Goal: Task Accomplishment & Management: Use online tool/utility

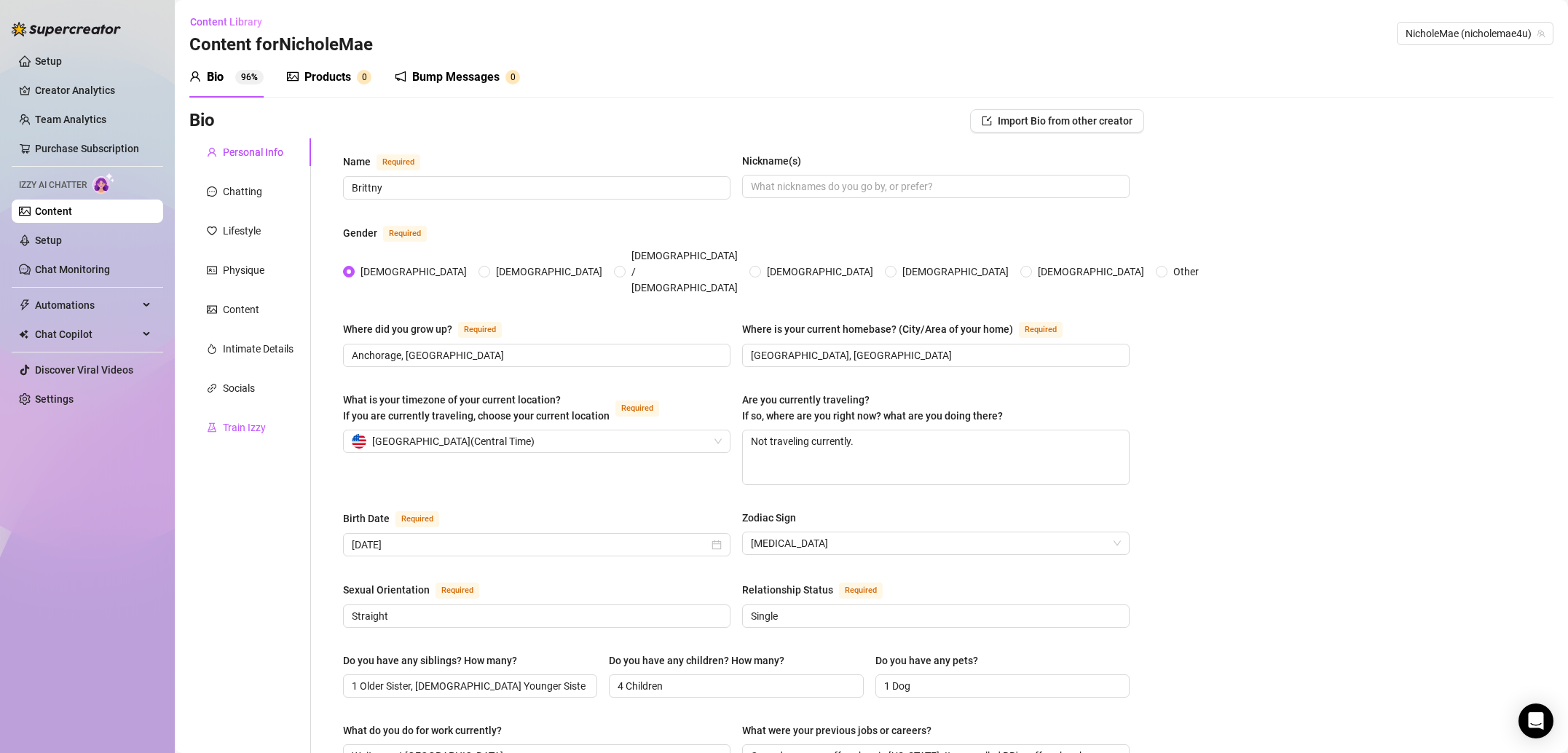
click at [248, 429] on div "Train Izzy" at bounding box center [245, 427] width 43 height 16
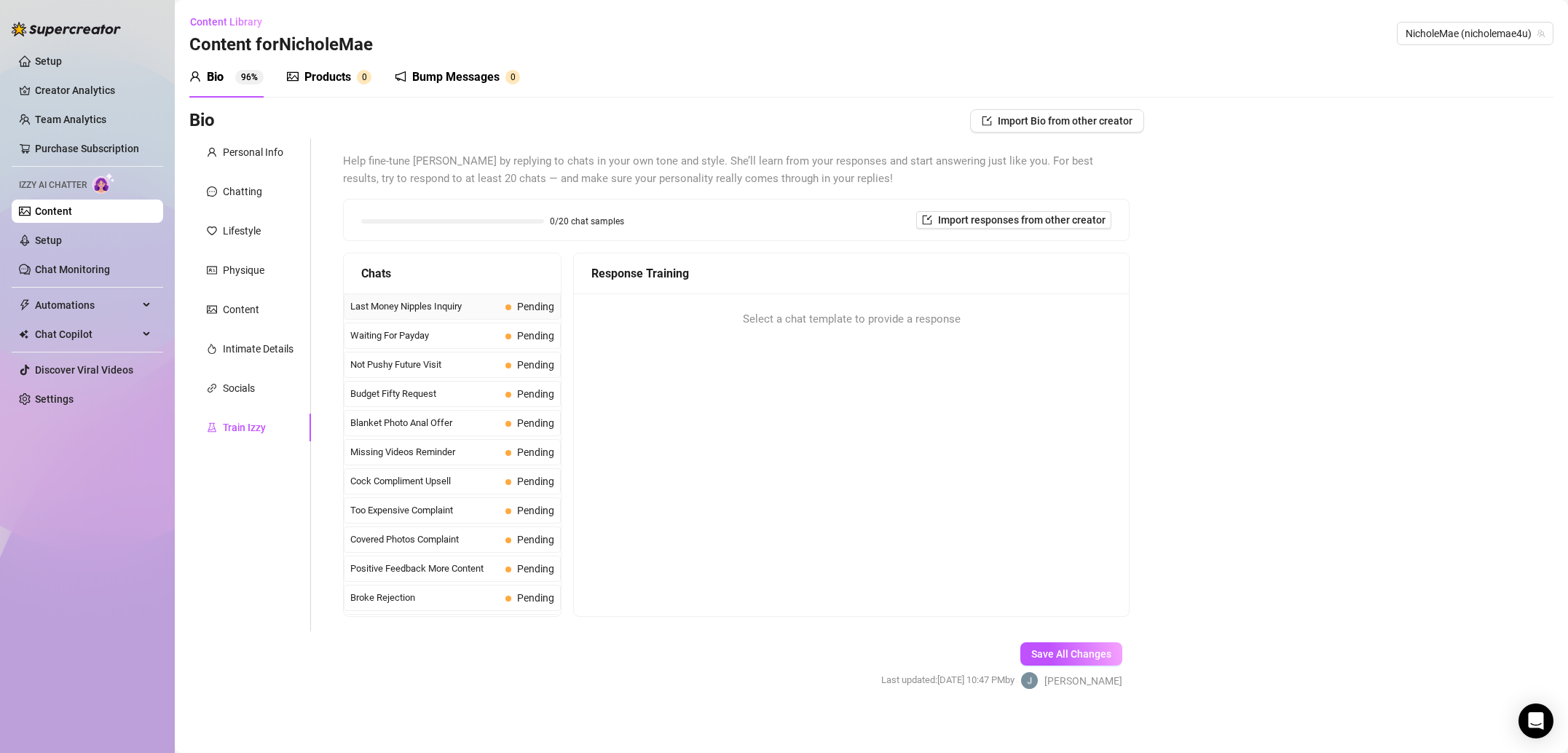
click at [443, 306] on span "Last Money Nipples Inquiry" at bounding box center [425, 306] width 150 height 15
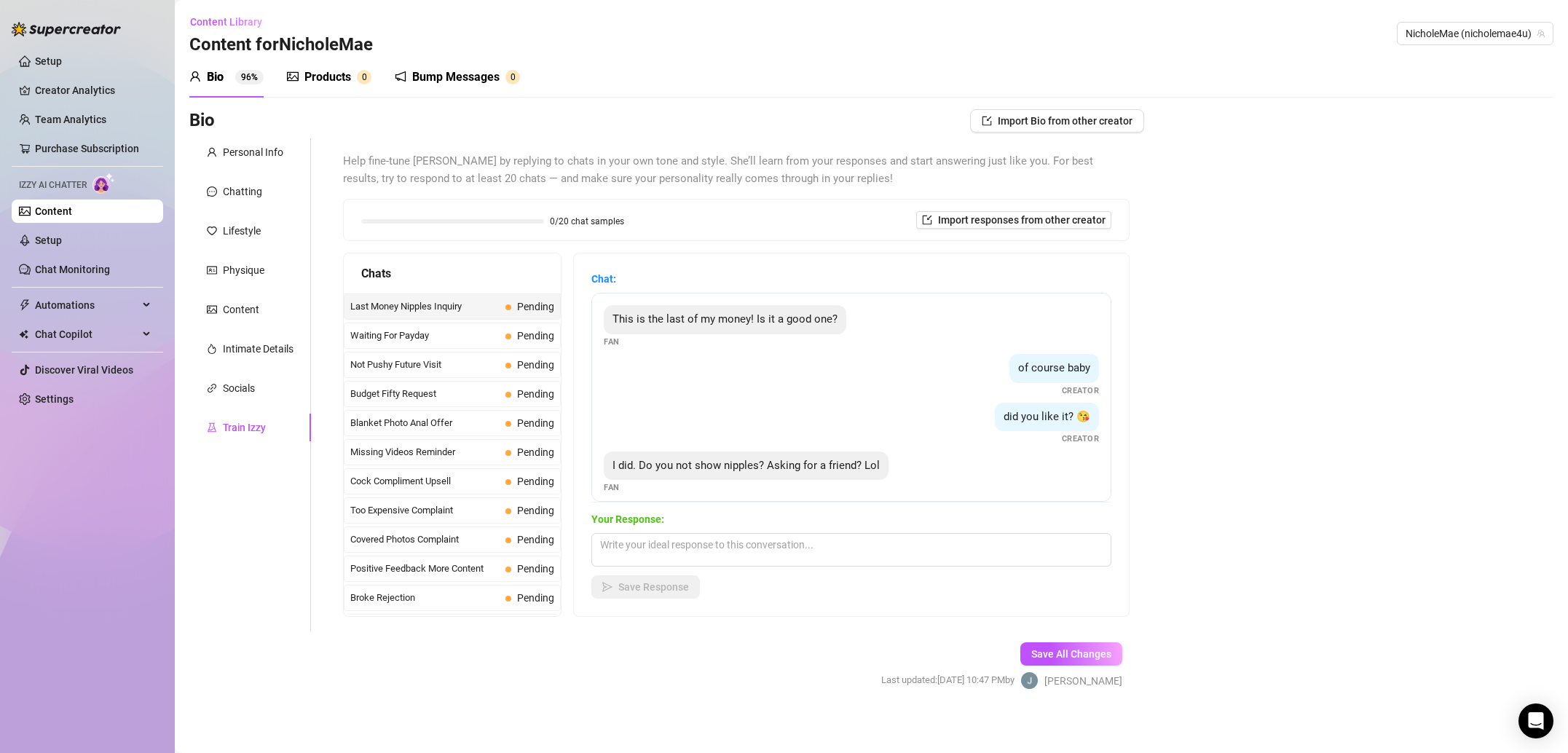
scroll to position [10, 0]
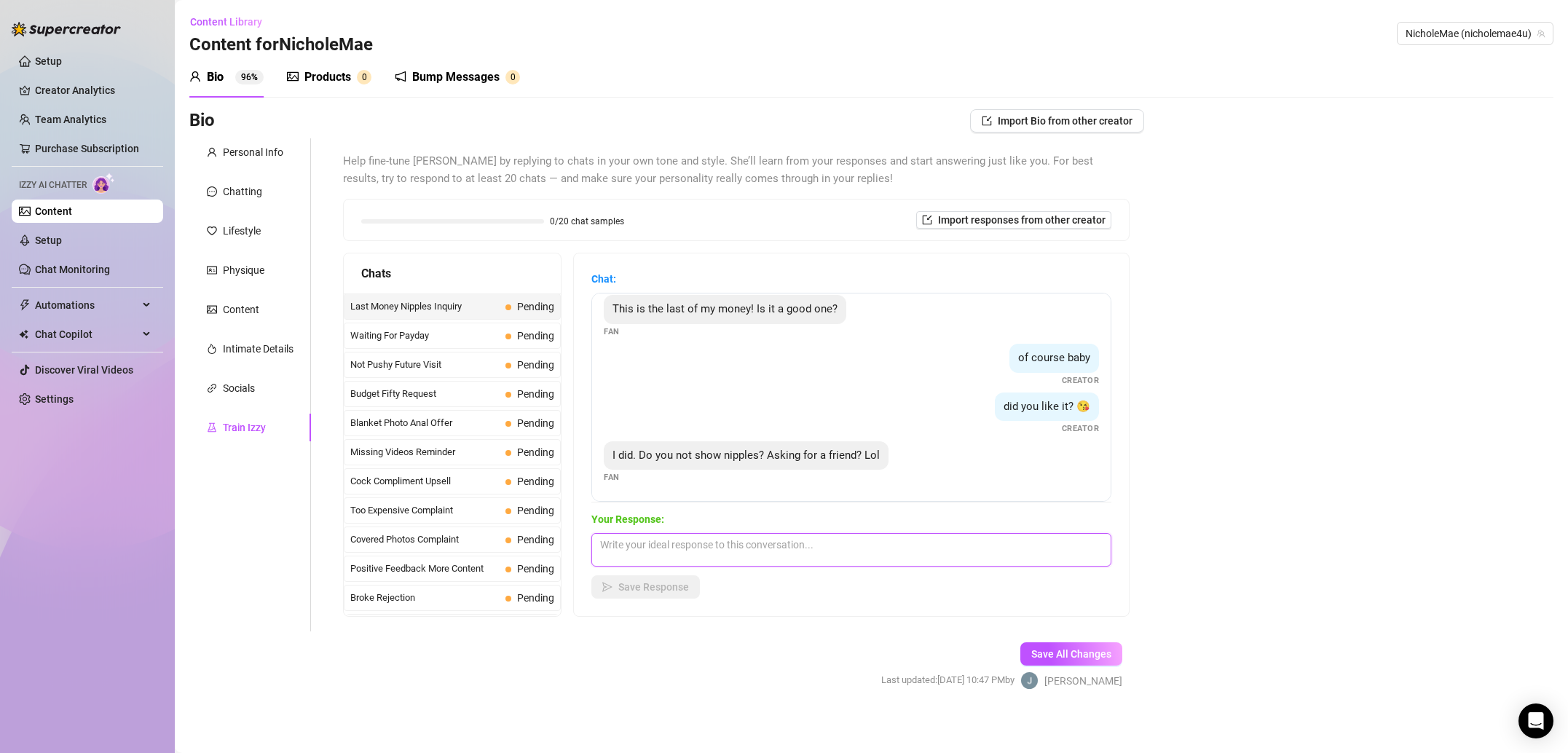
click at [731, 552] on textarea at bounding box center [852, 549] width 520 height 33
click at [719, 547] on textarea at bounding box center [852, 549] width 520 height 33
paste textarea "Sometimes I don’t like showing my boobs because I think they are too small 😢"
type textarea "Sometimes I don’t like showing my boobs because I think they are too small 😢"
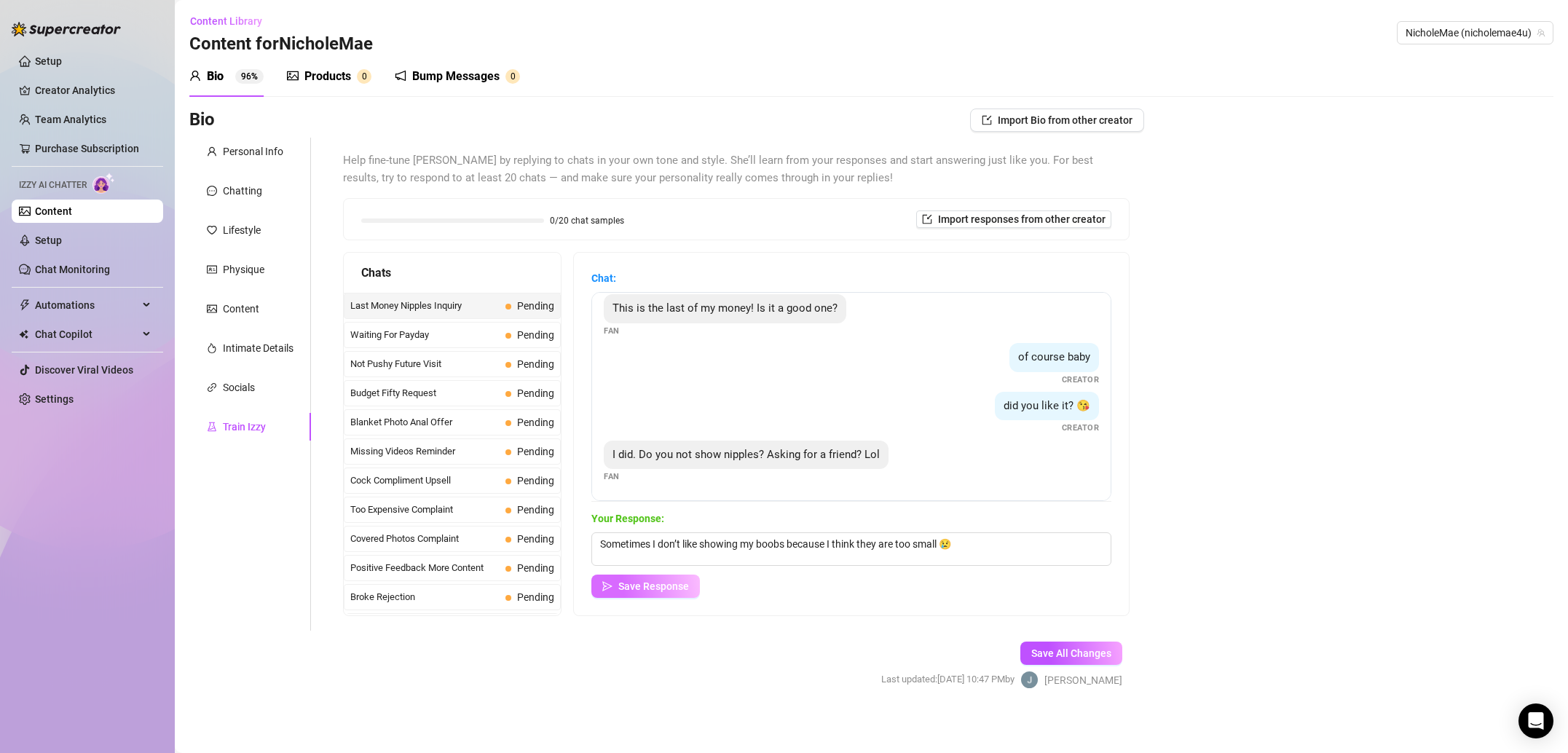
click at [679, 583] on span "Save Response" at bounding box center [653, 586] width 71 height 12
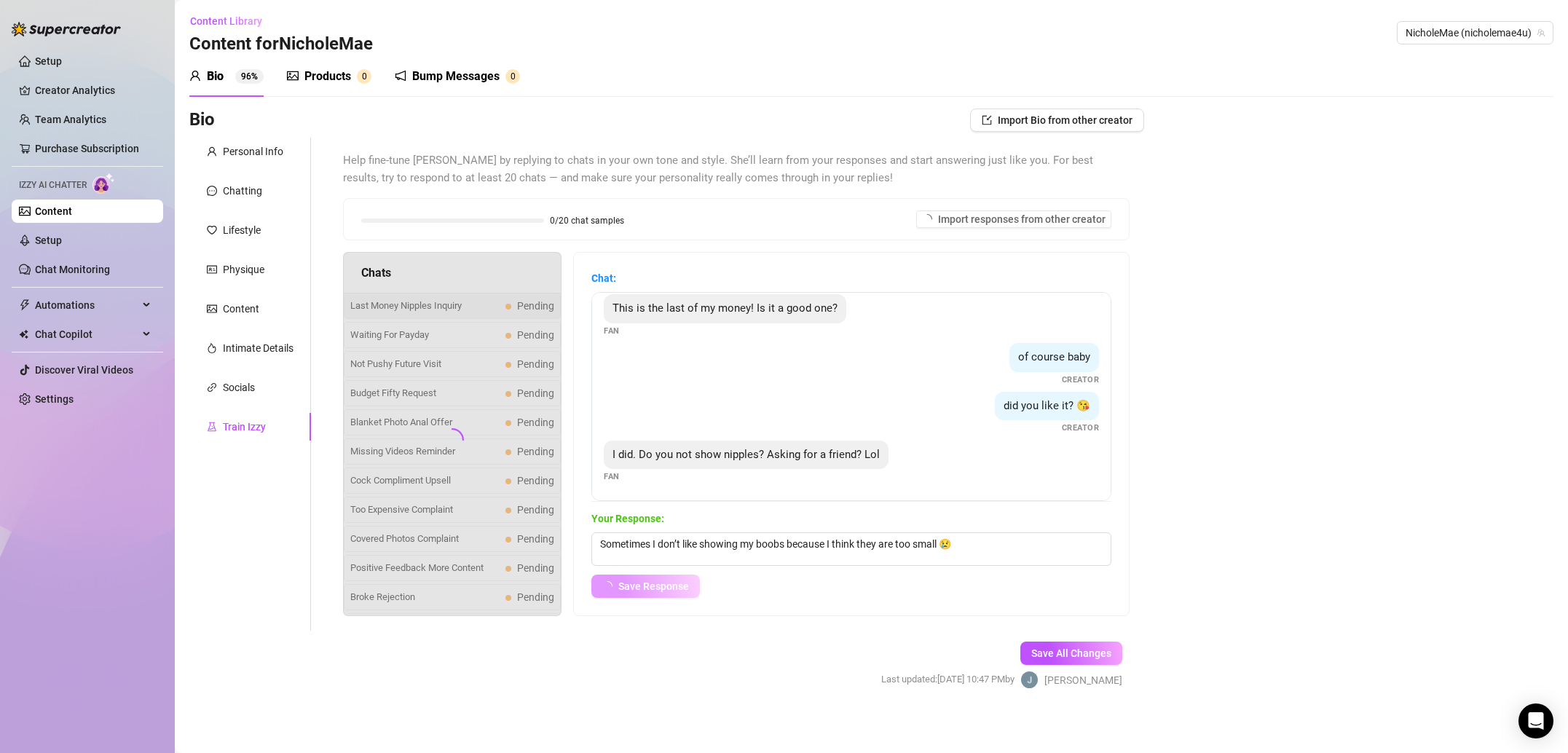
scroll to position [0, 0]
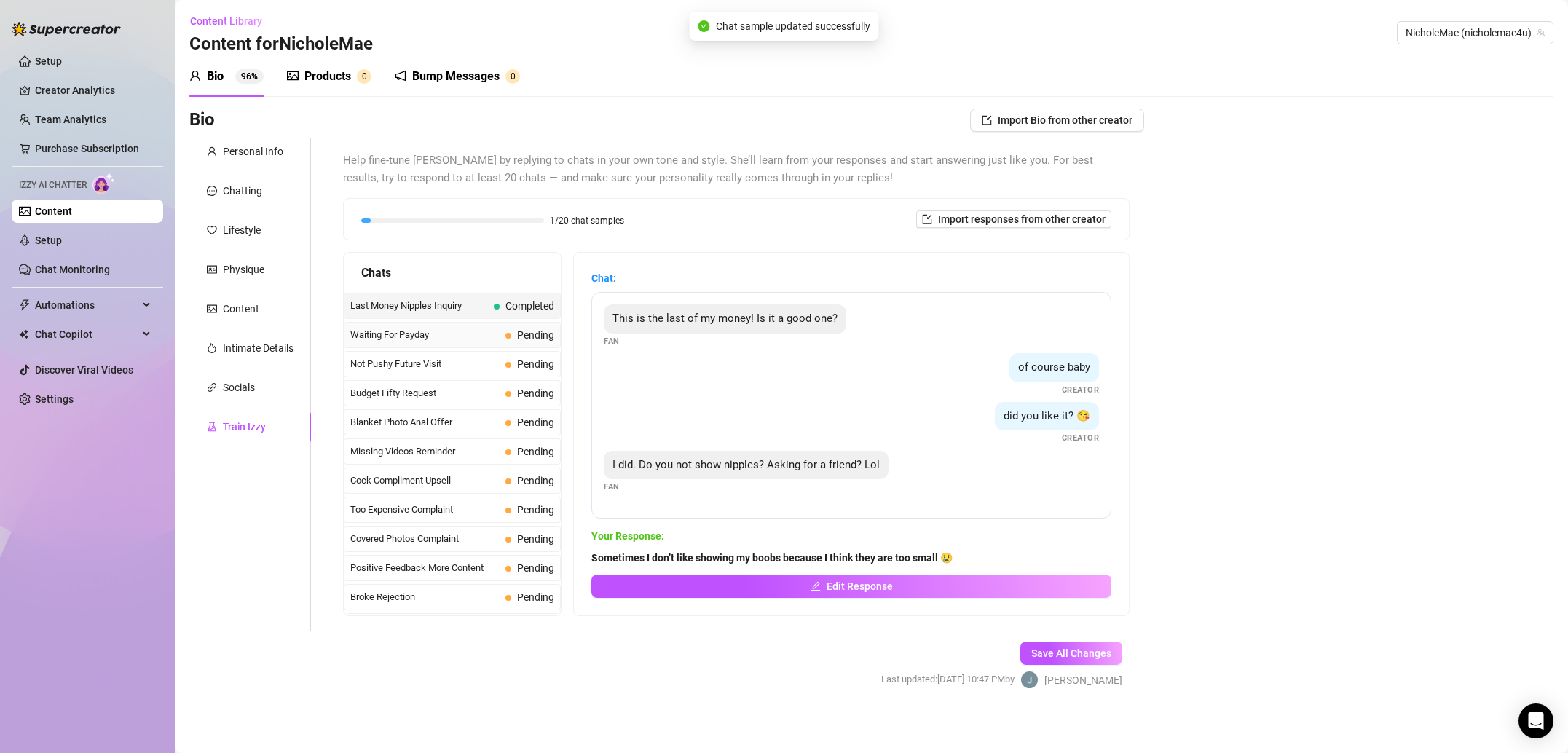
click at [478, 322] on div "Waiting For Payday Pending" at bounding box center [452, 334] width 217 height 26
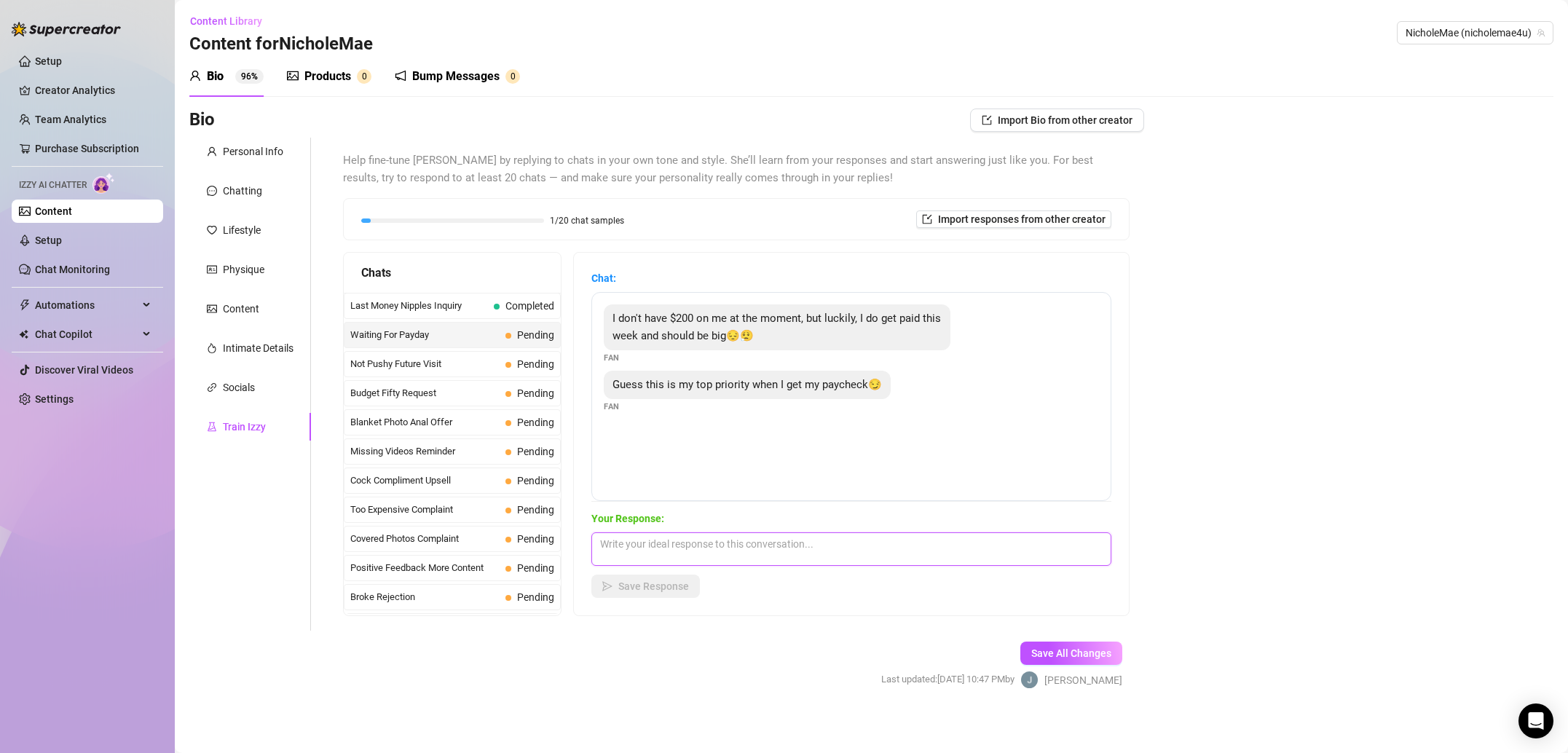
click at [690, 542] on textarea at bounding box center [852, 549] width 520 height 33
paste textarea "I’m sorry you can’t right now! But that makes me happy you want to make me a pr…"
type textarea "I’m sorry you can’t right now! But that makes me happy you want to make me a pr…"
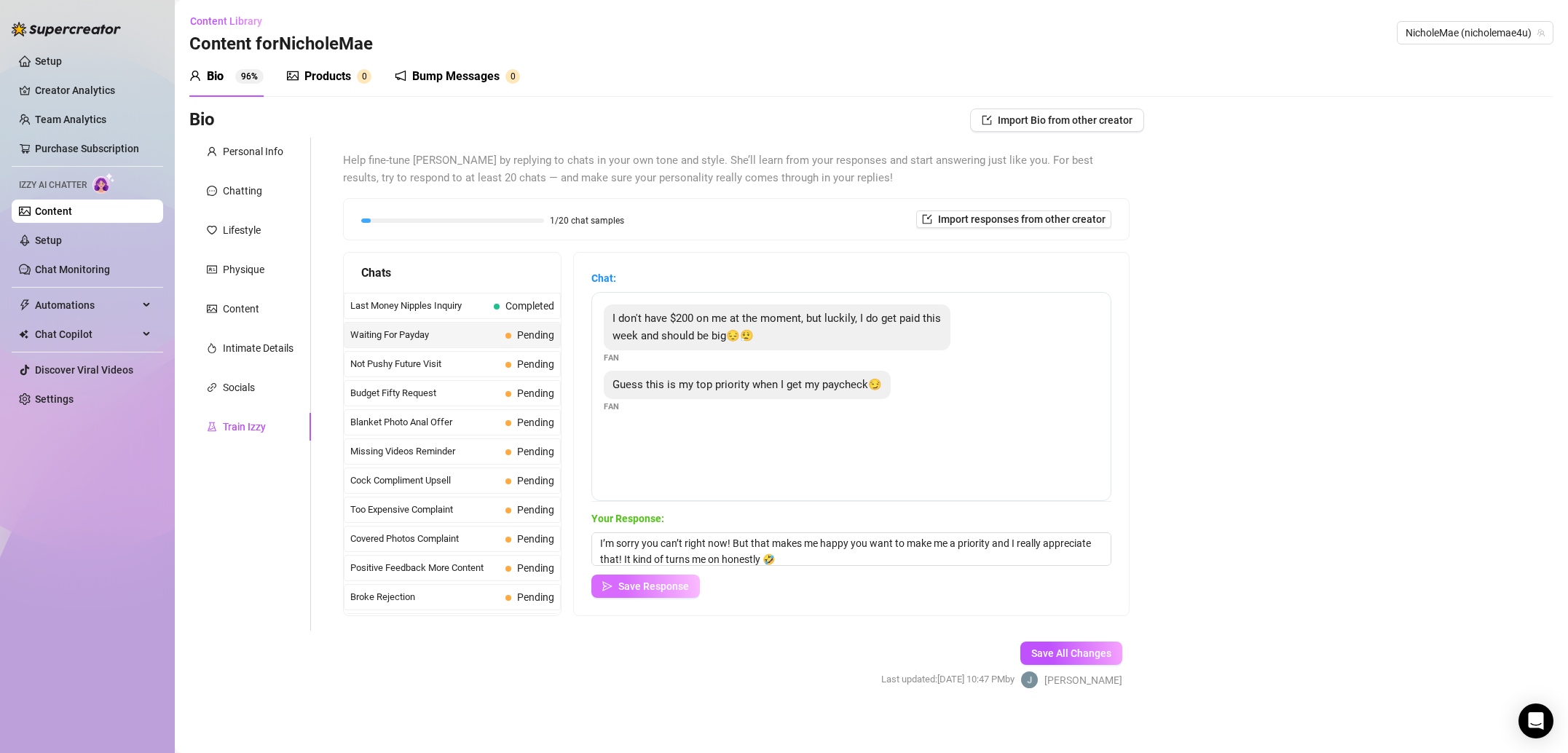
click at [669, 597] on button "Save Response" at bounding box center [645, 585] width 109 height 23
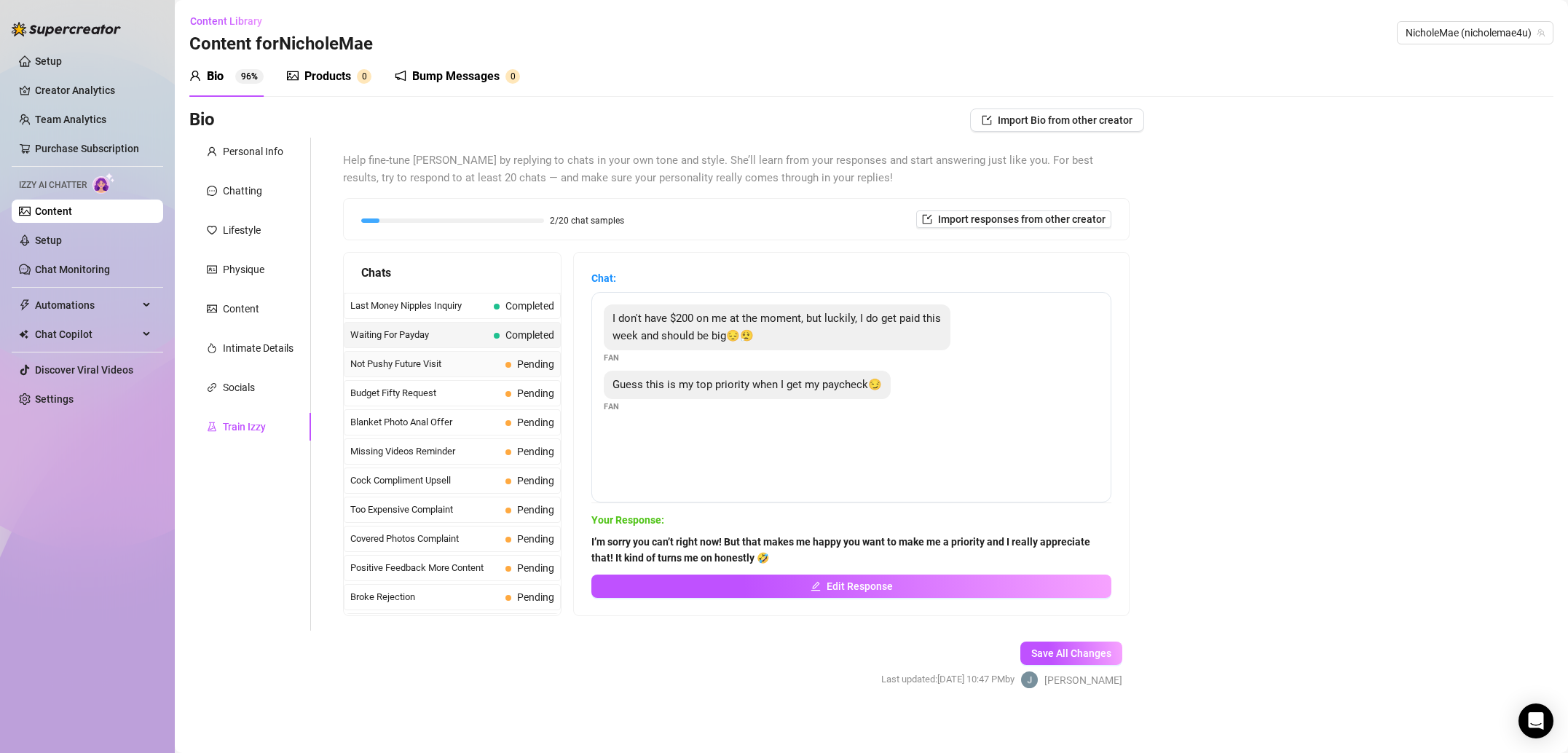
click at [496, 356] on div "Not Pushy Future Visit Pending" at bounding box center [452, 364] width 217 height 26
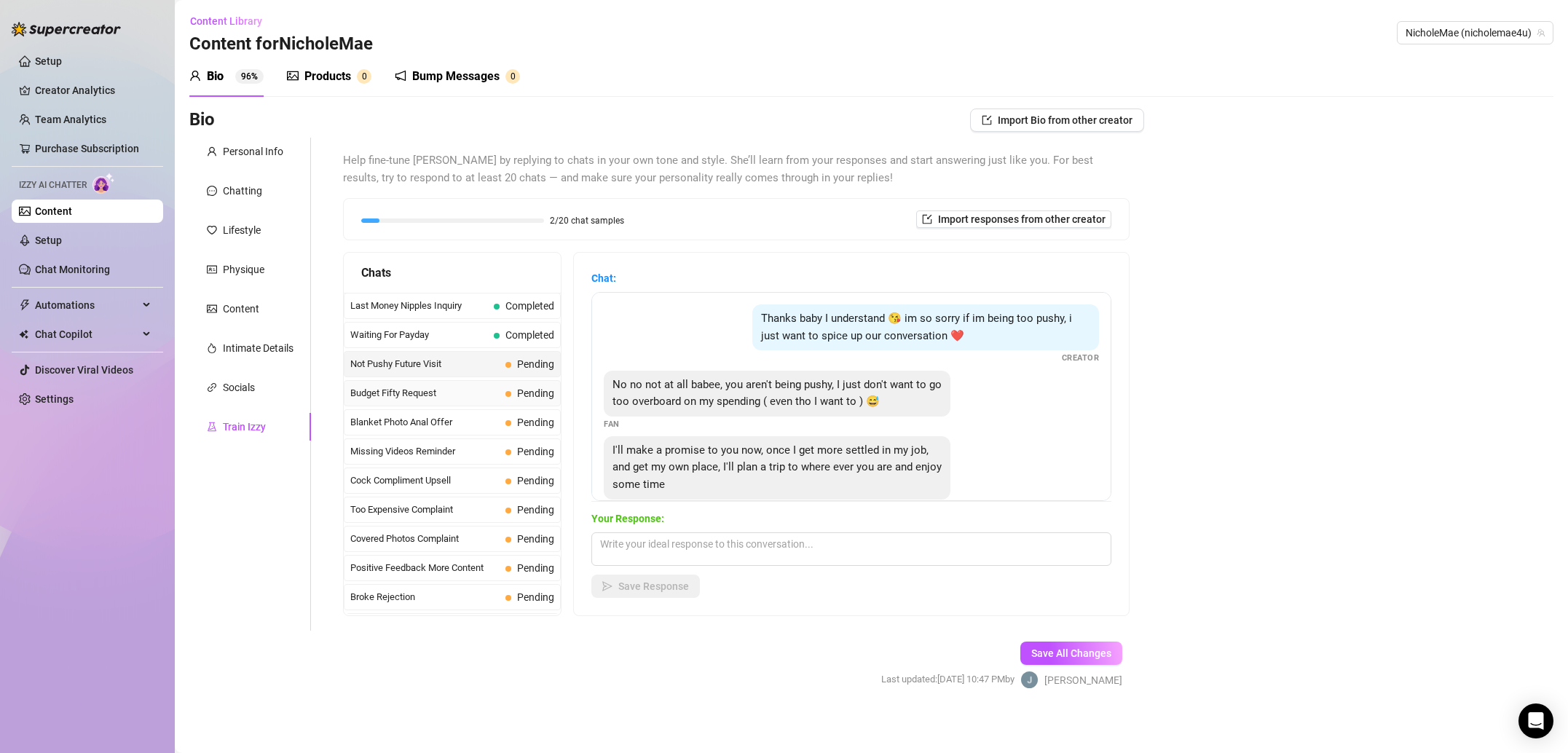
click at [456, 394] on span "Budget Fifty Request" at bounding box center [425, 392] width 150 height 15
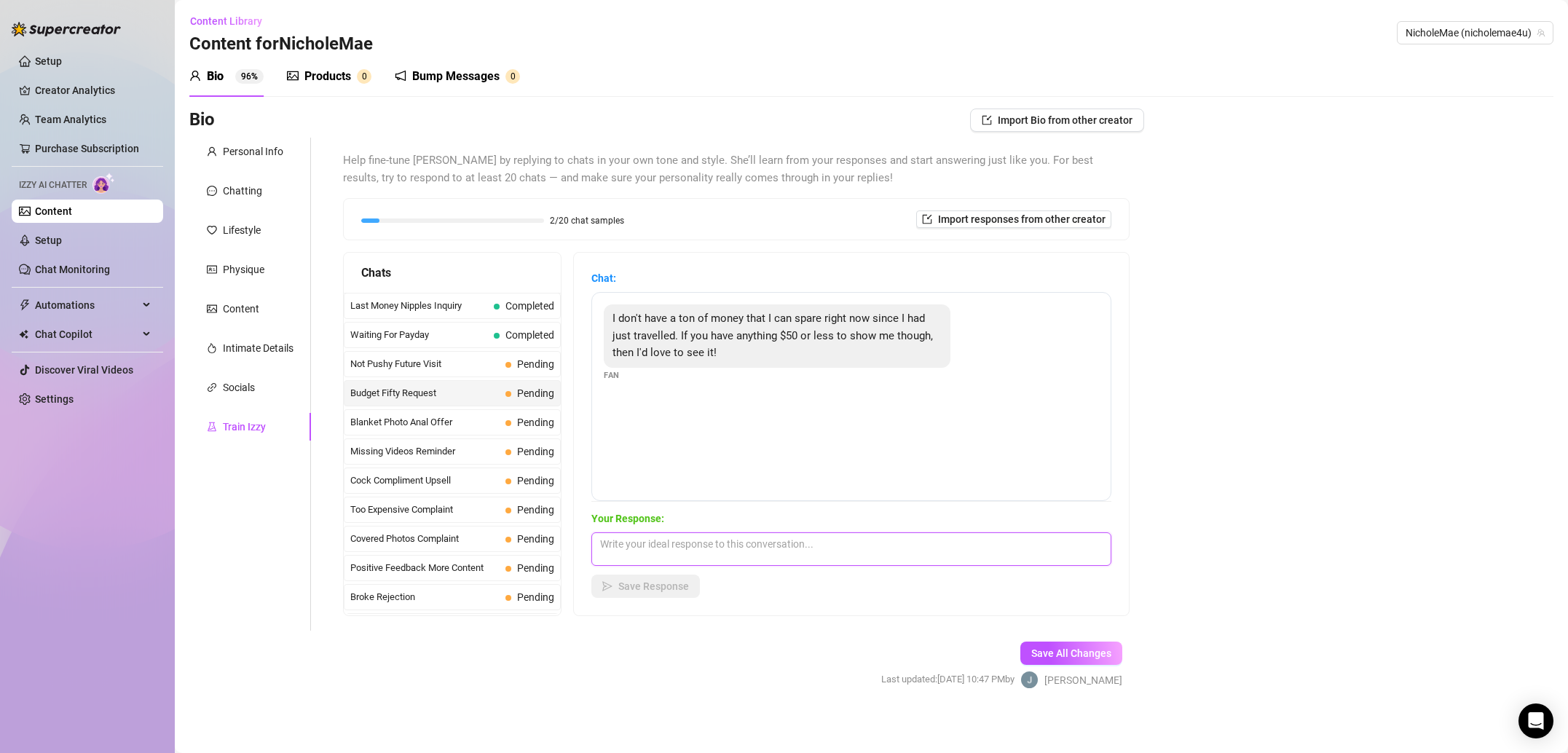
click at [784, 550] on textarea at bounding box center [852, 549] width 520 height 33
paste textarea "No worries at all! It still turns me on to think about you looking at me 🤫 🩷"
type textarea "No worries at all! It still turns me on to think about you looking at me 🤫 🩷"
click at [655, 585] on span "Save Response" at bounding box center [653, 586] width 71 height 12
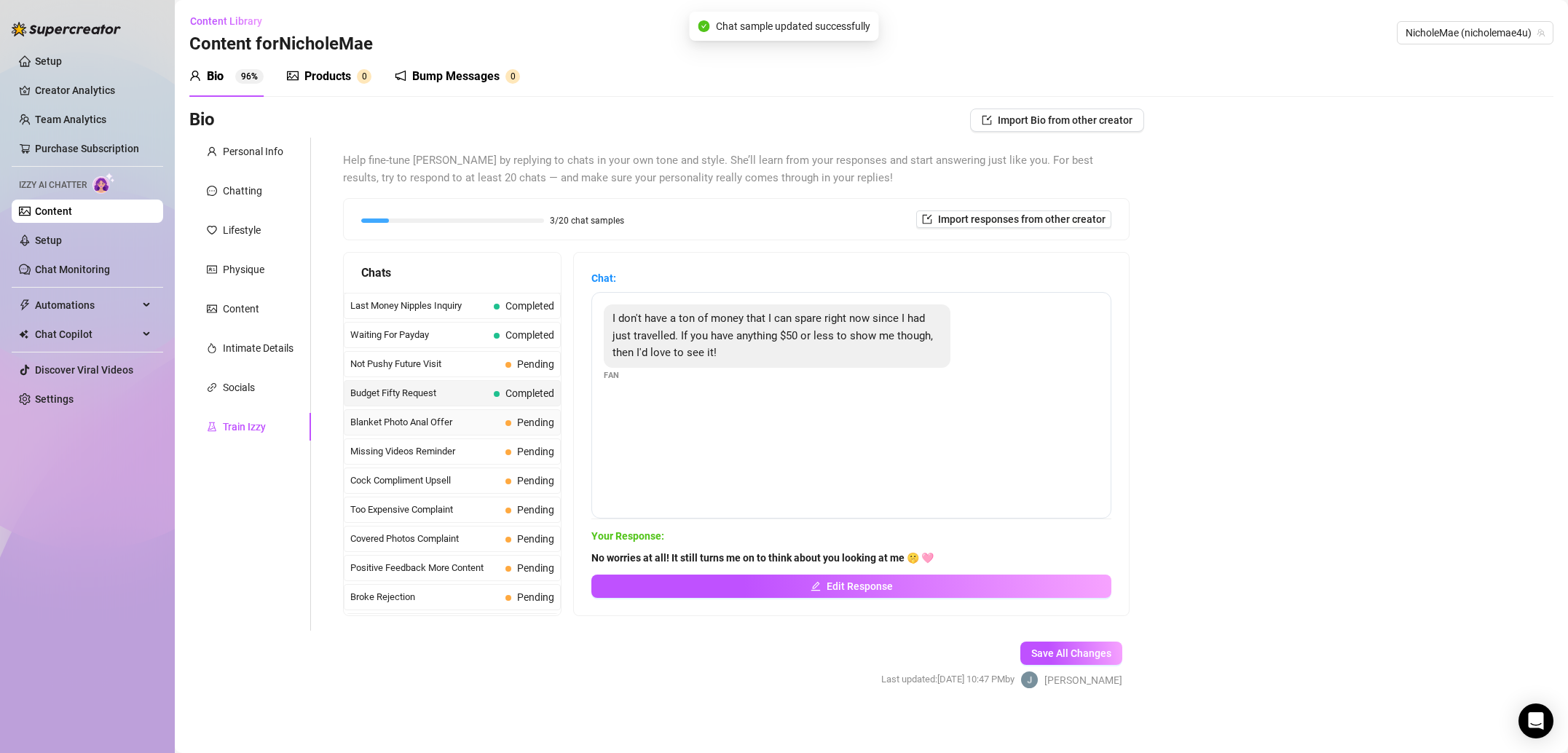
click at [446, 420] on span "Blanket Photo Anal Offer" at bounding box center [425, 421] width 150 height 15
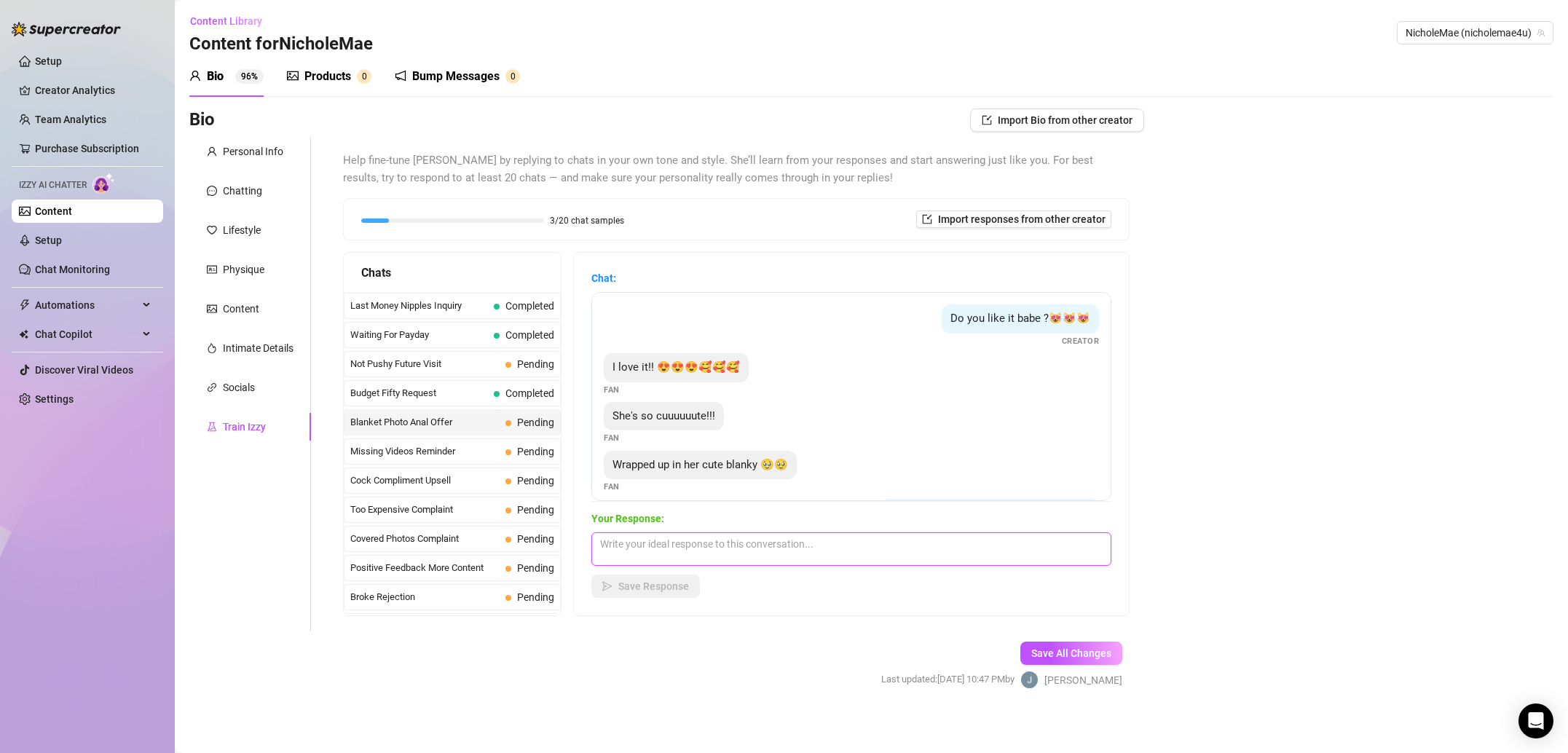
click at [664, 547] on textarea at bounding box center [852, 549] width 520 height 33
paste textarea "That should leave you plenty to save! Bring it on 👿"
type textarea "That should leave you plenty to save! Bring it on 👿"
click at [657, 585] on span "Save Response" at bounding box center [653, 586] width 71 height 12
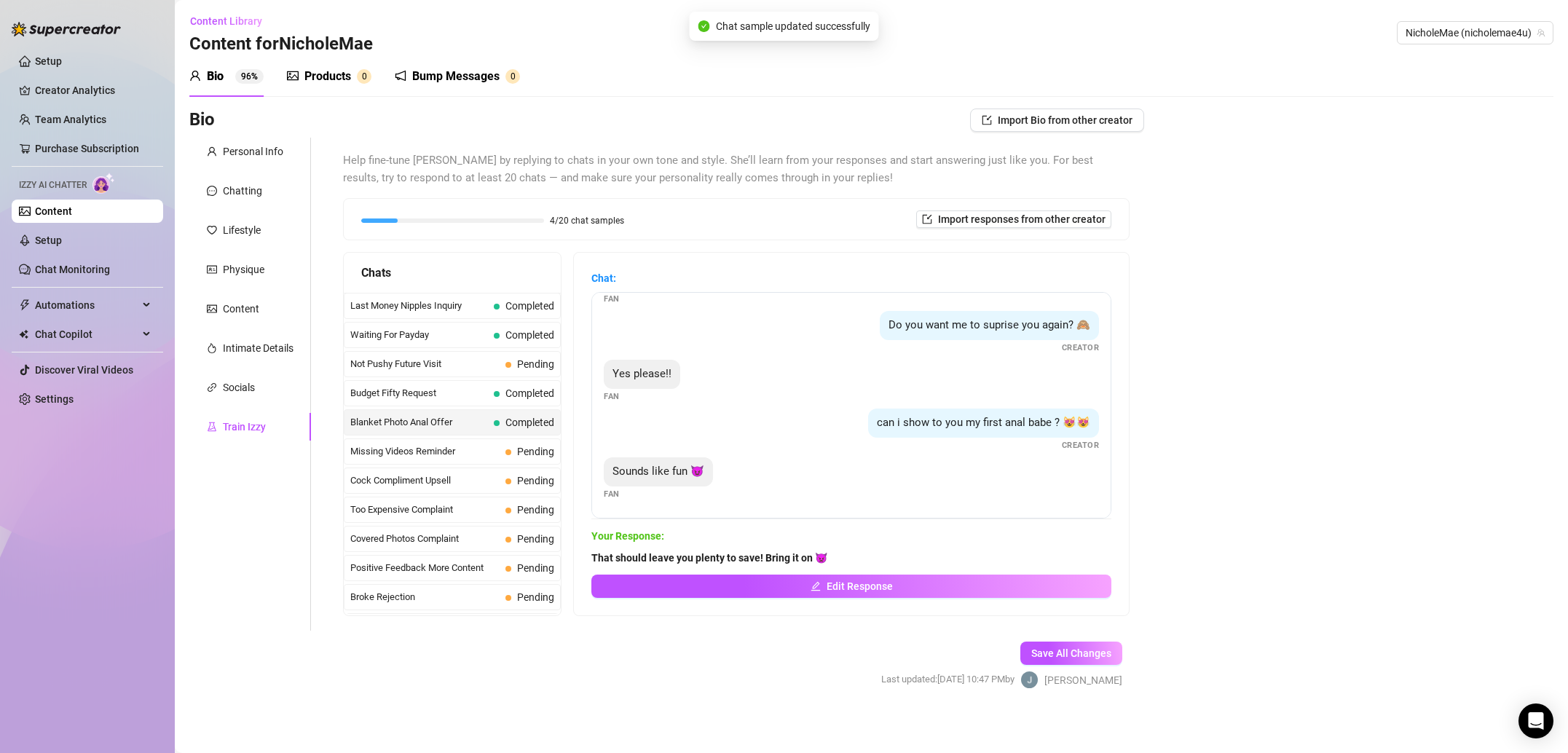
scroll to position [6, 0]
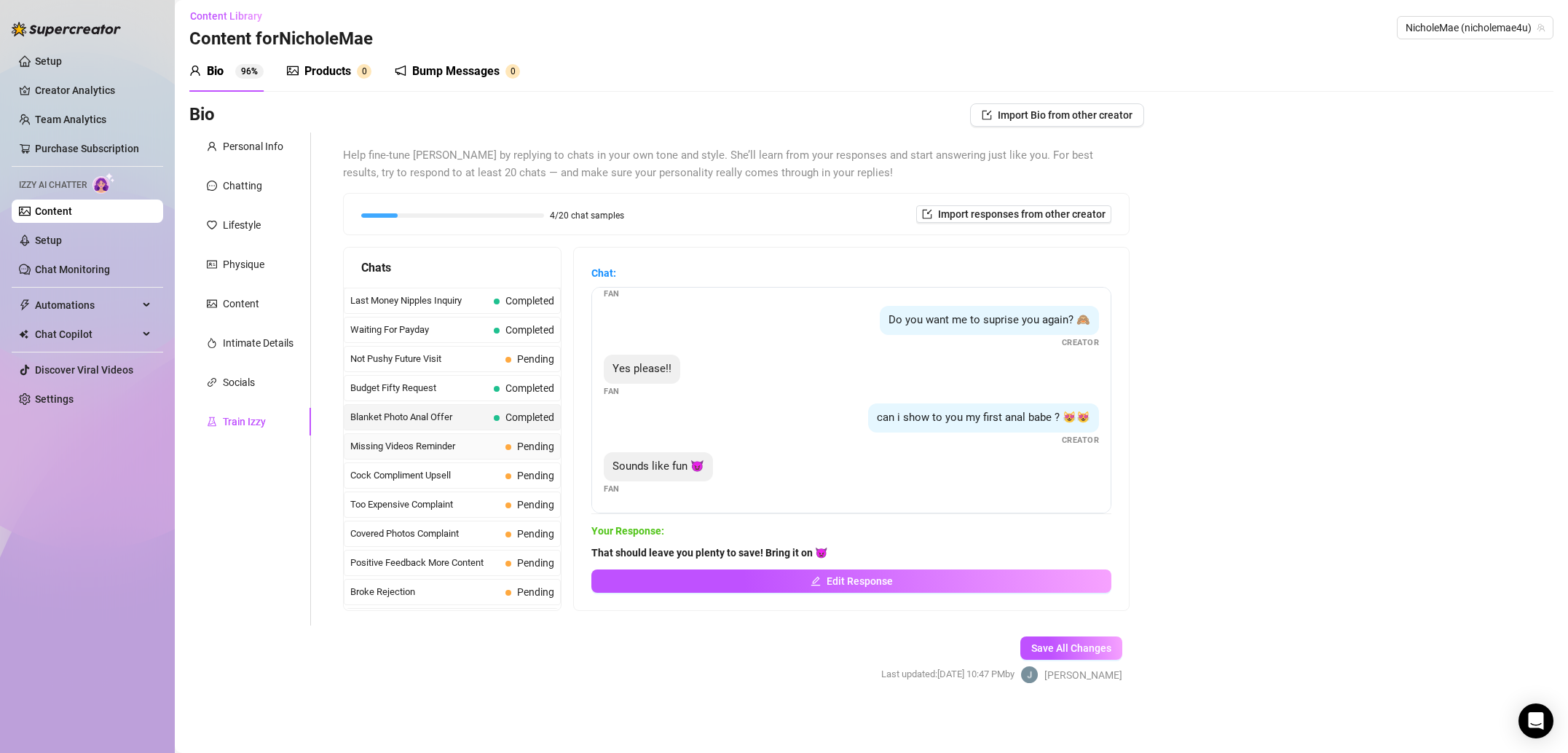
click at [410, 447] on span "Missing Videos Reminder" at bounding box center [425, 446] width 150 height 15
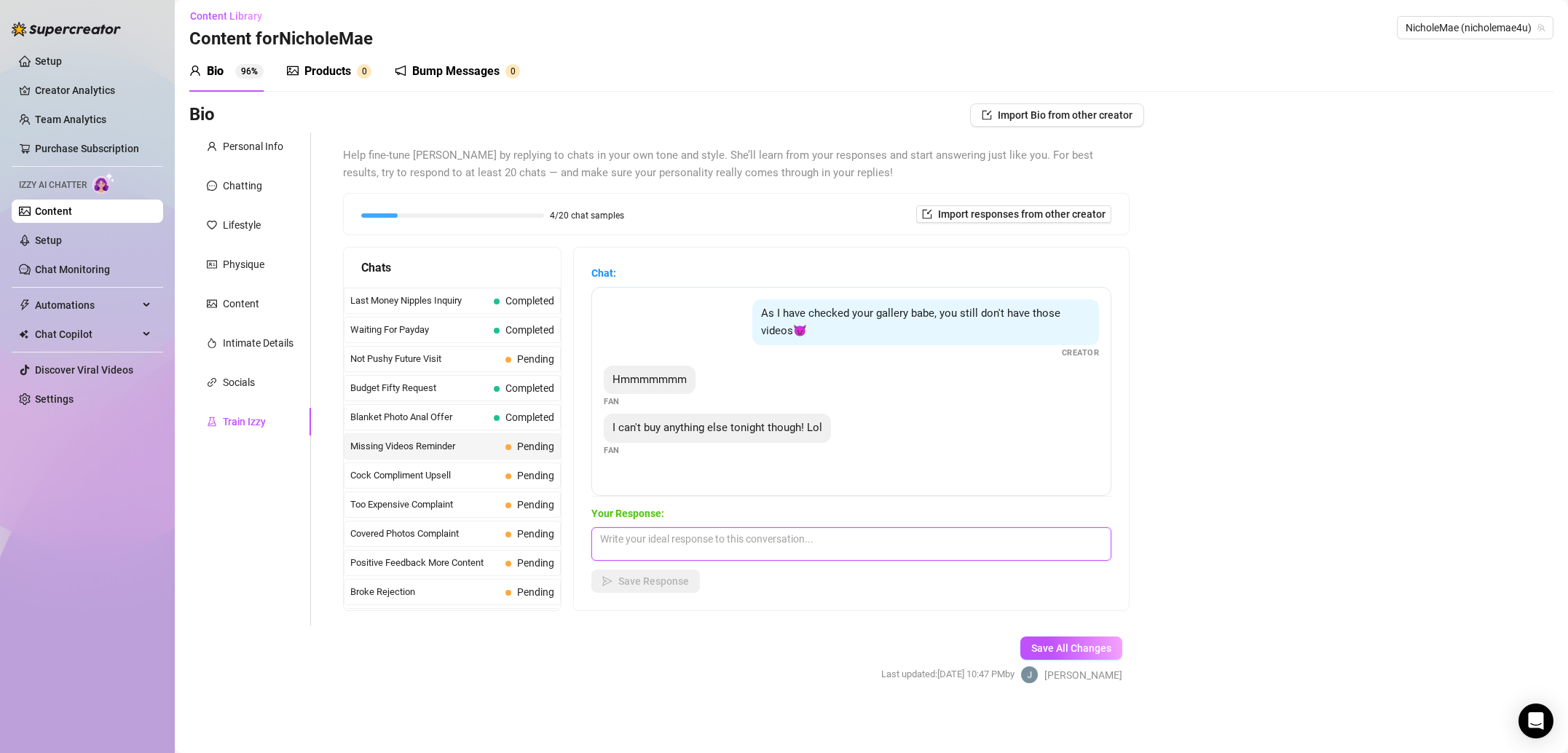
click at [687, 532] on textarea at bounding box center [852, 544] width 520 height 33
paste textarea "Come back when you can! I’ll make sure to have content you won’t stop watching …"
type textarea "Come back when you can! I’ll make sure to have content you won’t stop watching …"
click at [673, 586] on button "Save Response" at bounding box center [645, 580] width 109 height 23
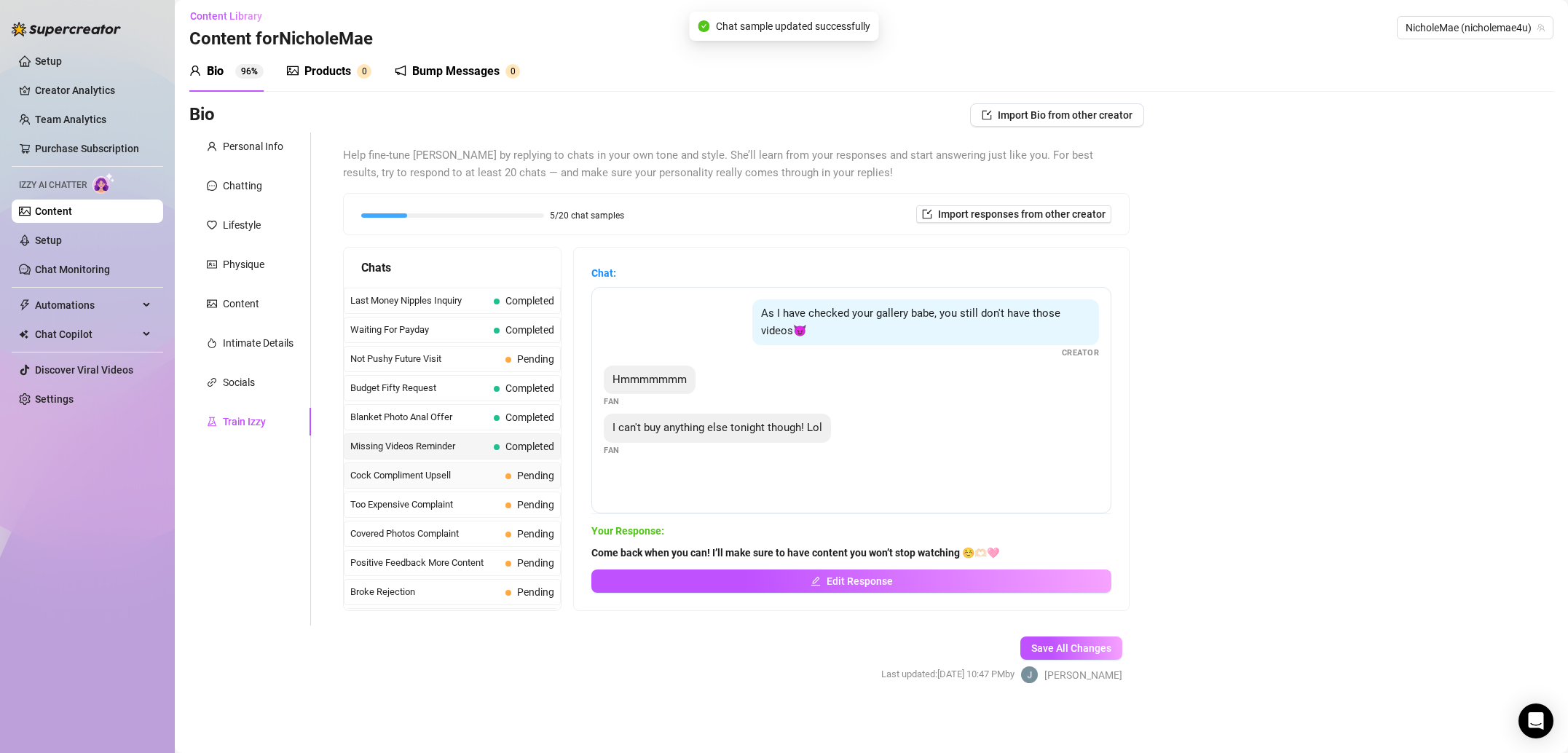
click at [415, 468] on span "Cock Compliment Upsell" at bounding box center [425, 475] width 150 height 15
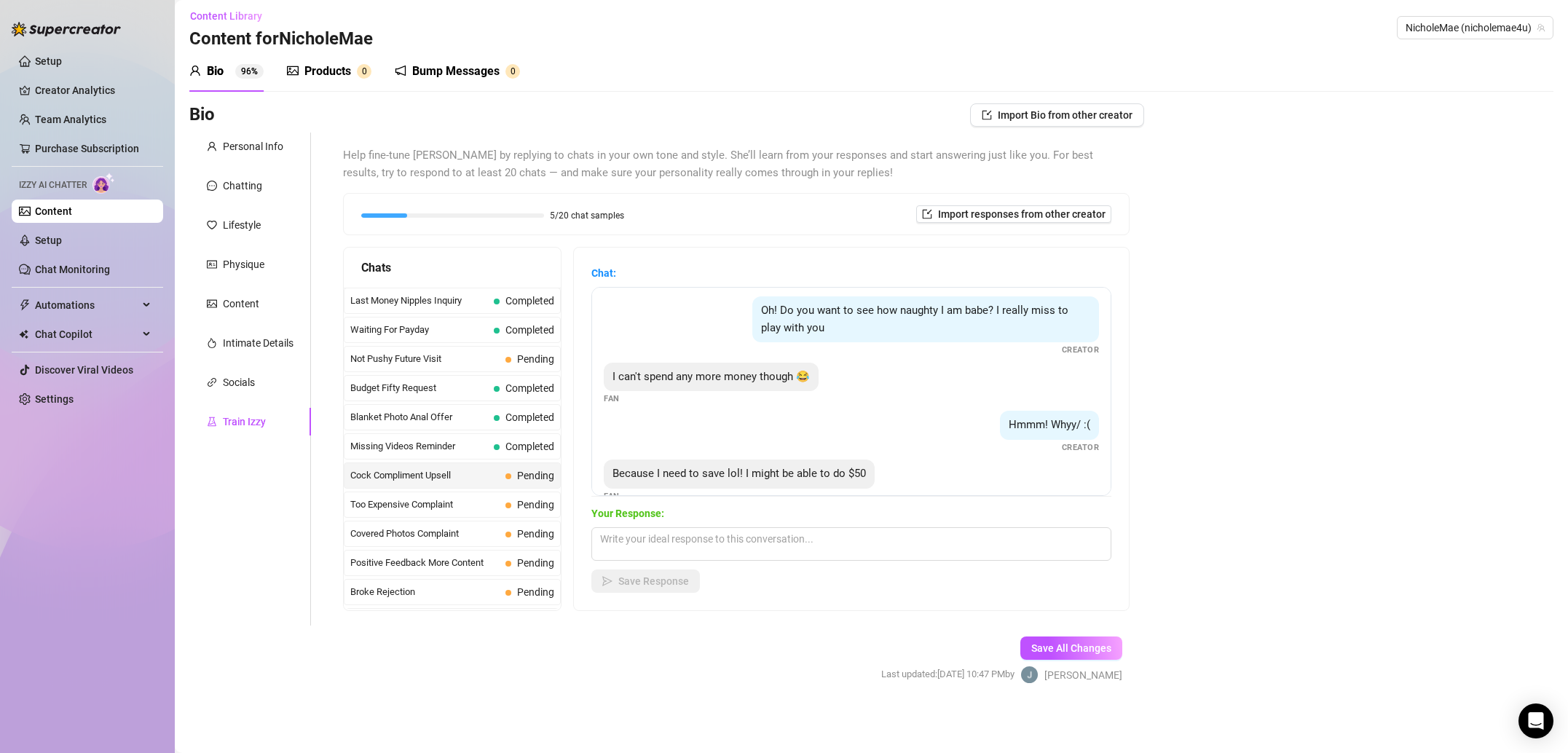
scroll to position [303, 0]
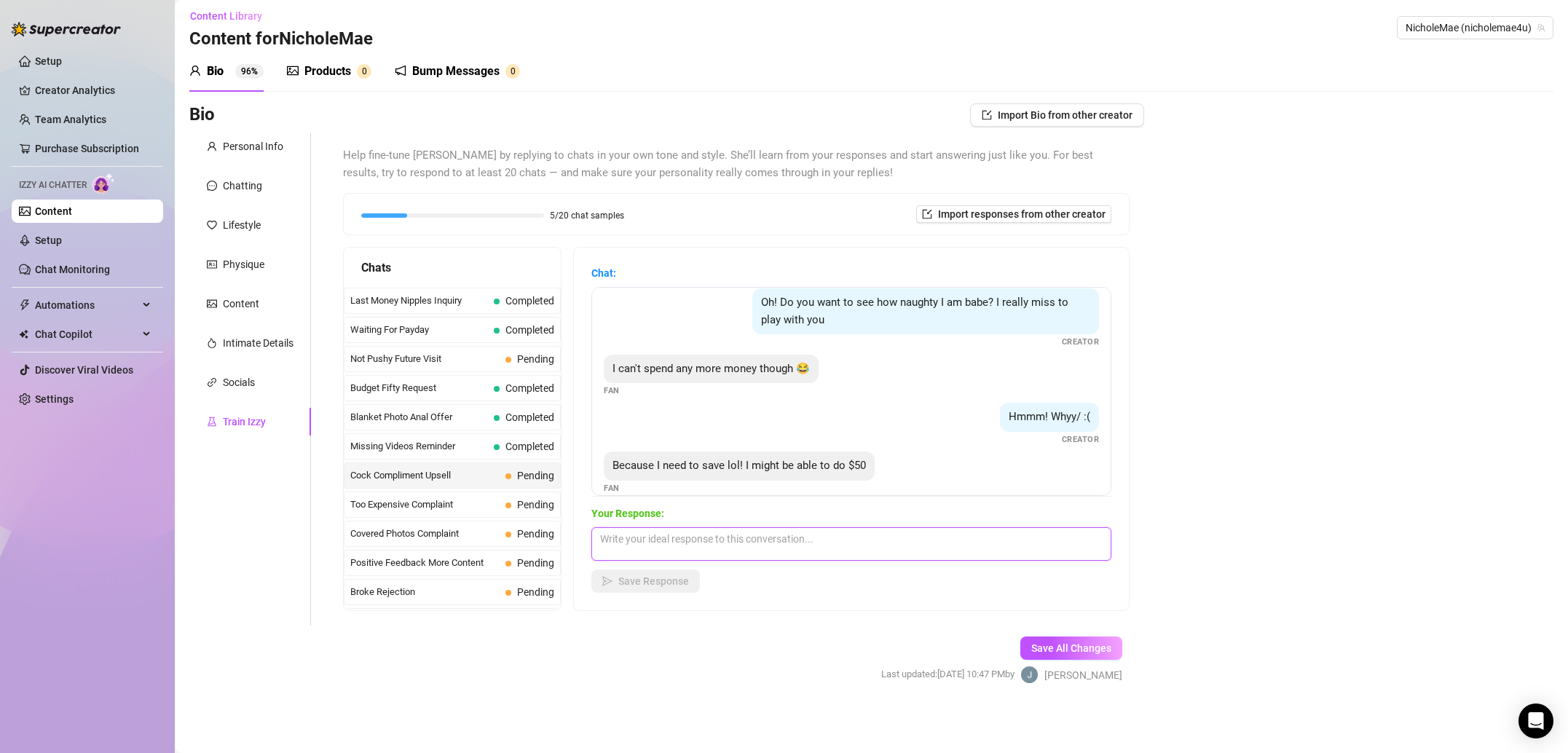
click at [774, 540] on textarea at bounding box center [852, 544] width 520 height 33
paste textarea "I have pics and videos of getting myself off if that’s something that interests…"
type textarea "I have pics and videos of getting myself off if that’s something that interests…"
click at [685, 574] on button "Save Response" at bounding box center [645, 580] width 109 height 23
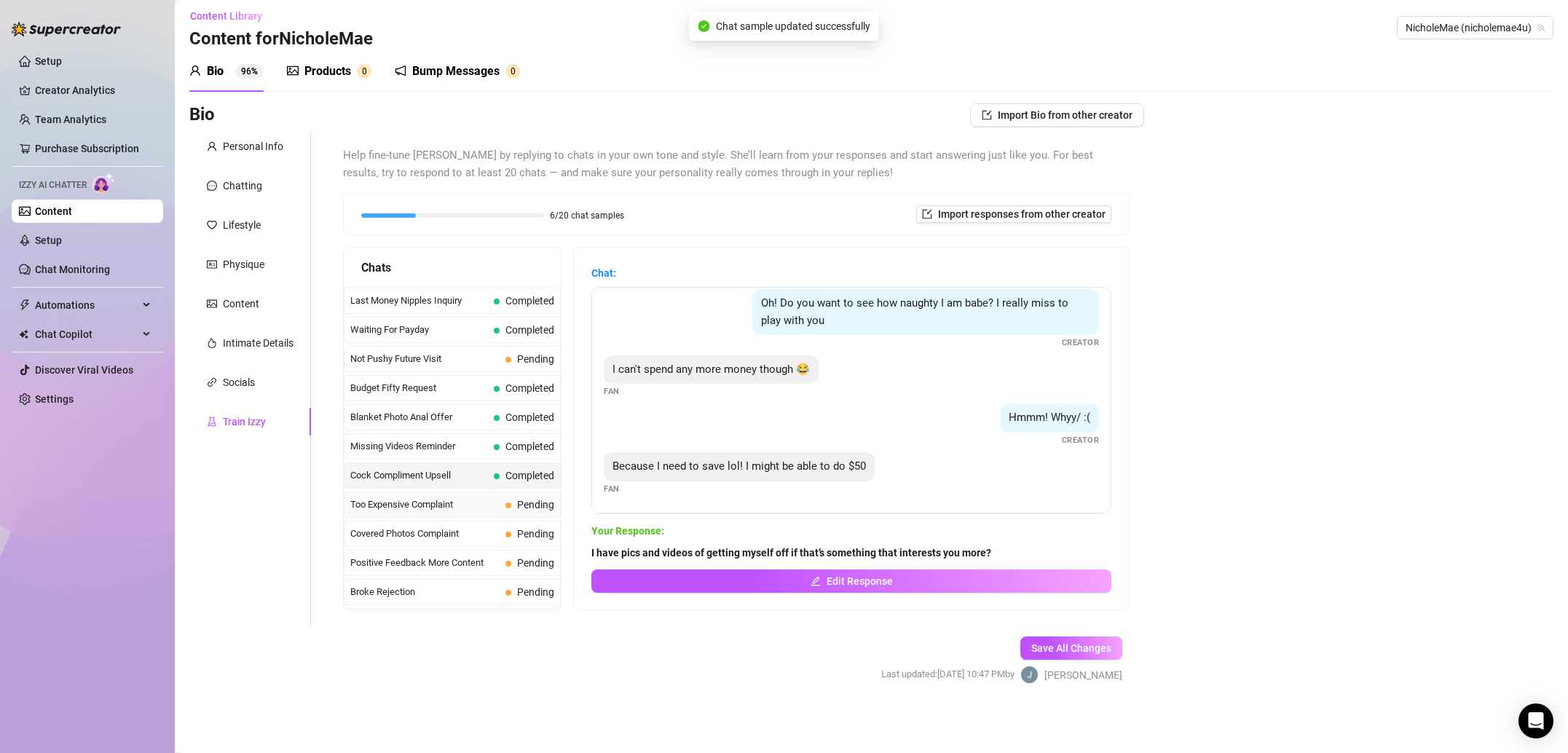
scroll to position [302, 0]
click at [477, 499] on span "Too Expensive Complaint" at bounding box center [425, 504] width 150 height 15
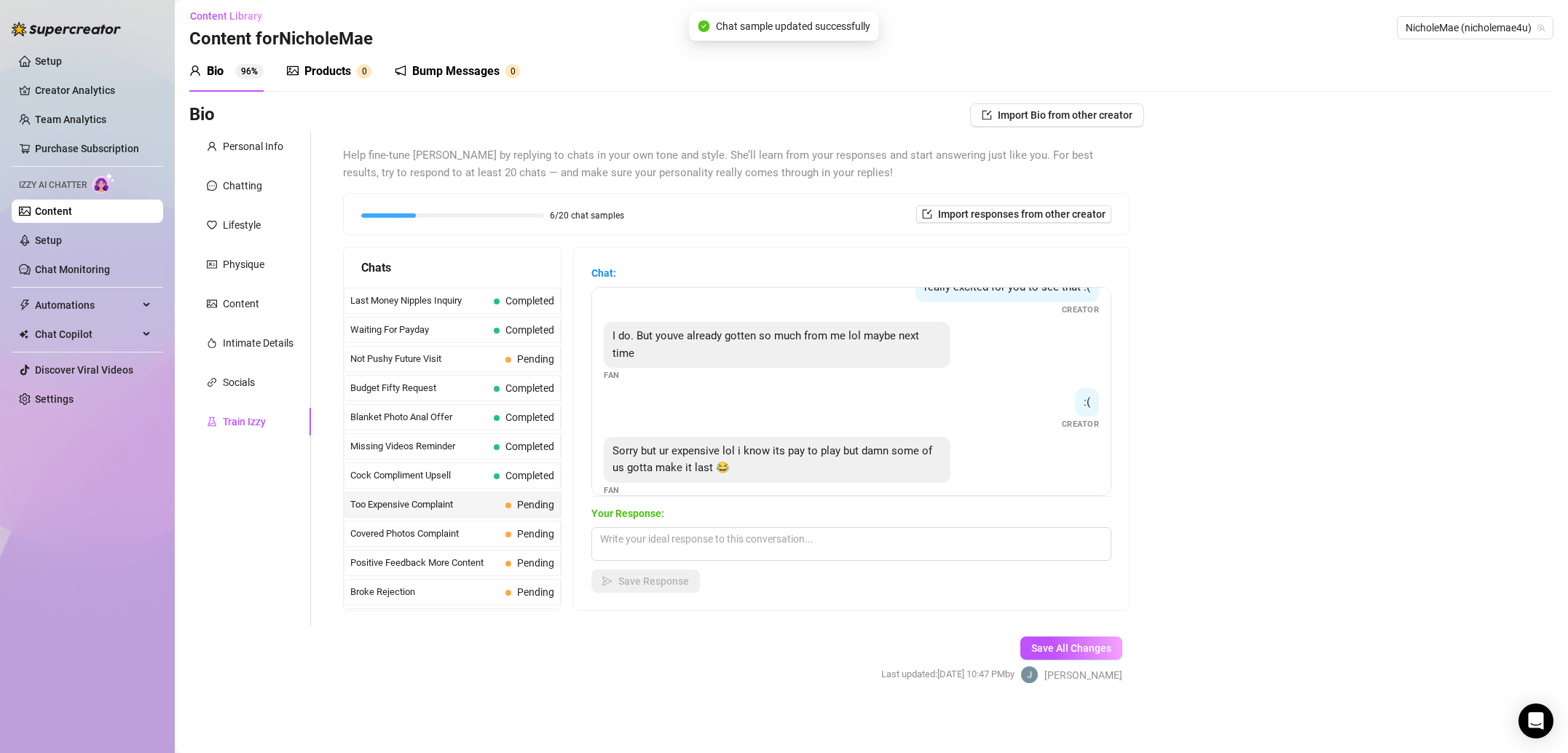
scroll to position [222, 0]
click at [498, 397] on div "Budget Fifty Request Completed" at bounding box center [452, 388] width 217 height 26
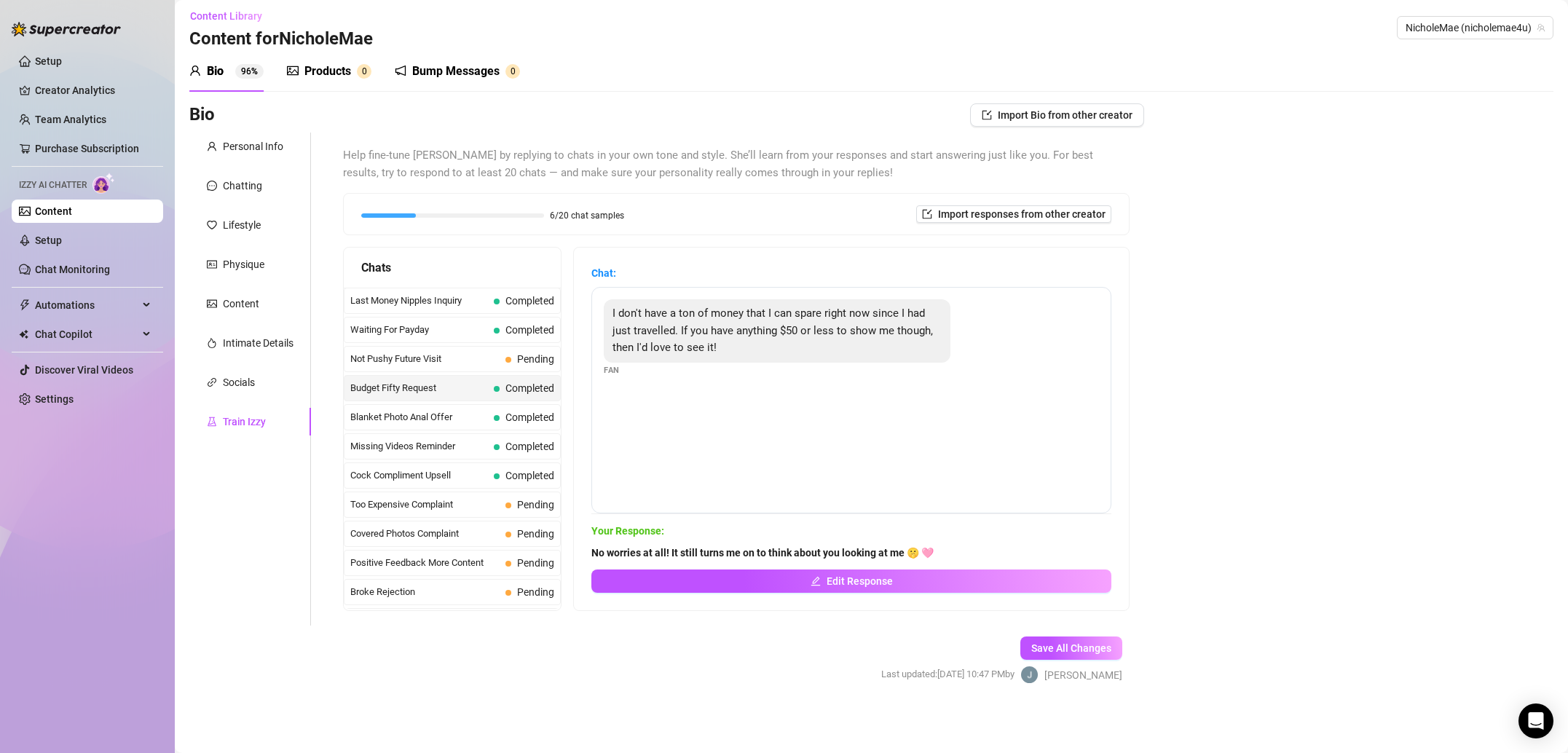
click at [225, 392] on div "Personal Info Chatting Lifestyle Physique Content Intimate Details Socials Trai…" at bounding box center [666, 379] width 955 height 493
click at [916, 585] on button "Edit Response" at bounding box center [852, 580] width 520 height 23
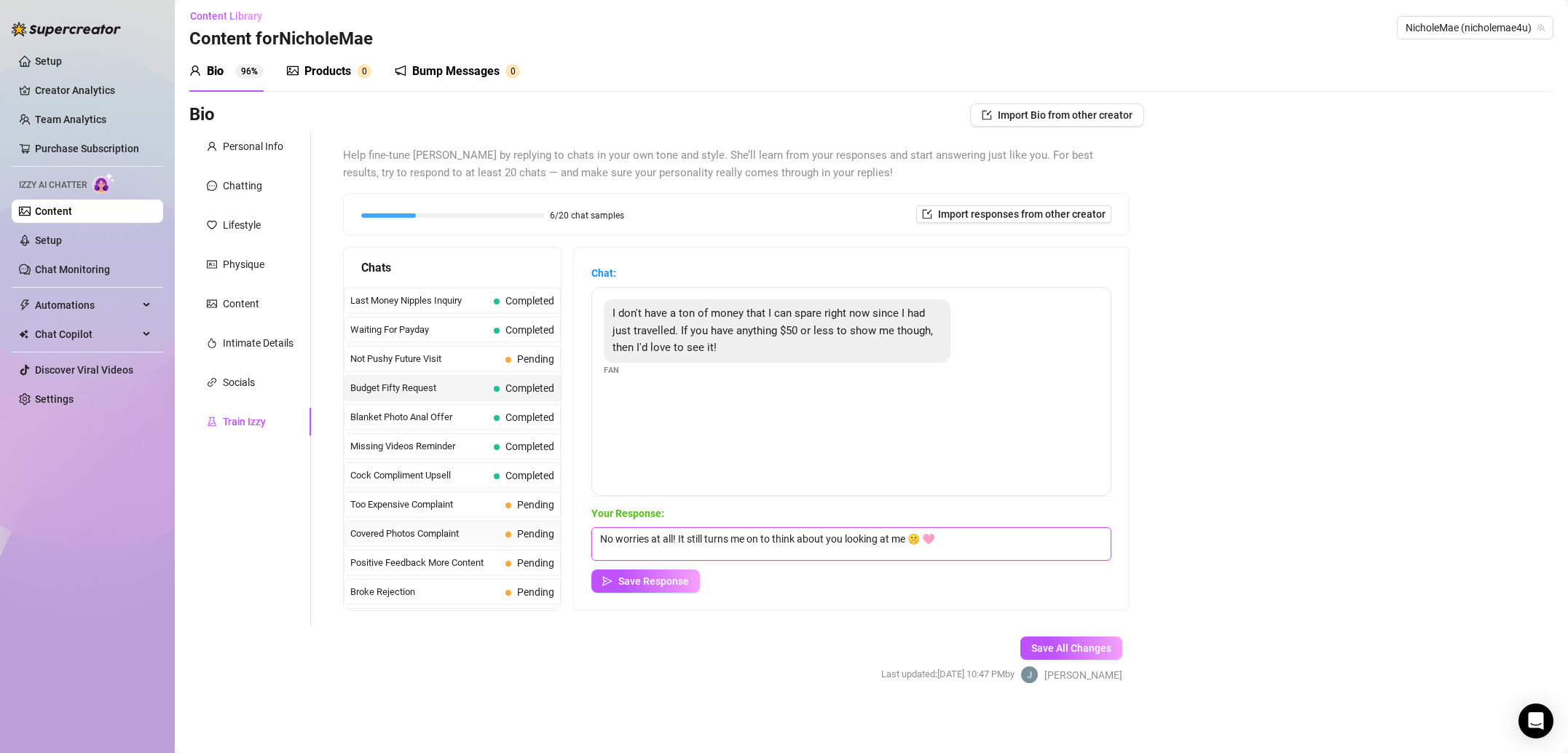
drag, startPoint x: 966, startPoint y: 536, endPoint x: 492, endPoint y: 540, distance: 474.0
click at [489, 542] on div "Chats Last Money Nipples Inquiry Completed Waiting For Payday Completed Not Pus…" at bounding box center [736, 429] width 787 height 364
click at [810, 556] on textarea at bounding box center [852, 544] width 520 height 33
paste textarea "I do have a few options! Tell me exactly what you like and I’ll find a good opt…"
type textarea "I do have a few options! Tell me exactly what you like and I’ll find a good opt…"
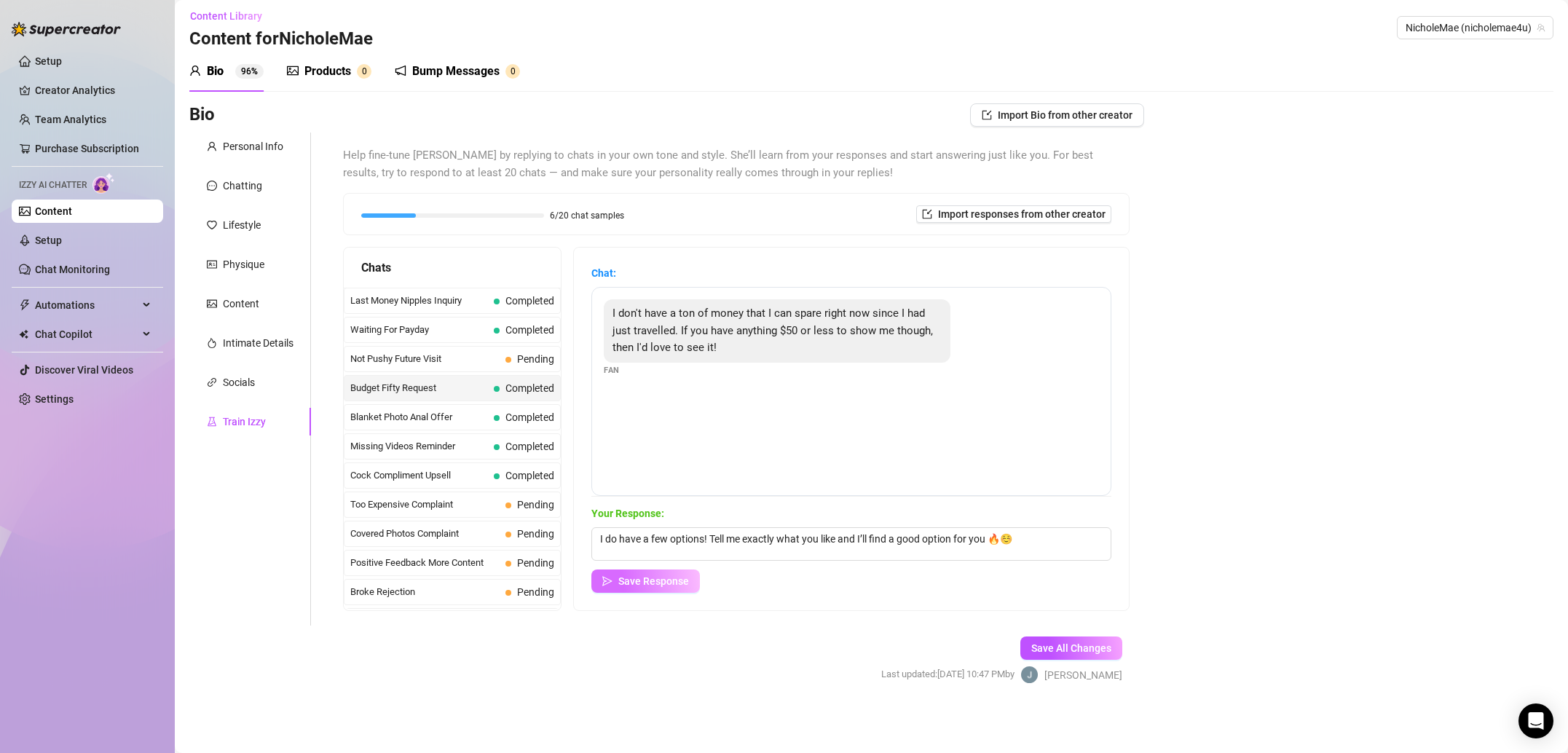
click at [663, 583] on span "Save Response" at bounding box center [653, 581] width 71 height 12
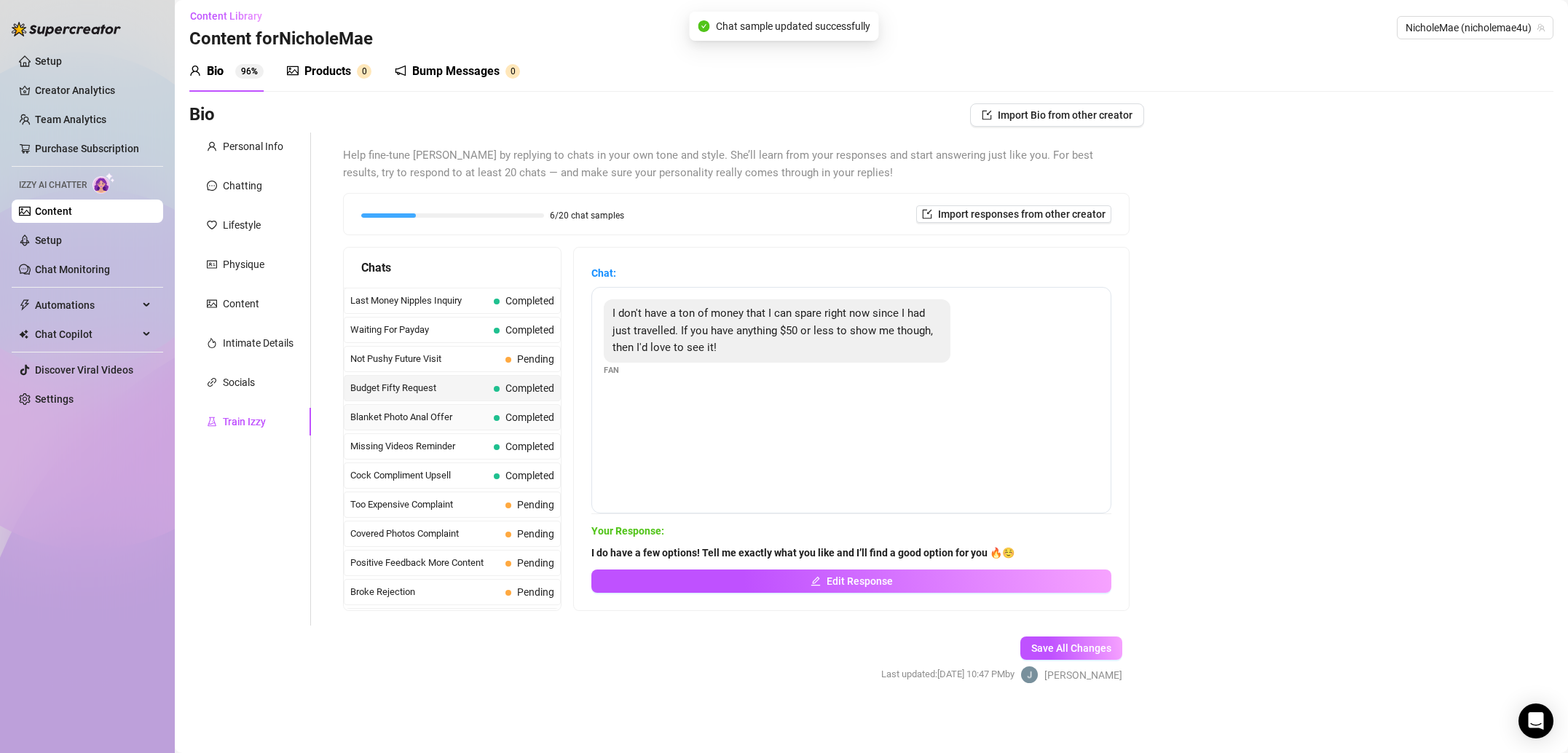
click at [504, 411] on span "Completed" at bounding box center [523, 417] width 61 height 16
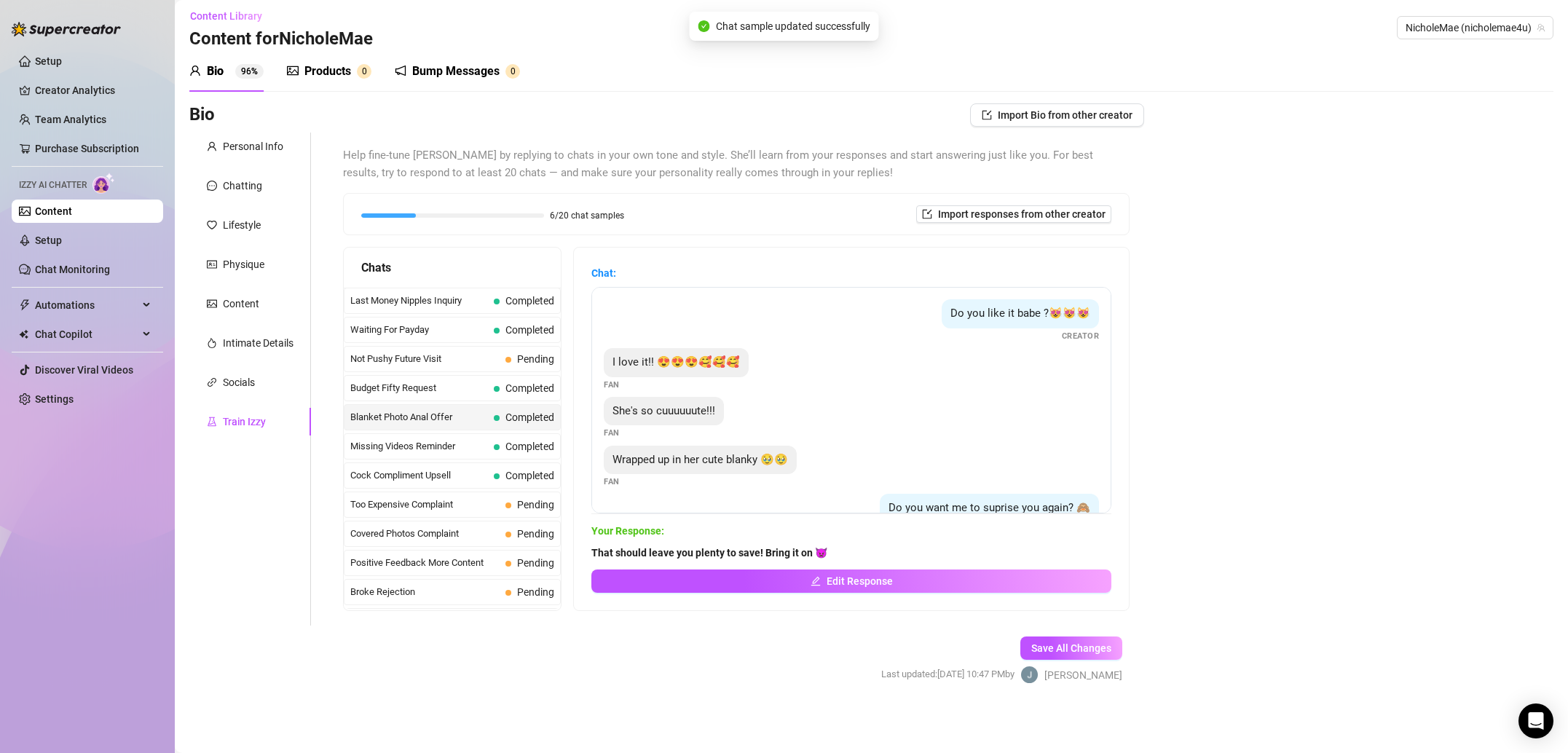
scroll to position [188, 0]
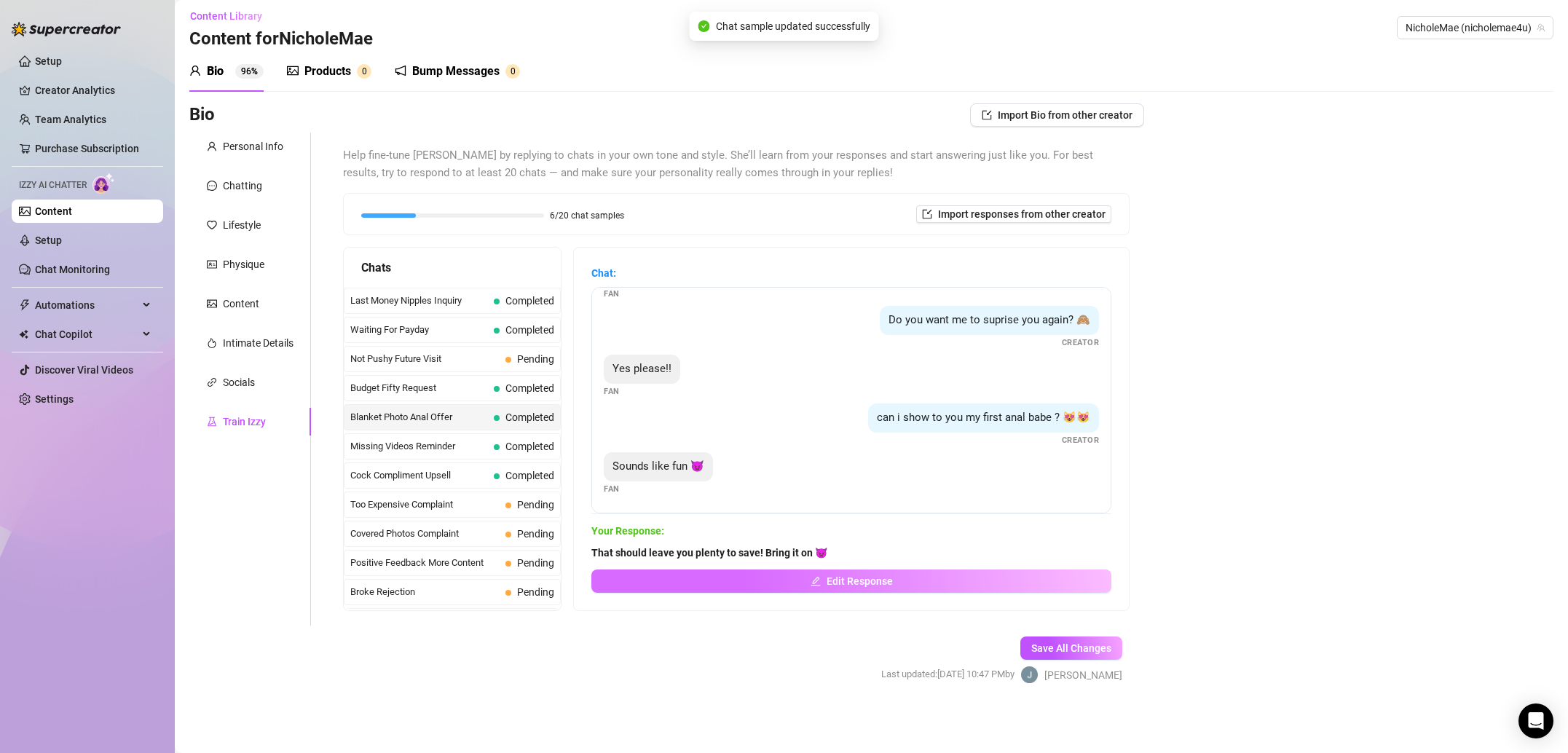
click at [846, 578] on span "Edit Response" at bounding box center [860, 581] width 67 height 12
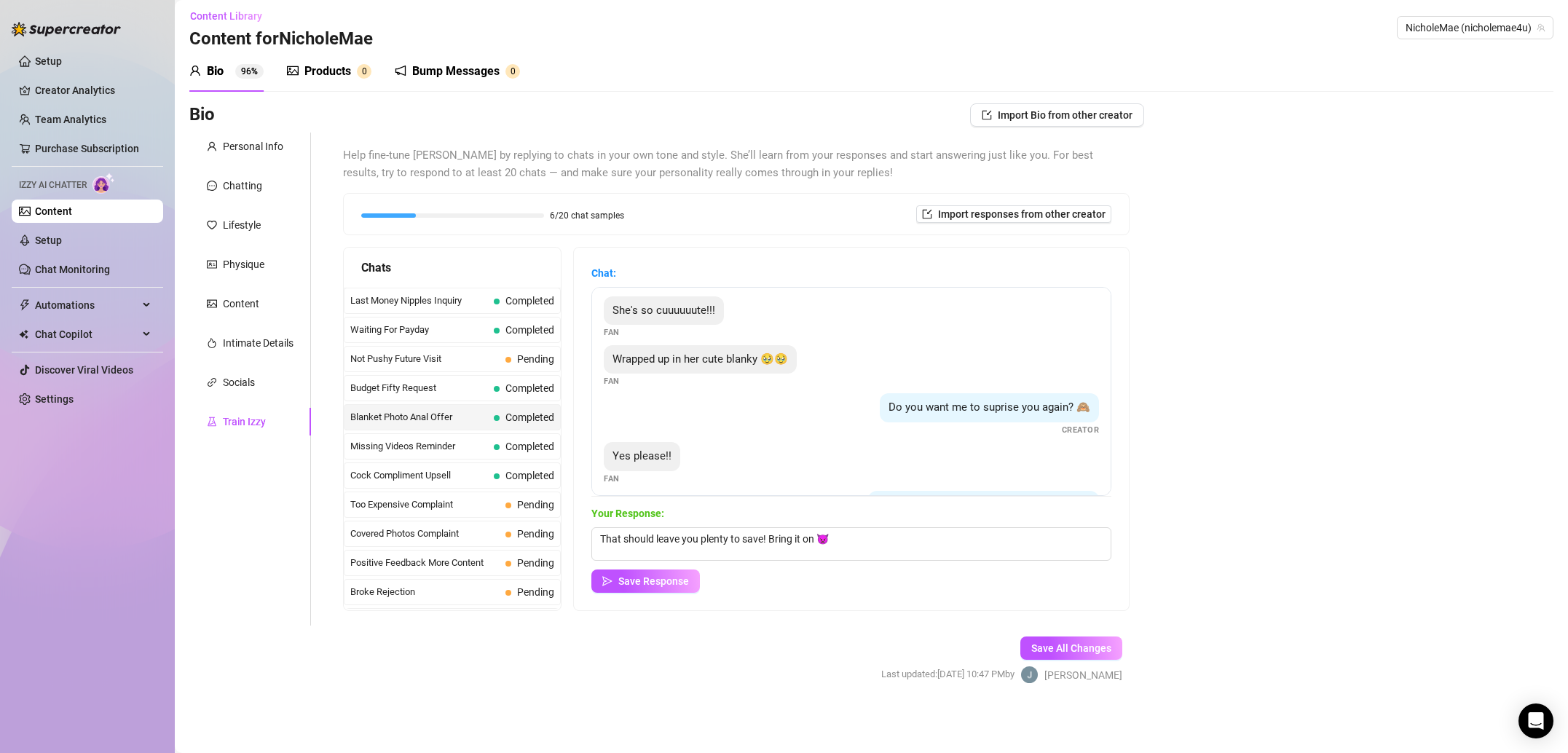
scroll to position [205, 0]
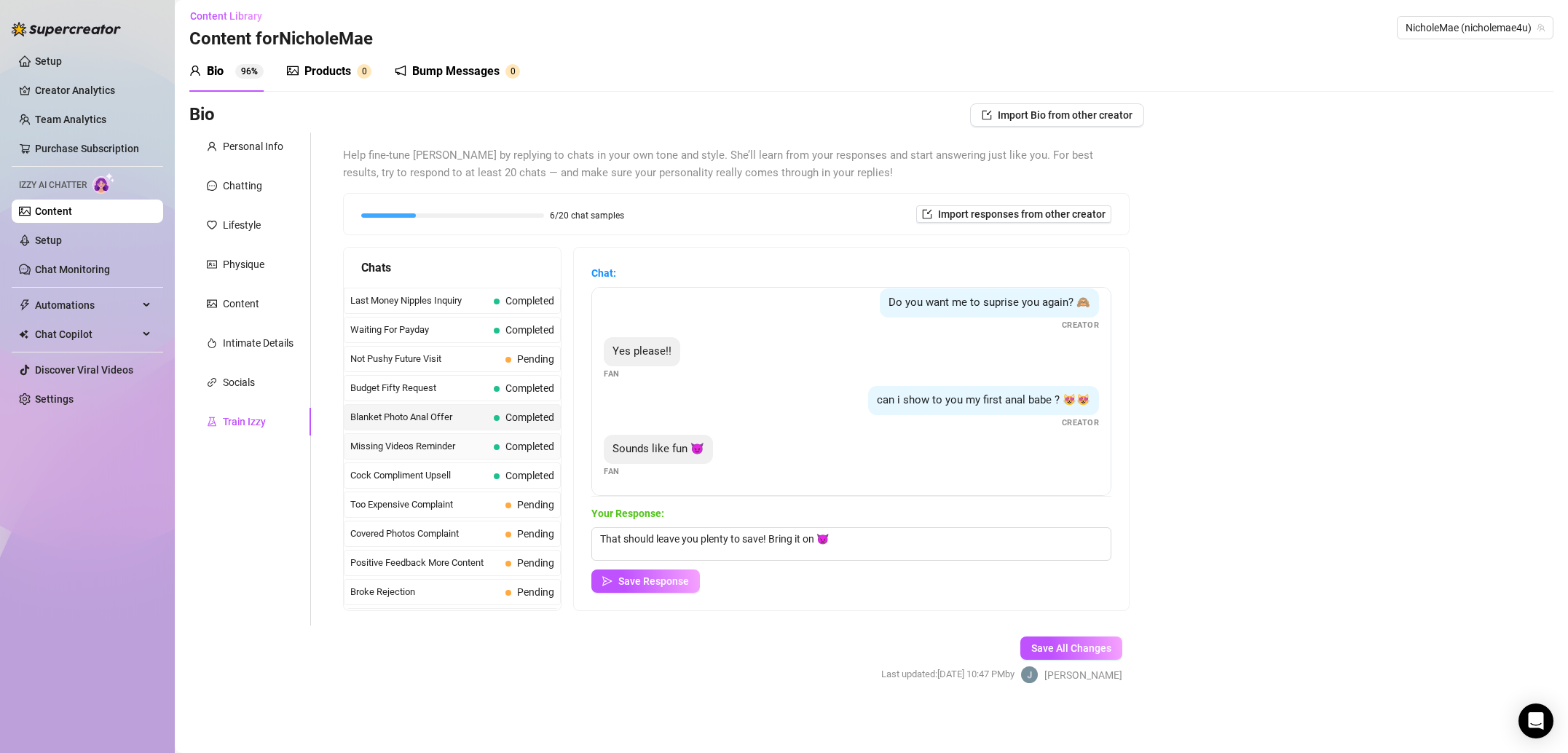
click at [426, 444] on span "Missing Videos Reminder" at bounding box center [419, 446] width 138 height 15
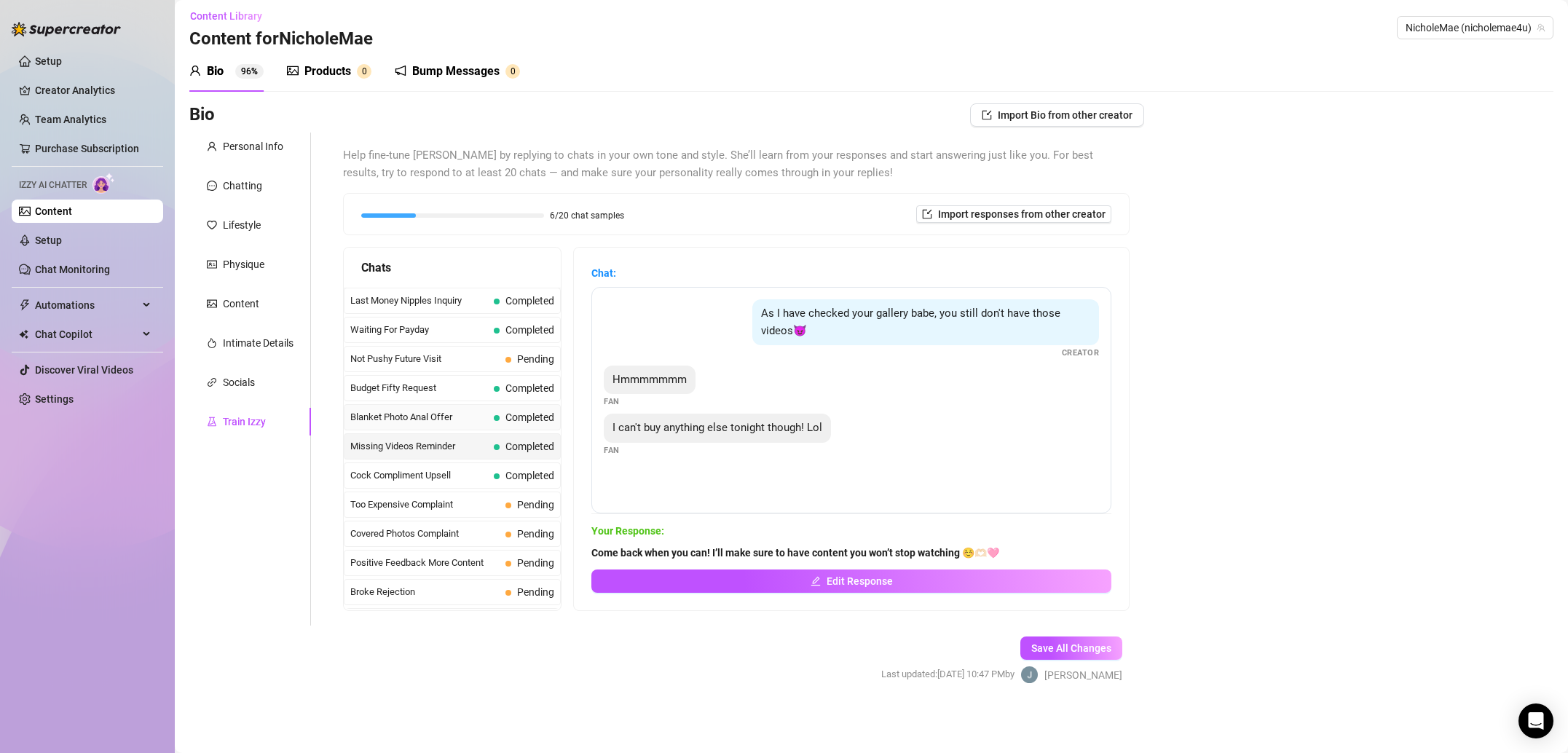
click at [456, 421] on span "Blanket Photo Anal Offer" at bounding box center [419, 416] width 138 height 15
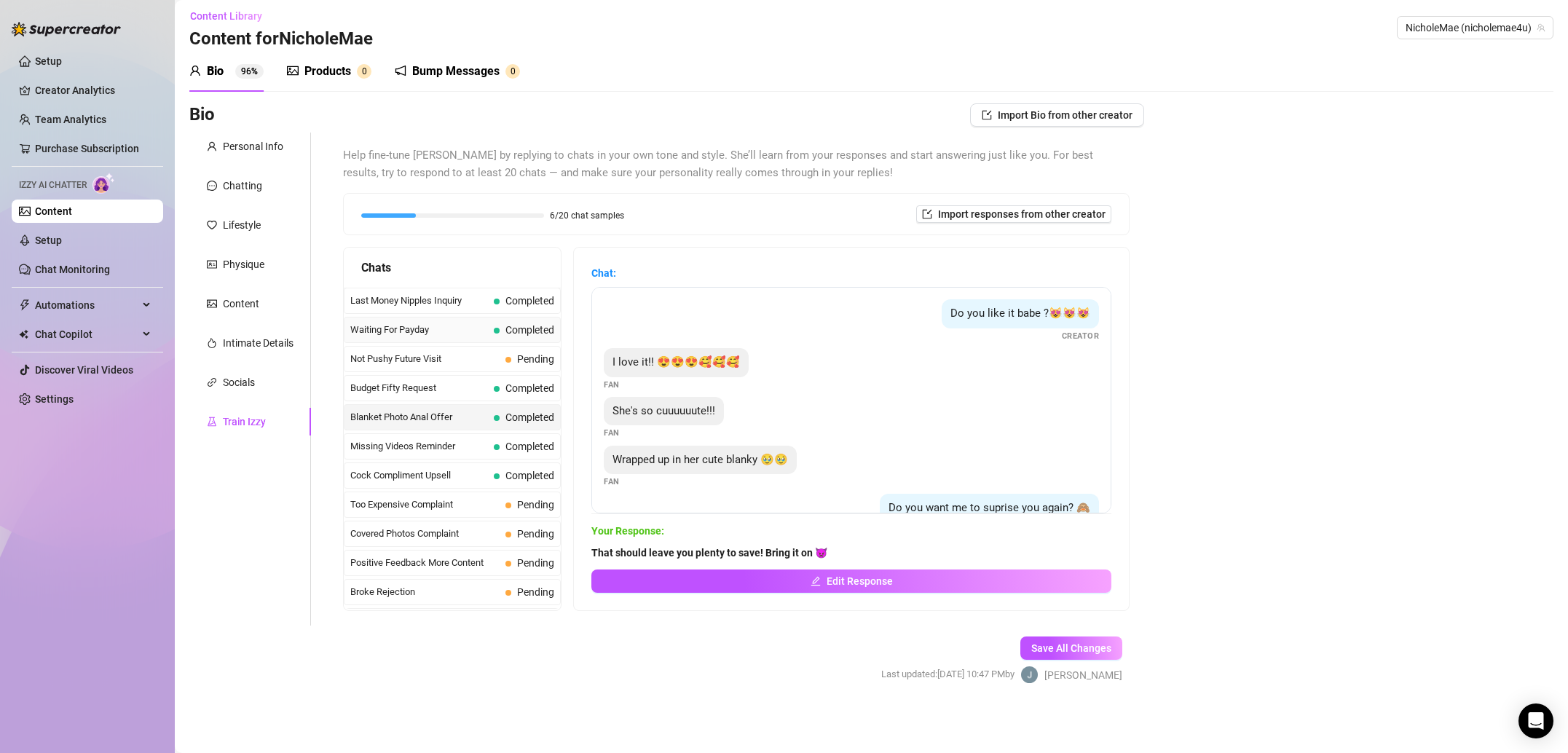
scroll to position [0, 0]
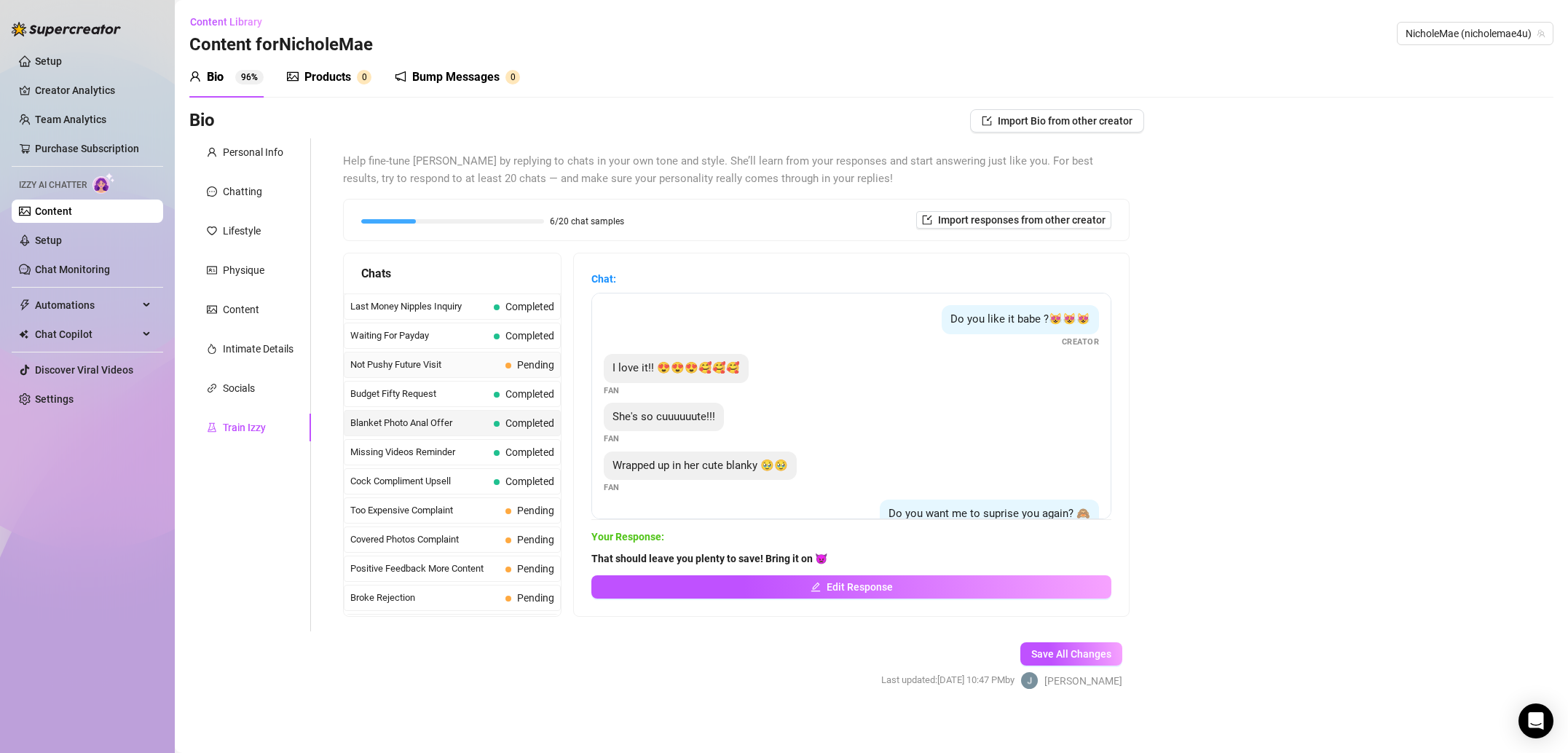
click at [463, 364] on span "Not Pushy Future Visit" at bounding box center [425, 364] width 150 height 15
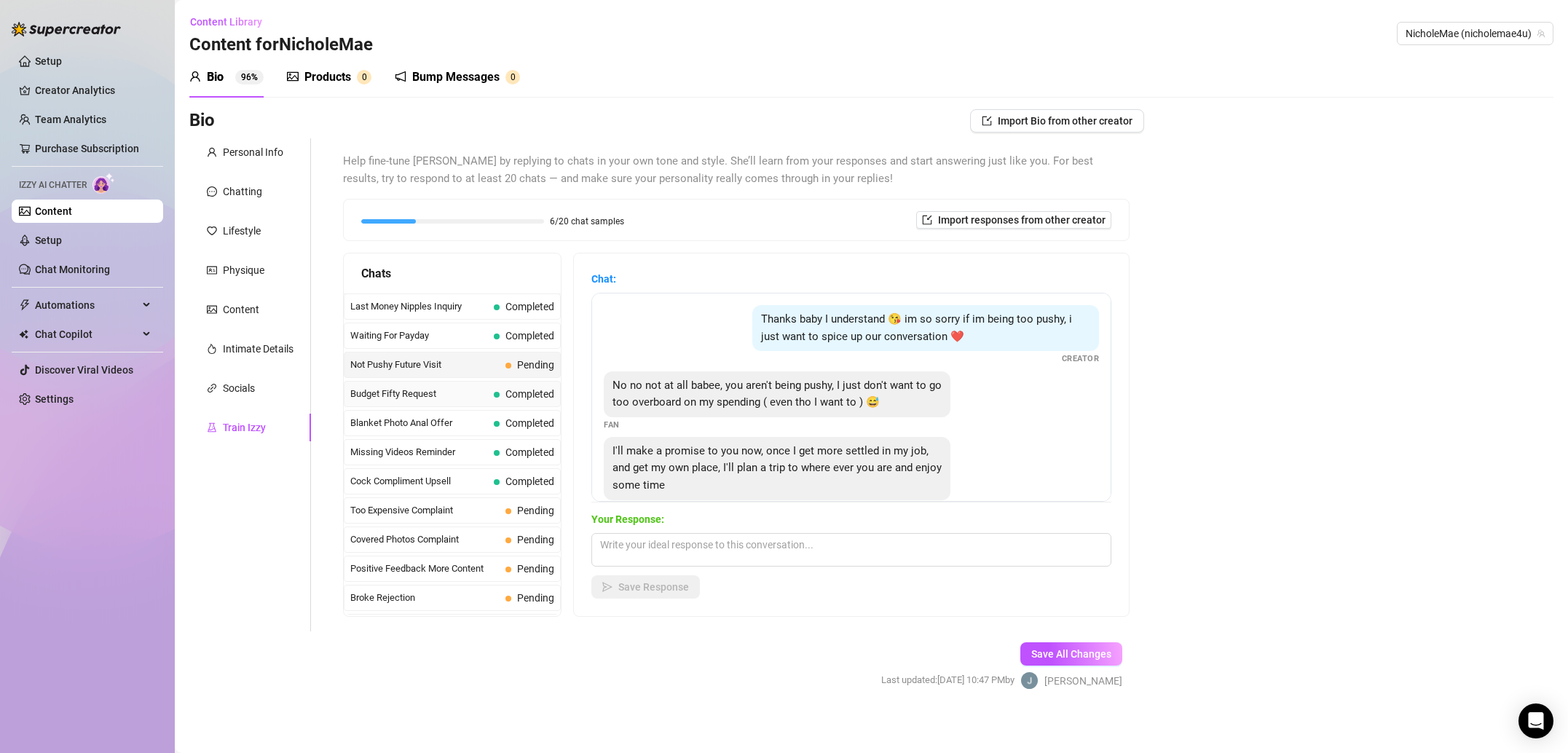
click at [454, 395] on span "Budget Fifty Request" at bounding box center [419, 393] width 138 height 15
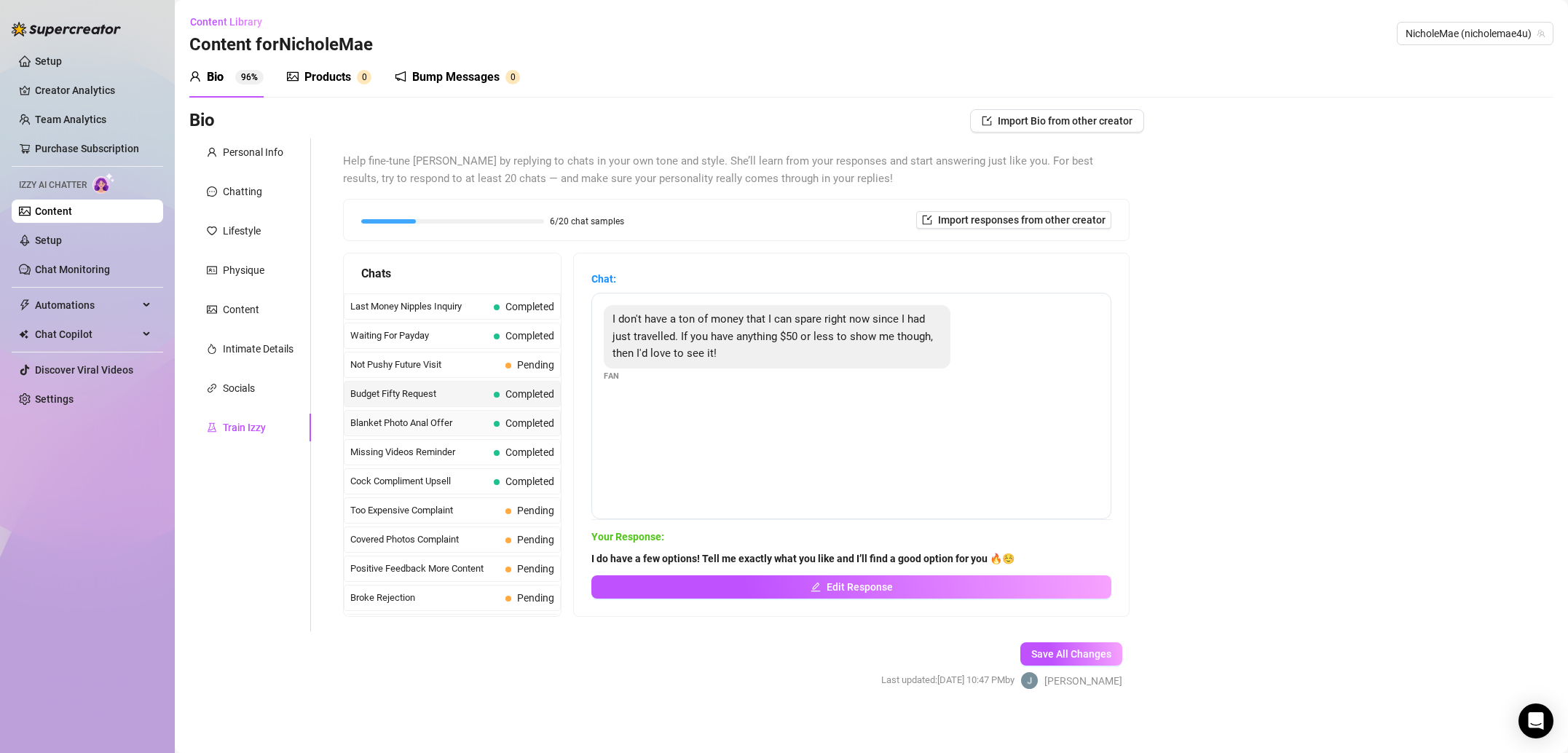
click at [427, 424] on span "Blanket Photo Anal Offer" at bounding box center [419, 422] width 138 height 15
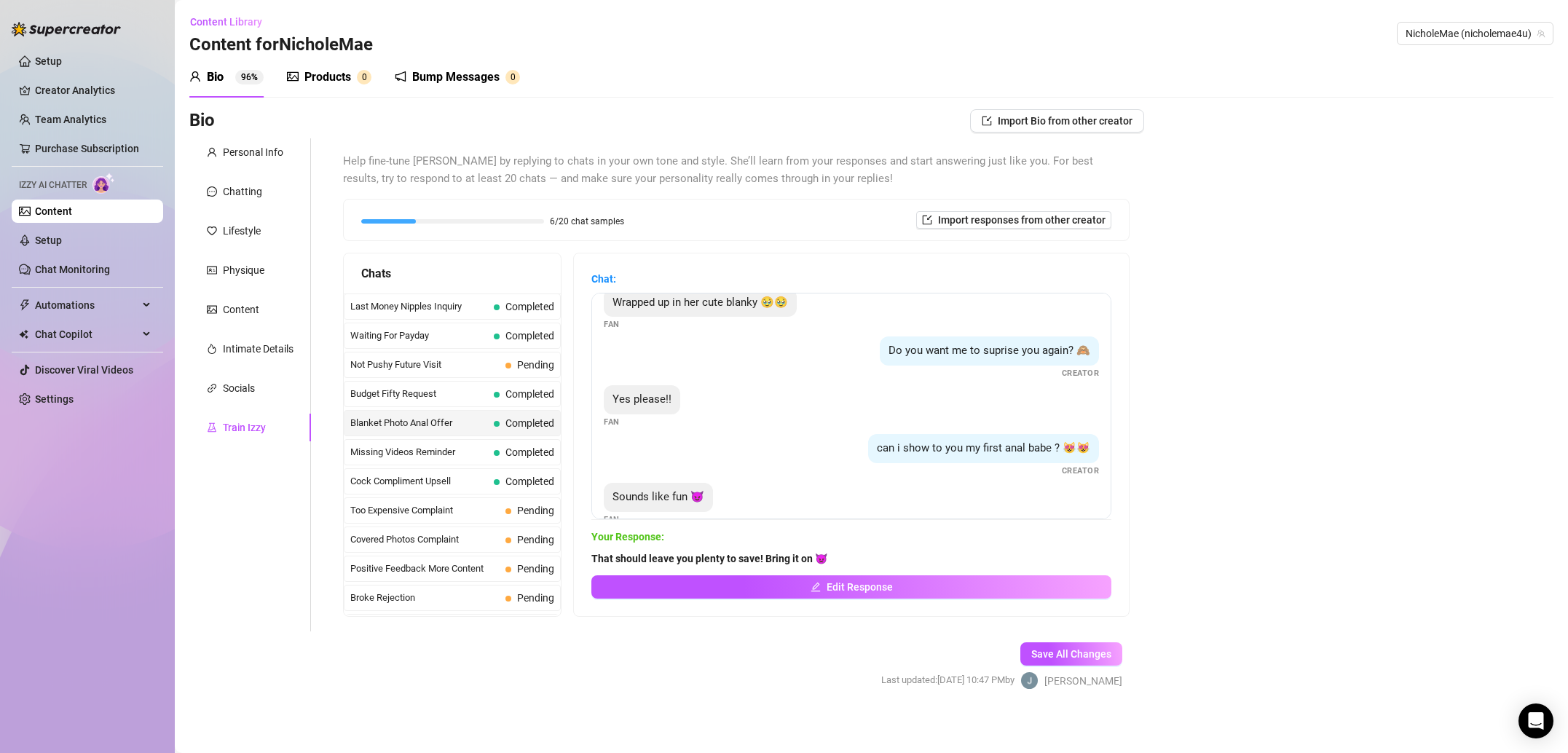
scroll to position [188, 0]
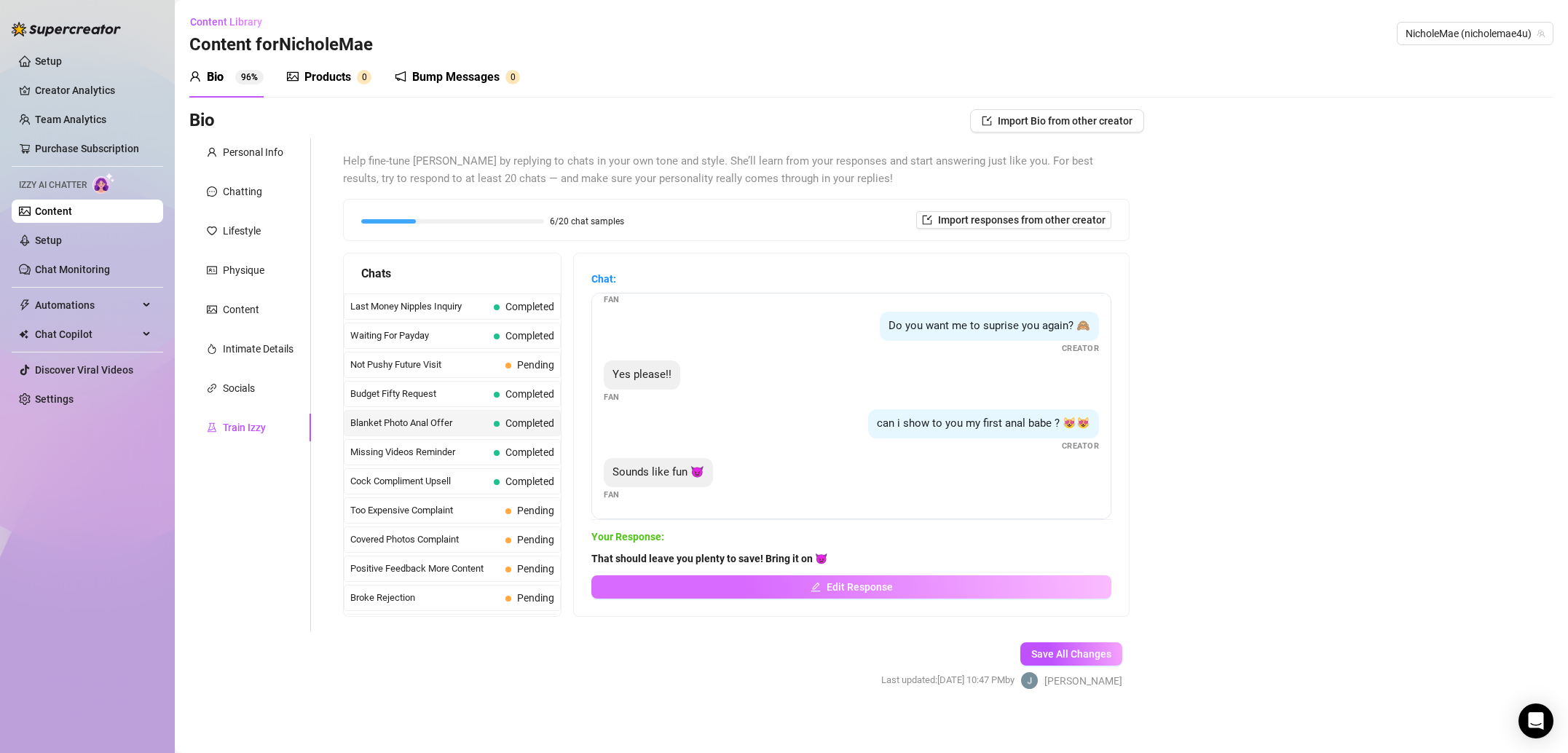
click at [837, 591] on span "Edit Response" at bounding box center [860, 587] width 67 height 12
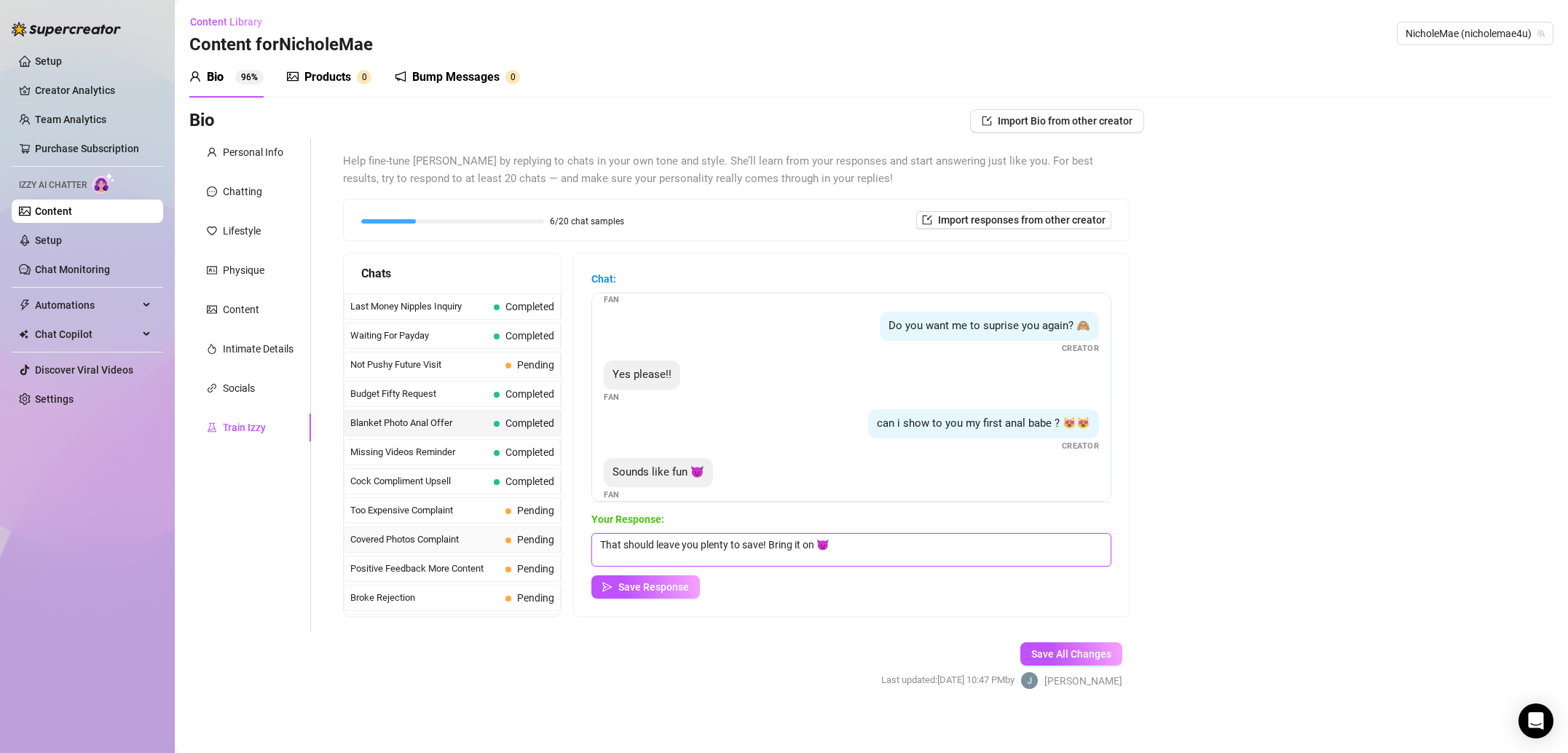
drag, startPoint x: 870, startPoint y: 551, endPoint x: 550, endPoint y: 547, distance: 320.0
click at [550, 547] on div "Chats Last Money Nipples Inquiry Completed Waiting For Payday Completed Not Pus…" at bounding box center [736, 435] width 787 height 364
paste textarea "No worries at all! It still turns me on to think about you looking at me 🤫 🩷"
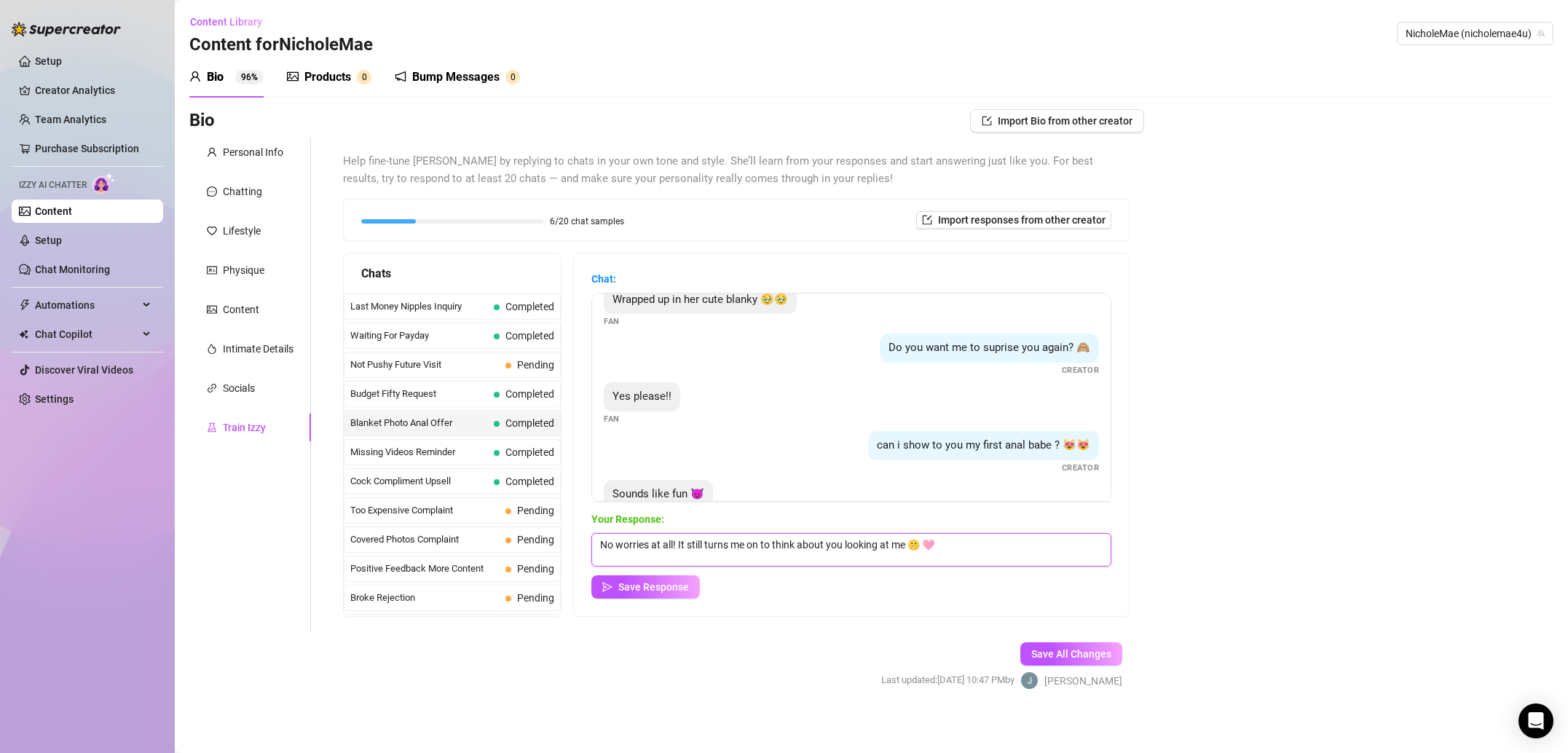
scroll to position [205, 0]
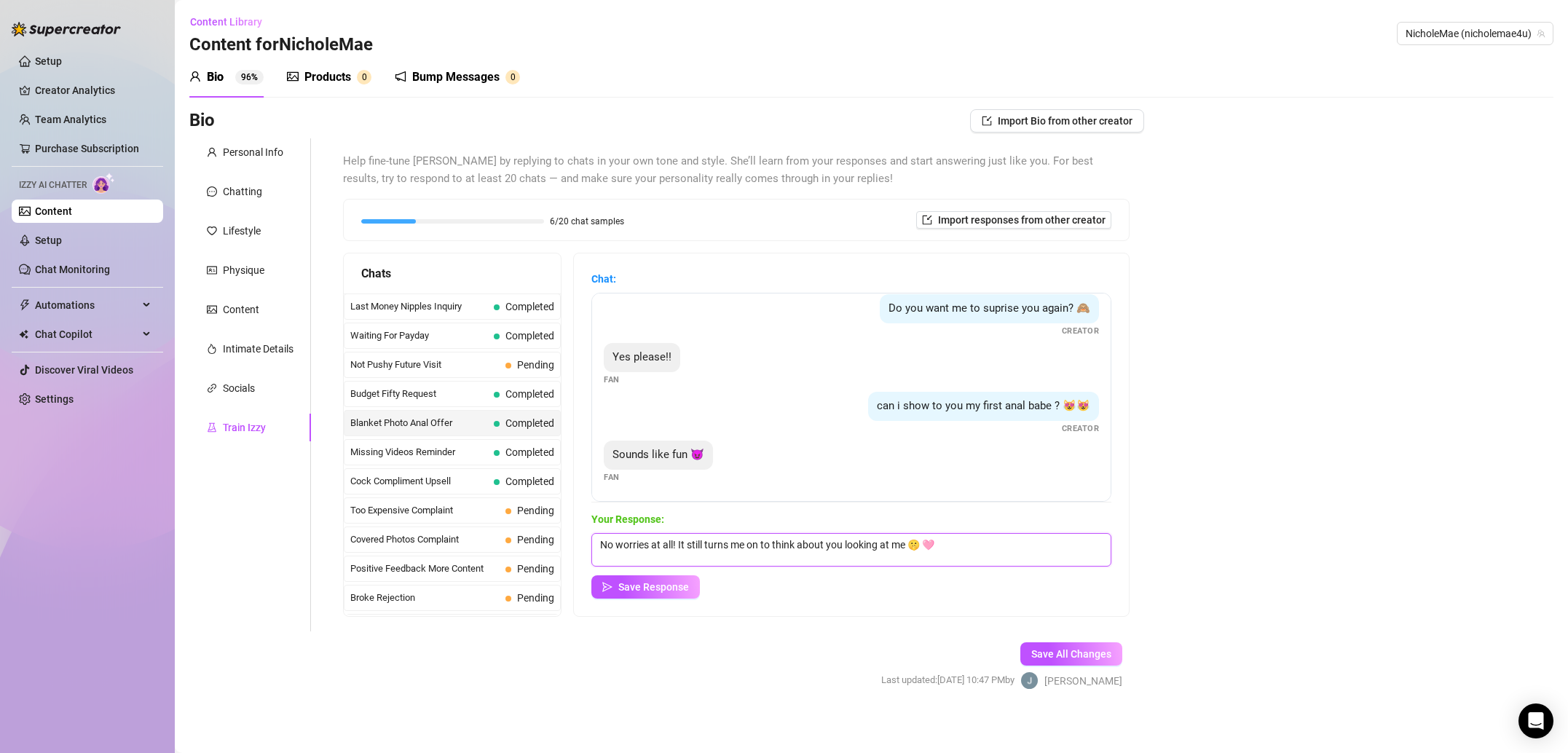
type textarea "No worries at all! It still turns me on to think about you looking at me 🤫 🩷"
click at [472, 342] on span "Waiting For Payday" at bounding box center [419, 335] width 138 height 15
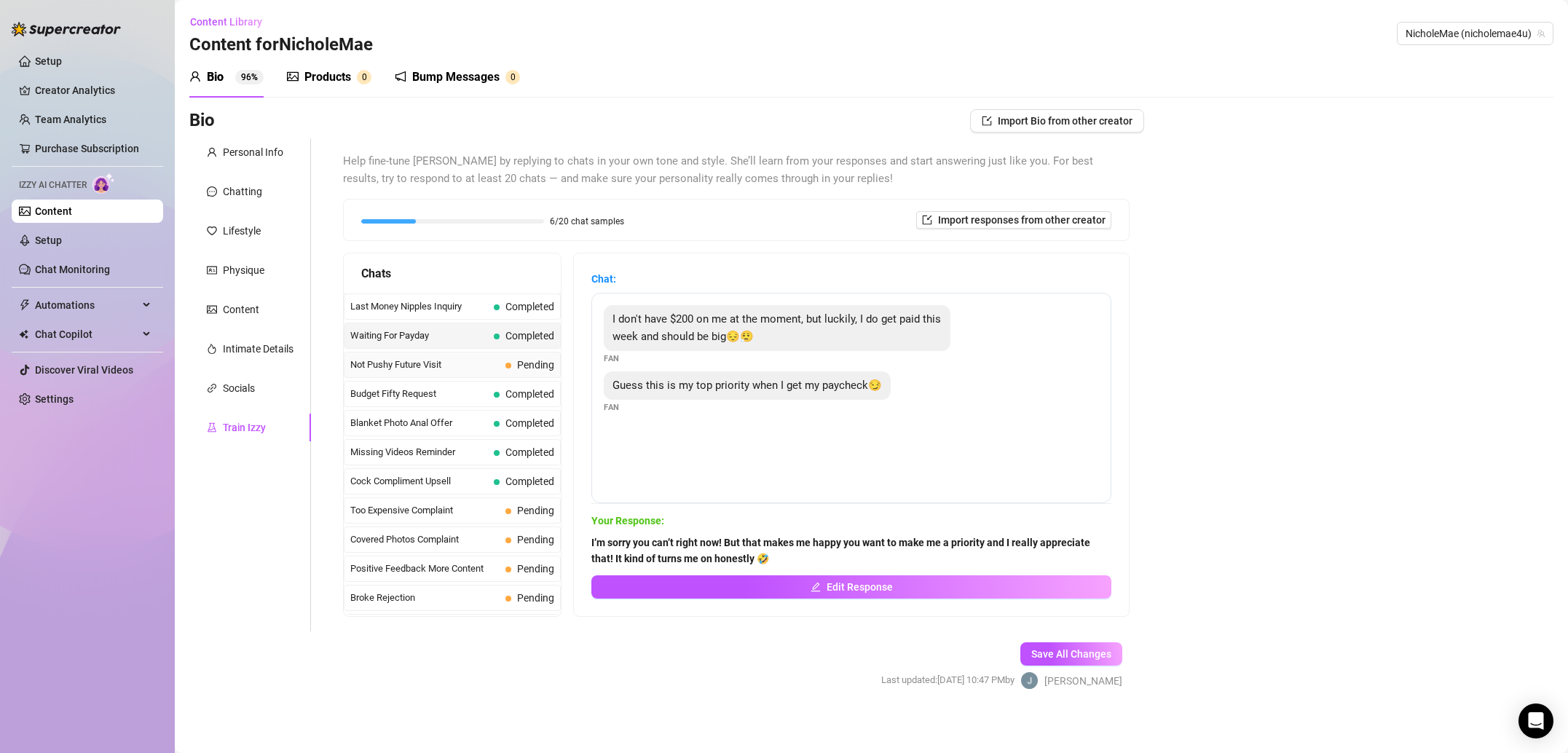
click at [471, 369] on span "Not Pushy Future Visit" at bounding box center [425, 364] width 150 height 15
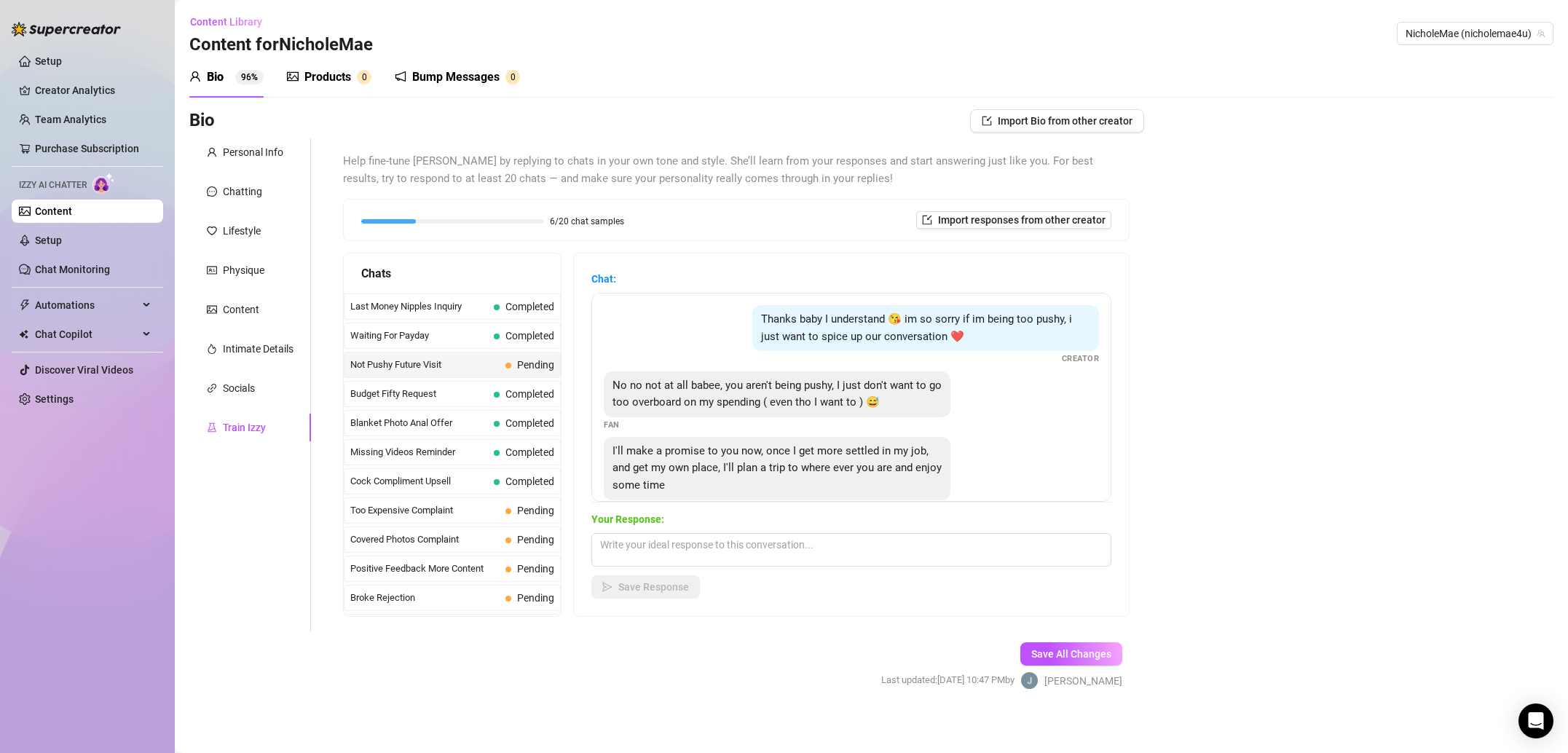
scroll to position [31, 0]
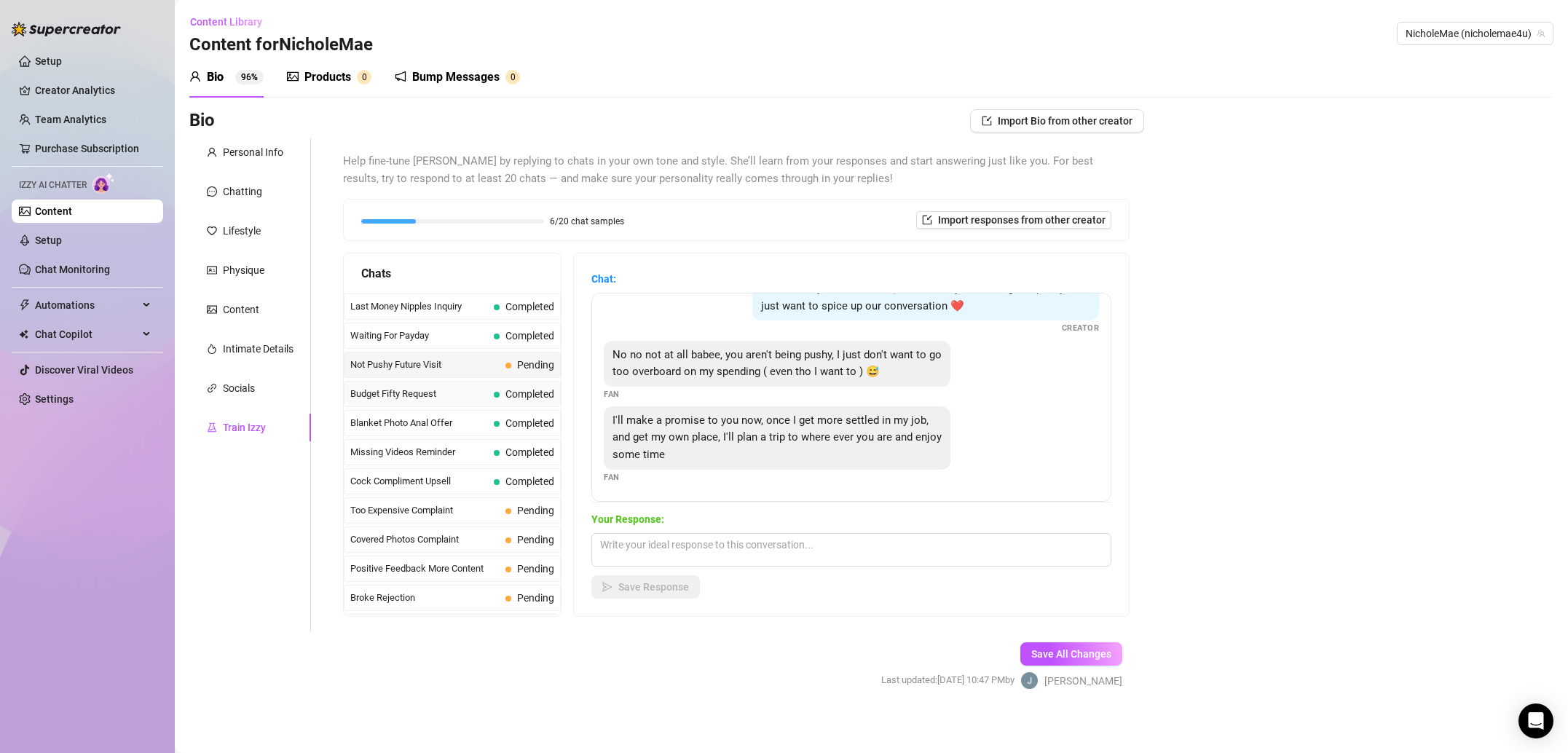
click at [439, 397] on span "Budget Fifty Request" at bounding box center [419, 393] width 138 height 15
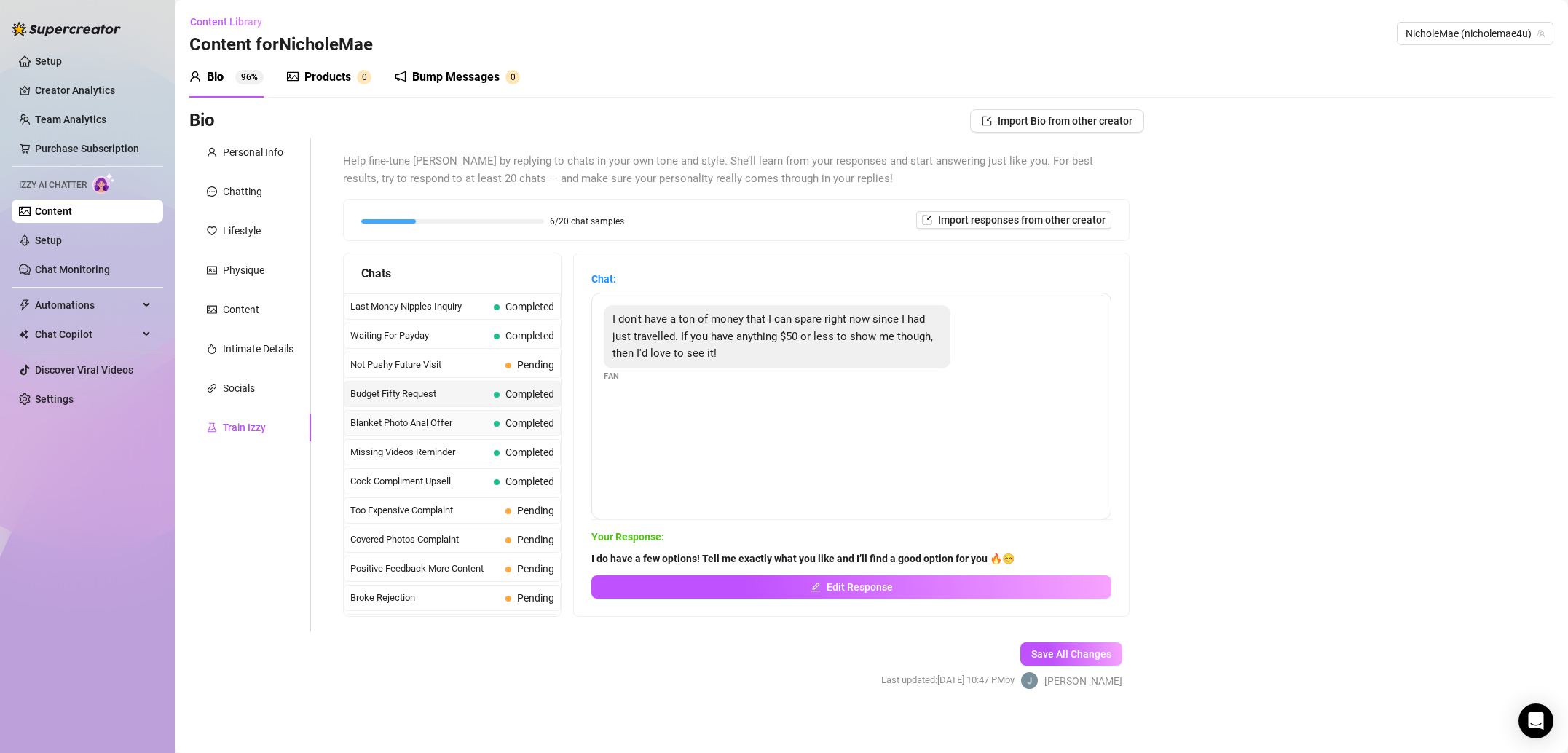
click at [482, 425] on span "Blanket Photo Anal Offer" at bounding box center [419, 422] width 138 height 15
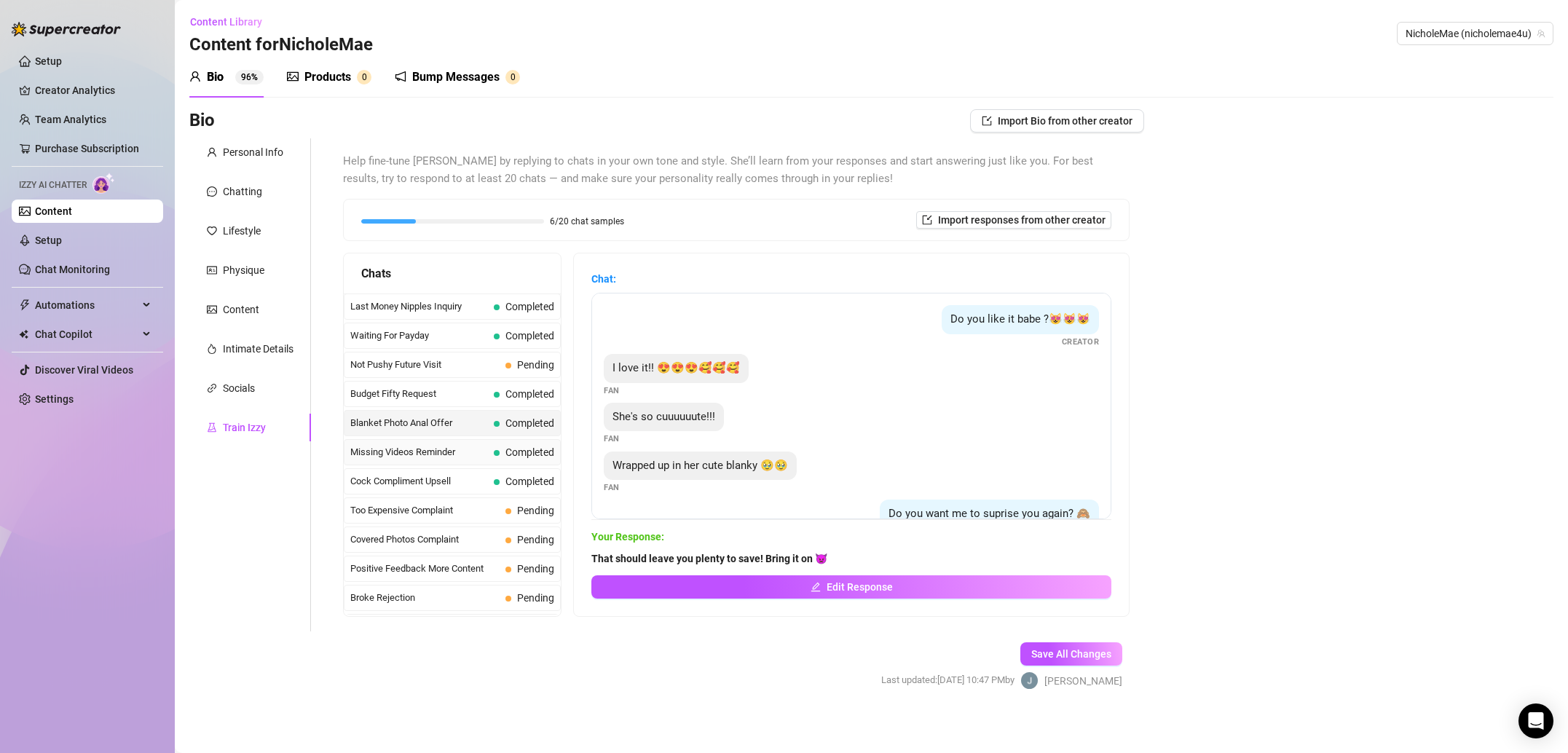
click at [445, 458] on span "Missing Videos Reminder" at bounding box center [419, 451] width 138 height 15
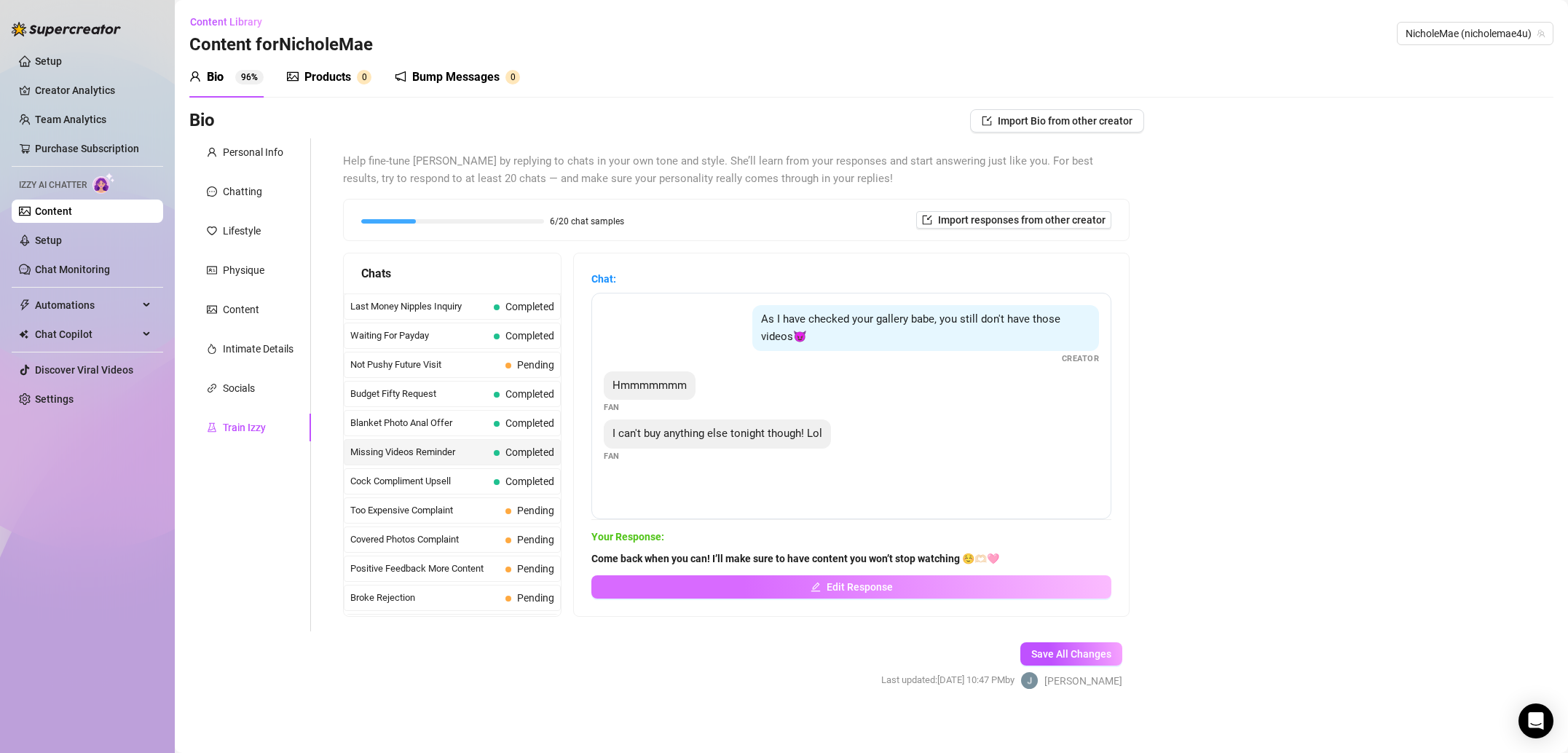
click at [830, 585] on span "Edit Response" at bounding box center [860, 587] width 67 height 12
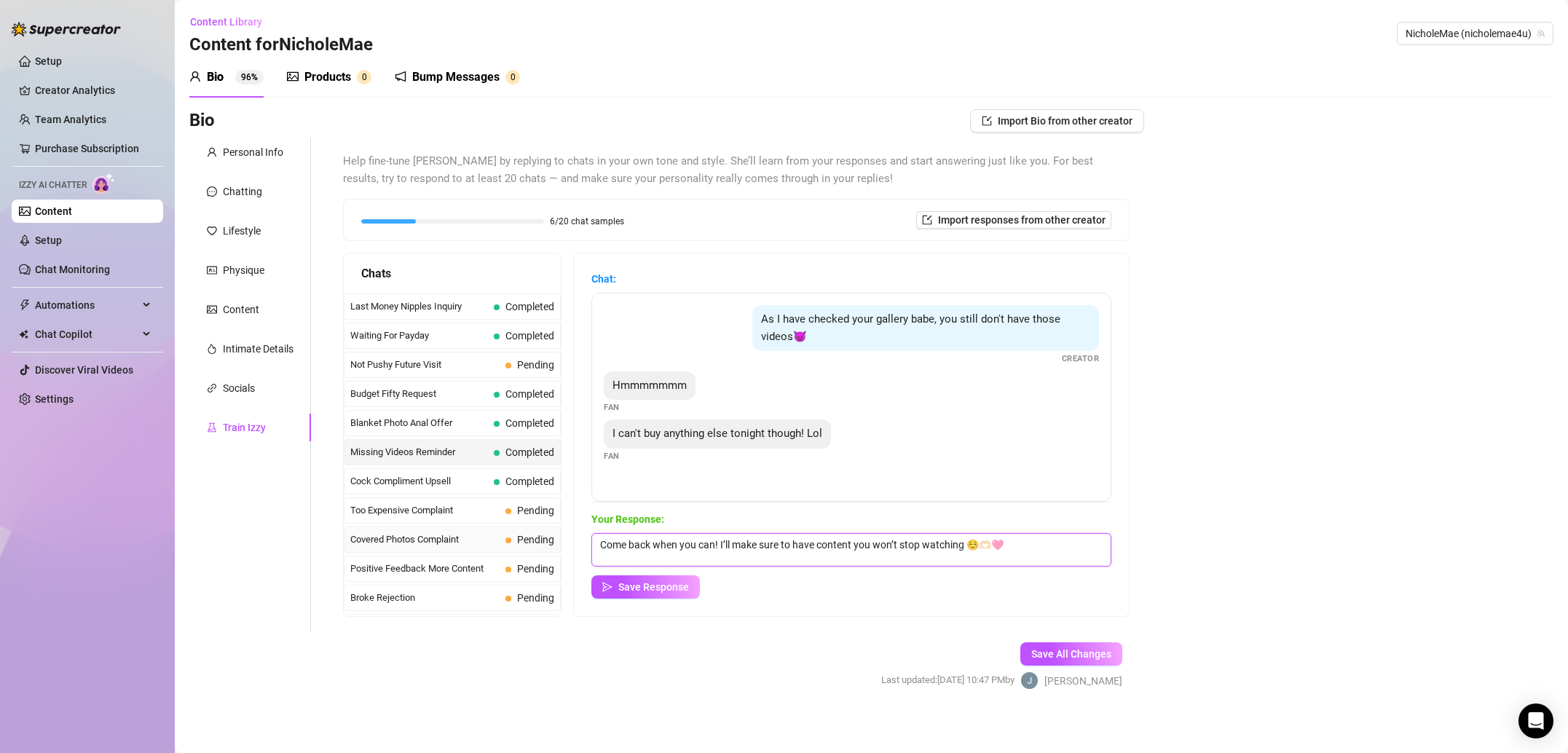
drag, startPoint x: 911, startPoint y: 552, endPoint x: 490, endPoint y: 546, distance: 421.0
click at [490, 546] on div "Chats Last Money Nipples Inquiry Completed Waiting For Payday Completed Not Pus…" at bounding box center [736, 435] width 787 height 364
paste textarea "No worries at all! It still turns me on to think about you looking at me 🤫"
type textarea "No worries at all! It still turns me on to think about you looking at me 🤫 🩷"
click at [660, 593] on button "Save Response" at bounding box center [645, 586] width 109 height 23
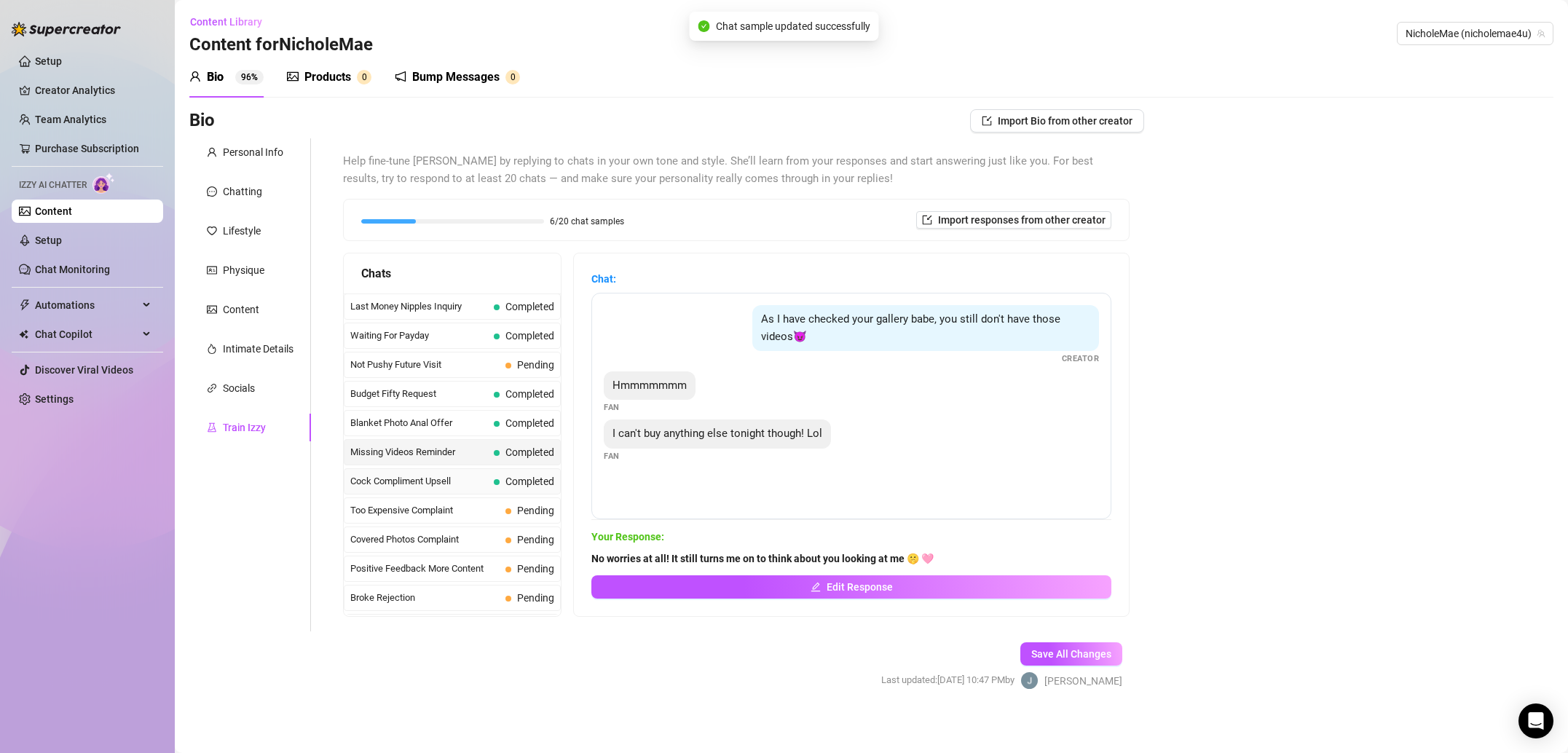
click at [445, 479] on span "Cock Compliment Upsell" at bounding box center [419, 480] width 138 height 15
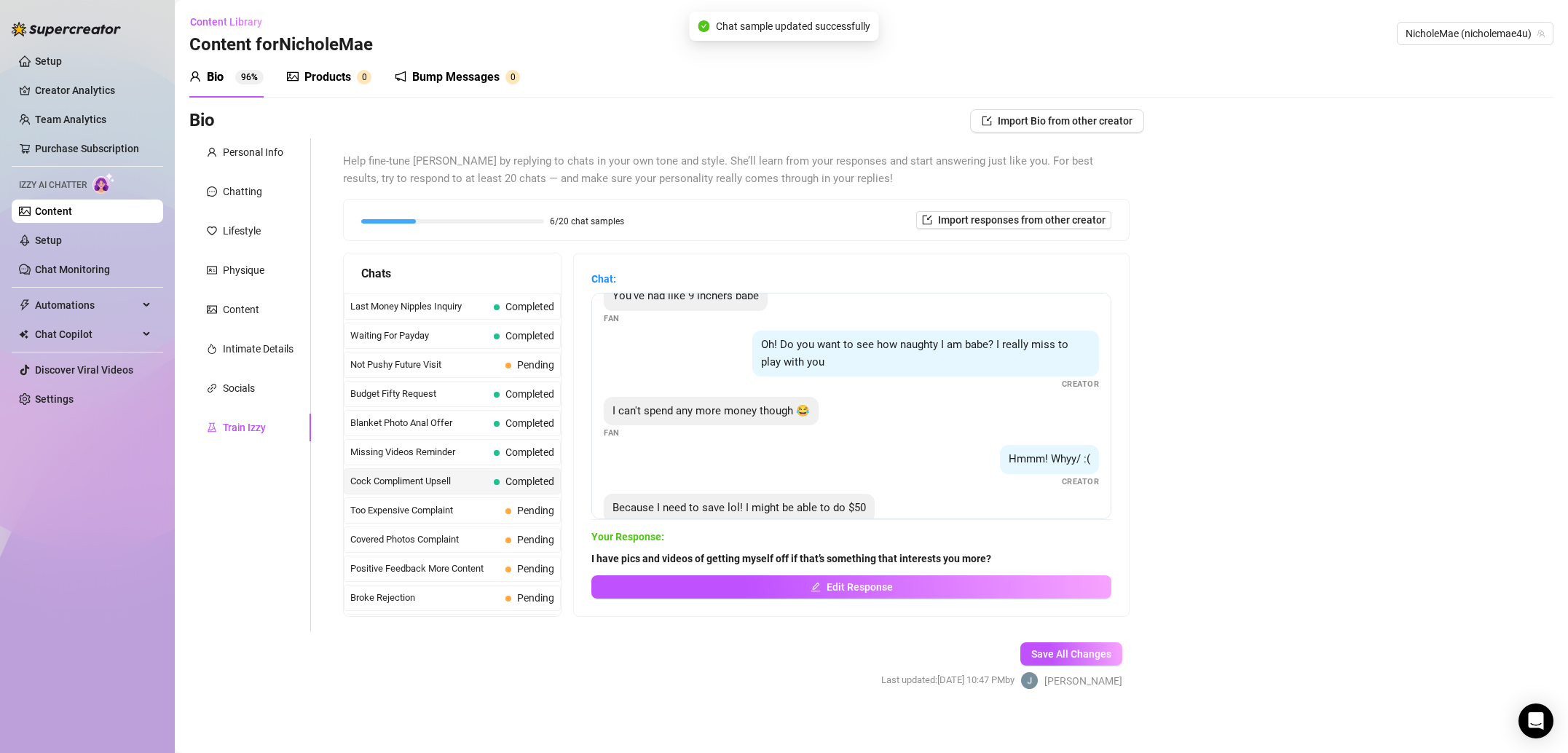
scroll to position [302, 0]
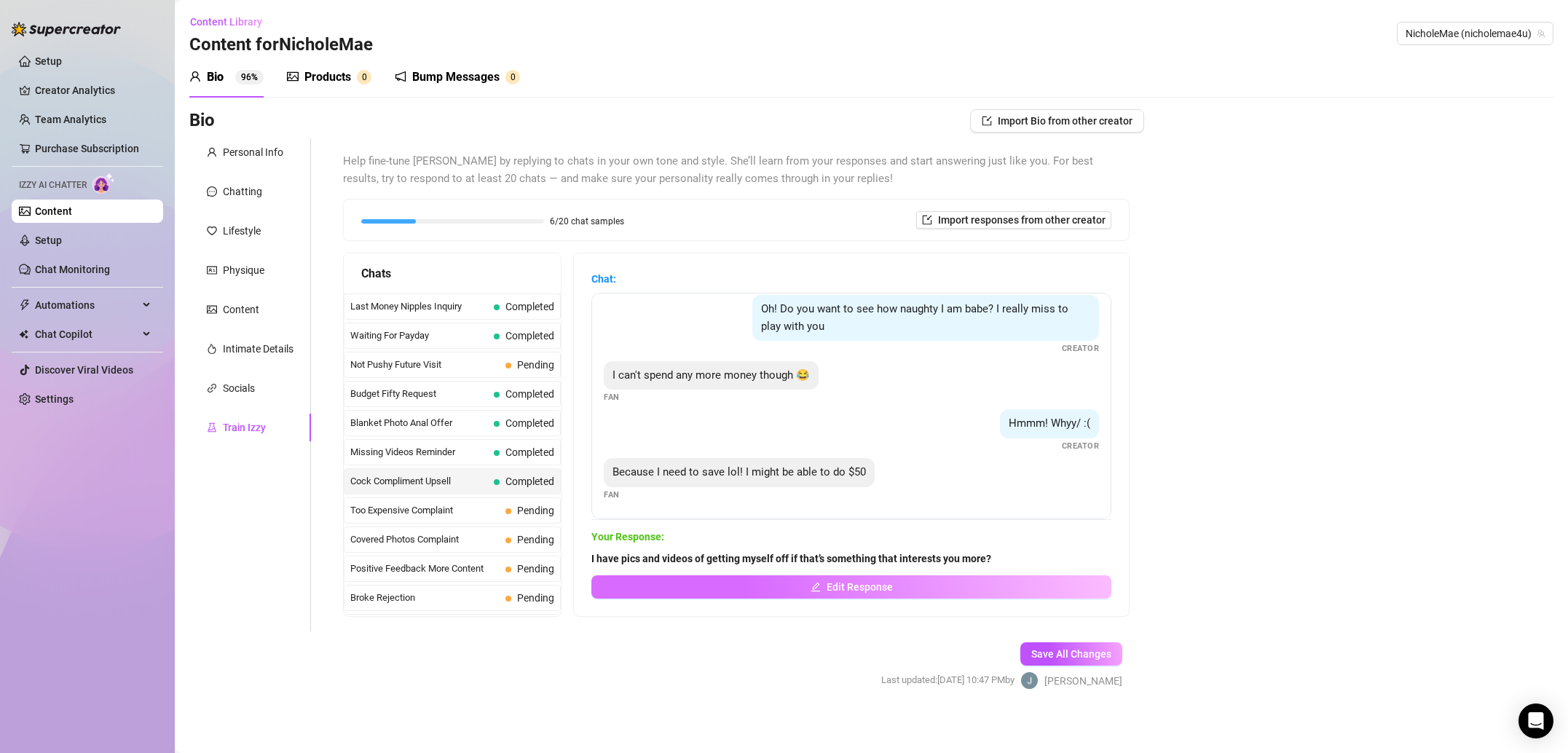
click at [846, 586] on span "Edit Response" at bounding box center [860, 587] width 67 height 12
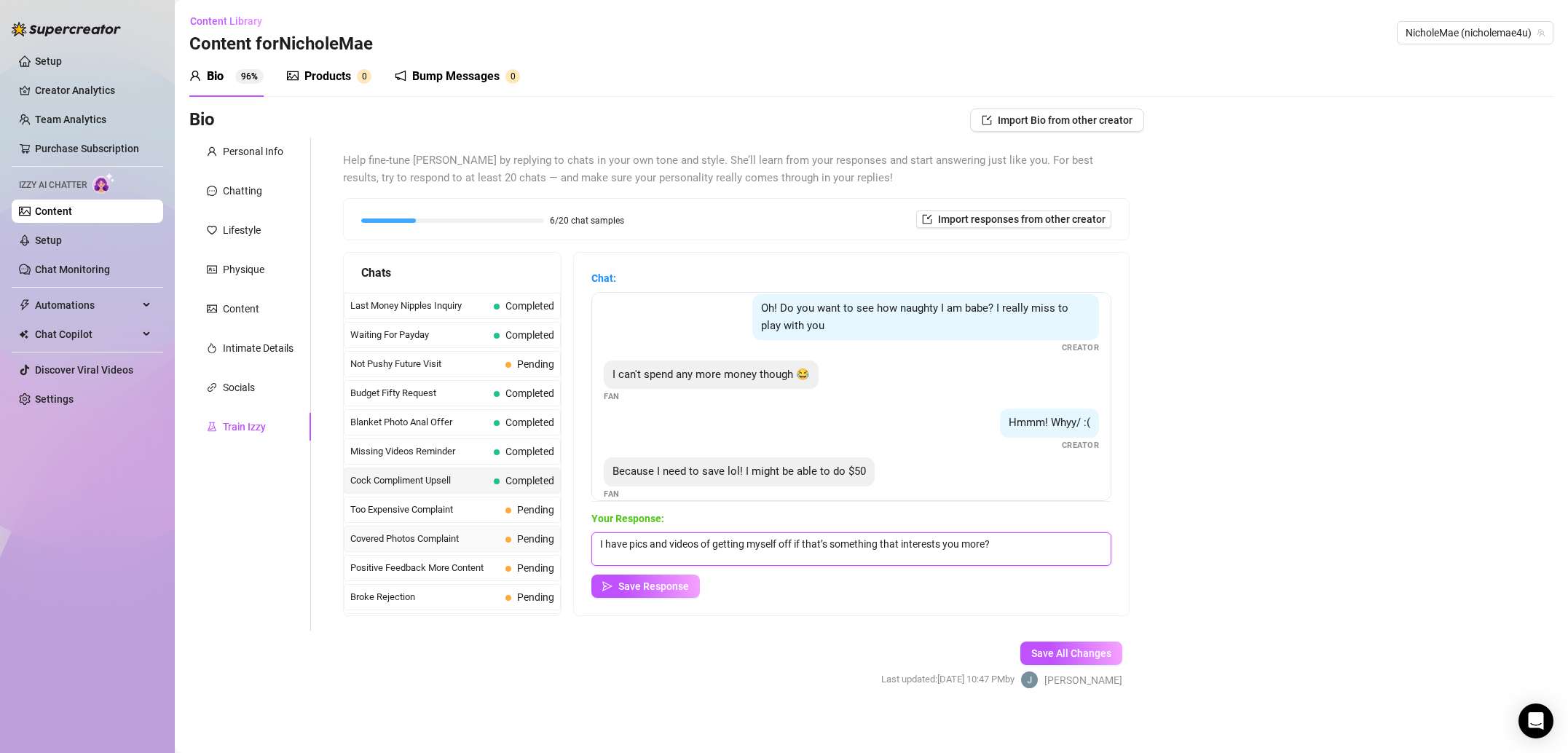
drag, startPoint x: 1005, startPoint y: 542, endPoint x: 498, endPoint y: 548, distance: 507.0
click at [498, 548] on div "Chats Last Money Nipples Inquiry Completed Waiting For Payday Completed Not Pus…" at bounding box center [736, 434] width 787 height 364
paste textarea "That should leave you plenty to save! Bring it on 👿"
type textarea "That should leave you plenty to save! Bring it on 👿"
click at [650, 588] on span "Save Response" at bounding box center [653, 586] width 71 height 12
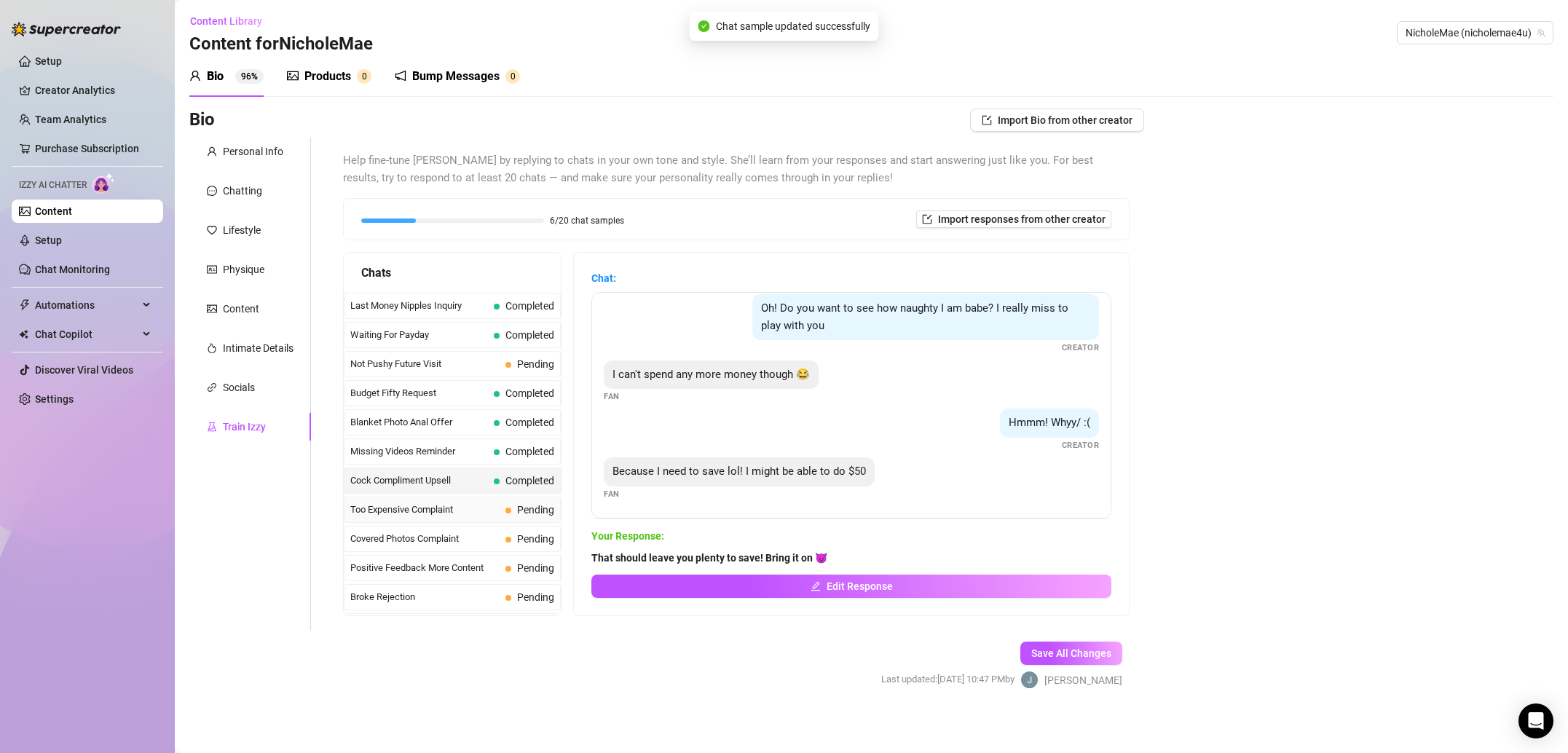
click at [469, 510] on span "Too Expensive Complaint" at bounding box center [425, 509] width 150 height 15
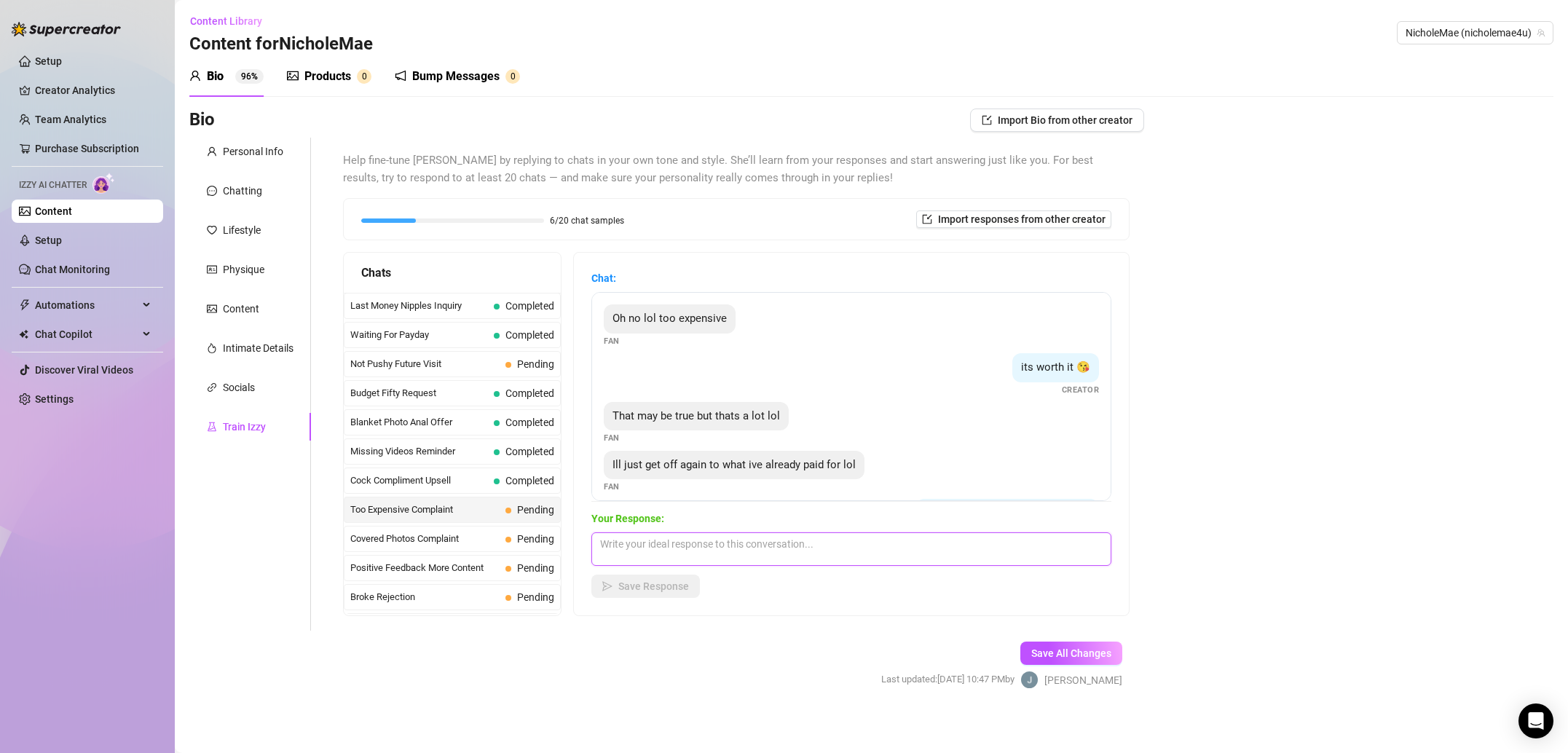
click at [750, 544] on textarea at bounding box center [852, 549] width 520 height 33
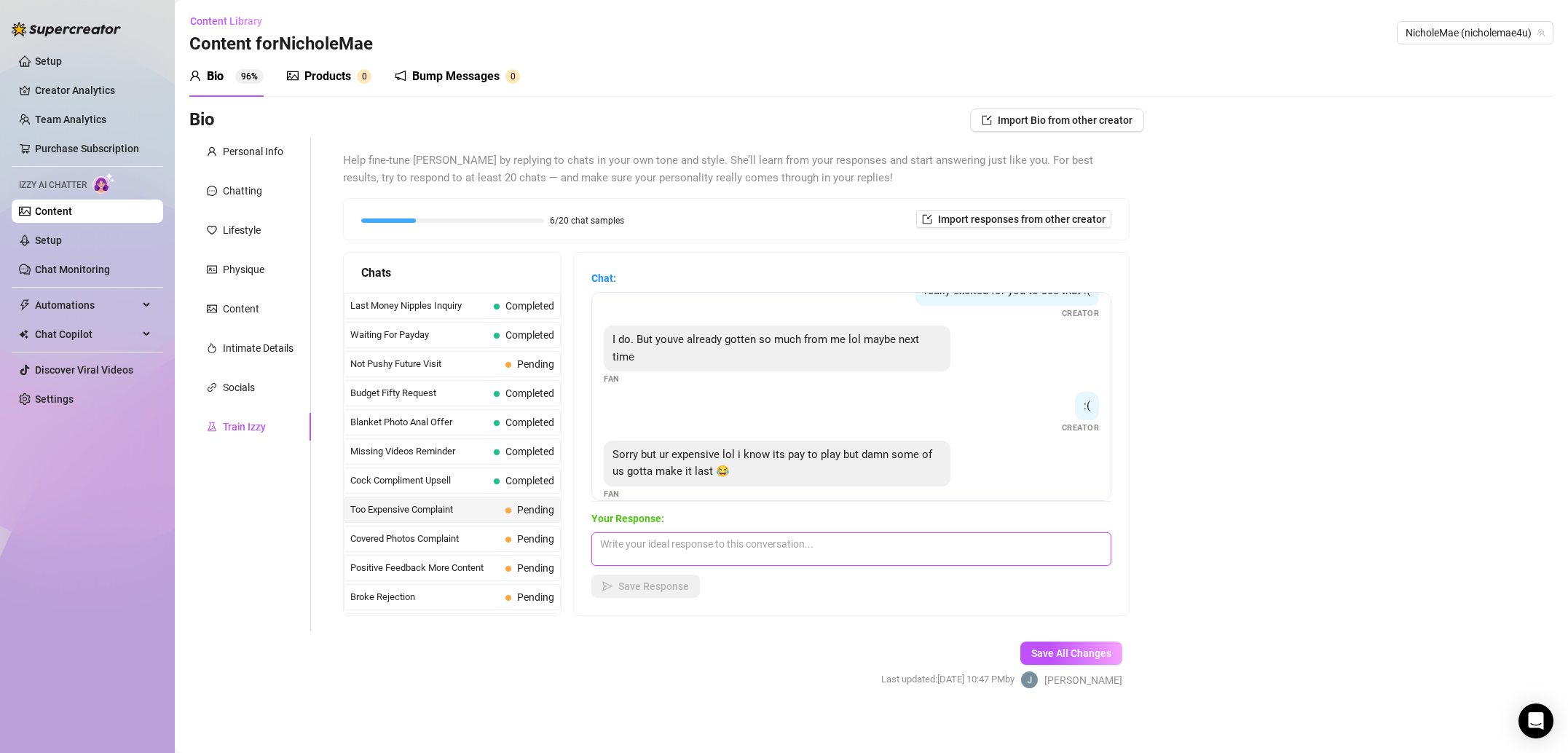
paste textarea "Come back when you can! I’ll make sure to have content you won’t stop watching …"
type textarea "Come back when you can! I’ll make sure to have content you won’t stop watching …"
click at [665, 593] on button "Save Response" at bounding box center [645, 585] width 109 height 23
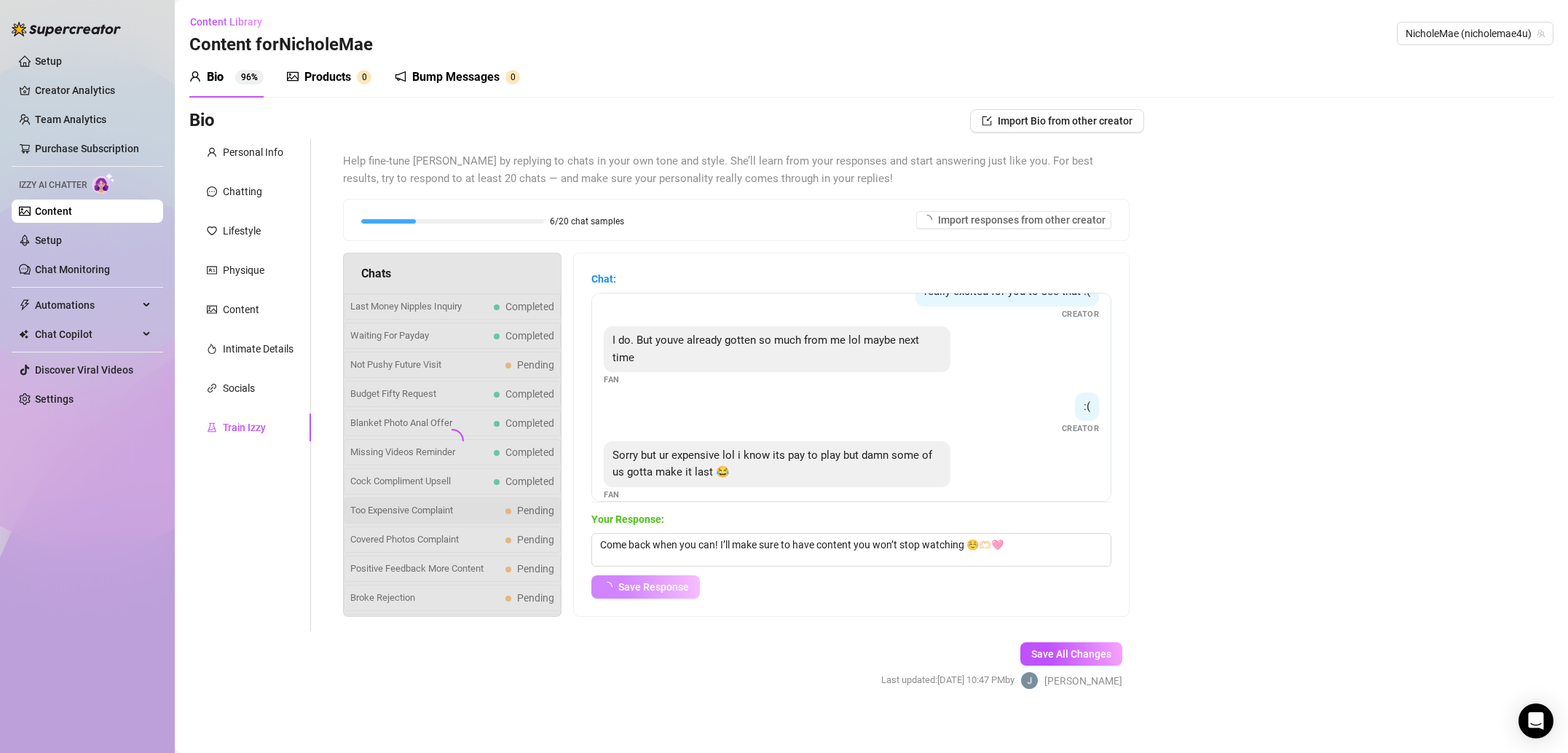
scroll to position [204, 0]
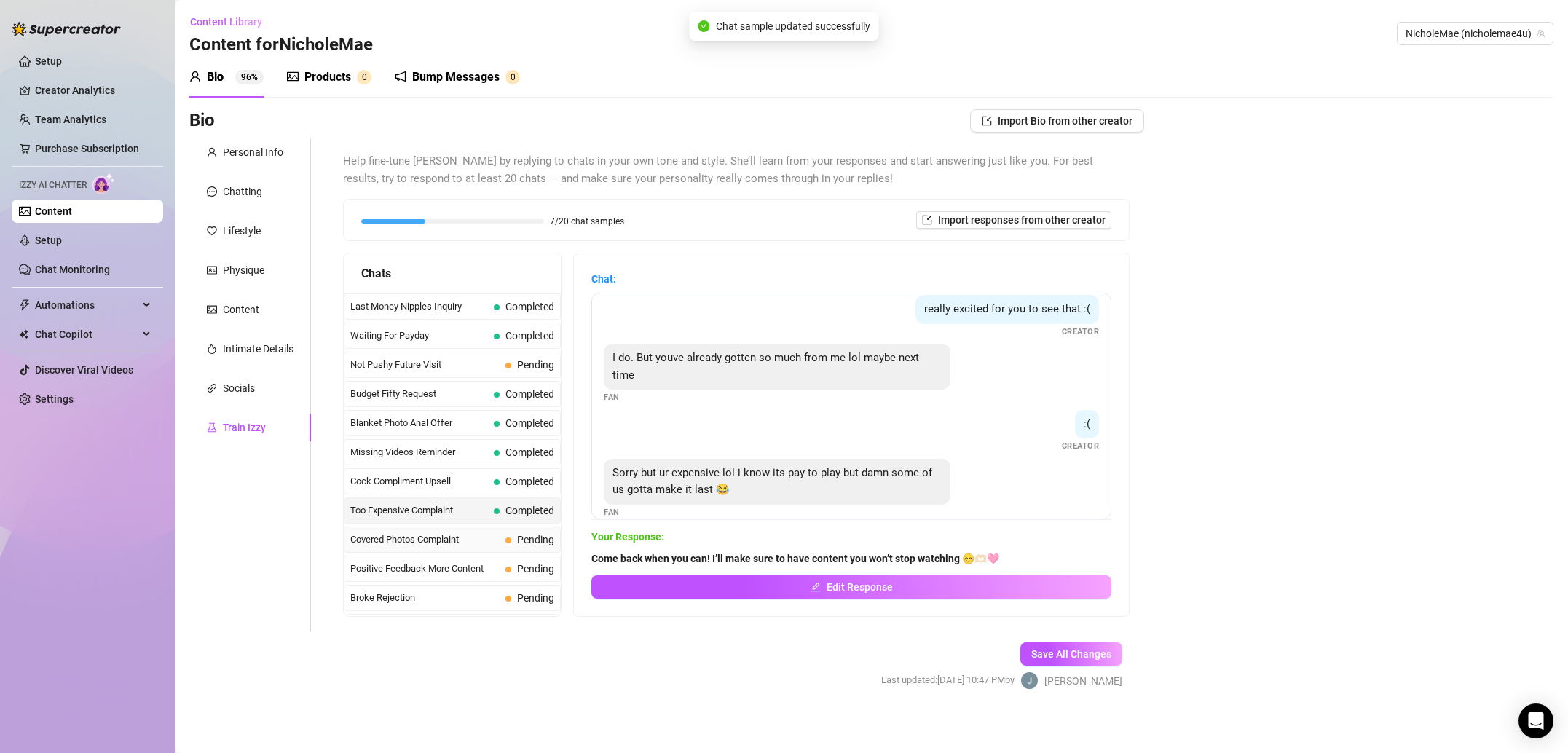
click at [479, 544] on span "Covered Photos Complaint" at bounding box center [425, 539] width 150 height 15
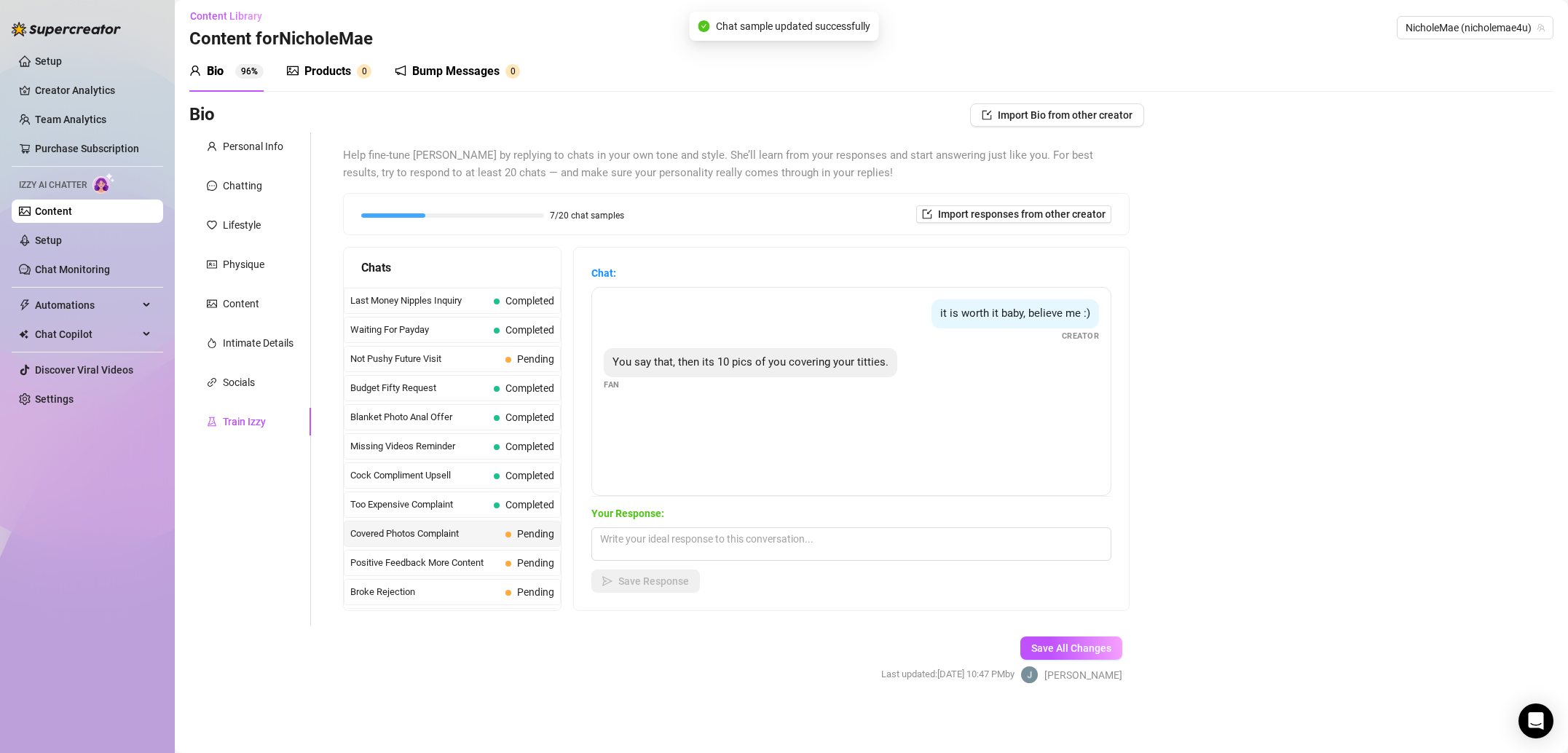
scroll to position [4, 0]
click at [699, 549] on textarea at bounding box center [852, 544] width 520 height 33
paste textarea "I have pics and videos of getting myself off if that’s something that interests…"
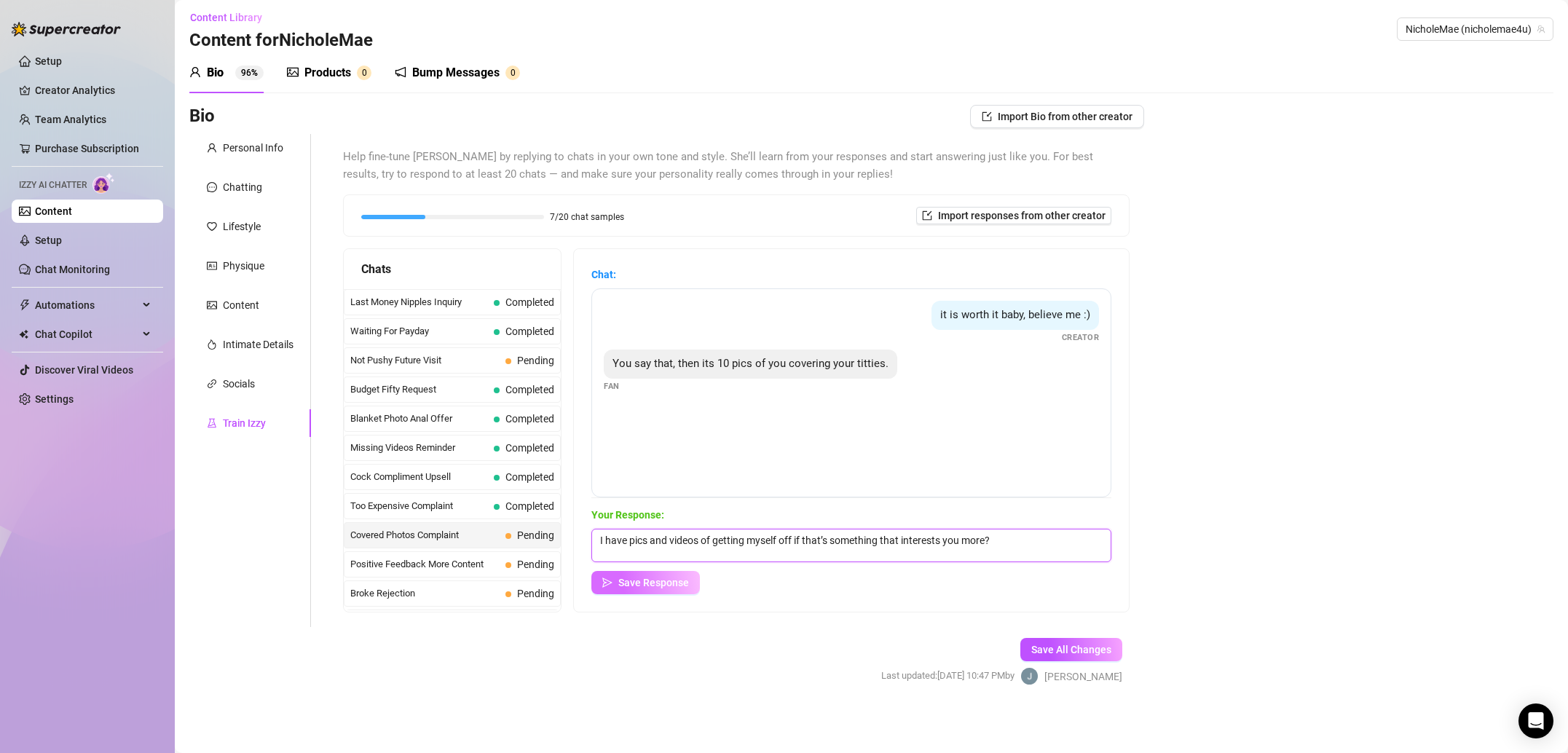
type textarea "I have pics and videos of getting myself off if that’s something that interests…"
drag, startPoint x: 636, startPoint y: 581, endPoint x: 622, endPoint y: 576, distance: 14.9
click at [636, 581] on span "Save Response" at bounding box center [653, 583] width 71 height 12
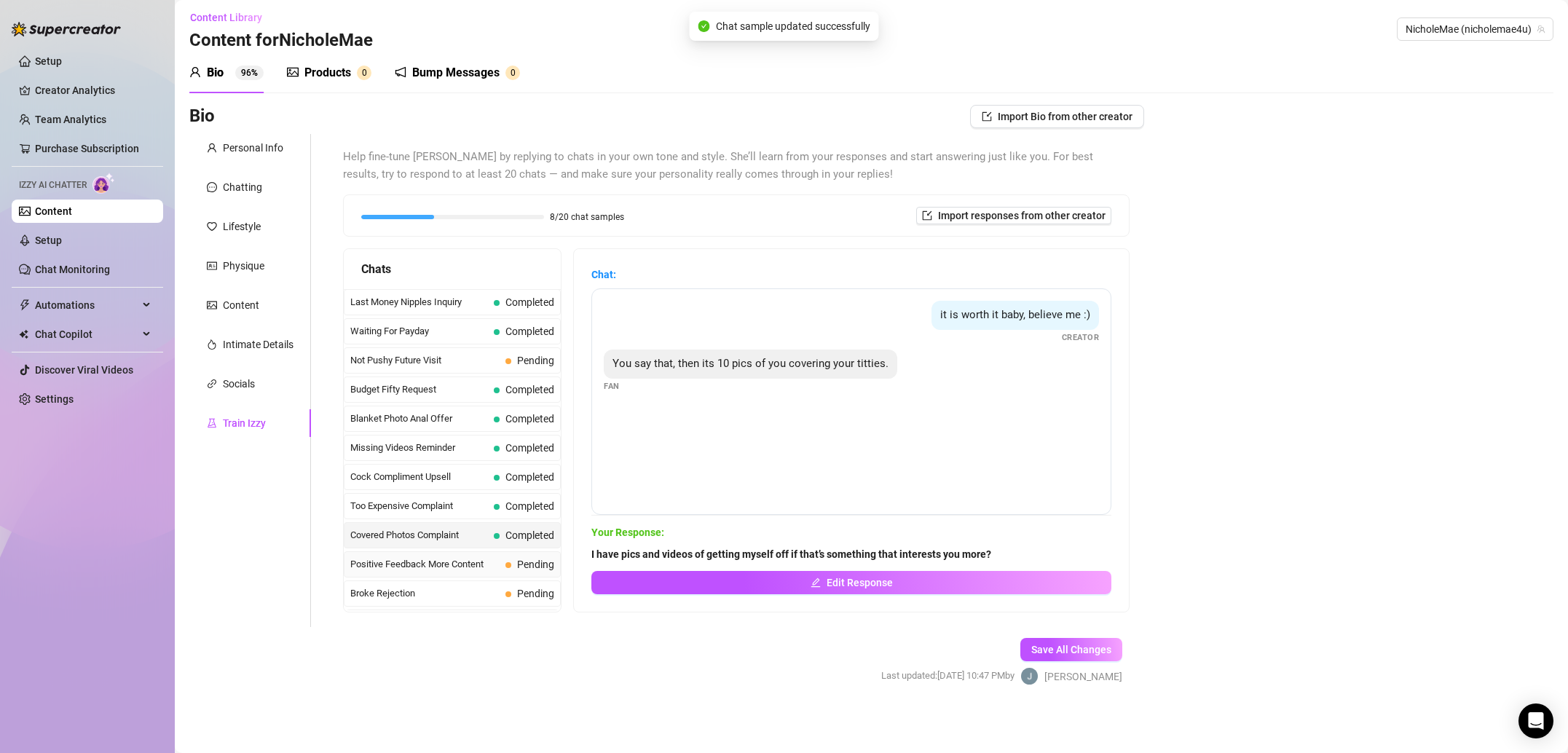
click at [446, 565] on span "Positive Feedback More Content" at bounding box center [425, 564] width 150 height 15
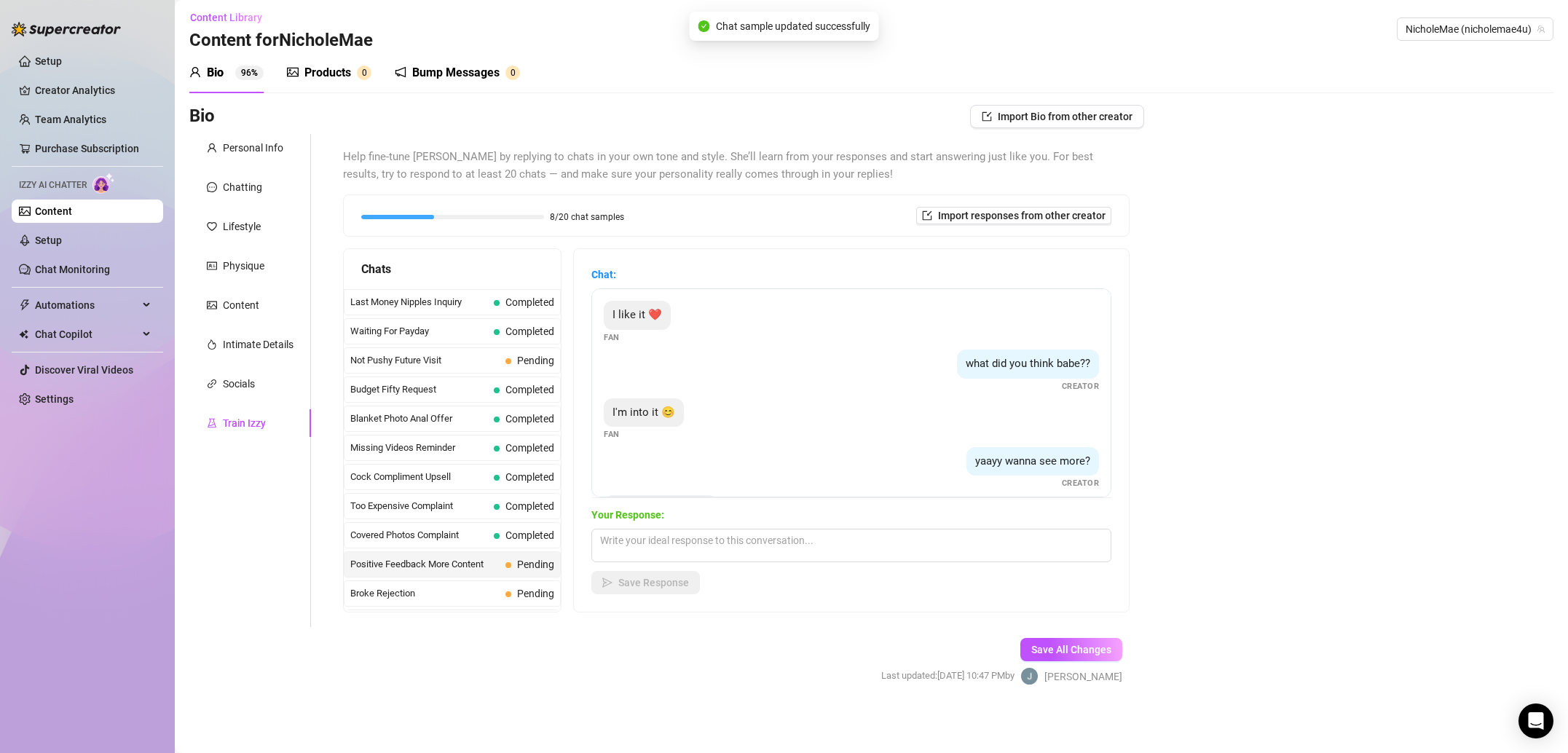
scroll to position [59, 0]
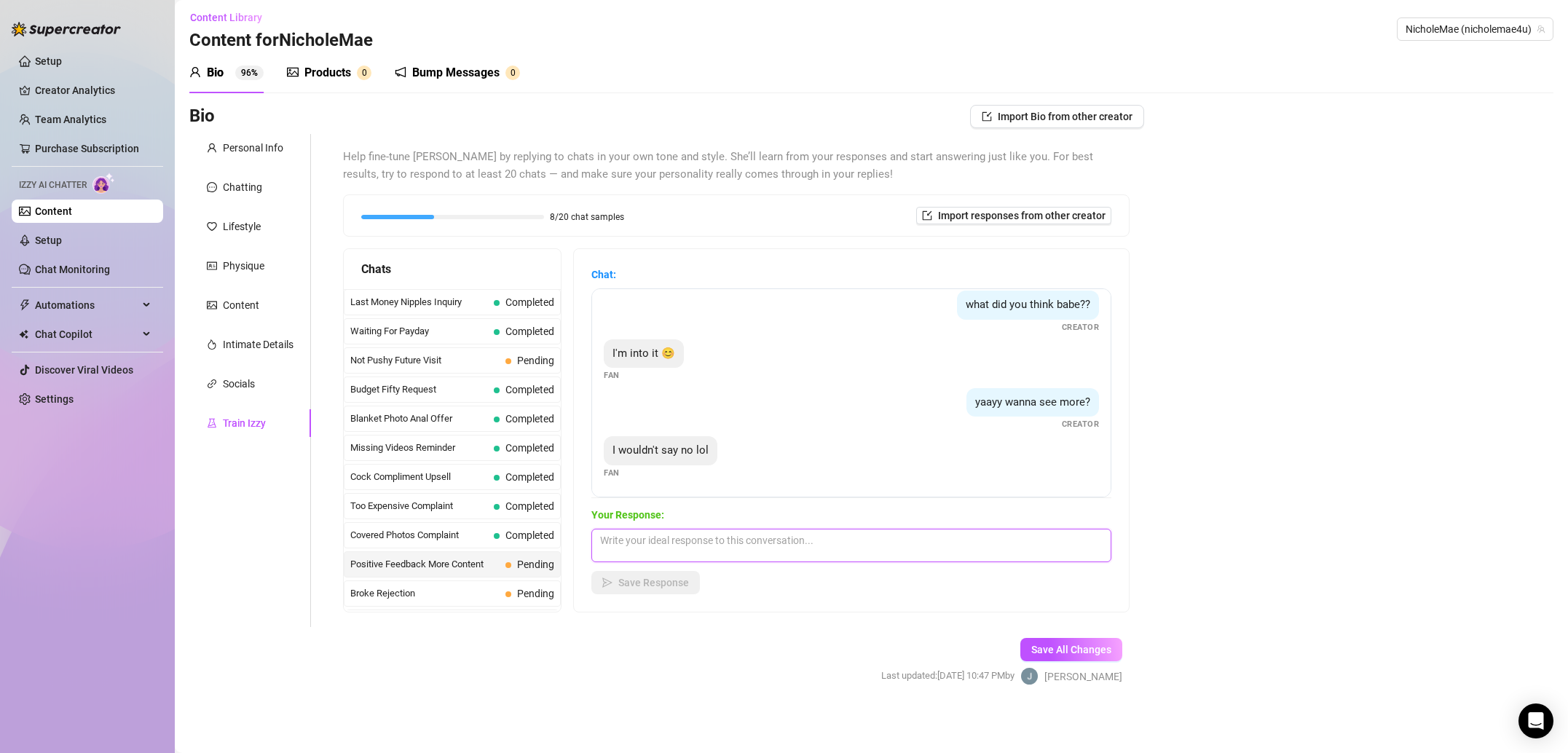
click at [726, 549] on textarea at bounding box center [852, 544] width 520 height 33
paste textarea "That’s the answer I LOVE to hear. Keep telling me what I like 😻 I get really tu…"
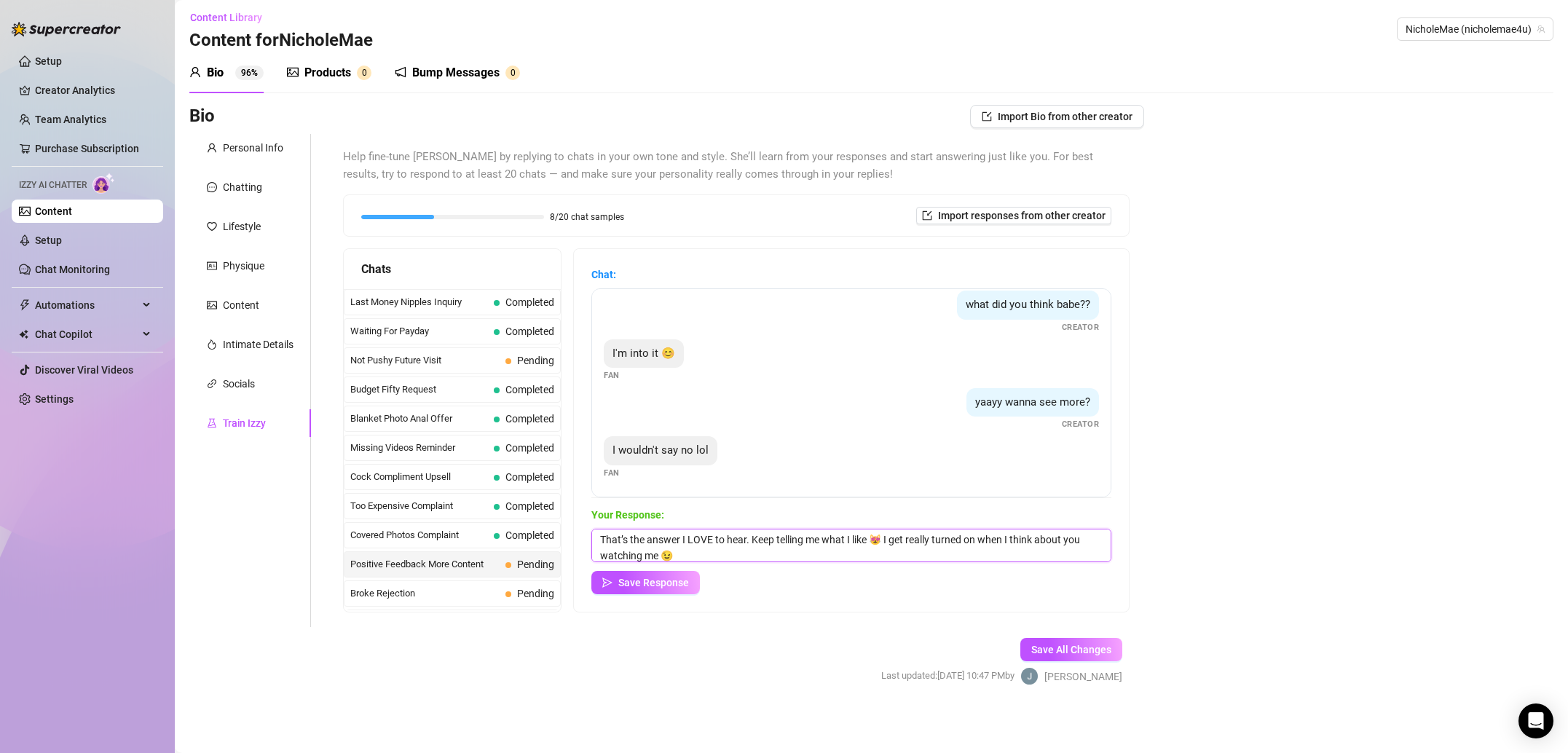
type textarea "That’s the answer I LOVE to hear. Keep telling me what I like 😻 I get really tu…"
click at [660, 595] on div "Chat: I like it ❤️ Fan what did you think babe?? Creator I'm into it 😊 Fan yaay…" at bounding box center [851, 430] width 555 height 362
click at [668, 587] on span "Save Response" at bounding box center [653, 583] width 71 height 12
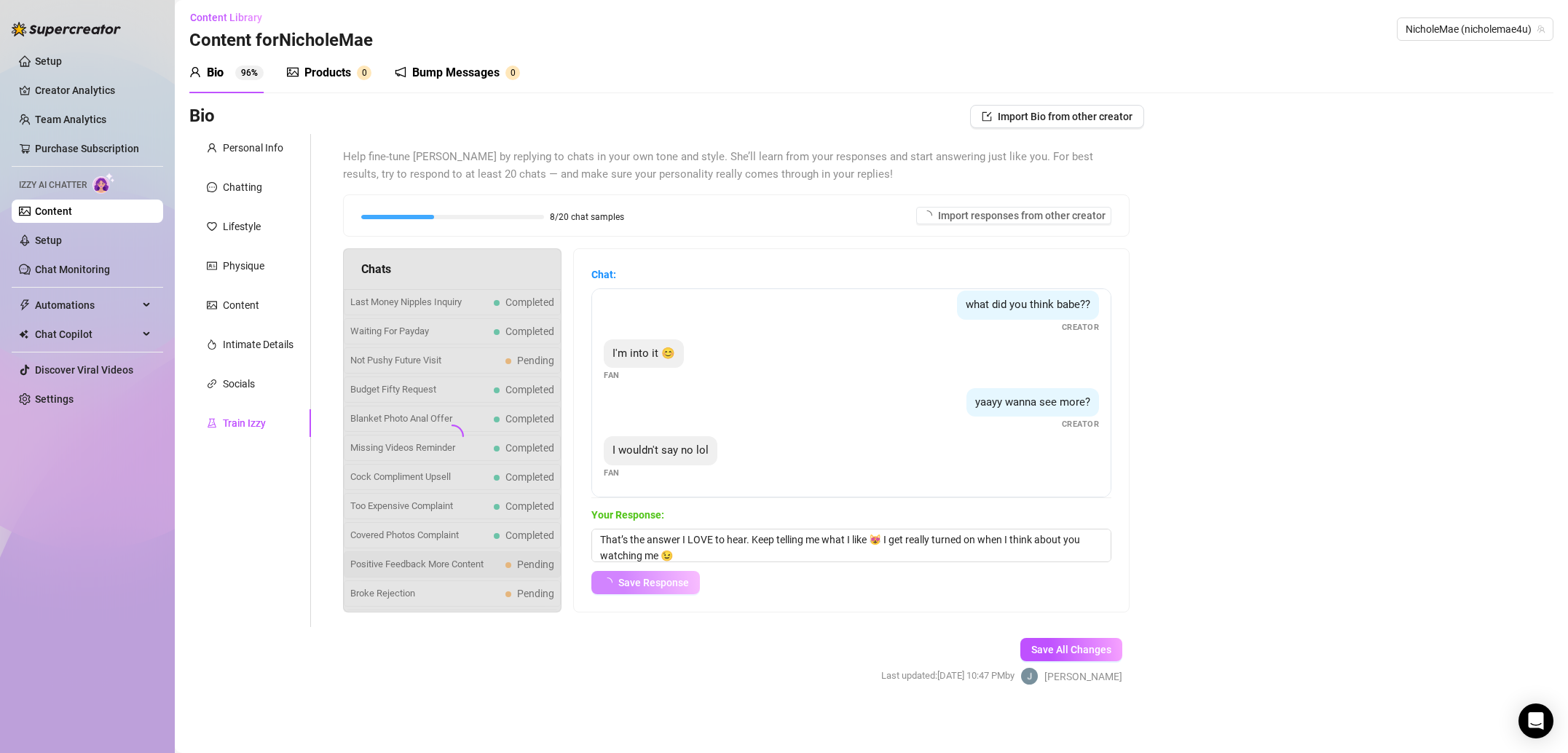
scroll to position [57, 0]
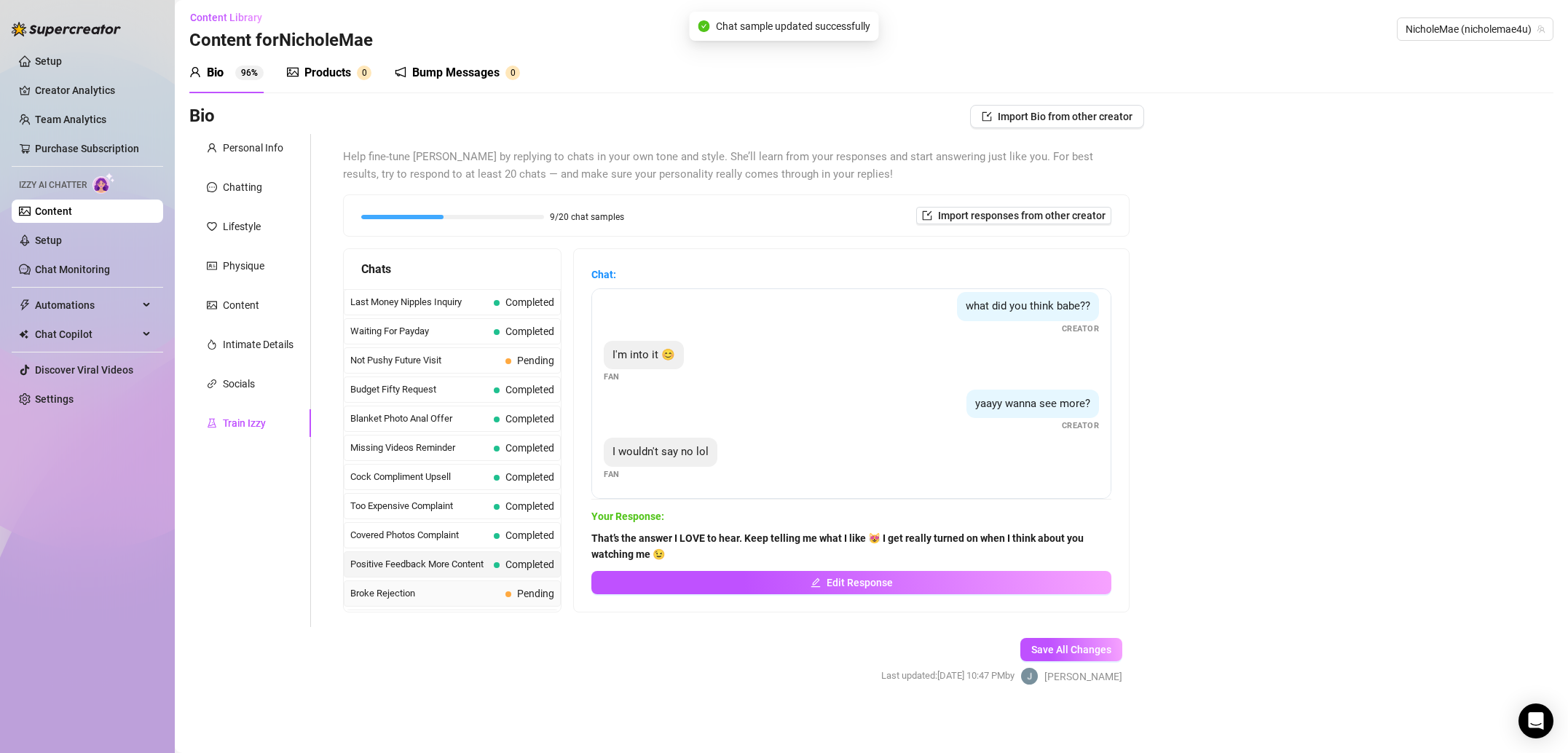
click at [433, 599] on span "Broke Rejection" at bounding box center [425, 593] width 150 height 15
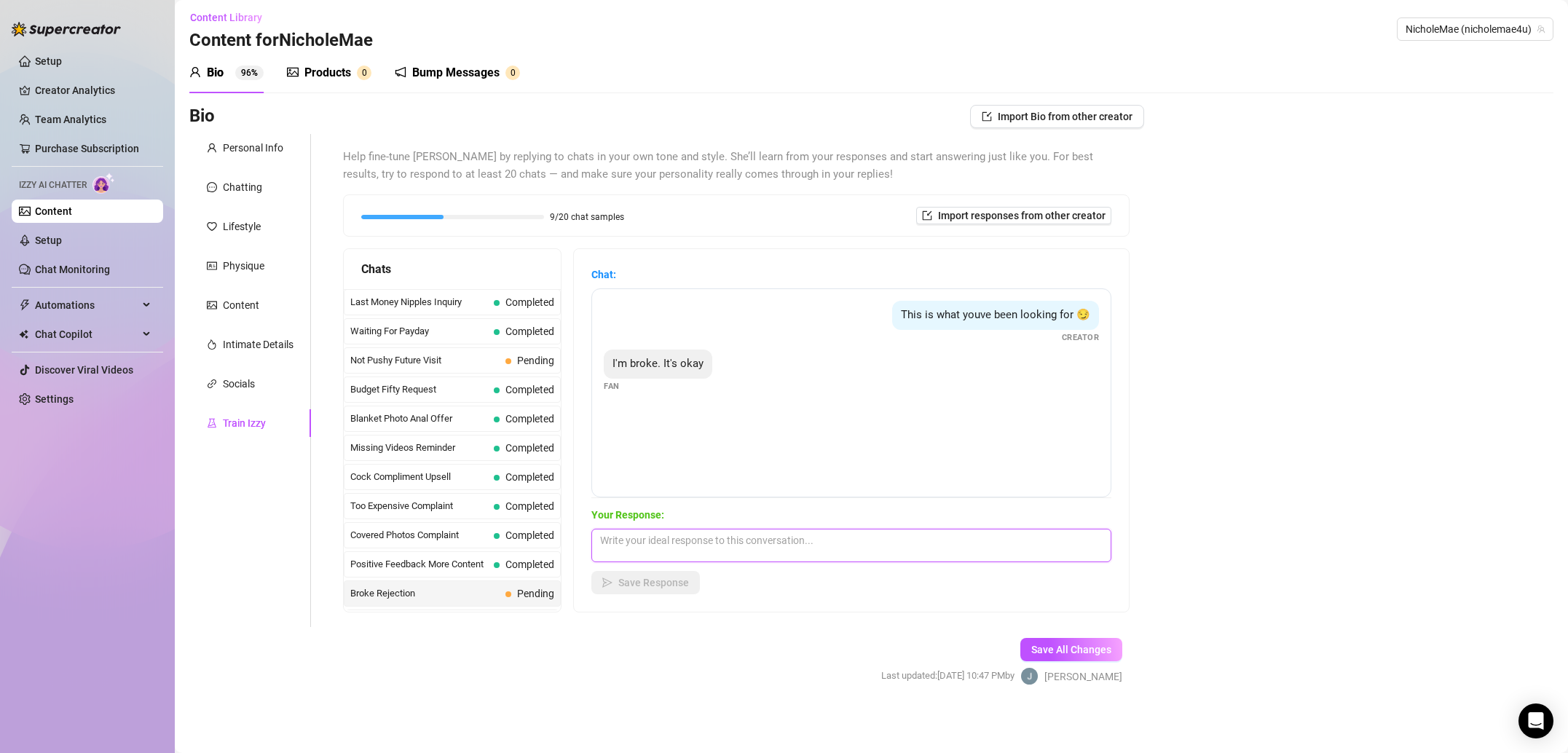
click at [779, 547] on textarea at bounding box center [852, 544] width 520 height 33
paste textarea "We all are! In one way or another 🤣 think about me and let me know when you can…"
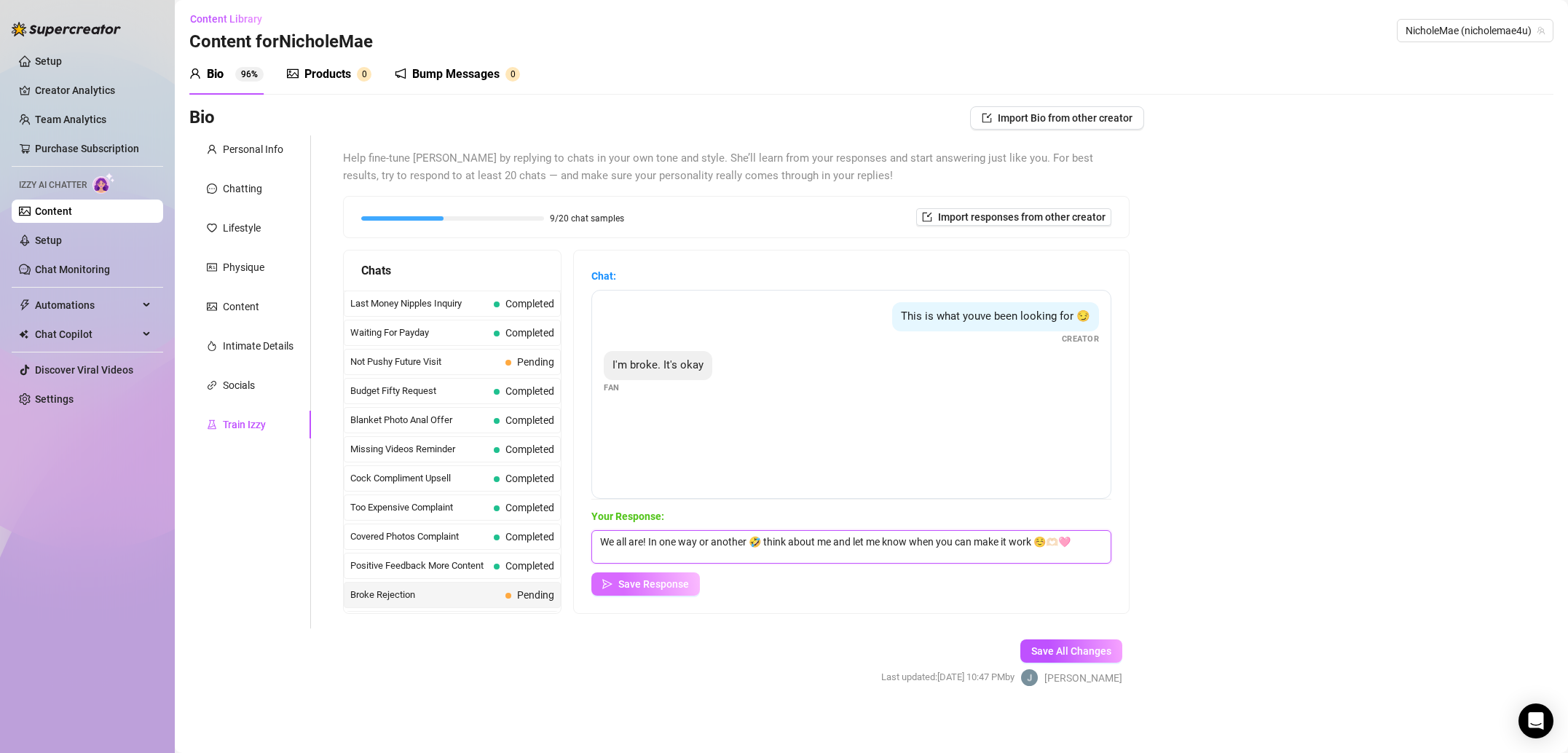
type textarea "We all are! In one way or another 🤣 think about me and let me know when you can…"
click at [679, 586] on span "Save Response" at bounding box center [653, 584] width 71 height 12
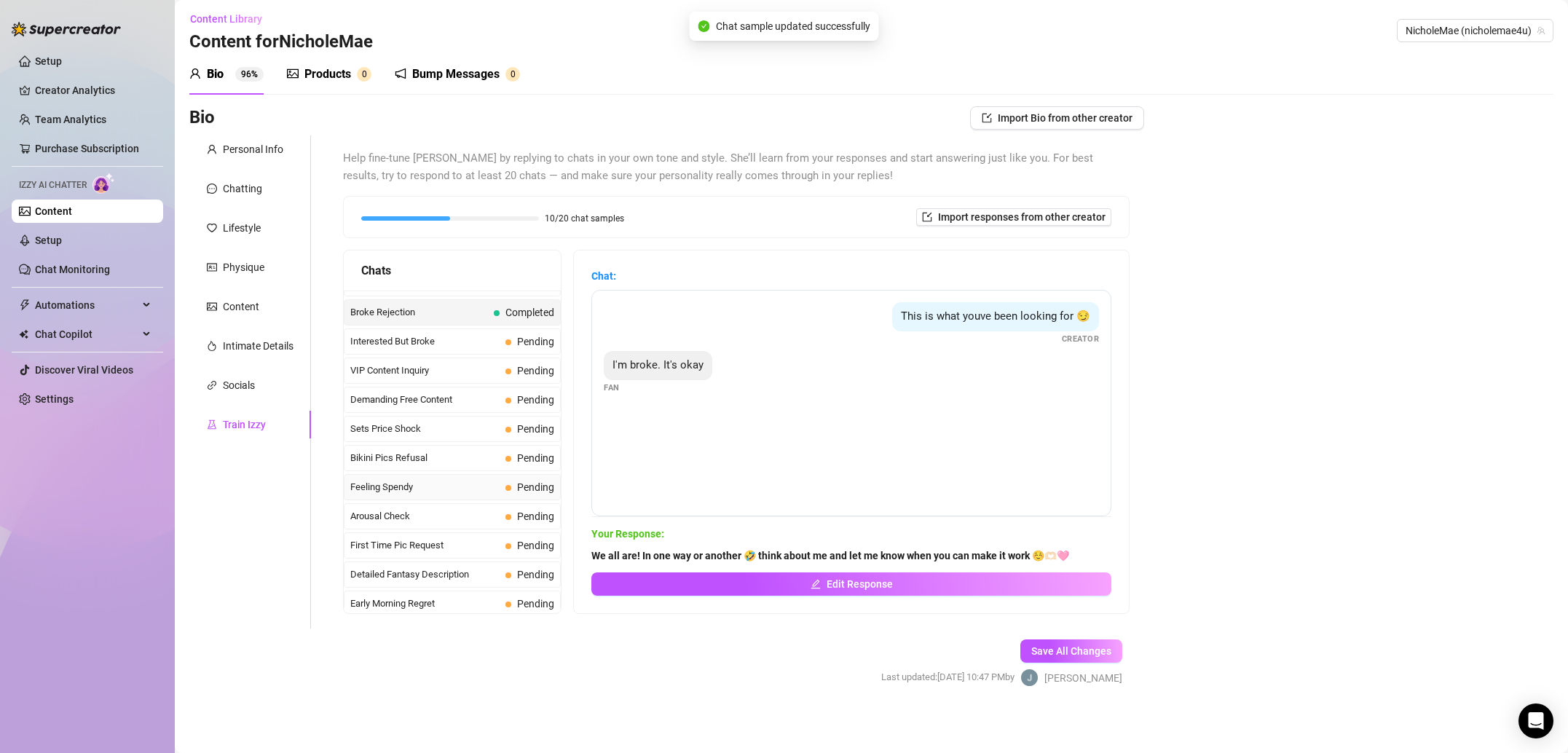
scroll to position [283, 0]
click at [471, 347] on span "Interested But Broke" at bounding box center [425, 340] width 150 height 15
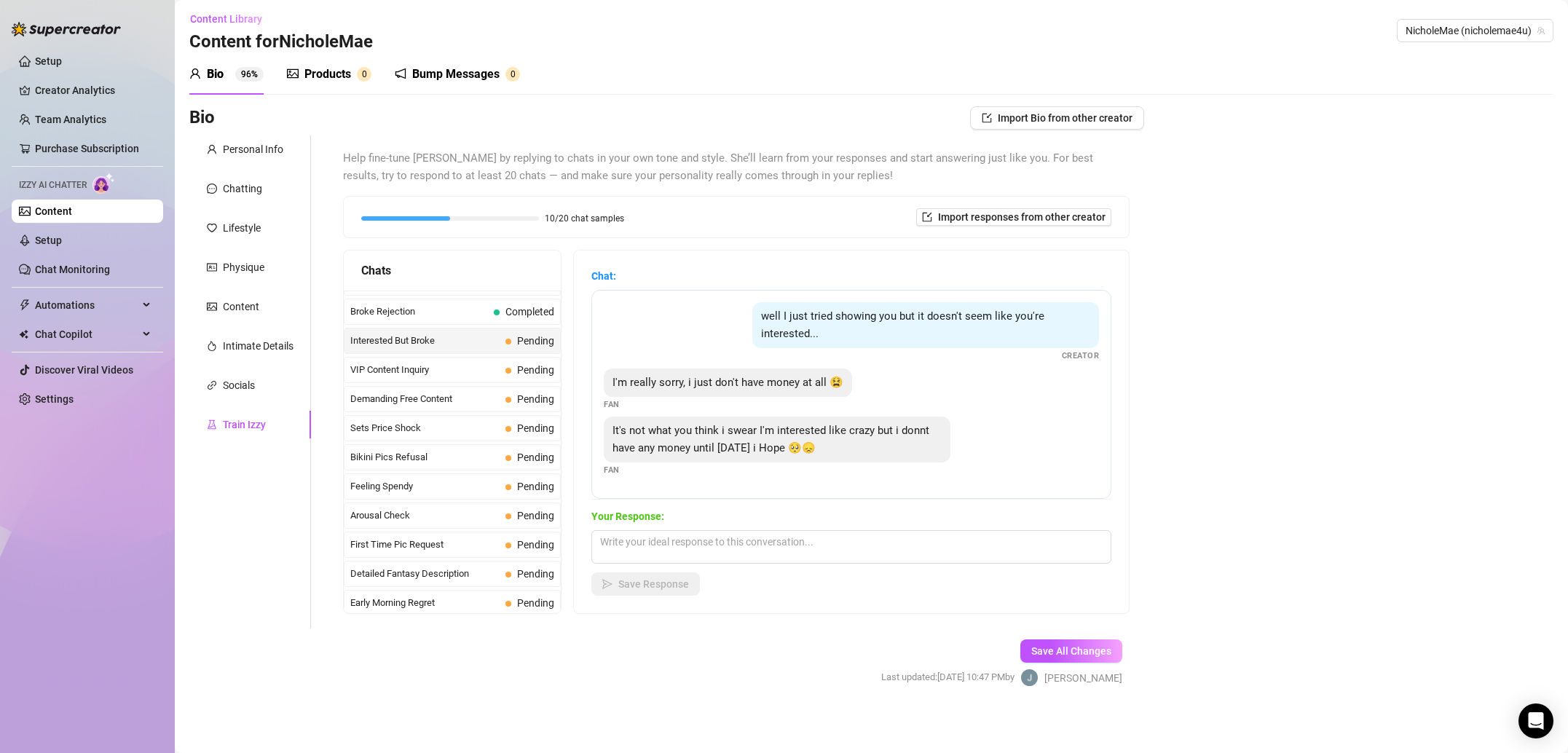
scroll to position [6, 0]
click at [796, 547] on textarea at bounding box center [852, 544] width 520 height 33
paste textarea "I really like the thought of you looking at me!! It might sound kind of weird b…"
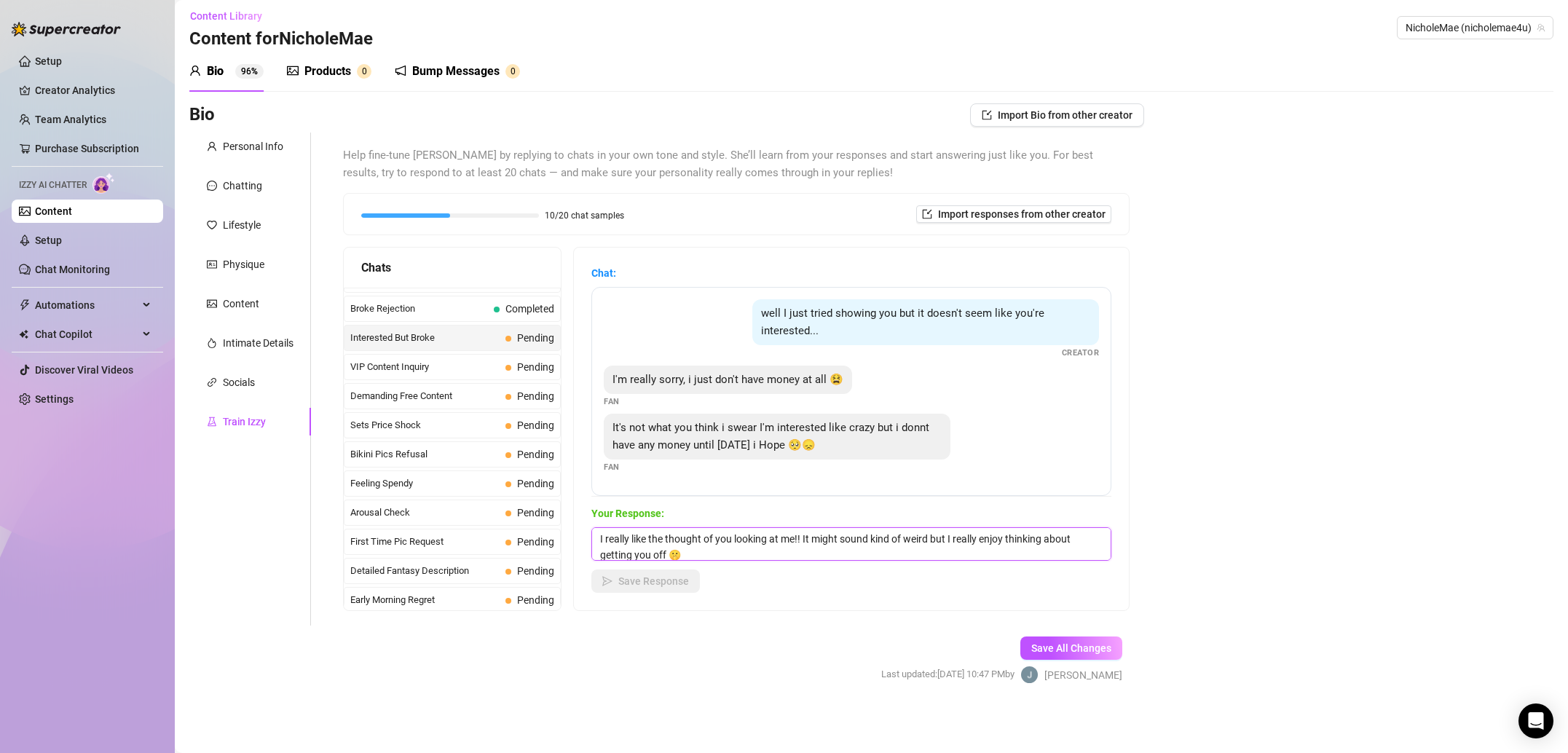
scroll to position [1, 0]
type textarea "I really like the thought of you looking at me!! It might sound kind of weird b…"
click at [670, 579] on span "Save Response" at bounding box center [653, 581] width 71 height 12
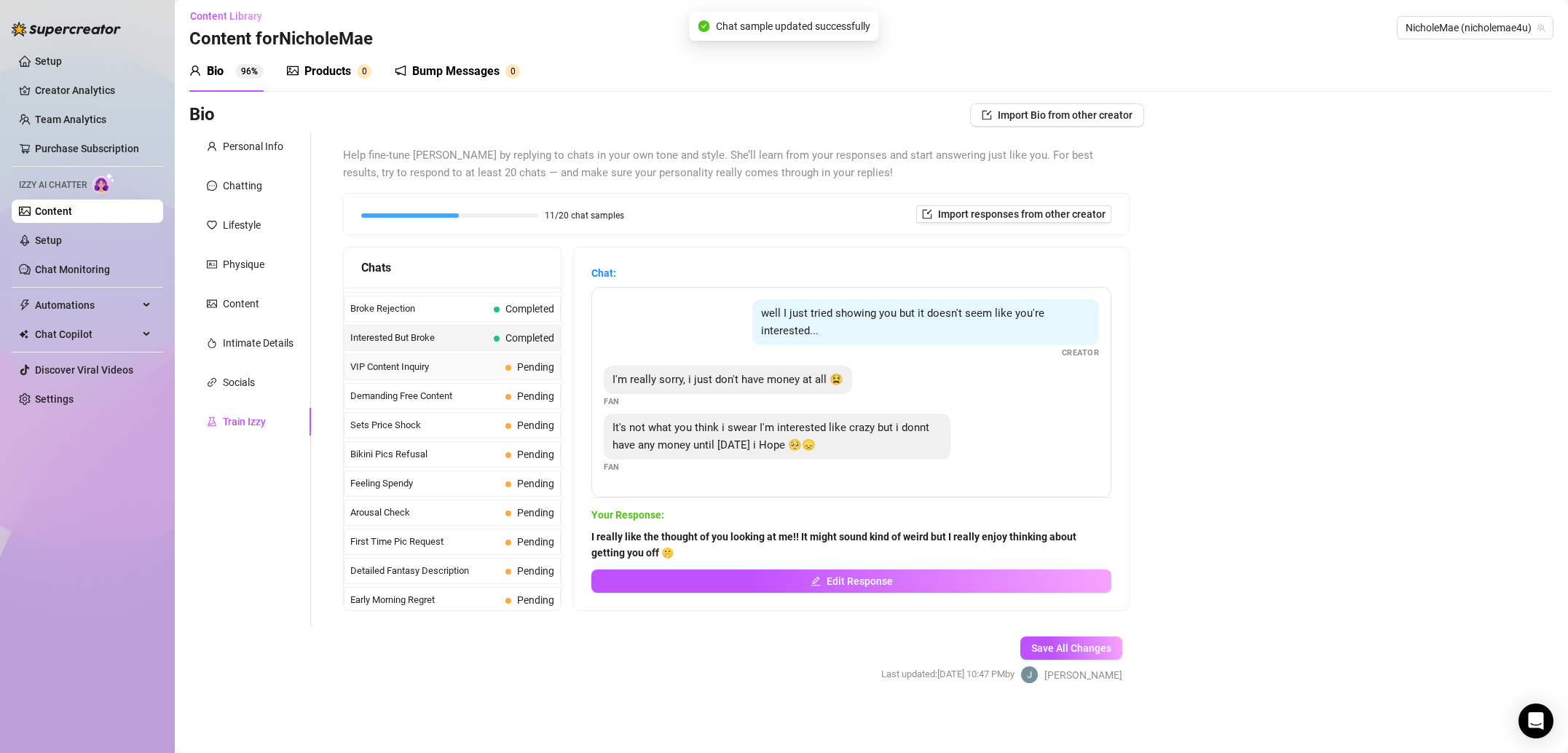
click at [435, 366] on span "VIP Content Inquiry" at bounding box center [425, 367] width 150 height 15
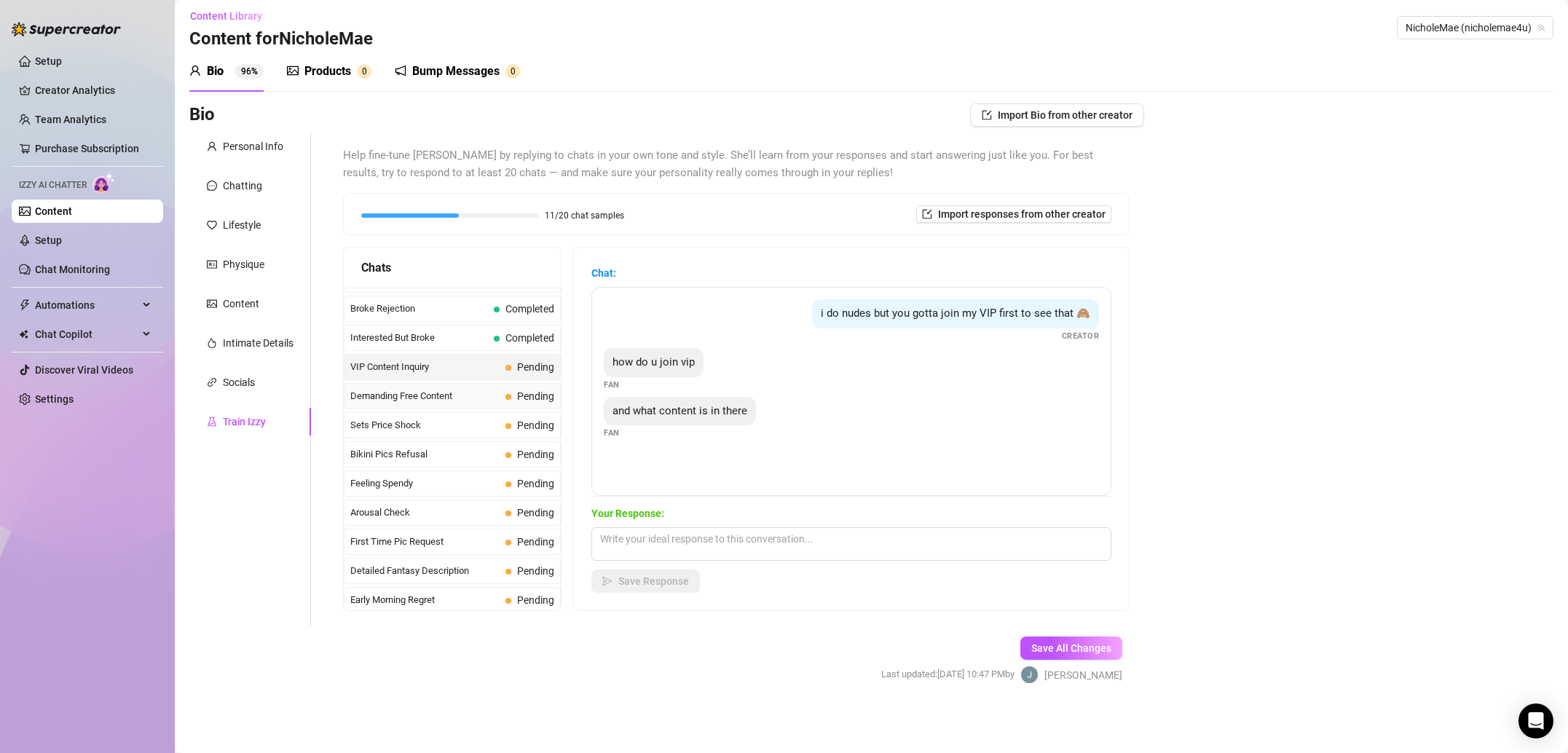
click at [517, 405] on div "Demanding Free Content Pending" at bounding box center [452, 396] width 217 height 26
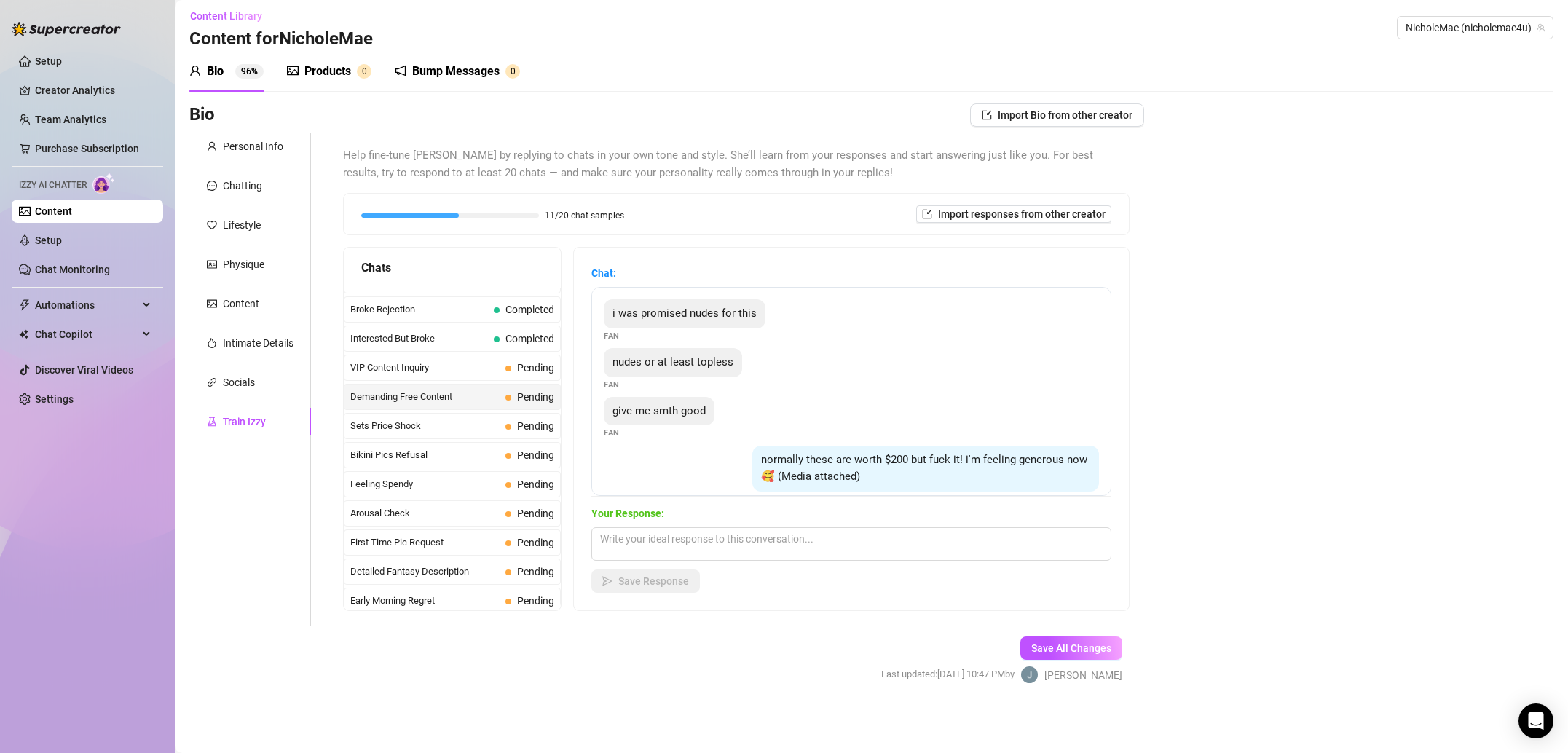
scroll to position [125, 0]
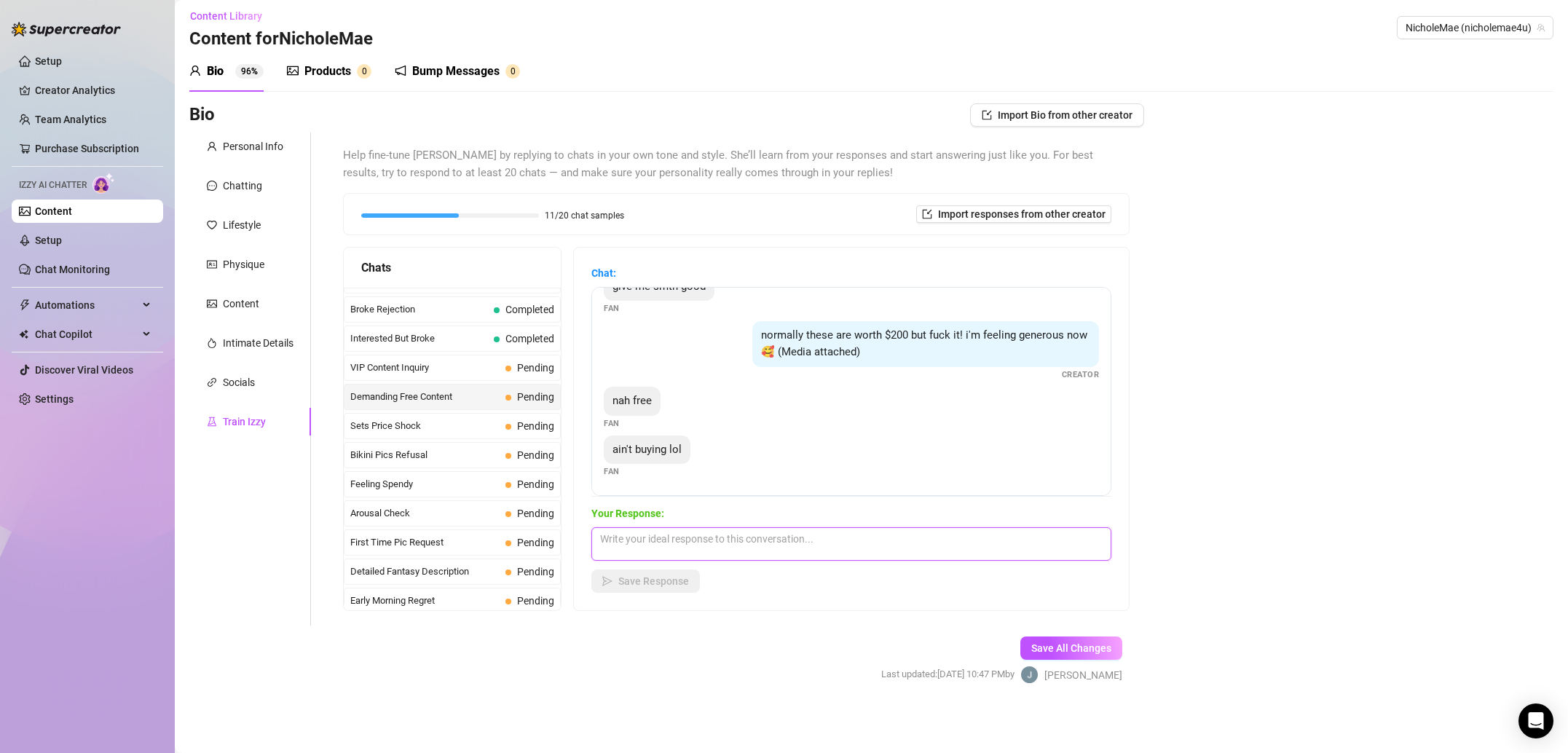
click at [671, 550] on textarea at bounding box center [852, 544] width 520 height 33
paste textarea "If you aren’t buying I’m not showing! It makes me smile thinking about you payi…"
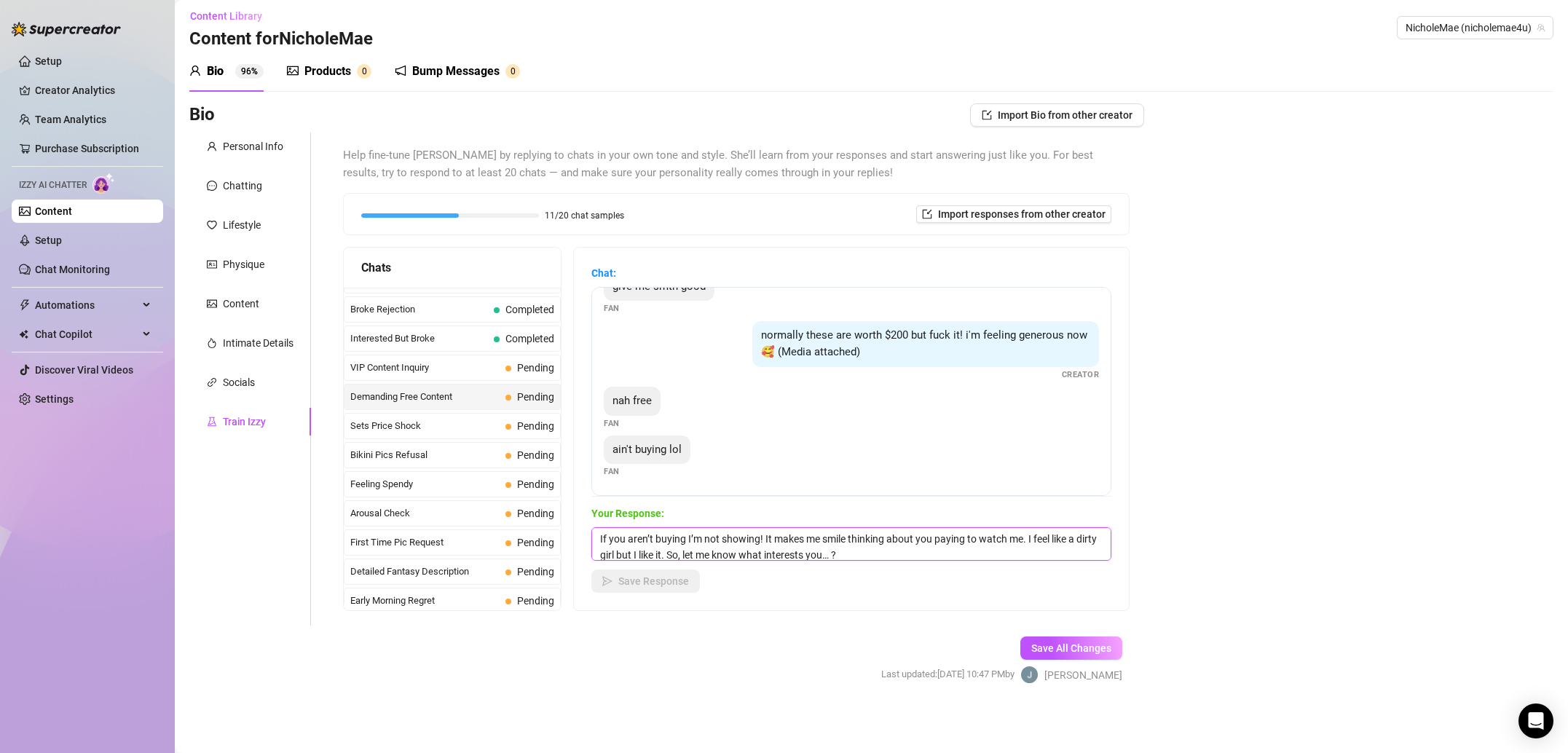
scroll to position [1, 0]
type textarea "If you aren’t buying I’m not showing! It makes me smile thinking about you payi…"
click at [667, 591] on button "Save Response" at bounding box center [645, 580] width 109 height 23
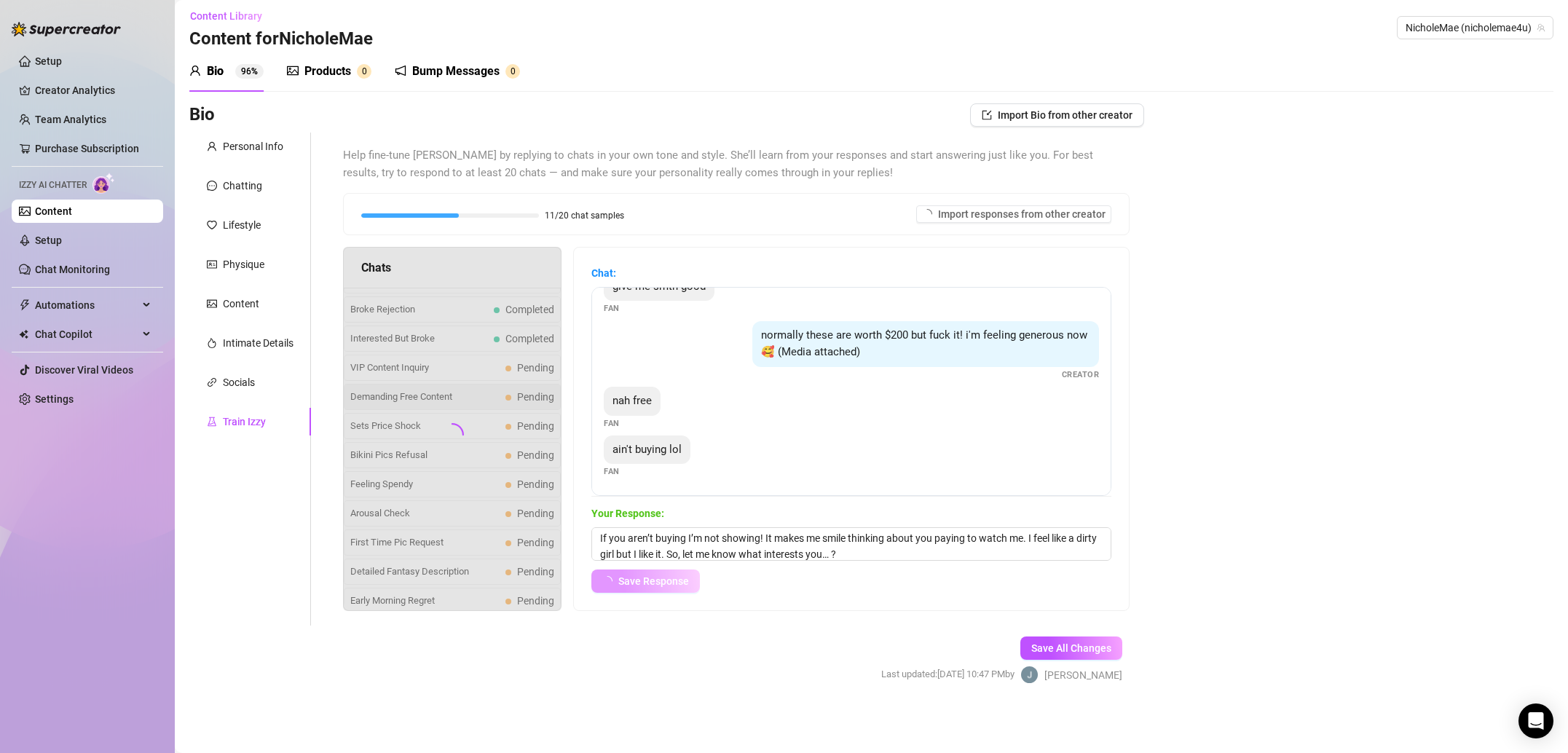
scroll to position [123, 0]
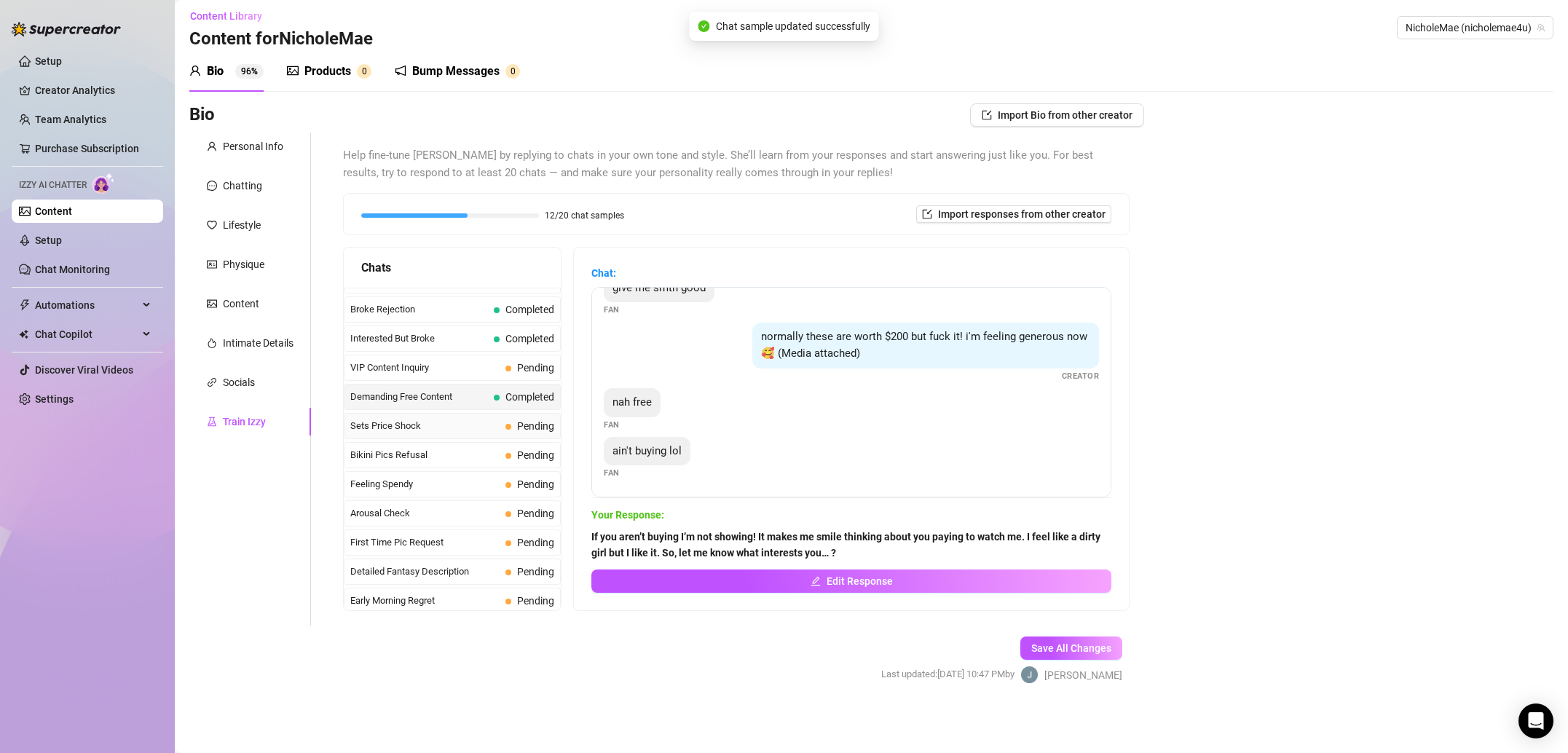
click at [504, 422] on div "Sets Price Shock Pending" at bounding box center [452, 426] width 217 height 26
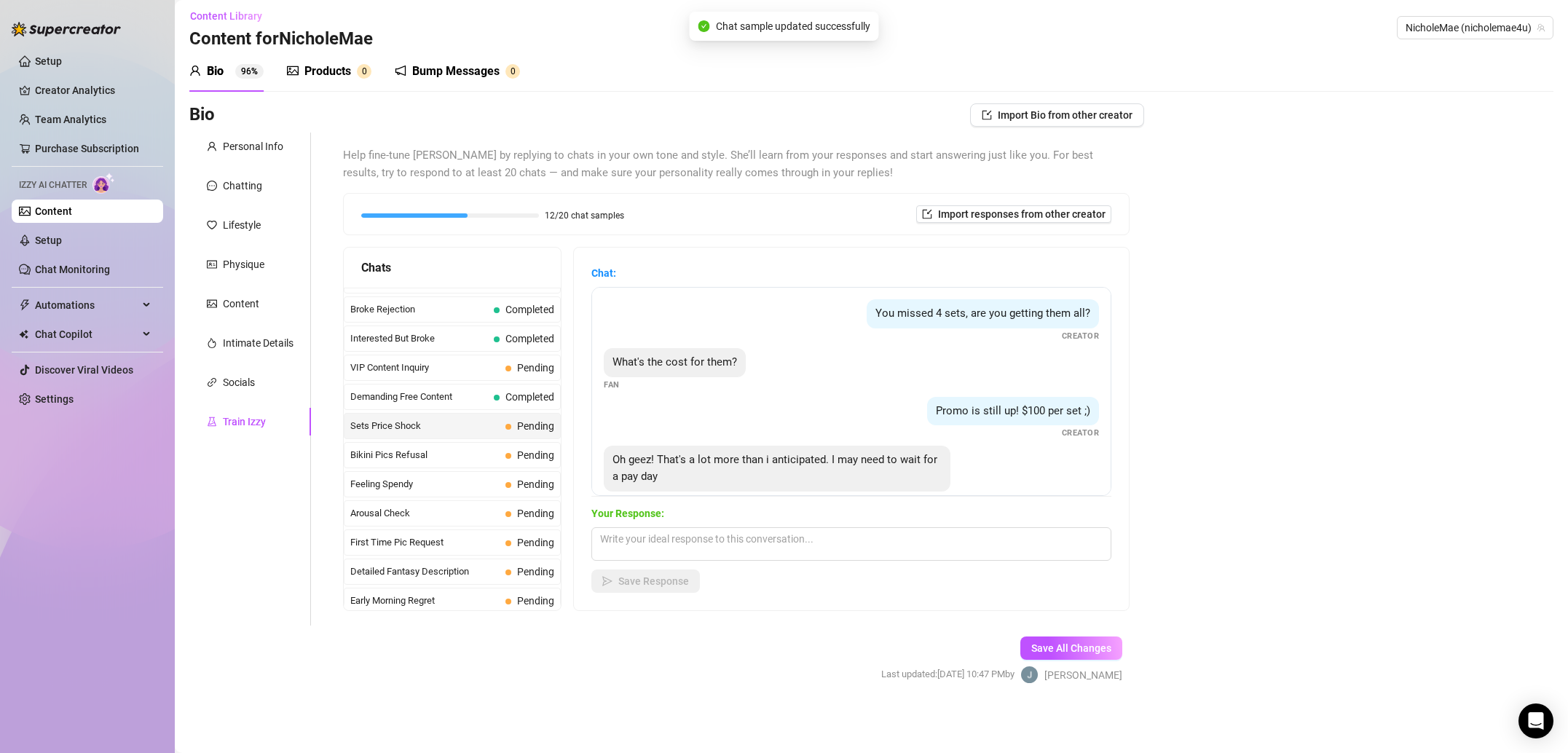
scroll to position [27, 0]
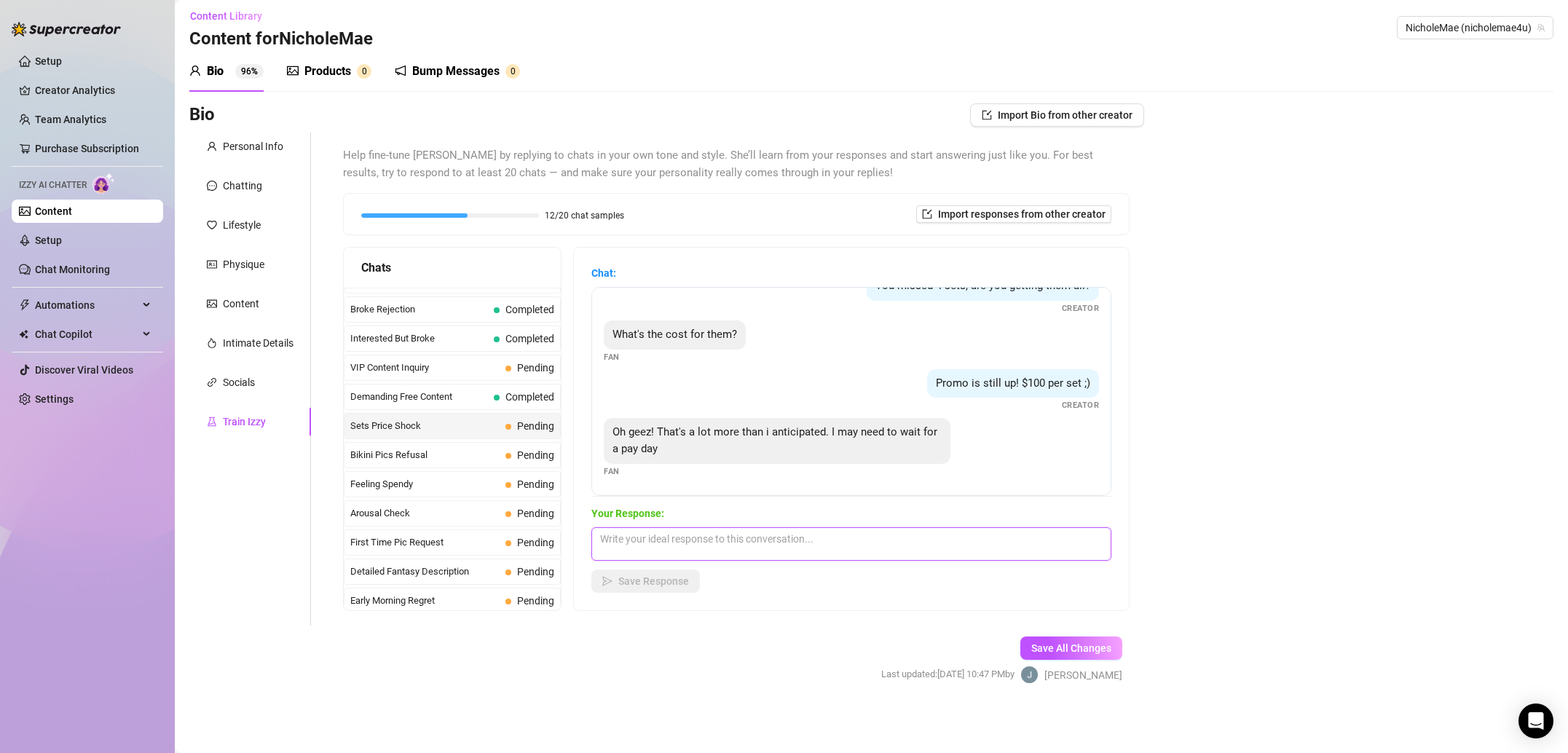
click at [664, 528] on textarea at bounding box center [852, 544] width 520 height 33
paste textarea "It’s very very worth it! I’m kind of the girl who nobody expected to do this or…"
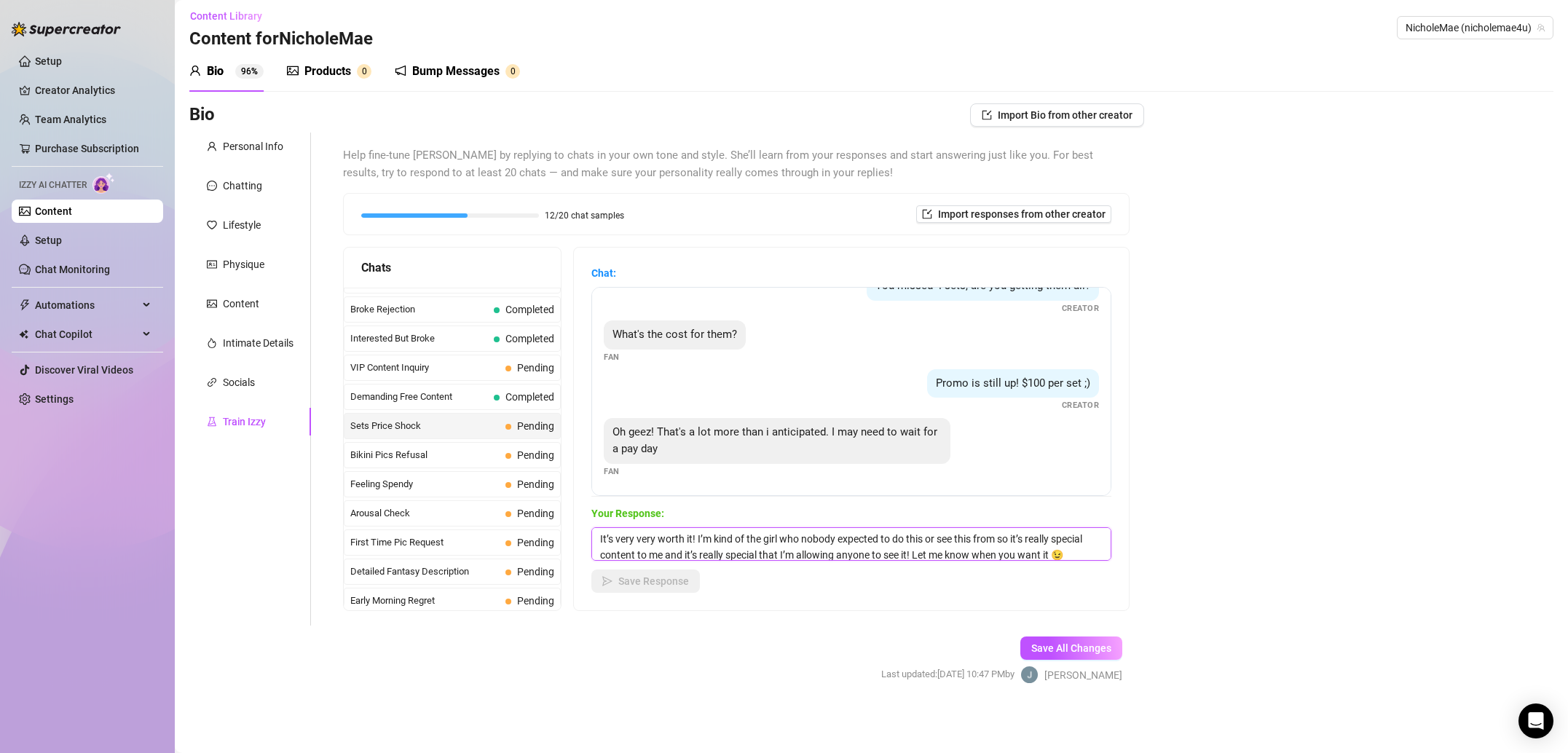
scroll to position [1, 0]
type textarea "It’s very very worth it! I’m kind of the girl who nobody expected to do this or…"
click at [666, 577] on span "Save Response" at bounding box center [653, 581] width 71 height 12
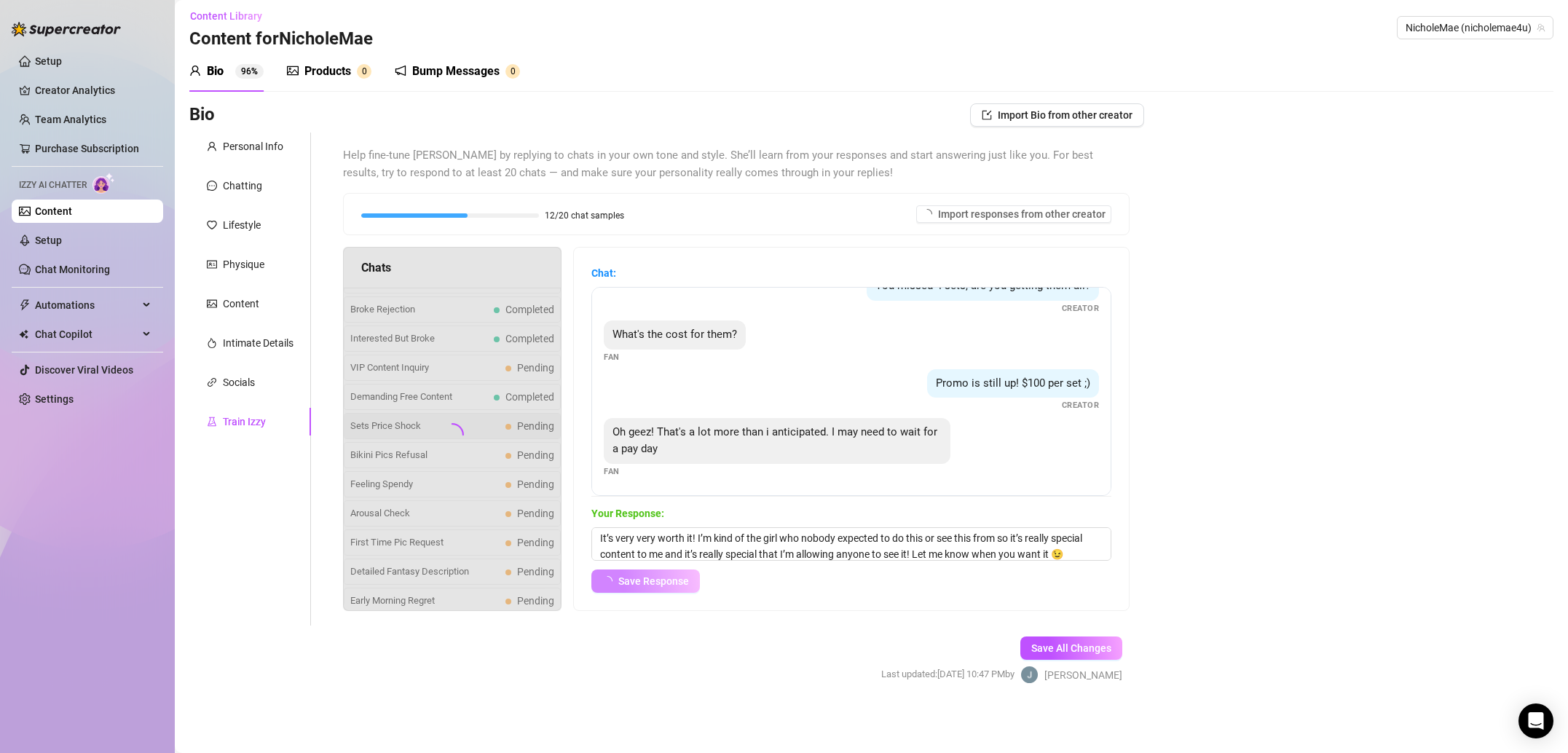
scroll to position [26, 0]
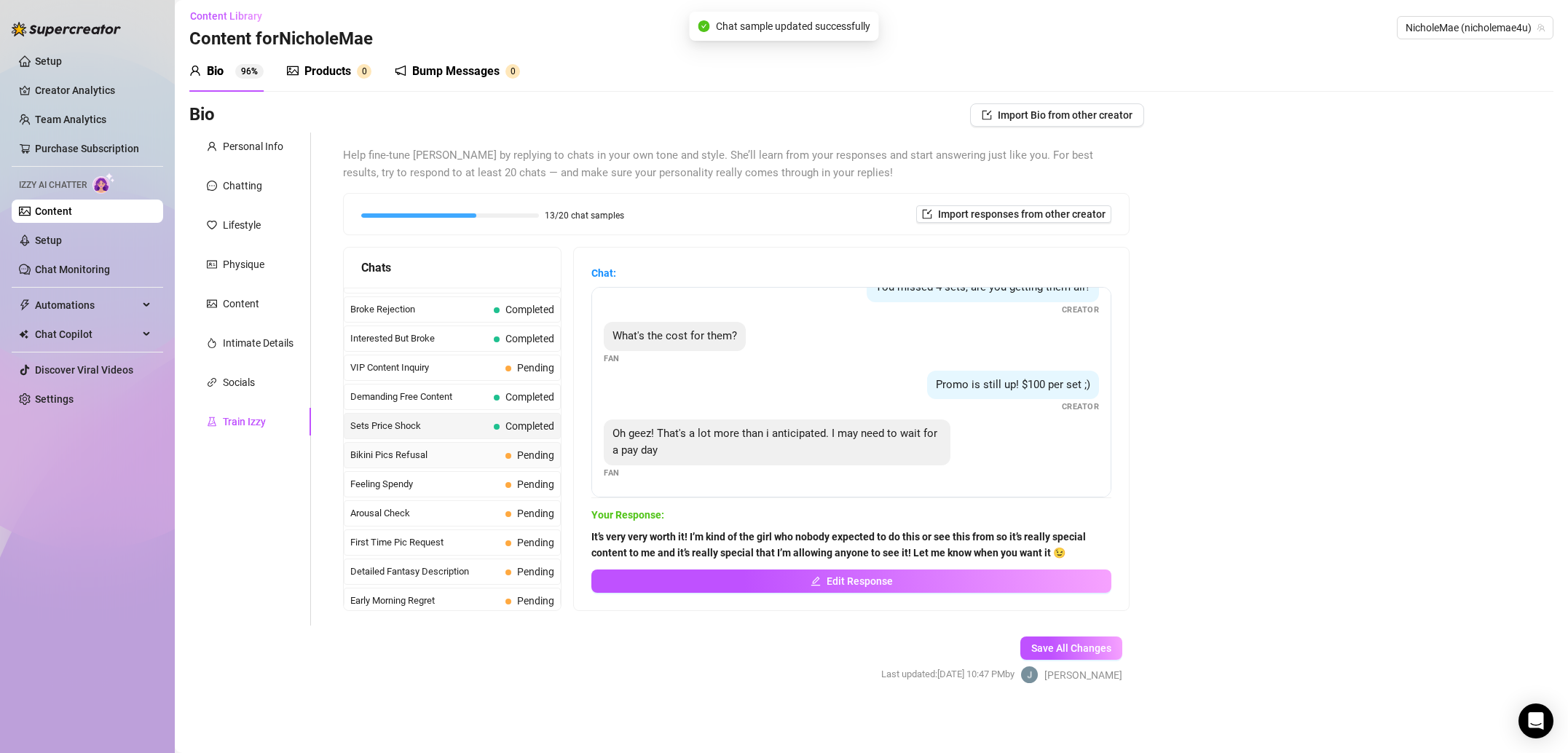
click at [468, 456] on span "Bikini Pics Refusal" at bounding box center [425, 455] width 150 height 15
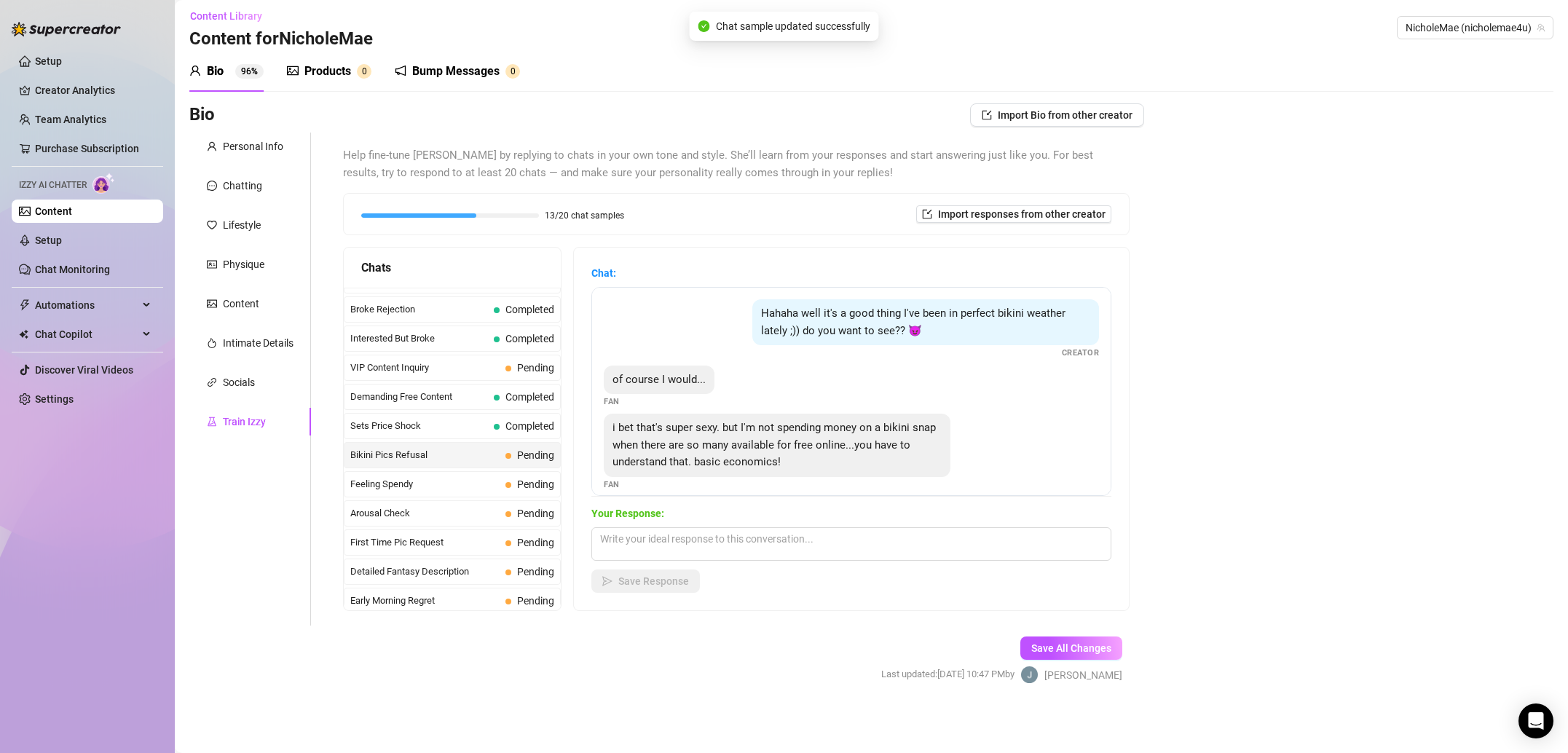
scroll to position [13, 0]
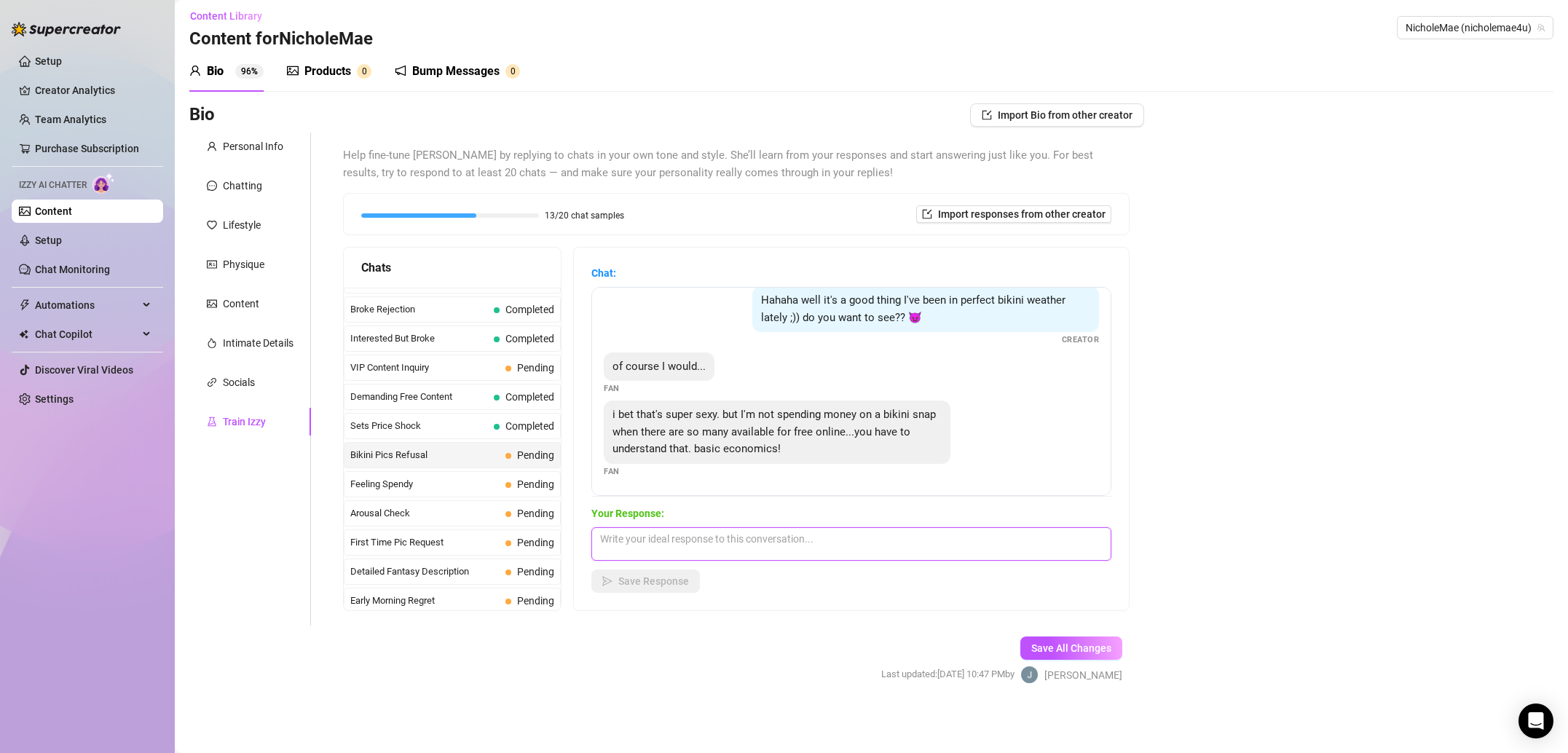
click at [765, 547] on textarea at bounding box center [852, 544] width 520 height 33
paste textarea "100% I understand how much free content is available online, but mine is specia…"
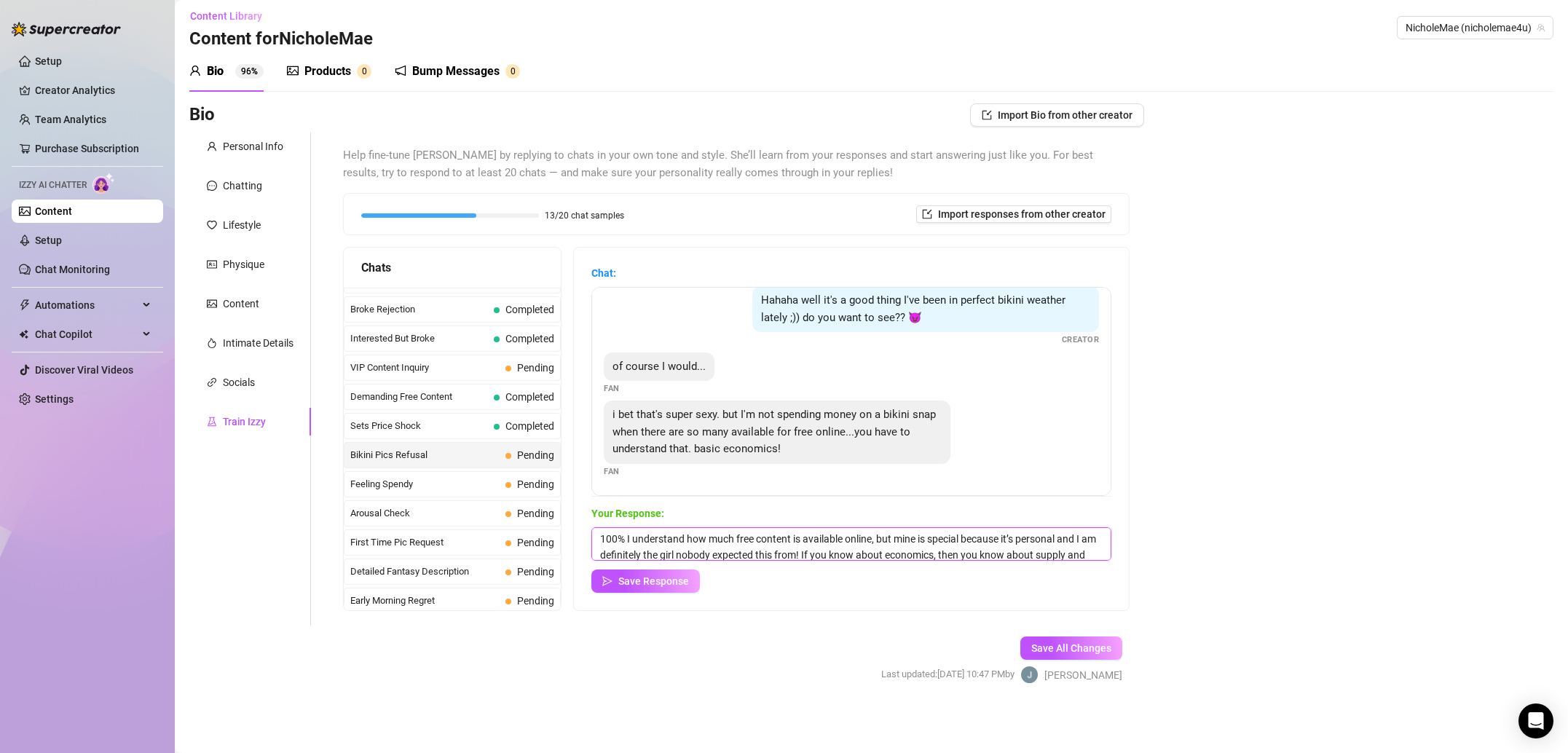
scroll to position [38, 0]
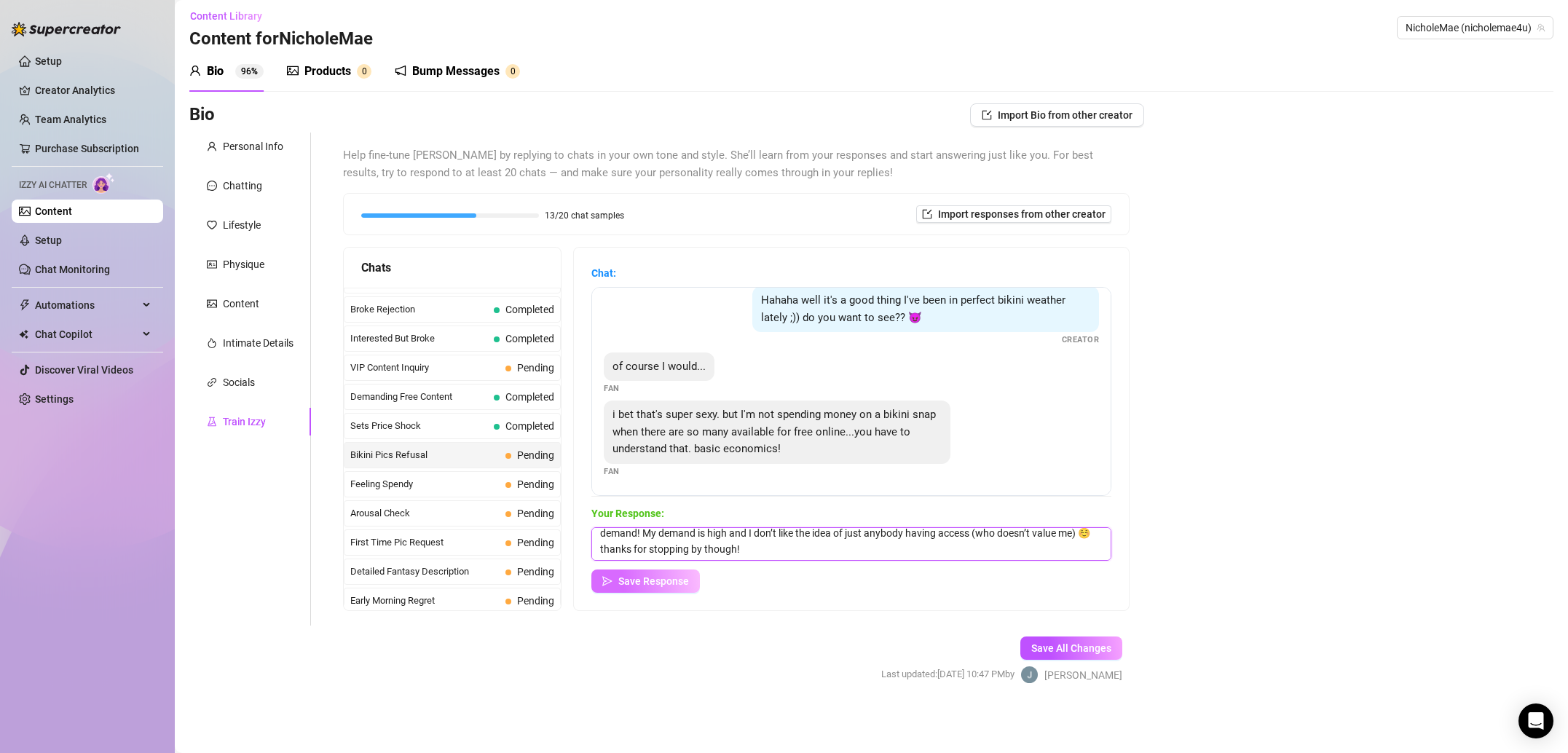
type textarea "100% I understand how much free content is available online, but mine is specia…"
click at [667, 579] on span "Save Response" at bounding box center [653, 581] width 71 height 12
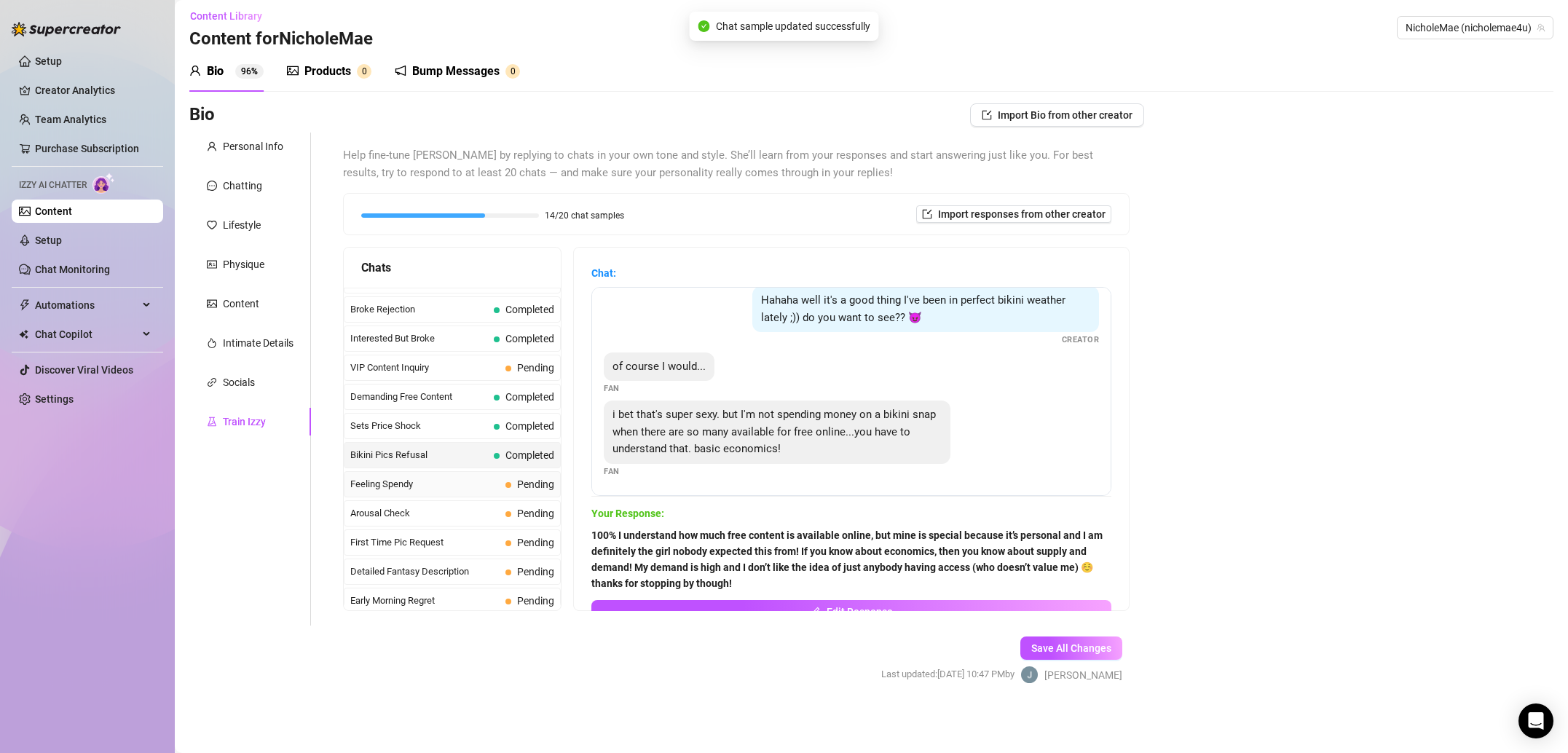
click at [480, 495] on div "Feeling Spendy Pending" at bounding box center [452, 484] width 217 height 26
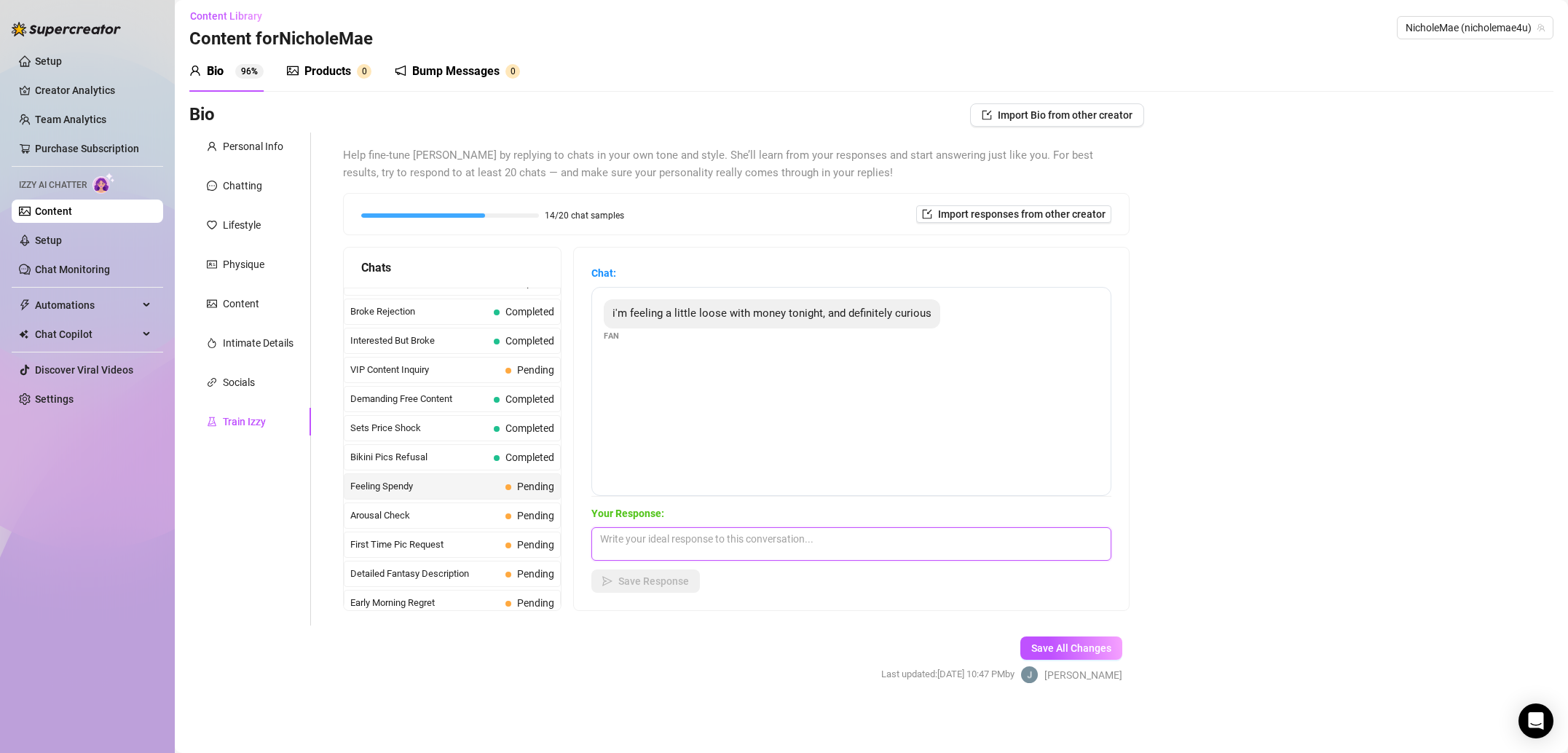
click at [803, 549] on textarea at bounding box center [852, 544] width 520 height 33
paste textarea "What kind of things do you like to see? I can dig through my camera roll just l…"
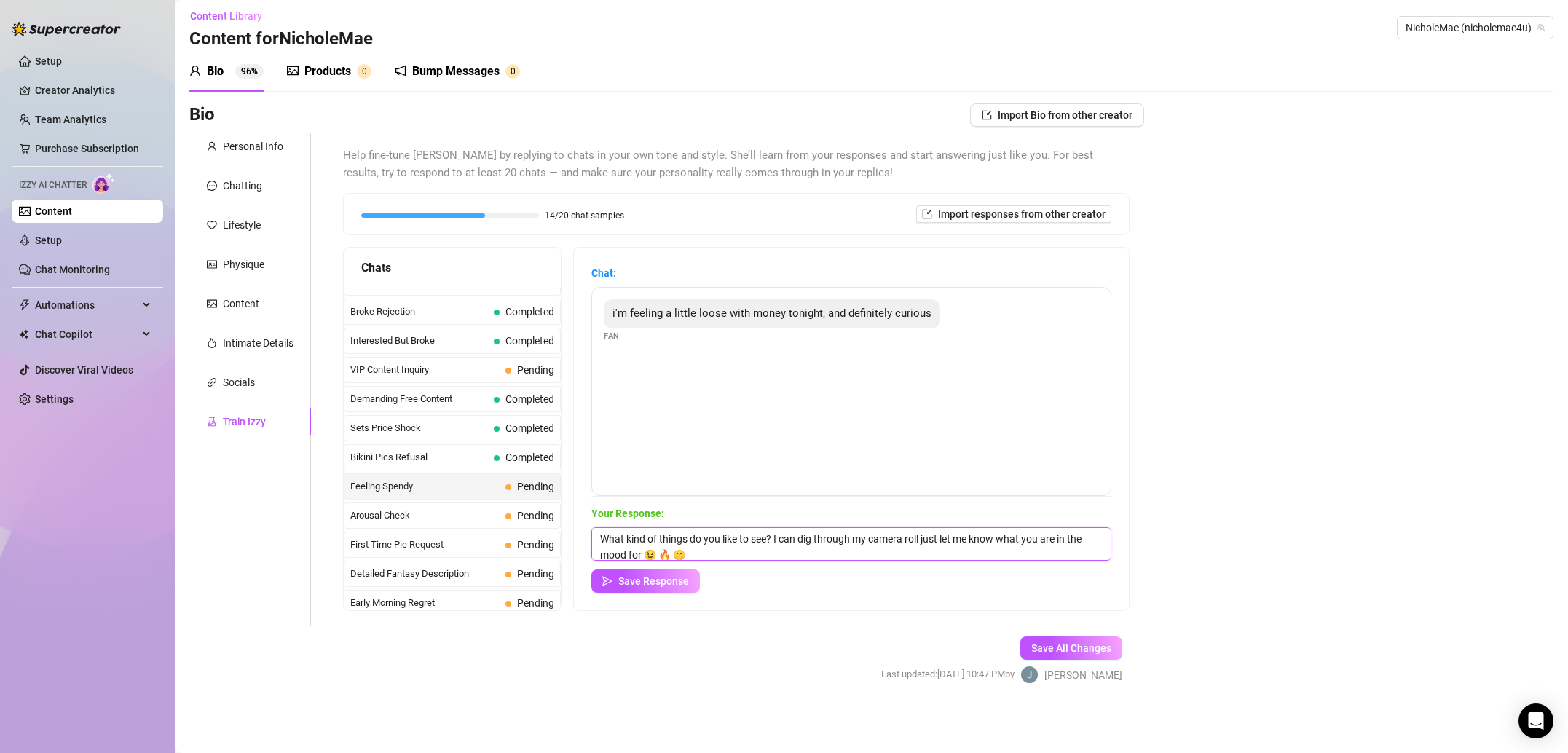
scroll to position [1, 0]
drag, startPoint x: 921, startPoint y: 538, endPoint x: 800, endPoint y: 542, distance: 121.1
click at [800, 542] on textarea "What kind of things do you like to see? I can dig through my camera roll just l…" at bounding box center [852, 544] width 520 height 33
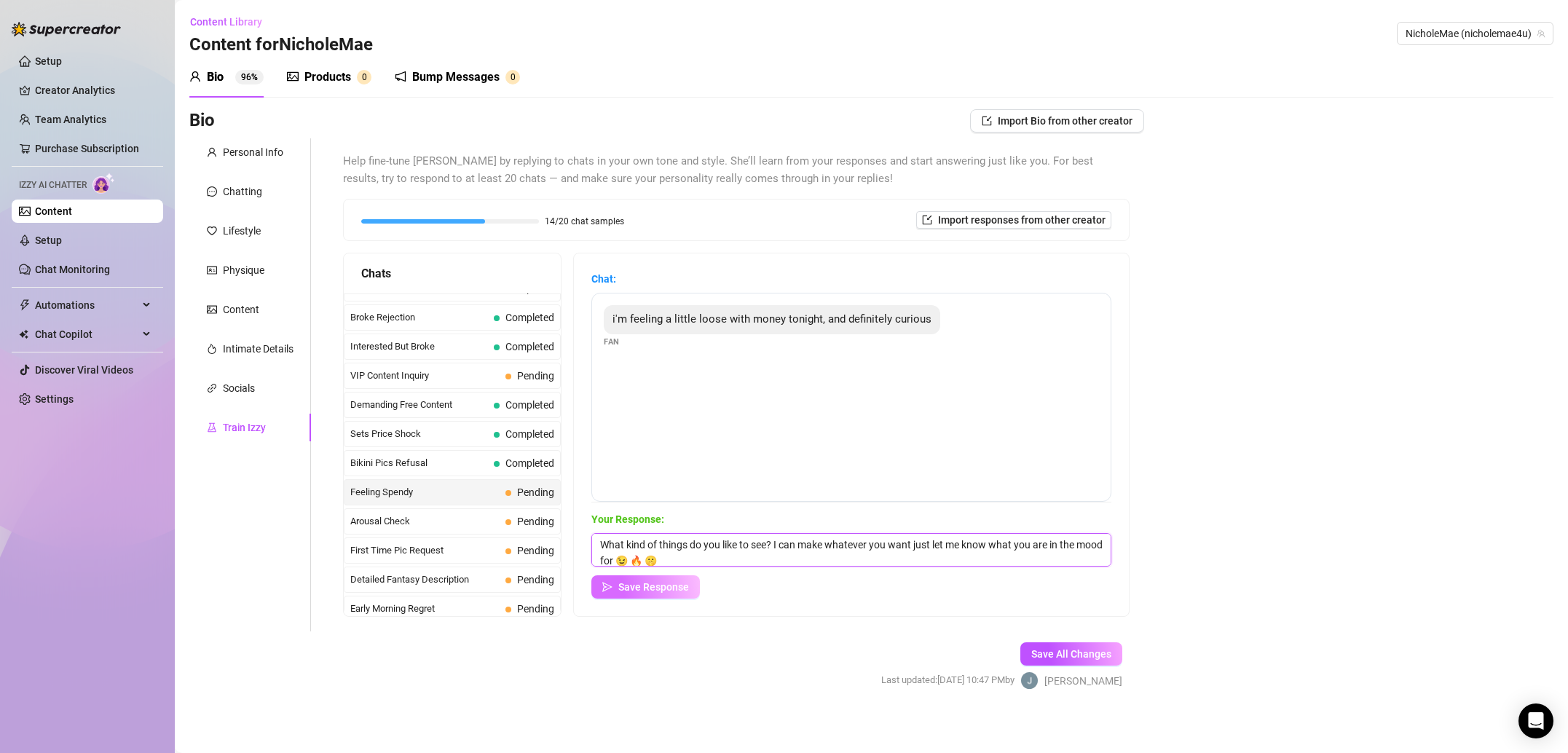
type textarea "What kind of things do you like to see? I can make whatever you want just let m…"
click at [678, 591] on span "Save Response" at bounding box center [653, 587] width 71 height 12
click at [248, 152] on div "Personal Info" at bounding box center [253, 152] width 61 height 16
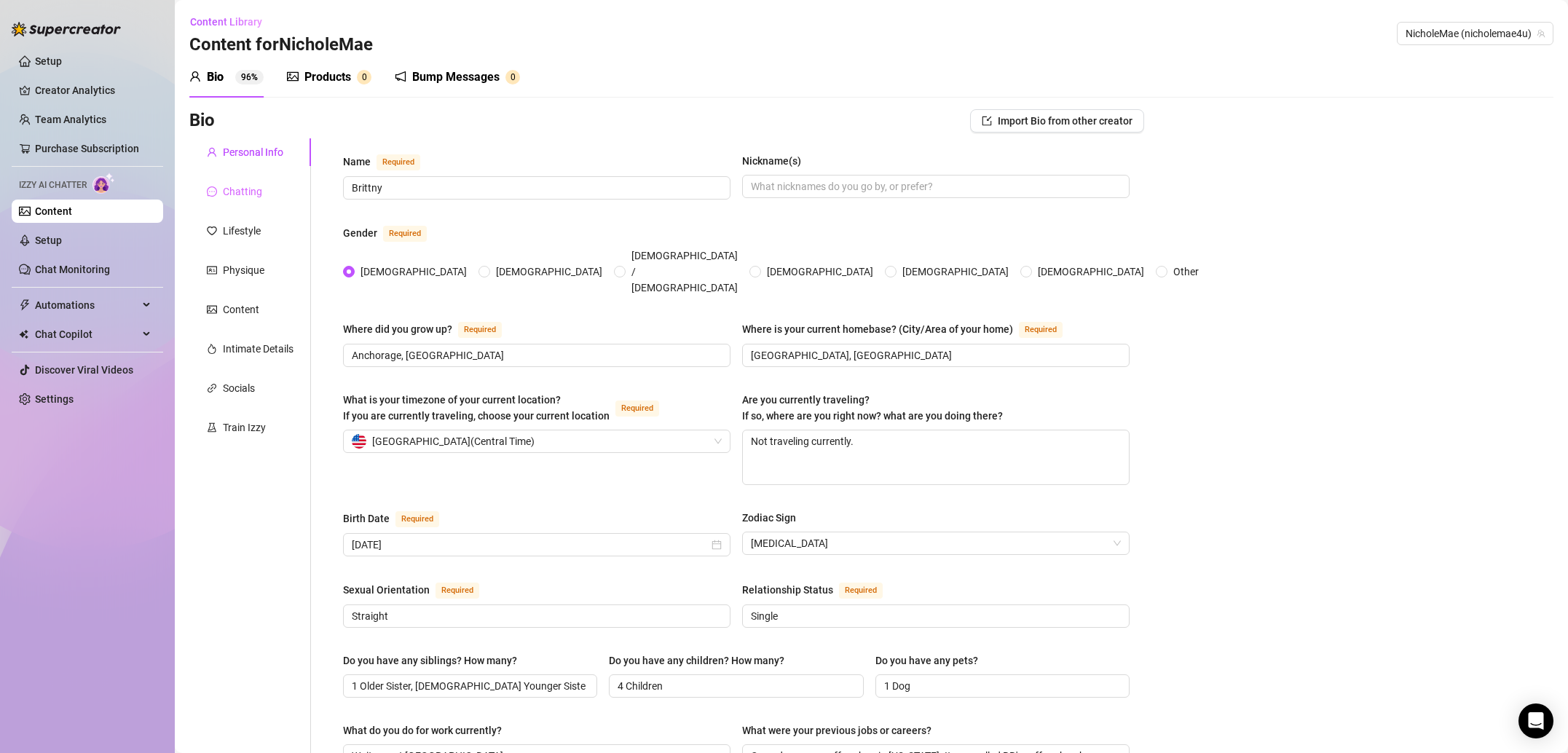
click at [263, 201] on div "Chatting" at bounding box center [250, 191] width 121 height 27
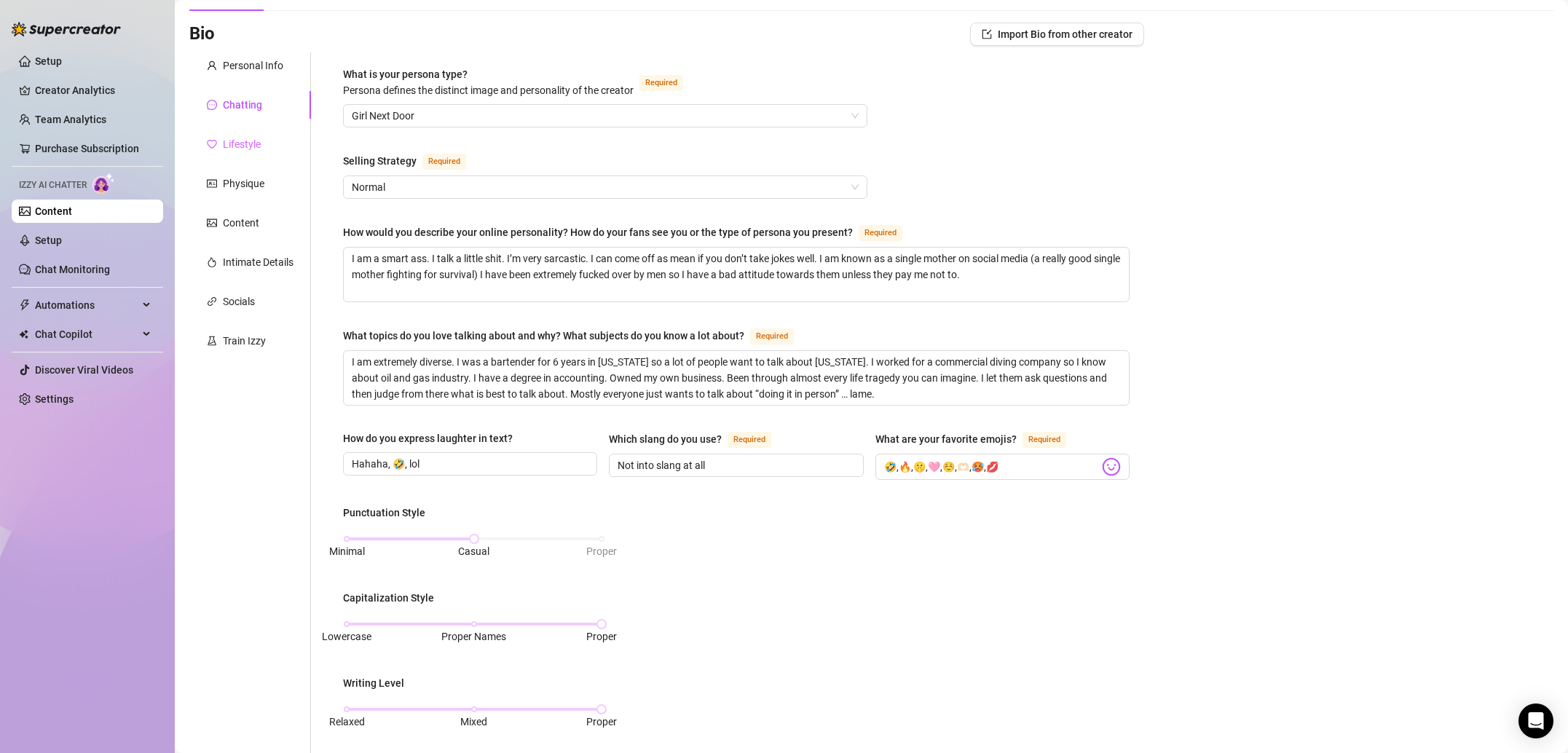
scroll to position [82, 0]
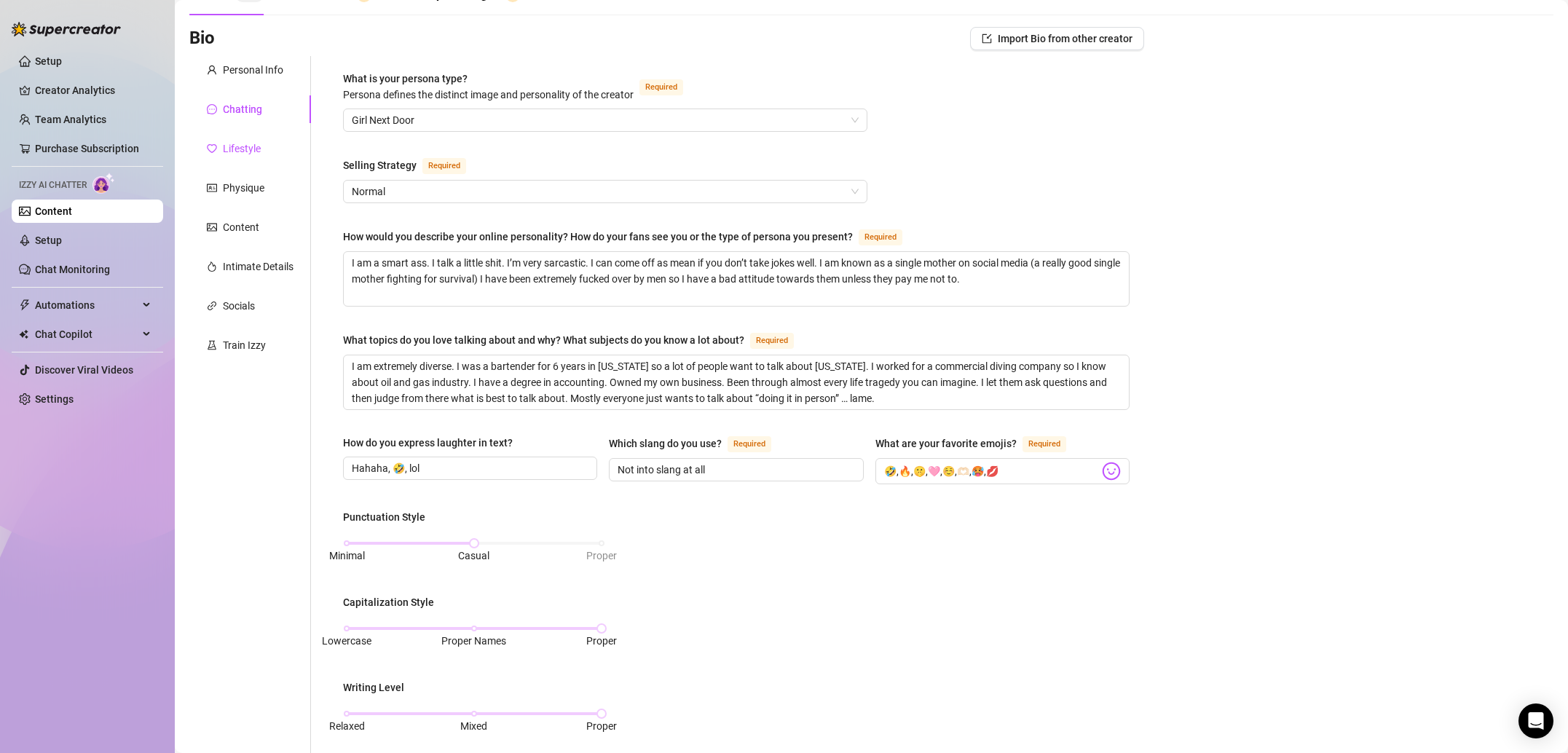
click at [248, 150] on div "Lifestyle" at bounding box center [242, 148] width 38 height 16
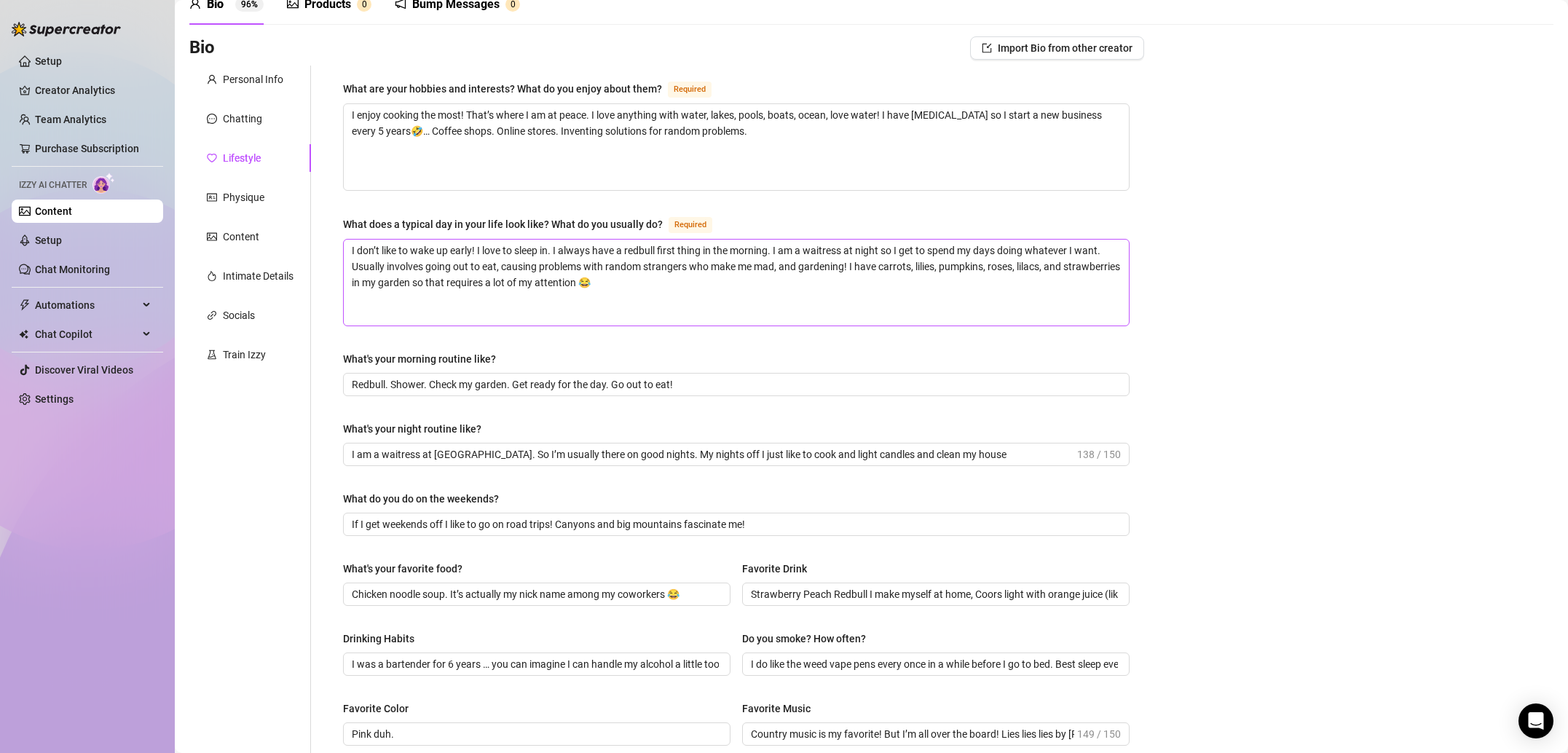
scroll to position [0, 0]
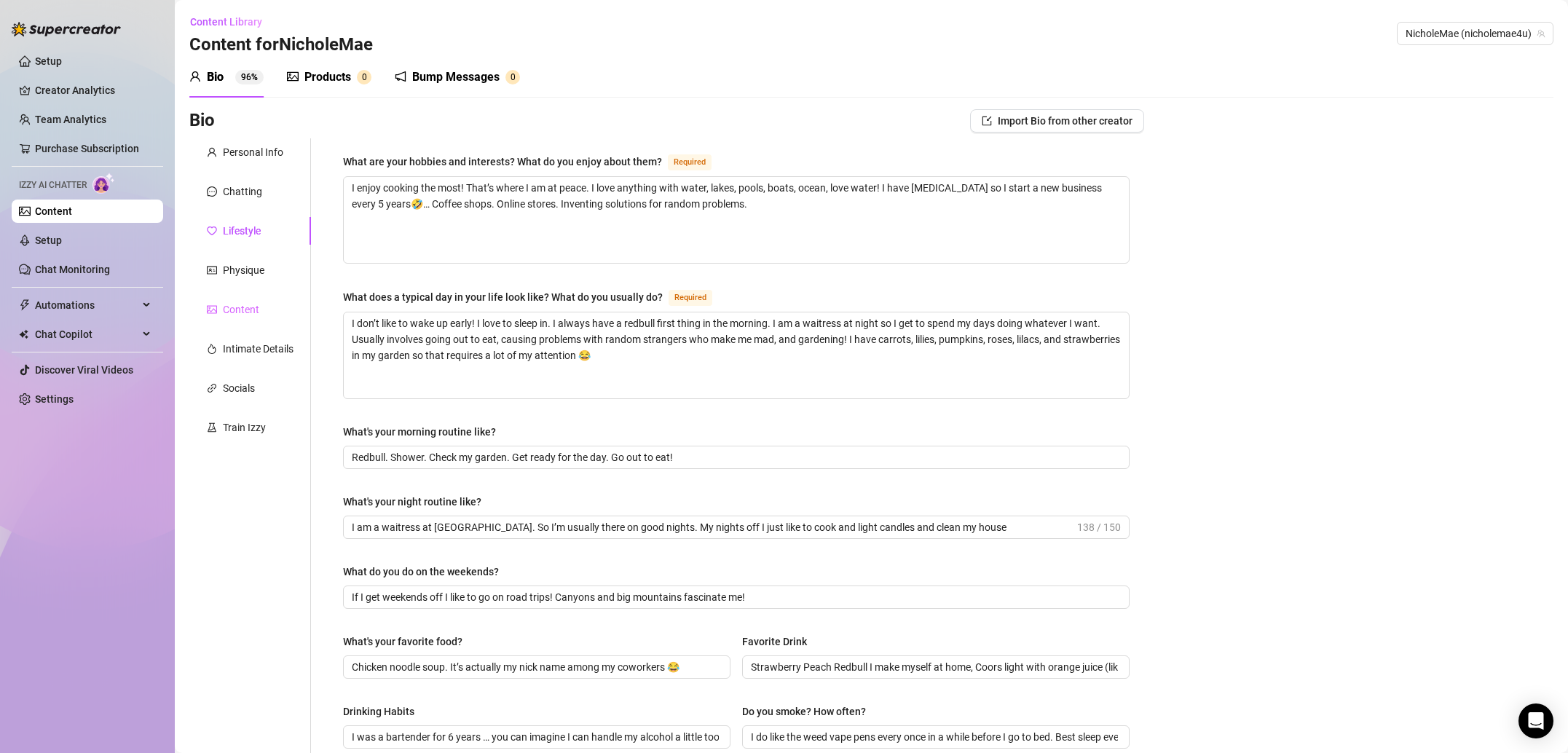
click at [263, 302] on div "Content" at bounding box center [250, 309] width 121 height 27
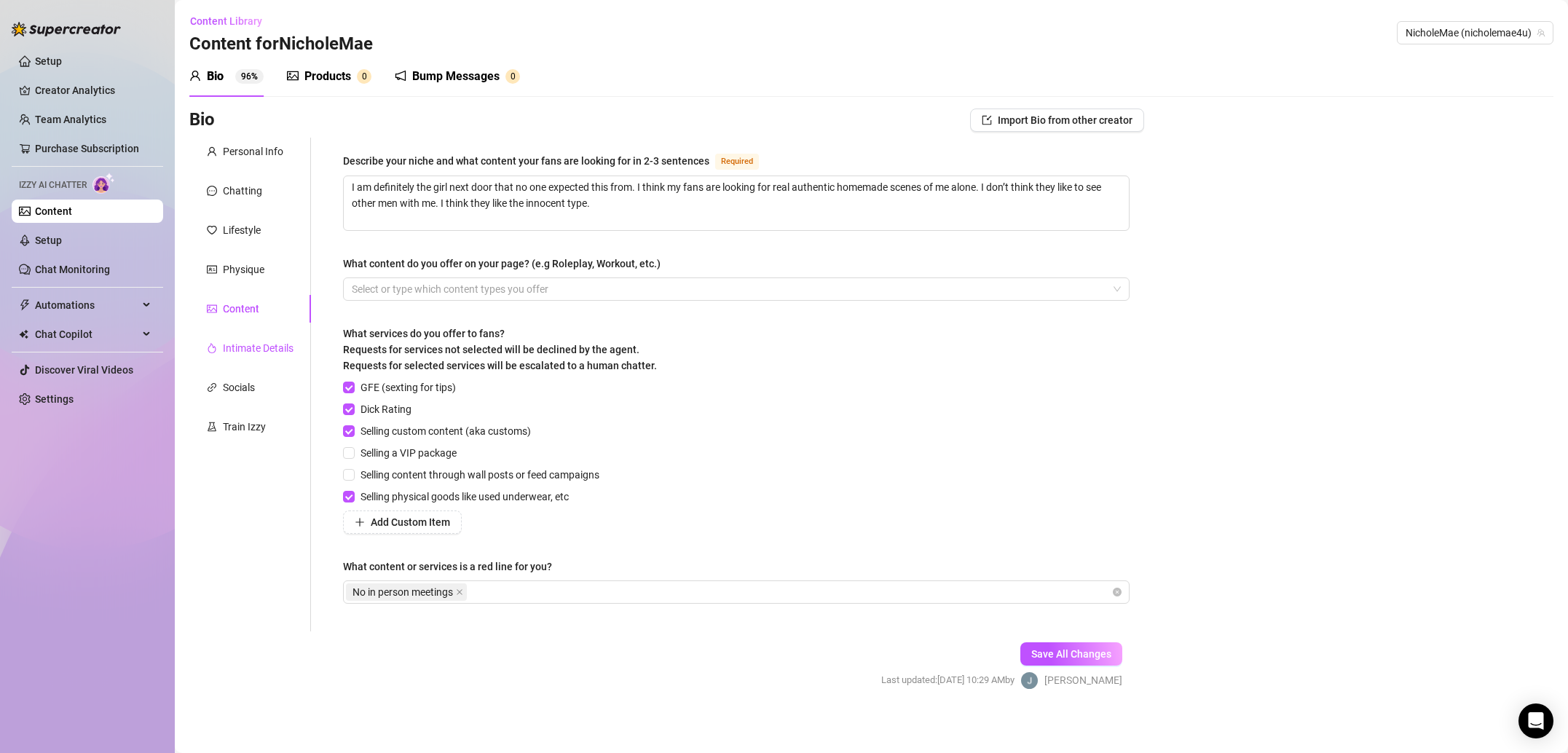
scroll to position [2, 0]
click at [268, 355] on div "Intimate Details" at bounding box center [258, 347] width 71 height 16
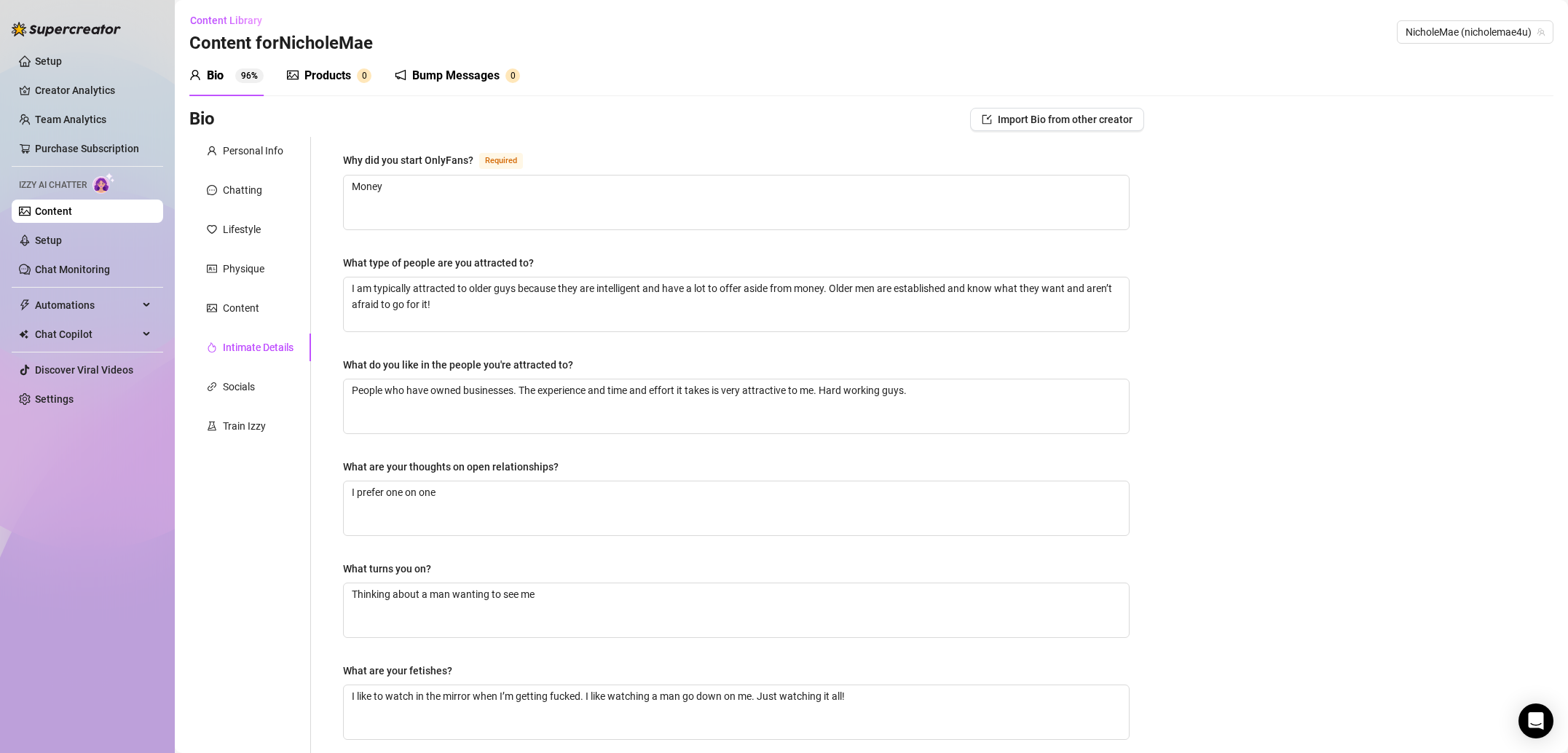
scroll to position [0, 0]
click at [253, 386] on div "Socials" at bounding box center [239, 388] width 32 height 16
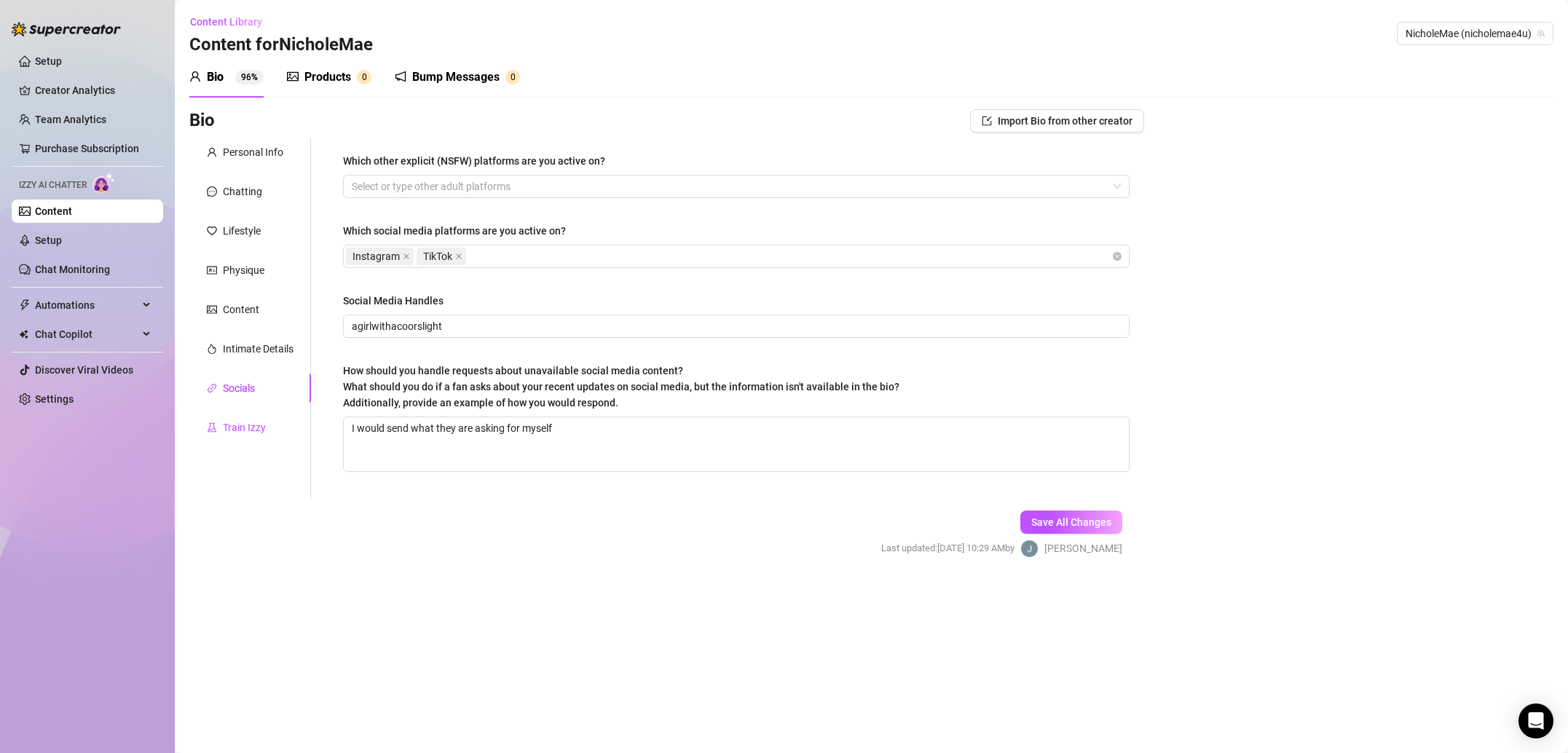
click at [262, 425] on div "Train Izzy" at bounding box center [245, 427] width 43 height 16
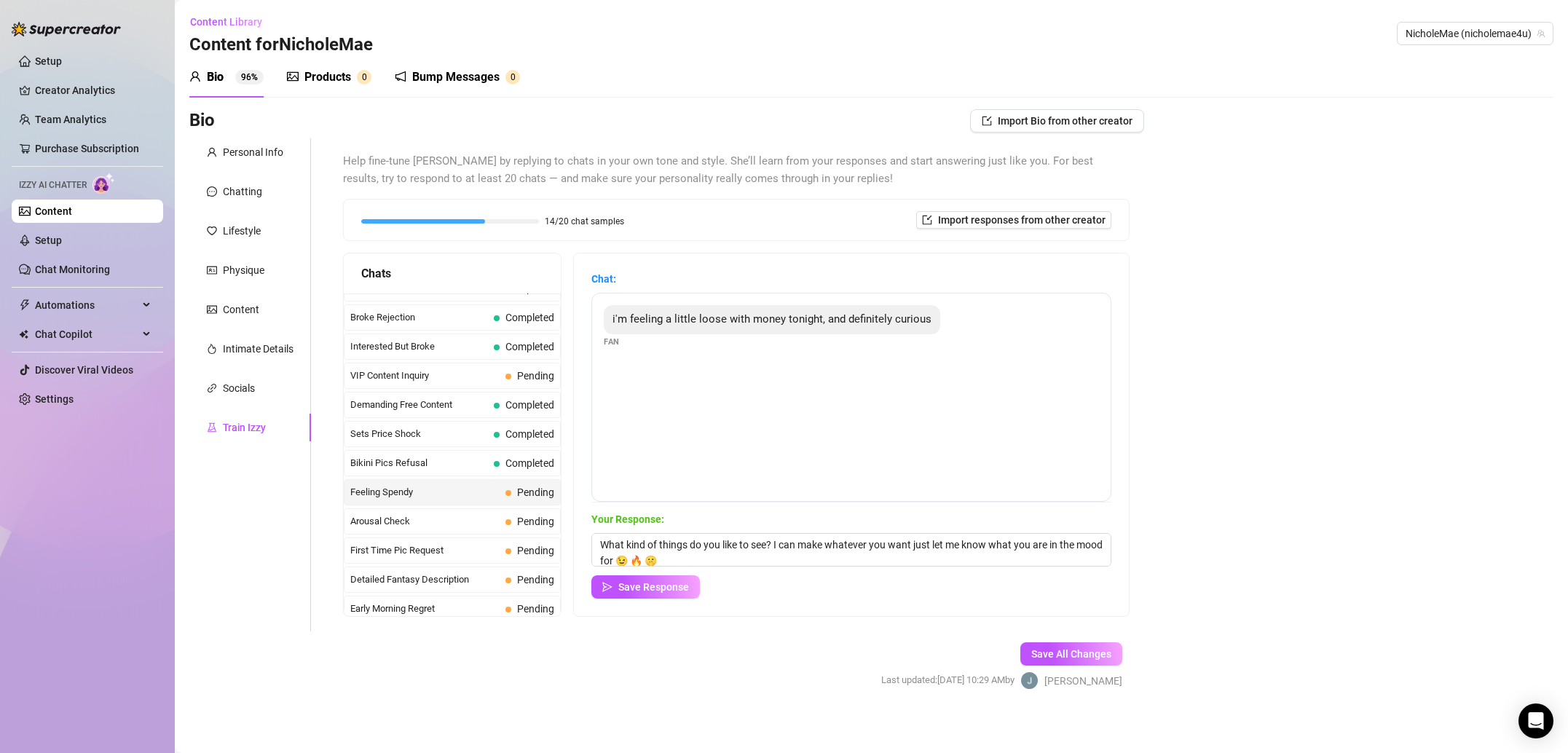
scroll to position [6, 0]
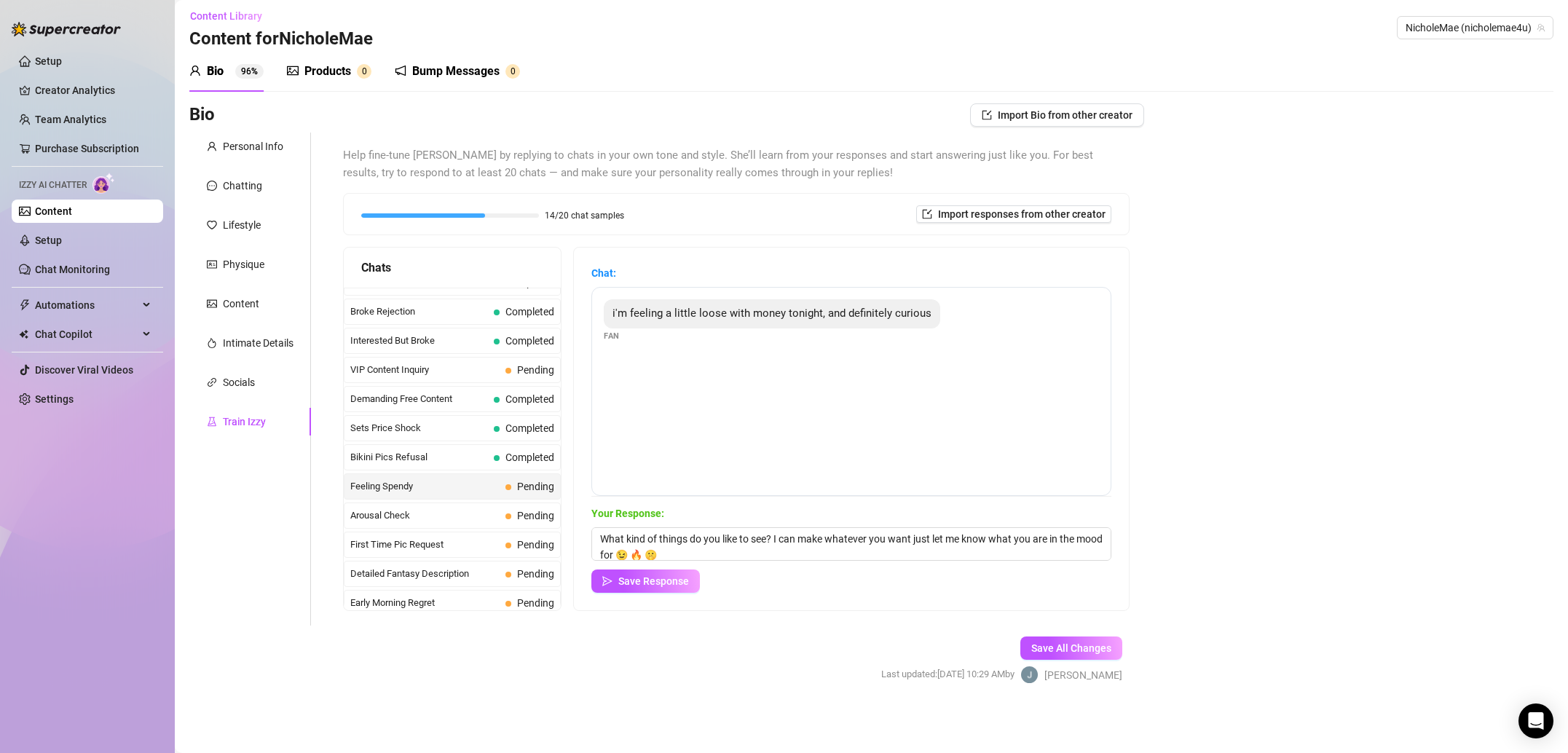
click at [563, 385] on div "Chats Last Money Nipples Inquiry Completed Waiting For Payday Completed Not Pus…" at bounding box center [736, 429] width 787 height 364
click at [684, 584] on span "Save Response" at bounding box center [653, 581] width 71 height 12
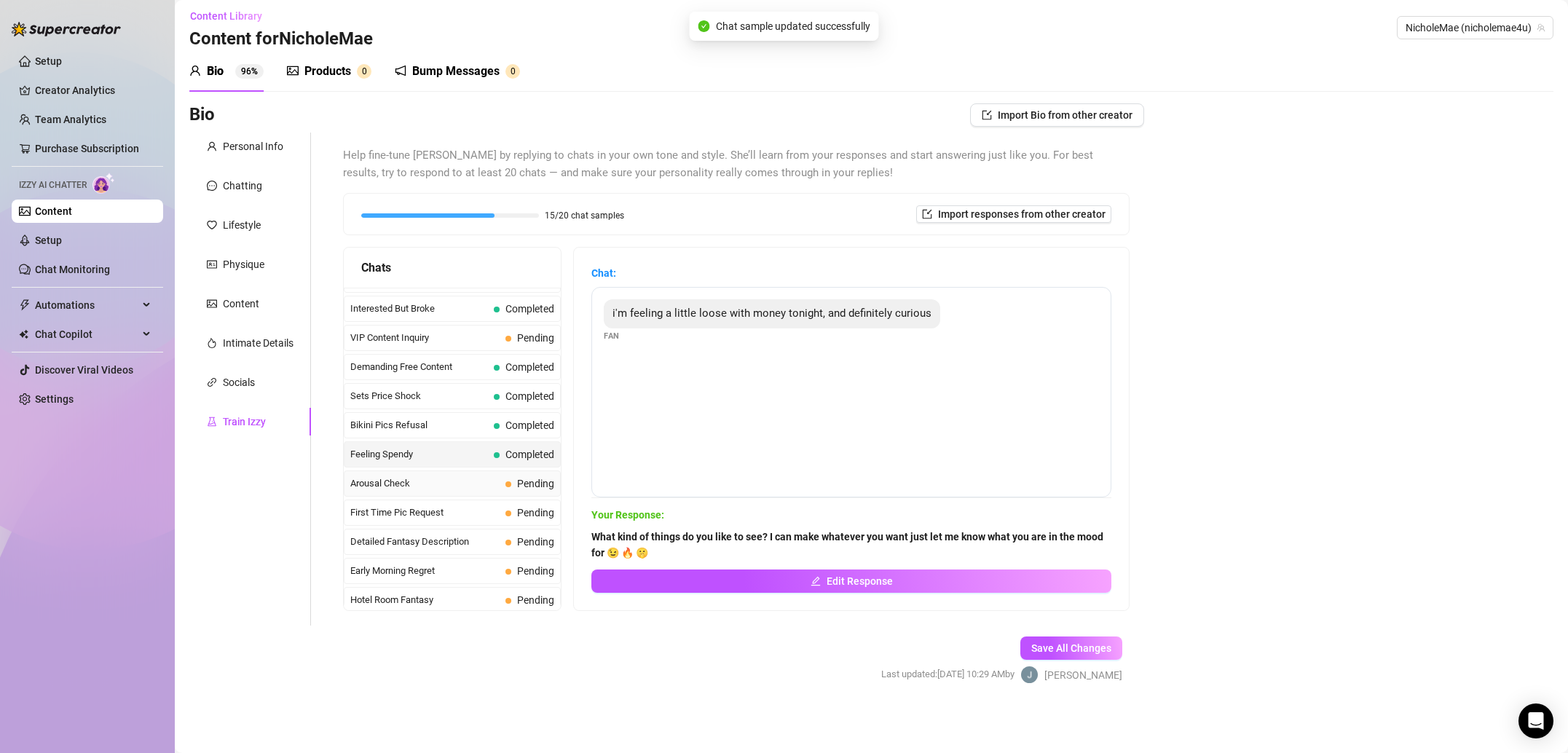
click at [432, 484] on span "Arousal Check" at bounding box center [425, 483] width 150 height 15
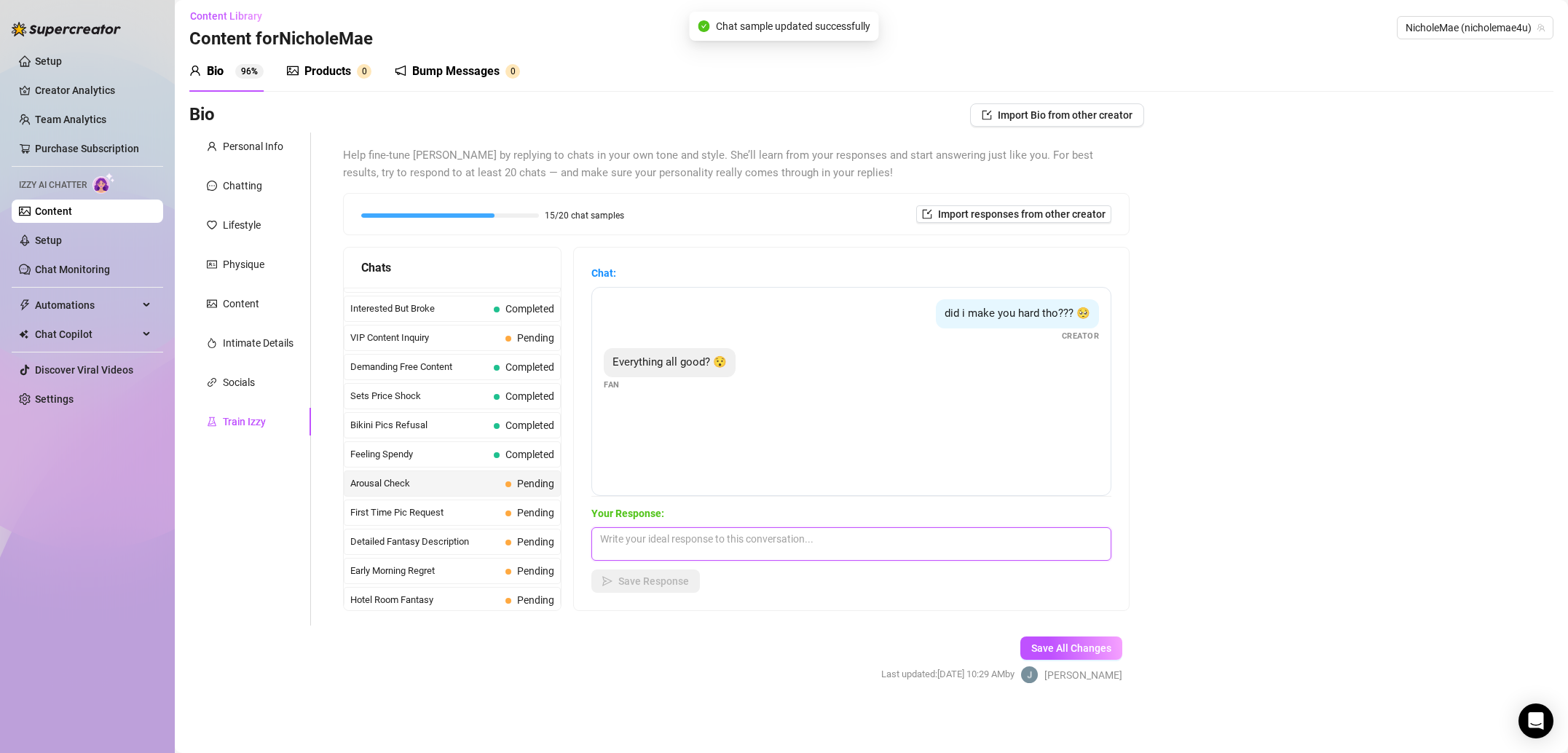
click at [715, 534] on textarea at bounding box center [852, 544] width 520 height 33
click at [710, 549] on textarea at bounding box center [852, 544] width 520 height 33
paste textarea "Yeah I’m wonderful! Why do you ask?"
type textarea "Yeah I’m wonderful! Why do you ask?"
click at [661, 591] on button "Save Response" at bounding box center [645, 580] width 109 height 23
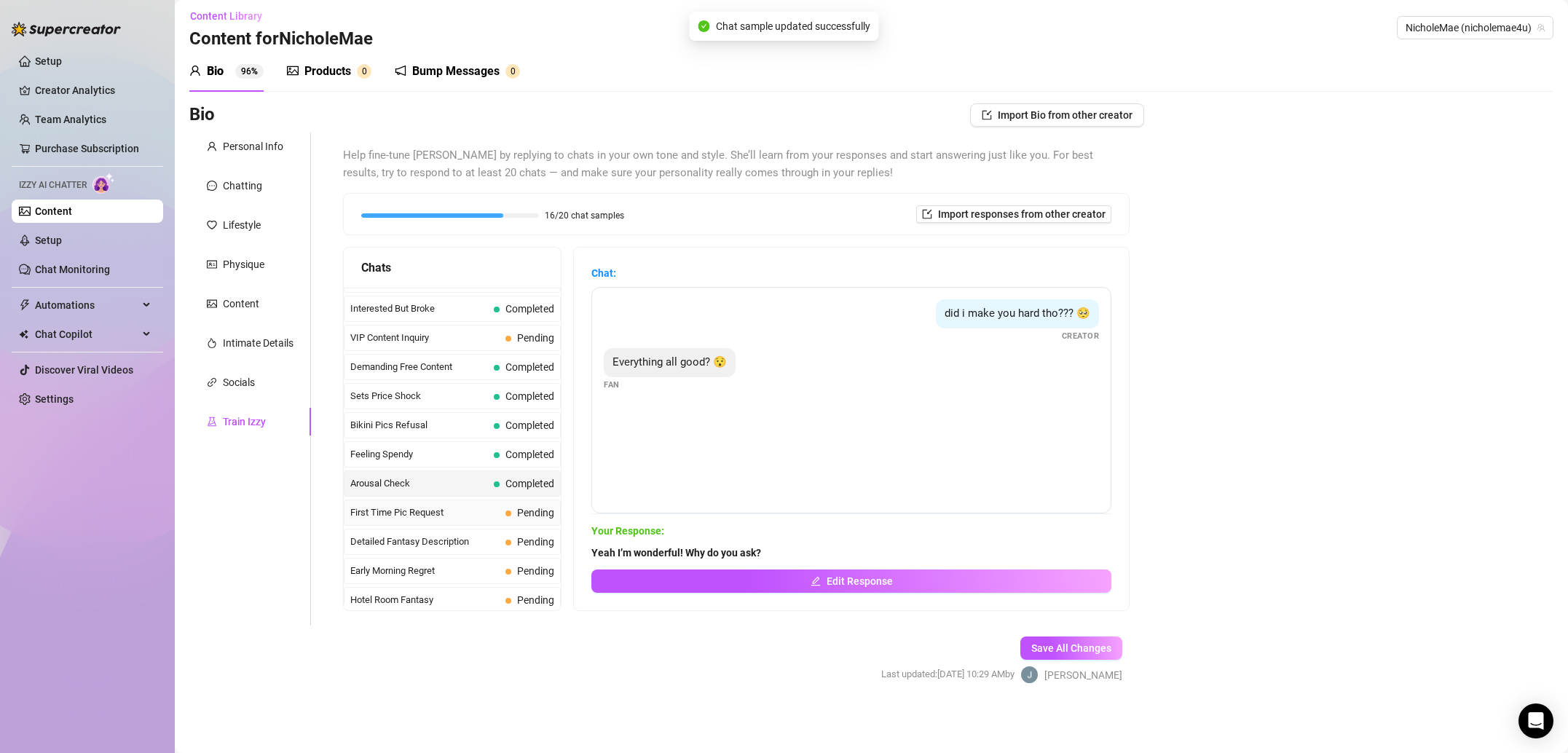
click at [419, 509] on span "First Time Pic Request" at bounding box center [425, 512] width 150 height 15
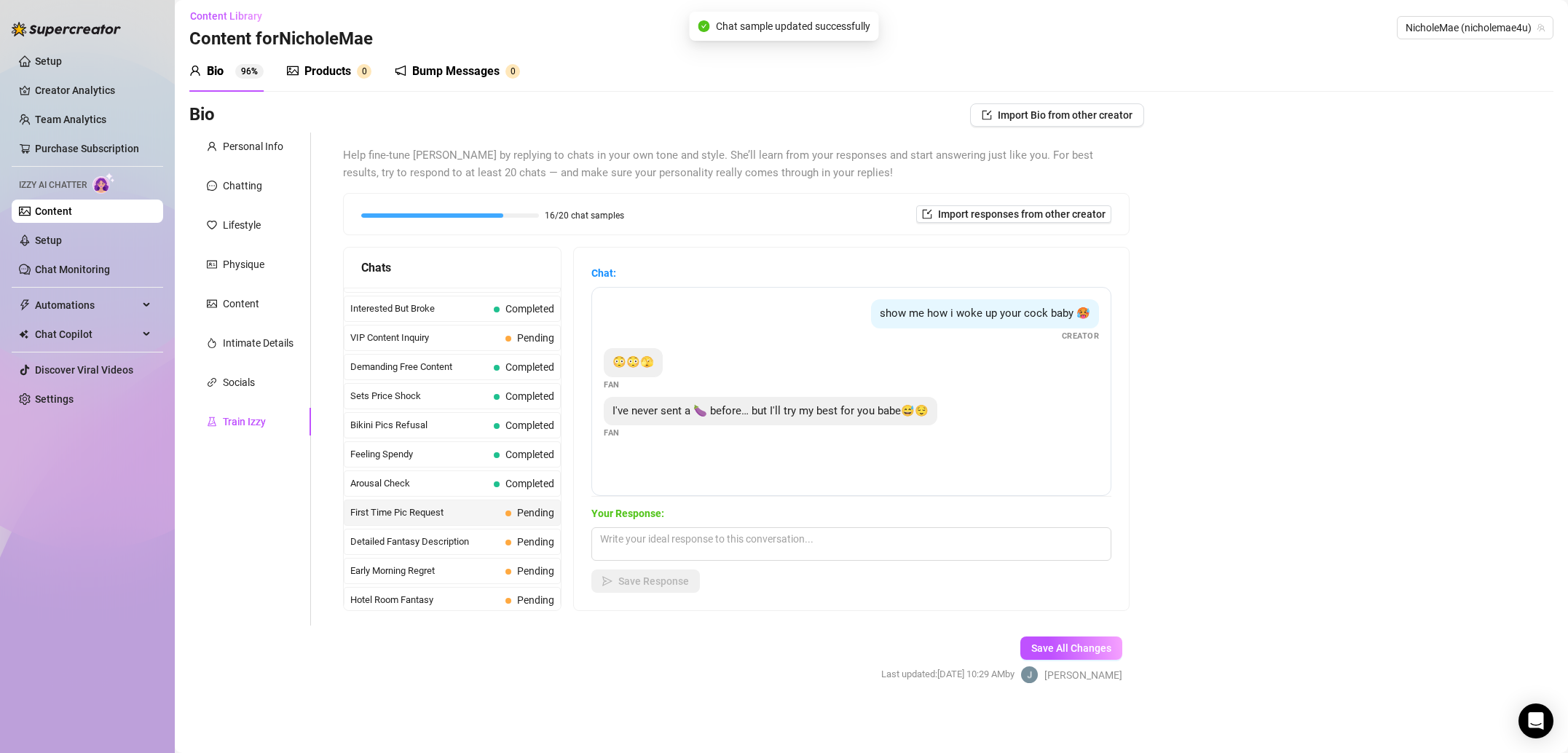
scroll to position [312, 0]
click at [791, 537] on textarea at bounding box center [852, 544] width 520 height 33
paste textarea "Don’t lie!!! But if that’s true I feel very honored and special ☺️"
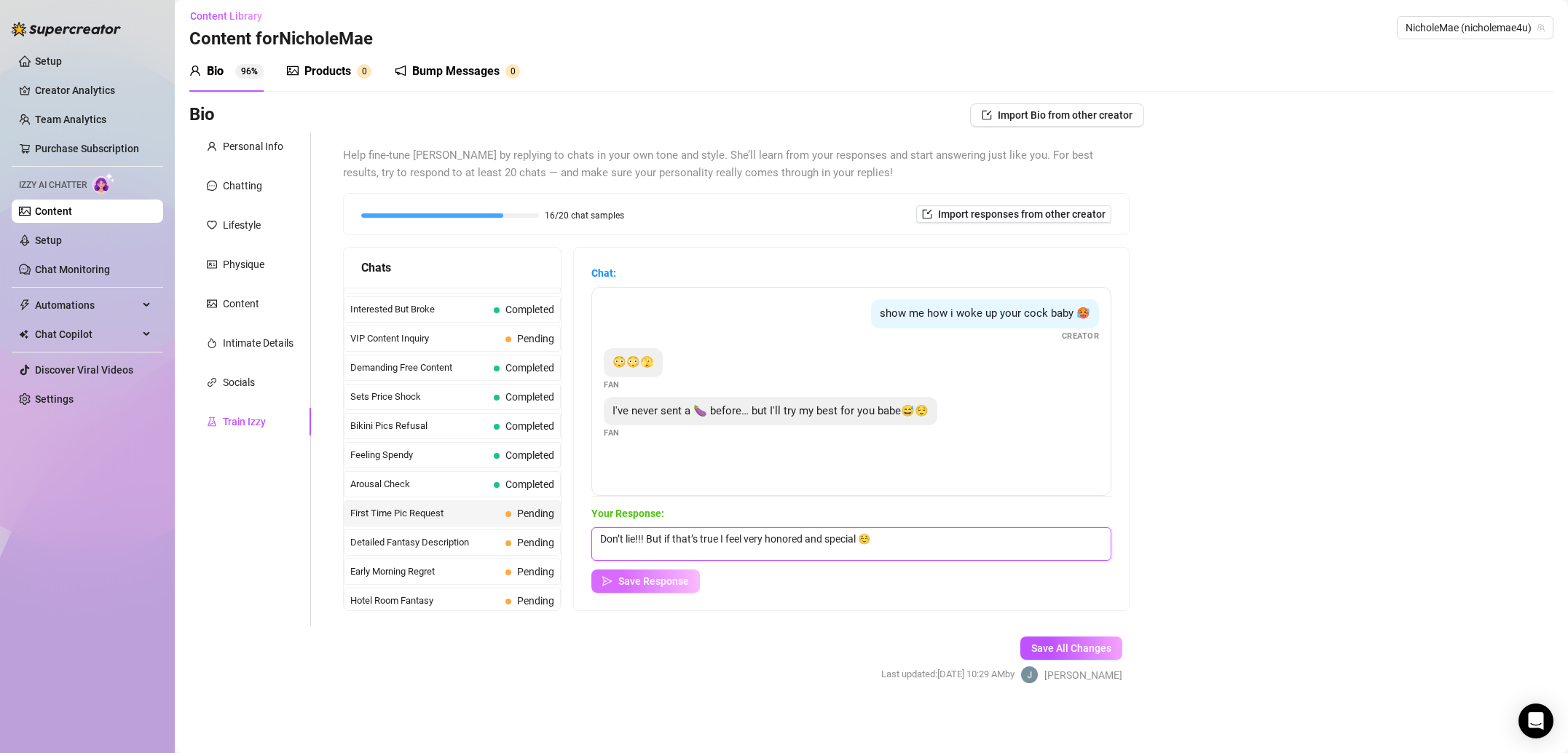
type textarea "Don’t lie!!! But if that’s true I feel very honored and special ☺️"
click at [669, 573] on button "Save Response" at bounding box center [645, 580] width 109 height 23
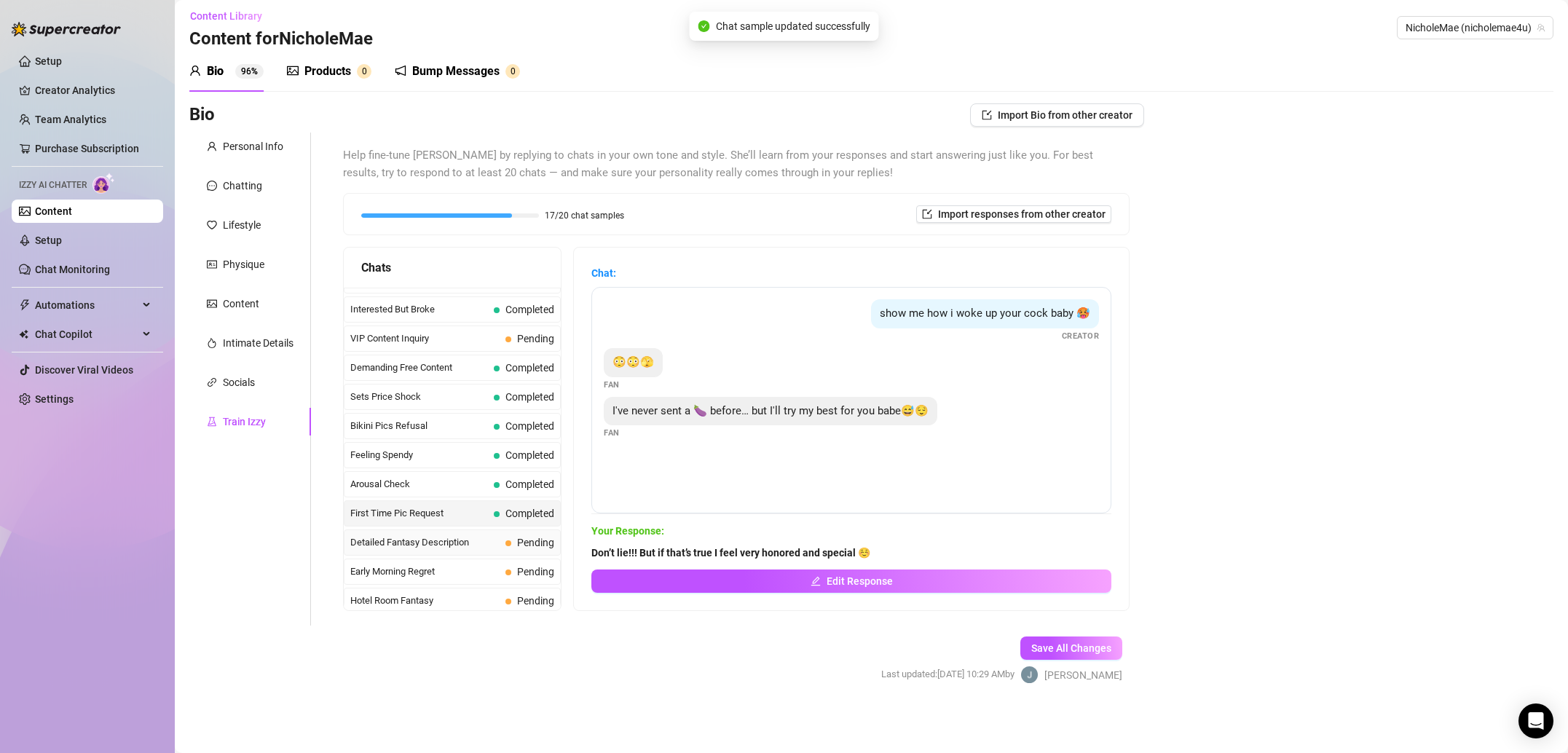
click at [469, 543] on span "Detailed Fantasy Description" at bounding box center [425, 542] width 150 height 15
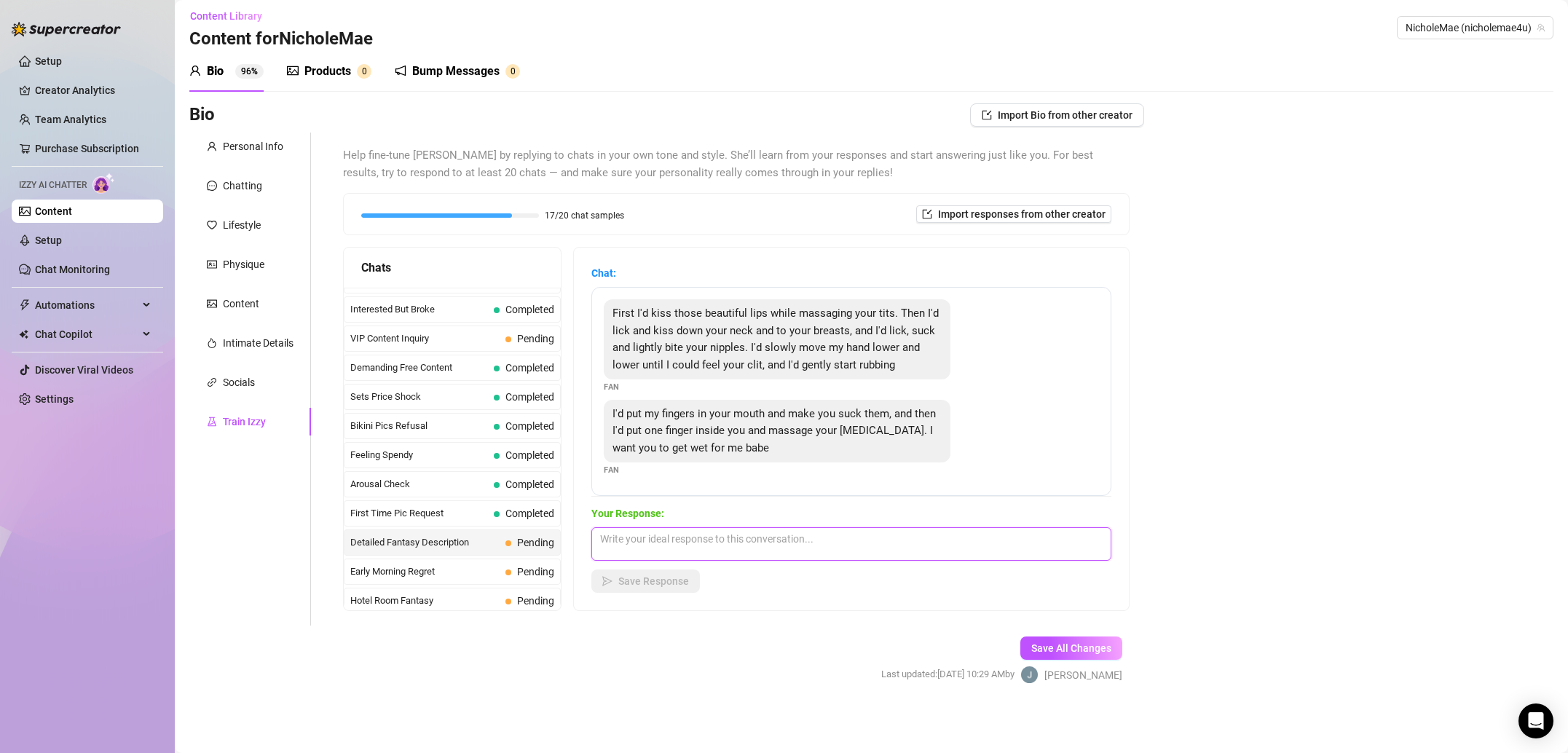
click at [710, 535] on textarea at bounding box center [852, 544] width 520 height 33
paste textarea "Reading that just made me wet omggggg 😳"
type textarea "Reading that just made me wet omggggg 😳"
click at [668, 580] on span "Save Response" at bounding box center [653, 581] width 71 height 12
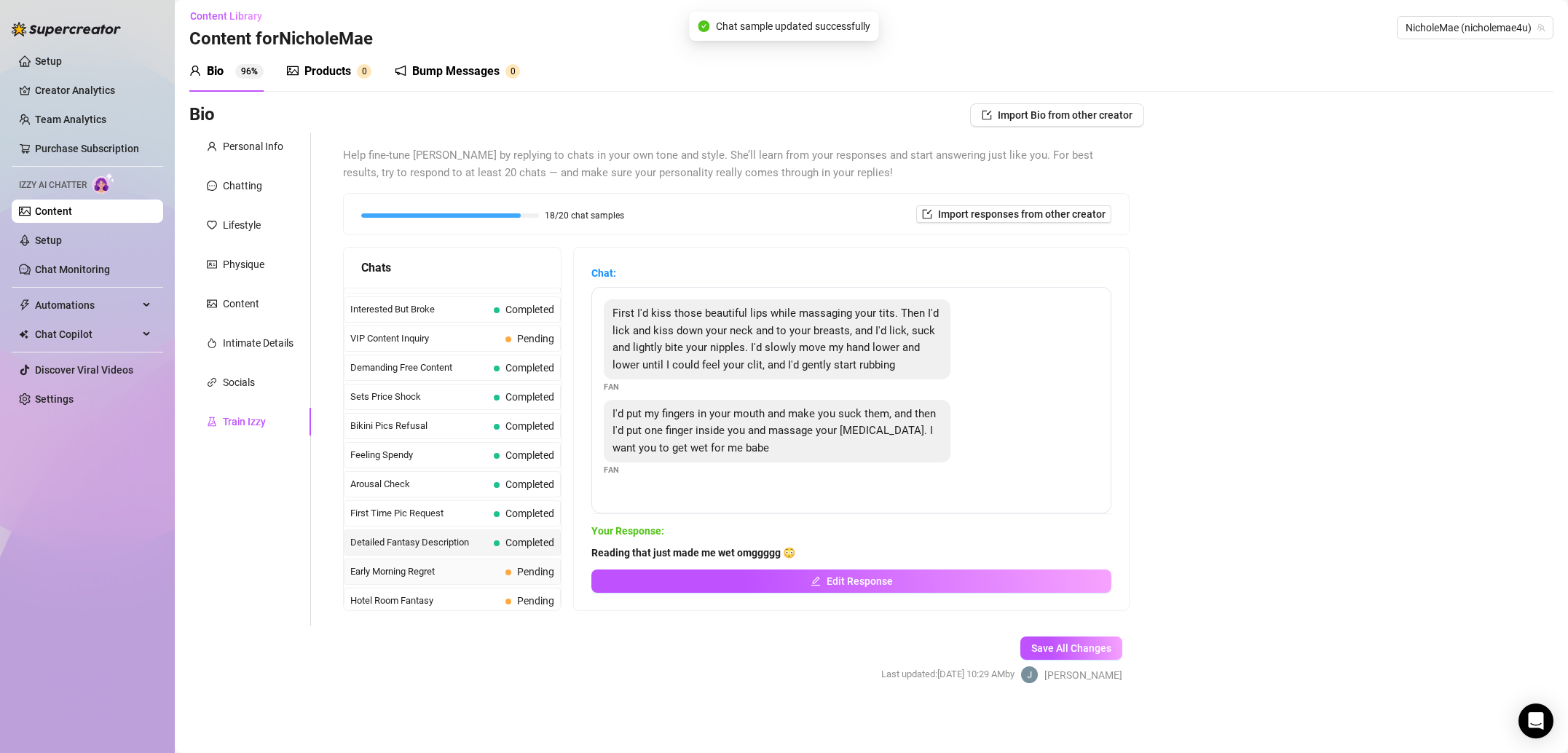
click at [480, 568] on span "Early Morning Regret" at bounding box center [425, 571] width 150 height 15
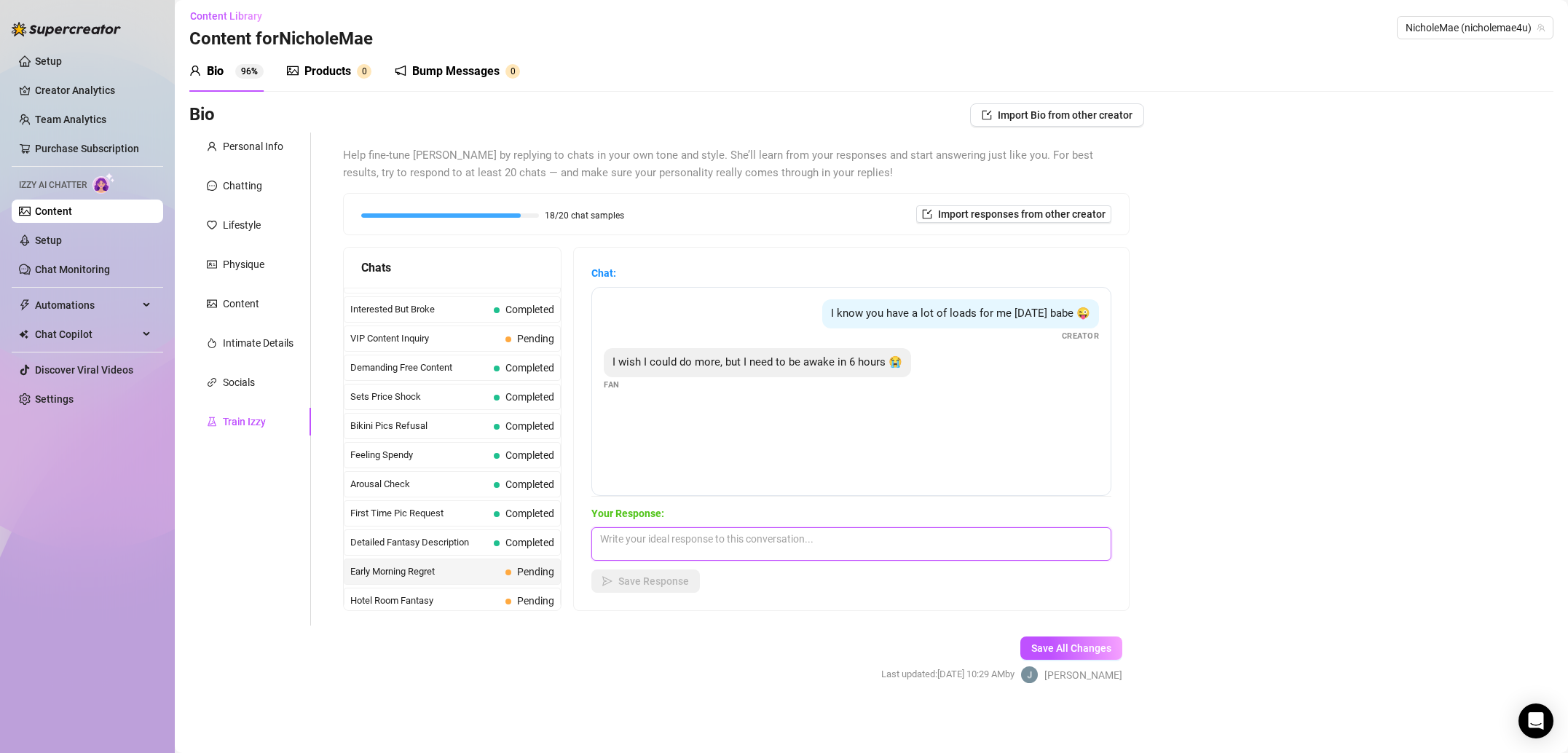
click at [699, 537] on textarea at bounding box center [852, 544] width 520 height 33
paste textarea "That’s okay! Get your rest and come back for more when you feel the urge. I’m h…"
type textarea "That’s okay! Get your rest and come back for more when you feel the urge. I’m h…"
click at [681, 581] on span "Save Response" at bounding box center [653, 581] width 71 height 12
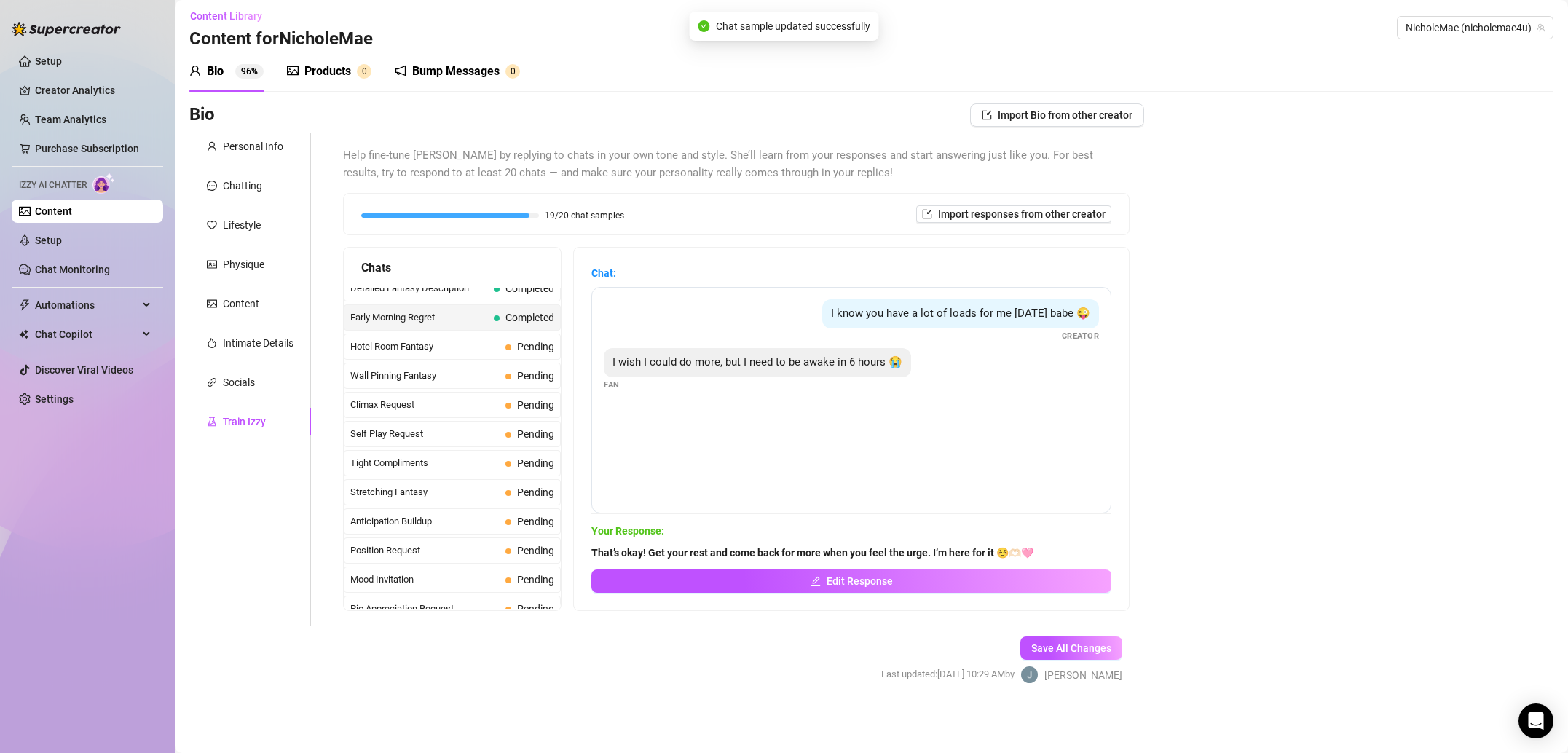
scroll to position [579, 0]
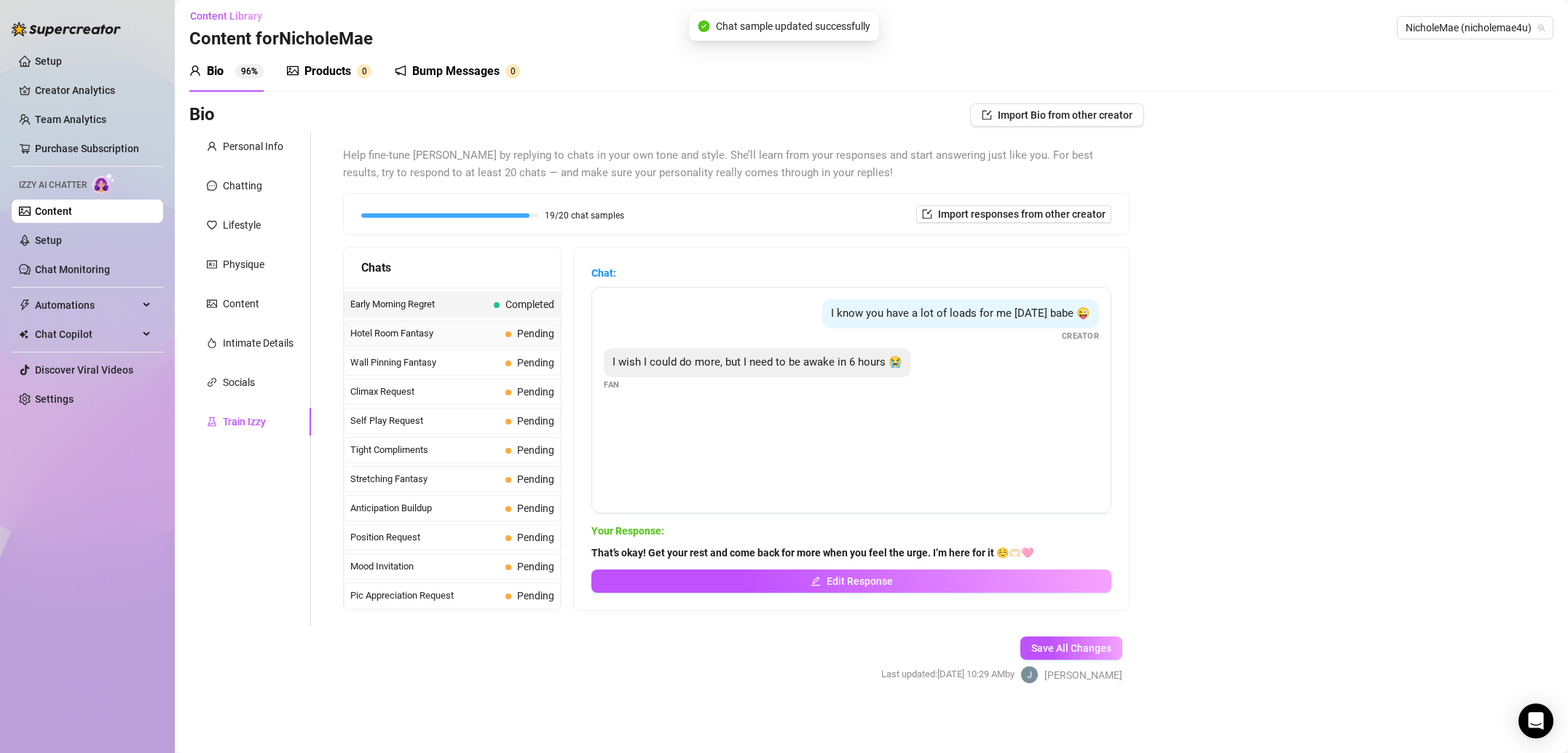
click at [474, 328] on span "Hotel Room Fantasy" at bounding box center [425, 333] width 150 height 15
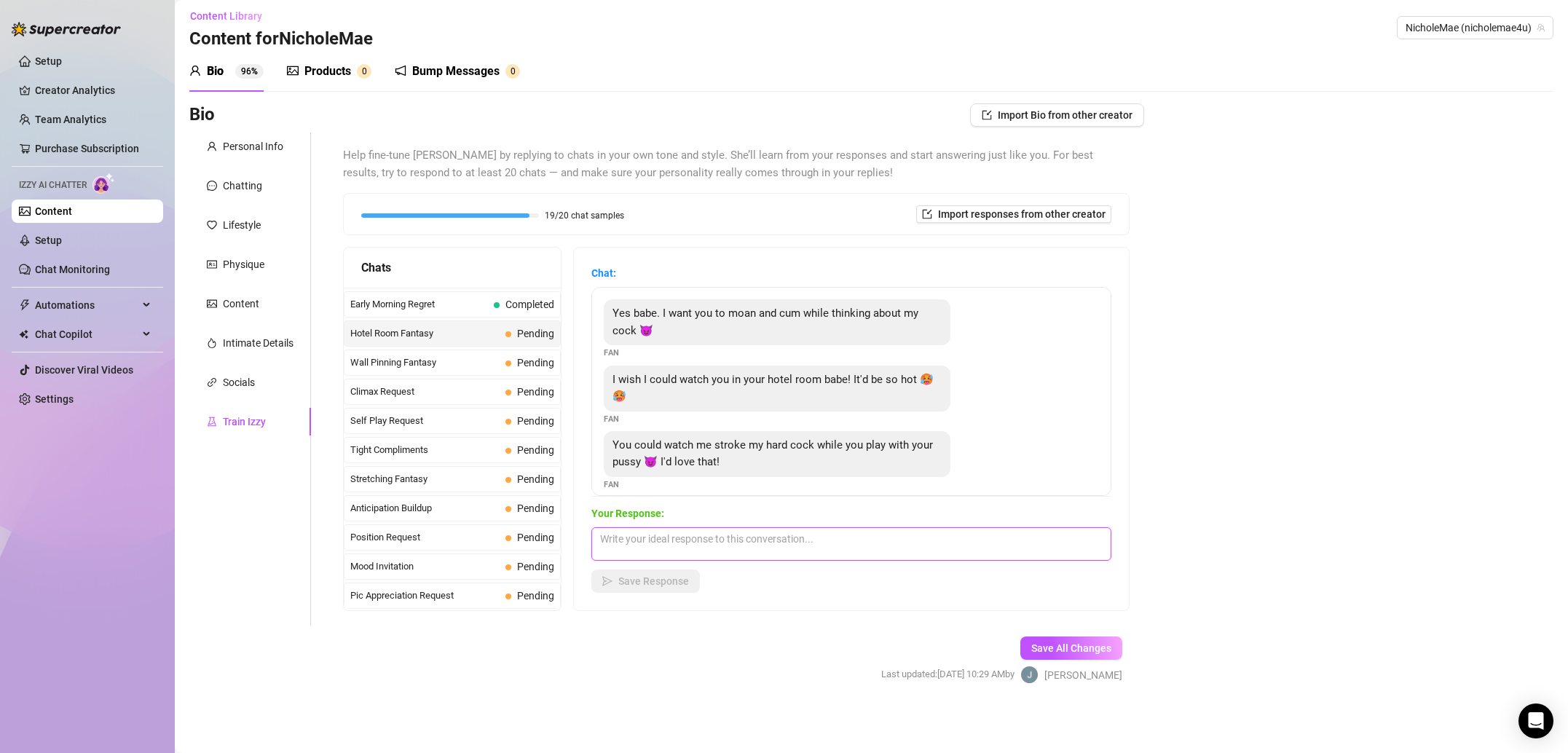
click at [774, 547] on textarea at bounding box center [852, 544] width 520 height 33
paste textarea "I love watching! That’s literally my favorite kink! And it really gets me off w…"
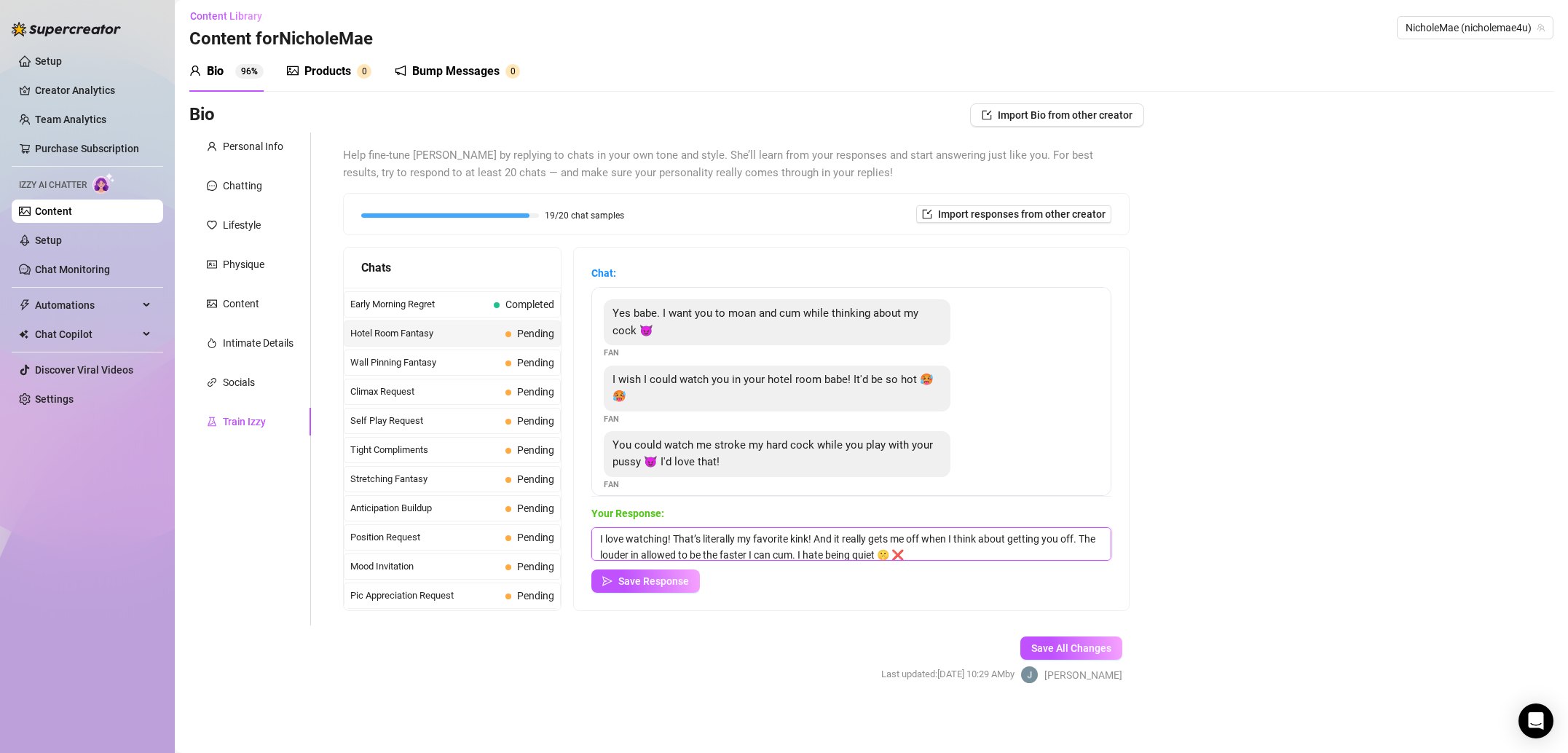
scroll to position [1, 0]
type textarea "I love watching! That’s literally my favorite kink! And it really gets me off w…"
click at [674, 578] on span "Save Response" at bounding box center [653, 581] width 71 height 12
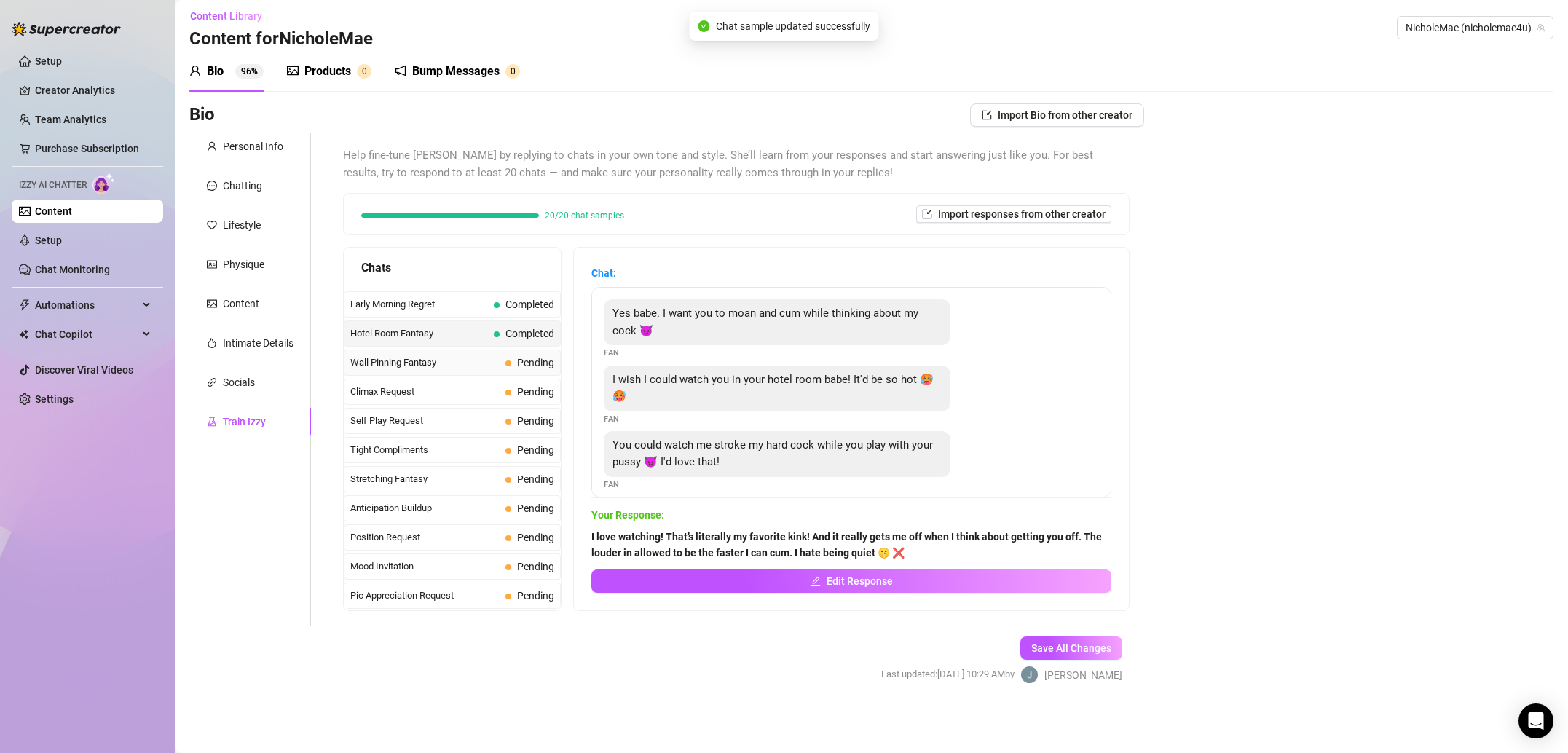
click at [446, 364] on span "Wall Pinning Fantasy" at bounding box center [425, 362] width 150 height 15
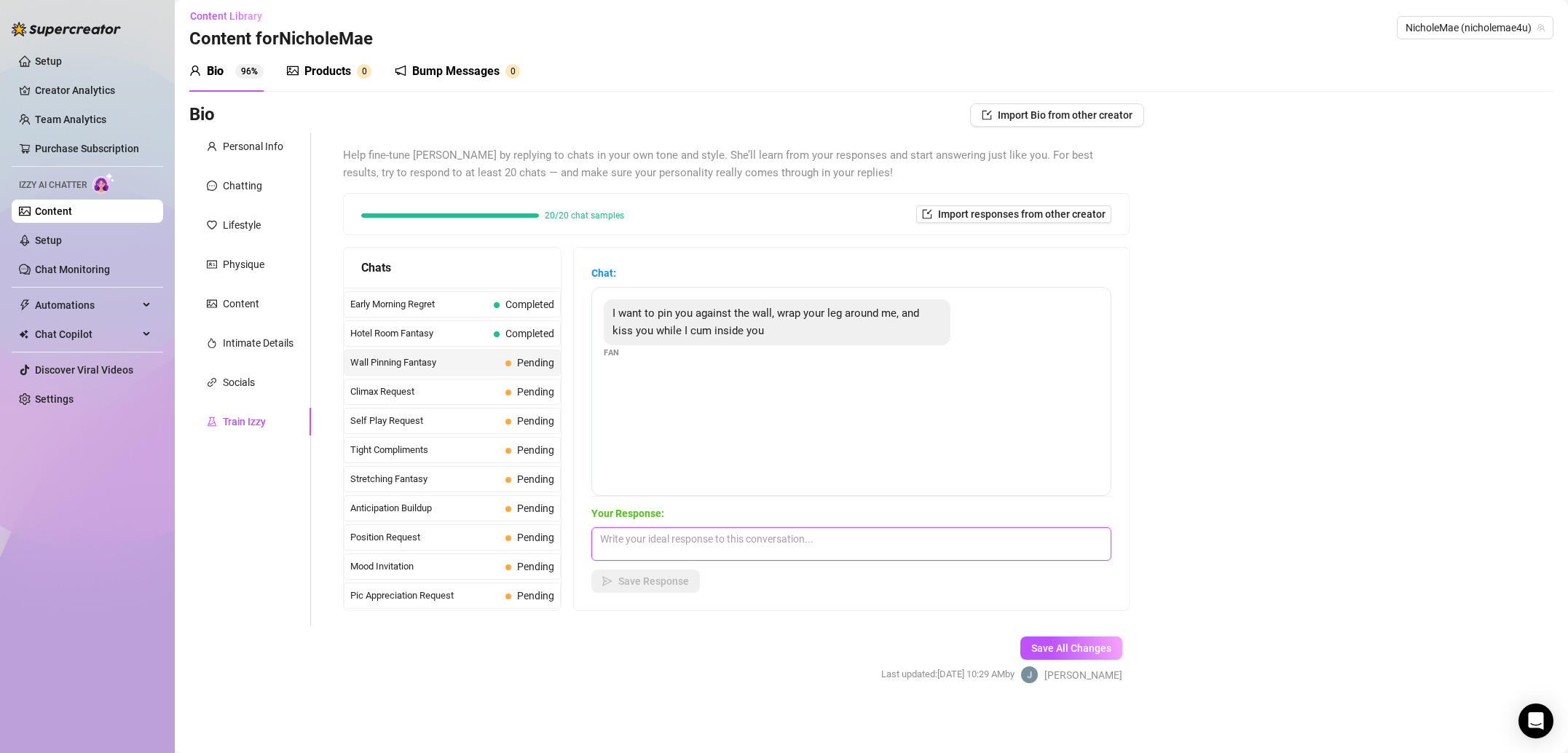
click at [888, 544] on textarea at bounding box center [852, 544] width 520 height 33
paste textarea "I like the idea that you are big and strong enough to lift me against a wall! D…"
type textarea "I like the idea that you are big and strong enough to lift me against a wall! D…"
click at [631, 586] on span "Save Response" at bounding box center [653, 581] width 71 height 12
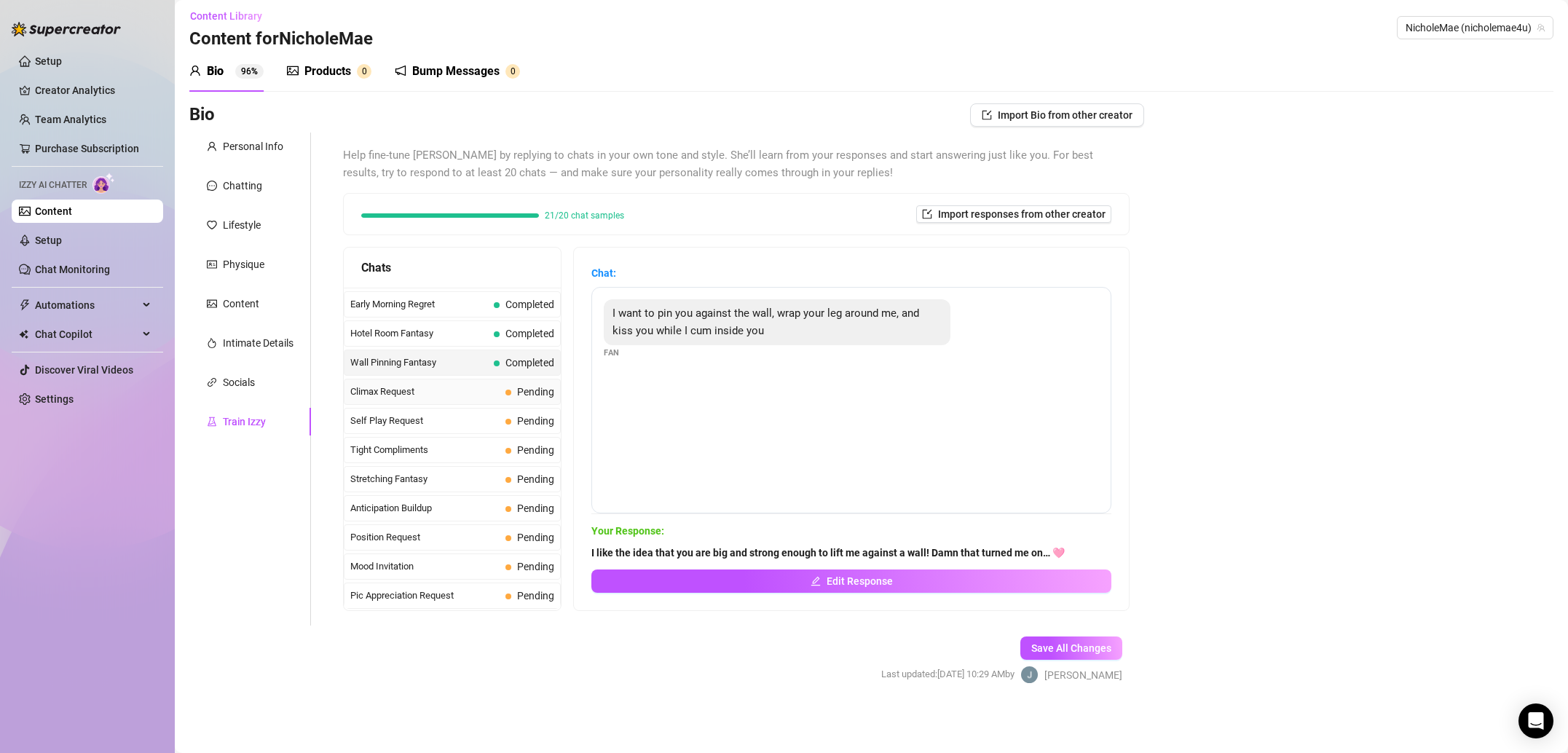
click at [474, 400] on div "Climax Request Pending" at bounding box center [452, 391] width 217 height 26
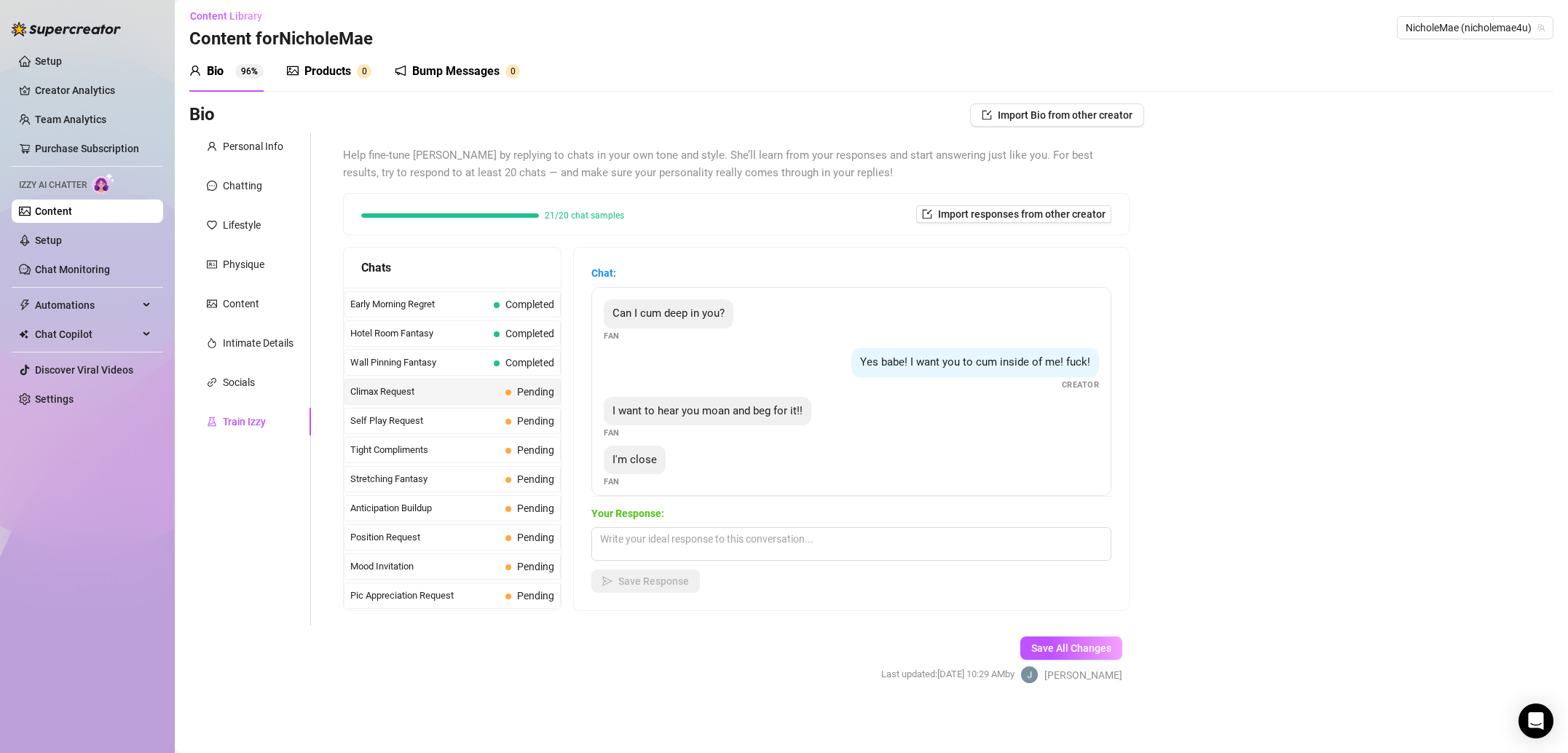
scroll to position [10, 0]
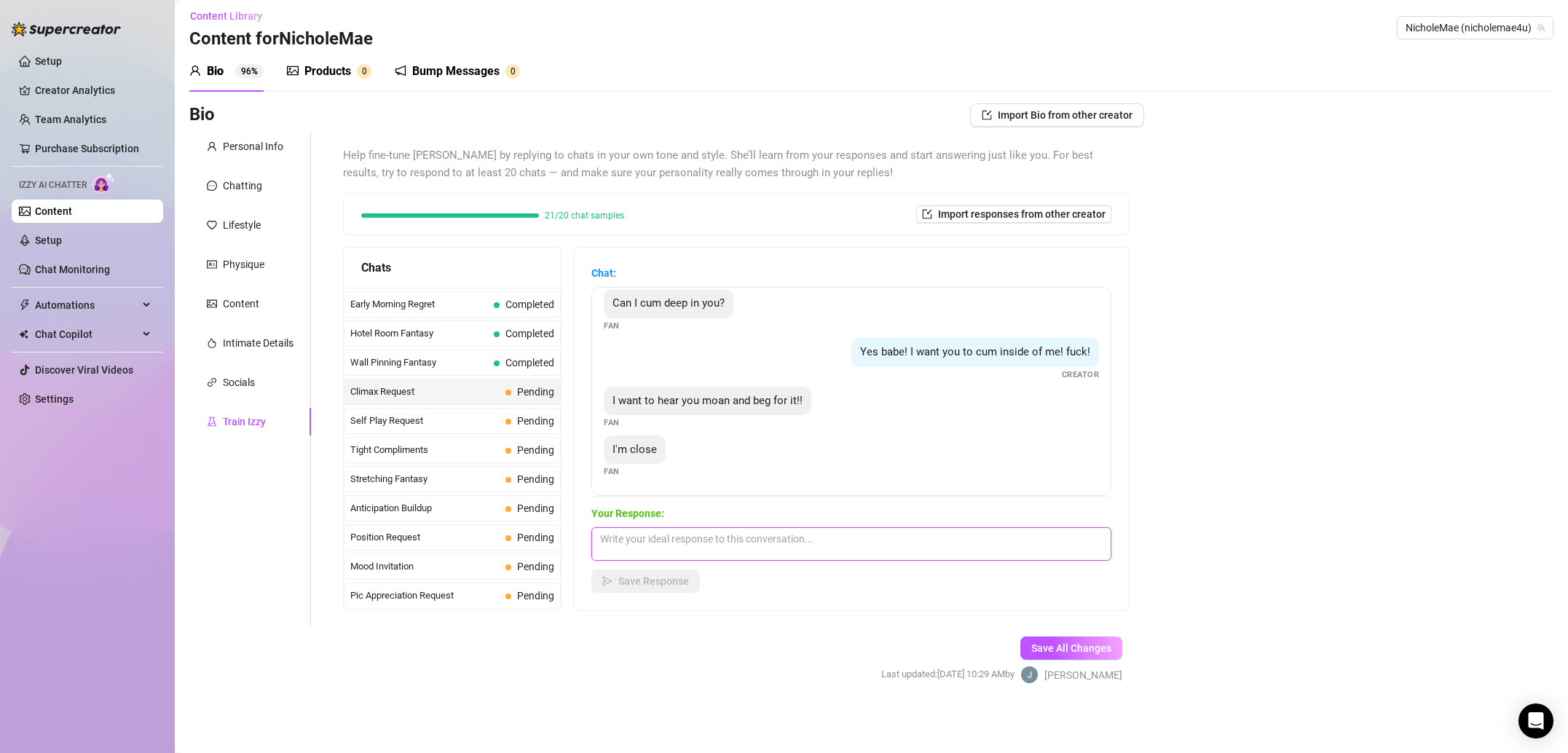
click at [888, 546] on textarea at bounding box center [852, 544] width 520 height 33
paste textarea "I would literally beg for you to cum inside of me. And while you cum I can tigh…"
type textarea "I would literally beg for you to cum inside of me. And while you cum I can tigh…"
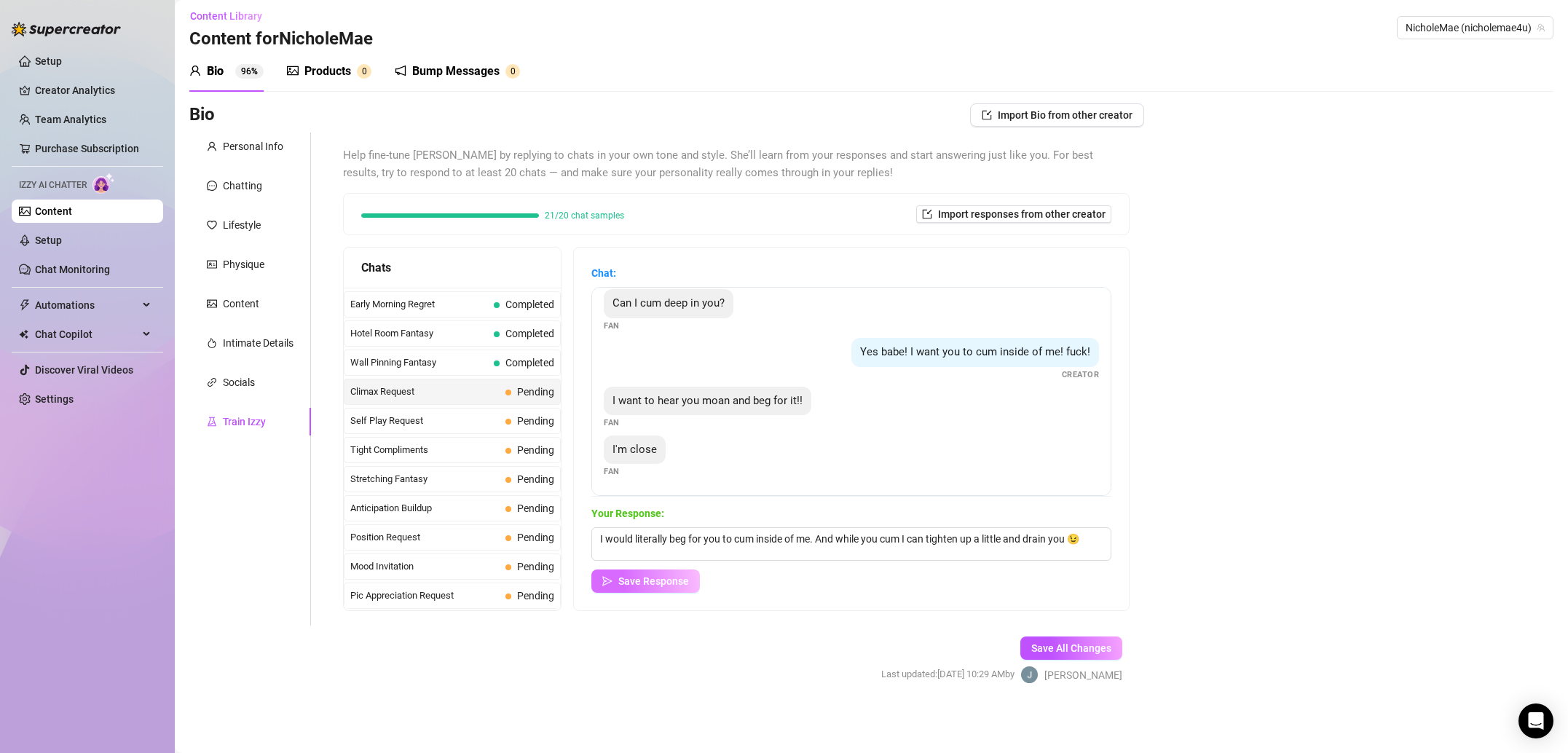
click at [674, 577] on span "Save Response" at bounding box center [653, 581] width 71 height 12
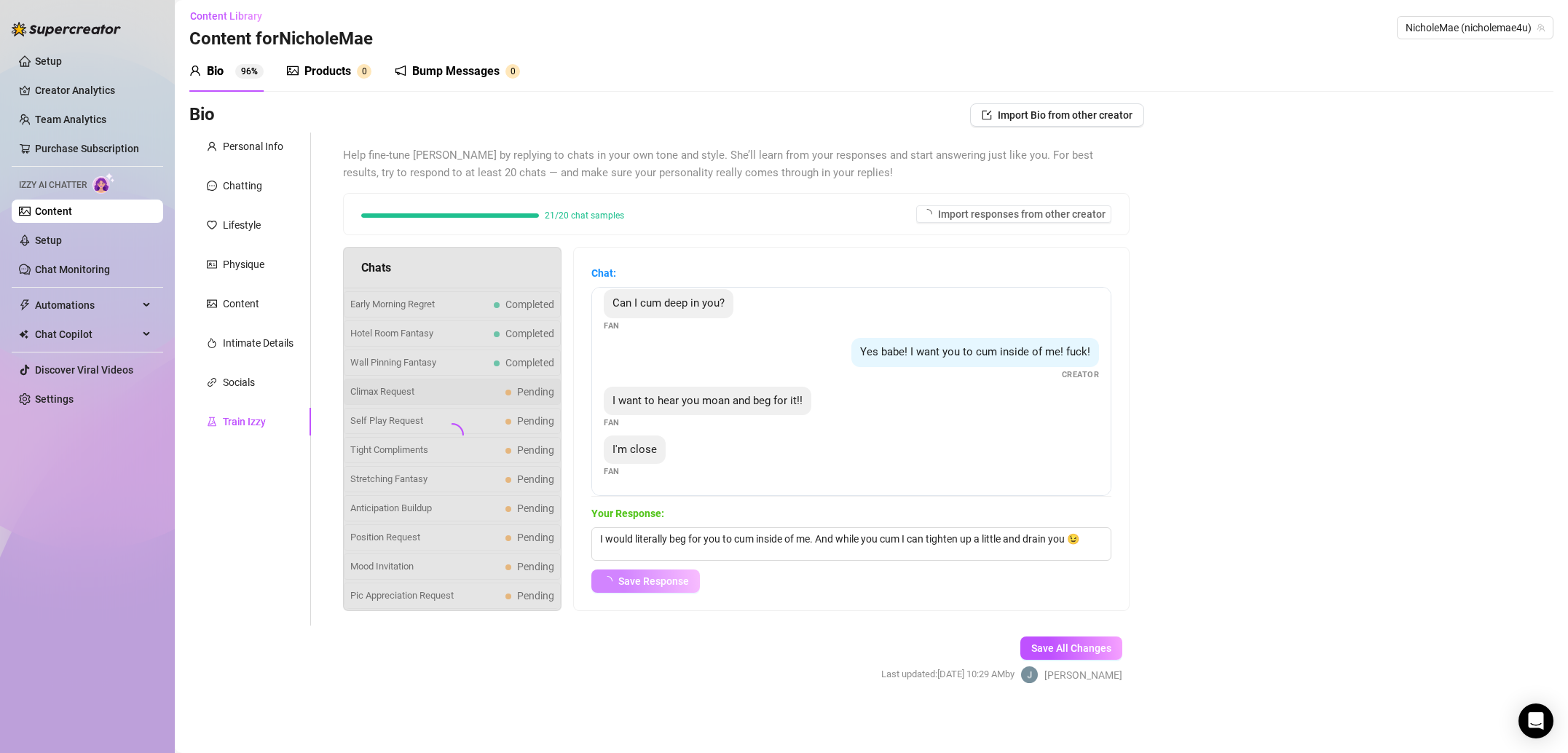
scroll to position [0, 0]
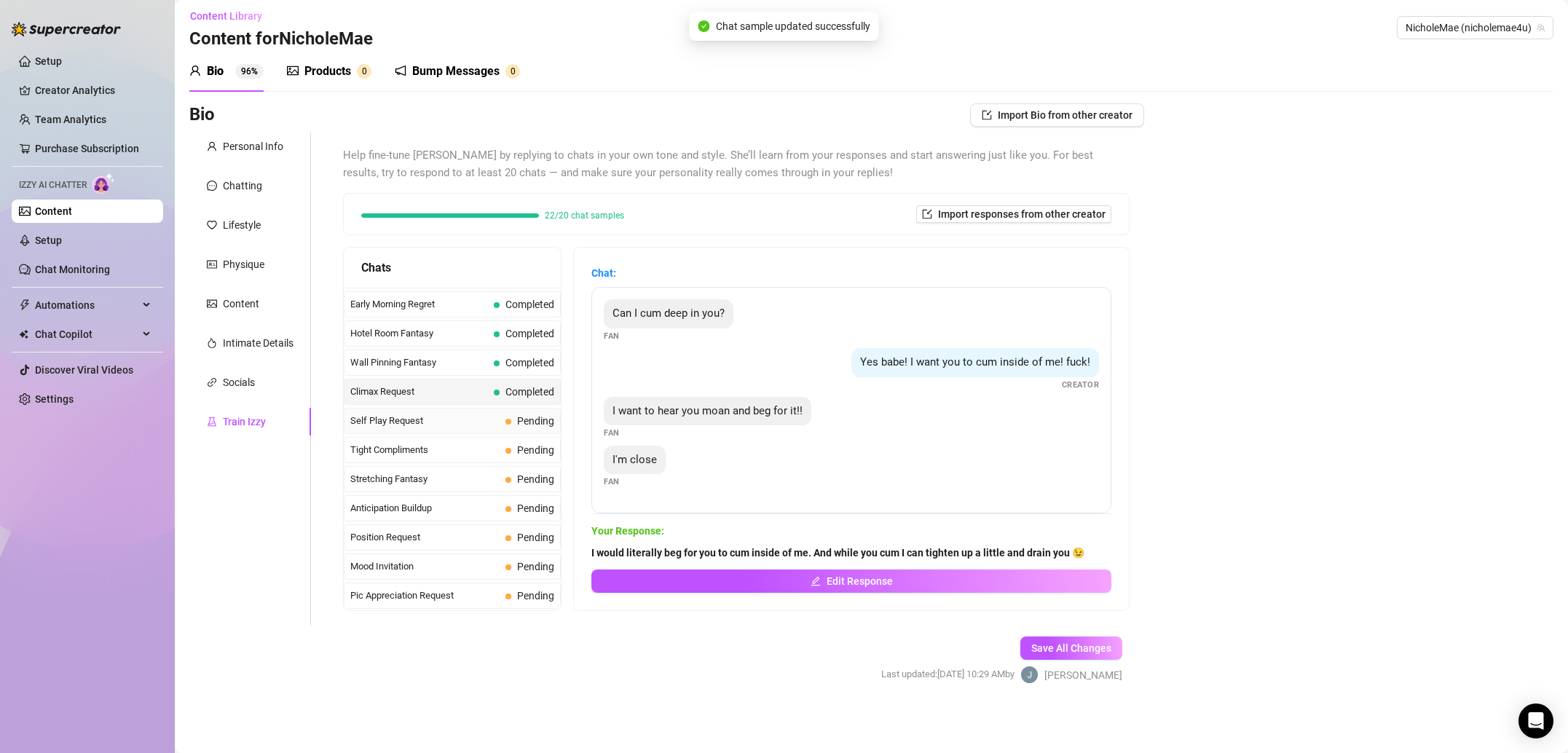
click at [462, 419] on span "Self Play Request" at bounding box center [425, 421] width 150 height 15
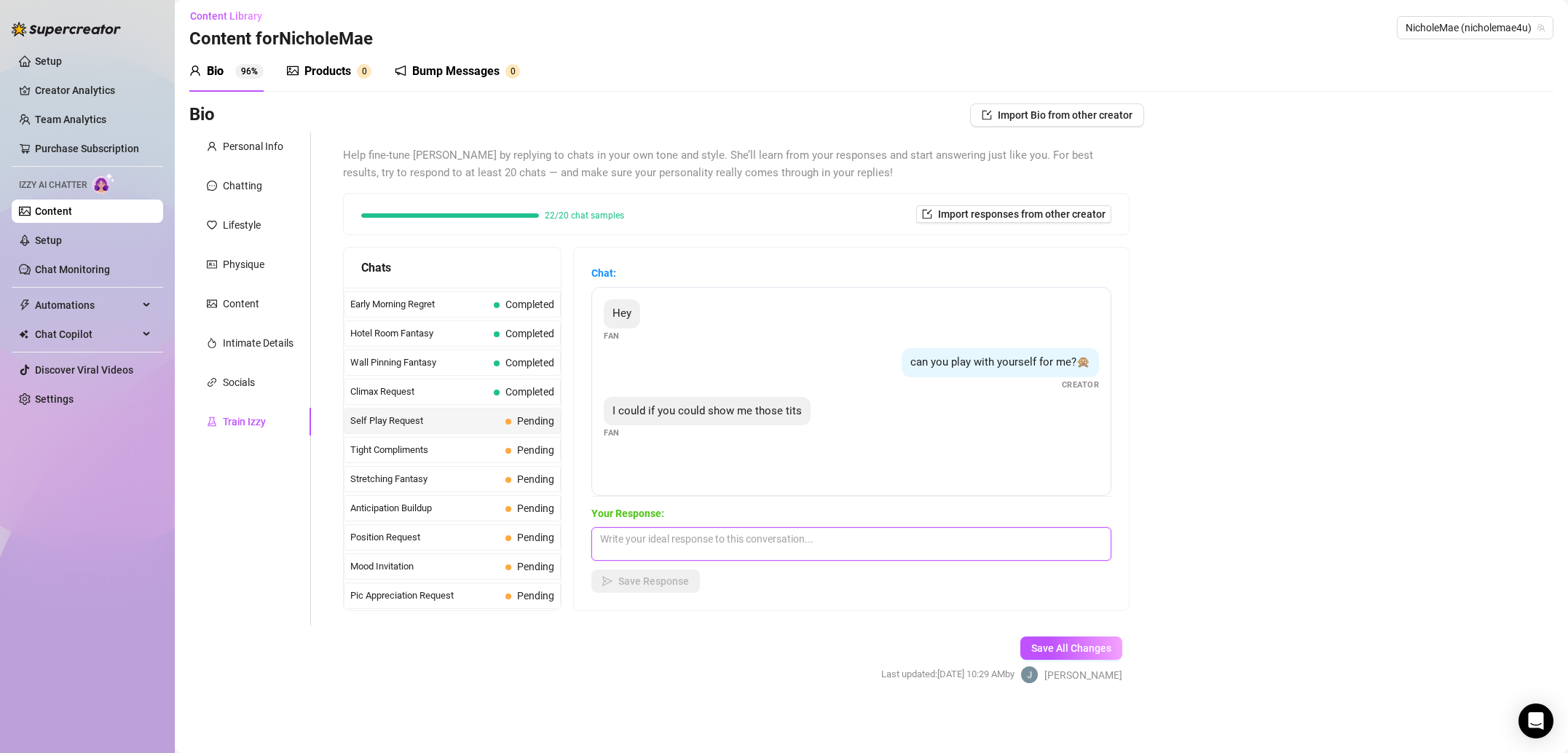
click at [811, 542] on textarea at bounding box center [852, 544] width 520 height 33
paste textarea "I hate my boobs they are so small!! But if you like them then I’ll show you 🤫"
type textarea "I hate my boobs they are so small!! But if you like them then I’ll show you 🤫"
click at [681, 579] on span "Save Response" at bounding box center [653, 581] width 71 height 12
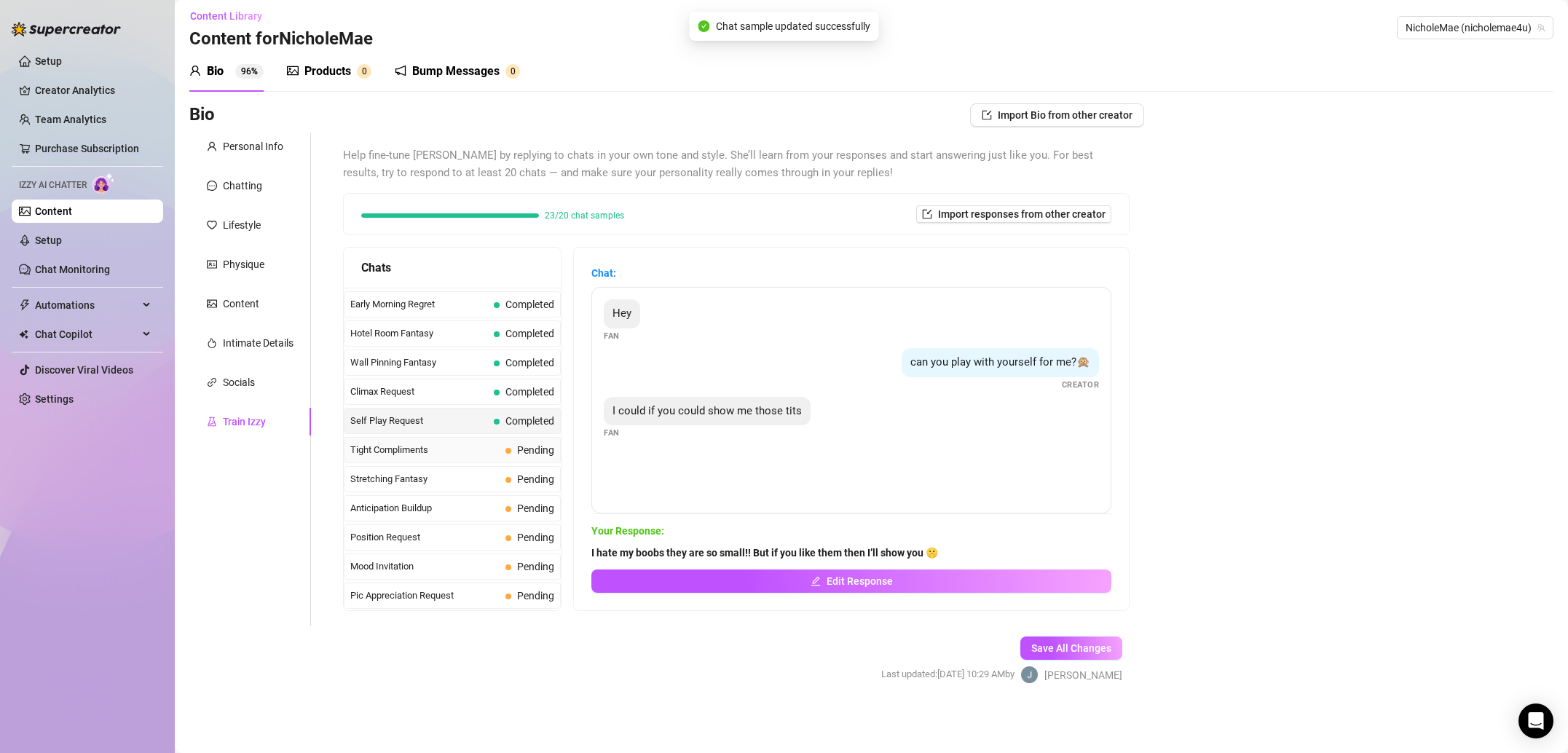
click at [456, 454] on span "Tight Compliments" at bounding box center [425, 450] width 150 height 15
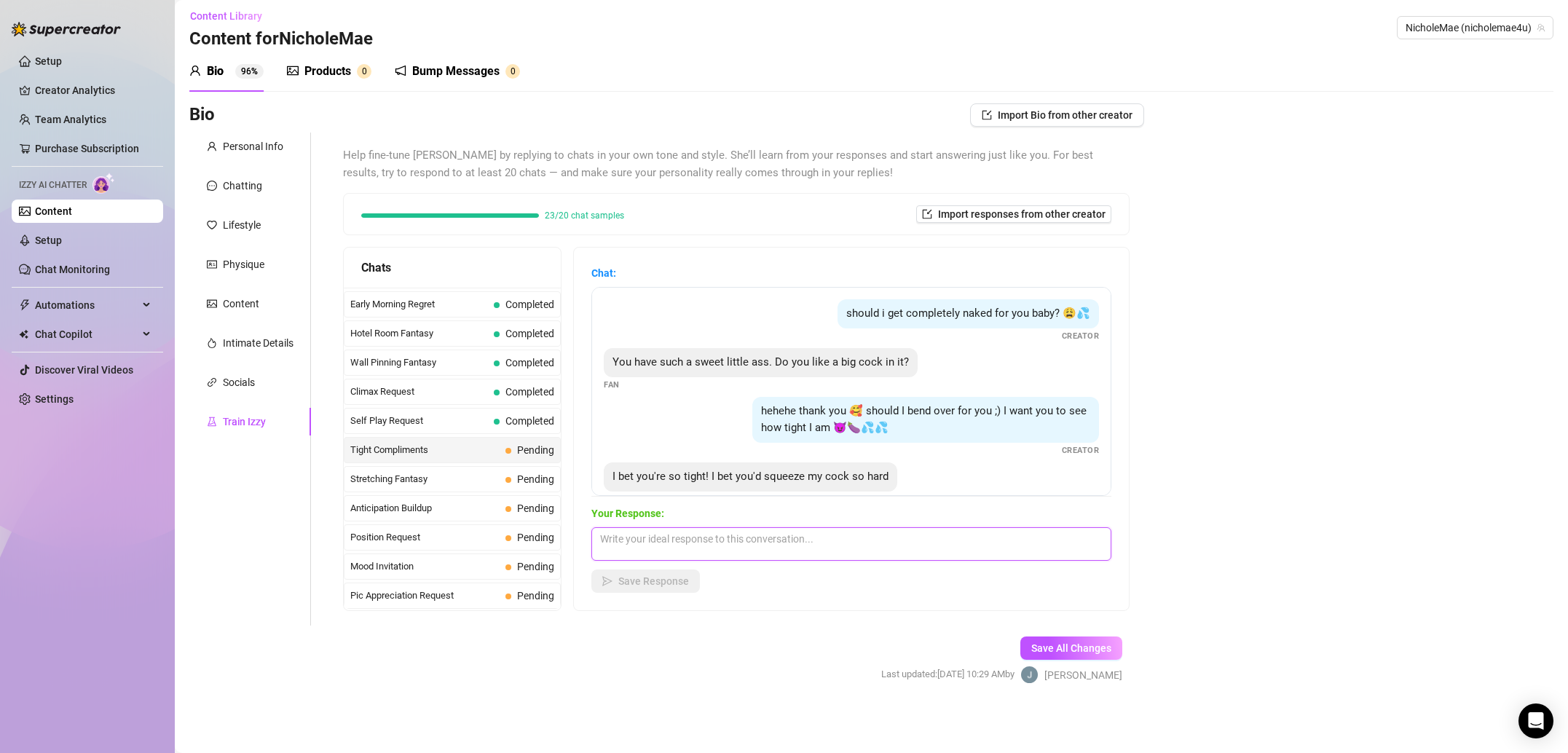
click at [862, 544] on textarea at bounding box center [852, 544] width 520 height 33
paste textarea "I am only 100lbs you’d have to be easy on me 🤣"
type textarea "I am only 100lbs you’d have to be easy on me 🤣"
click at [651, 579] on span "Save Response" at bounding box center [653, 581] width 71 height 12
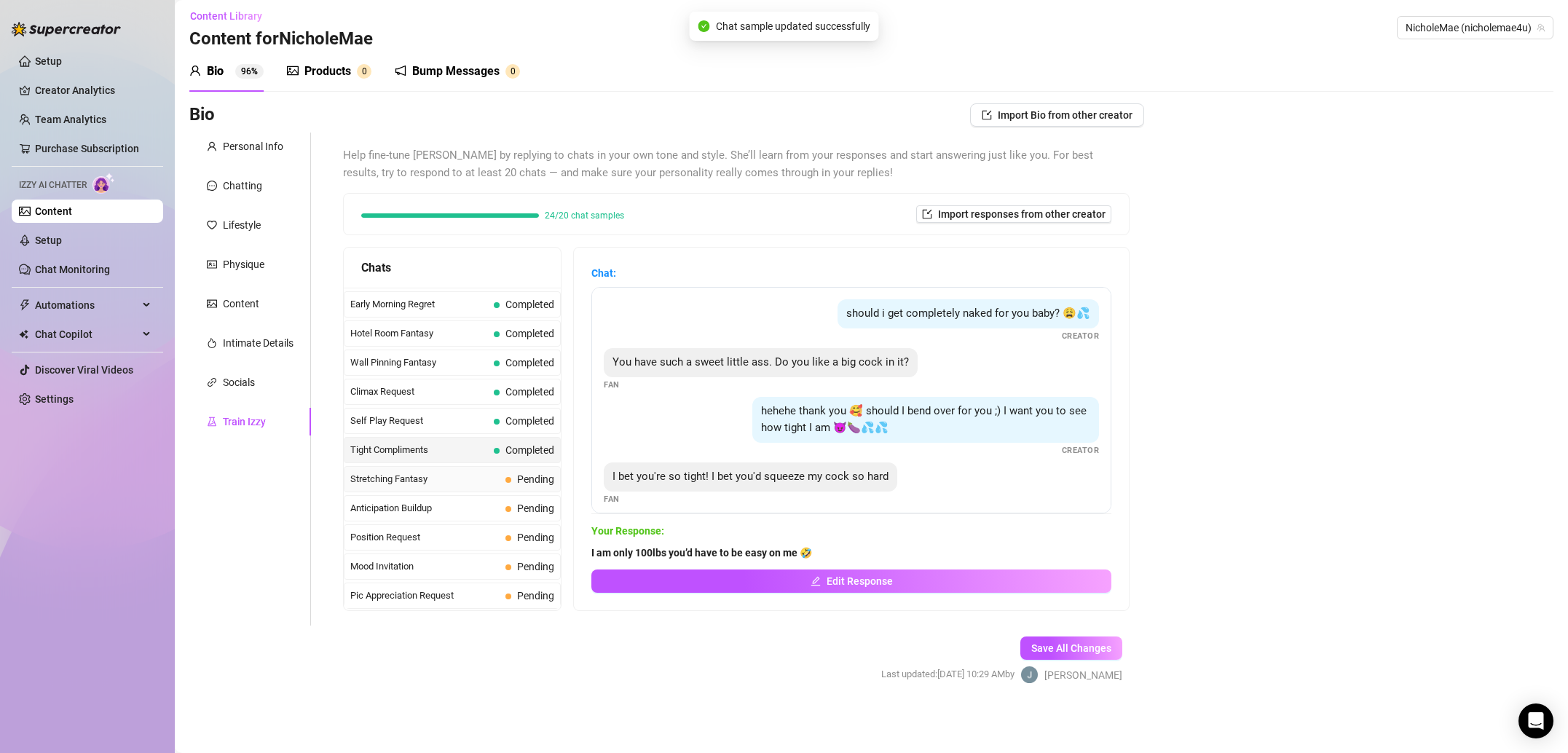
click at [439, 476] on span "Stretching Fantasy" at bounding box center [425, 479] width 150 height 15
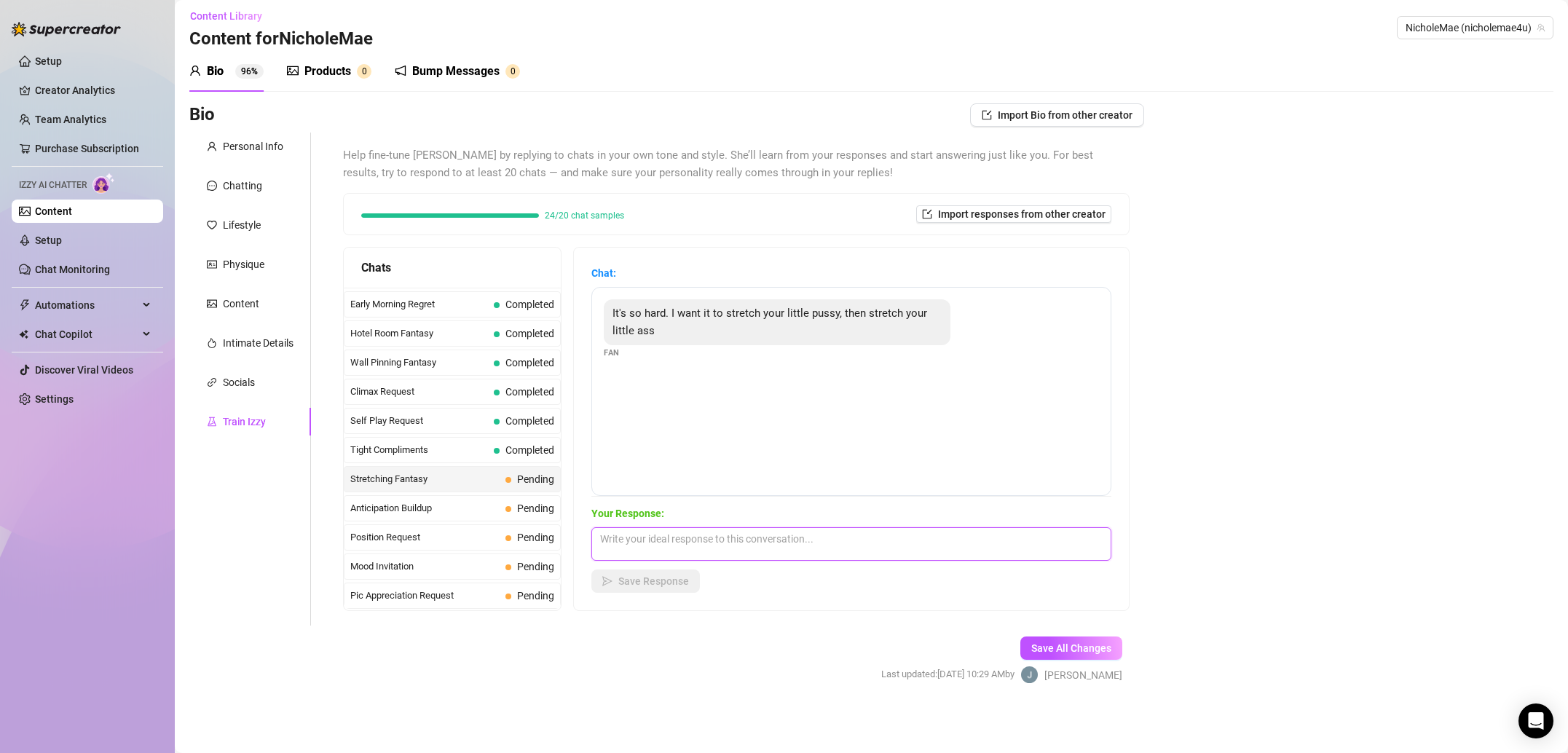
click at [851, 551] on textarea at bounding box center [852, 544] width 520 height 33
paste textarea "I’m not really into ass play. I’ve never tried and it kind of scares me 😬 maybe…"
type textarea "I’m not really into ass play. I’ve never tried and it kind of scares me 😬 maybe…"
click at [643, 585] on span "Save Response" at bounding box center [653, 581] width 71 height 12
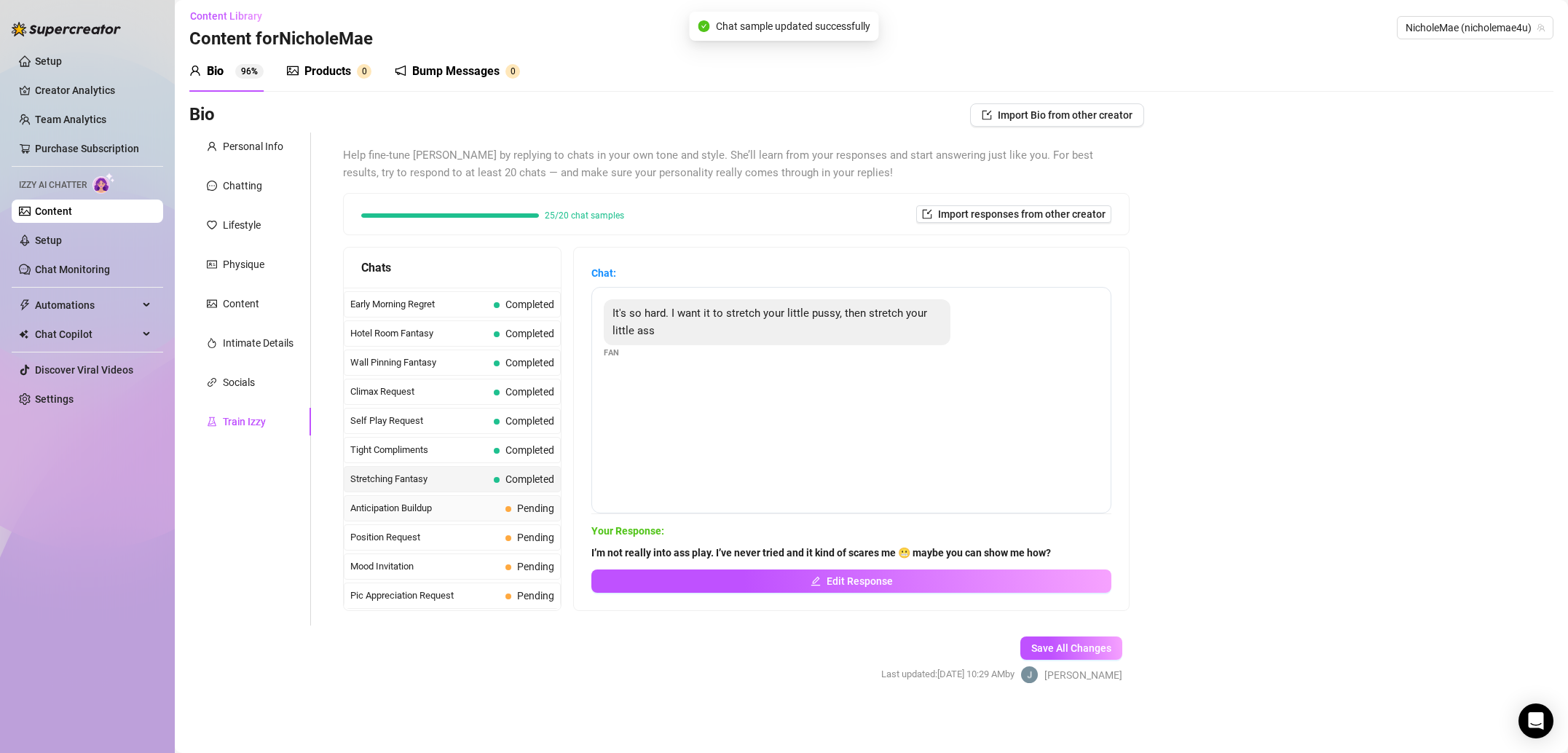
click at [498, 515] on span "Anticipation Buildup" at bounding box center [425, 508] width 150 height 15
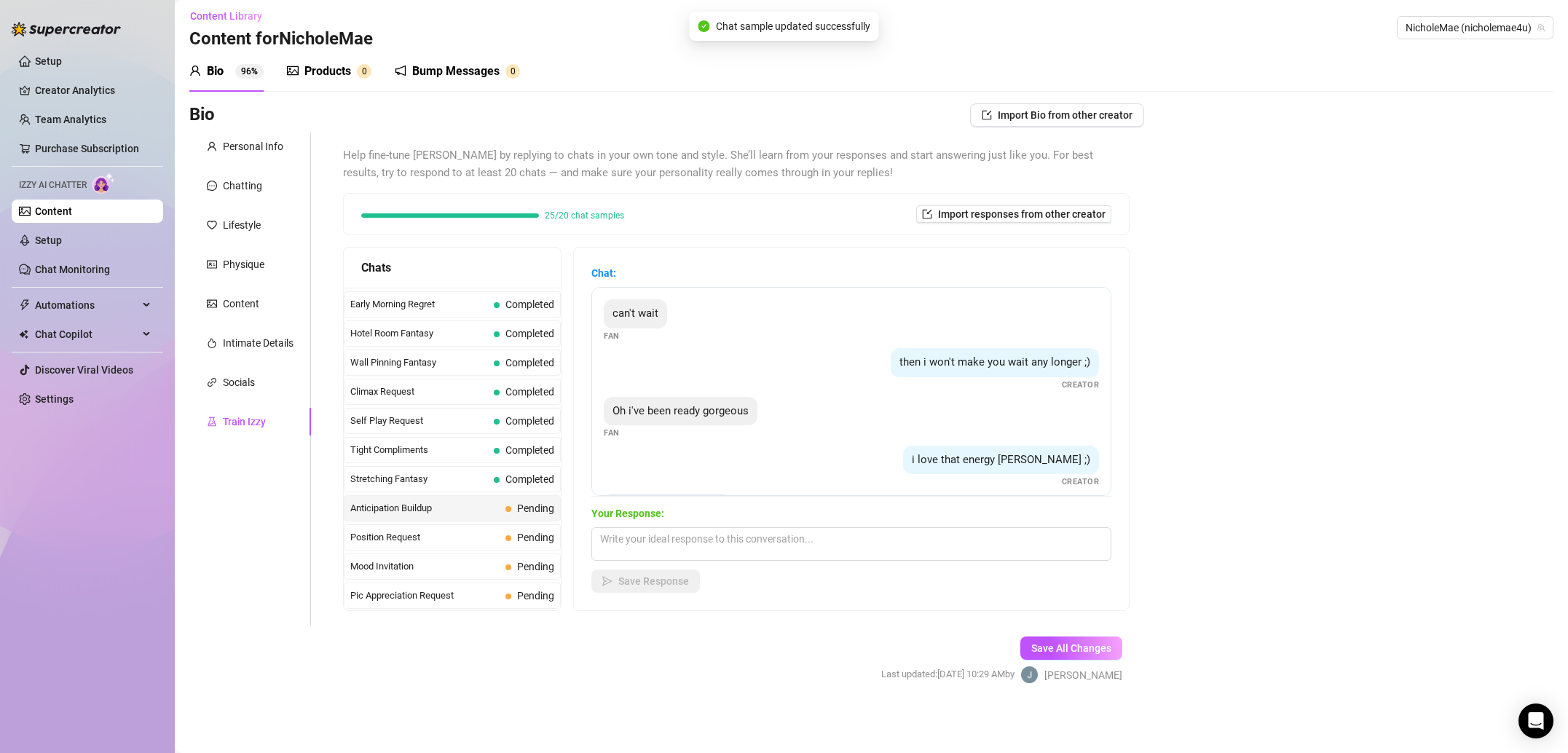
scroll to position [59, 0]
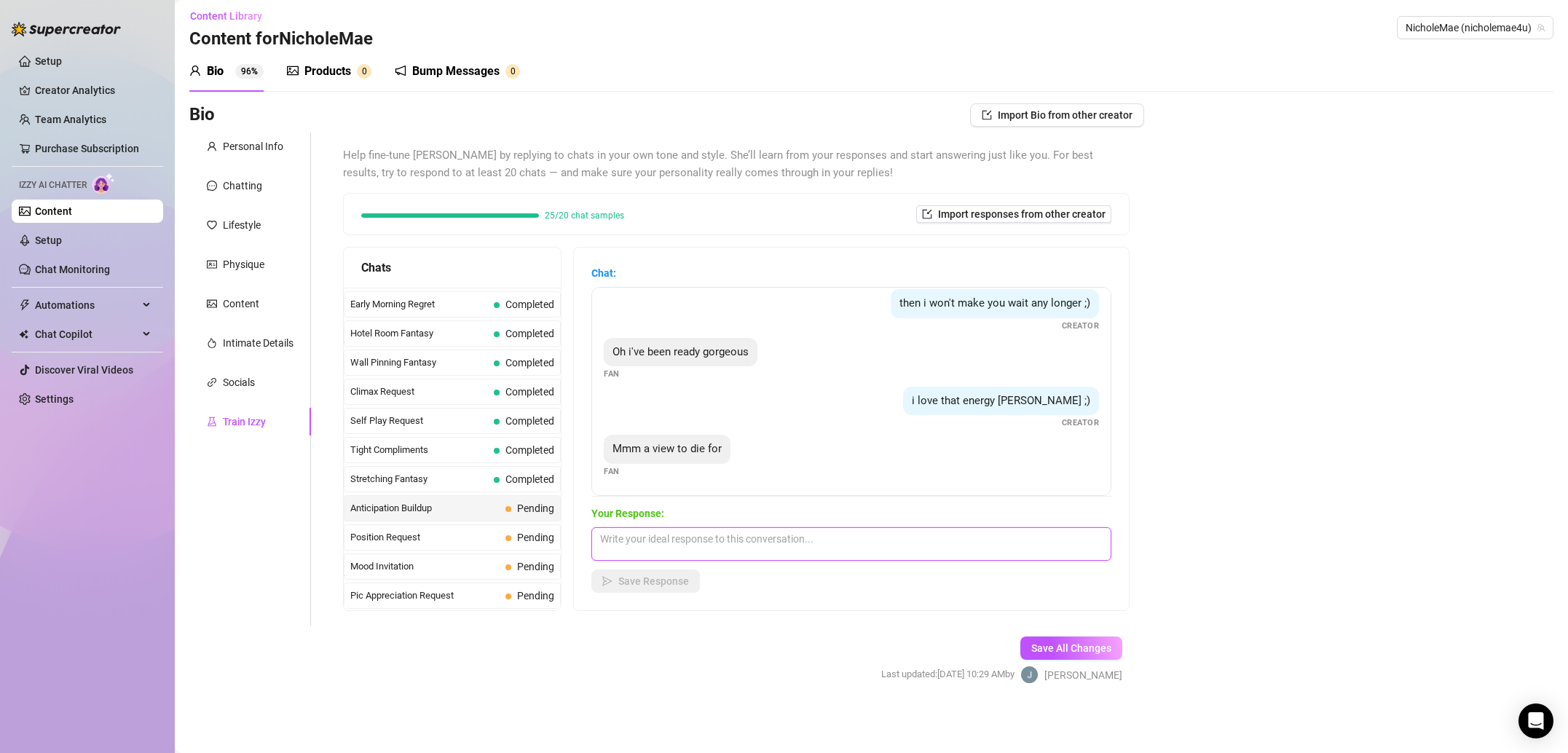
click at [814, 542] on textarea at bounding box center [852, 544] width 520 height 33
paste textarea "Nothing turns me on more than thinking about you getting off to my videos and p…"
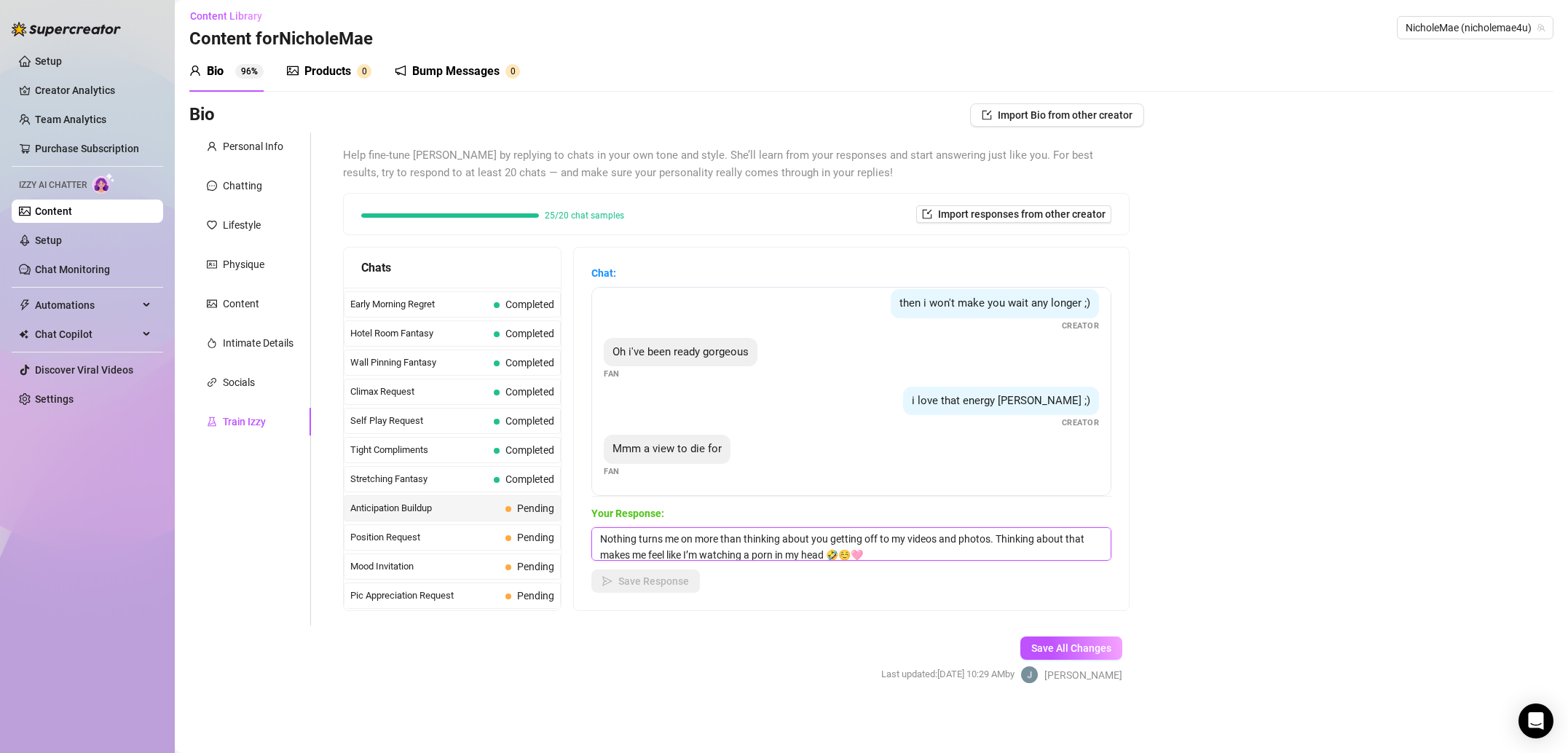
scroll to position [1, 0]
type textarea "Nothing turns me on more than thinking about you getting off to my videos and p…"
click at [657, 579] on span "Save Response" at bounding box center [653, 581] width 71 height 12
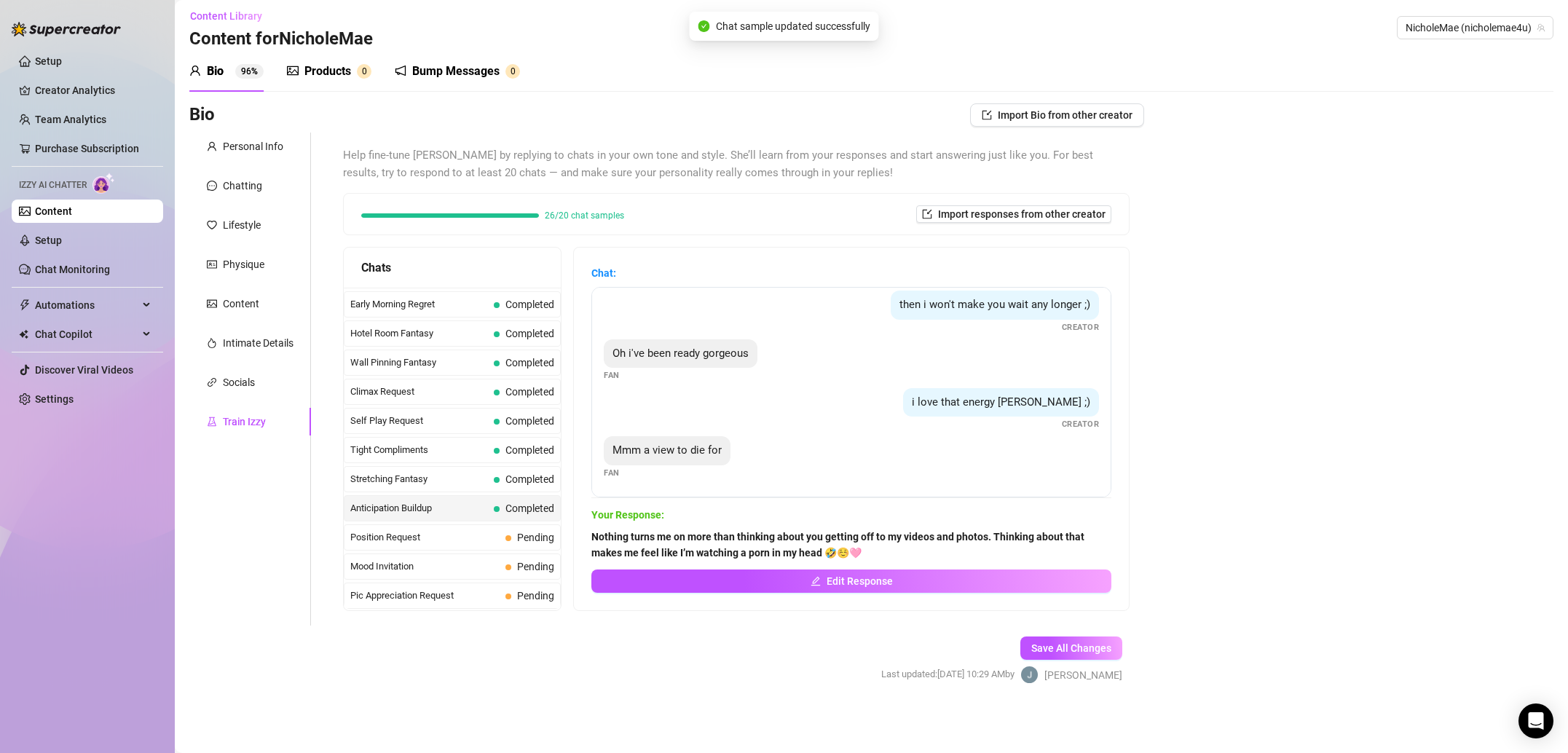
scroll to position [57, 0]
click at [467, 537] on span "Position Request" at bounding box center [425, 537] width 150 height 15
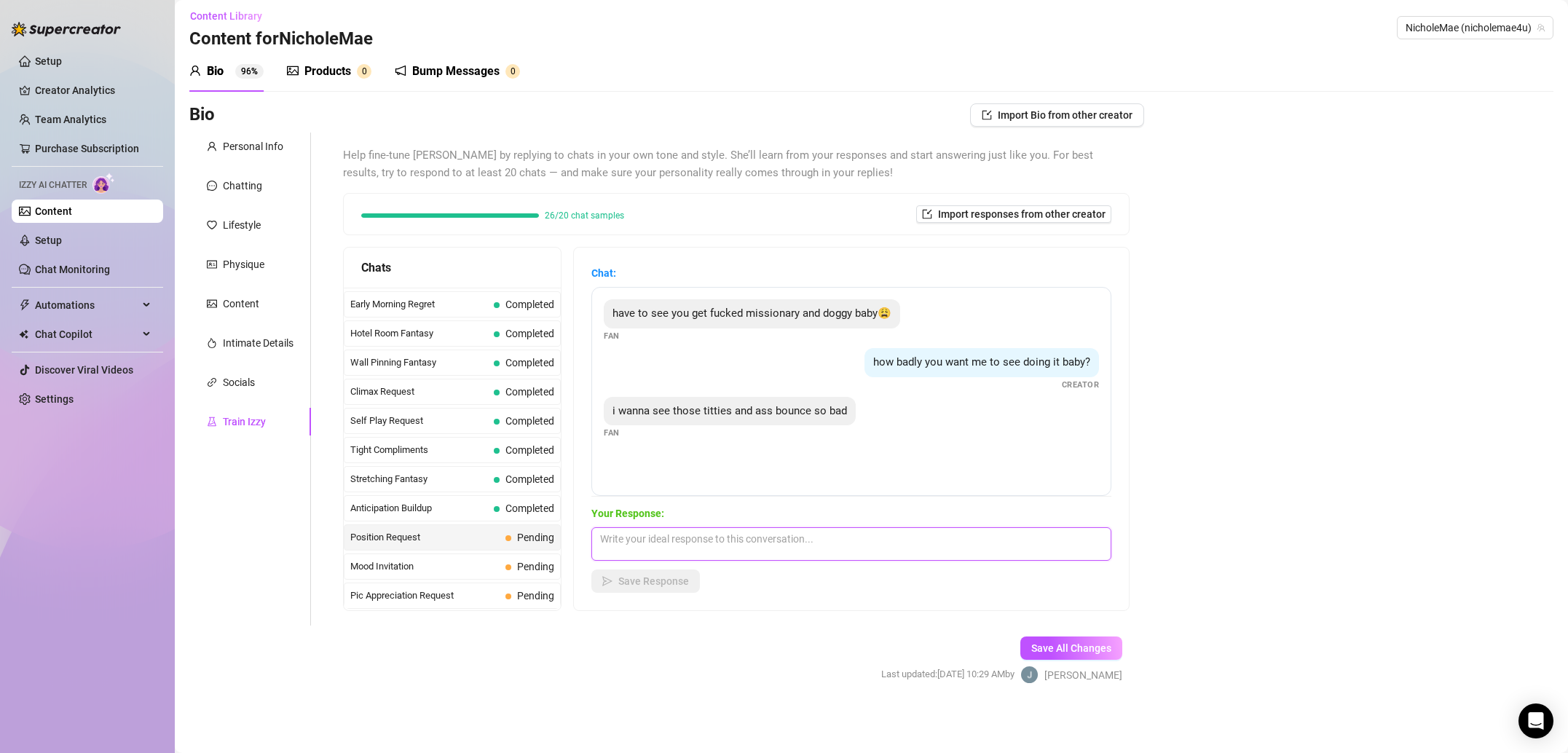
click at [812, 544] on textarea at bounding box center [852, 544] width 520 height 33
paste textarea "That’s my favorite. When a guy fucks me so hard it makes my boobs bounce! I hav…"
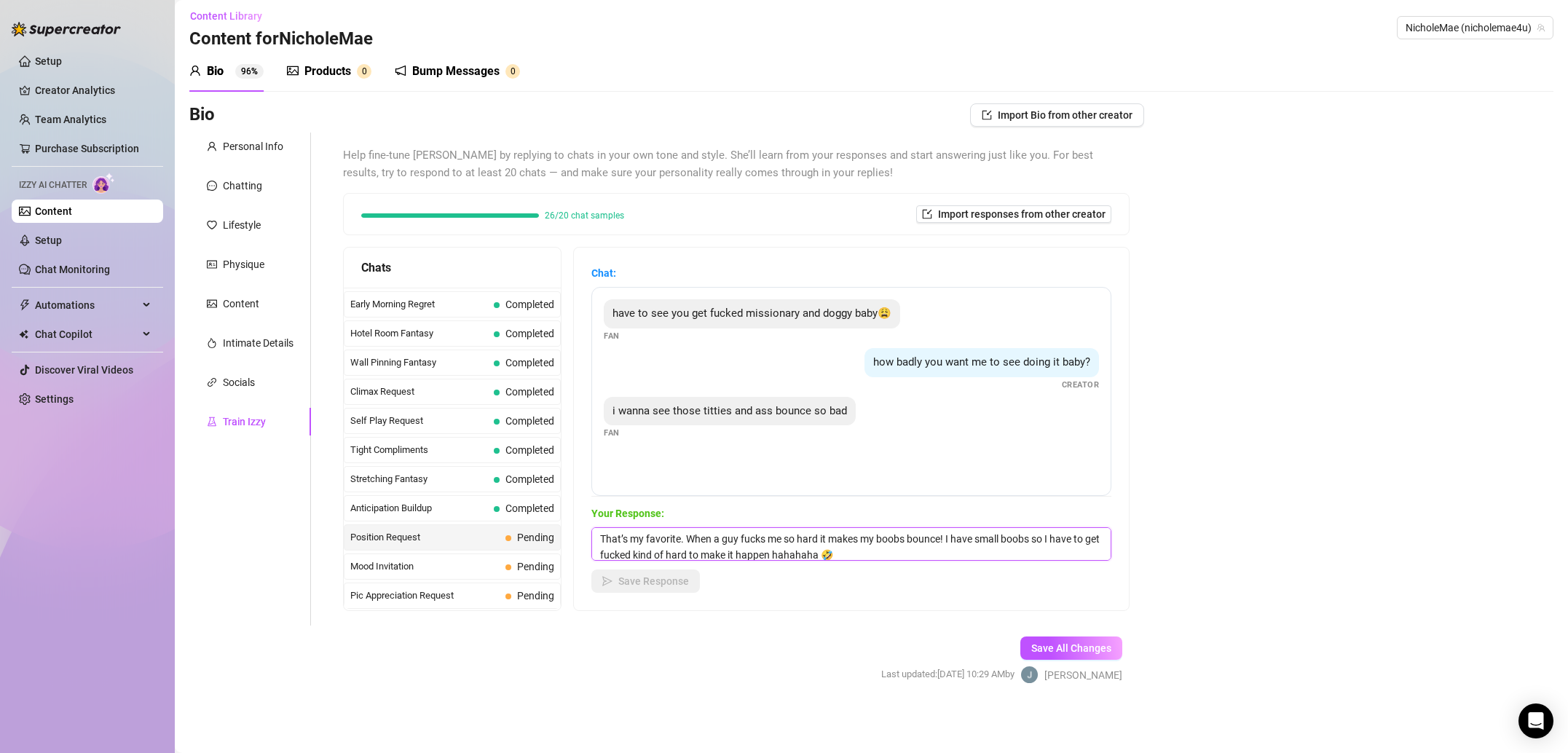
scroll to position [1, 0]
type textarea "That’s my favorite. When a guy fucks me so hard it makes my boobs bounce! I hav…"
click at [631, 583] on span "Save Response" at bounding box center [653, 581] width 71 height 12
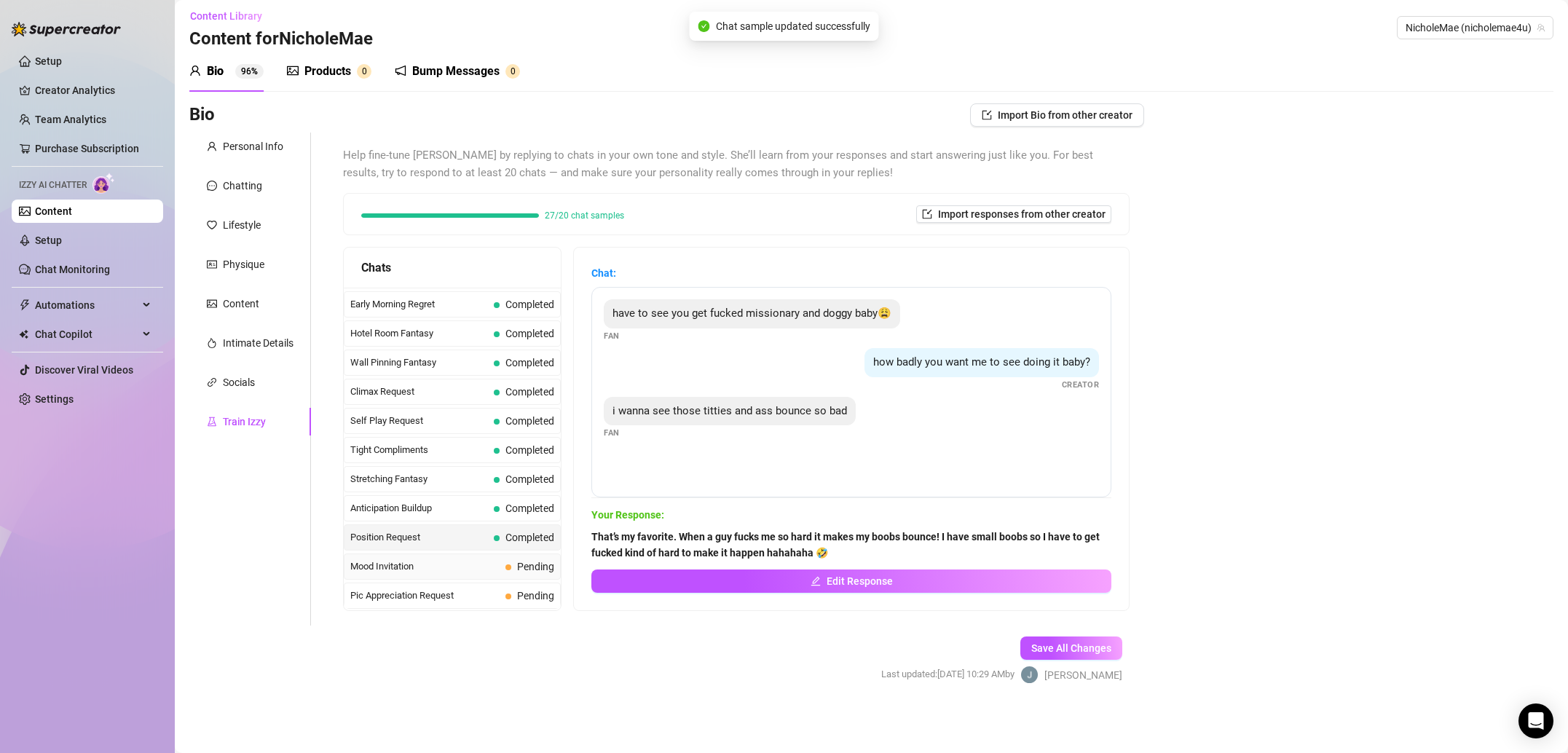
click at [447, 568] on span "Mood Invitation" at bounding box center [425, 566] width 150 height 15
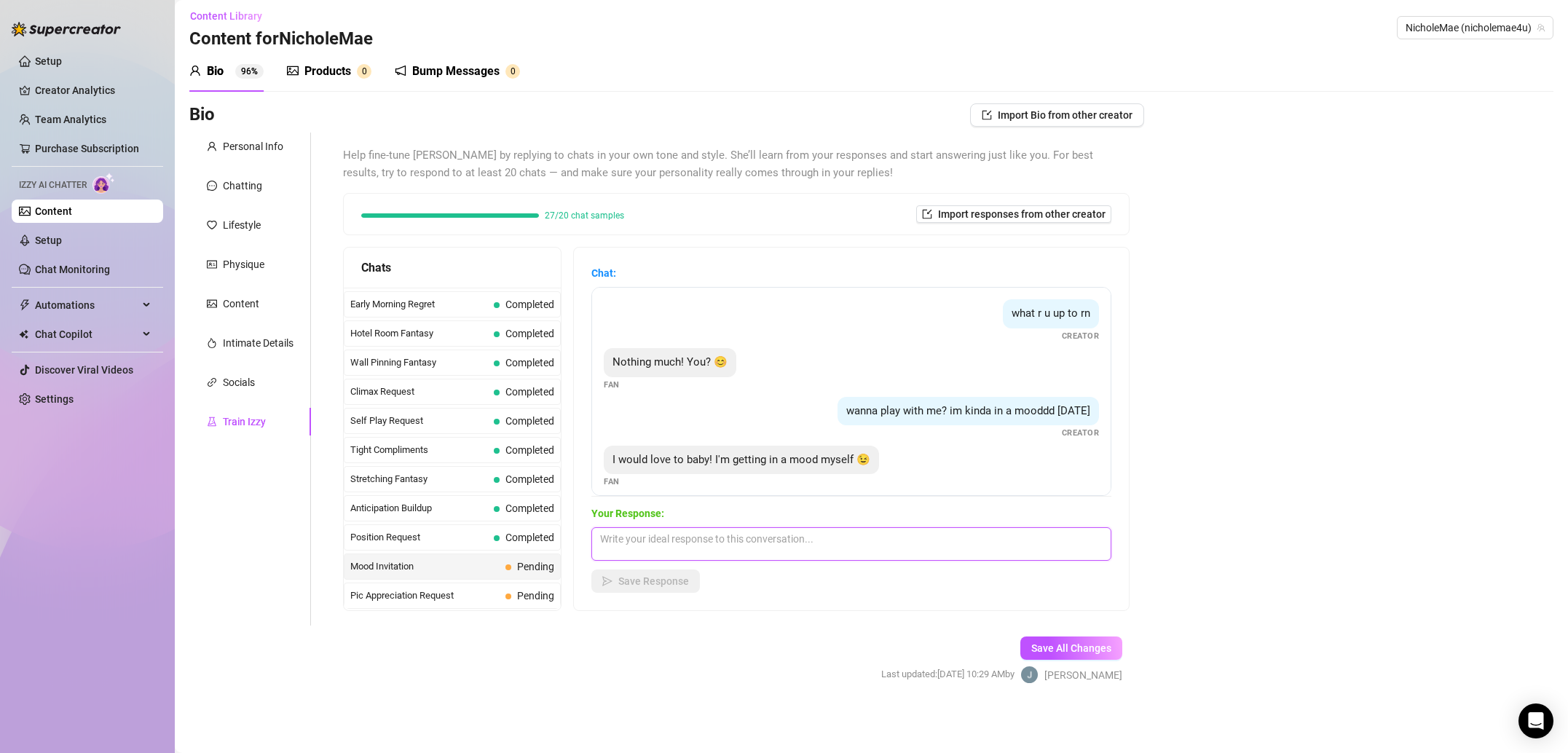
click at [705, 539] on textarea at bounding box center [852, 544] width 520 height 33
paste textarea "Yessssss!!!!! I like that!"
type textarea "Yessssss!!!!! I like that!"
click at [673, 589] on button "Save Response" at bounding box center [645, 580] width 109 height 23
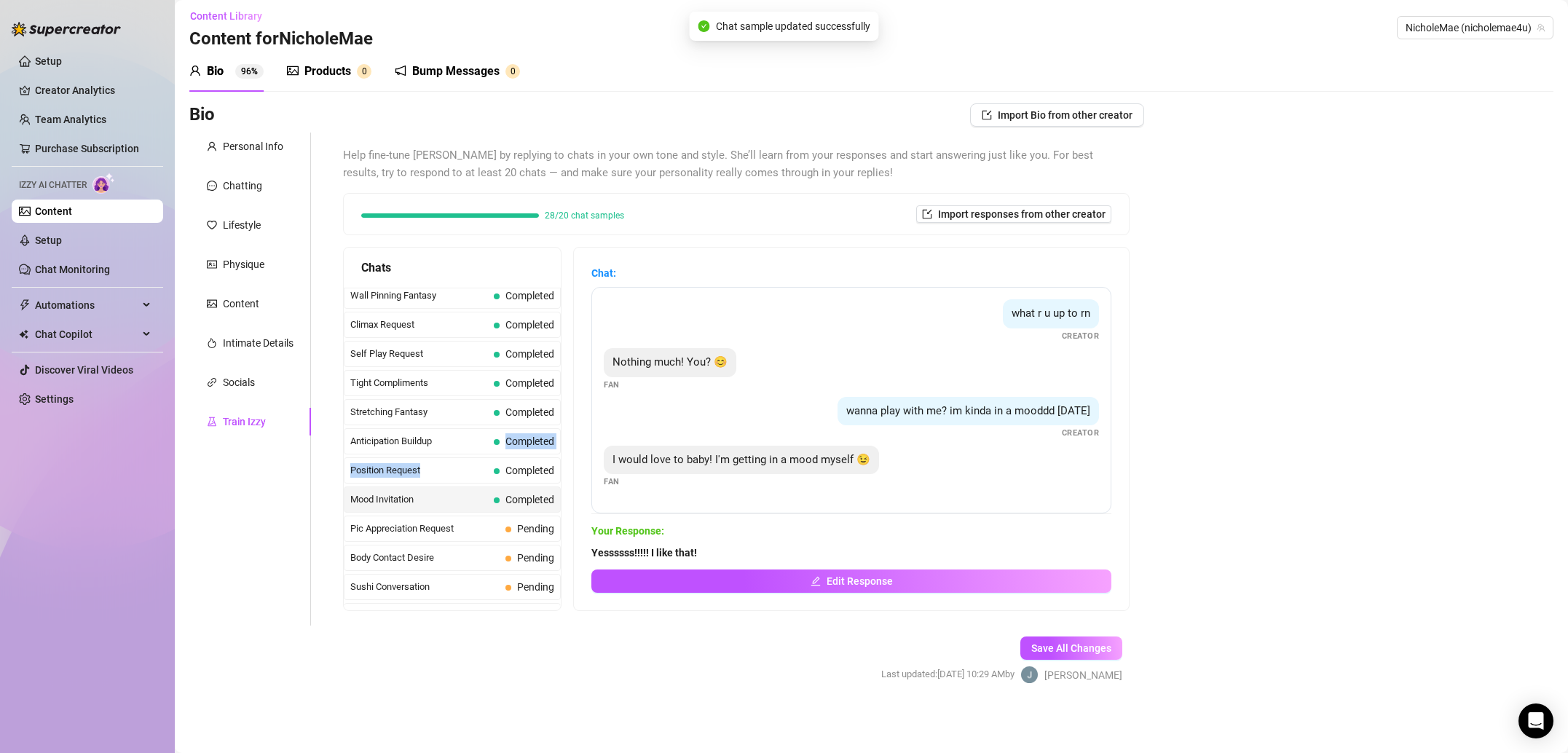
click at [470, 468] on div "Last Money Nipples Inquiry Completed Waiting For Payday Completed Not Pushy Fut…" at bounding box center [452, 456] width 217 height 1627
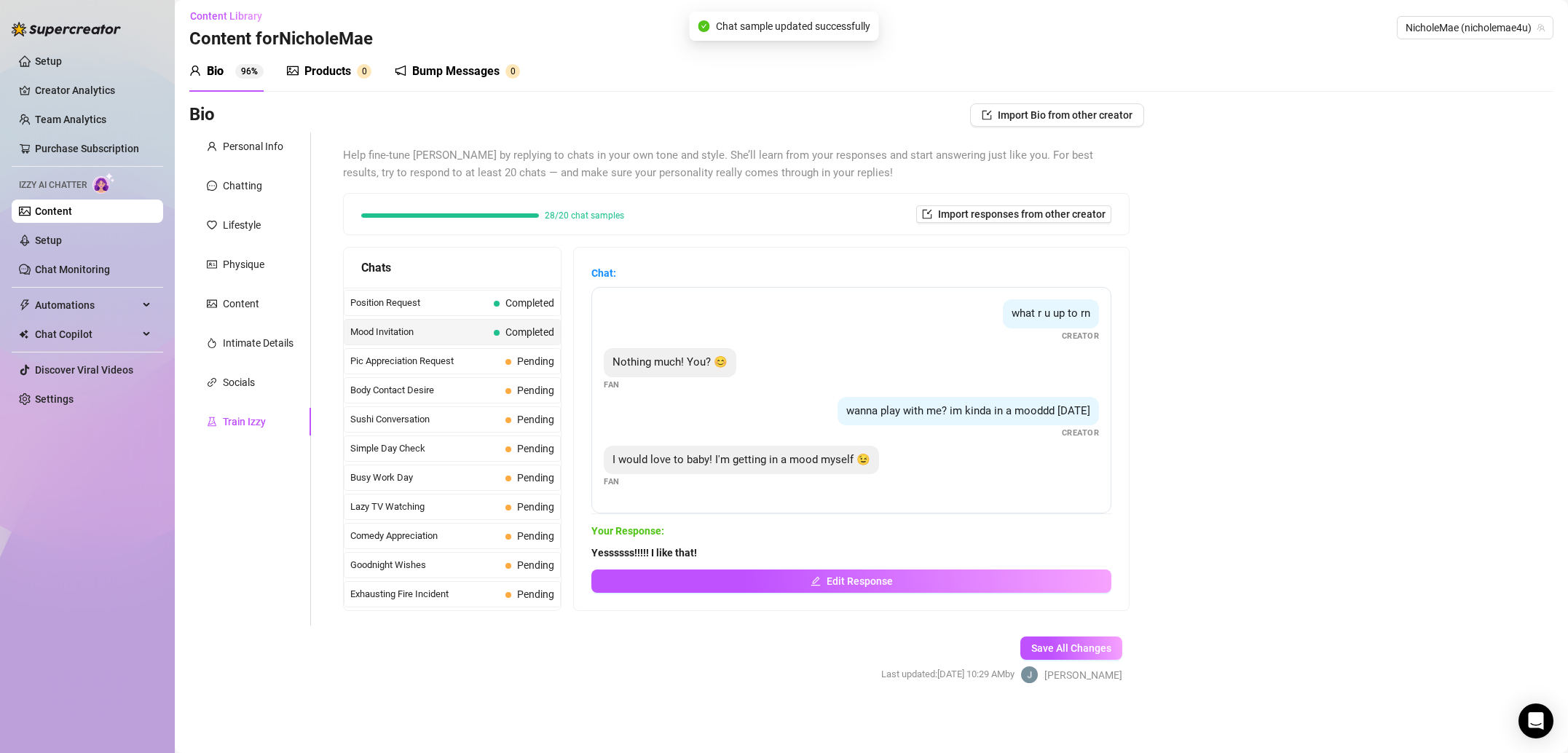
click at [456, 344] on div "Last Money Nipples Inquiry Completed Waiting For Payday Completed Not Pushy Fut…" at bounding box center [452, 288] width 217 height 1627
click at [459, 370] on div "Pic Appreciation Request Pending" at bounding box center [452, 359] width 217 height 26
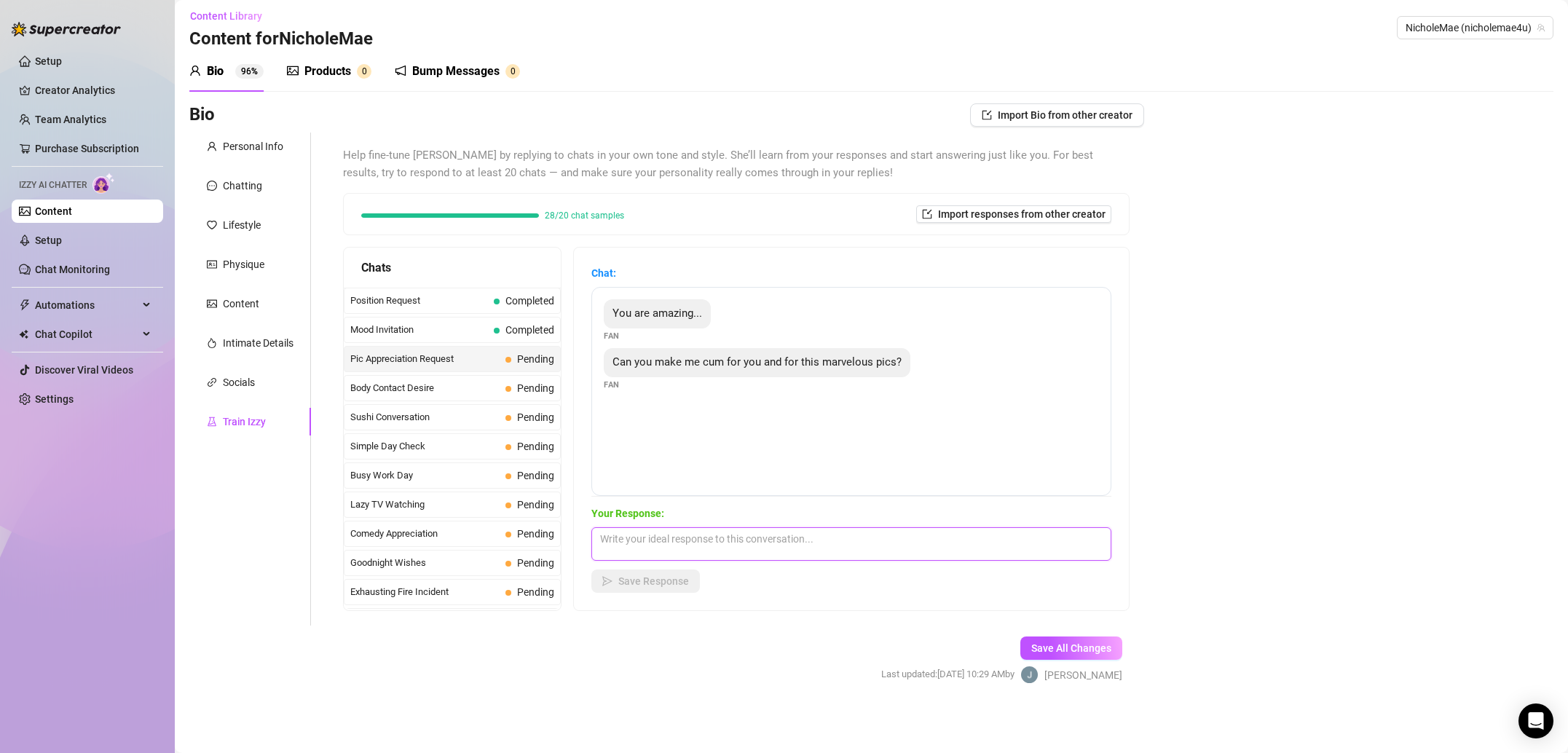
click at [734, 553] on textarea at bounding box center [852, 544] width 520 height 33
paste textarea "😻 You are amazing! I would love to make you cum. Thinking about that has me abo…"
type textarea "😻 You are amazing! I would love to make you cum. Thinking about that has me abo…"
click at [693, 576] on button "Save Response" at bounding box center [645, 580] width 109 height 23
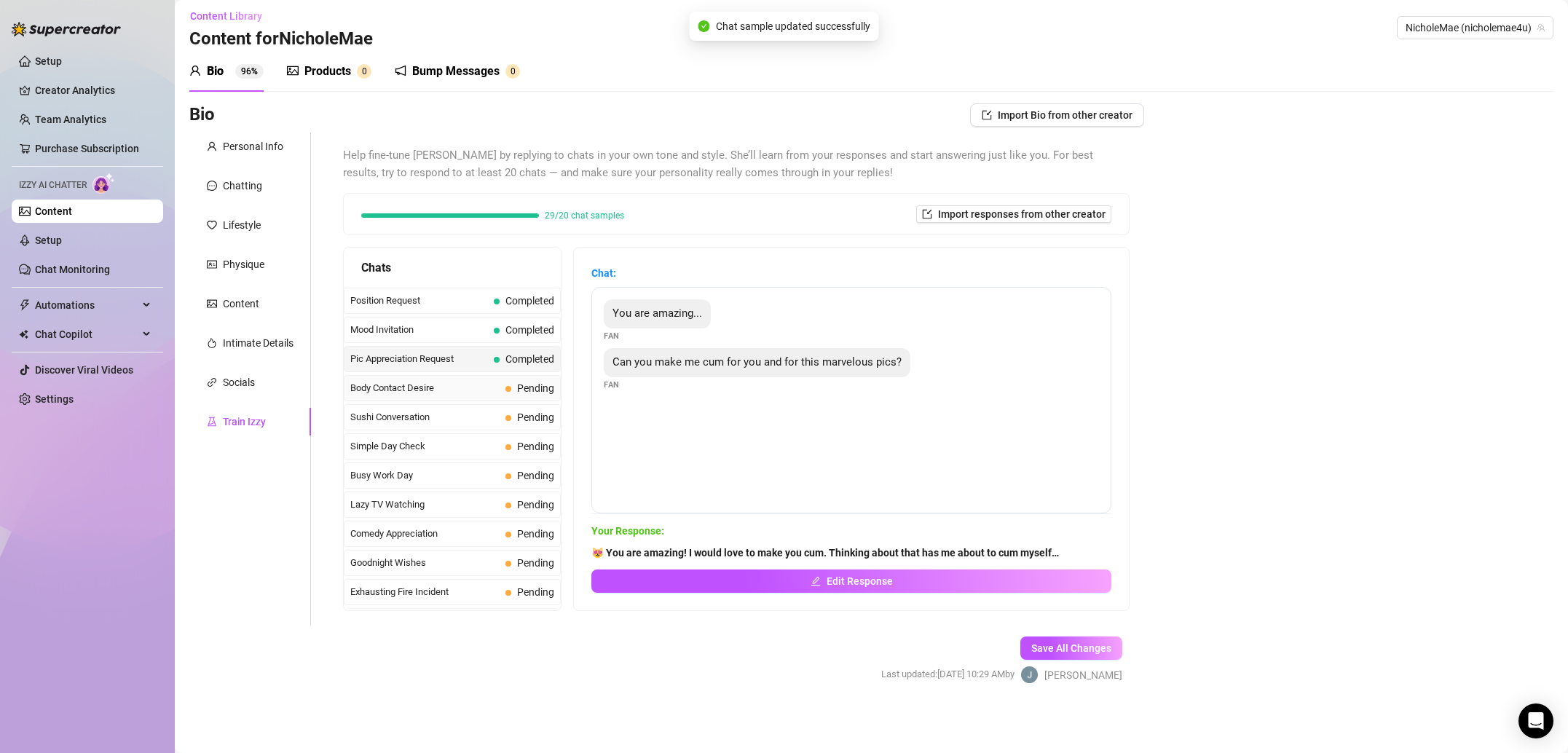
click at [423, 392] on span "Body Contact Desire" at bounding box center [425, 387] width 150 height 15
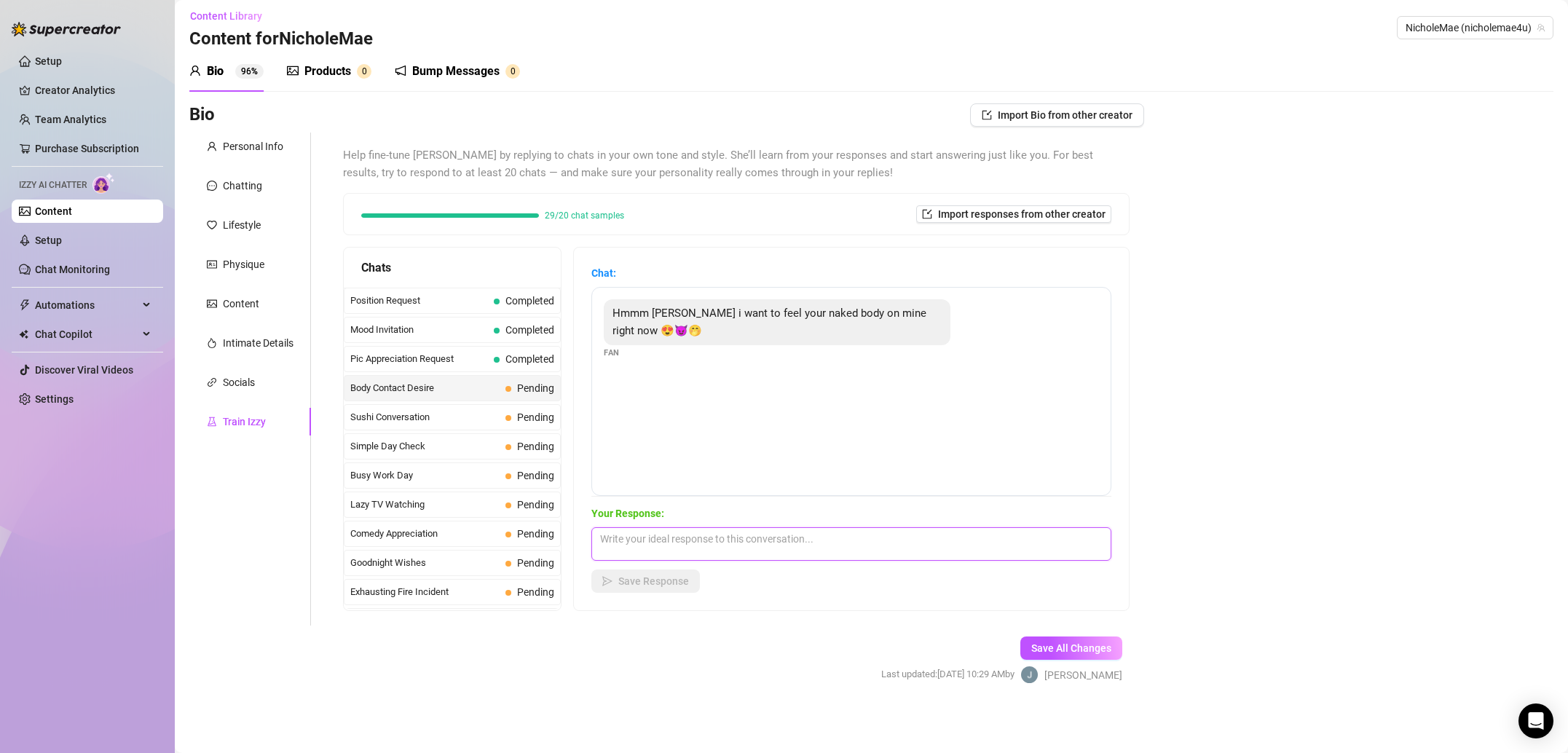
click at [749, 543] on textarea at bounding box center [852, 544] width 520 height 33
paste textarea "Awwww! That’s actually so sweet! Don’t get me wrong, I like to fuck, but someti…"
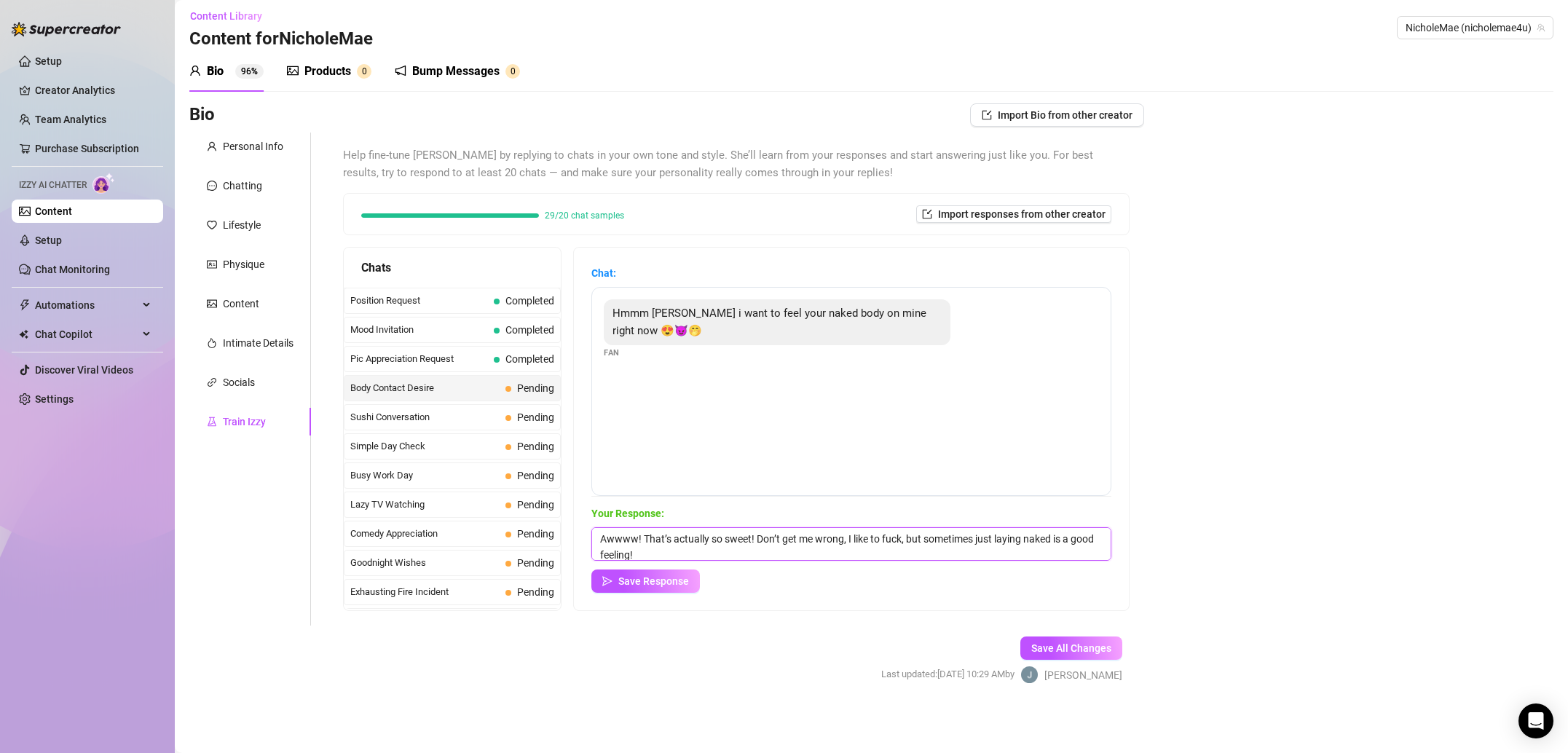
scroll to position [1, 0]
type textarea "Awwww! That’s actually so sweet! Don’t get me wrong, I like to fuck, but someti…"
click at [681, 582] on span "Save Response" at bounding box center [653, 581] width 71 height 12
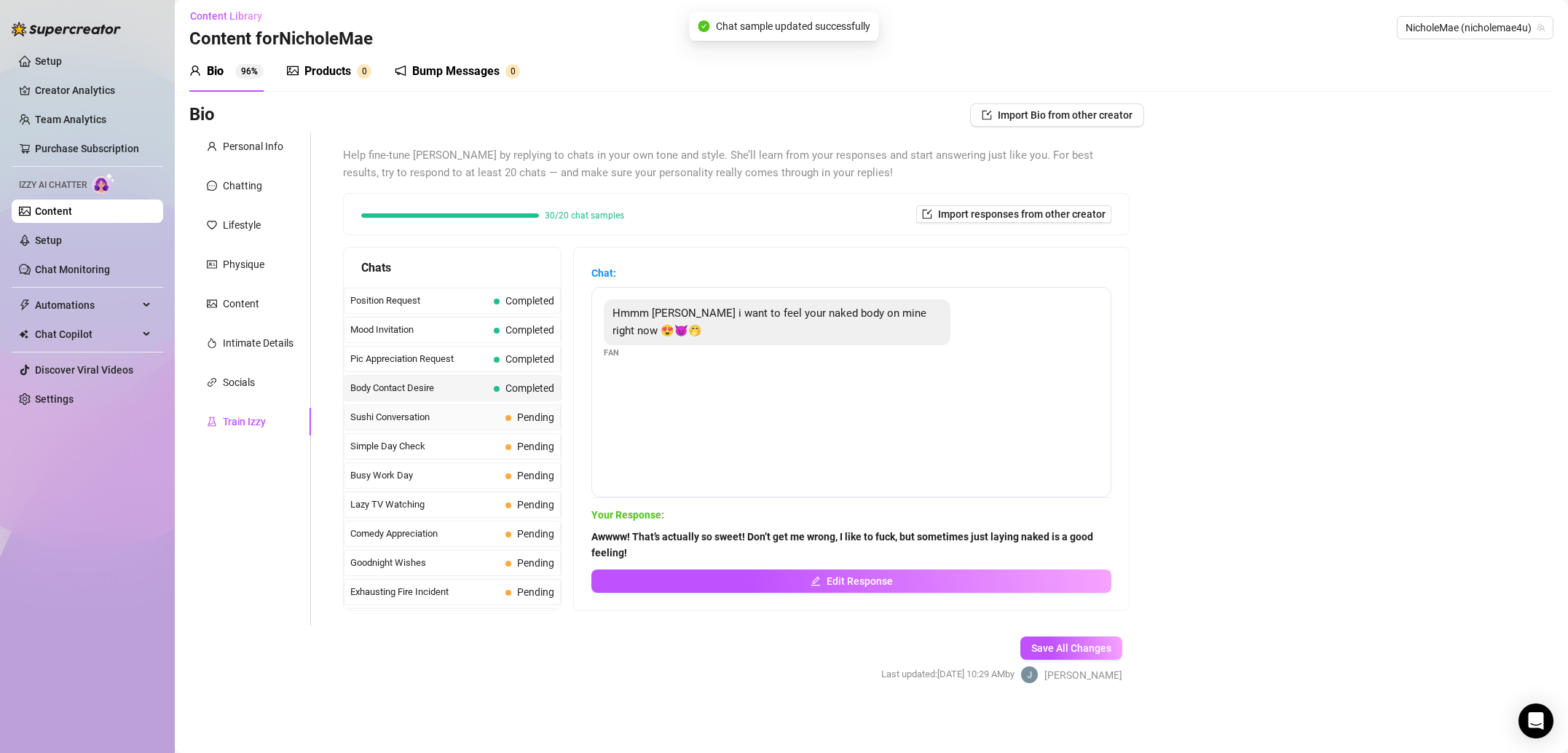
click at [450, 422] on span "Sushi Conversation" at bounding box center [425, 416] width 150 height 15
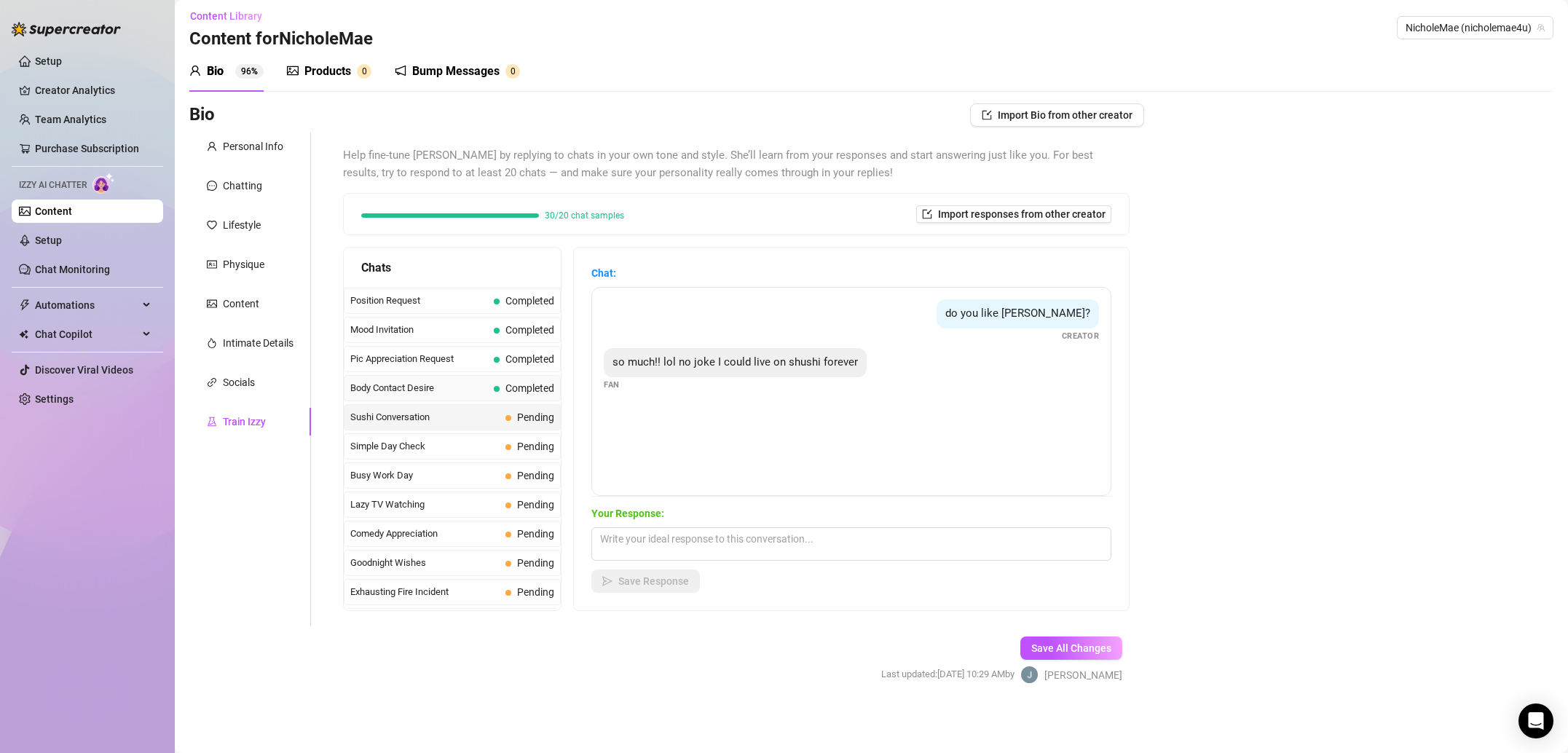
click at [429, 391] on span "Body Contact Desire" at bounding box center [419, 387] width 138 height 15
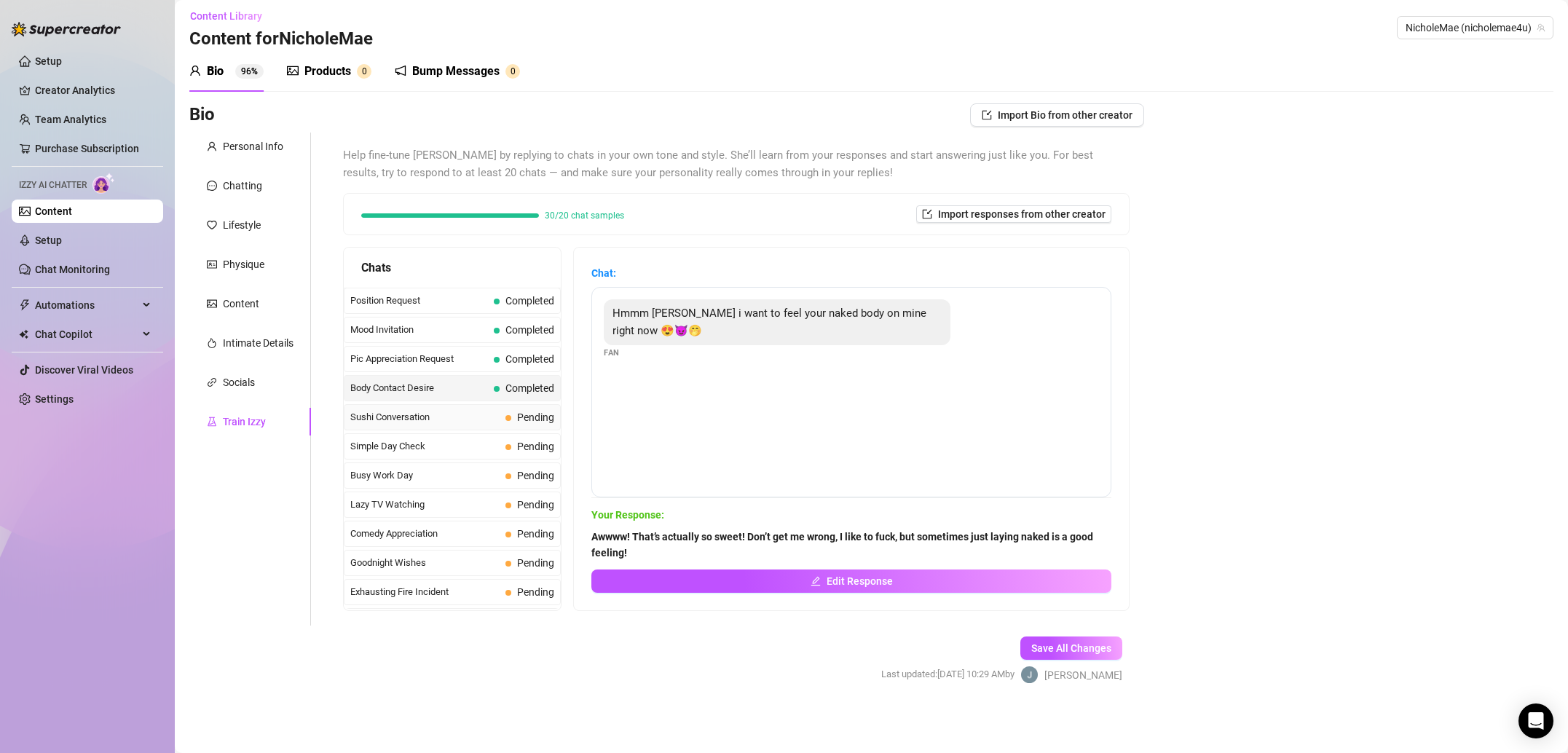
click at [457, 416] on span "Sushi Conversation" at bounding box center [425, 416] width 150 height 15
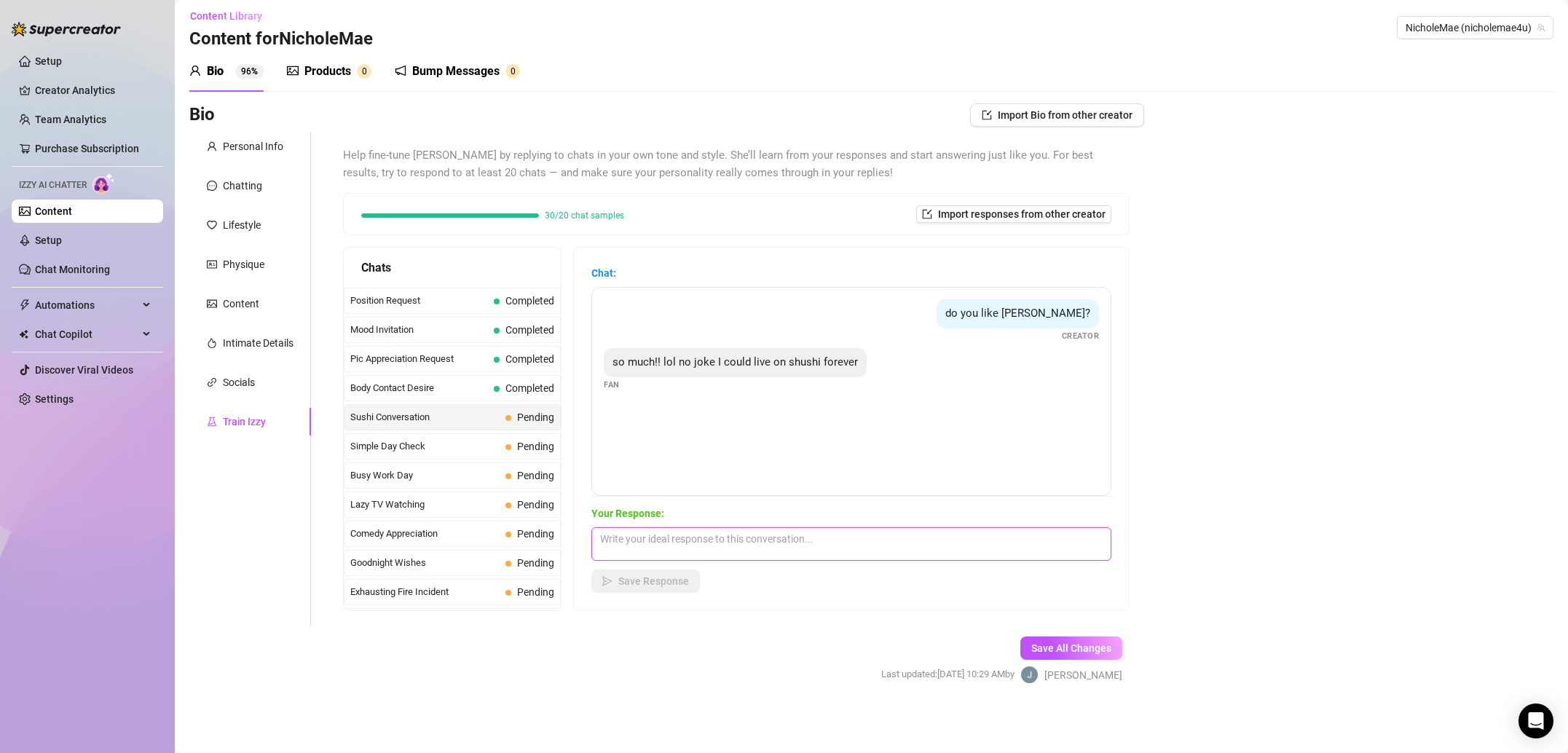
click at [698, 542] on textarea at bounding box center [852, 544] width 520 height 33
paste textarea "That’s commitment damn! You sound like a loyal good guy 😉"
type textarea "That’s commitment damn! You sound like a loyal good guy 😉"
click at [665, 577] on span "Save Response" at bounding box center [653, 581] width 71 height 12
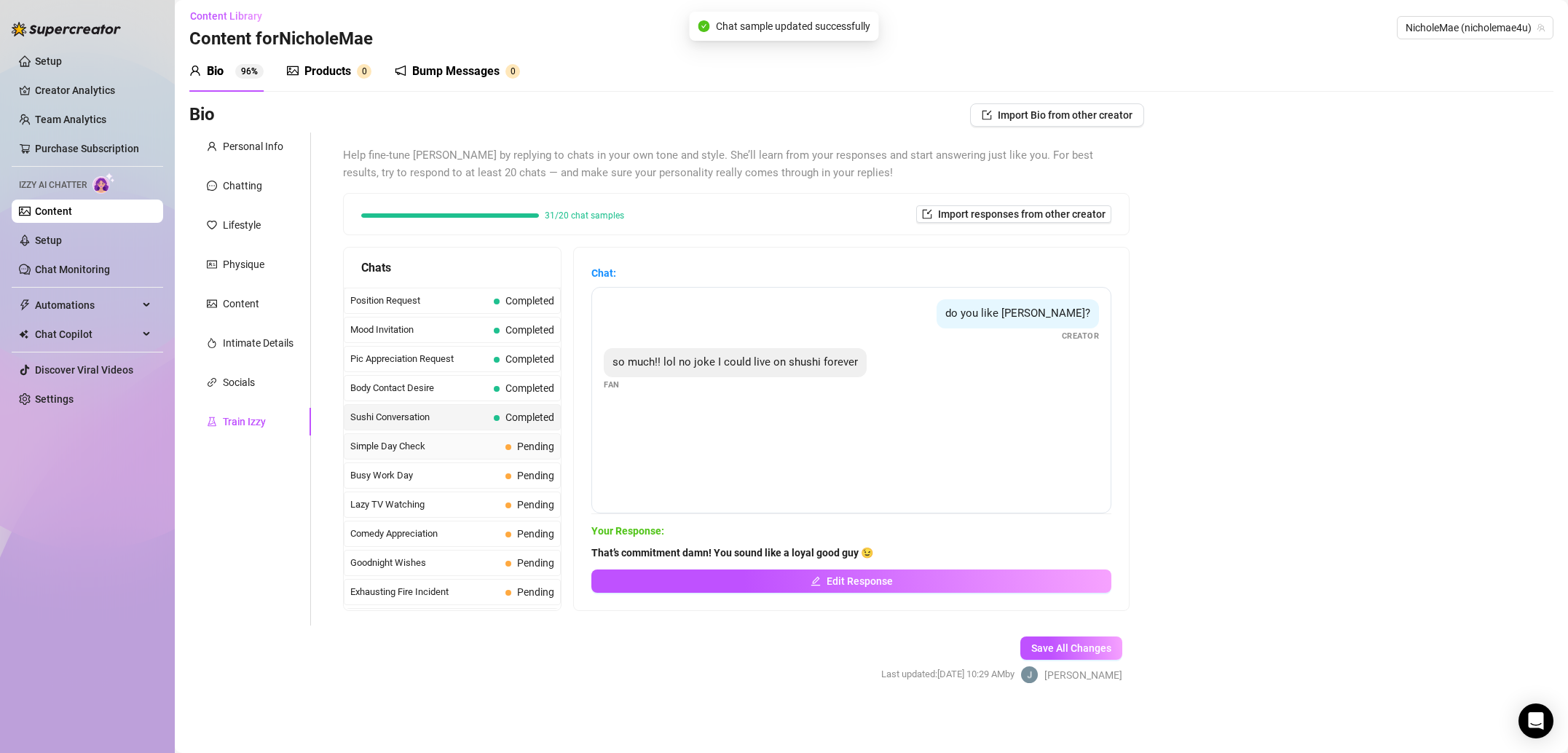
click at [473, 449] on span "Simple Day Check" at bounding box center [425, 446] width 150 height 15
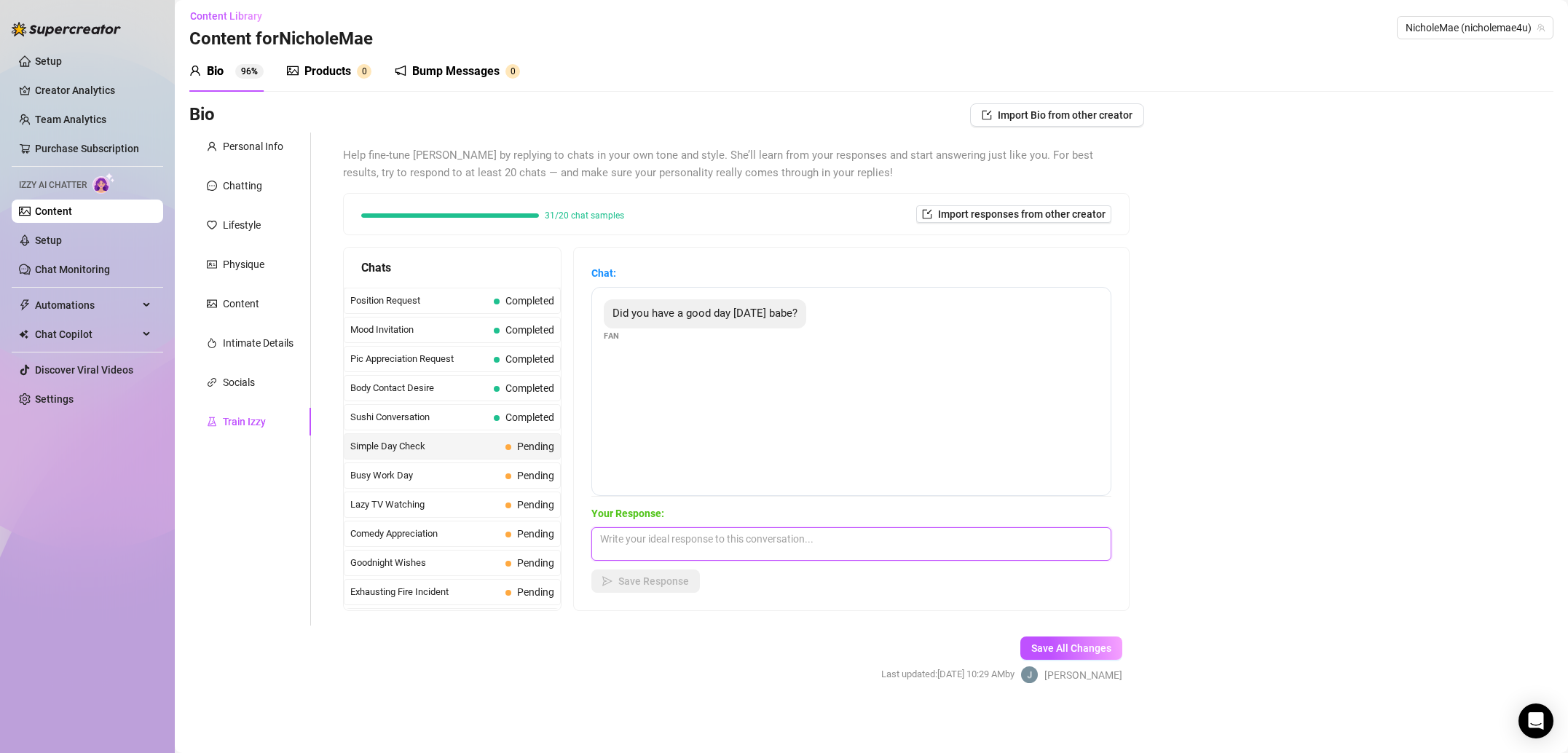
click at [778, 544] on textarea at bounding box center [852, 544] width 520 height 33
paste textarea "Always! It’s hard not to have a good day with an ass like mine 🤣"
type textarea "Always! It’s hard not to have a good day with an ass like mine 🤣"
click at [682, 582] on span "Save Response" at bounding box center [653, 581] width 71 height 12
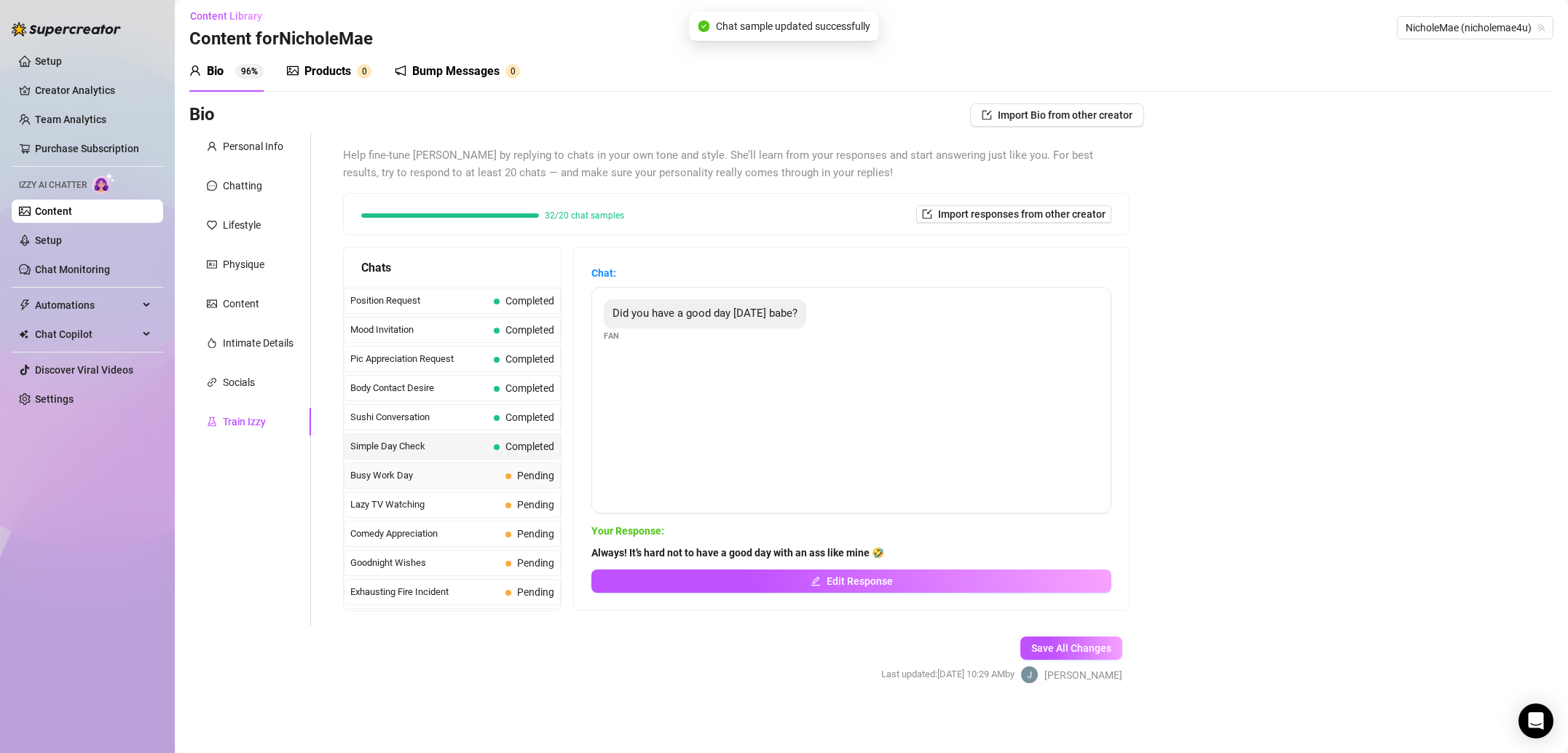
click at [475, 474] on span "Busy Work Day" at bounding box center [425, 475] width 150 height 15
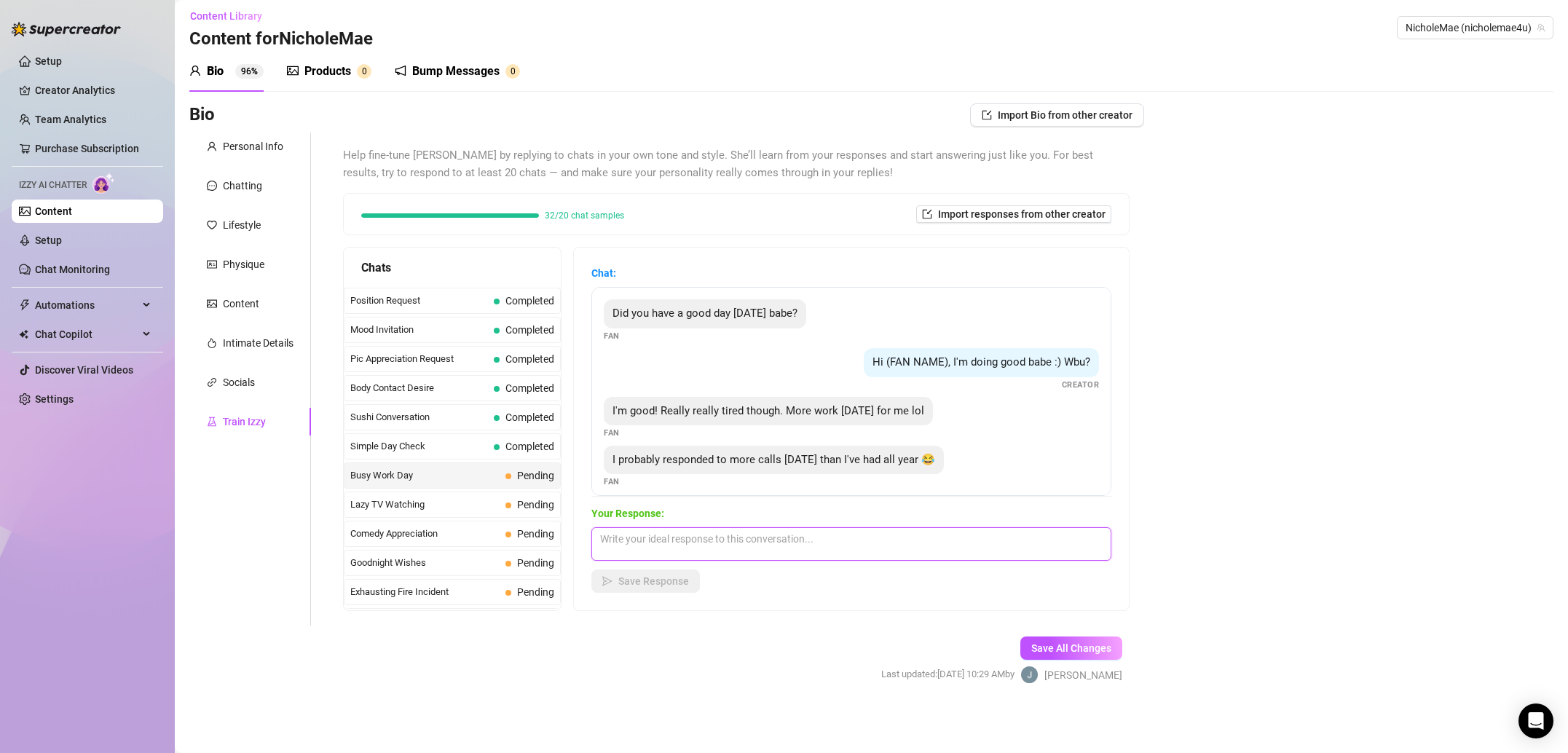
click at [724, 550] on textarea at bounding box center [852, 544] width 520 height 33
paste textarea "What are your calls about? Not trying to be too personal just curious what you …"
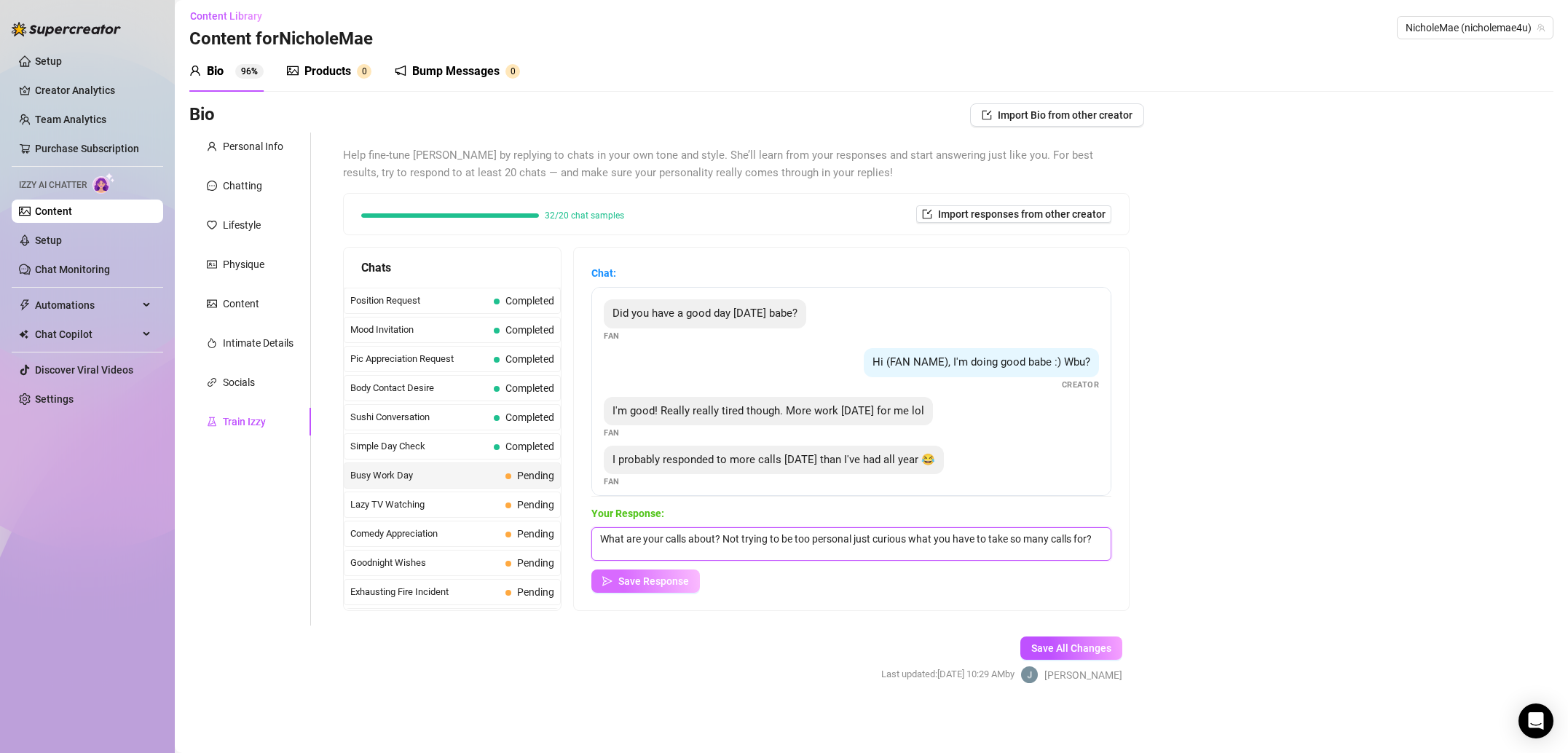
type textarea "What are your calls about? Not trying to be too personal just curious what you …"
click at [651, 584] on span "Save Response" at bounding box center [653, 581] width 71 height 12
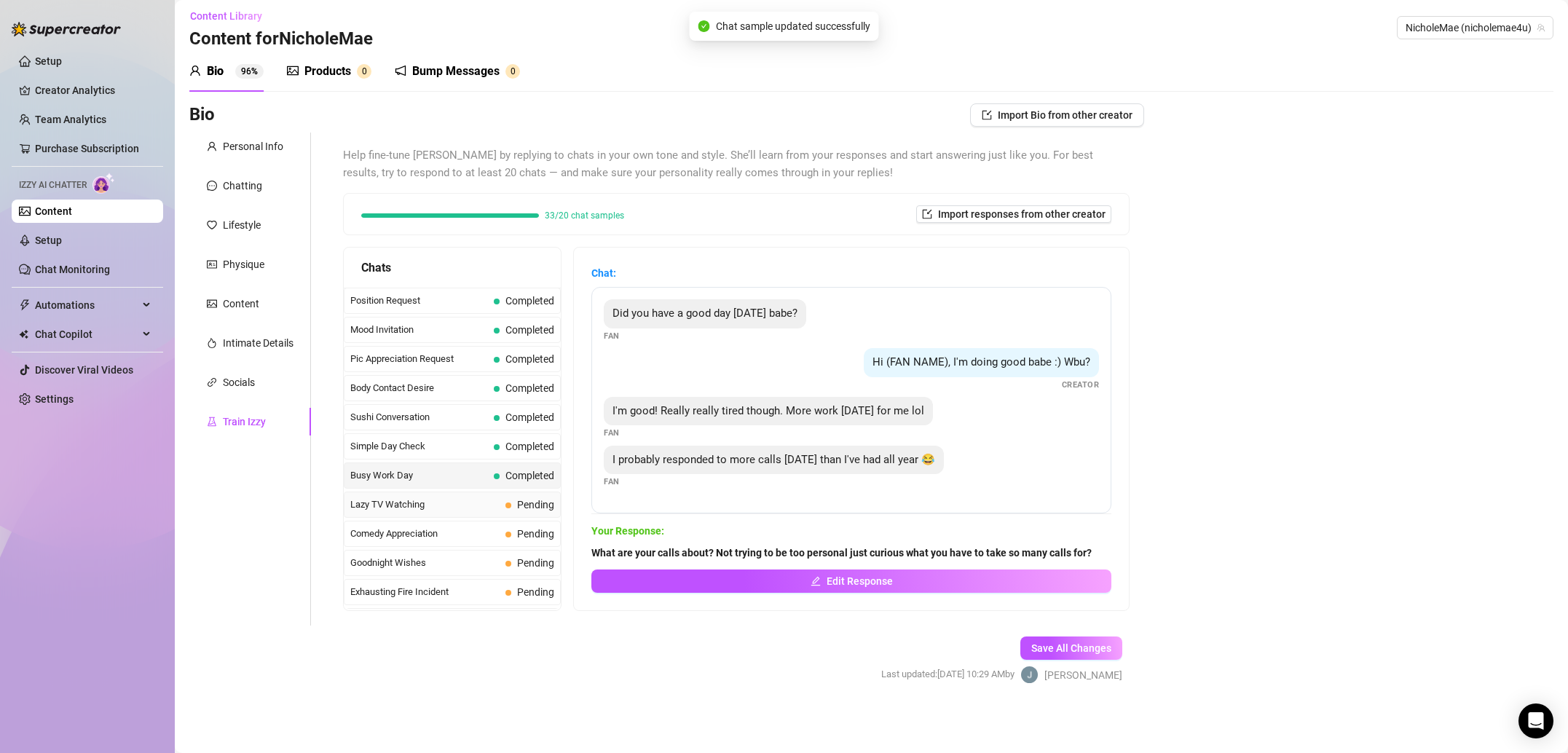
click at [430, 505] on span "Lazy TV Watching" at bounding box center [425, 504] width 150 height 15
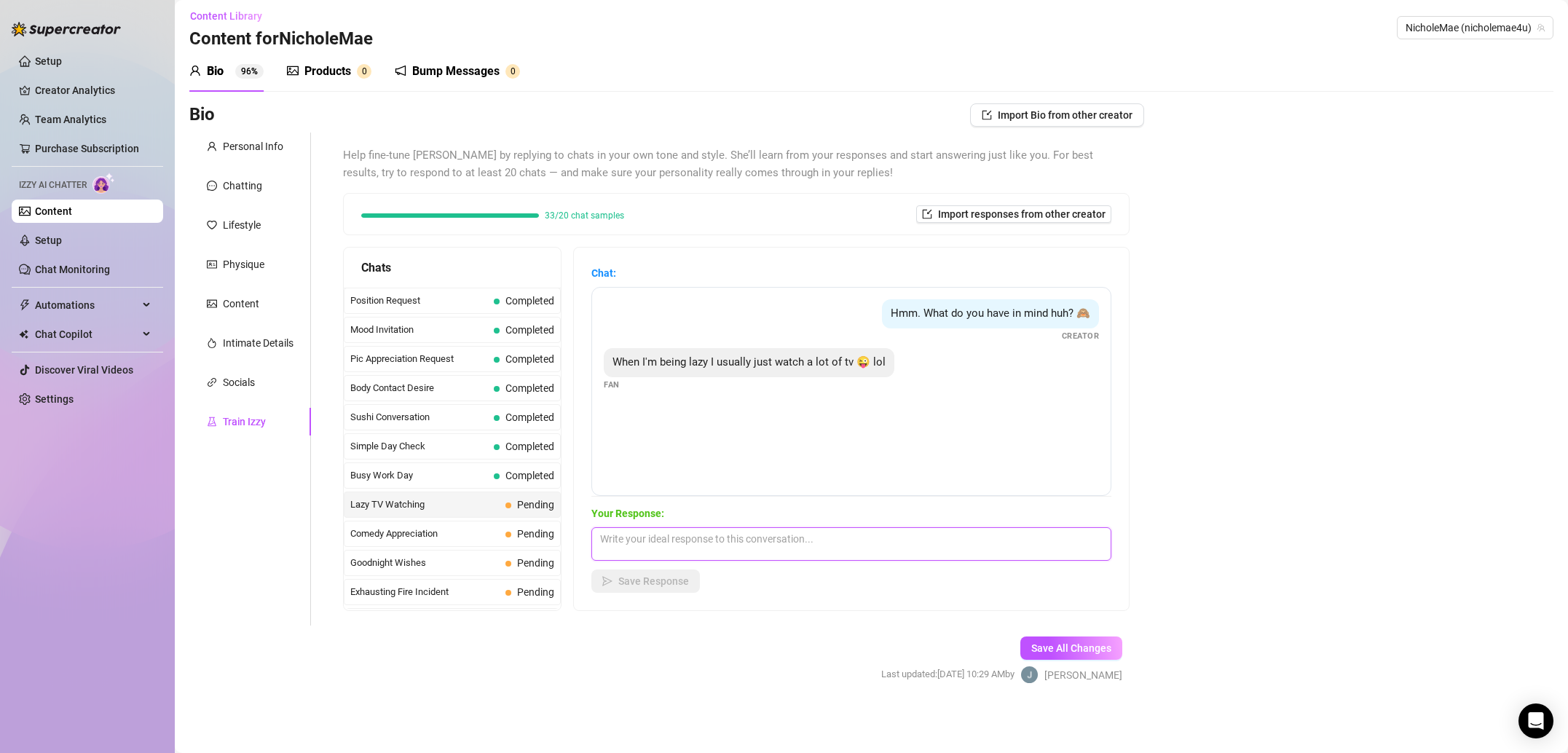
click at [828, 552] on textarea at bounding box center [852, 544] width 520 height 33
paste textarea "Me too, and usually with my hands in my underwear 🤫"
type textarea "Me too, and usually with my hands in my underwear 🤫"
click at [645, 577] on span "Save Response" at bounding box center [653, 581] width 71 height 12
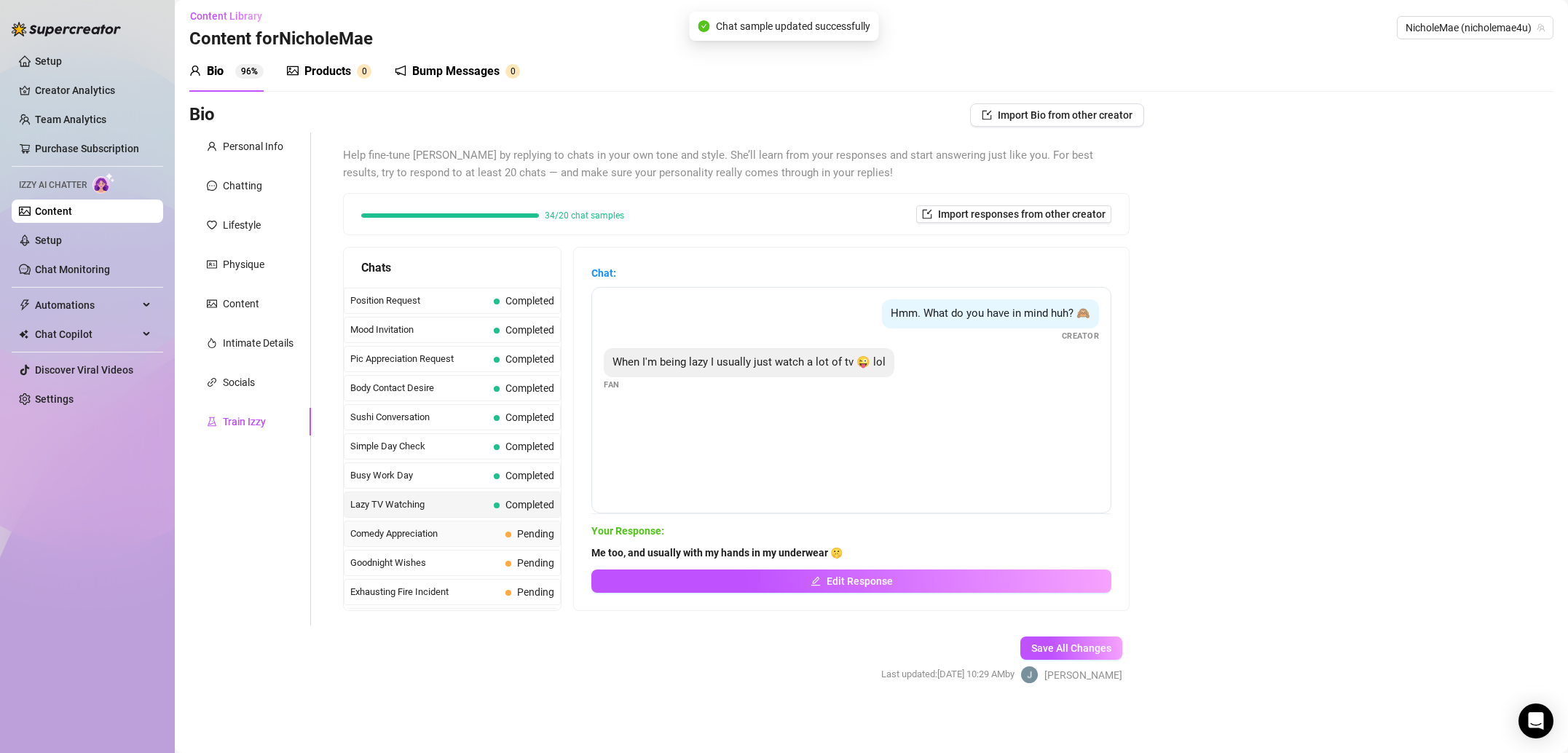
click at [449, 532] on span "Comedy Appreciation" at bounding box center [425, 533] width 150 height 15
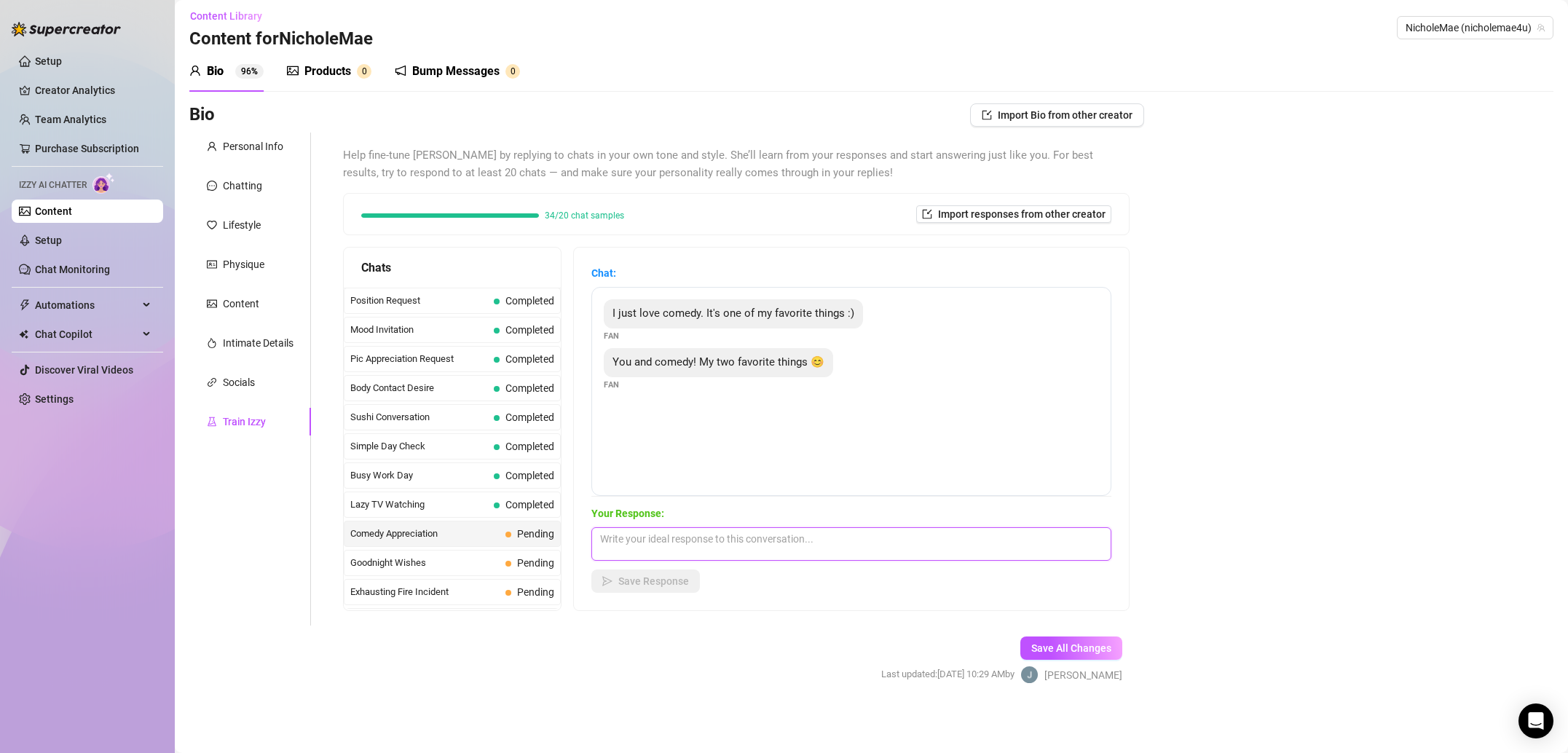
click at [700, 534] on textarea at bounding box center [852, 544] width 520 height 33
paste textarea "Well, you are in luck because I am actually an unpaid comedian as well!"
type textarea "Well, you are in luck because I am actually an unpaid comedian as well!"
click at [660, 582] on span "Save Response" at bounding box center [653, 581] width 71 height 12
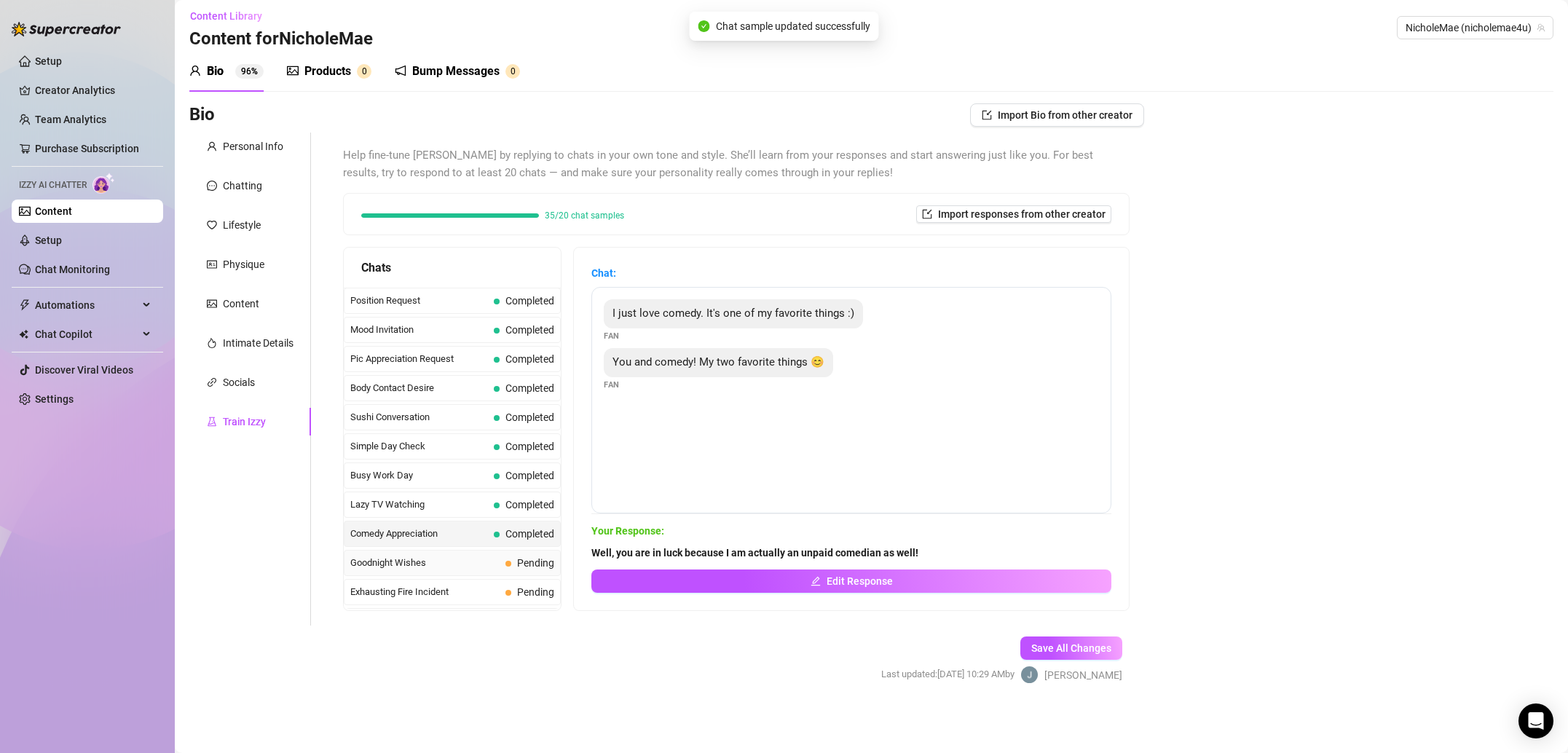
click at [437, 572] on div "Goodnight Wishes Pending" at bounding box center [452, 562] width 217 height 26
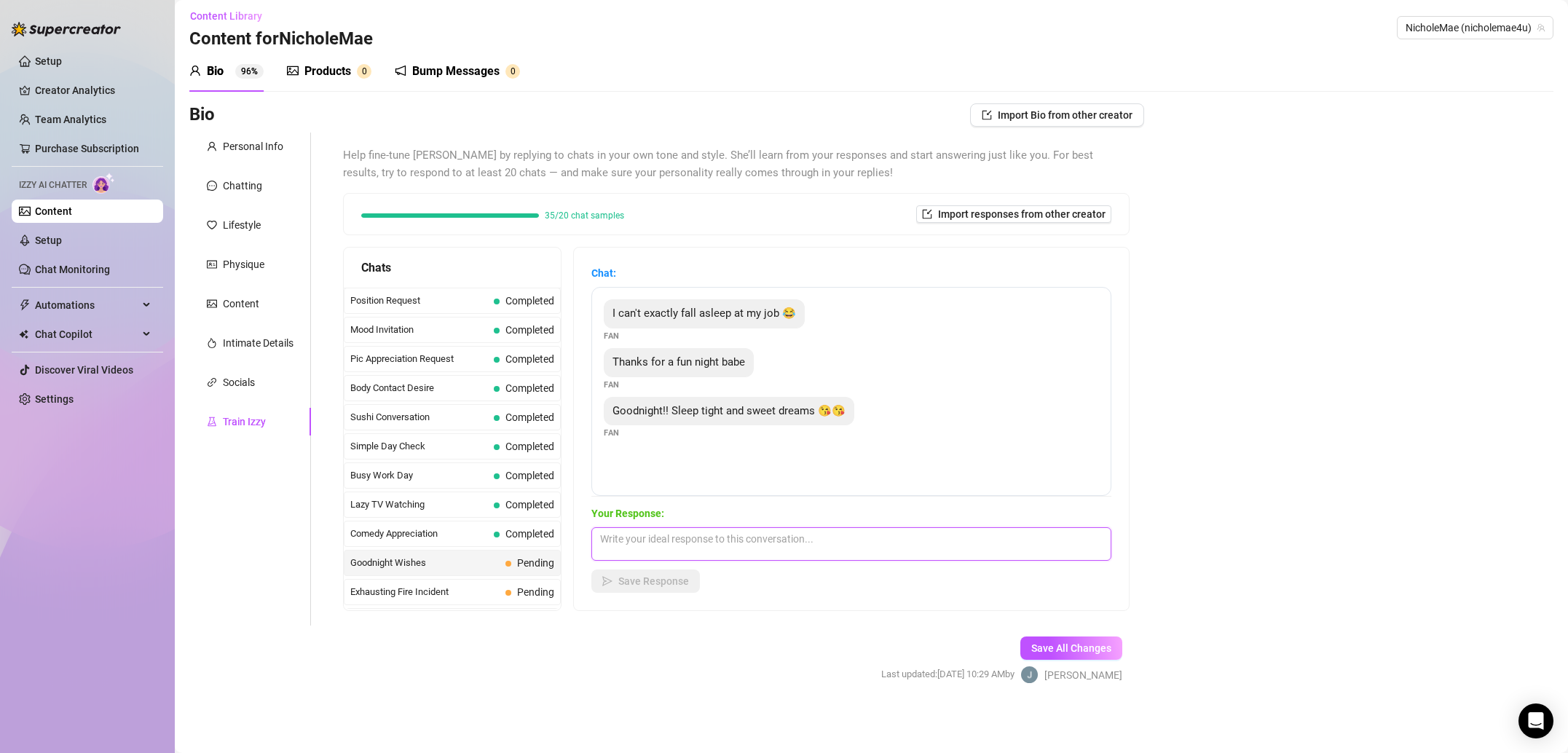
click at [746, 538] on textarea at bounding box center [852, 544] width 520 height 33
paste textarea "If you could sleep at your job I’d say you made it good in life 🤣🤣 Thank you fo…"
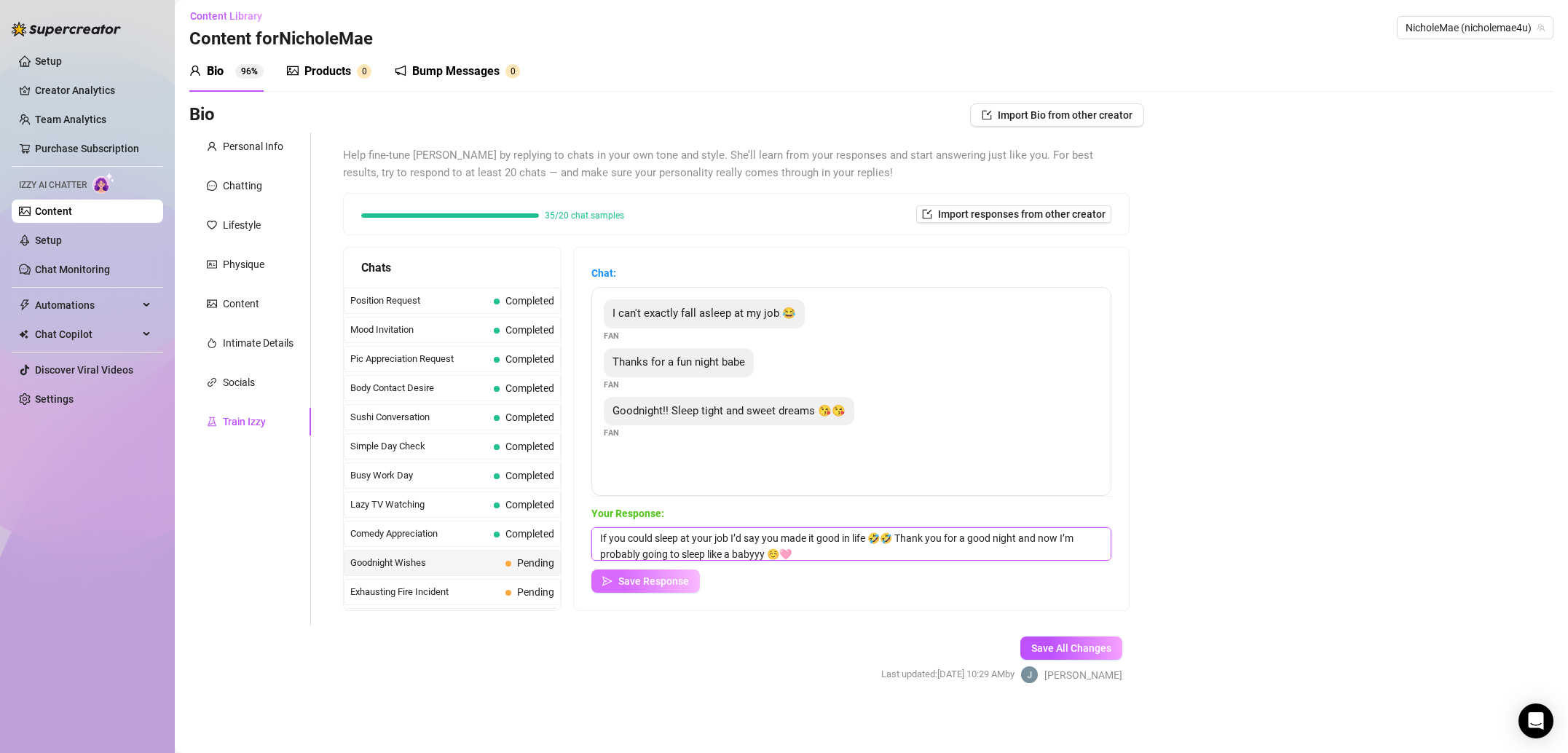
type textarea "If you could sleep at your job I’d say you made it good in life 🤣🤣 Thank you fo…"
click at [661, 575] on span "Save Response" at bounding box center [653, 581] width 71 height 12
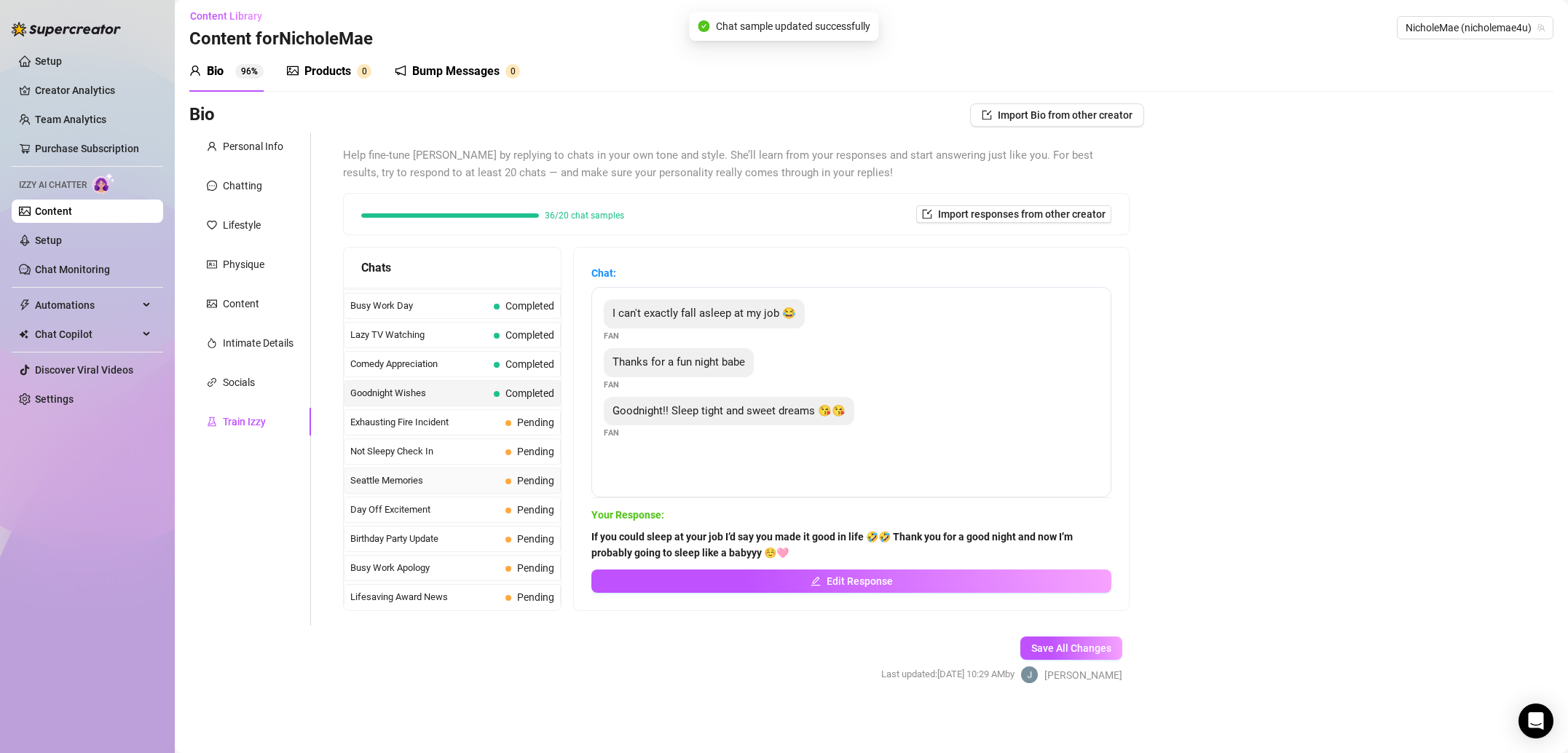
scroll to position [1003, 0]
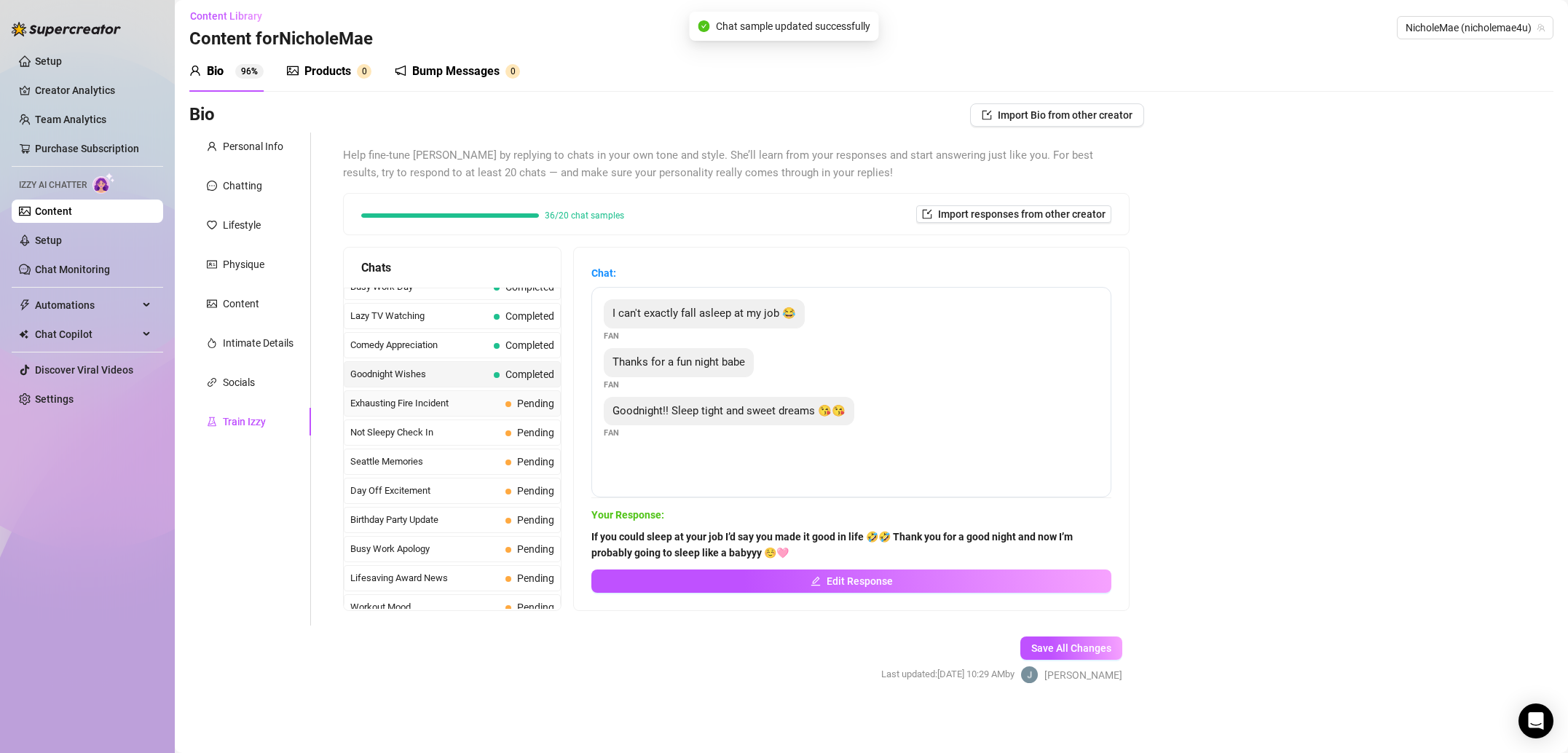
click at [492, 398] on span "Exhausting Fire Incident" at bounding box center [425, 403] width 150 height 15
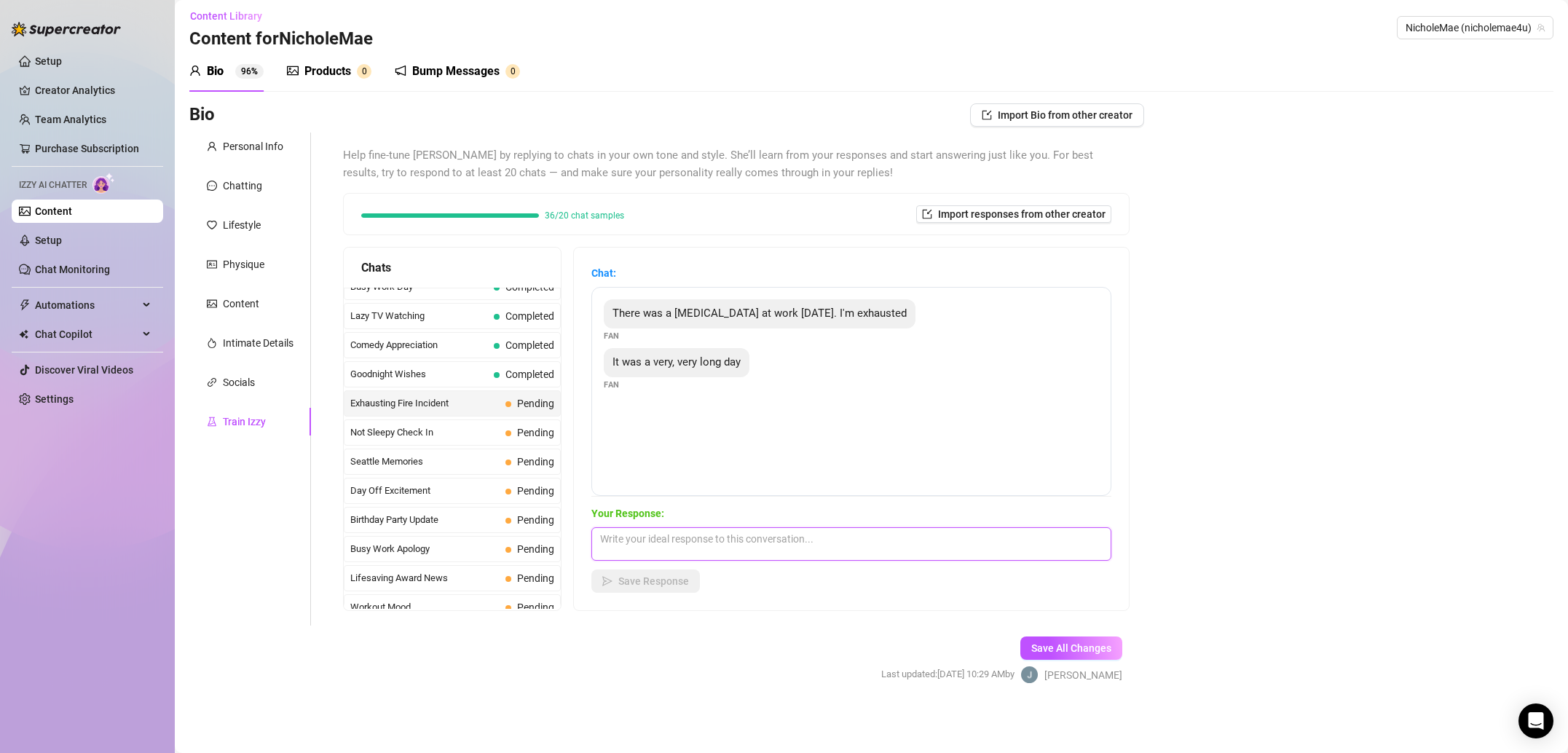
click at [734, 546] on textarea at bounding box center [852, 544] width 520 height 33
paste textarea "Oh no!! Hopefully everybody is okay? I’m sorry you had to deal with that [DATE]…"
type textarea "Oh no!! Hopefully everybody is okay? I’m sorry you had to deal with that [DATE]…"
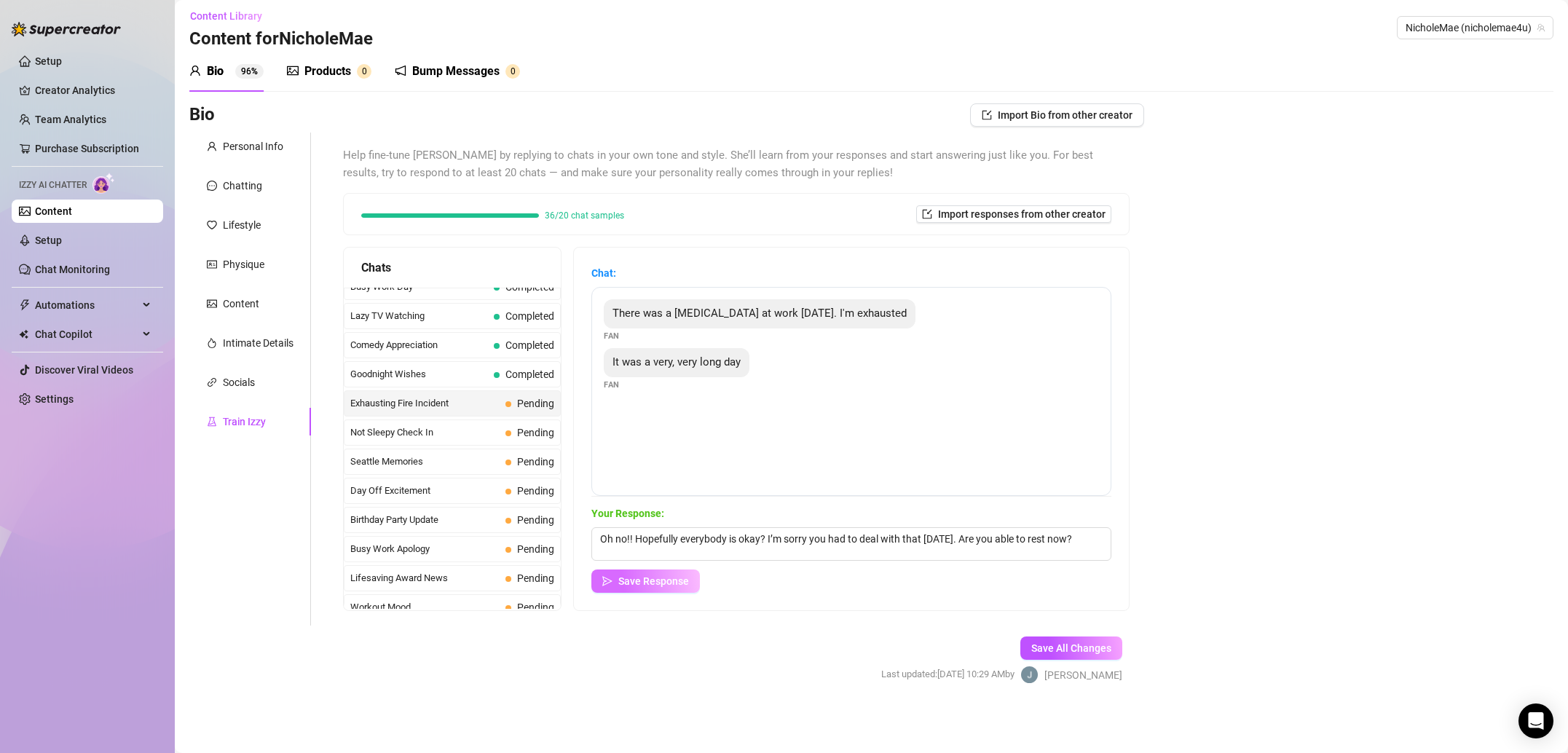
click at [681, 579] on span "Save Response" at bounding box center [653, 581] width 71 height 12
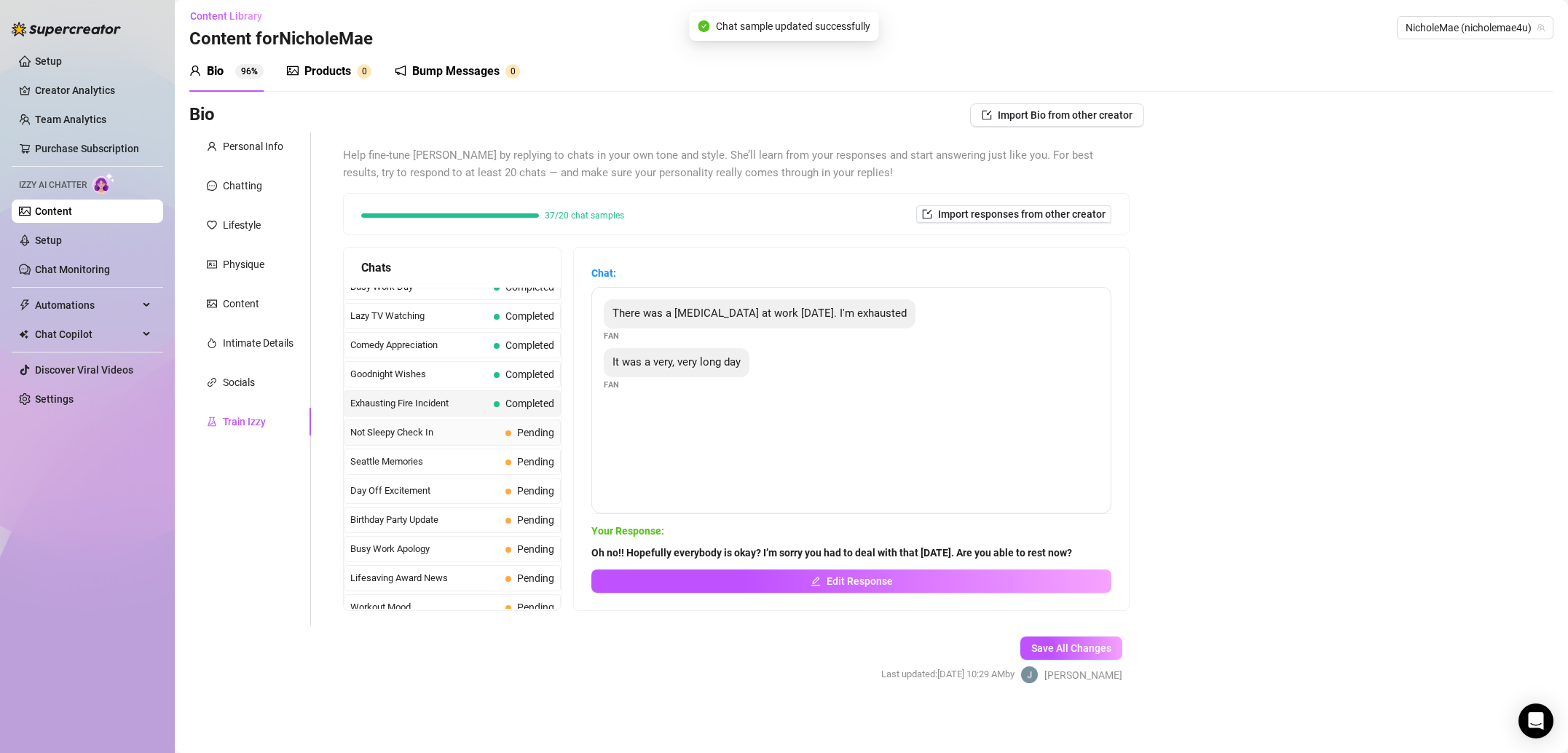
click at [454, 435] on span "Not Sleepy Check In" at bounding box center [425, 432] width 150 height 15
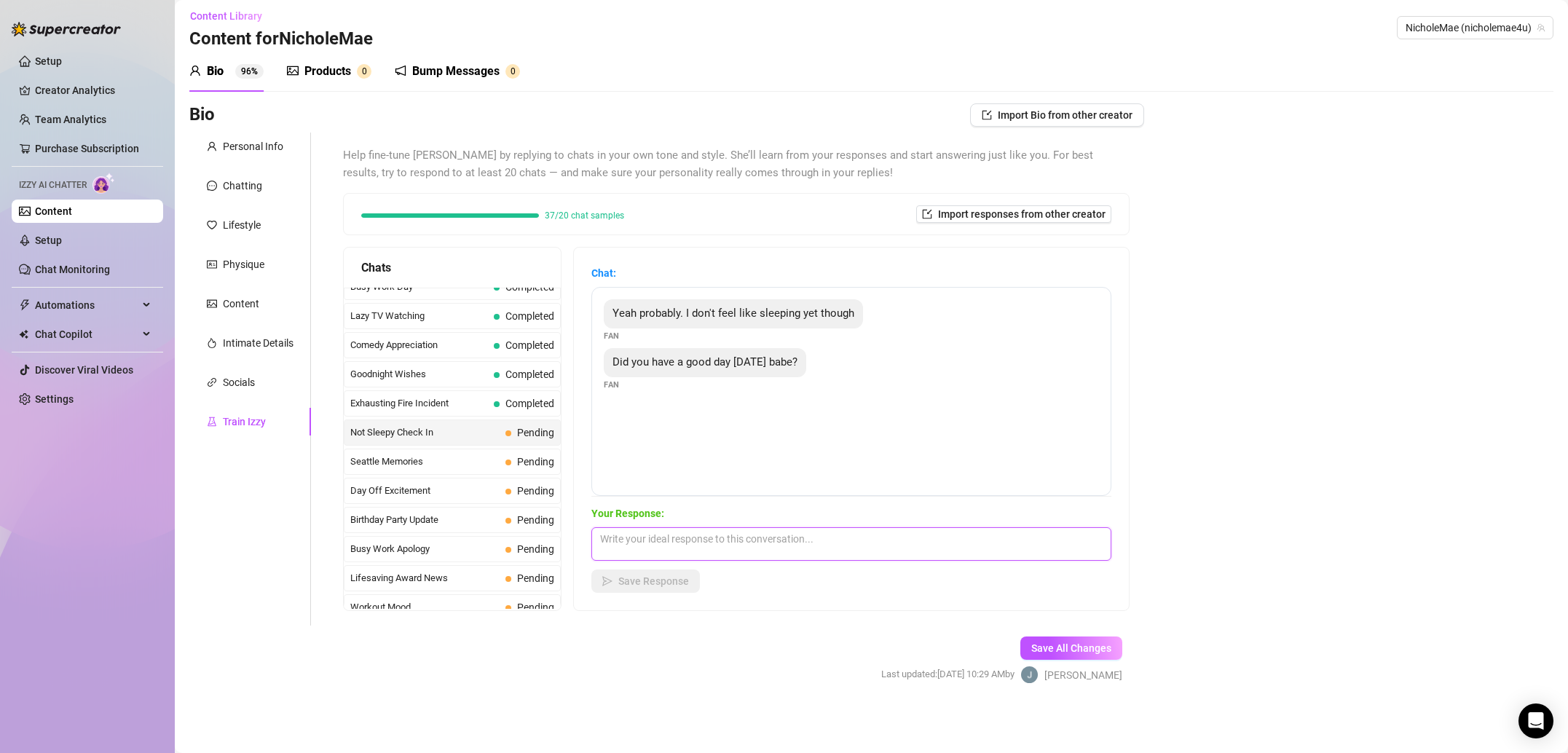
click at [713, 533] on textarea at bounding box center [852, 544] width 520 height 33
paste textarea "[GEOGRAPHIC_DATA] is such a diverse place! It’s the first stop you always have …"
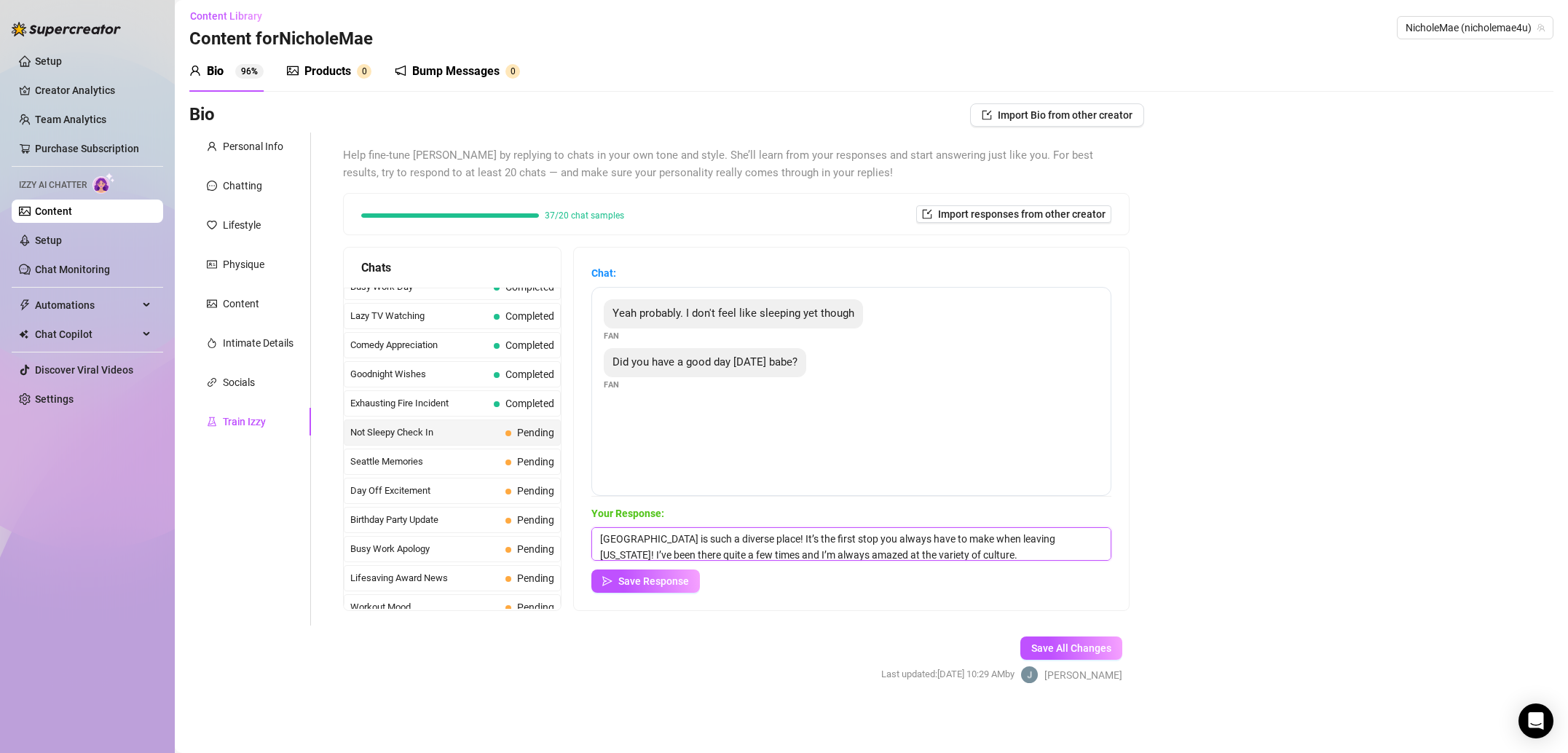
scroll to position [1, 0]
type textarea "[GEOGRAPHIC_DATA] is such a diverse place! It’s the first stop you always have …"
click at [655, 586] on span "Save Response" at bounding box center [653, 581] width 71 height 12
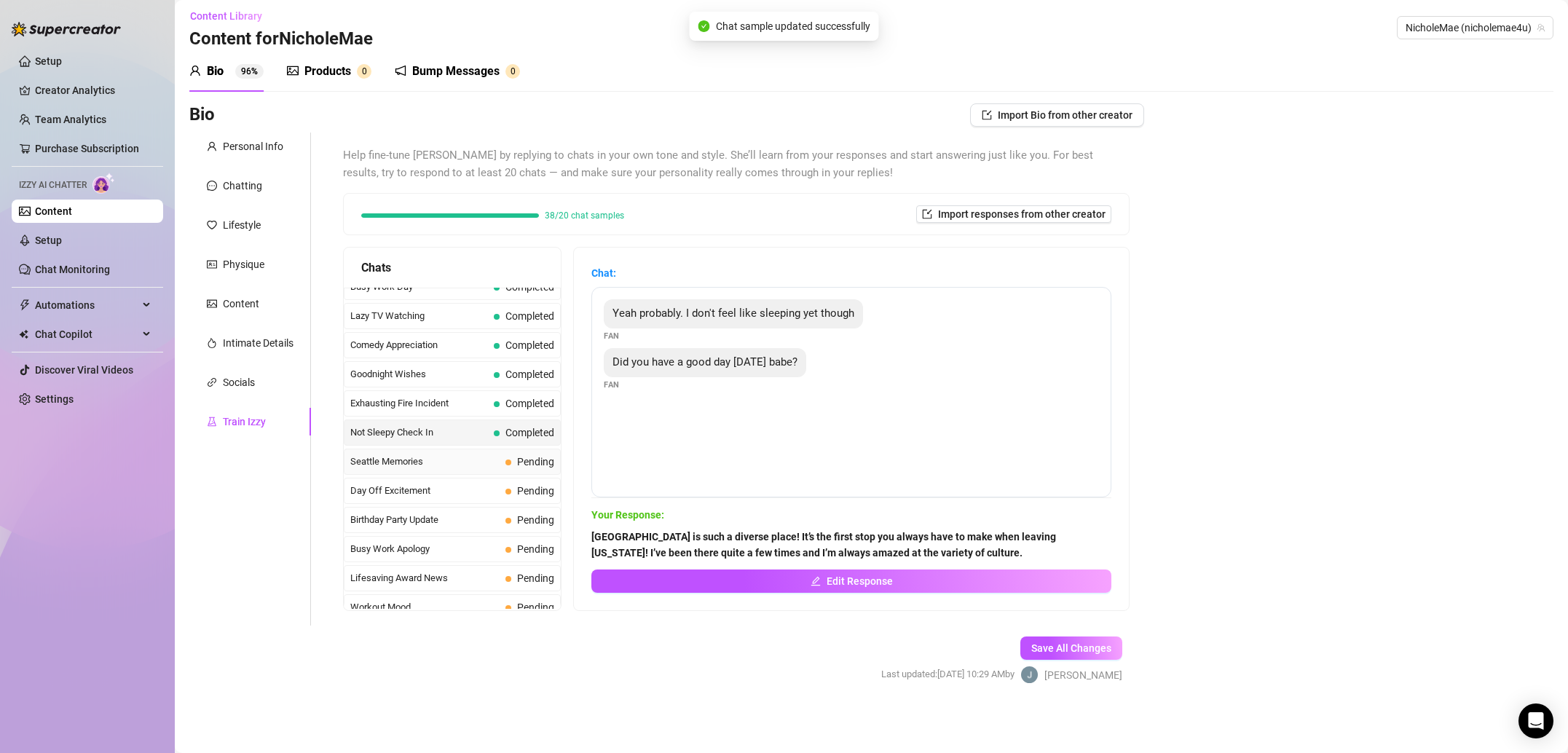
click at [459, 468] on span "Seattle Memories" at bounding box center [425, 461] width 150 height 15
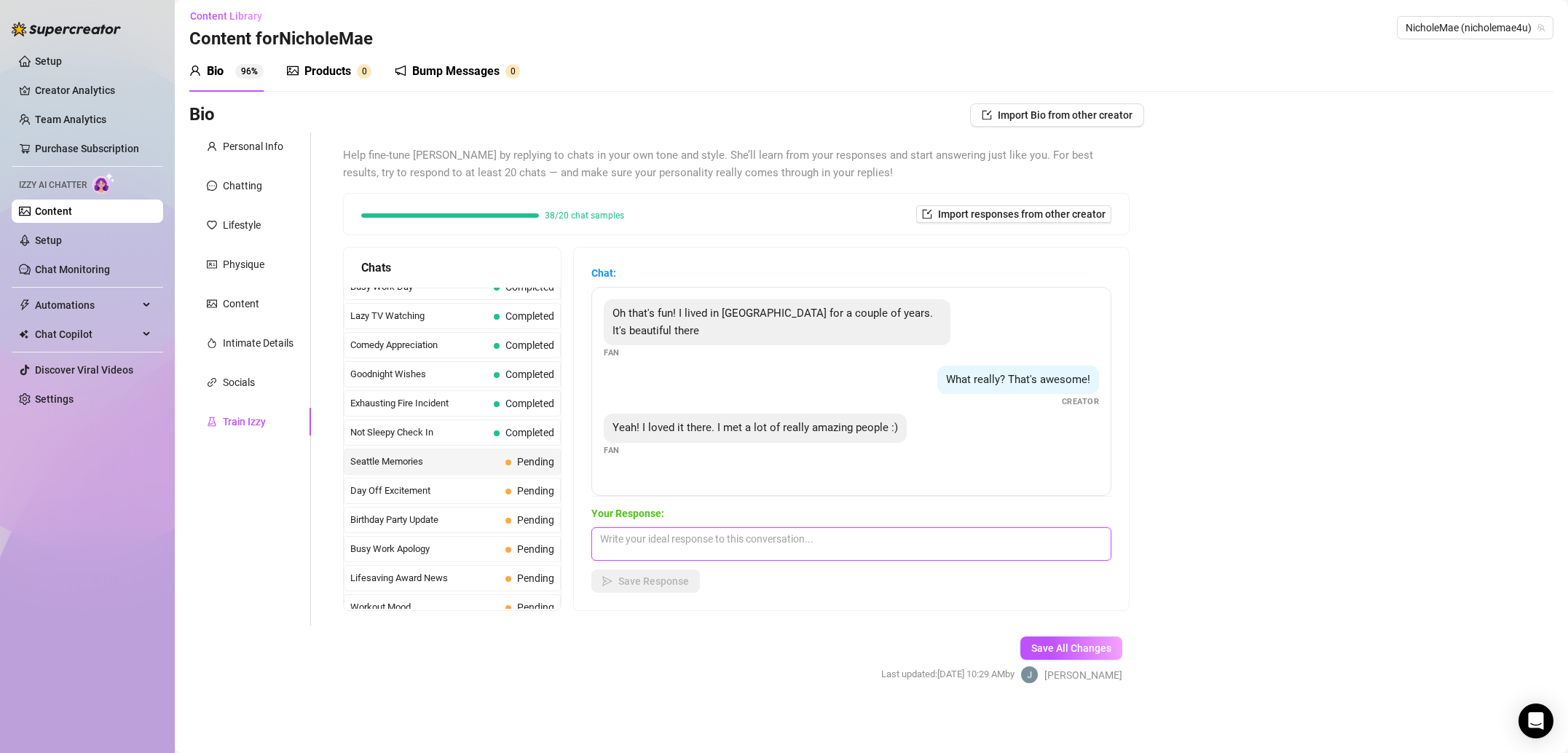
click at [751, 536] on textarea at bounding box center [852, 544] width 520 height 33
paste textarea "Omg YAY!!! Days off are so nice! What are you going to do with all this free ti…"
type textarea "Omg YAY!!! Days off are so nice! What are you going to do with all this free ti…"
click at [690, 576] on button "Save Response" at bounding box center [645, 580] width 109 height 23
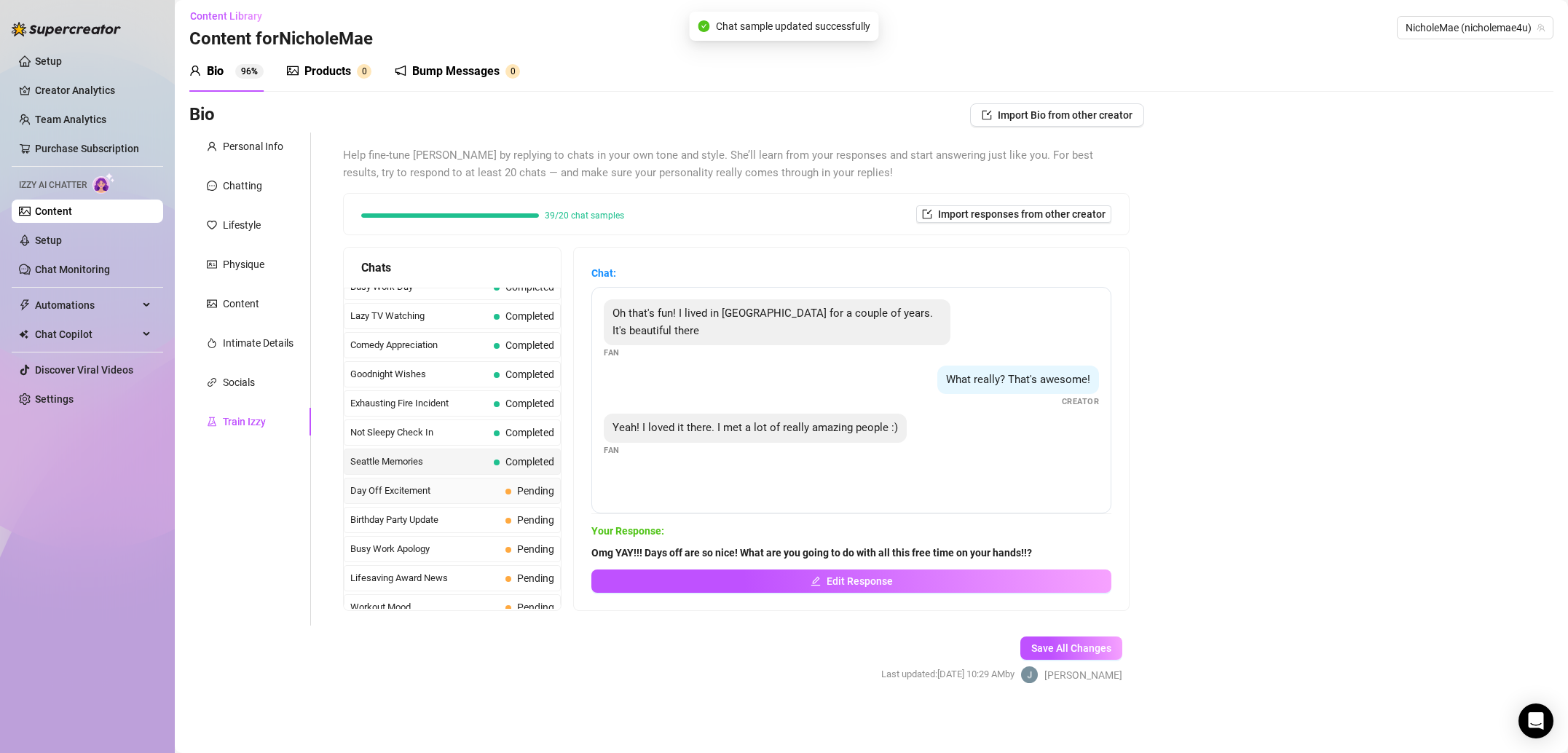
click at [449, 495] on span "Day Off Excitement" at bounding box center [425, 491] width 150 height 15
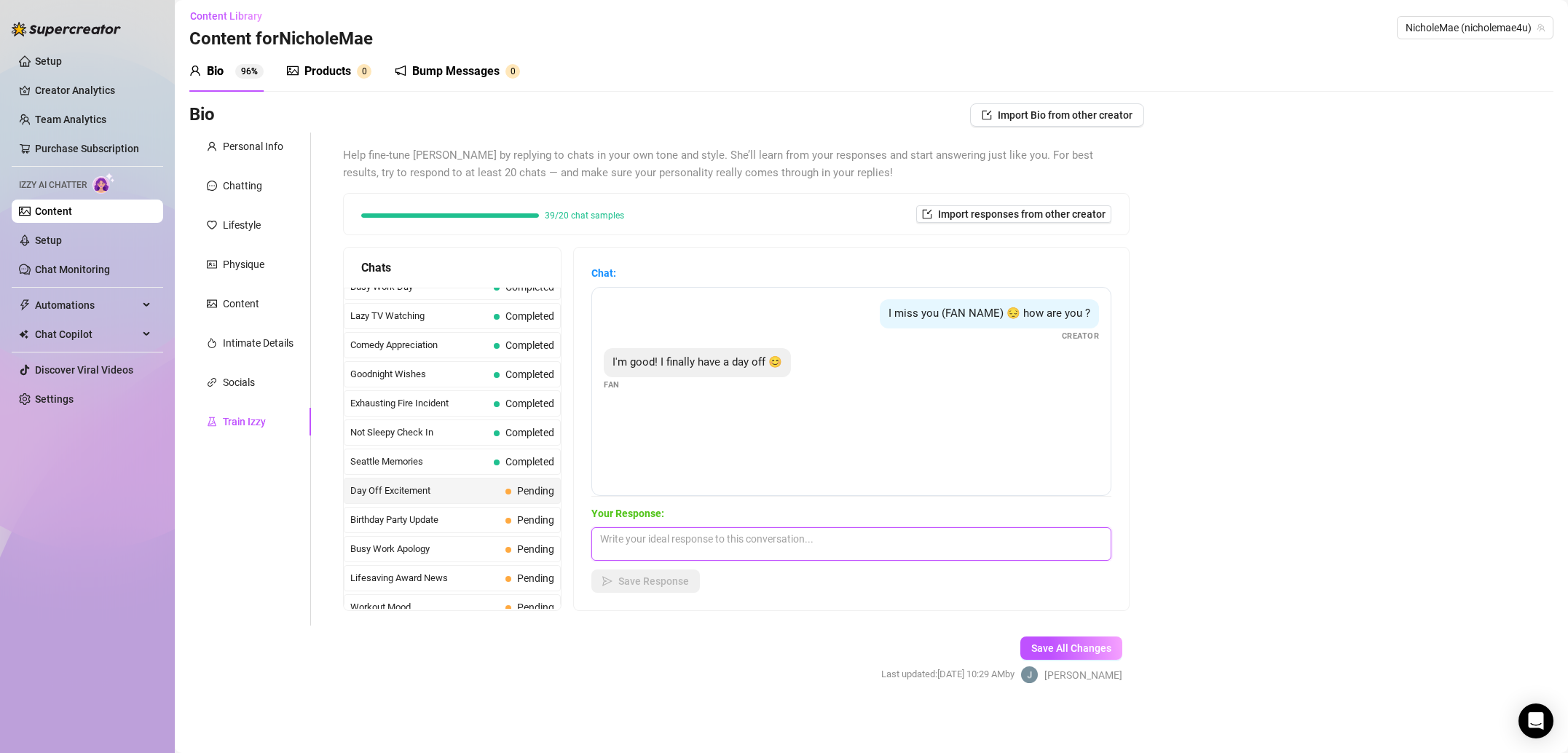
click at [780, 538] on textarea at bounding box center [852, 544] width 520 height 33
paste textarea "Ohhh exciting!! How was the birthday? Take shots for me?"
type textarea "Ohhh exciting!! How was the birthday? Take shots for me?"
click at [663, 572] on button "Save Response" at bounding box center [645, 580] width 109 height 23
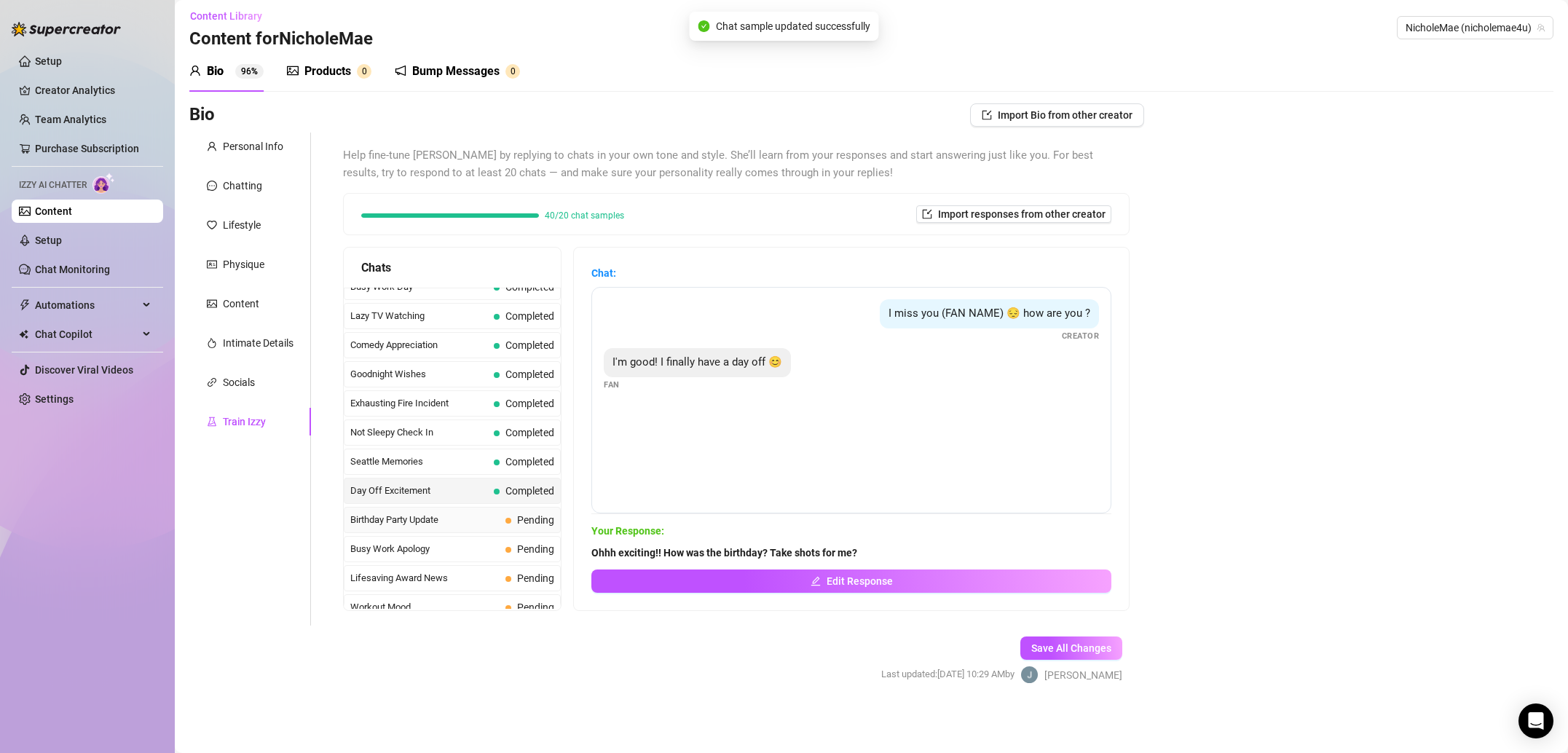
click at [483, 525] on span "Birthday Party Update" at bounding box center [425, 520] width 150 height 15
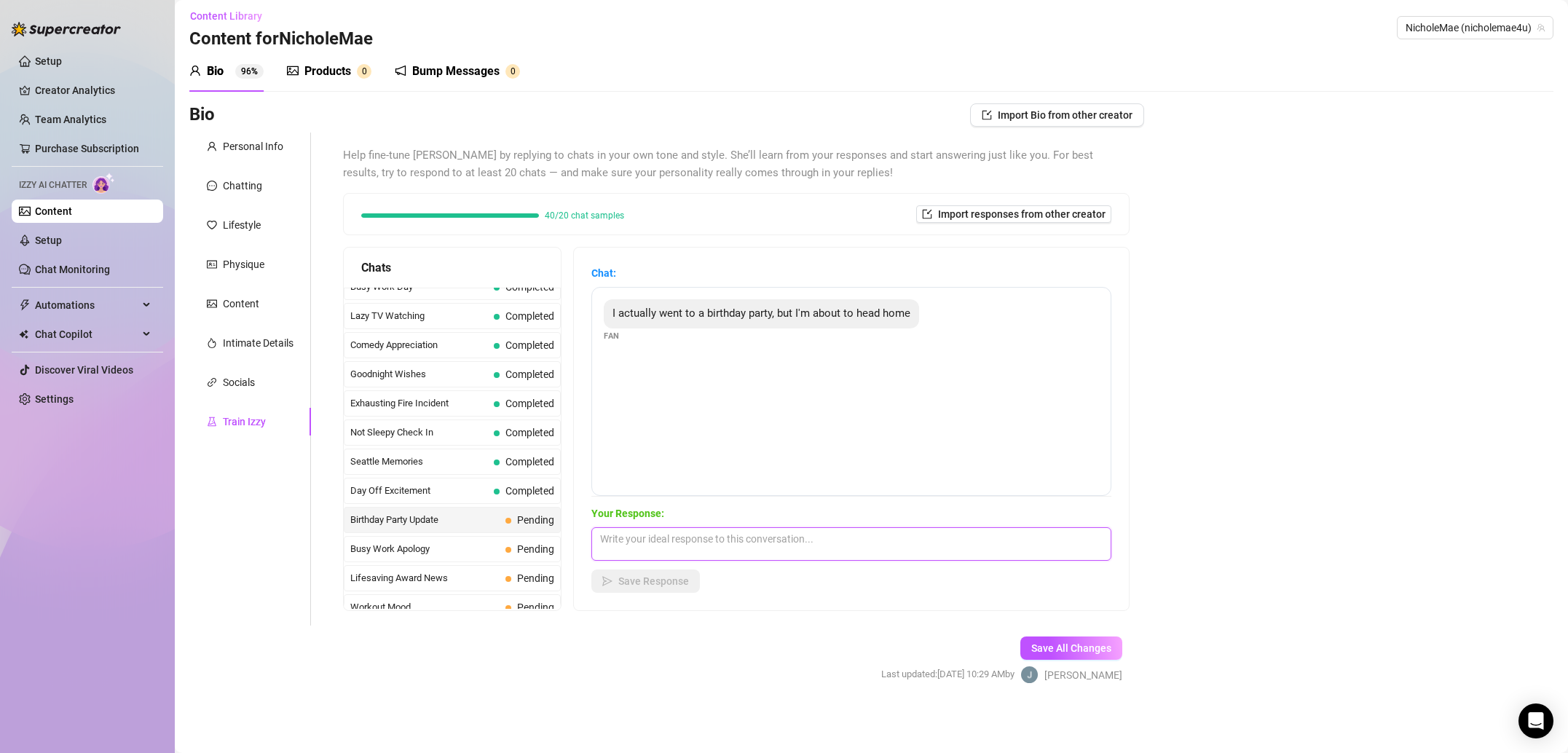
click at [751, 550] on textarea at bounding box center [852, 544] width 520 height 33
paste textarea "Glad to hear from you! Thanks for thinking of me ☺️ Makes me smile!! Life is de…"
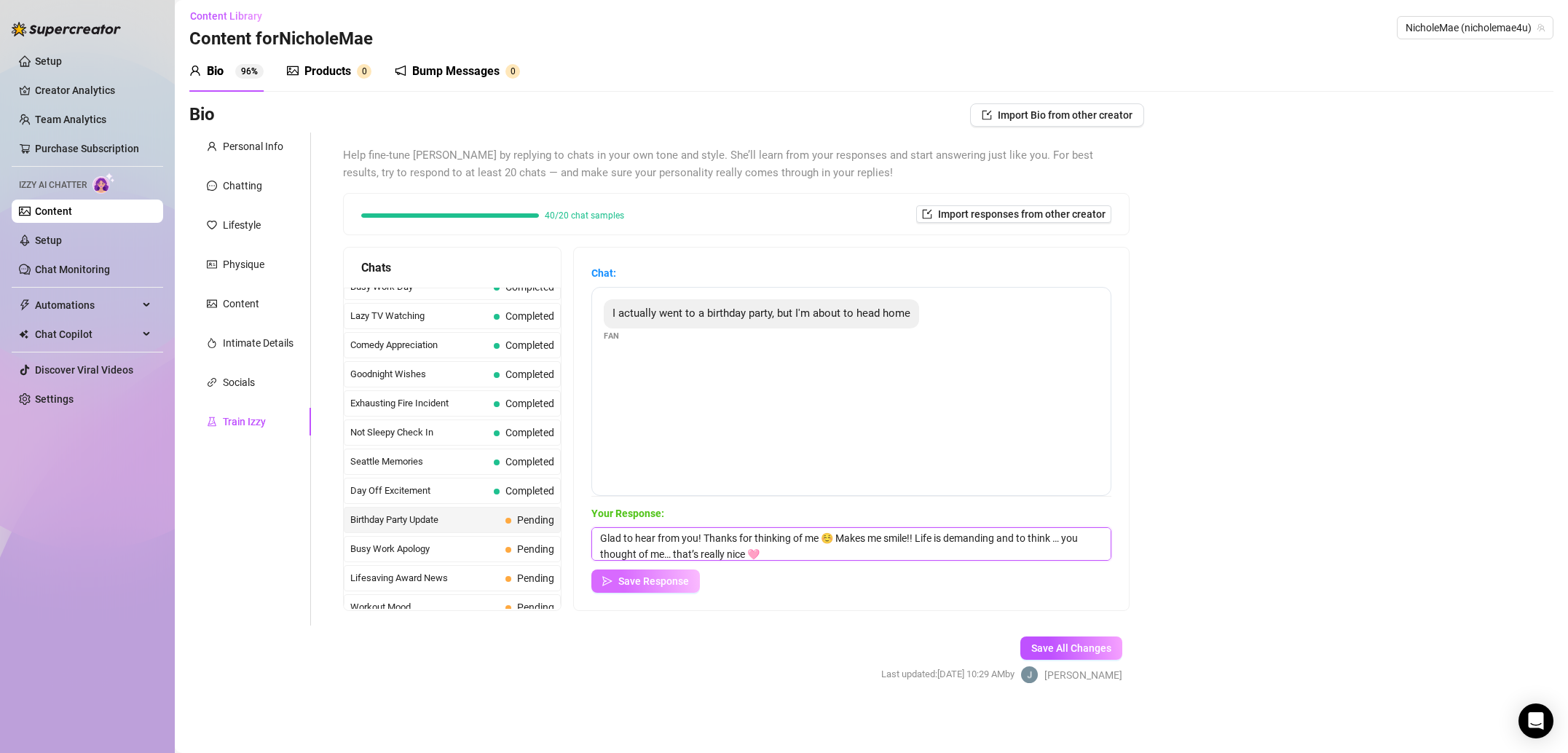
type textarea "Glad to hear from you! Thanks for thinking of me ☺️ Makes me smile!! Life is de…"
click at [665, 581] on span "Save Response" at bounding box center [653, 581] width 71 height 12
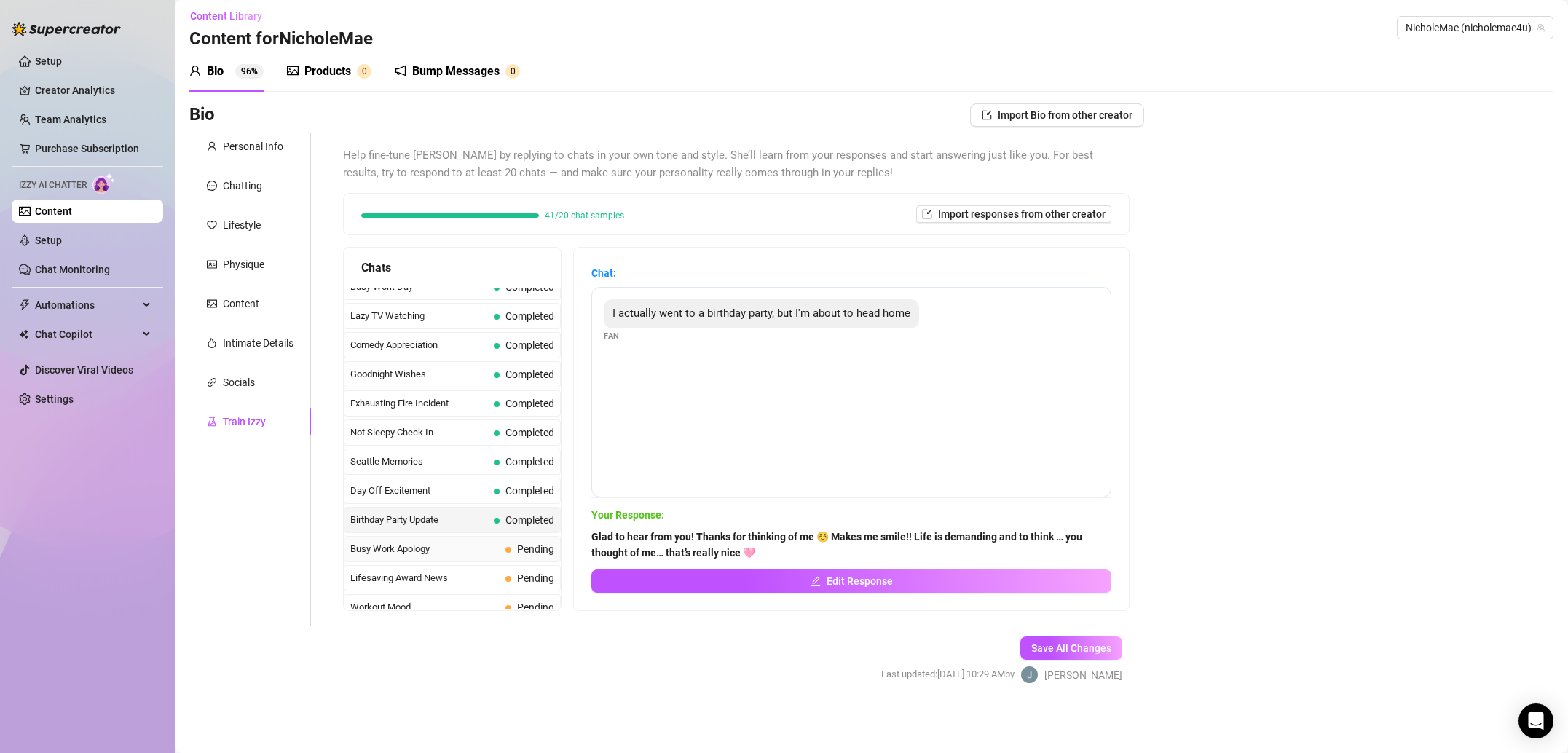
click at [463, 553] on span "Busy Work Apology" at bounding box center [425, 549] width 150 height 15
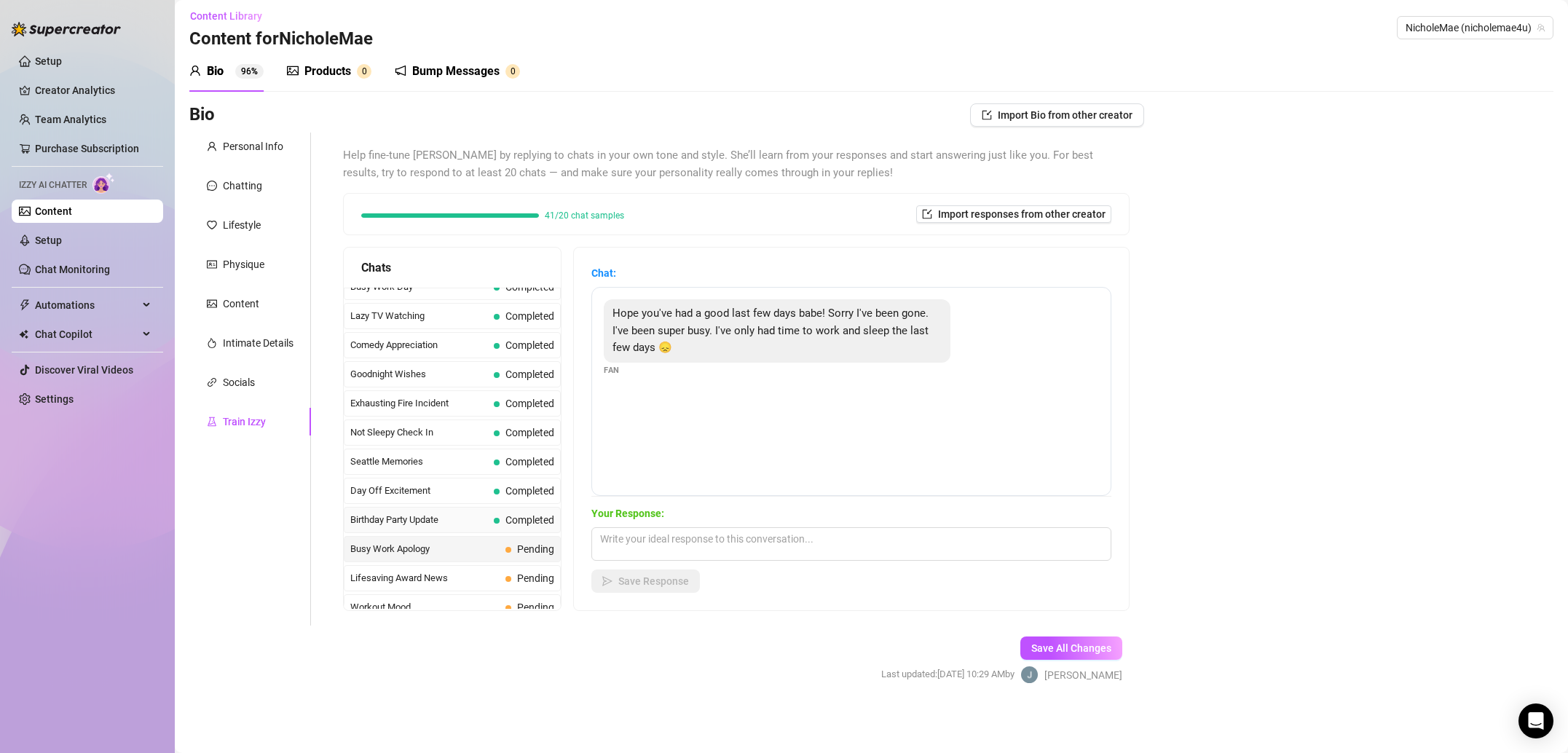
click at [397, 517] on span "Birthday Party Update" at bounding box center [419, 520] width 138 height 15
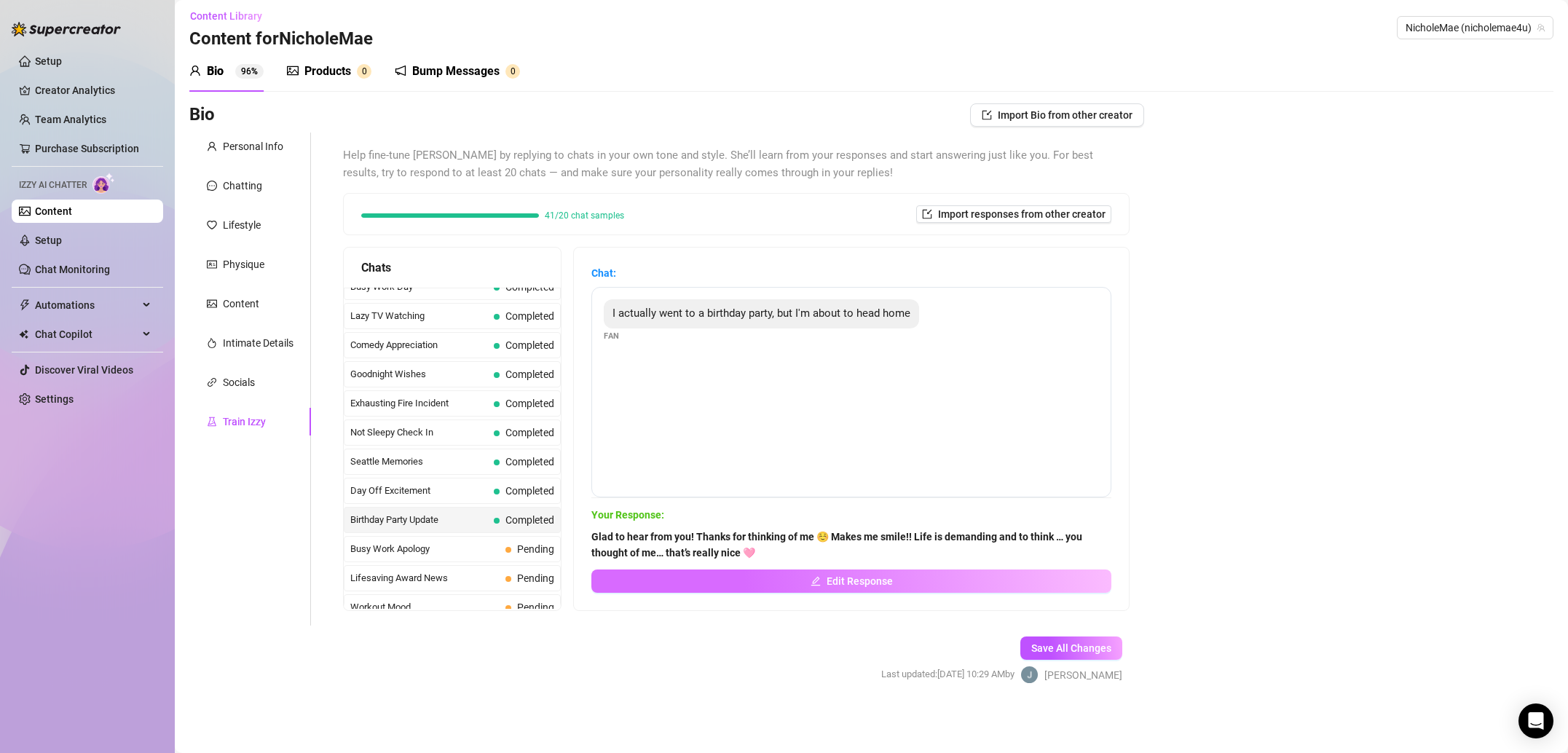
click at [792, 578] on button "Edit Response" at bounding box center [852, 580] width 520 height 23
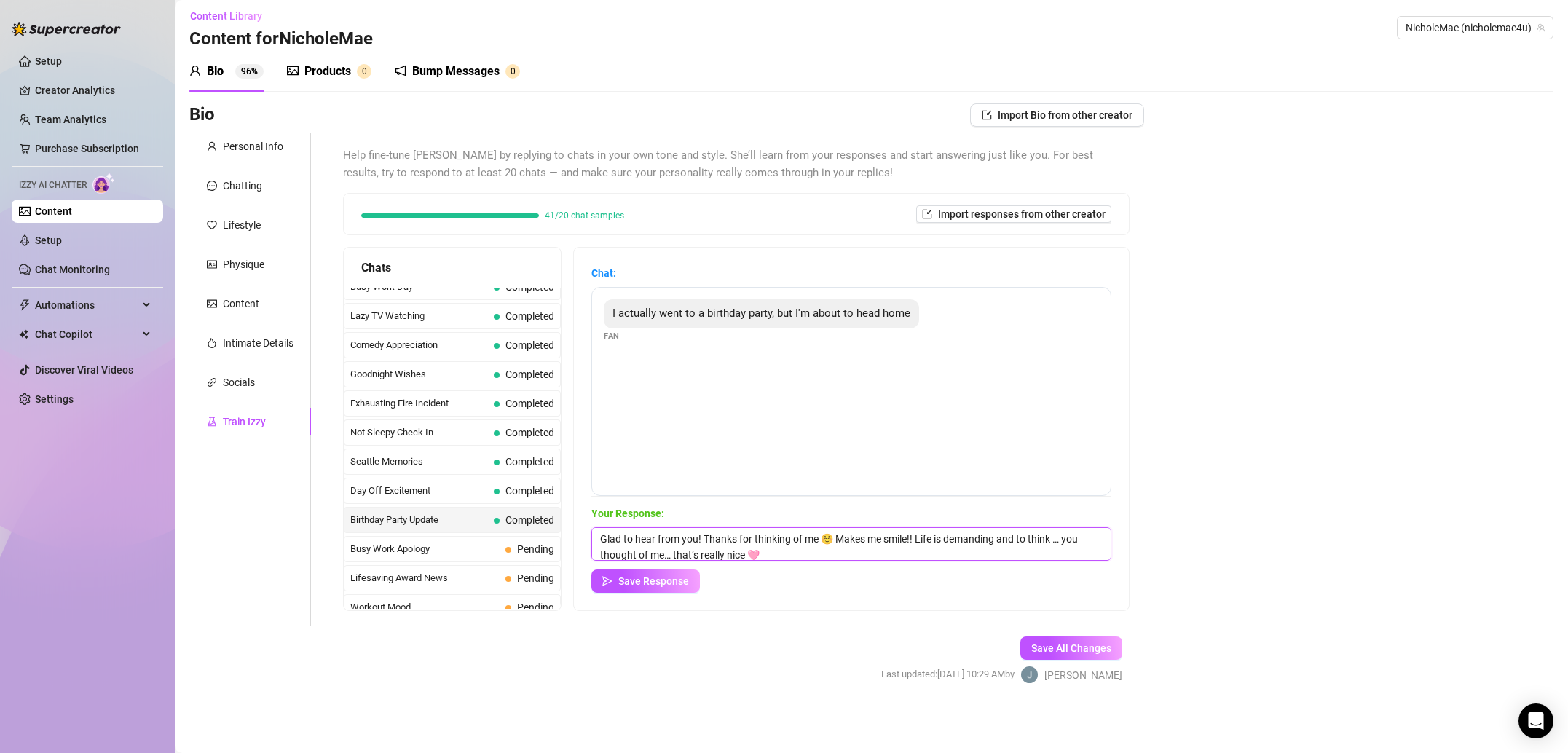
drag, startPoint x: 701, startPoint y: 547, endPoint x: 494, endPoint y: 521, distance: 208.6
click at [494, 521] on div "Chats Last Money Nipples Inquiry Completed Waiting For Payday Completed Not Pus…" at bounding box center [736, 429] width 787 height 364
click at [458, 540] on div "Busy Work Apology Pending" at bounding box center [452, 549] width 217 height 26
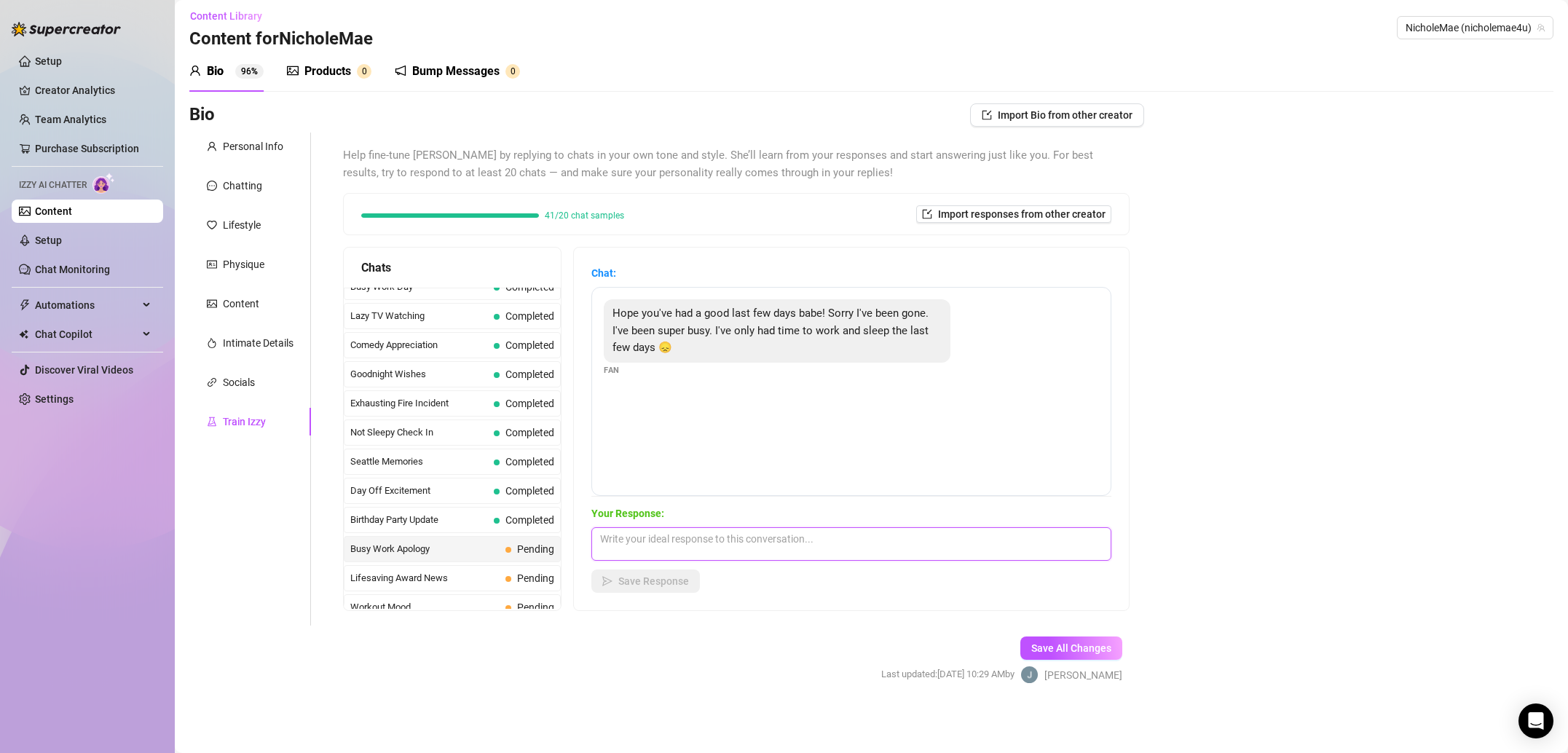
click at [741, 532] on textarea at bounding box center [852, 544] width 520 height 33
paste textarea "Glad to hear from you! Thanks for thinking of me ☺️ Makes me smile!! Life is de…"
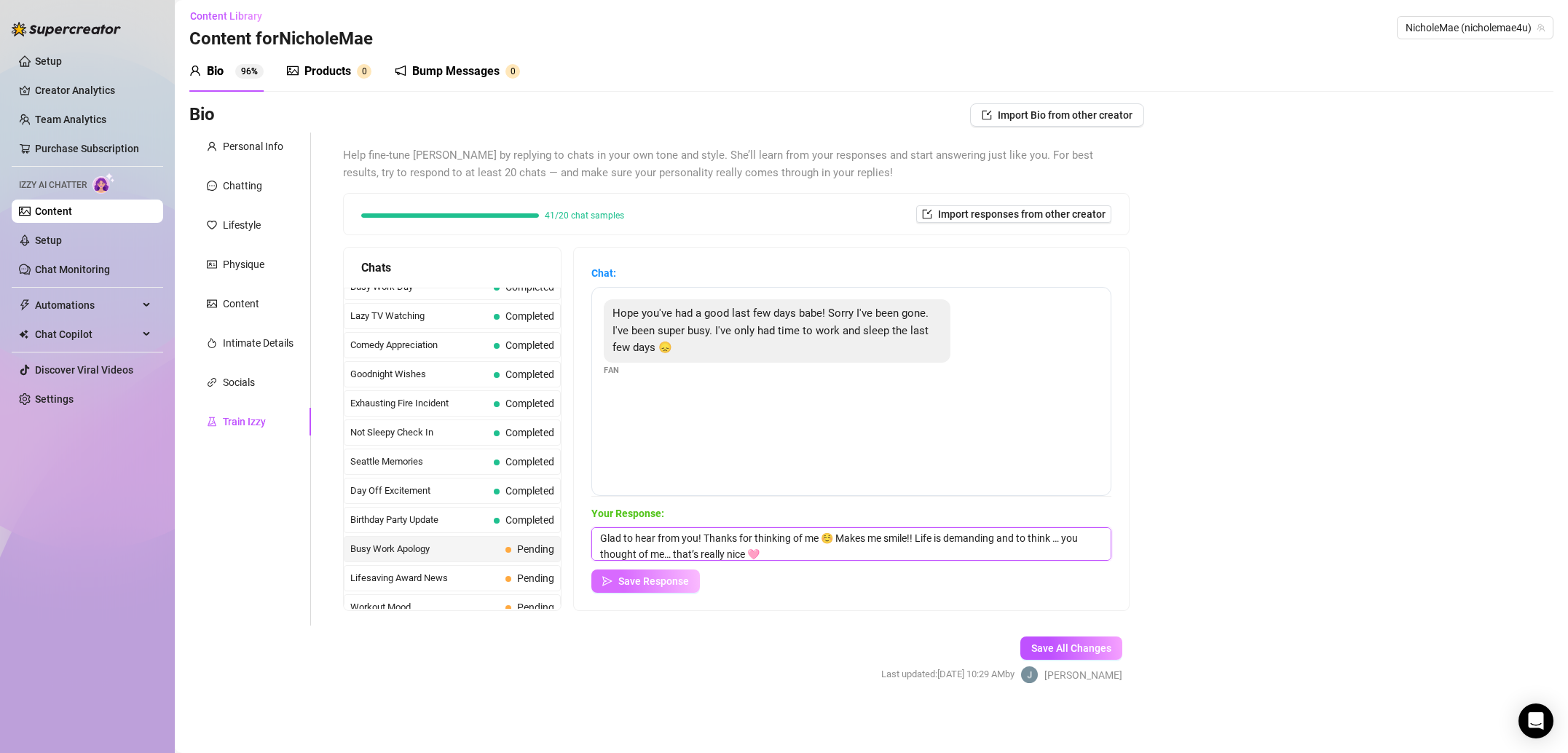
type textarea "Glad to hear from you! Thanks for thinking of me ☺️ Makes me smile!! Life is de…"
click at [640, 585] on span "Save Response" at bounding box center [653, 581] width 71 height 12
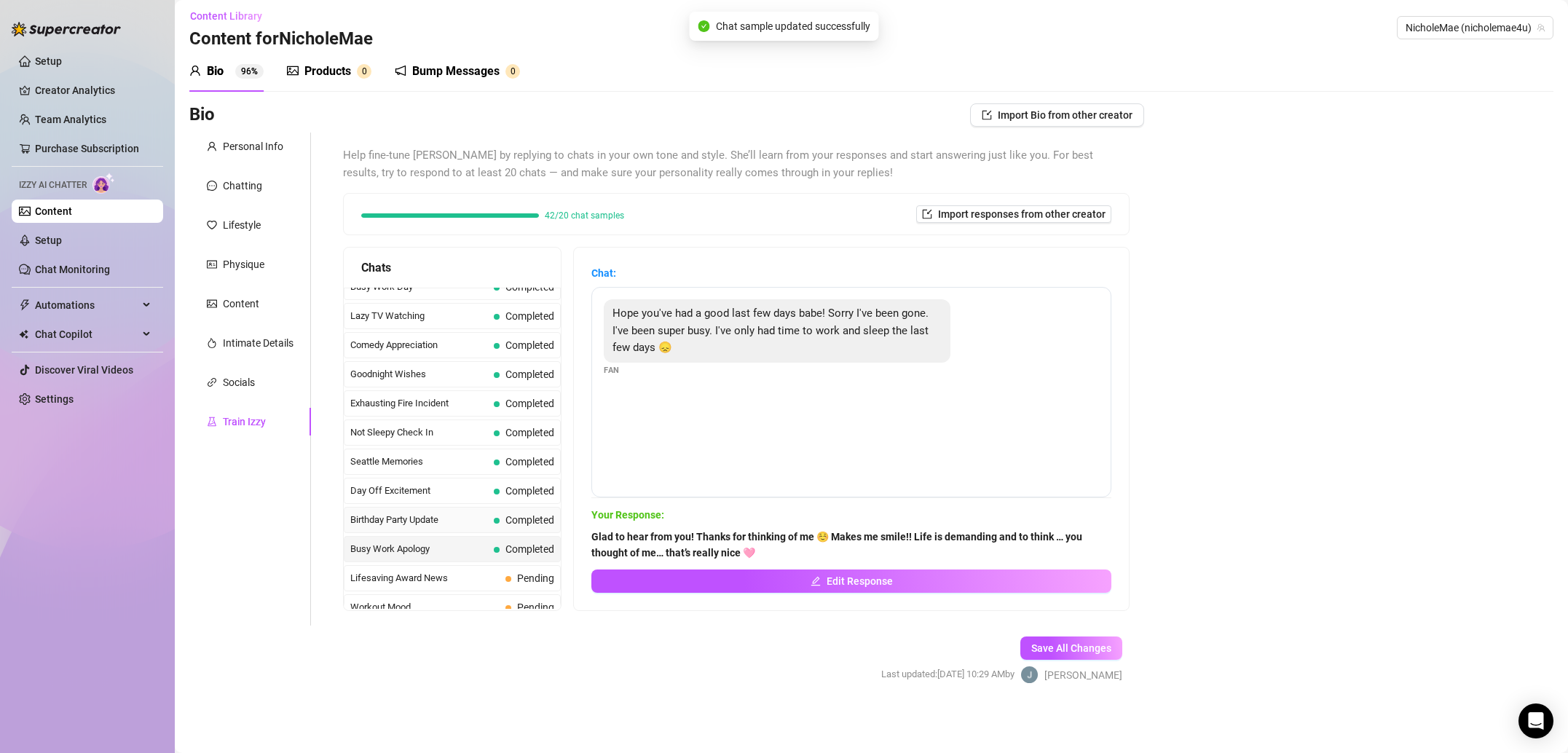
click at [514, 525] on span "Completed" at bounding box center [529, 520] width 49 height 12
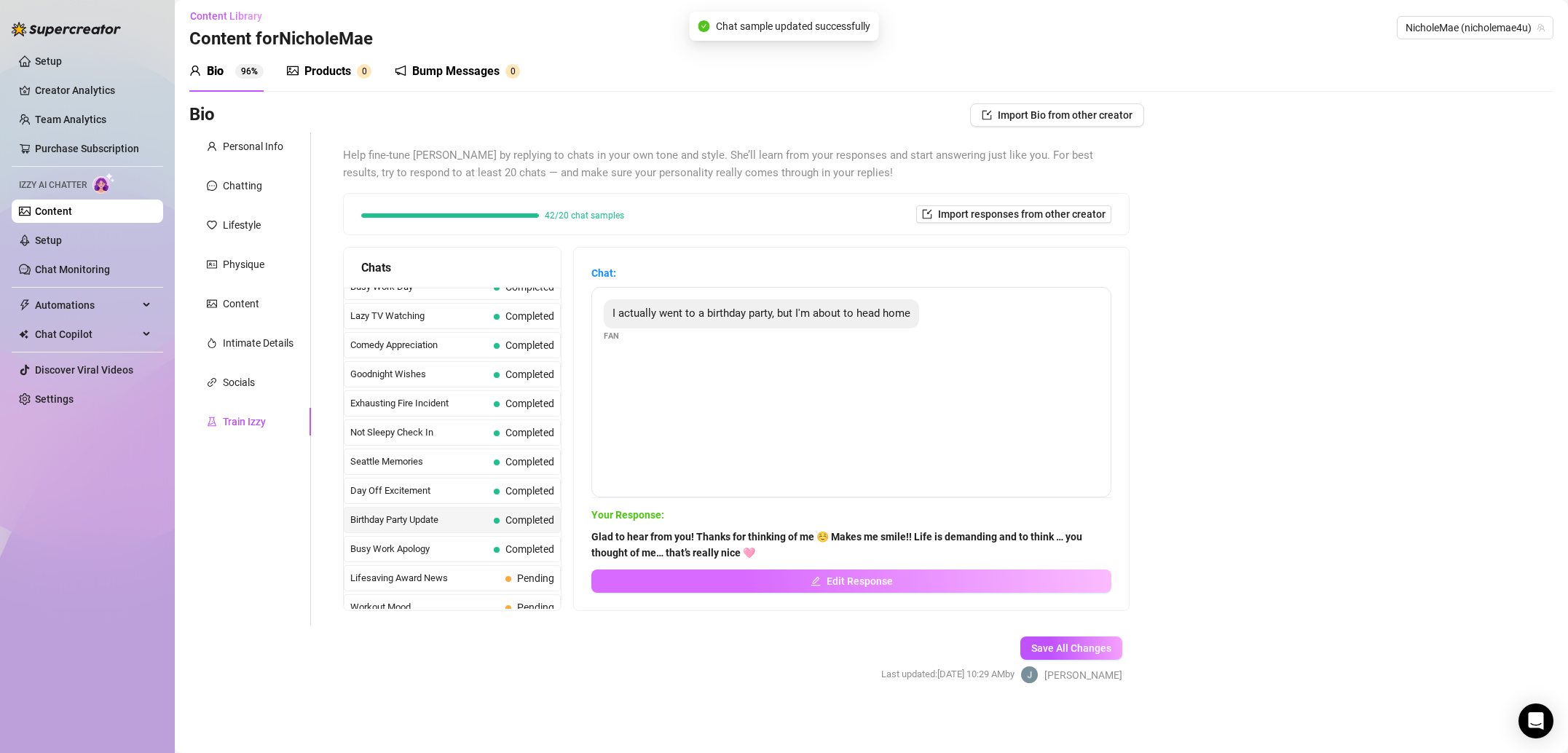
click at [763, 576] on button "Edit Response" at bounding box center [852, 580] width 520 height 23
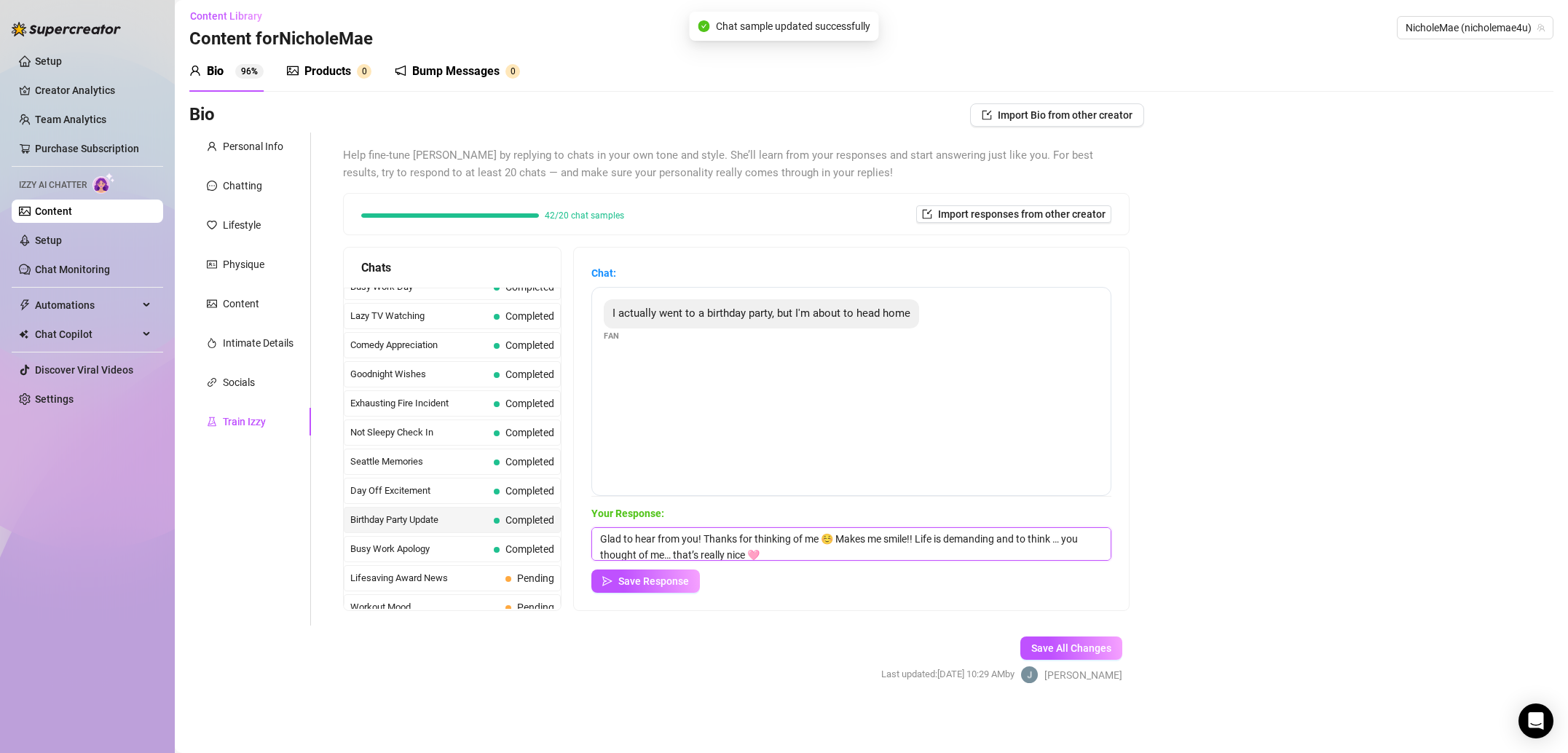
drag, startPoint x: 728, startPoint y: 542, endPoint x: 526, endPoint y: 509, distance: 204.7
click at [526, 509] on div "Chats Last Money Nipples Inquiry Completed Waiting For Payday Completed Not Pus…" at bounding box center [736, 429] width 787 height 364
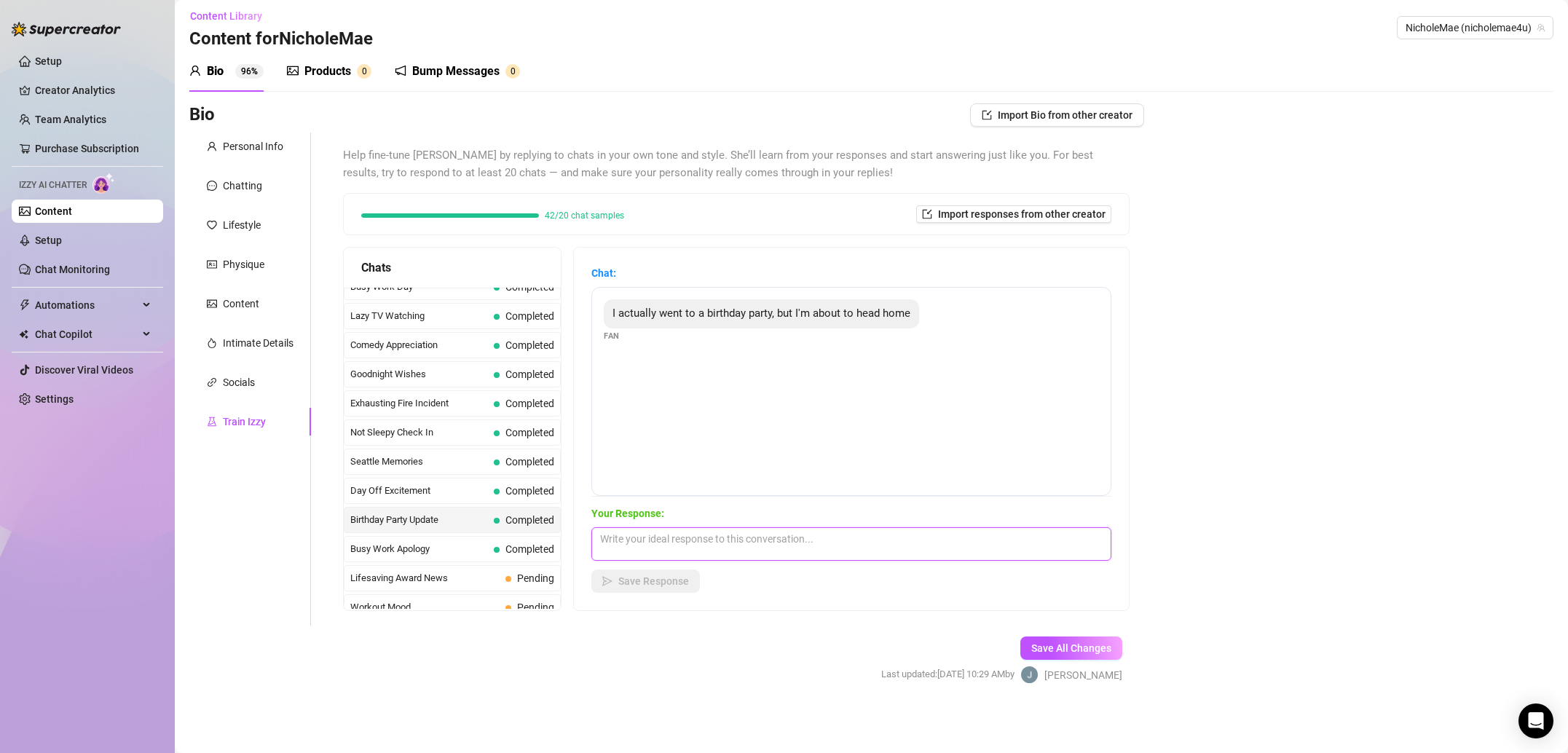
click at [820, 545] on textarea at bounding box center [852, 544] width 520 height 33
paste textarea "Ohhh exciting!! How was the birthday? Take shots for me?"
type textarea "Ohhh exciting!! How was the birthday? Take shots for me?"
click at [671, 574] on button "Save Response" at bounding box center [645, 580] width 109 height 23
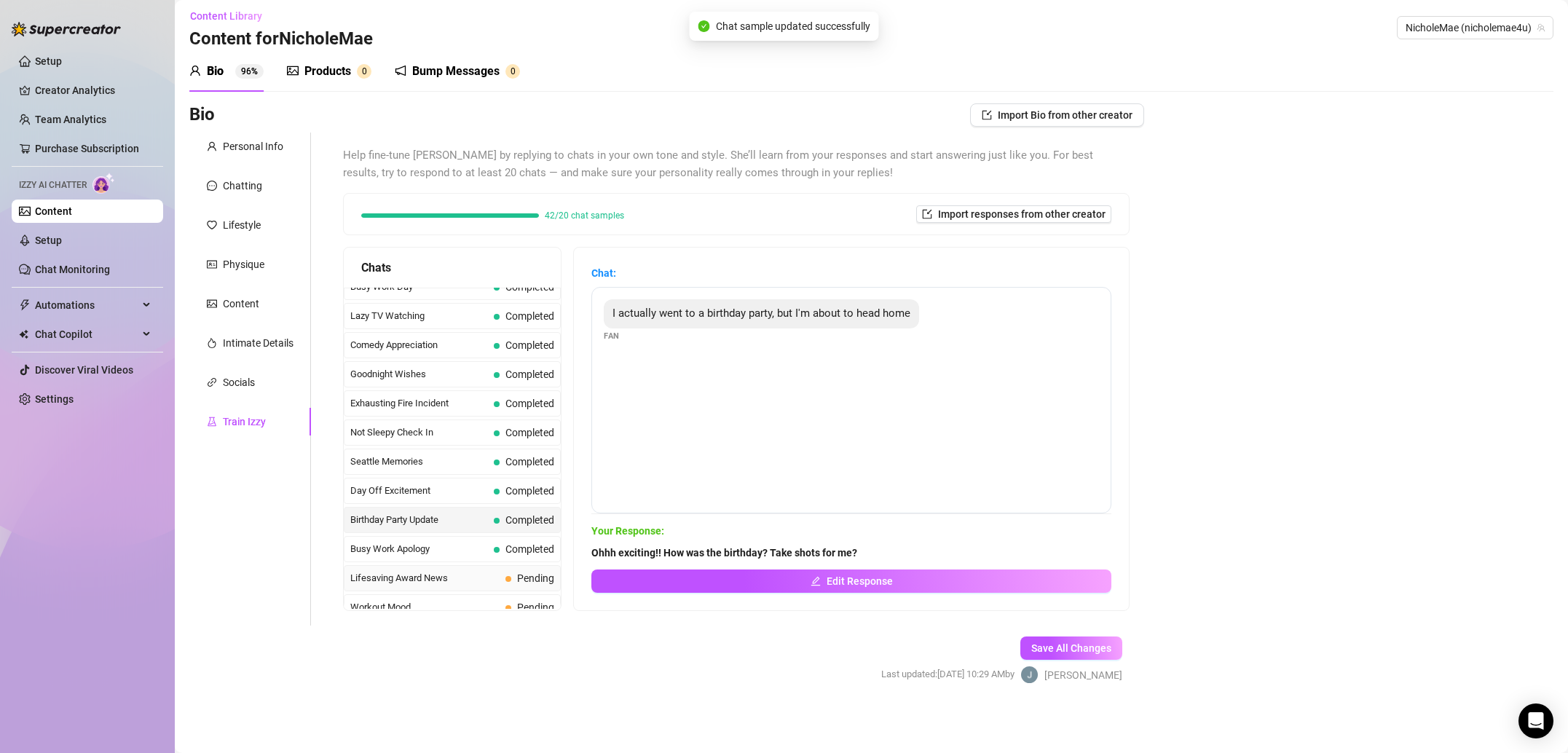
click at [534, 579] on span "Pending" at bounding box center [535, 578] width 37 height 12
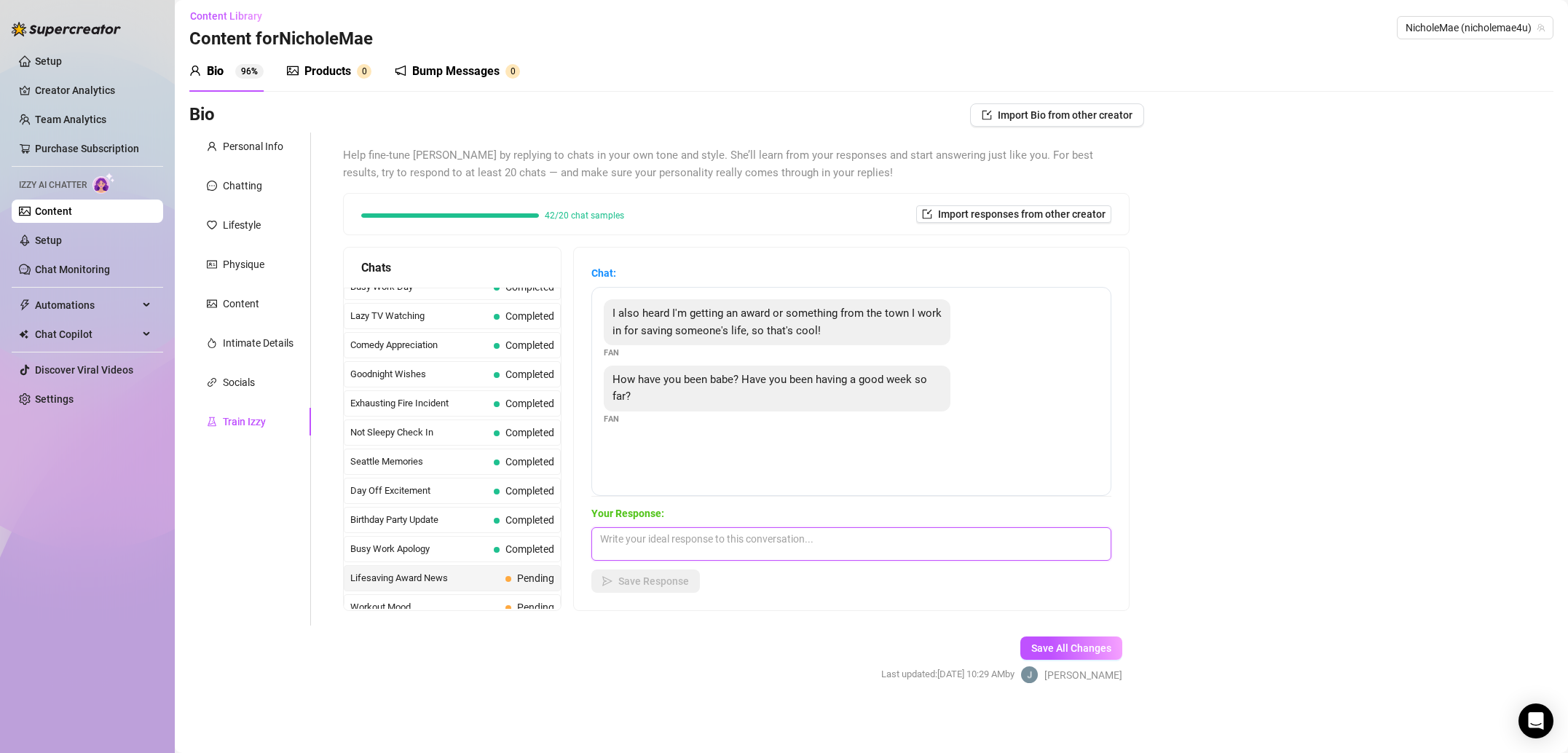
click at [711, 542] on textarea at bounding box center [852, 544] width 520 height 33
paste textarea "How did you save someone’s life!!?? I need to know this story! What!? I’ve been…"
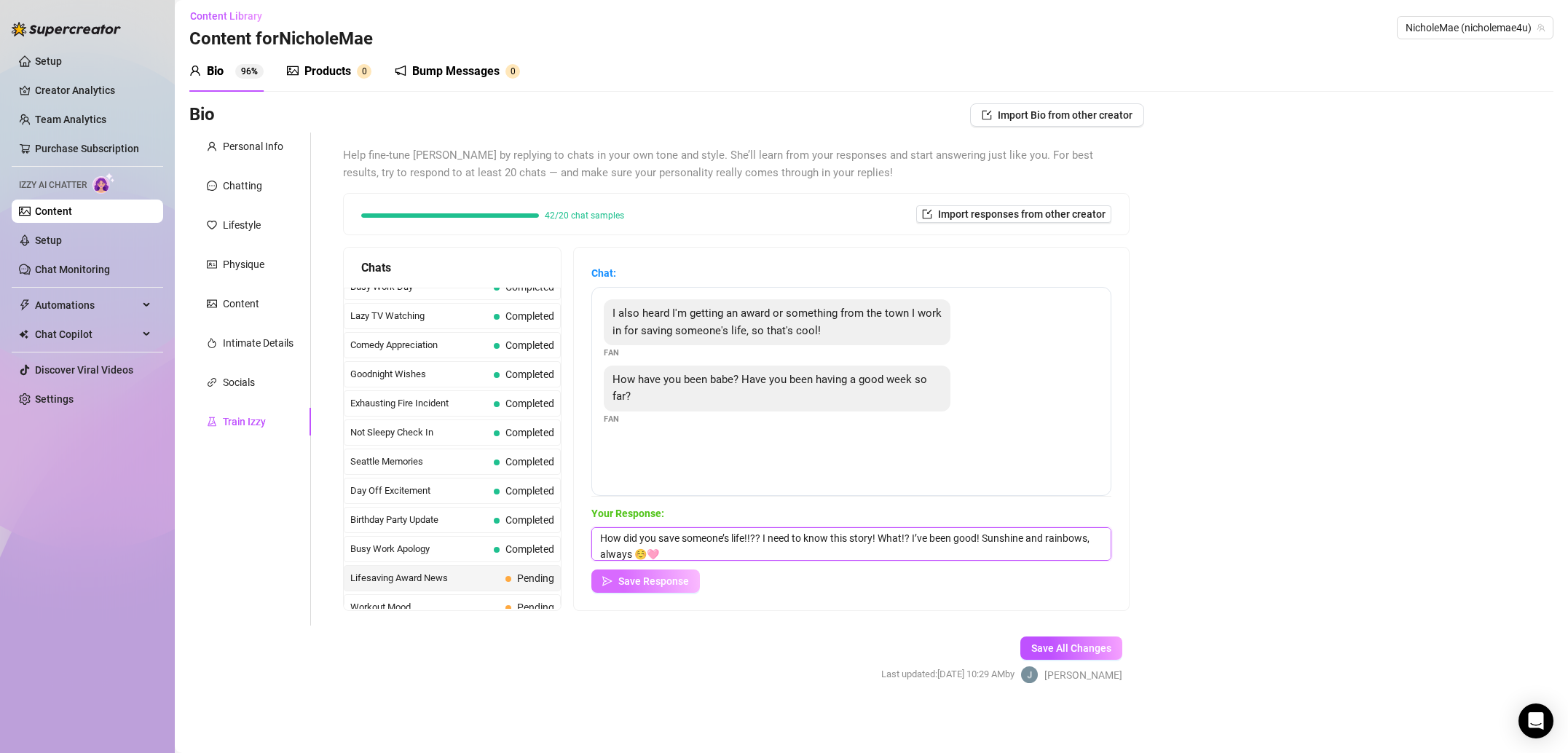
type textarea "How did you save someone’s life!!?? I need to know this story! What!? I’ve been…"
click at [675, 577] on span "Save Response" at bounding box center [653, 581] width 71 height 12
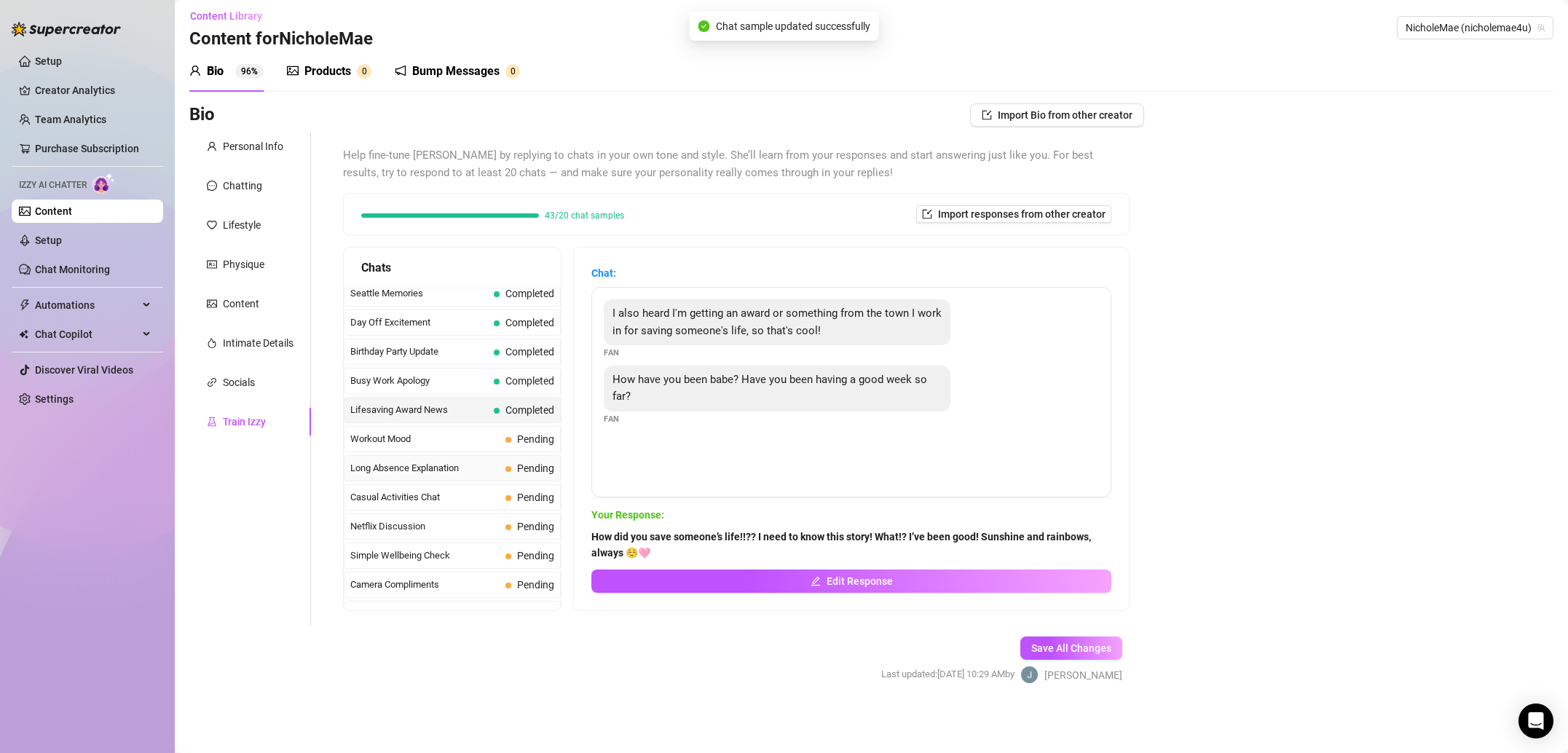
scroll to position [1174, 0]
click at [455, 439] on span "Workout Mood" at bounding box center [425, 437] width 150 height 15
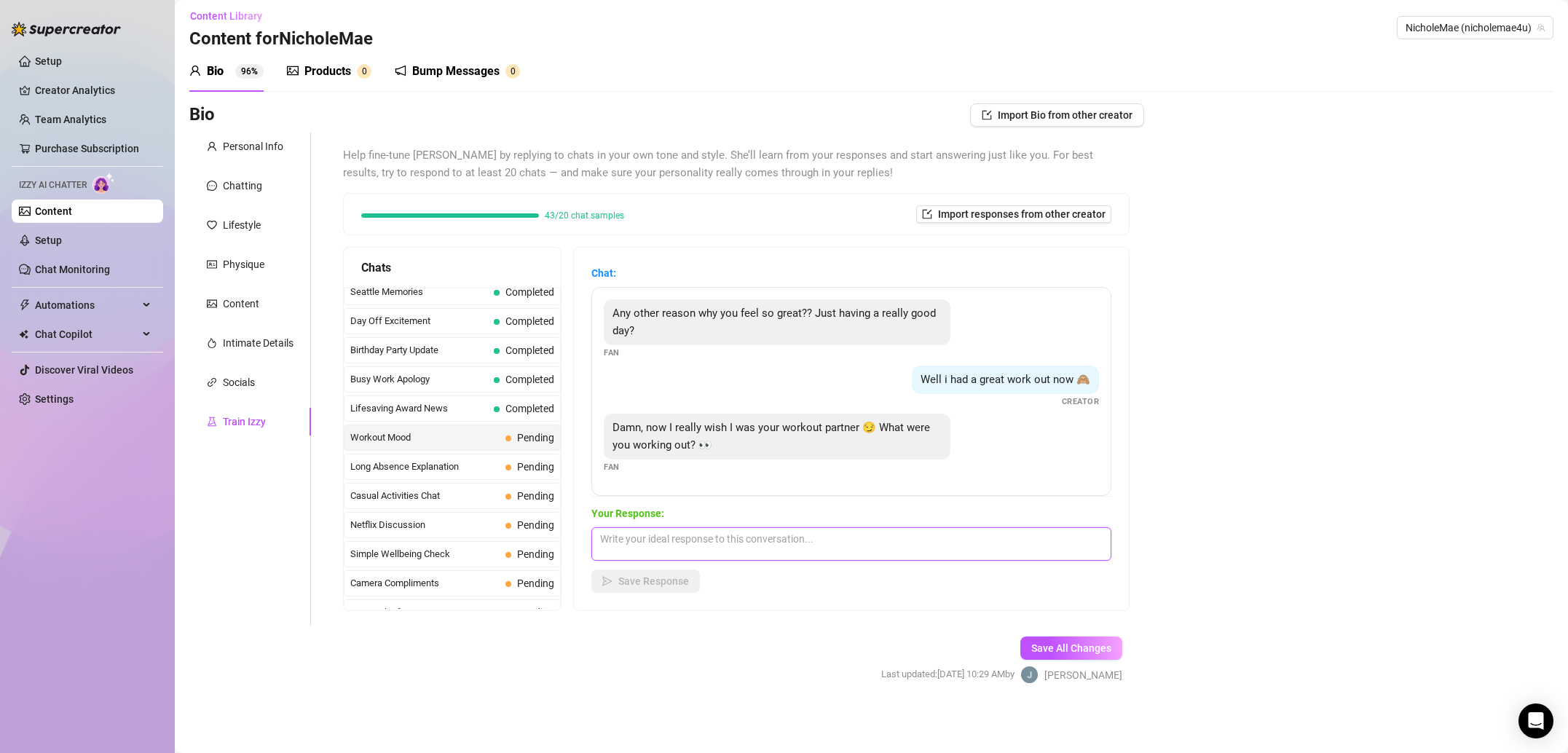
click at [744, 534] on textarea at bounding box center [852, 544] width 520 height 33
paste textarea "My attitude problem 🤣"
type textarea "My attitude problem 🤣"
click at [689, 573] on button "Save Response" at bounding box center [645, 580] width 109 height 23
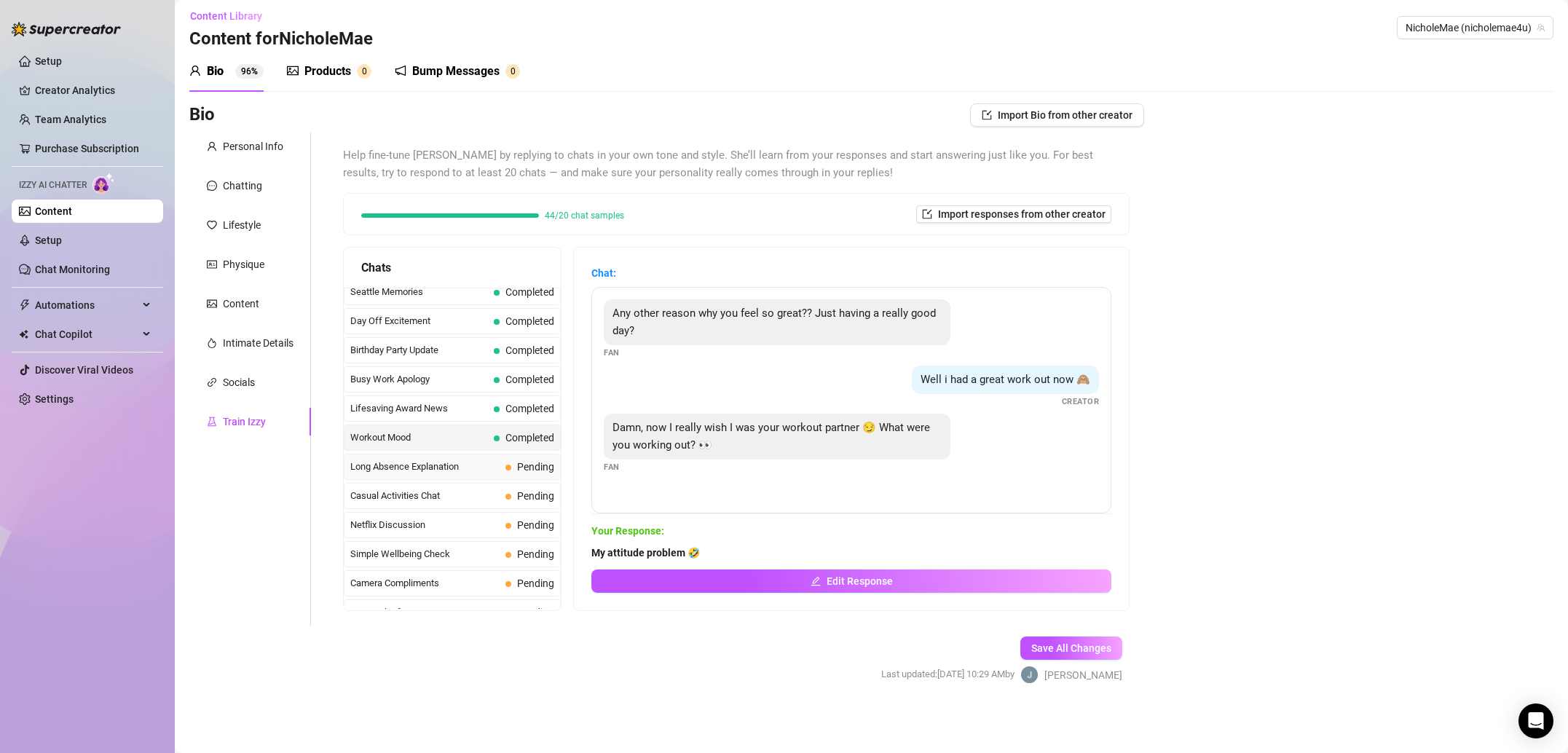
click at [459, 472] on span "Long Absence Explanation" at bounding box center [425, 466] width 150 height 15
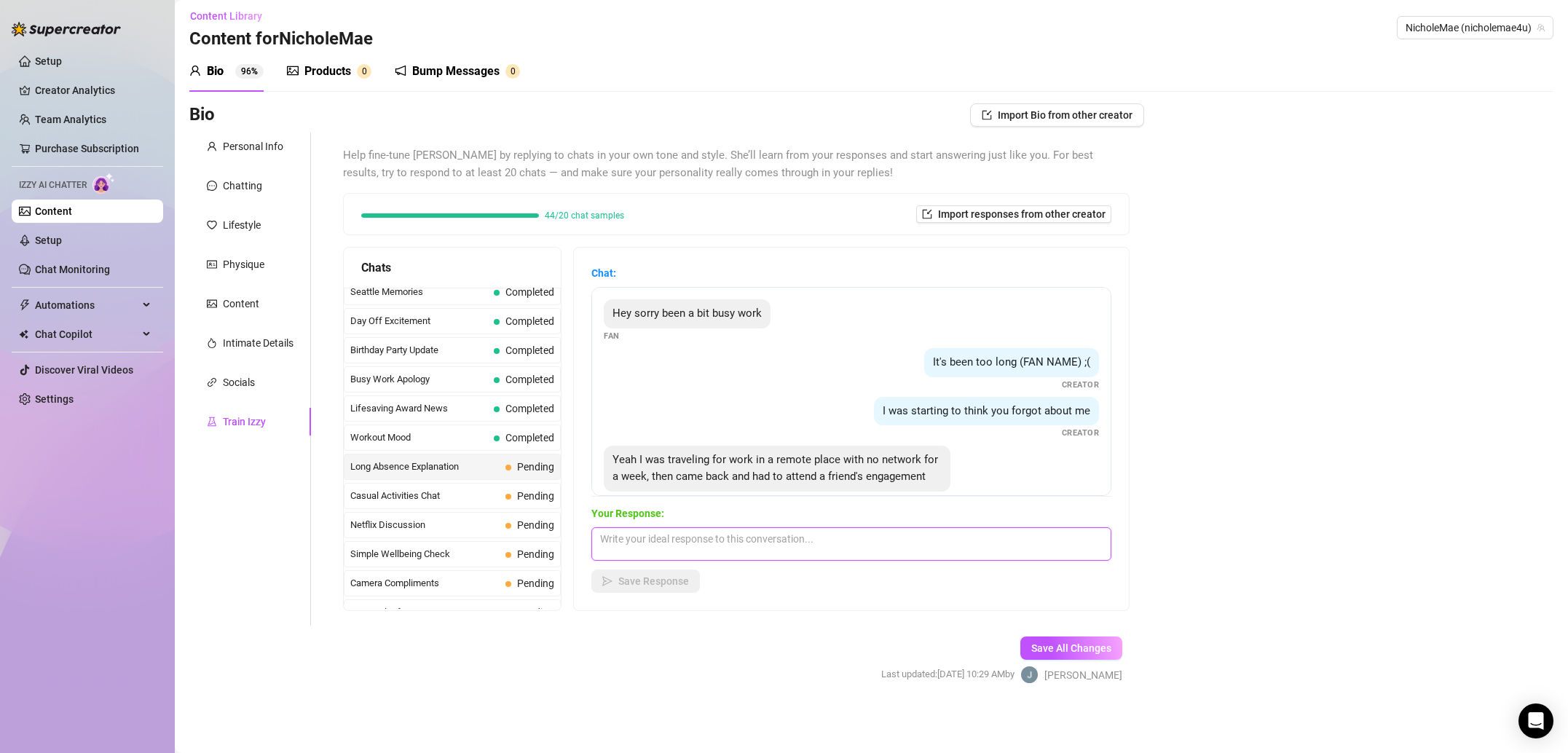
click at [729, 555] on textarea at bounding box center [852, 544] width 520 height 33
paste textarea "Engagement lol who even gets married anymore? Boring. [PERSON_NAME] jk sorry th…"
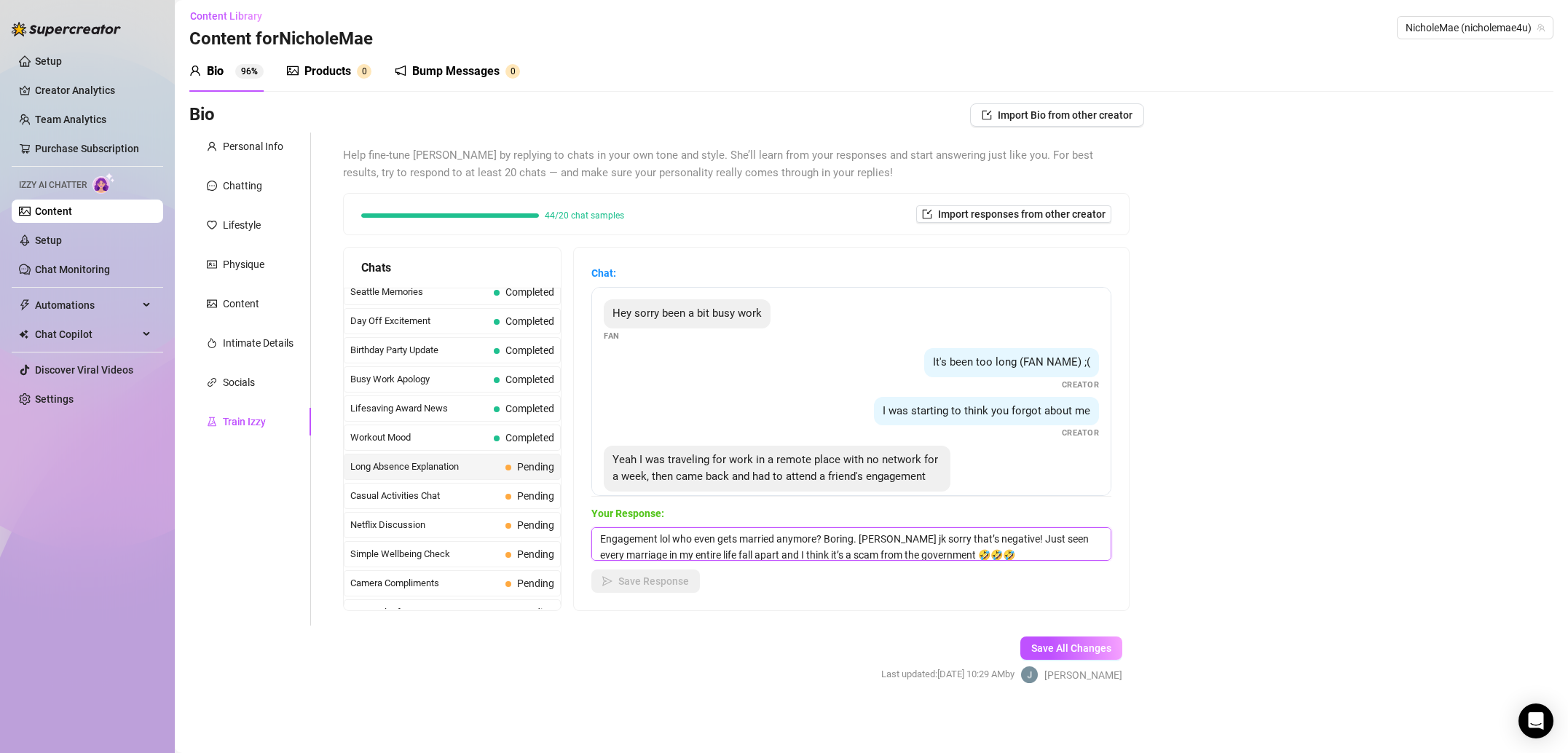
scroll to position [1, 0]
type textarea "Engagement lol who even gets married anymore? Boring. [PERSON_NAME] jk sorry th…"
click at [660, 572] on button "Save Response" at bounding box center [645, 580] width 109 height 23
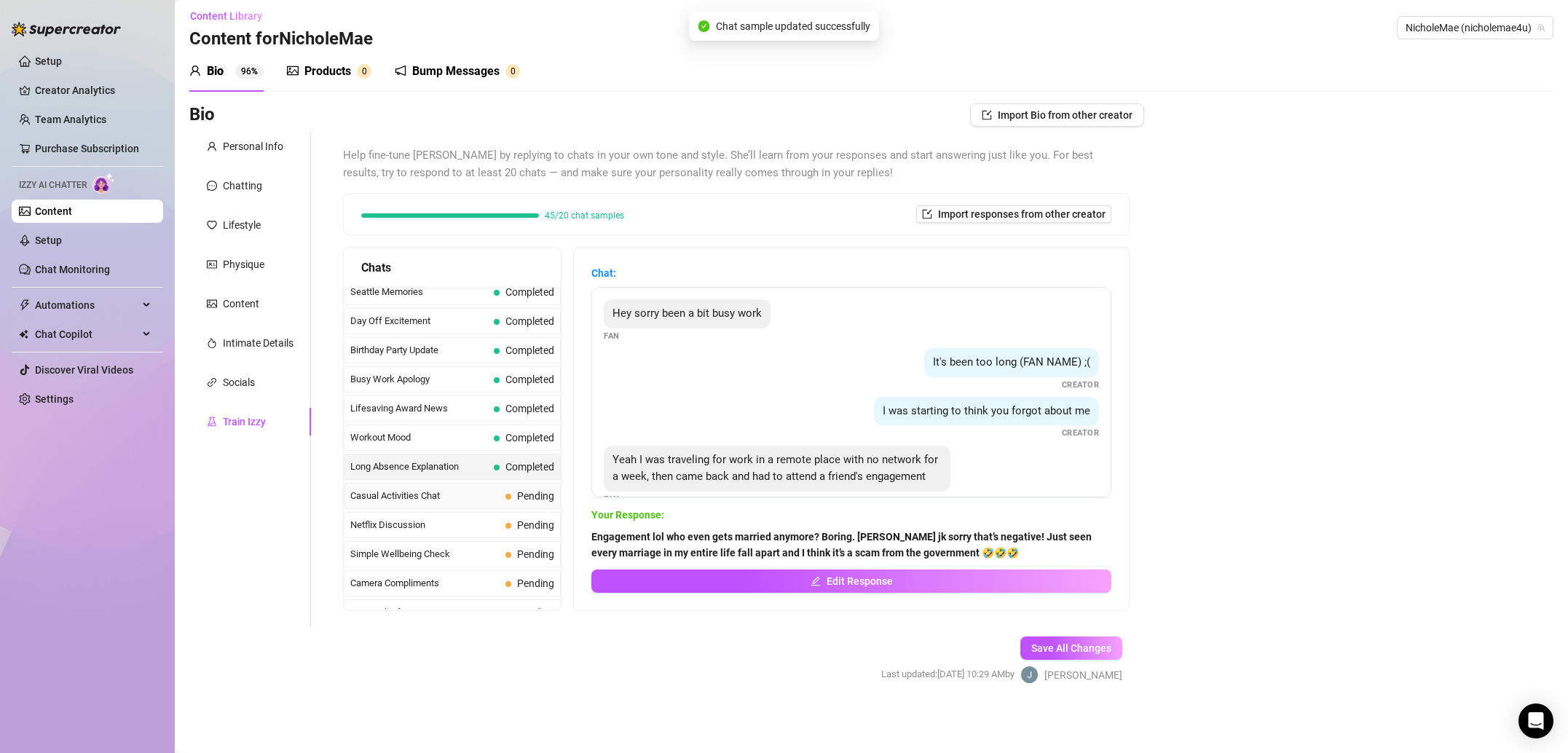
click at [475, 502] on span "Casual Activities Chat" at bounding box center [425, 495] width 150 height 15
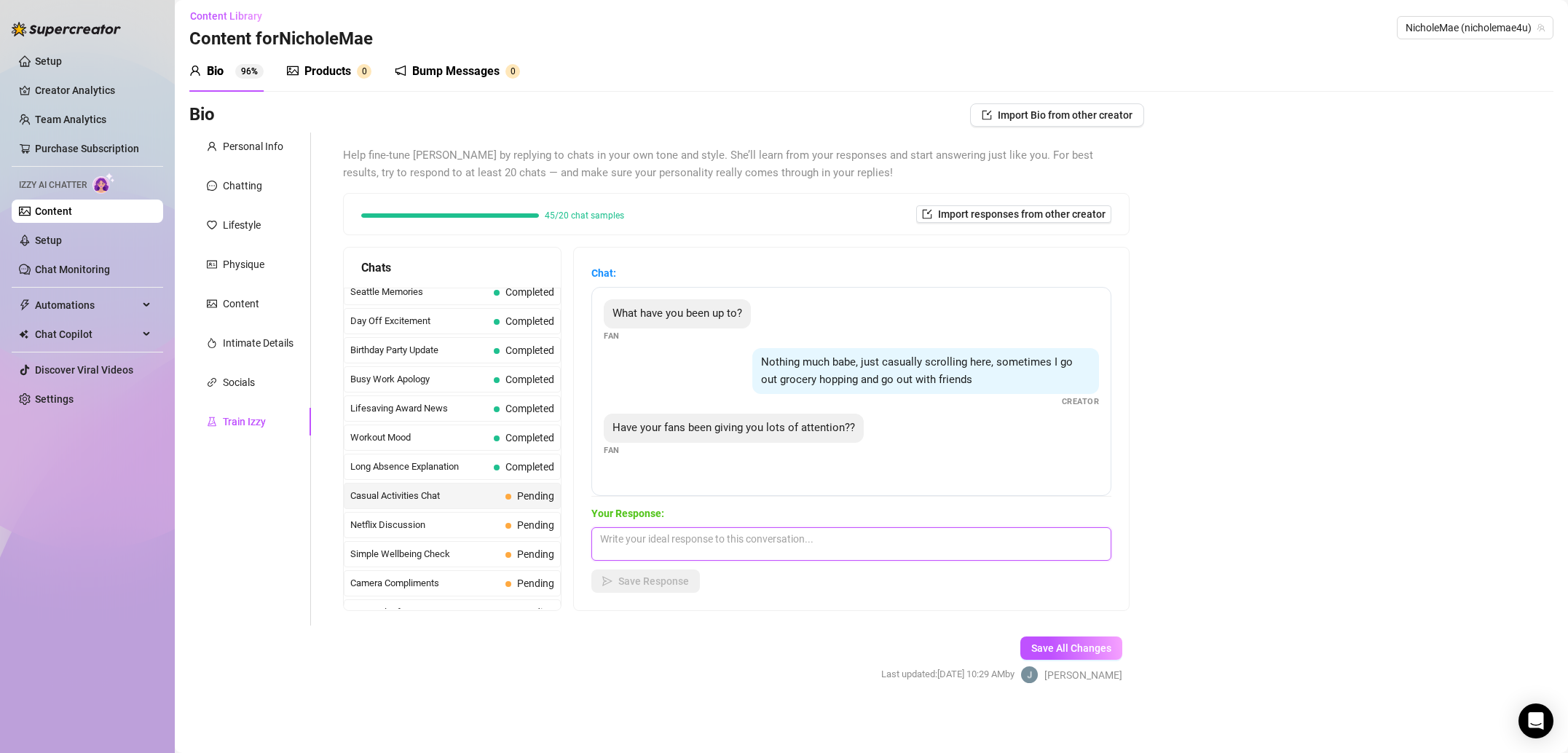
click at [680, 532] on textarea at bounding box center [852, 544] width 520 height 33
paste textarea "It’s kind of hard not to pay attention to me 🤣"
type textarea "It’s kind of hard not to pay attention to me 🤣"
click at [646, 589] on button "Save Response" at bounding box center [645, 580] width 109 height 23
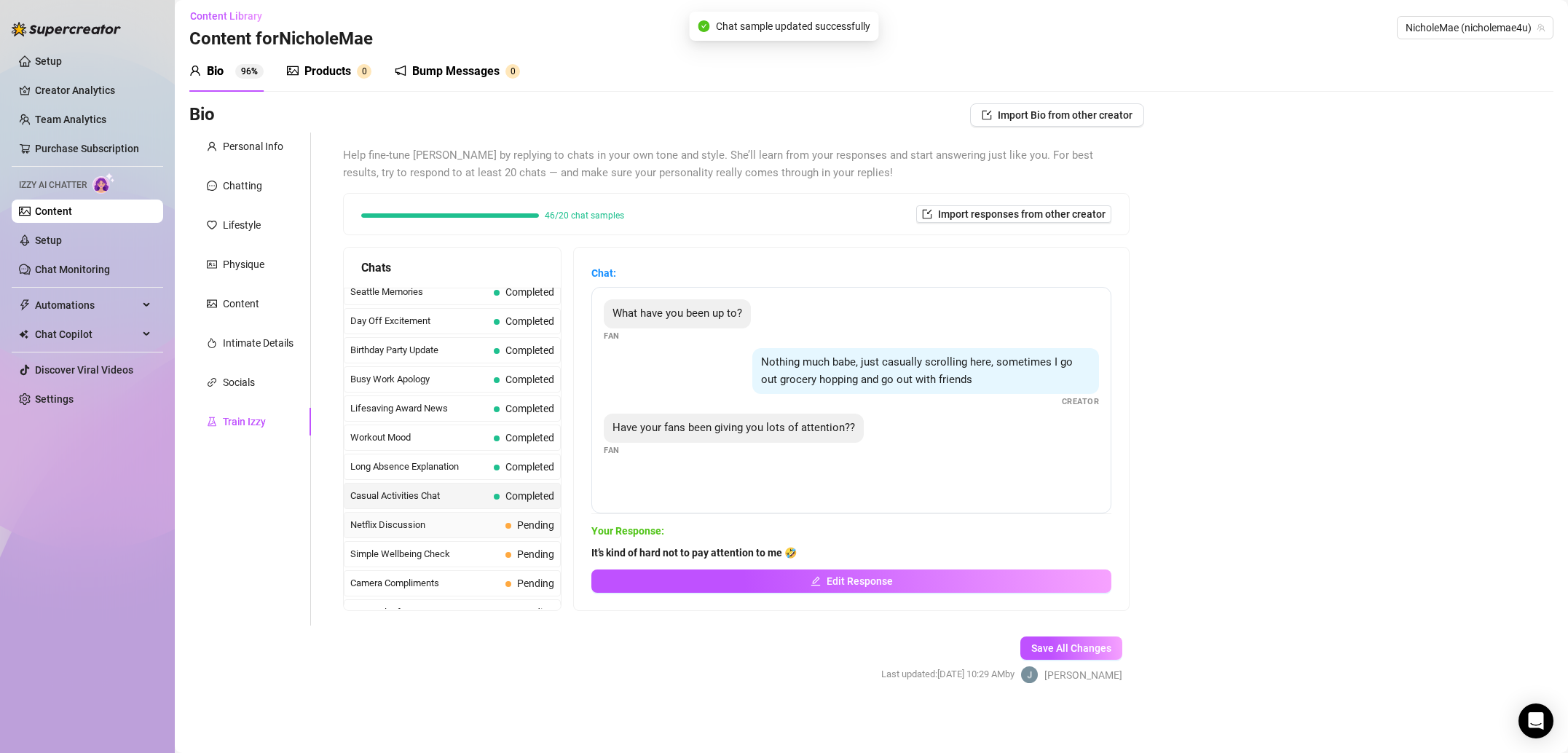
click at [450, 521] on span "Netflix Discussion" at bounding box center [425, 525] width 150 height 15
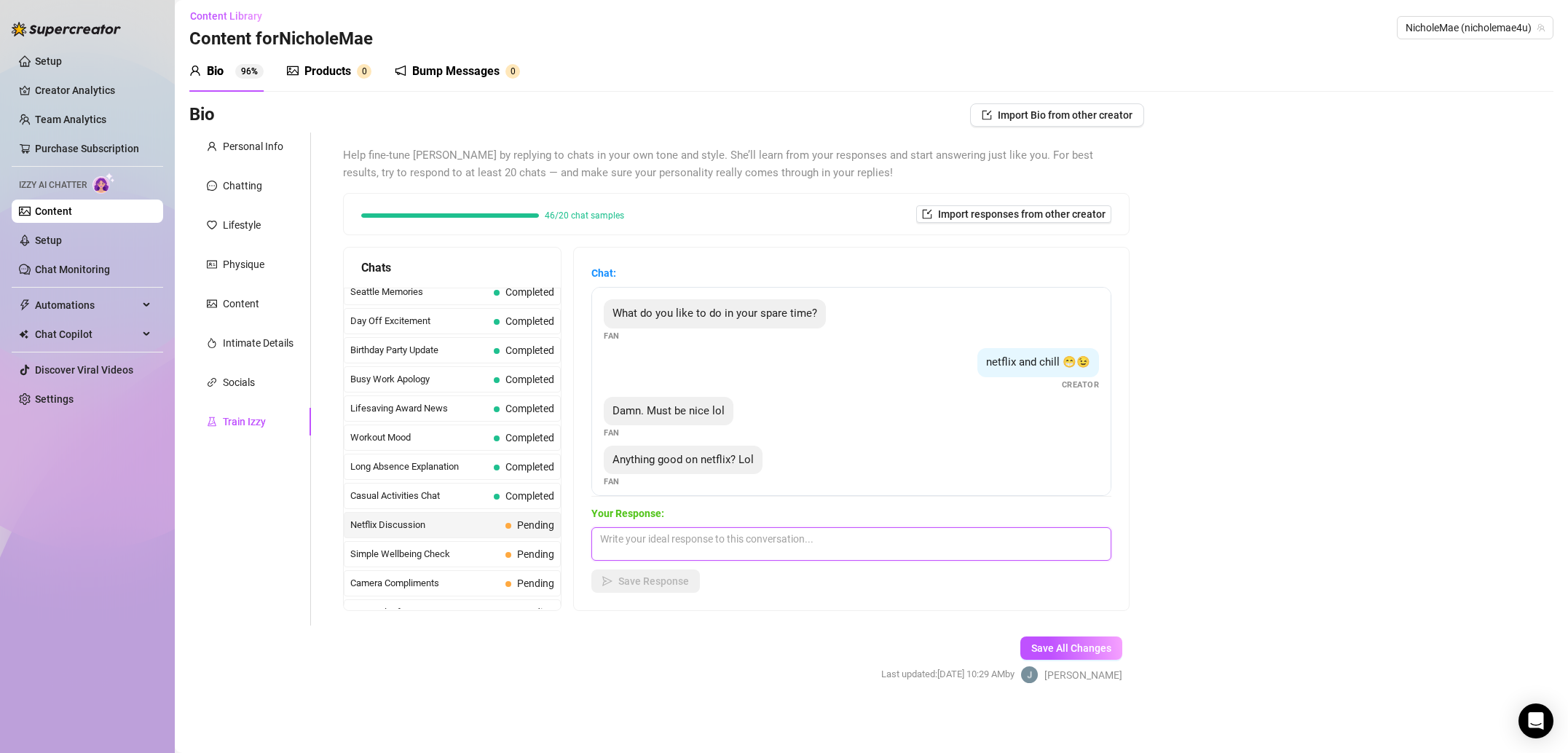
click at [722, 528] on textarea at bounding box center [852, 544] width 520 height 33
paste textarea "No, but they should make a movie about me 🤣 I like Hulu better tbh"
type textarea "No, but they should make a movie about me 🤣 I like Hulu better tbh"
click at [692, 581] on button "Save Response" at bounding box center [645, 580] width 109 height 23
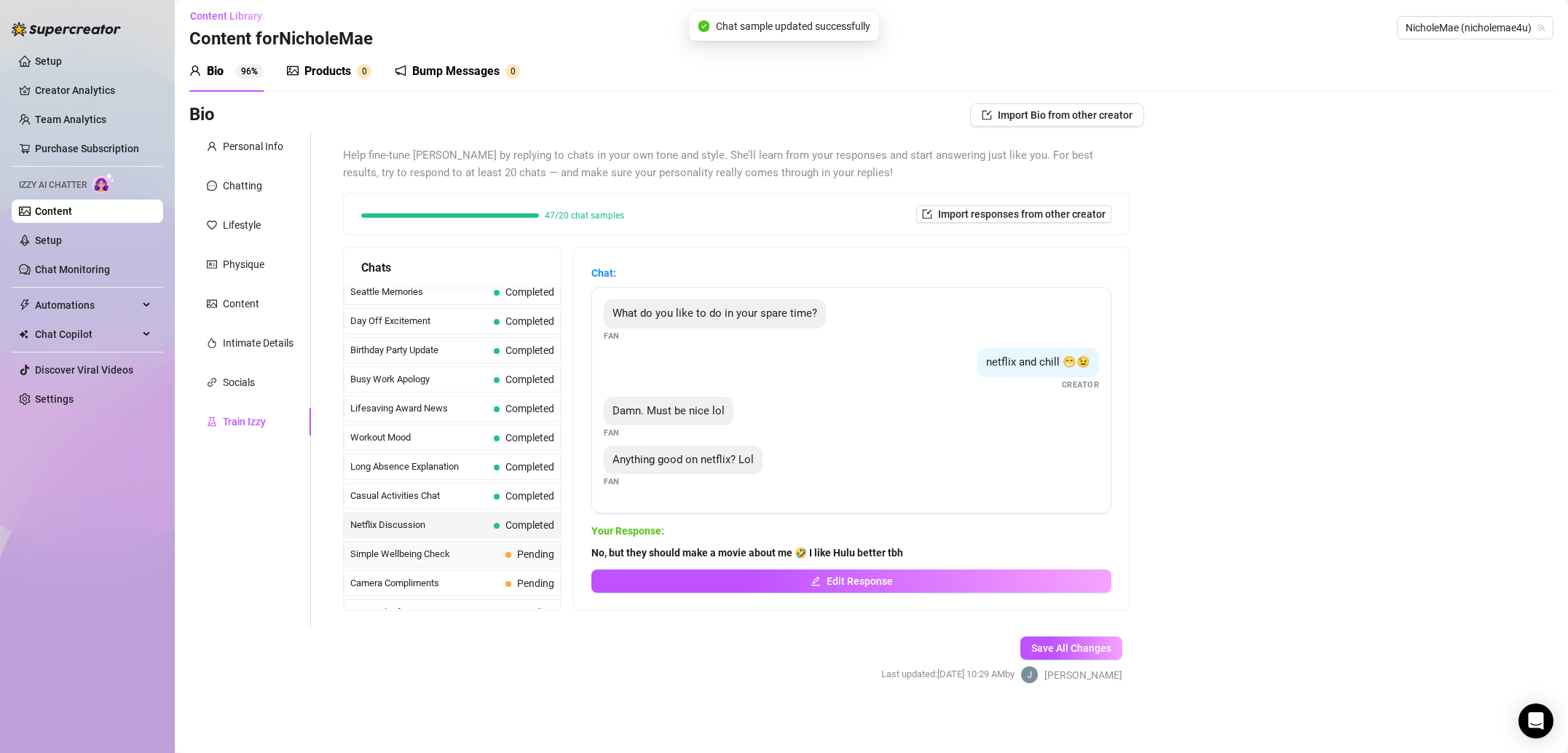
click at [457, 557] on span "Simple Wellbeing Check" at bounding box center [425, 554] width 150 height 15
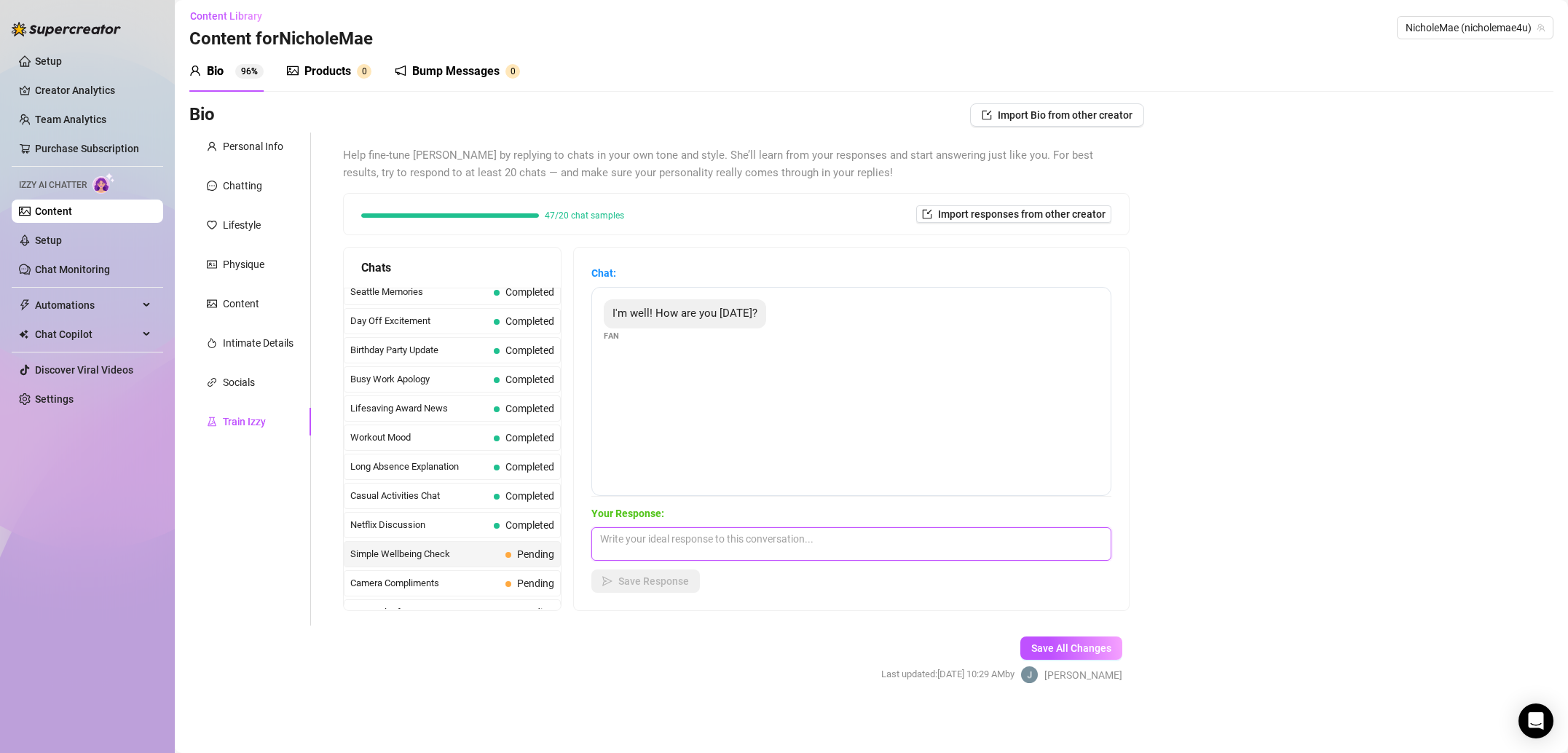
click at [744, 552] on textarea at bounding box center [852, 544] width 520 height 33
paste textarea "Amazing! Everything is amazing when you have a cute smile and a cute butt and a…"
type textarea "Amazing! Everything is amazing when you have a cute smile and a cute butt and a…"
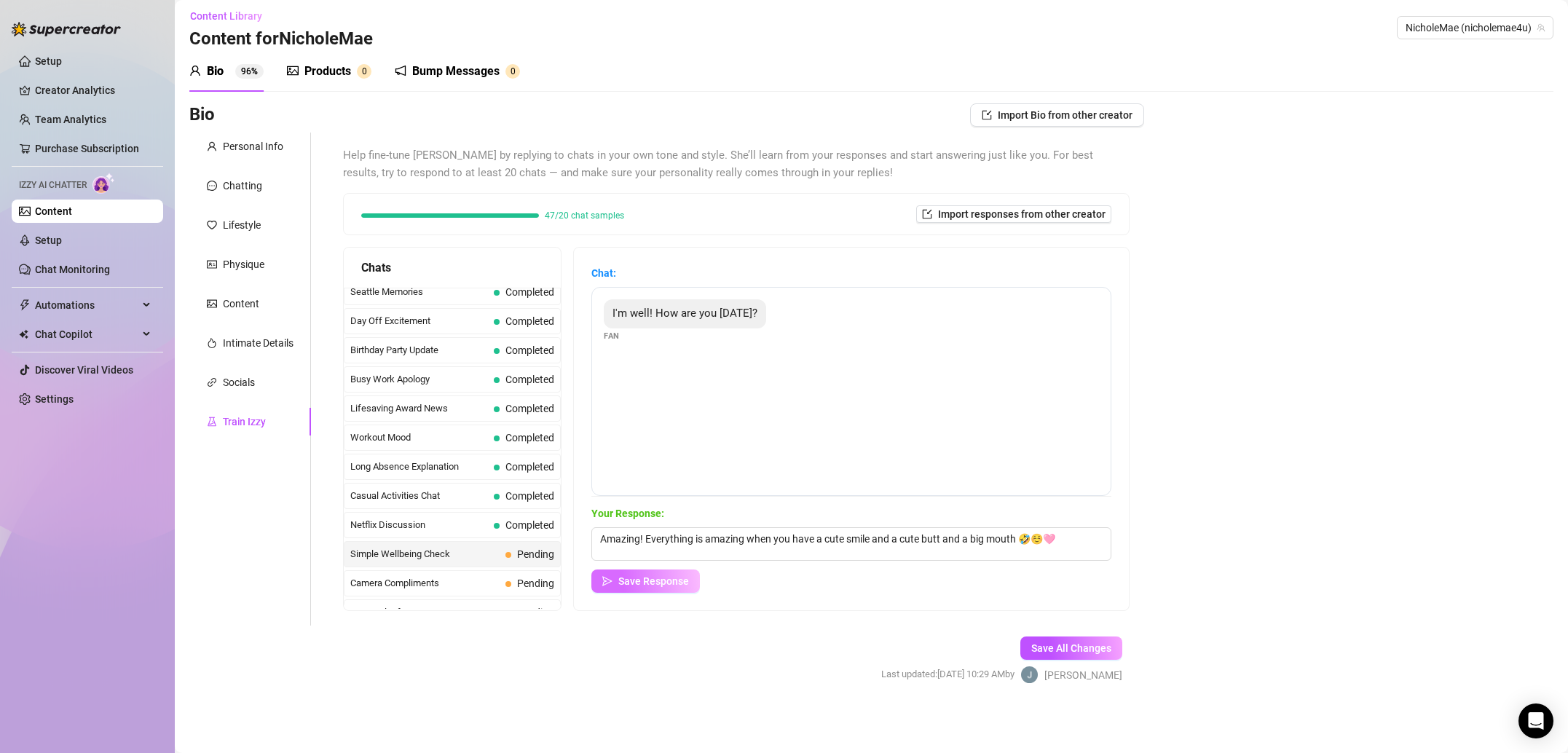
click at [669, 578] on span "Save Response" at bounding box center [653, 581] width 71 height 12
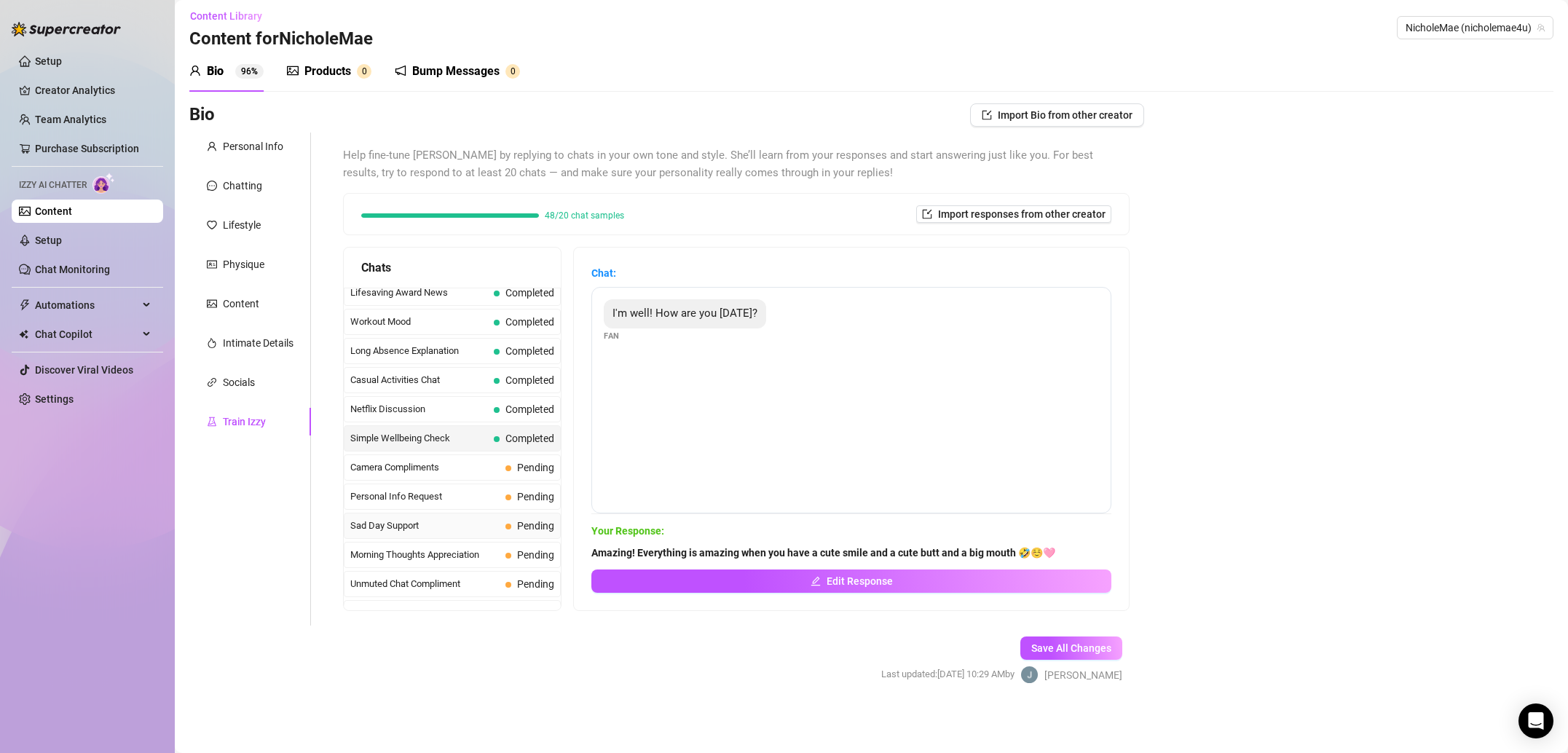
scroll to position [1298, 0]
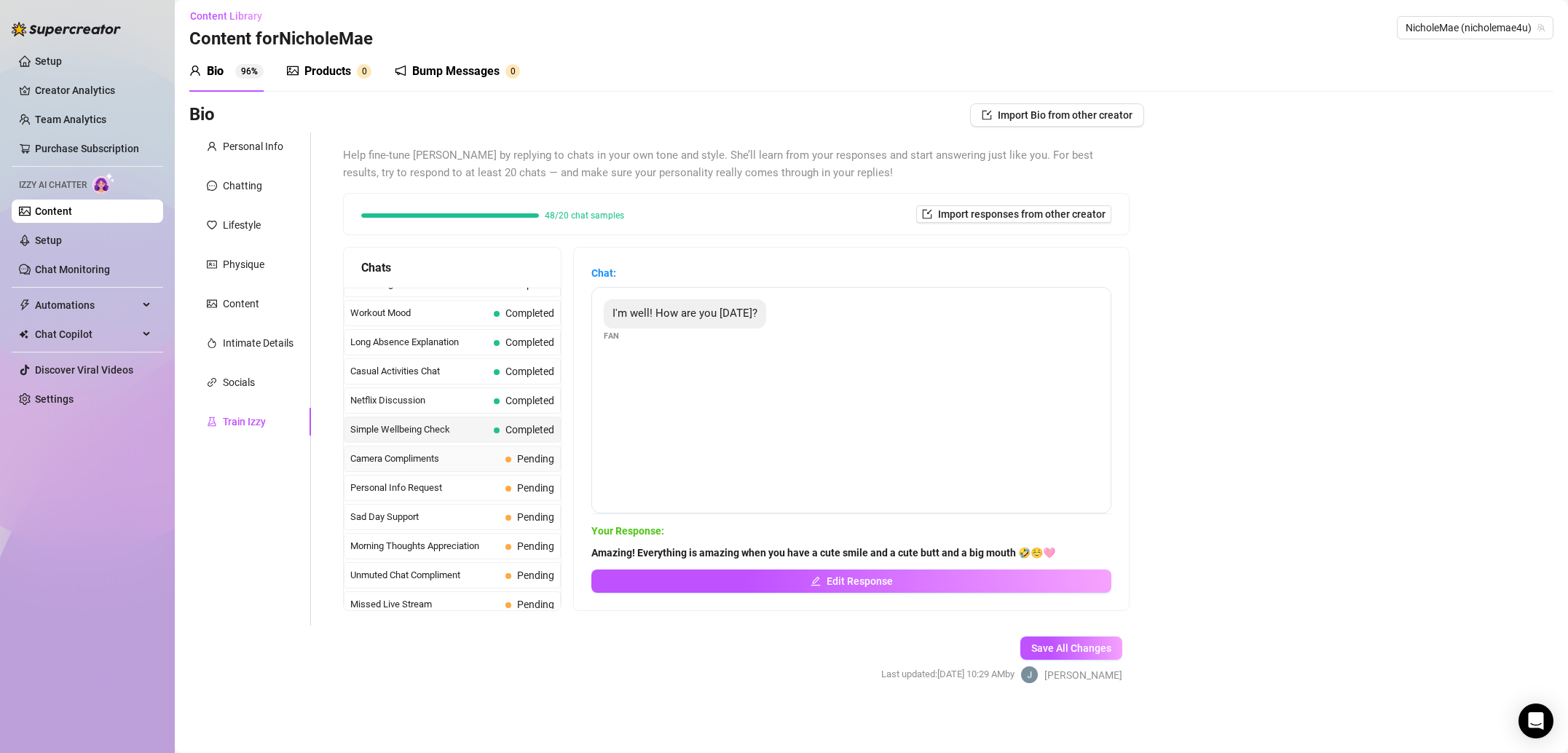
click at [493, 467] on div "Camera Compliments Pending" at bounding box center [452, 458] width 217 height 26
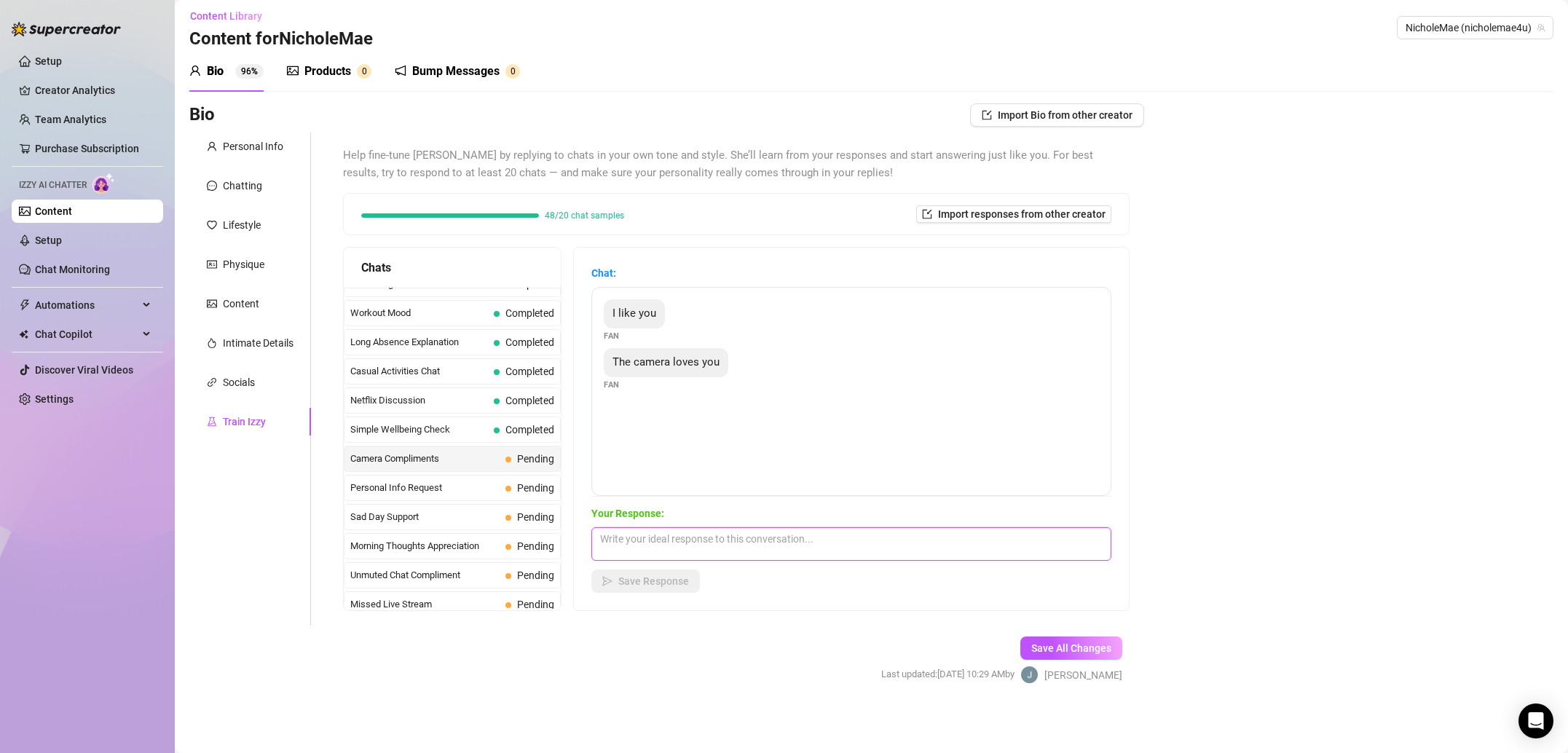
click at [737, 547] on textarea at bounding box center [852, 544] width 520 height 33
paste textarea "Awwww! Thank you! I have always been a little self conscious about the camera. …"
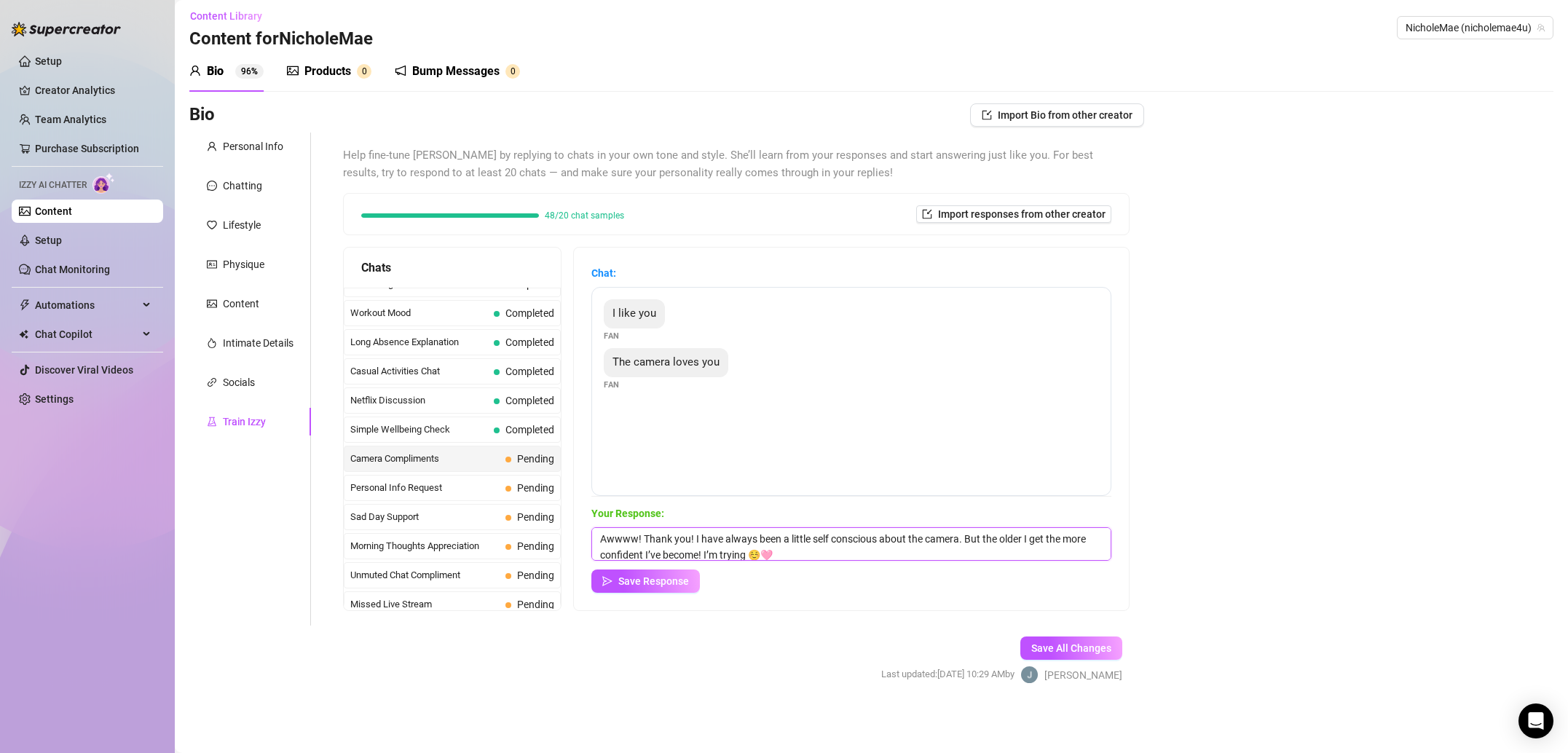
scroll to position [1, 0]
type textarea "Awwww! Thank you! I have always been a little self conscious about the camera. …"
click at [676, 578] on span "Save Response" at bounding box center [653, 581] width 71 height 12
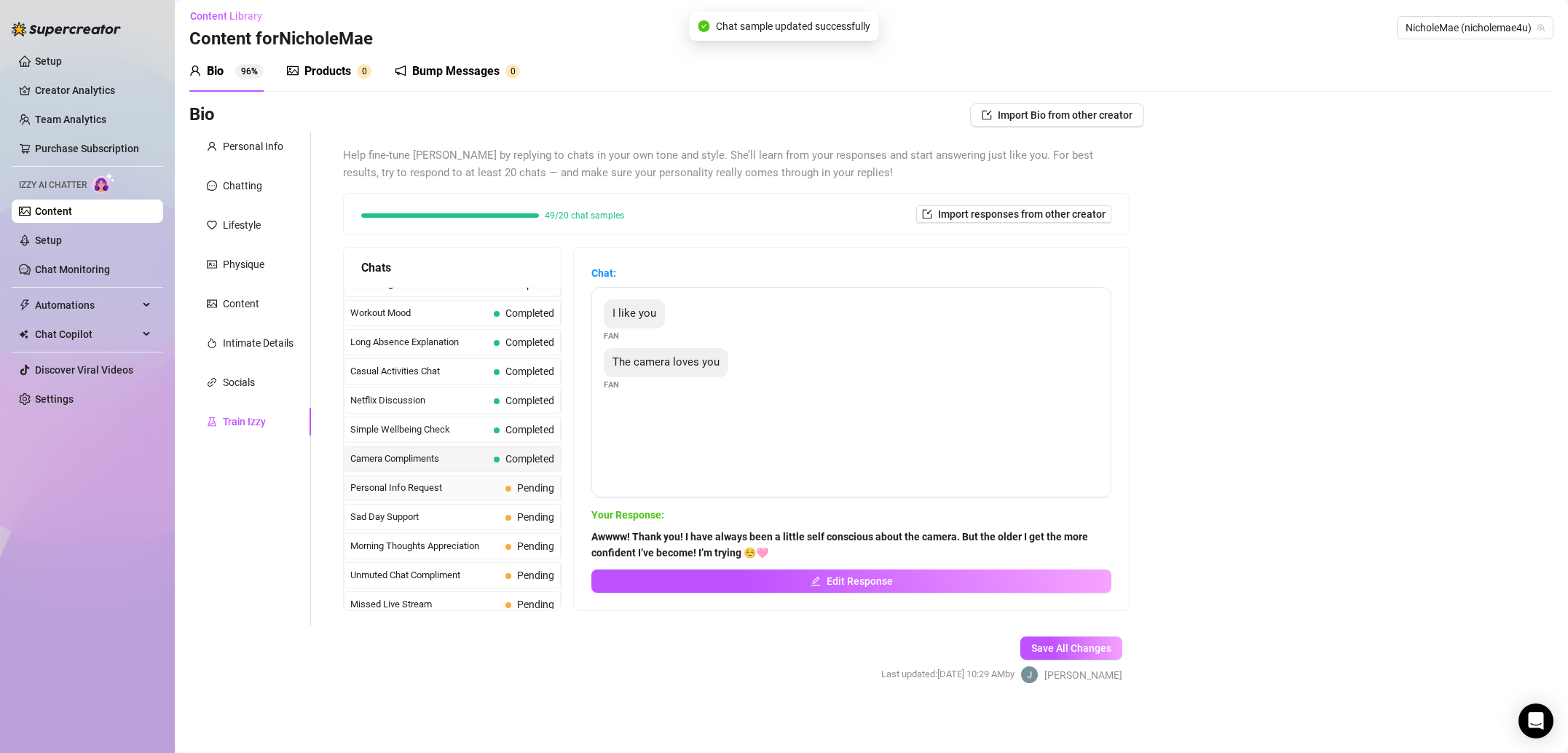
scroll to position [1307, 0]
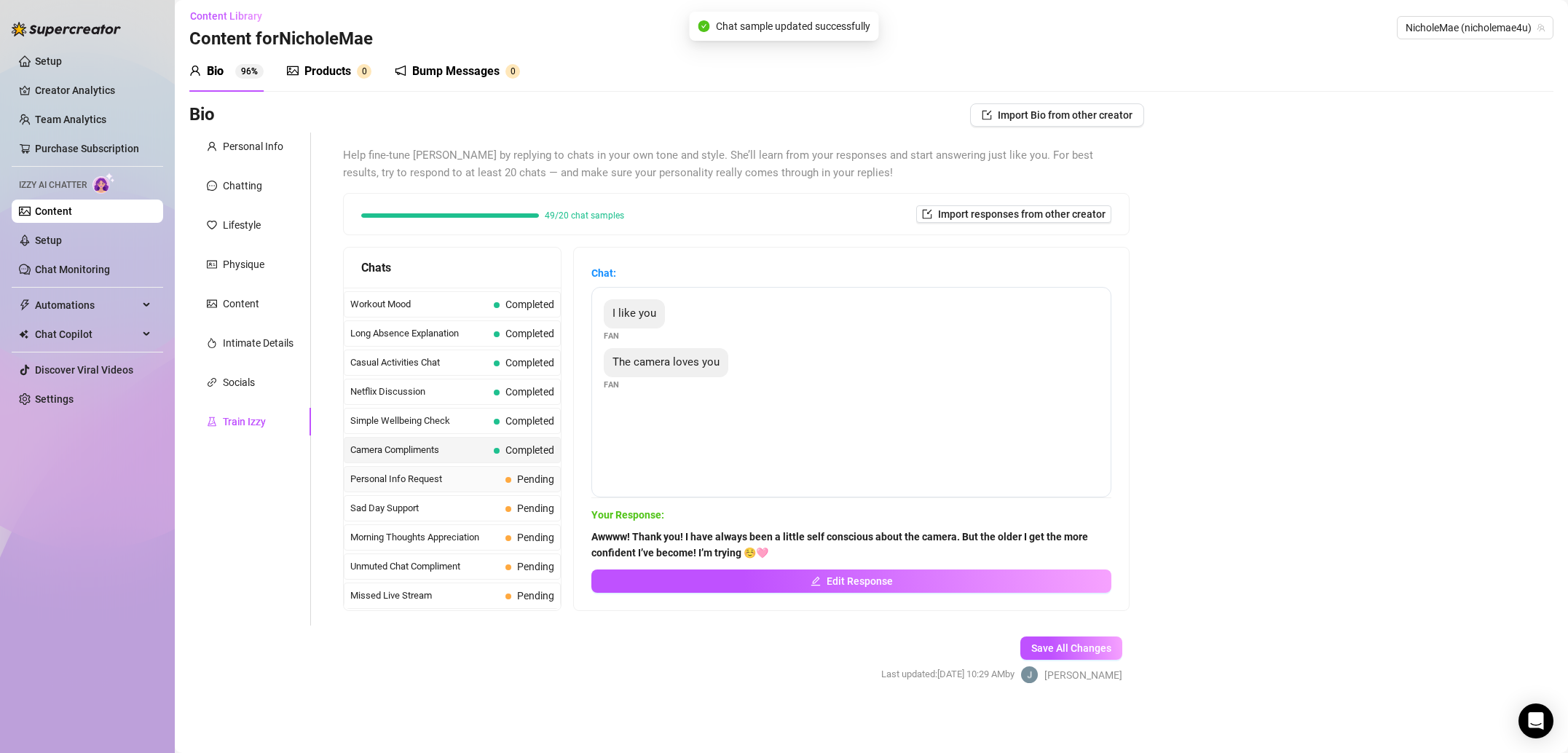
click at [476, 468] on div "Personal Info Request Pending" at bounding box center [452, 479] width 217 height 26
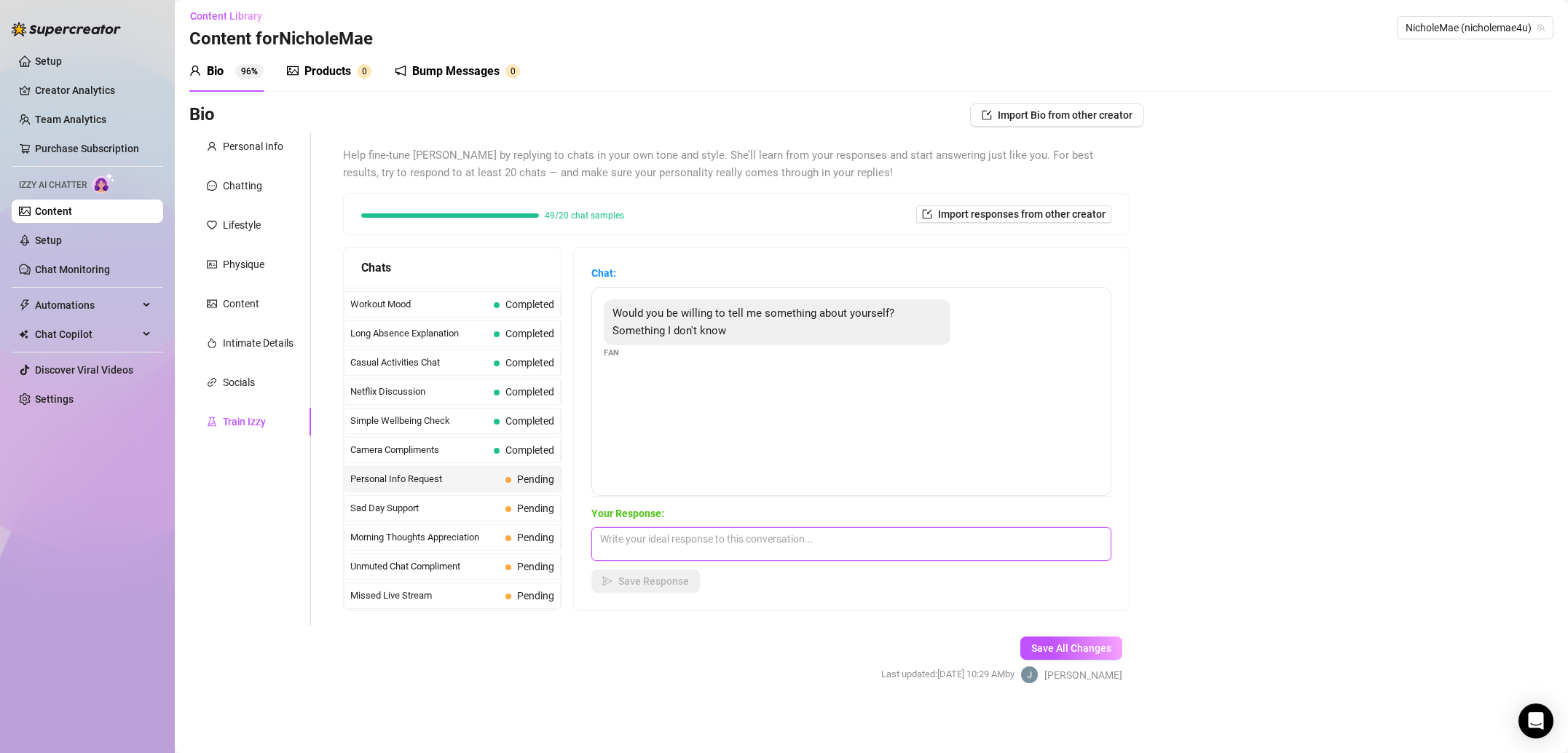
click at [760, 534] on textarea at bounding box center [852, 544] width 520 height 33
paste textarea "Of course! But, there’s a lot about me that nobody knows, so the list is long!"
type textarea "Of course! But, there’s a lot about me that nobody knows, so the list is long!"
click at [675, 583] on span "Save Response" at bounding box center [653, 581] width 71 height 12
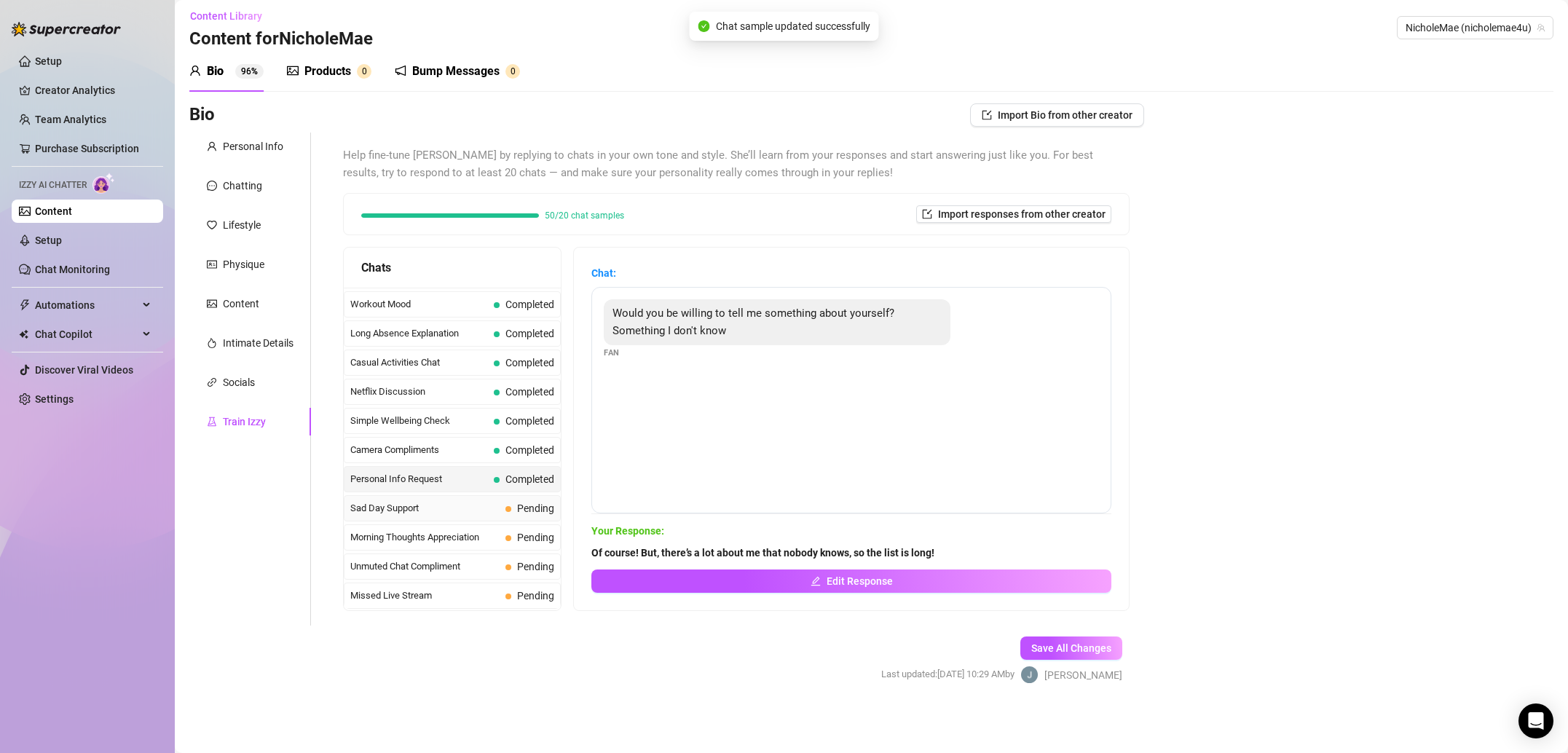
click at [474, 508] on span "Sad Day Support" at bounding box center [425, 508] width 150 height 15
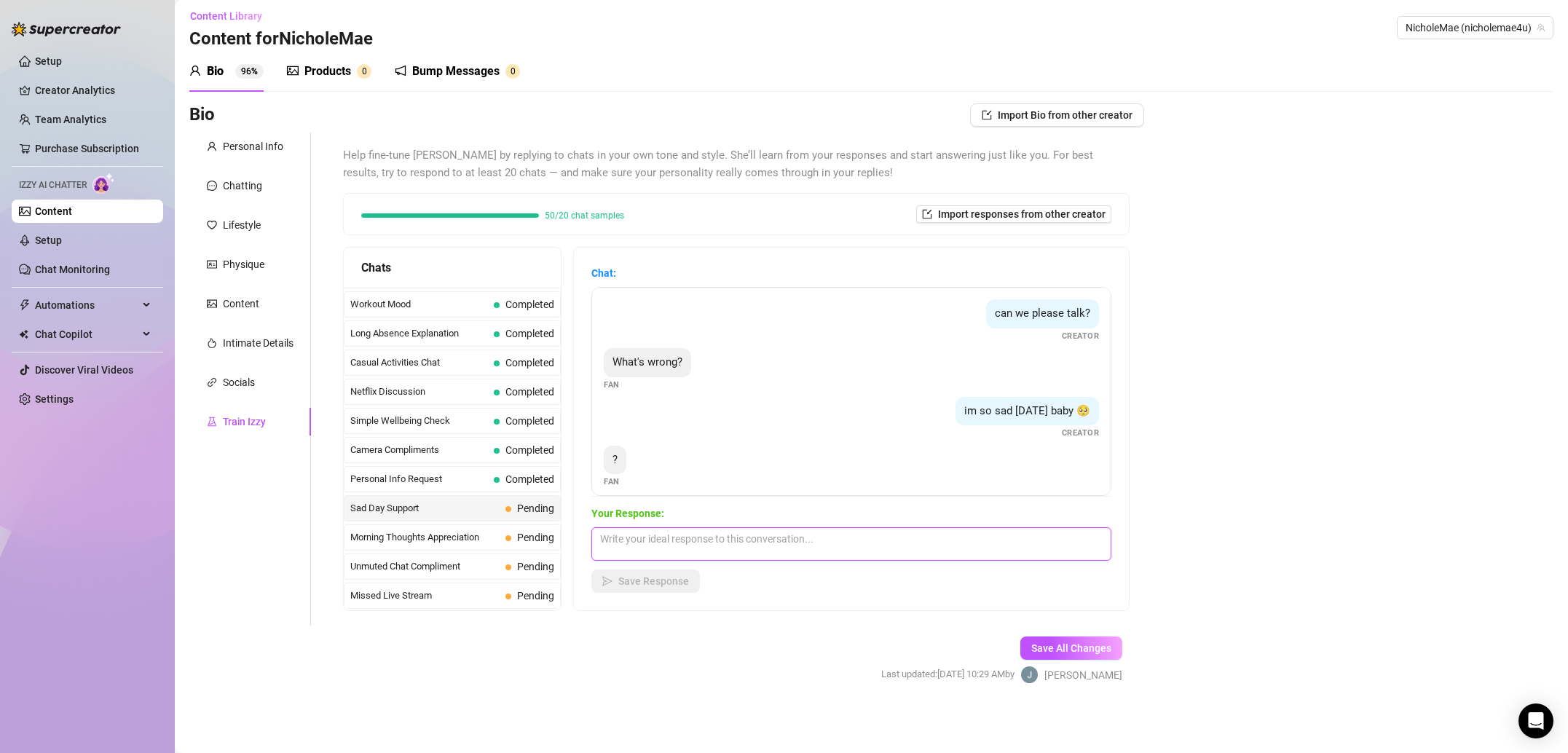
click at [799, 548] on textarea at bounding box center [852, 544] width 520 height 33
paste textarea "Just a lot going on in my life and I could use an escape!"
type textarea "Just a lot going on in my life and I could use an escape!"
click at [622, 579] on span "Save Response" at bounding box center [653, 581] width 71 height 12
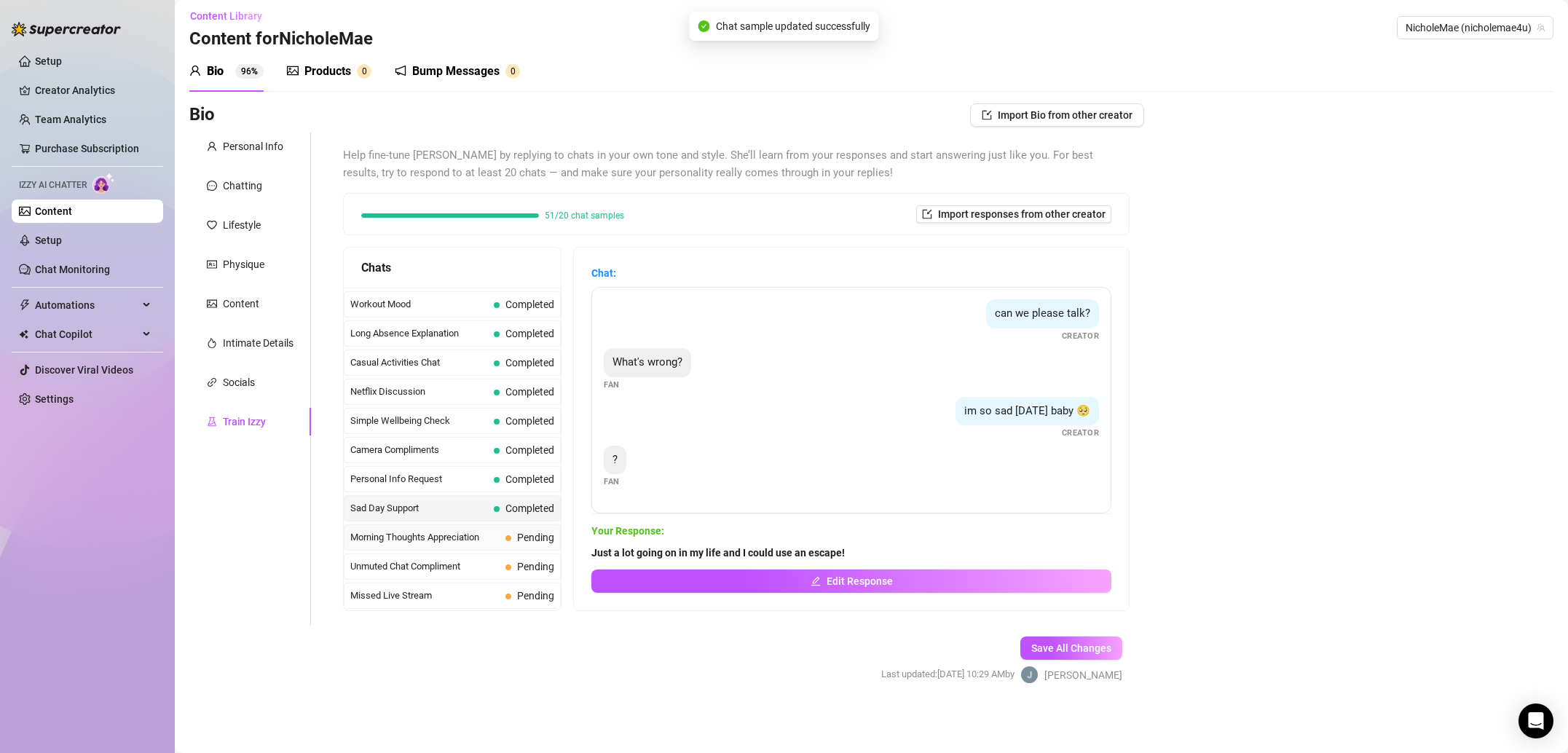
click at [475, 540] on span "Morning Thoughts Appreciation" at bounding box center [425, 537] width 150 height 15
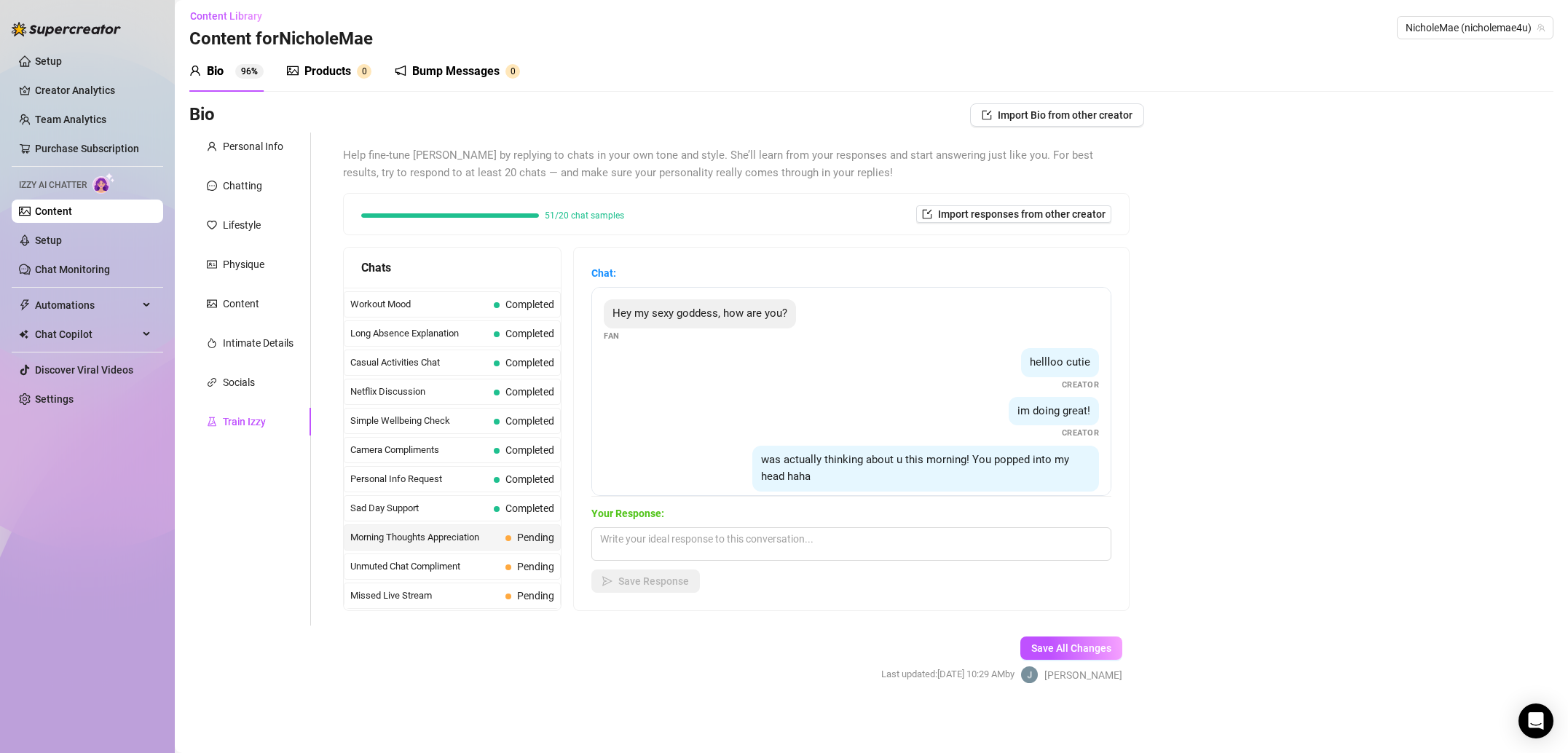
scroll to position [125, 0]
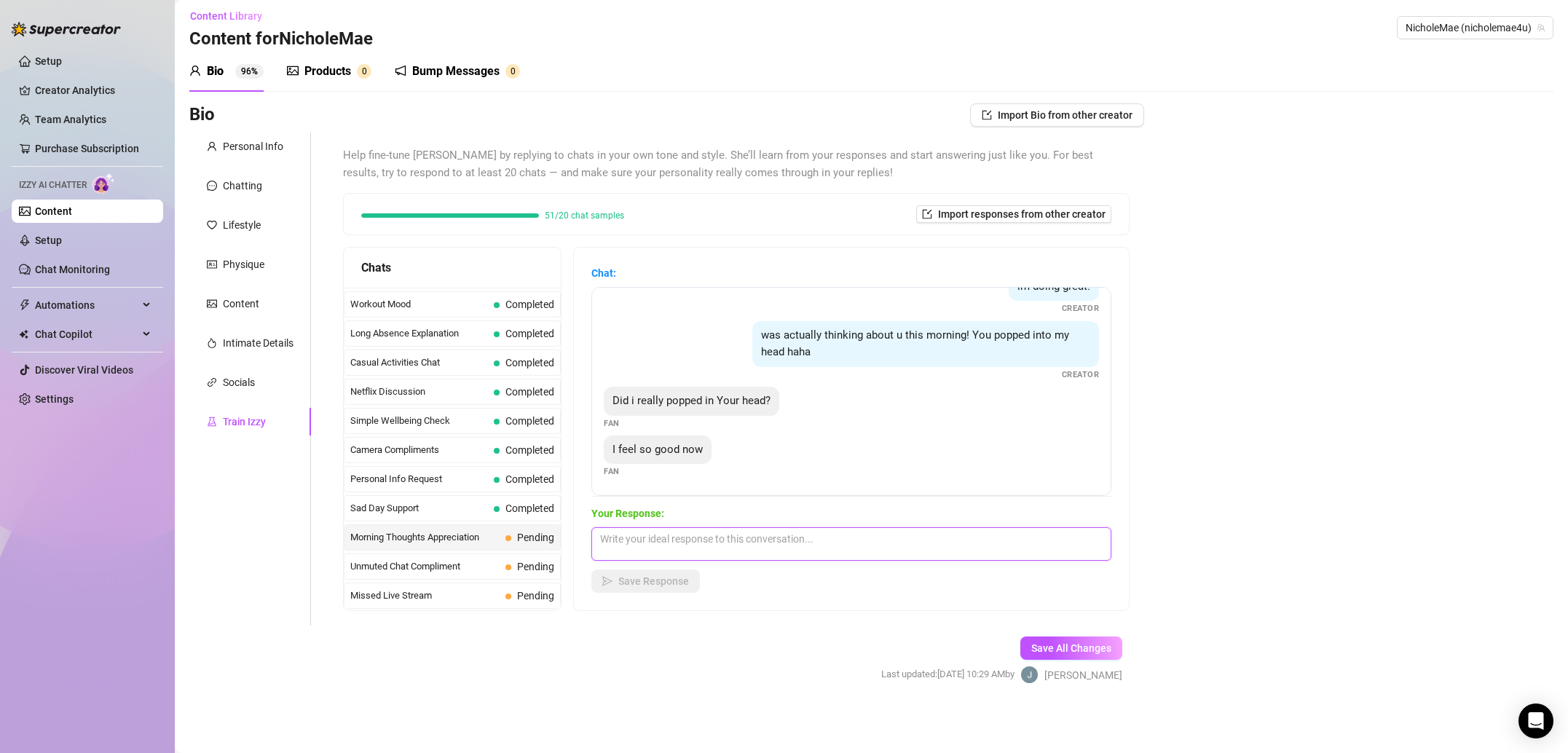
click at [861, 542] on textarea at bounding box center [852, 544] width 520 height 33
paste textarea "Yes! You are a very memorable person 🫶🏻🩷"
type textarea "Yes! You are a very memorable person 🫶🏻🩷"
click at [680, 581] on span "Save Response" at bounding box center [653, 581] width 71 height 12
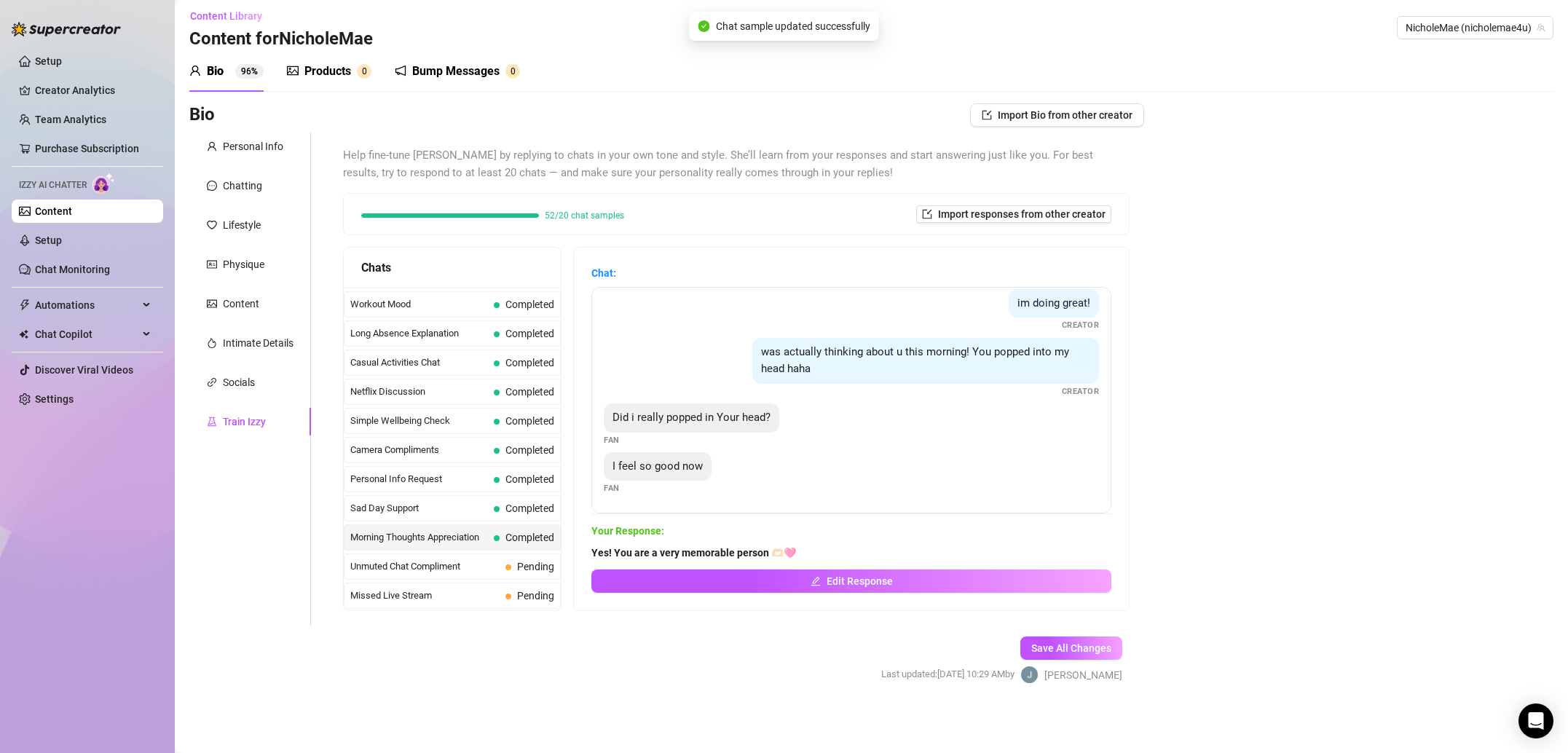
scroll to position [107, 0]
click at [469, 577] on div "Unmuted Chat Compliment Pending" at bounding box center [452, 566] width 217 height 26
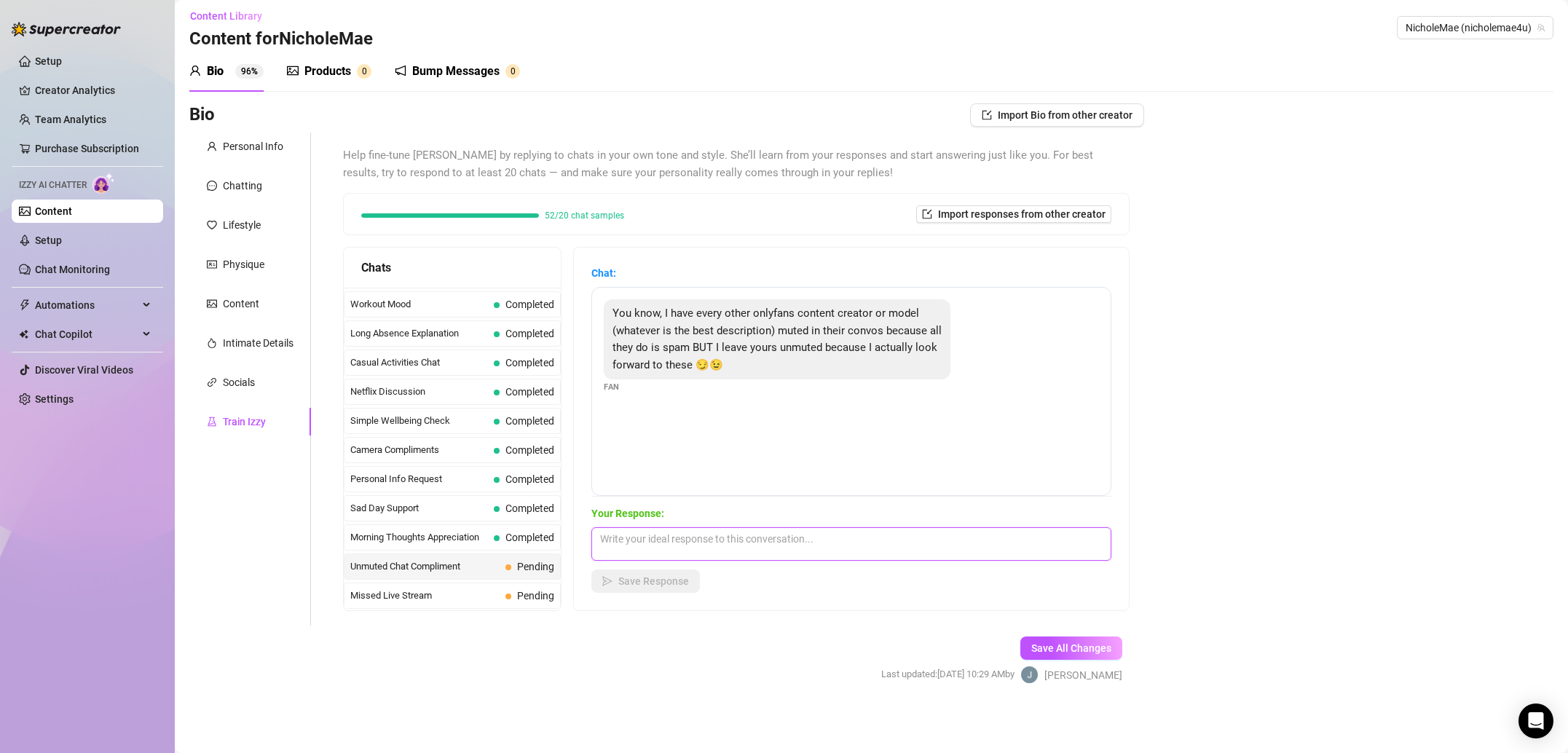
click at [806, 544] on textarea at bounding box center [852, 544] width 520 height 33
paste textarea "Awwwww!! Yay! I’m definitely not like the others. That’s probably why my fans a…"
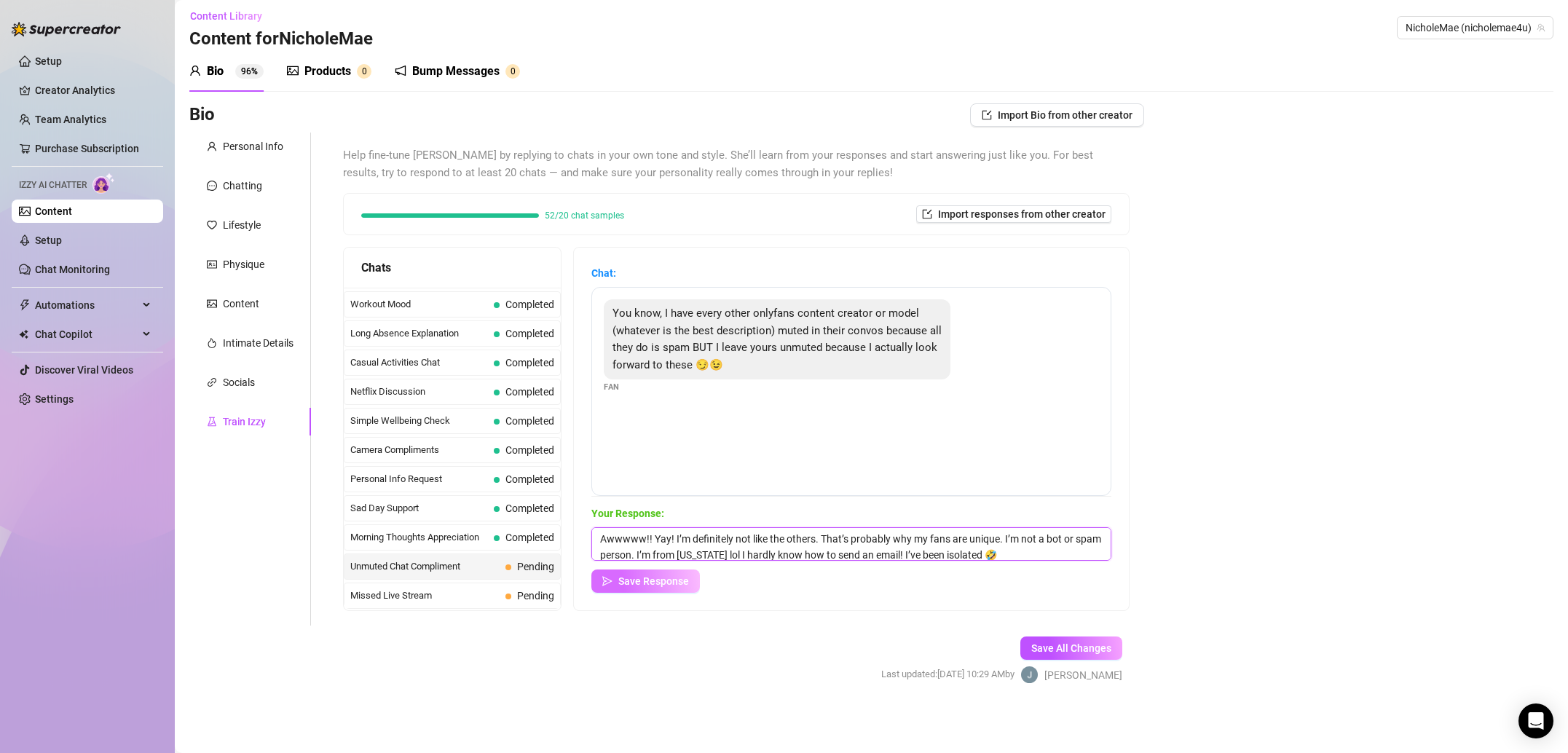
scroll to position [1, 0]
type textarea "Awwwww!! Yay! I’m definitely not like the others. That’s probably why my fans a…"
click at [649, 587] on button "Save Response" at bounding box center [645, 580] width 109 height 23
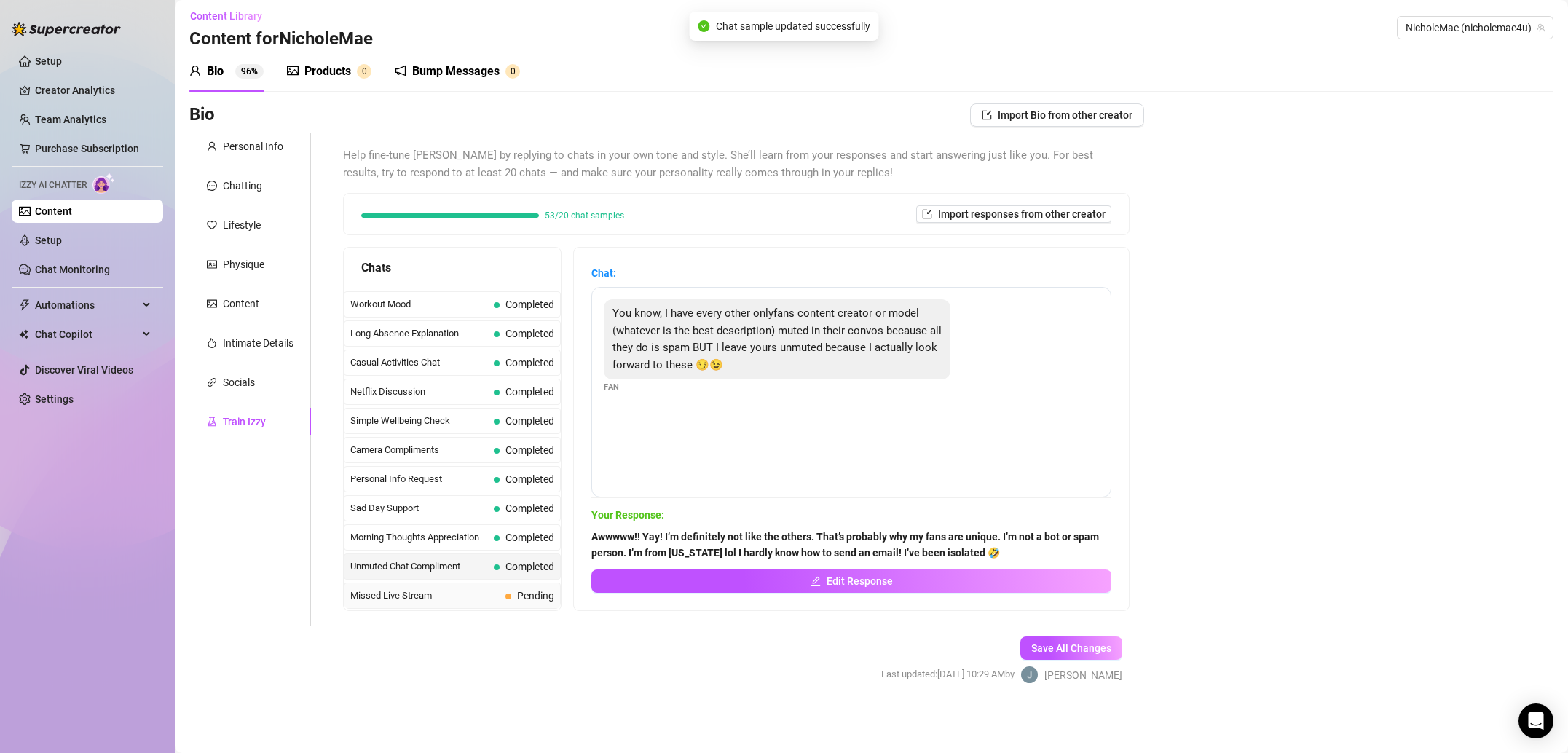
click at [456, 603] on div "Missed Live Stream Pending" at bounding box center [452, 595] width 217 height 26
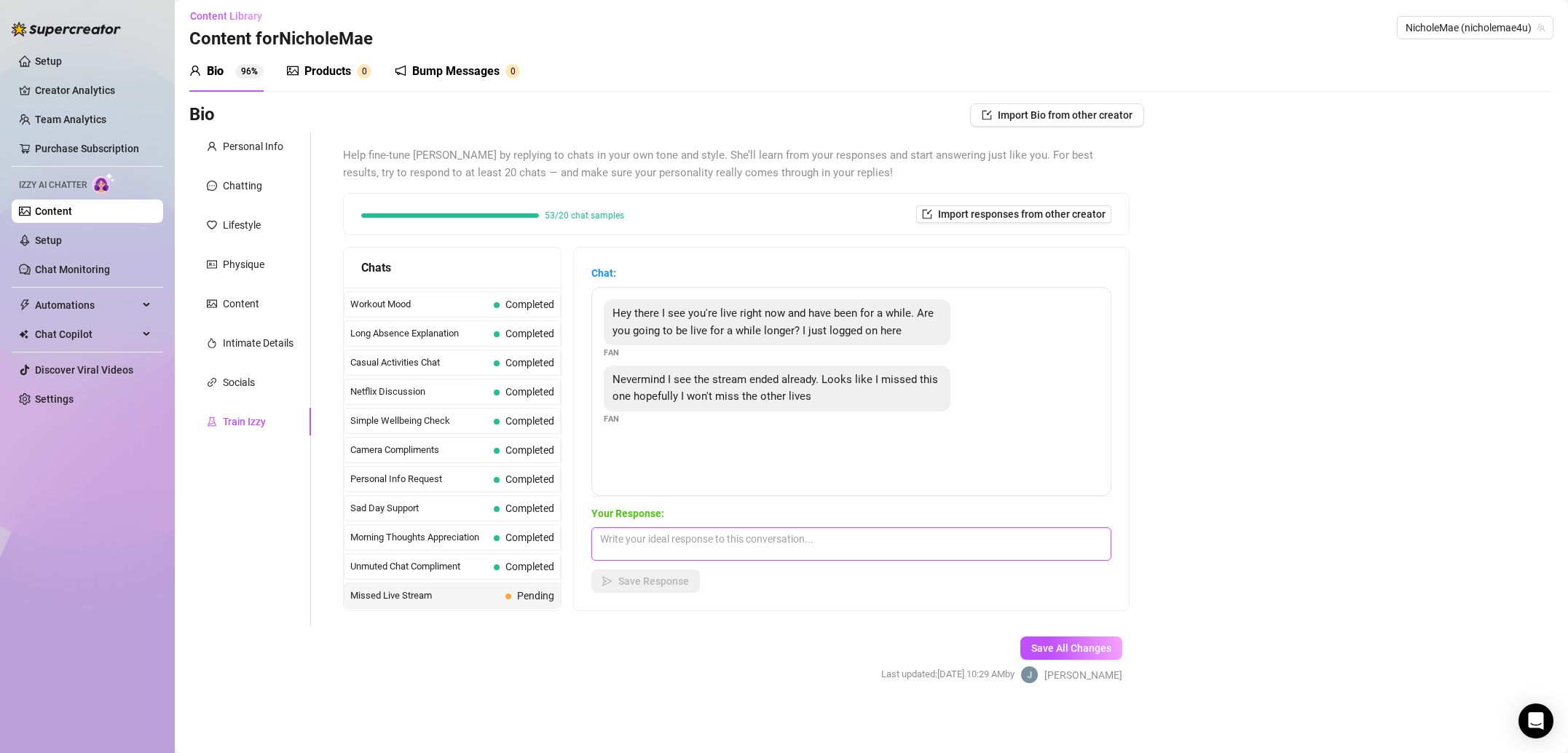
click at [759, 557] on textarea at bounding box center [852, 544] width 520 height 33
paste textarea "Now that I know you are interested I will make sure to let you know ahead of ti…"
type textarea "Now that I know you are interested I will make sure to let you know ahead of ti…"
click at [683, 576] on span "Save Response" at bounding box center [653, 581] width 71 height 12
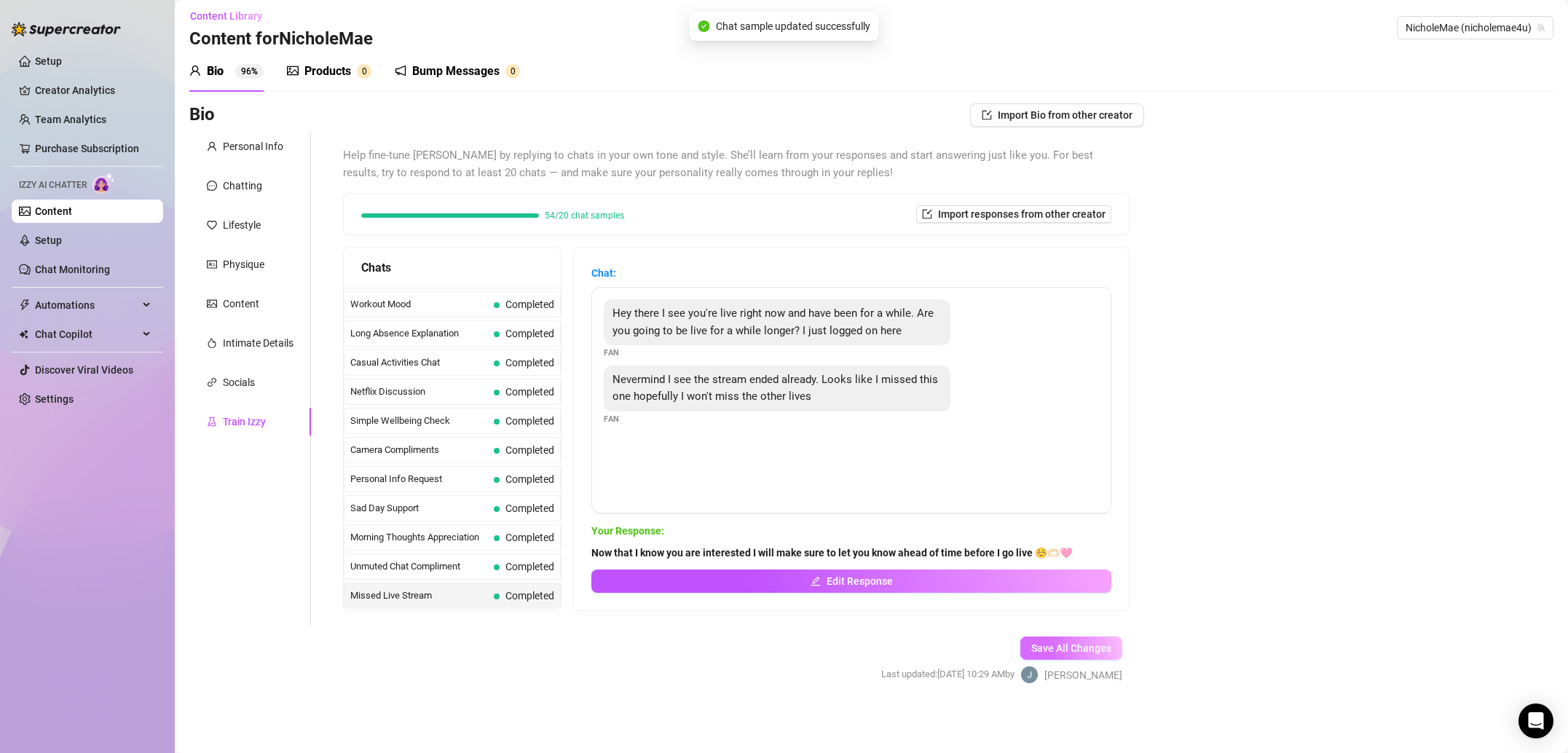
click at [1091, 656] on button "Save All Changes" at bounding box center [1070, 647] width 102 height 23
click at [248, 380] on div "Socials" at bounding box center [239, 382] width 32 height 16
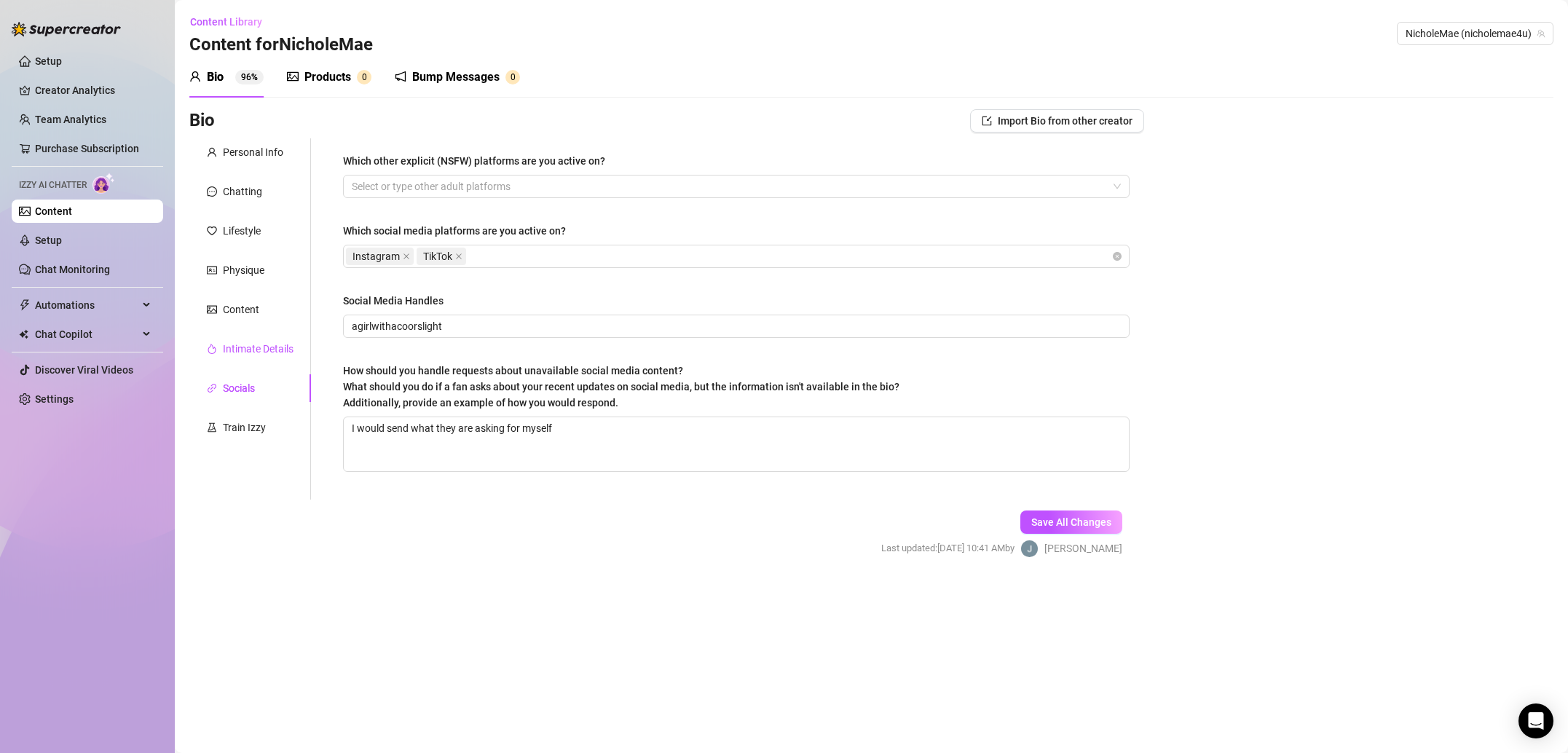
click at [256, 350] on div "Intimate Details" at bounding box center [258, 349] width 71 height 16
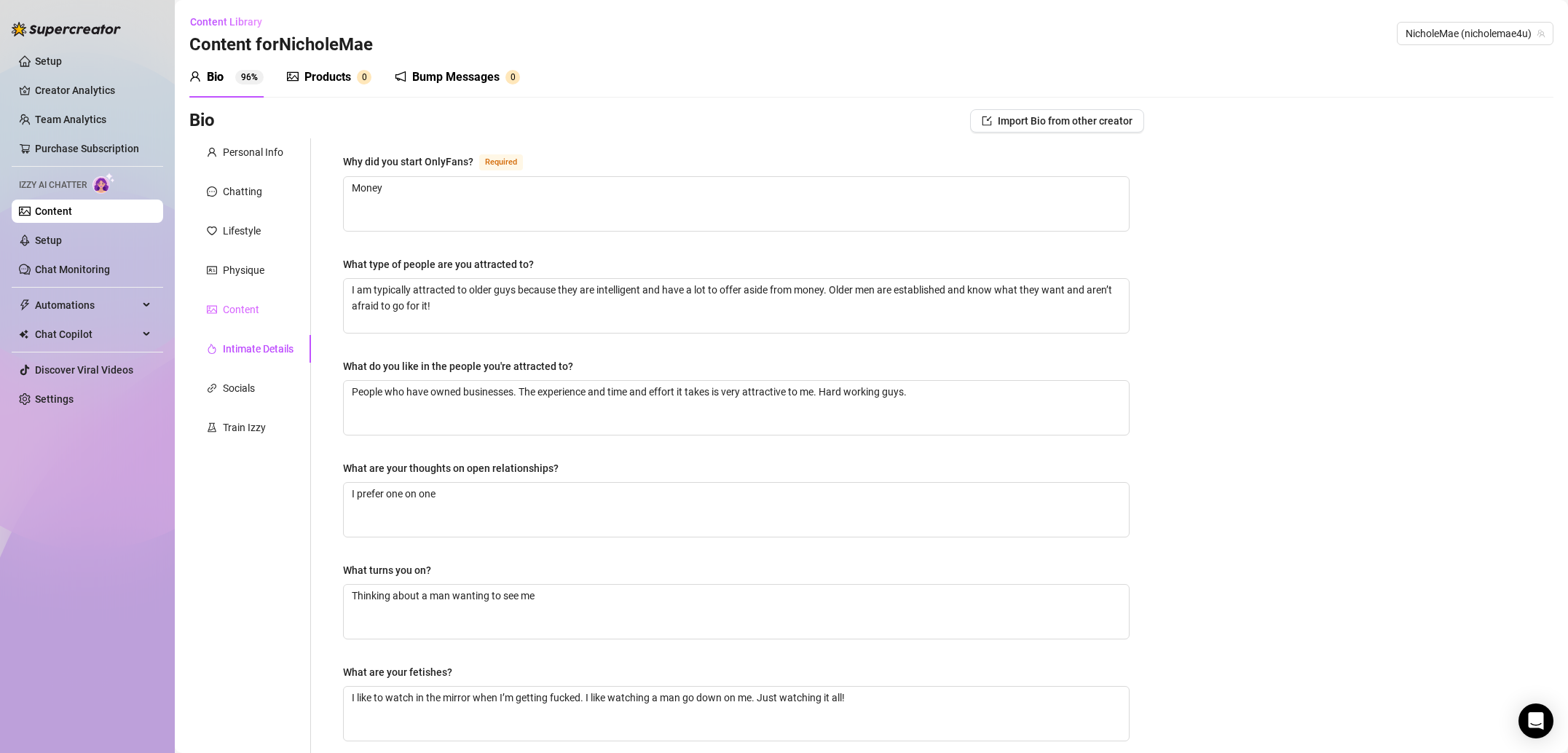
click at [259, 310] on div "Content" at bounding box center [250, 309] width 121 height 27
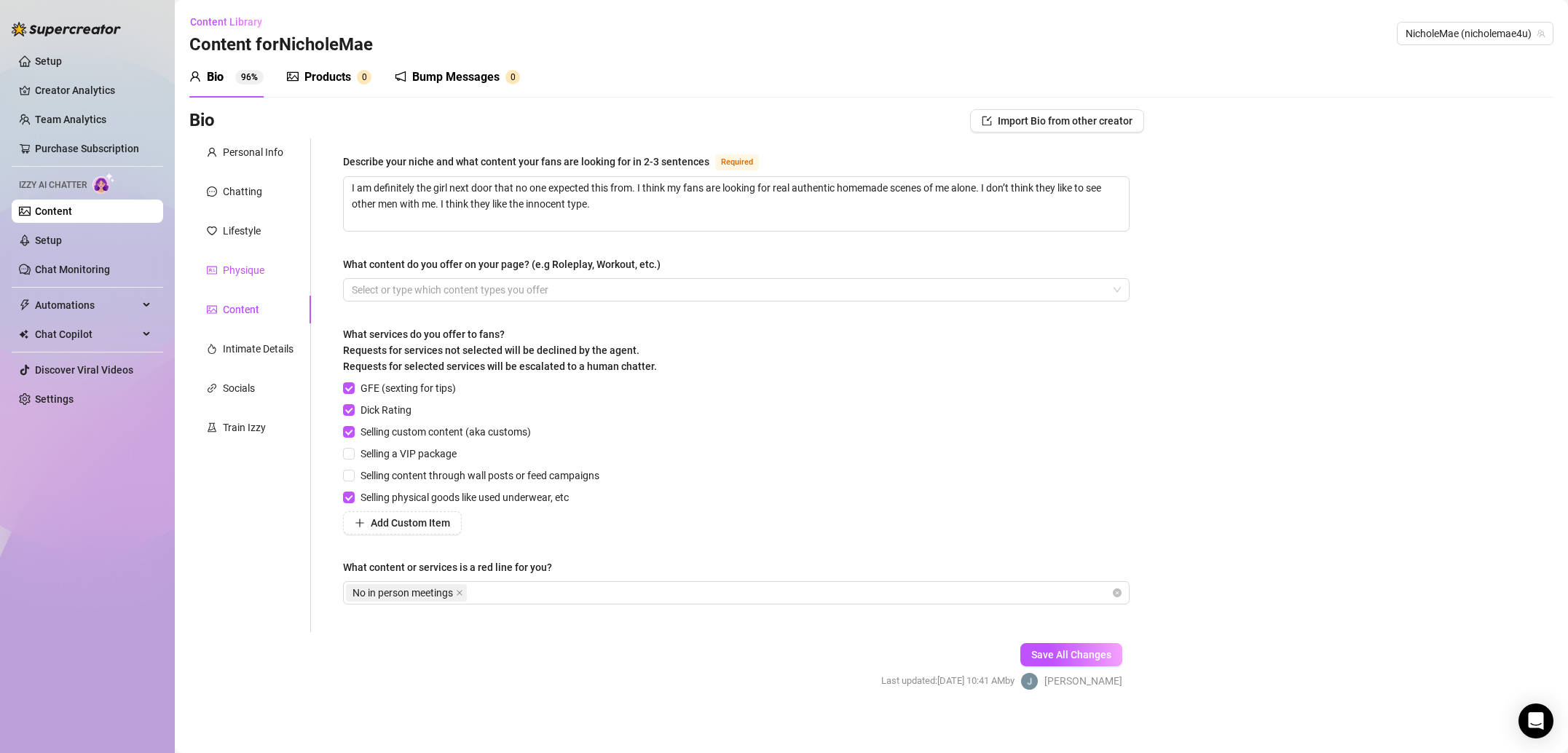
click at [245, 277] on div "Physique" at bounding box center [244, 270] width 42 height 16
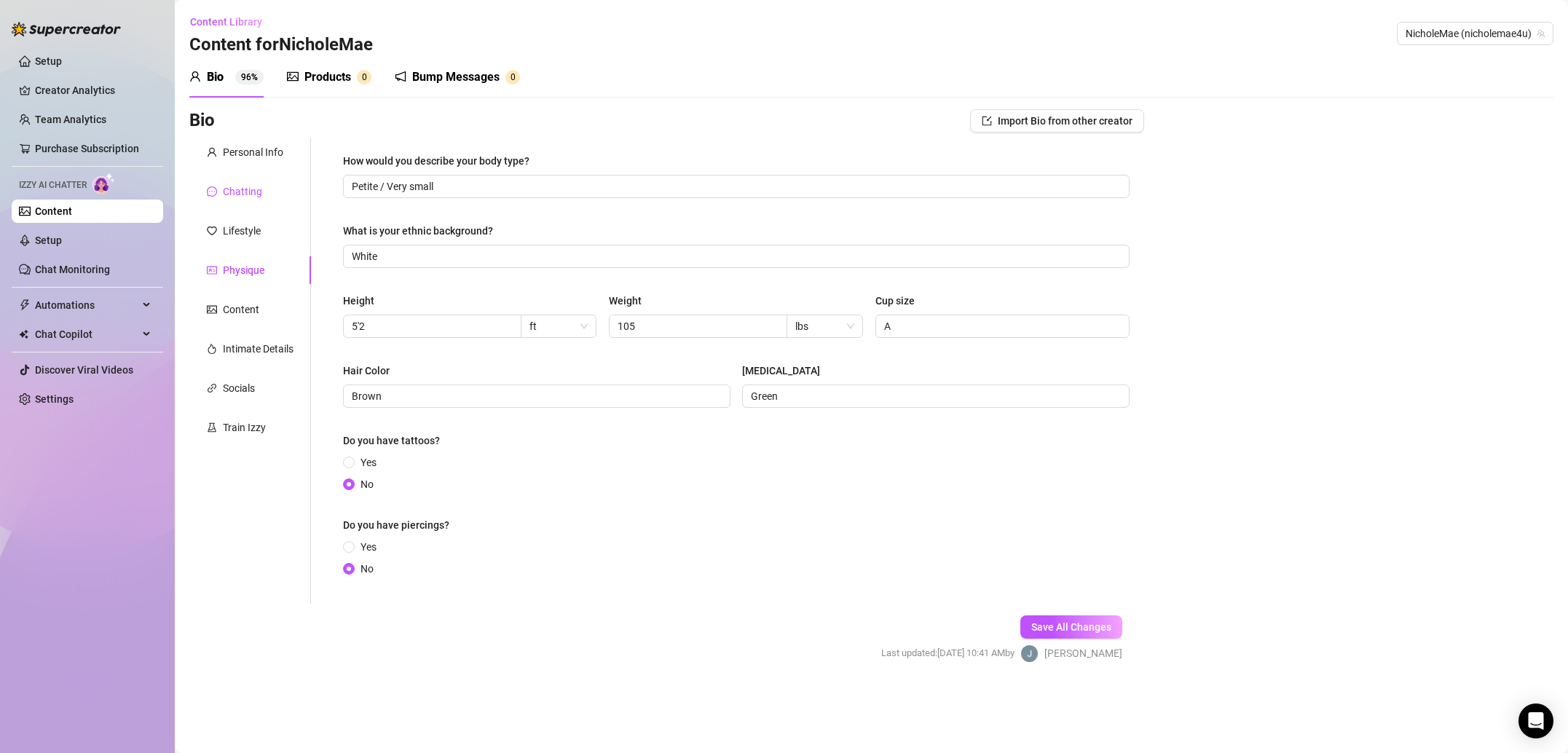
click at [258, 188] on div "Chatting" at bounding box center [243, 191] width 39 height 16
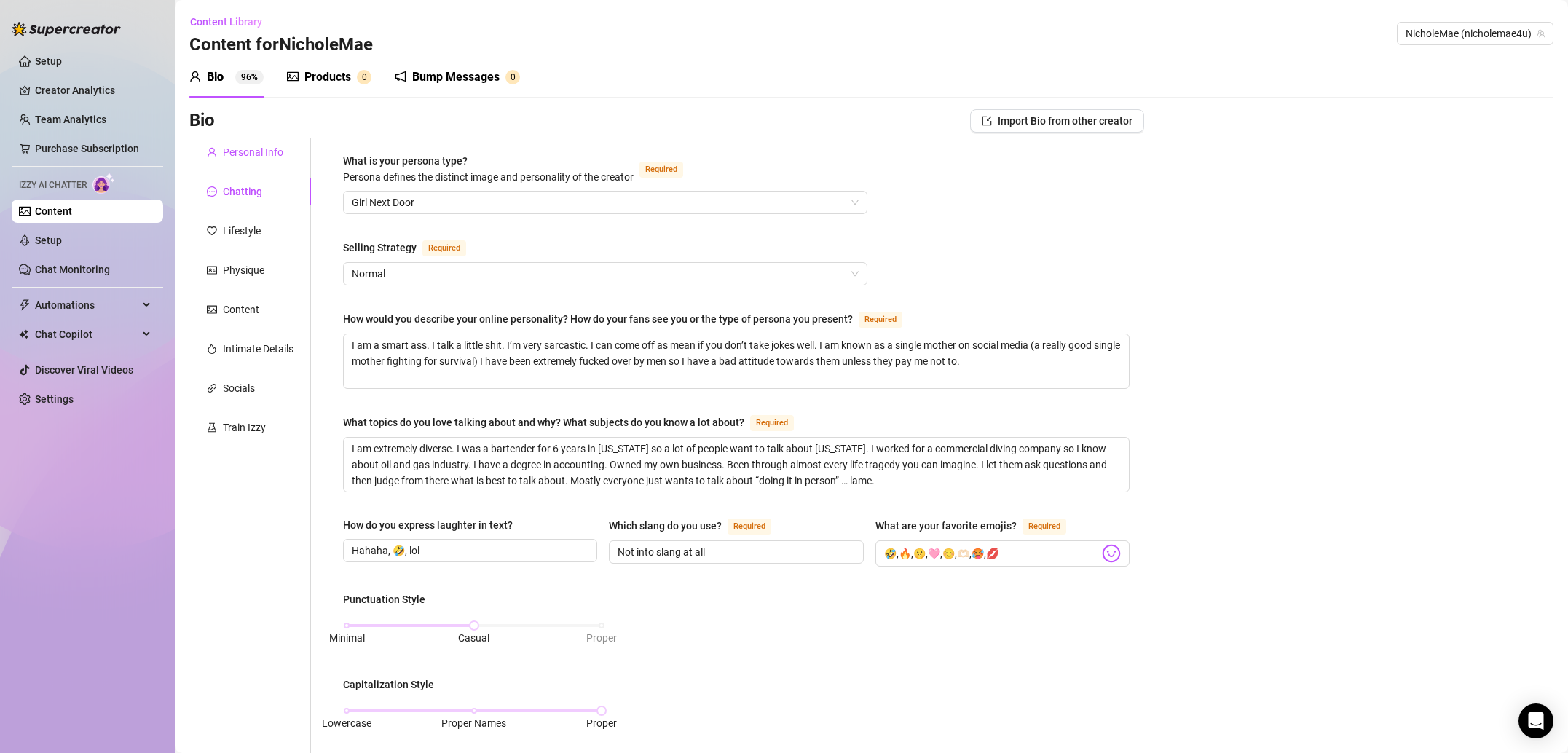
click at [256, 146] on div "Personal Info" at bounding box center [253, 152] width 61 height 16
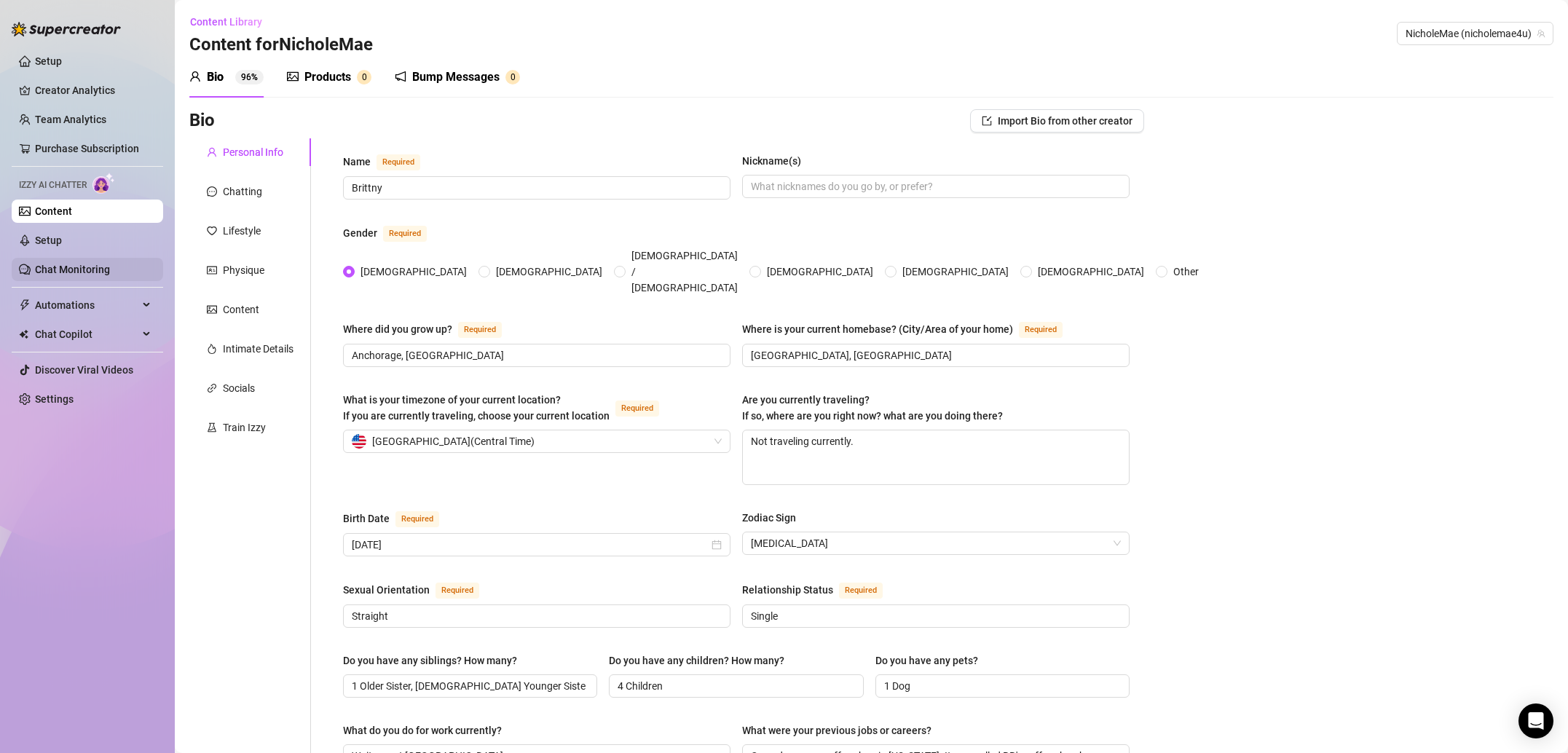
click at [110, 263] on link "Chat Monitoring" at bounding box center [73, 269] width 75 height 12
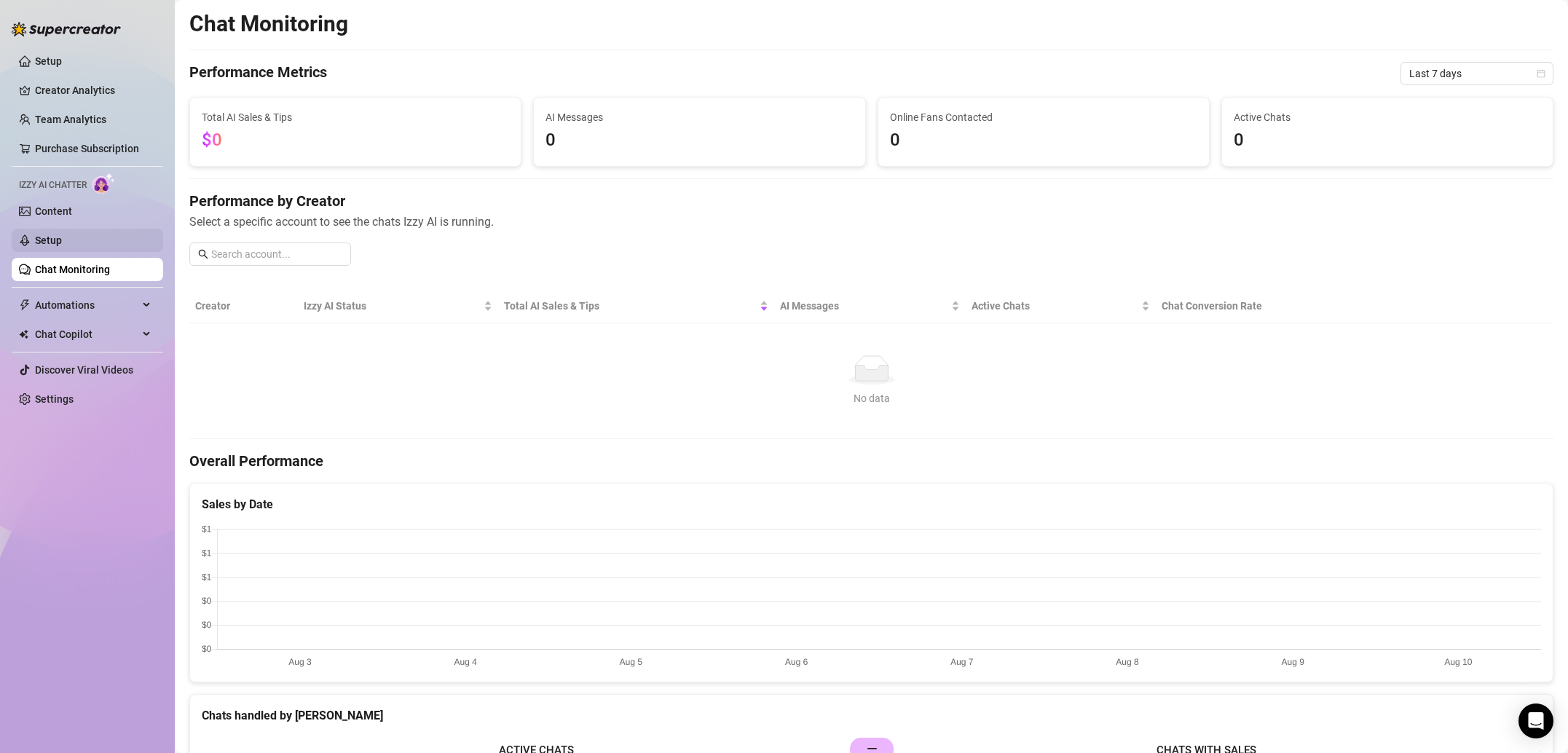
click at [62, 242] on link "Setup" at bounding box center [49, 240] width 27 height 12
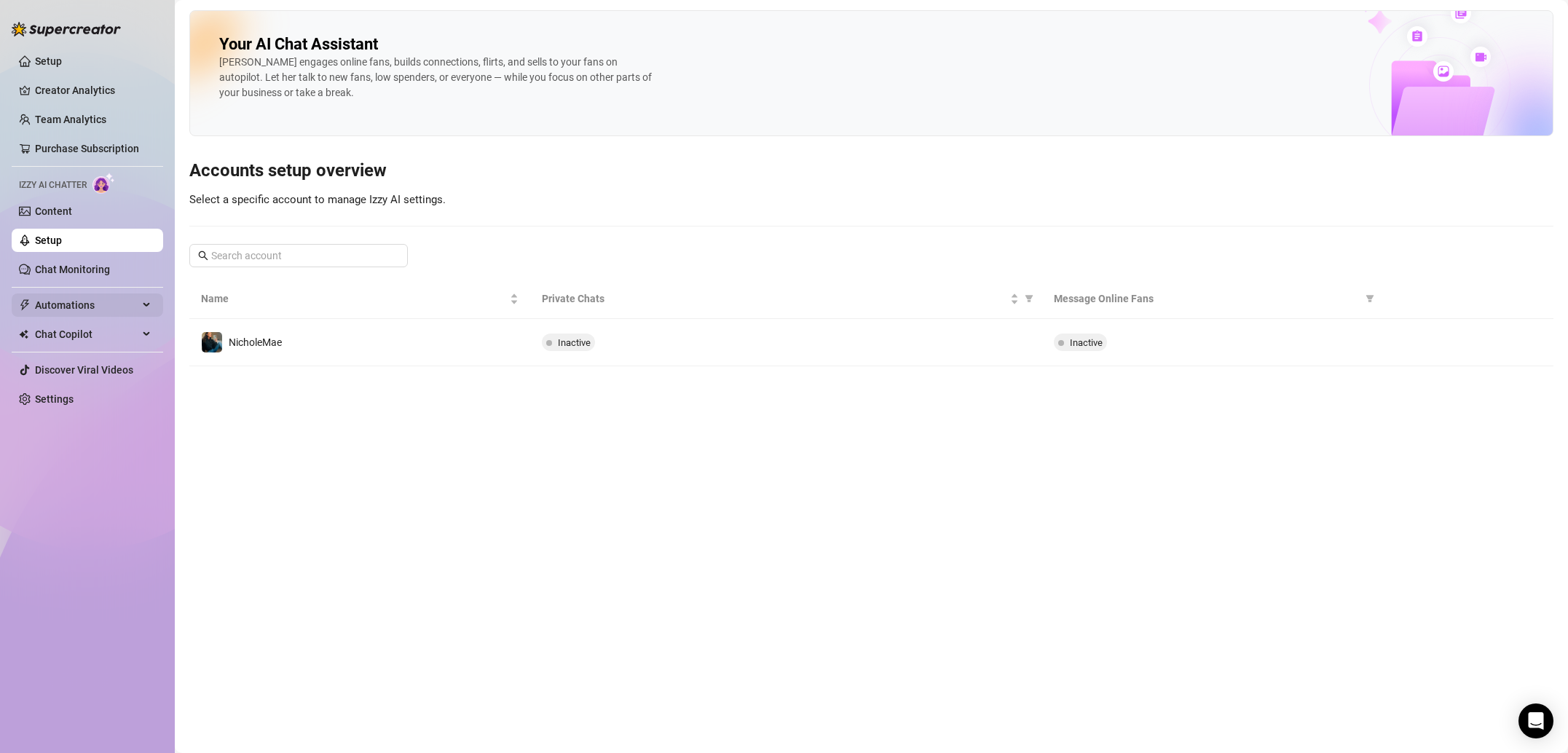
click at [97, 299] on span "Automations" at bounding box center [86, 304] width 103 height 23
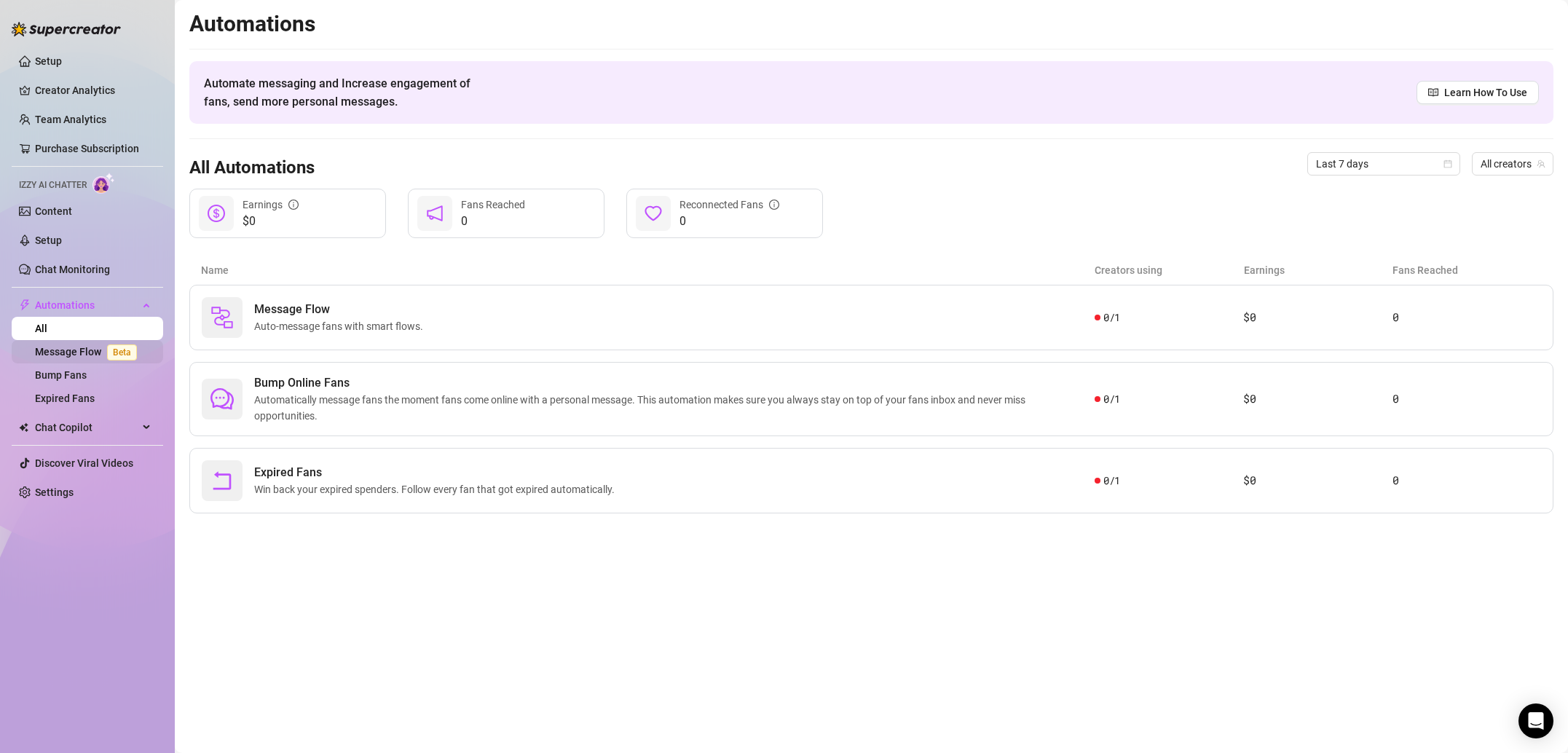
click at [97, 356] on link "Message Flow Beta" at bounding box center [89, 352] width 108 height 12
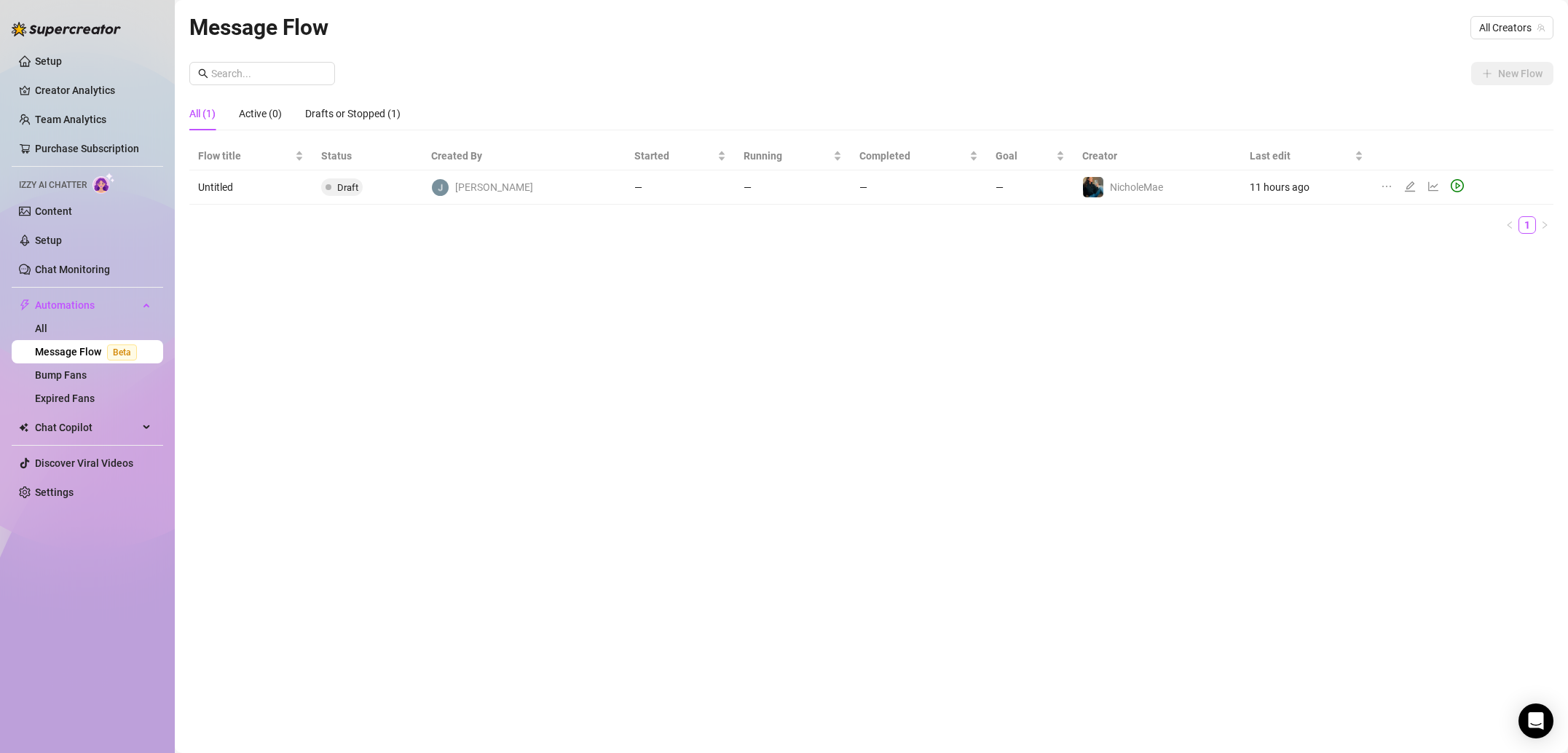
click at [235, 186] on td "Untitled" at bounding box center [251, 187] width 123 height 34
click at [225, 189] on td "Untitled" at bounding box center [251, 187] width 123 height 34
click at [1404, 184] on icon "edit" at bounding box center [1410, 186] width 12 height 12
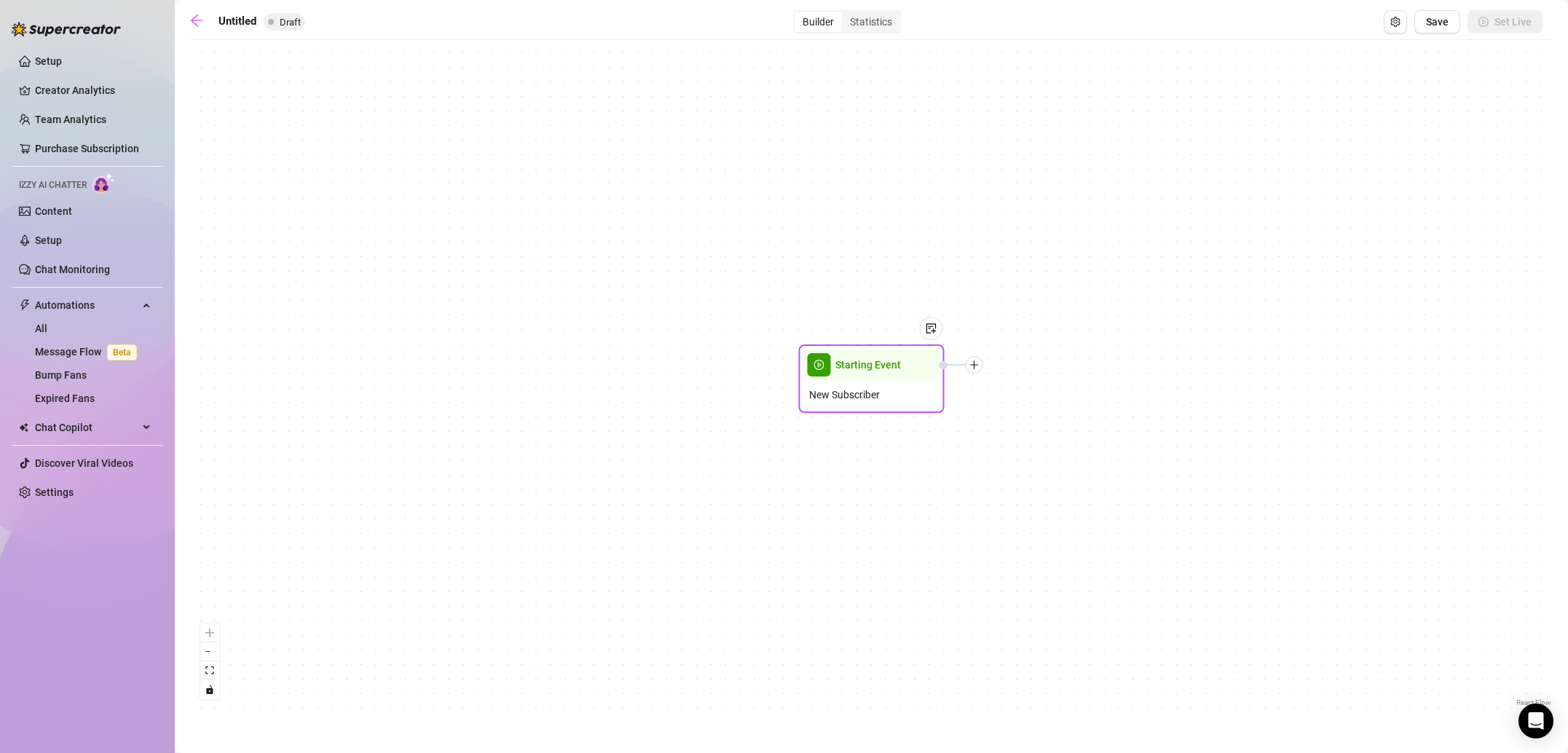
click at [905, 385] on div "New Subscriber" at bounding box center [871, 394] width 137 height 27
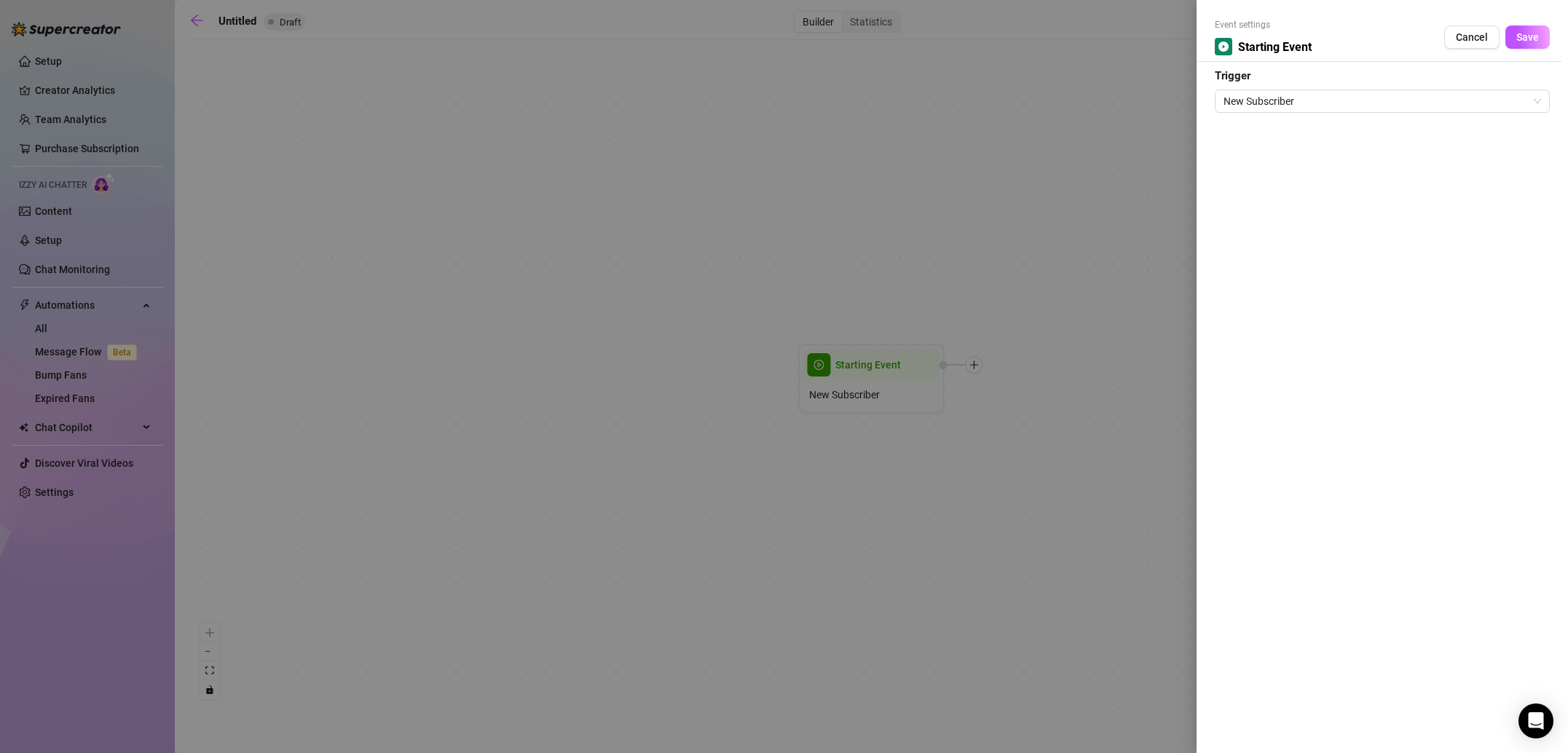
click at [1034, 326] on div at bounding box center [784, 376] width 1568 height 753
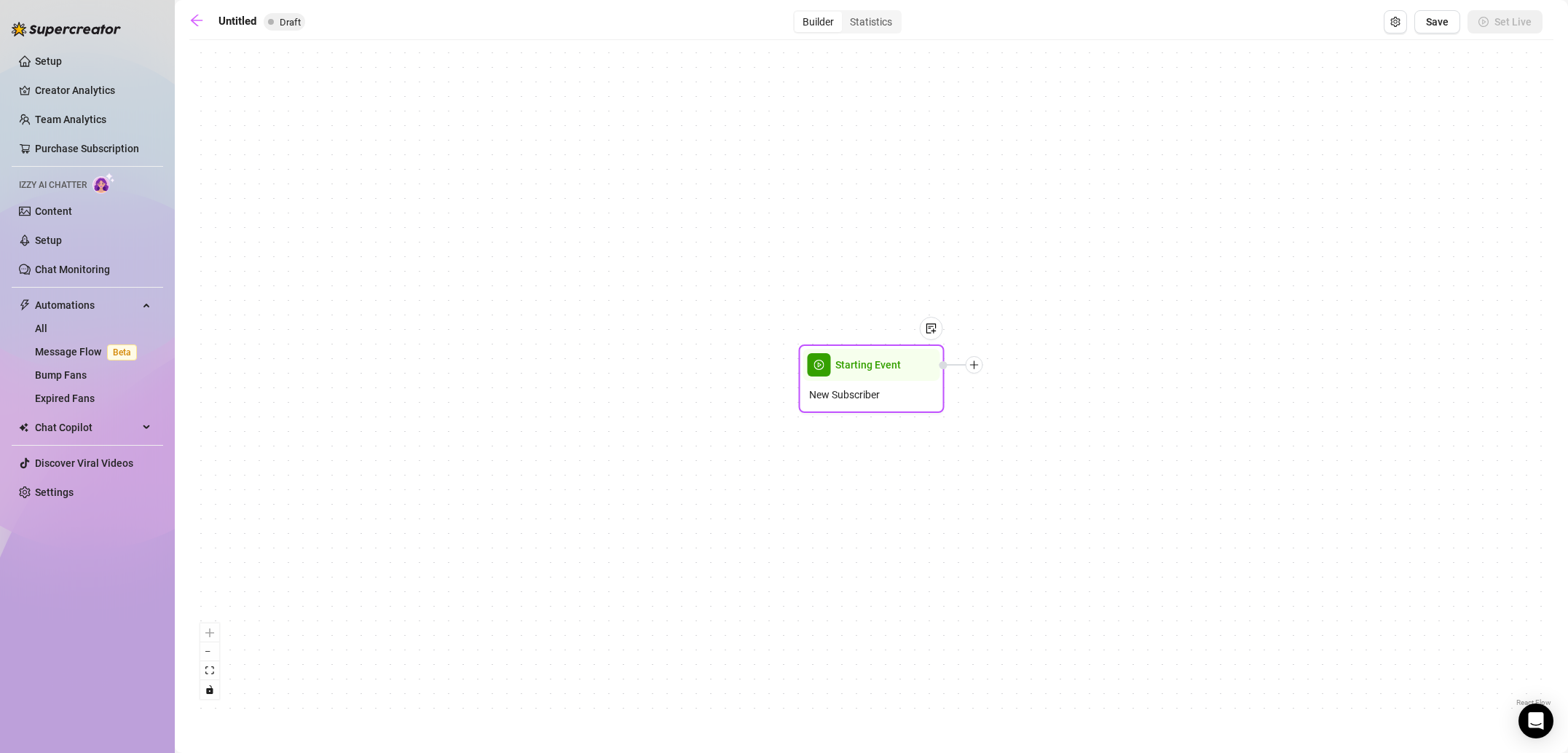
click at [976, 369] on icon "plus" at bounding box center [975, 365] width 10 height 10
click at [1051, 368] on div "Time Delay" at bounding box center [1046, 366] width 106 height 25
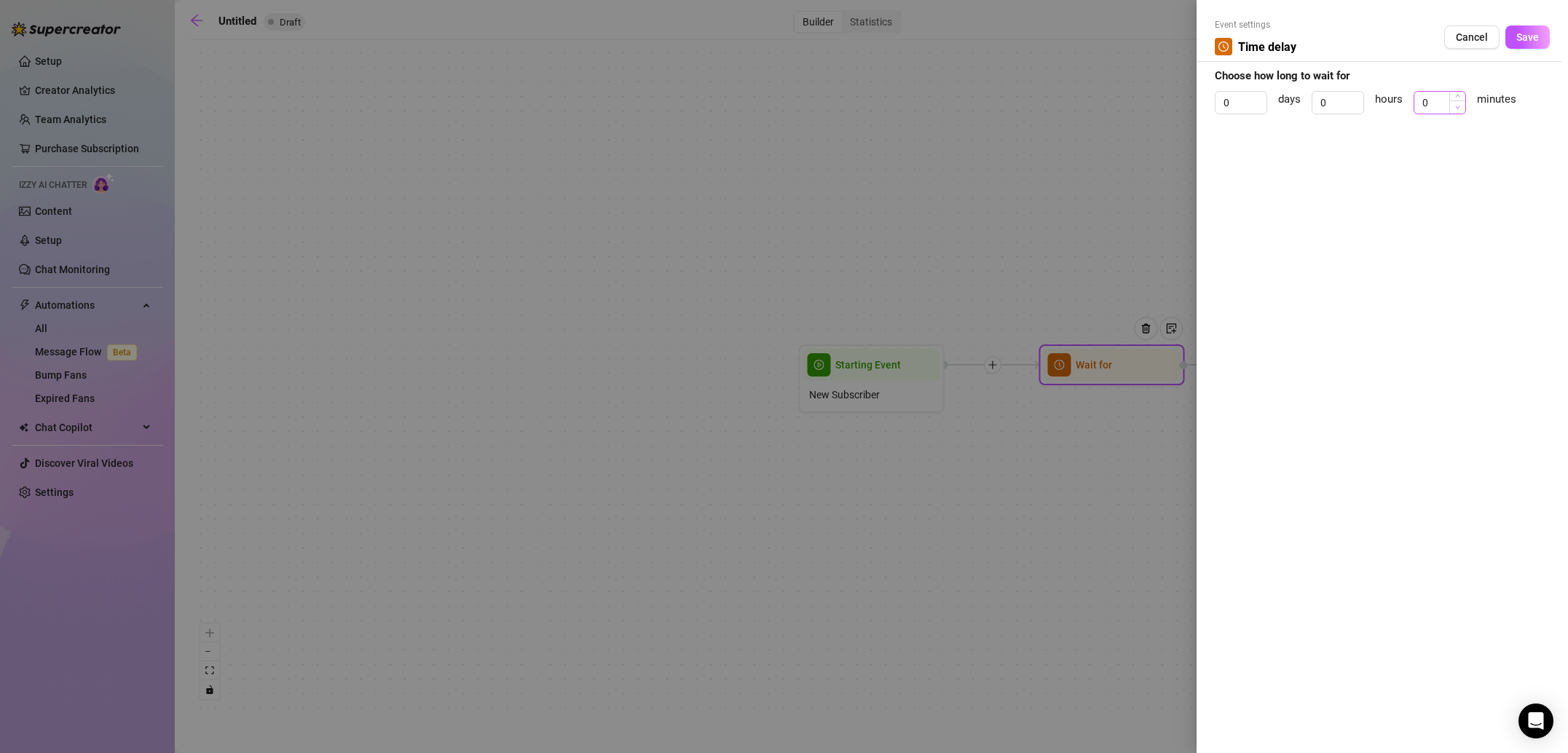
click at [1453, 105] on span "Decrease Value" at bounding box center [1457, 107] width 16 height 13
click at [1432, 104] on input "0" at bounding box center [1440, 103] width 51 height 22
type input "3"
click at [1536, 42] on span "Save" at bounding box center [1527, 38] width 22 height 12
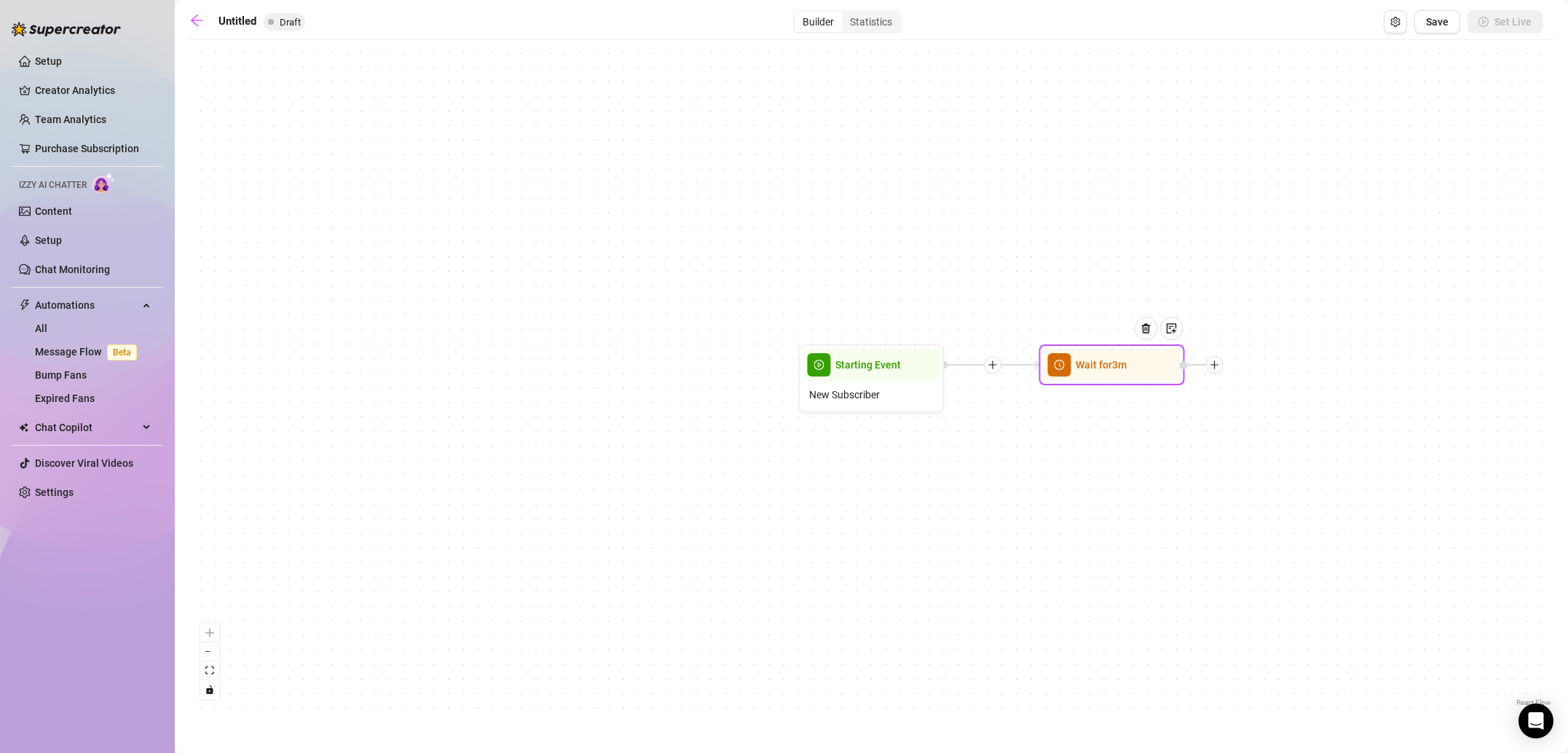
click at [1215, 365] on icon "plus" at bounding box center [1213, 364] width 8 height 1
click at [1283, 421] on div "Message" at bounding box center [1287, 415] width 106 height 25
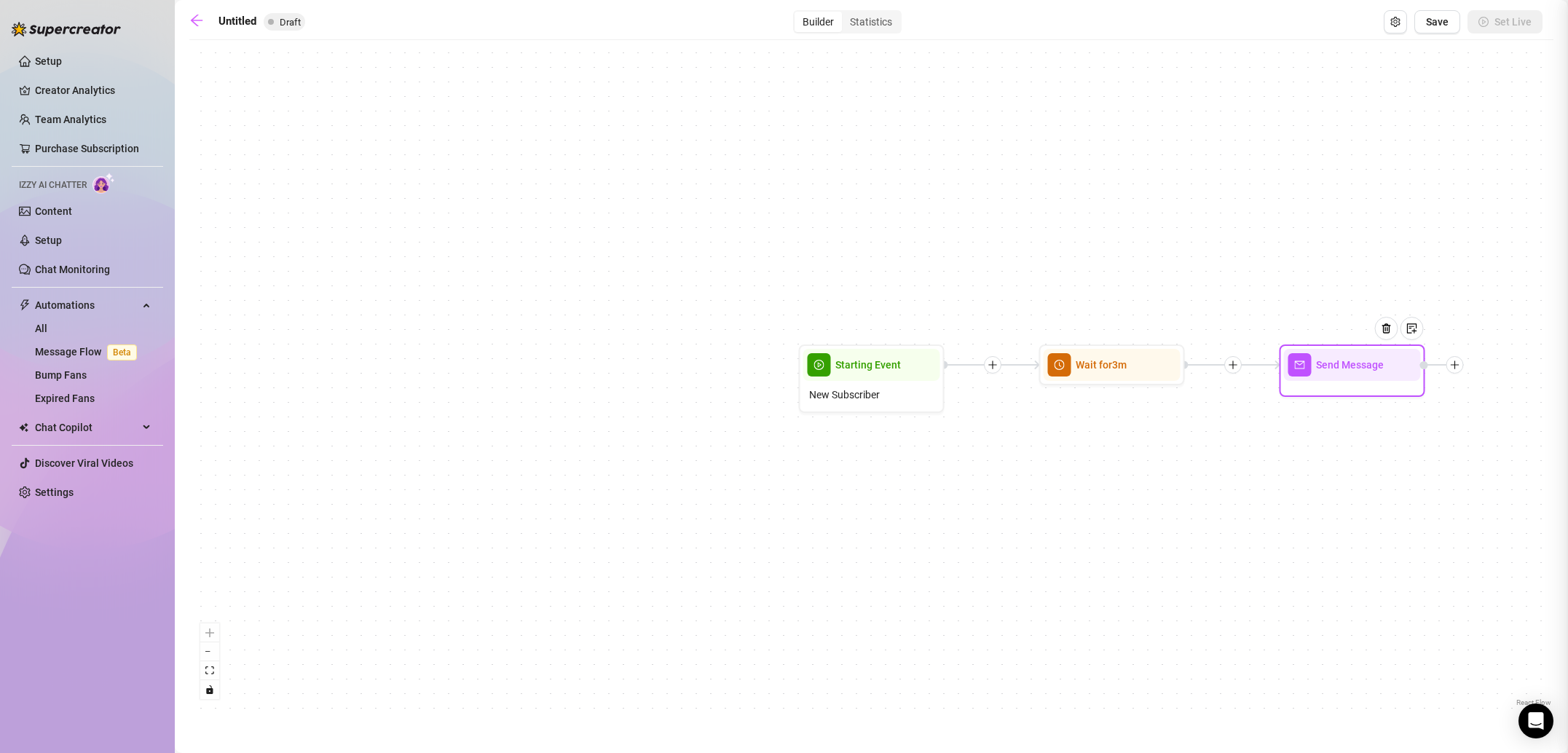
type textarea "Write your message here"
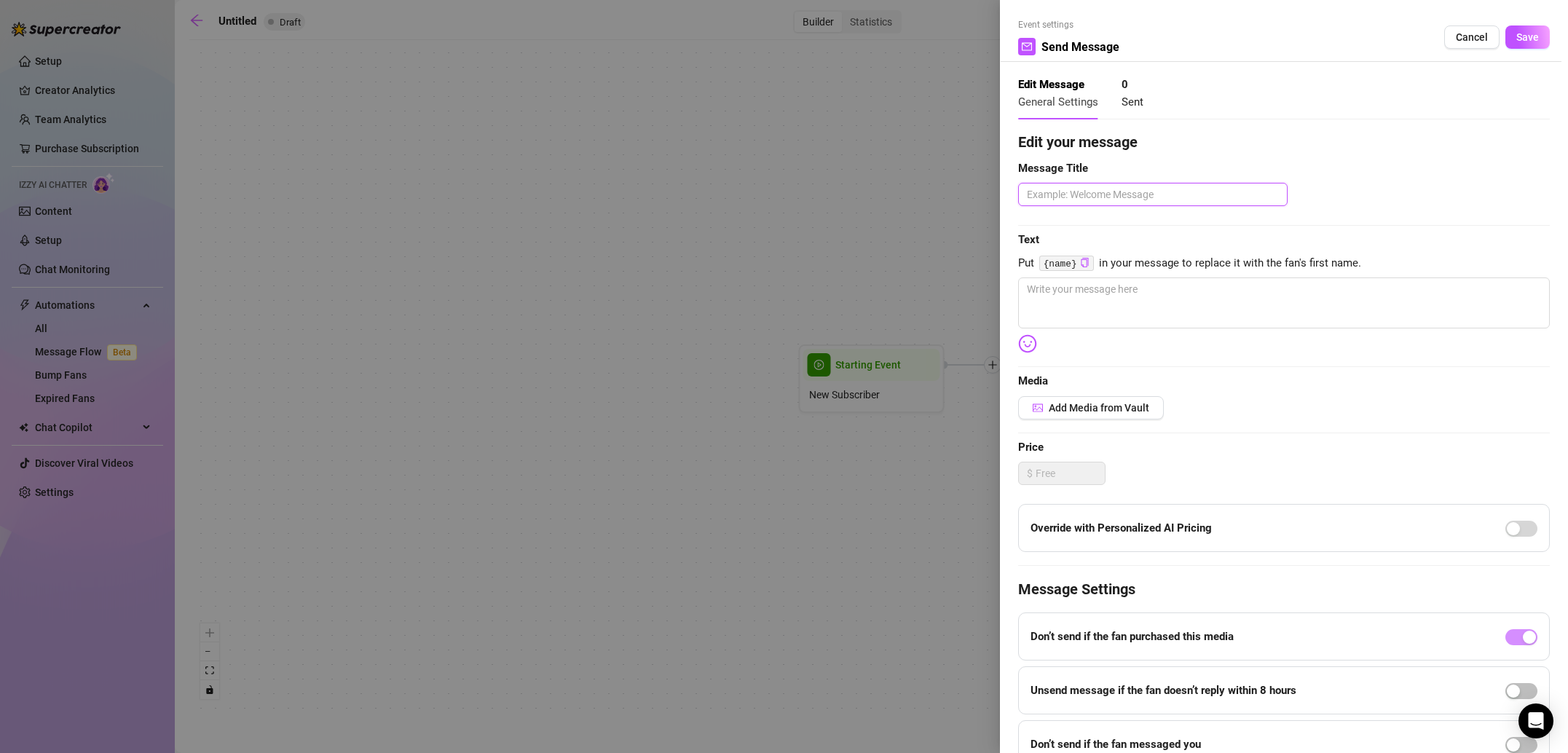
click at [1127, 191] on textarea at bounding box center [1152, 194] width 269 height 23
type textarea "W"
type textarea "We"
type textarea "Wel"
type textarea "Welc"
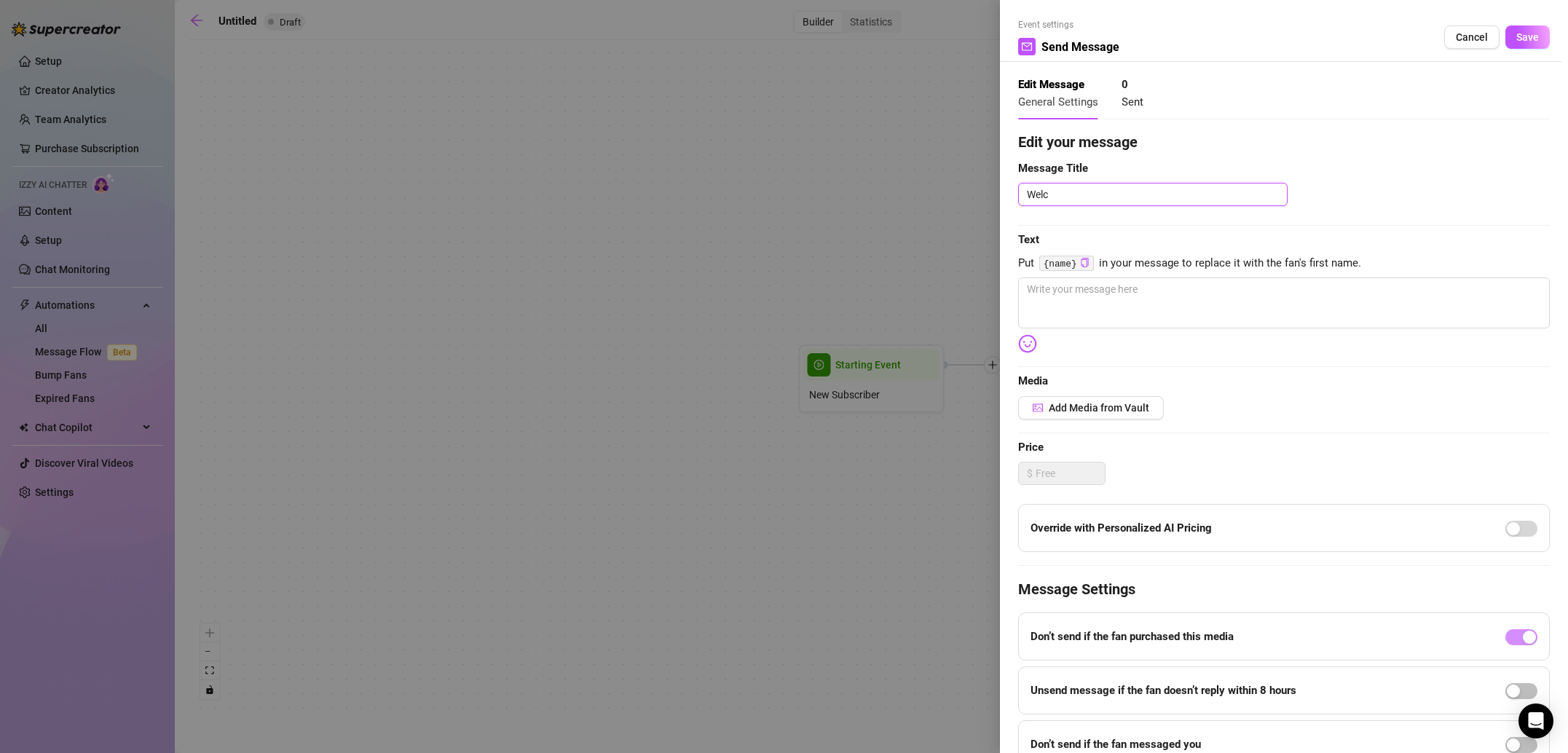
type textarea "Welco"
type textarea "Welcom"
type textarea "Welcome"
type textarea "Welcome M"
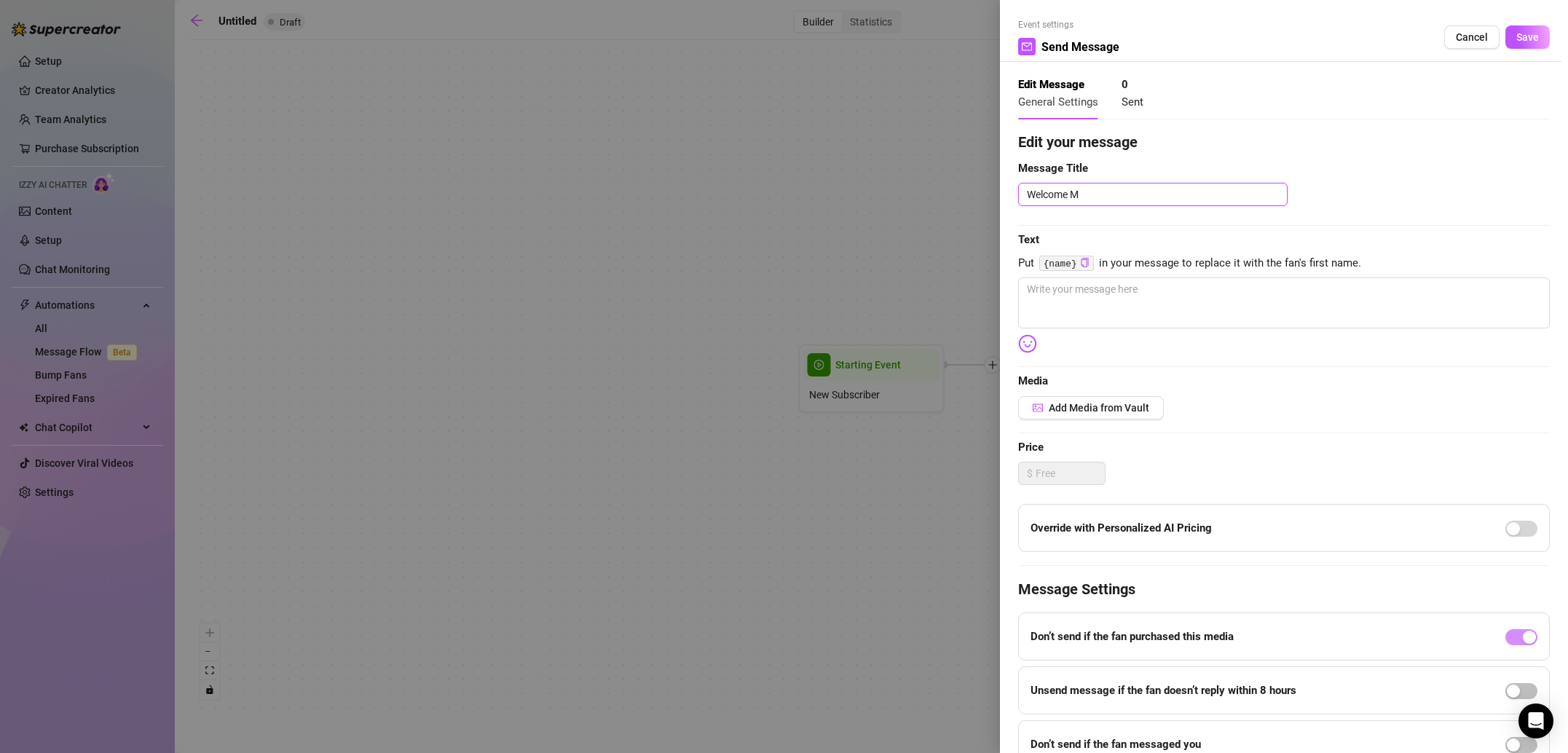
type textarea "Welcome Me"
type textarea "Welcome Mes"
type textarea "Welcome Mess"
type textarea "Welcome Messag"
type textarea "Welcome Message"
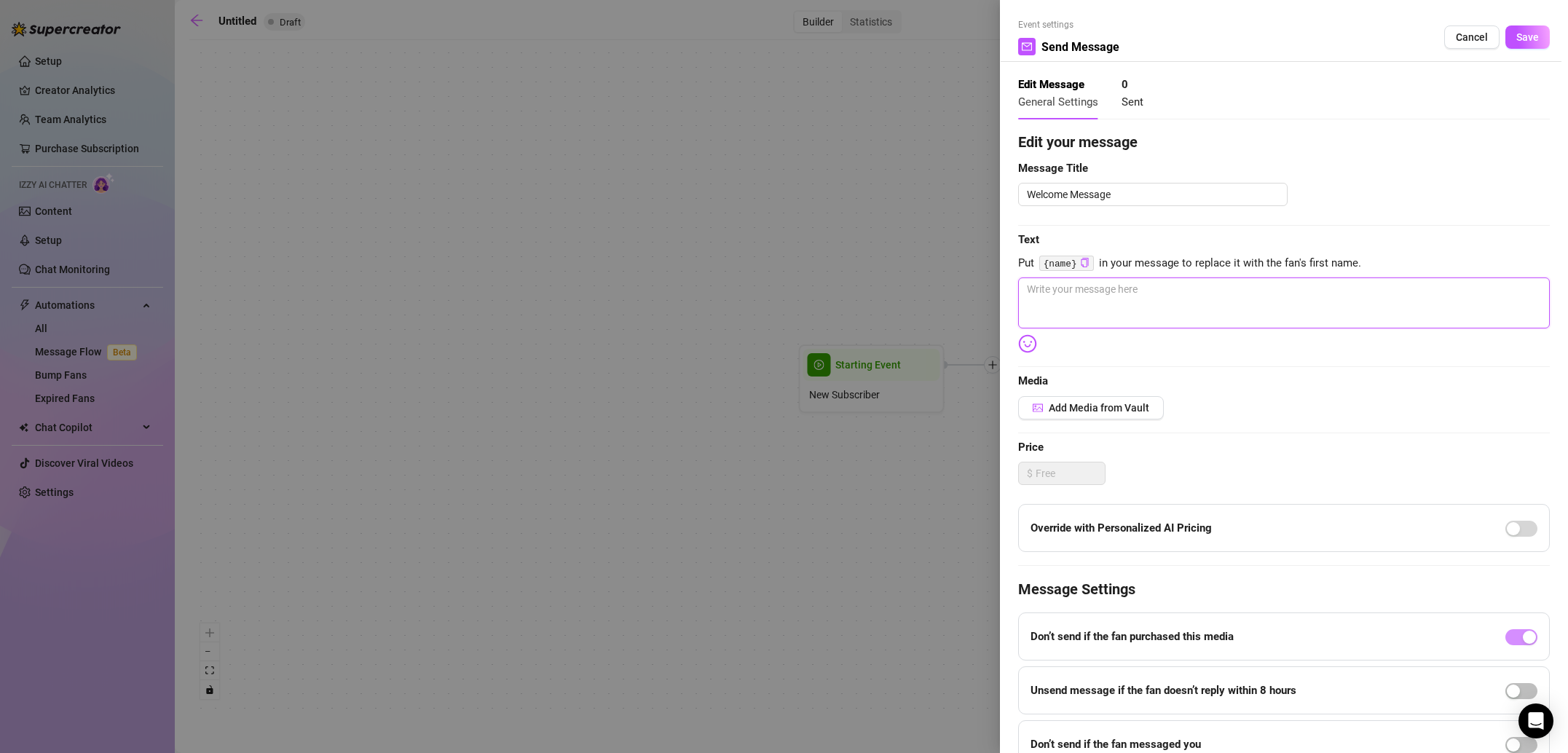
click at [1158, 298] on textarea at bounding box center [1284, 303] width 532 height 51
click at [1082, 305] on textarea at bounding box center [1284, 303] width 532 height 51
paste textarea "Hey babe 😘 thanks for joining — I’m so excited to have you here 🔥 What made you…"
type textarea "Hey babe 😘 thanks for joining — I’m so excited to have you here 🔥 What made you…"
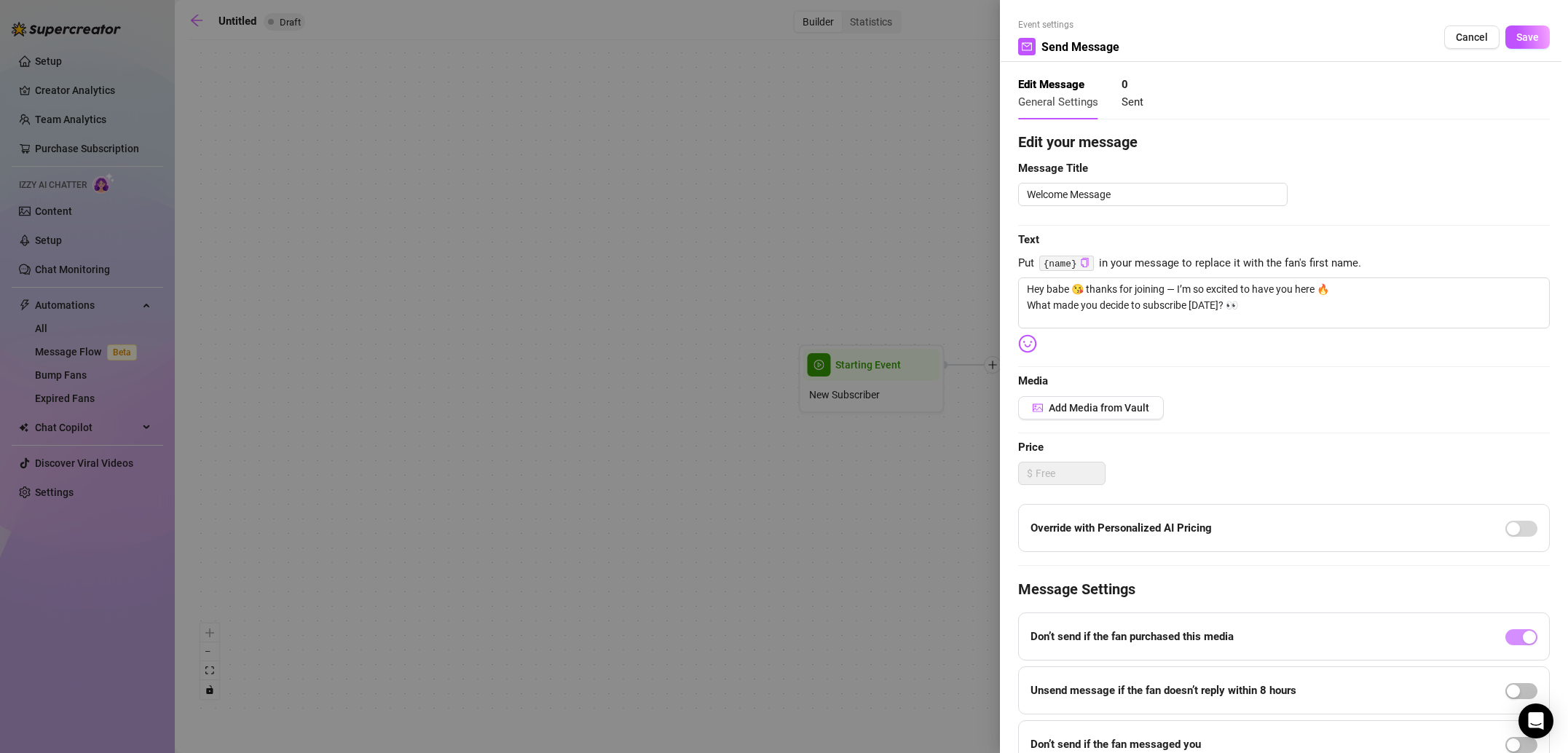
click at [1119, 337] on div "Edit your message Message Title Welcome Message Text Put {name} in your message…" at bounding box center [1284, 449] width 532 height 637
click at [1540, 41] on button "Save" at bounding box center [1527, 37] width 44 height 23
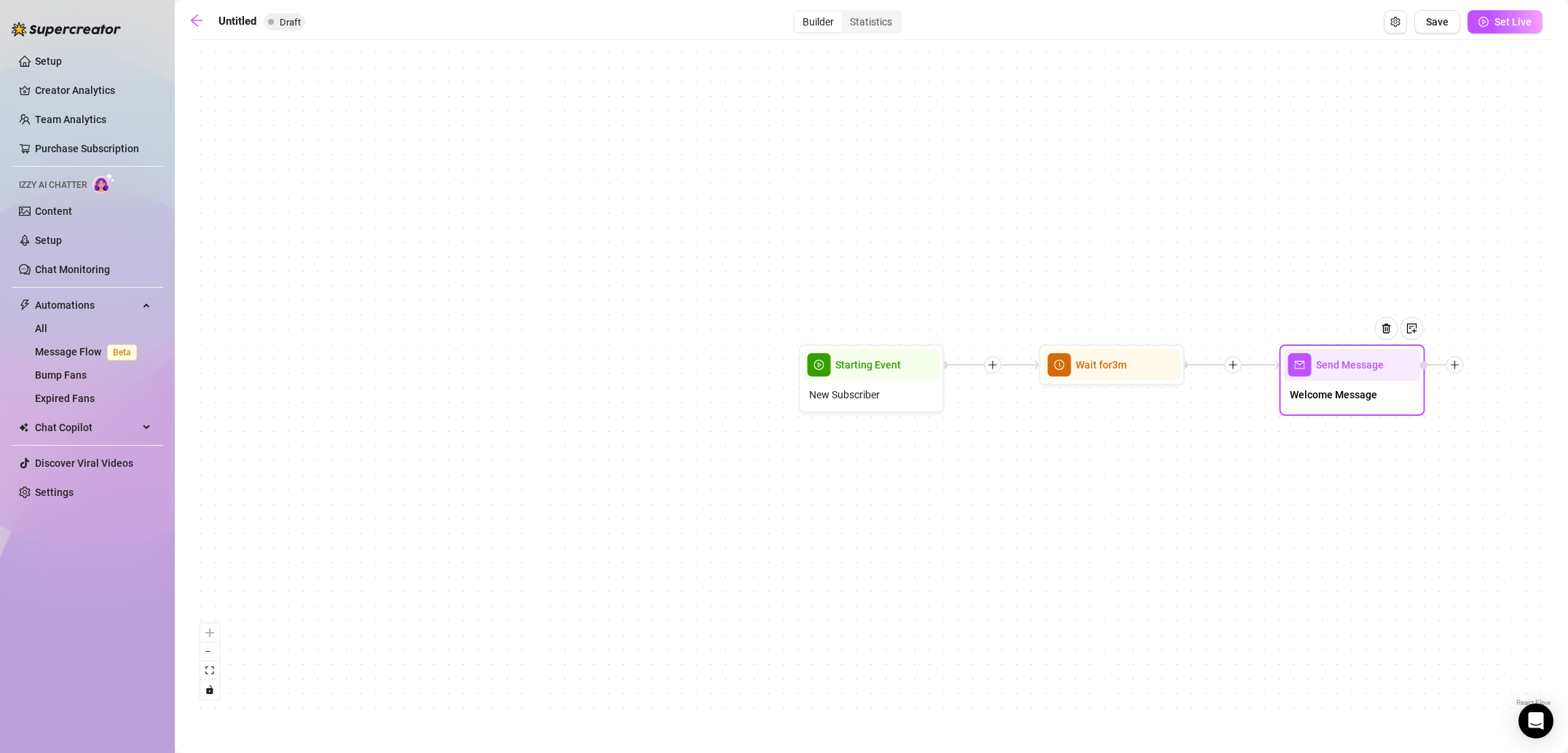
click at [1453, 370] on div at bounding box center [1454, 364] width 17 height 17
click at [1510, 394] on div "Condition" at bounding box center [1527, 391] width 106 height 25
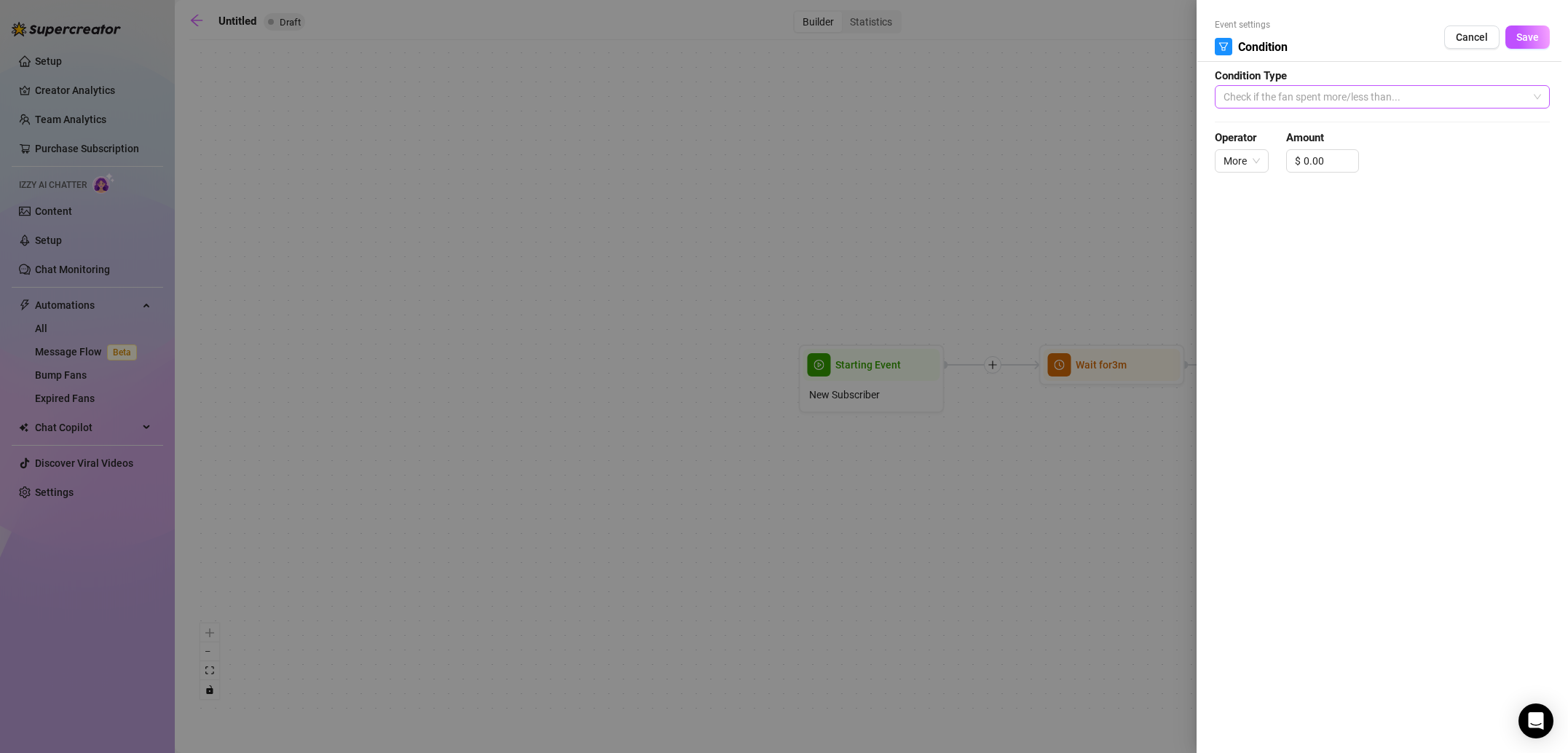
click at [1384, 95] on span "Check if the fan spent more/less than..." at bounding box center [1382, 97] width 317 height 22
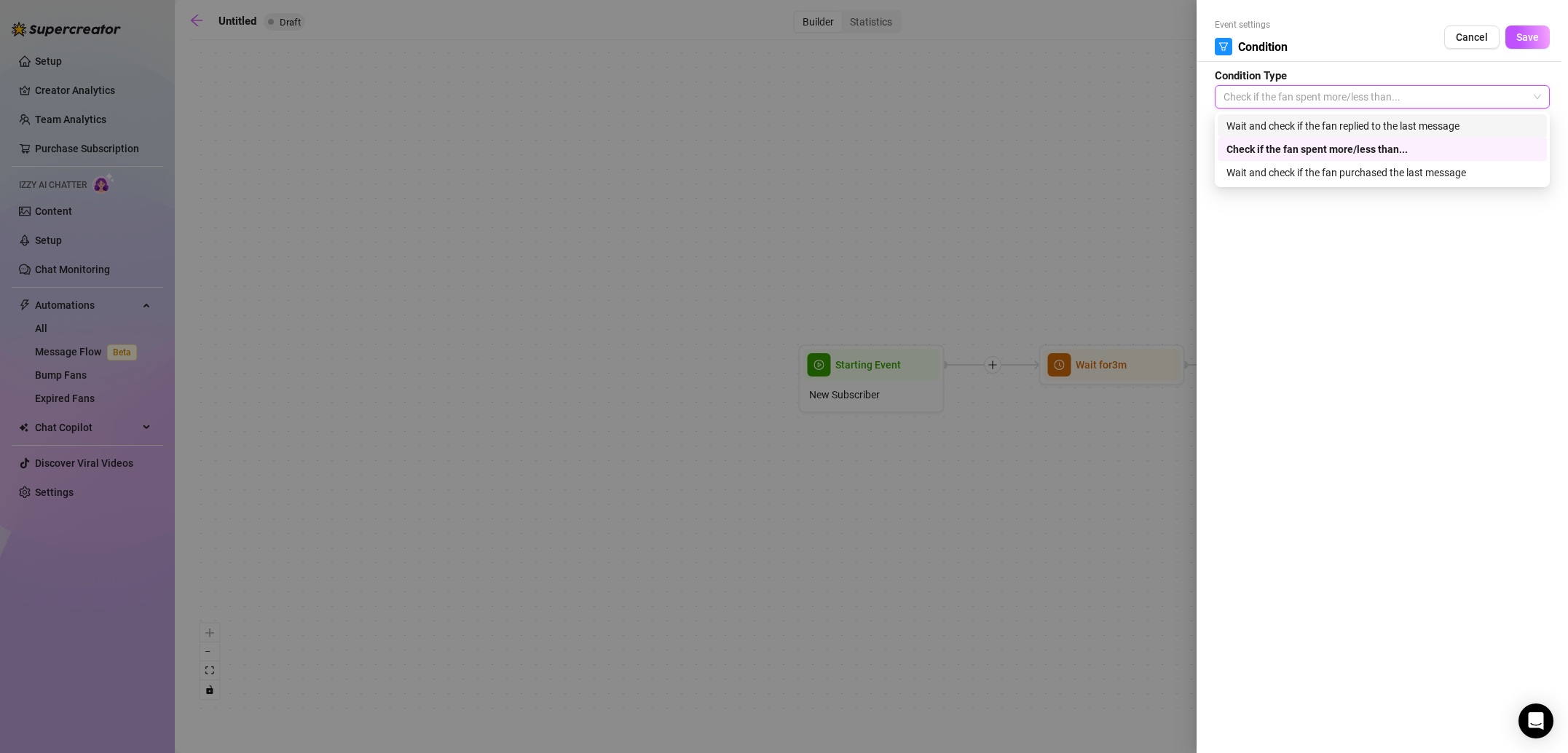
click at [1387, 128] on div "Wait and check if the fan replied to the last message" at bounding box center [1382, 126] width 312 height 16
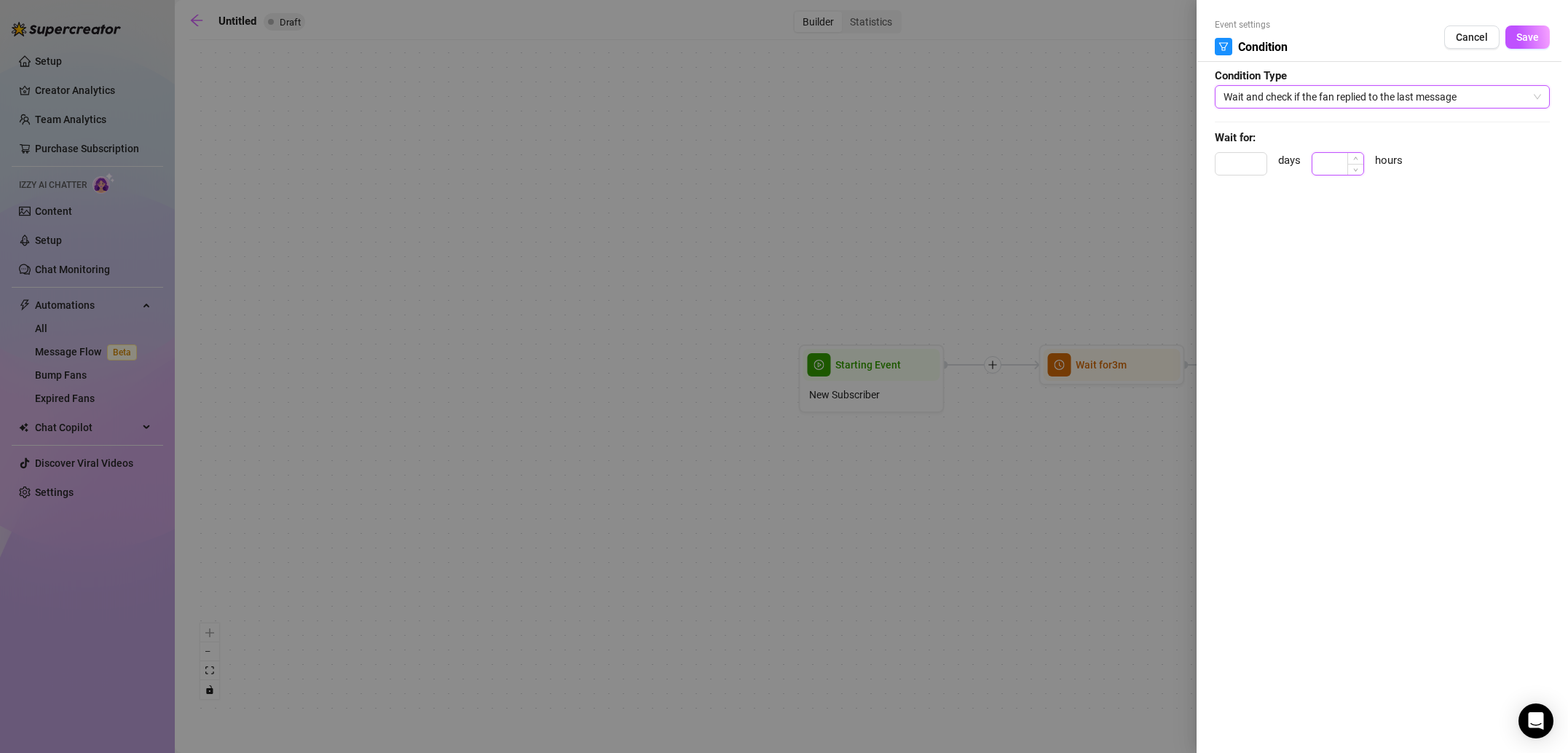
click at [1344, 169] on input at bounding box center [1338, 164] width 51 height 22
click at [1353, 174] on div at bounding box center [1337, 163] width 52 height 23
click at [1355, 171] on span "Decrease Value" at bounding box center [1355, 168] width 16 height 13
type input "1"
click at [1359, 156] on span "Increase Value" at bounding box center [1355, 159] width 16 height 13
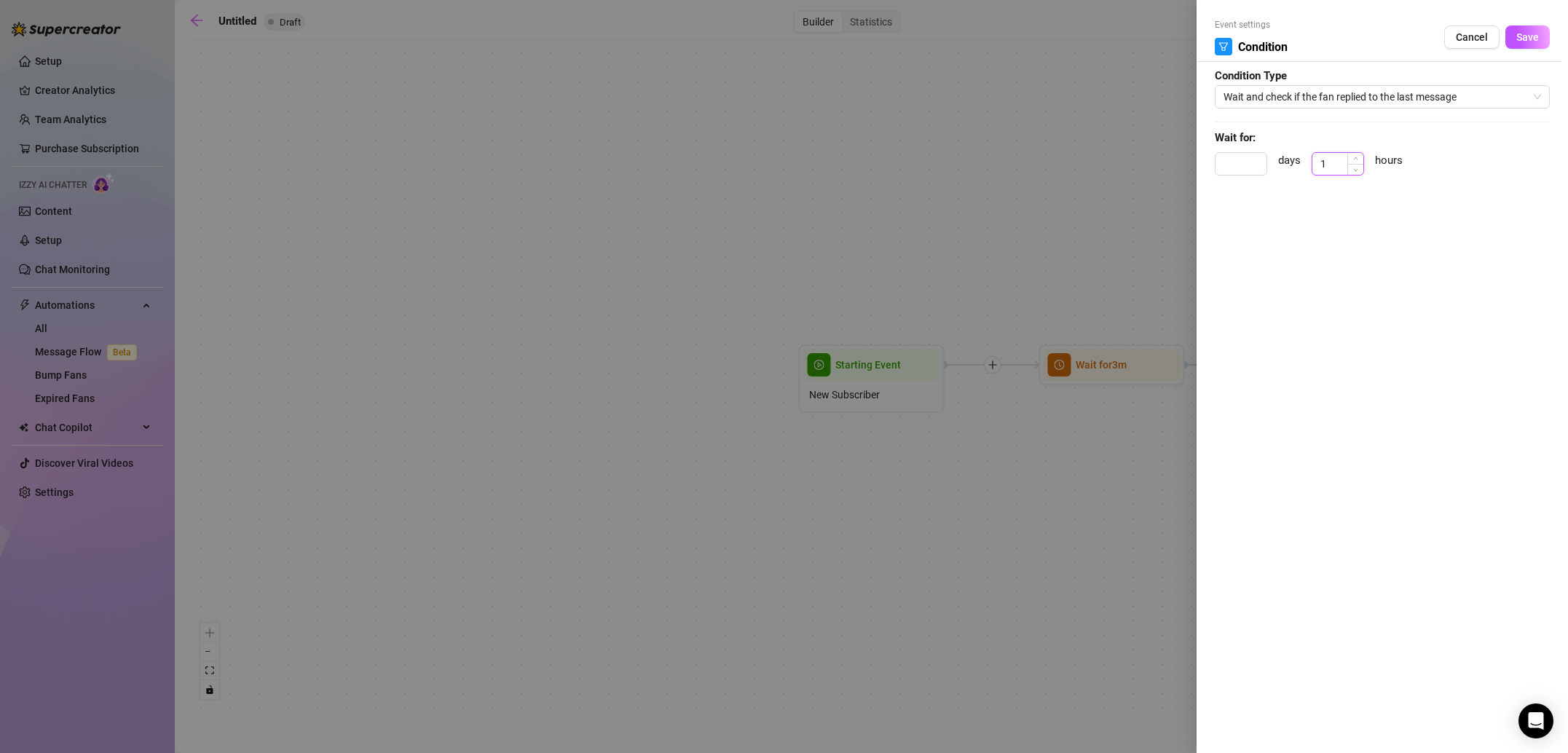
click at [1328, 166] on input "1" at bounding box center [1338, 164] width 51 height 22
click at [1539, 43] on button "Save" at bounding box center [1527, 37] width 44 height 23
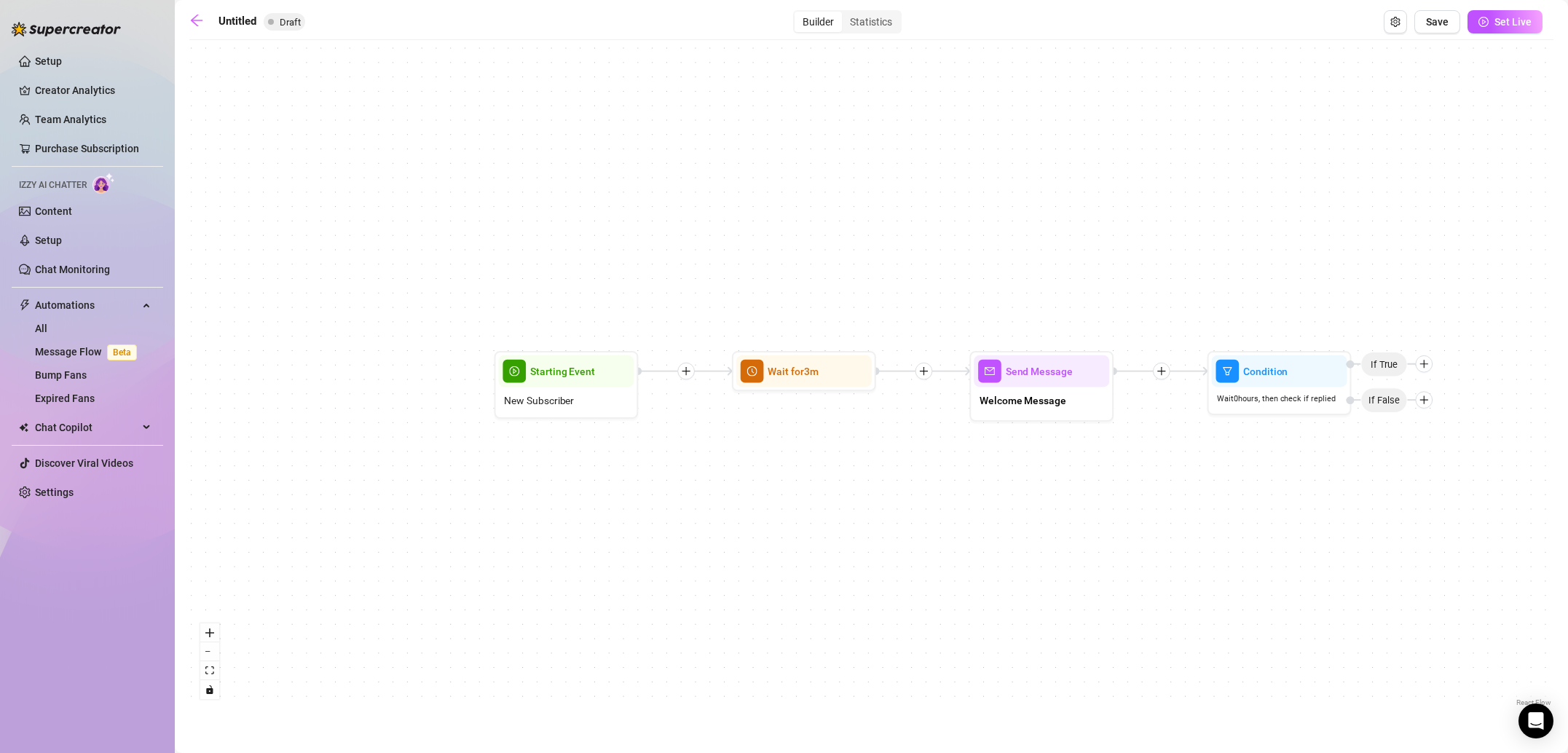
drag, startPoint x: 1199, startPoint y: 340, endPoint x: 889, endPoint y: 346, distance: 310.1
click at [889, 346] on div "Condition Wait 0 hours, then check if replied If False If True Send Message Wel…" at bounding box center [870, 378] width 1364 height 662
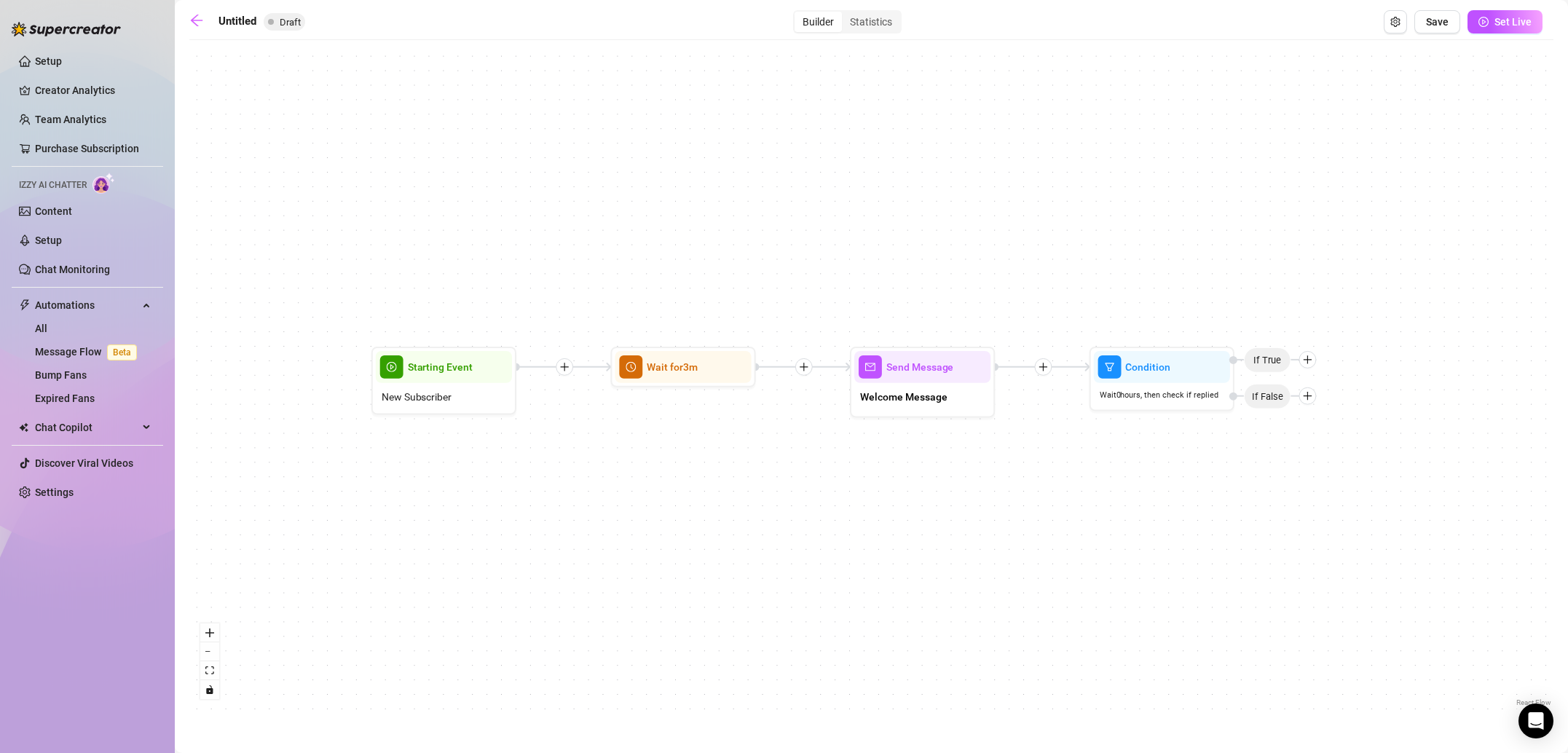
drag, startPoint x: 1170, startPoint y: 280, endPoint x: 1010, endPoint y: 277, distance: 160.0
click at [1009, 276] on div "Condition Wait 0 hours, then check if replied If False If True Send Message Wel…" at bounding box center [870, 378] width 1364 height 662
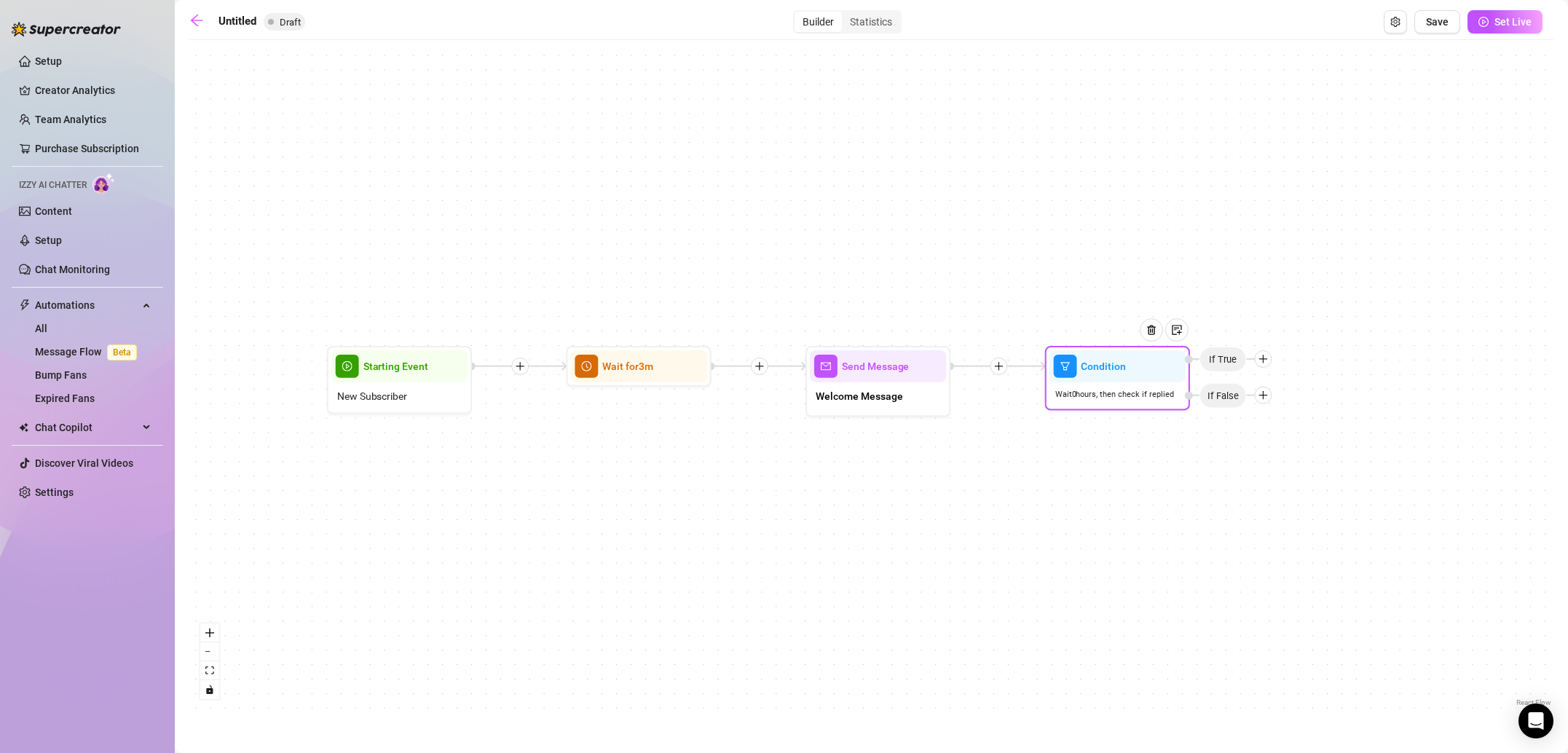
click at [1262, 364] on div at bounding box center [1263, 359] width 17 height 17
click at [1281, 405] on div "Message" at bounding box center [1291, 409] width 105 height 25
type textarea "Write your message here"
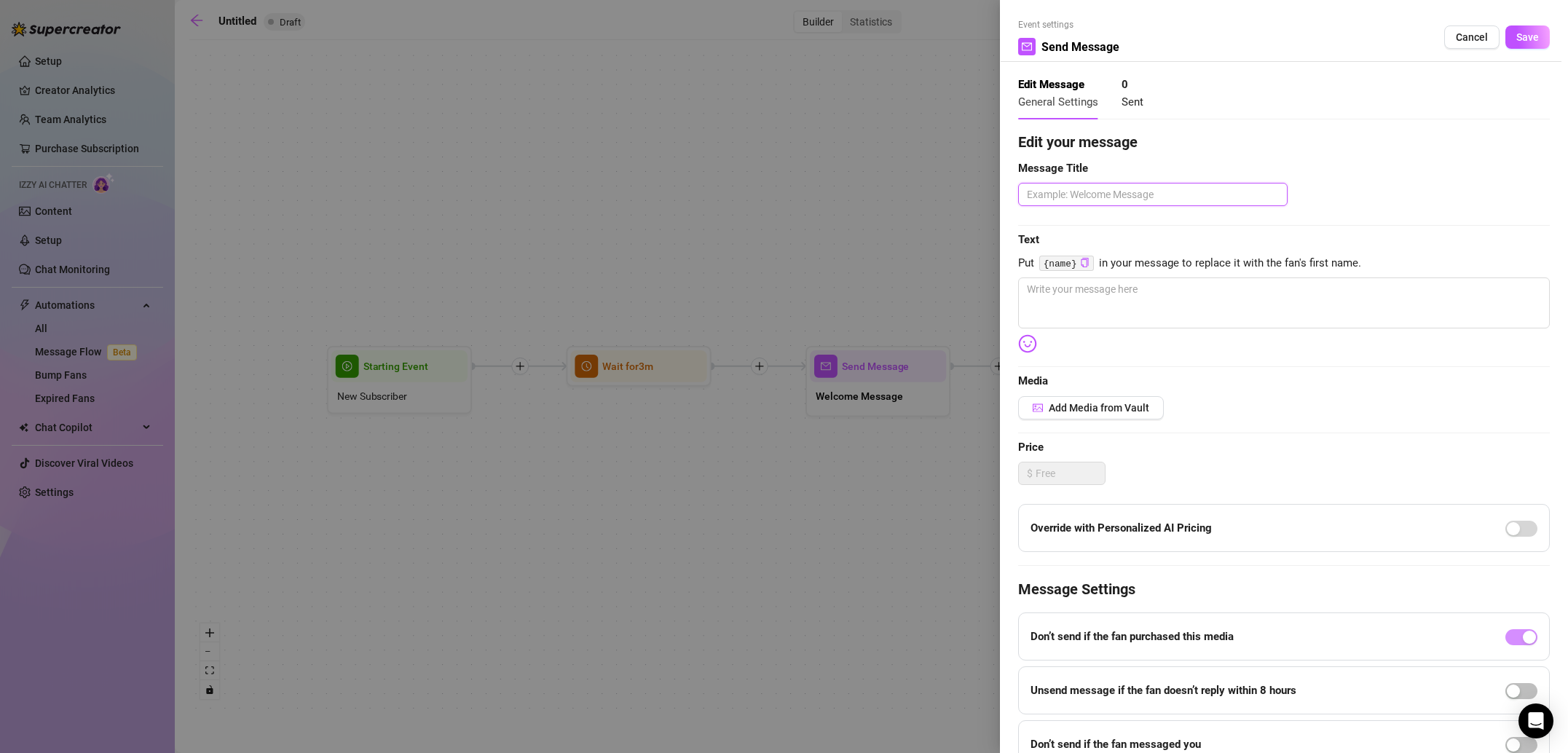
click at [1136, 199] on textarea at bounding box center [1152, 194] width 269 height 23
type textarea "R"
type textarea "Re"
type textarea "Rer"
type textarea "Rers"
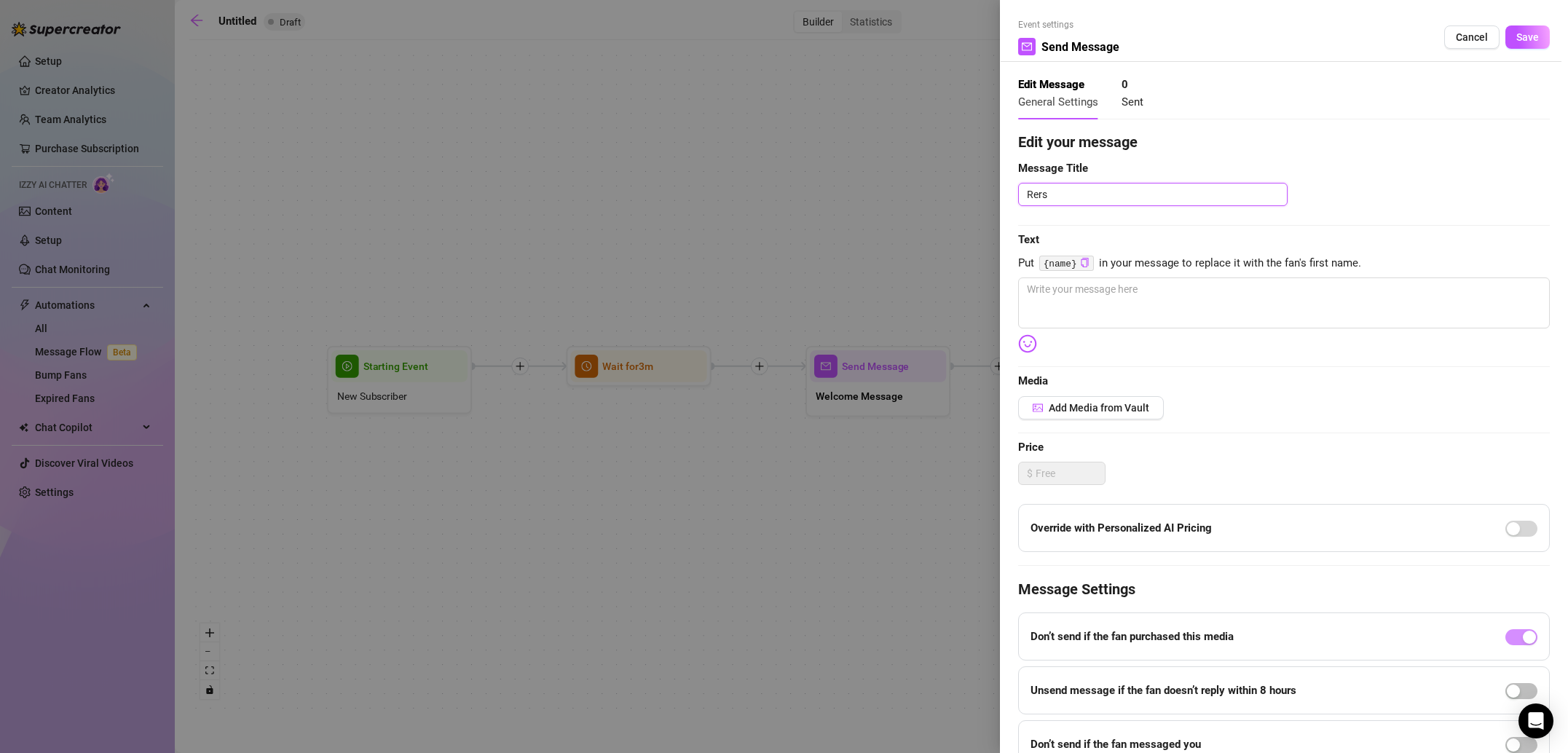
type textarea "Rersp"
type textarea "Rerspo"
type textarea "Rerspon"
type textarea "Rerspons"
type textarea "Rersponse"
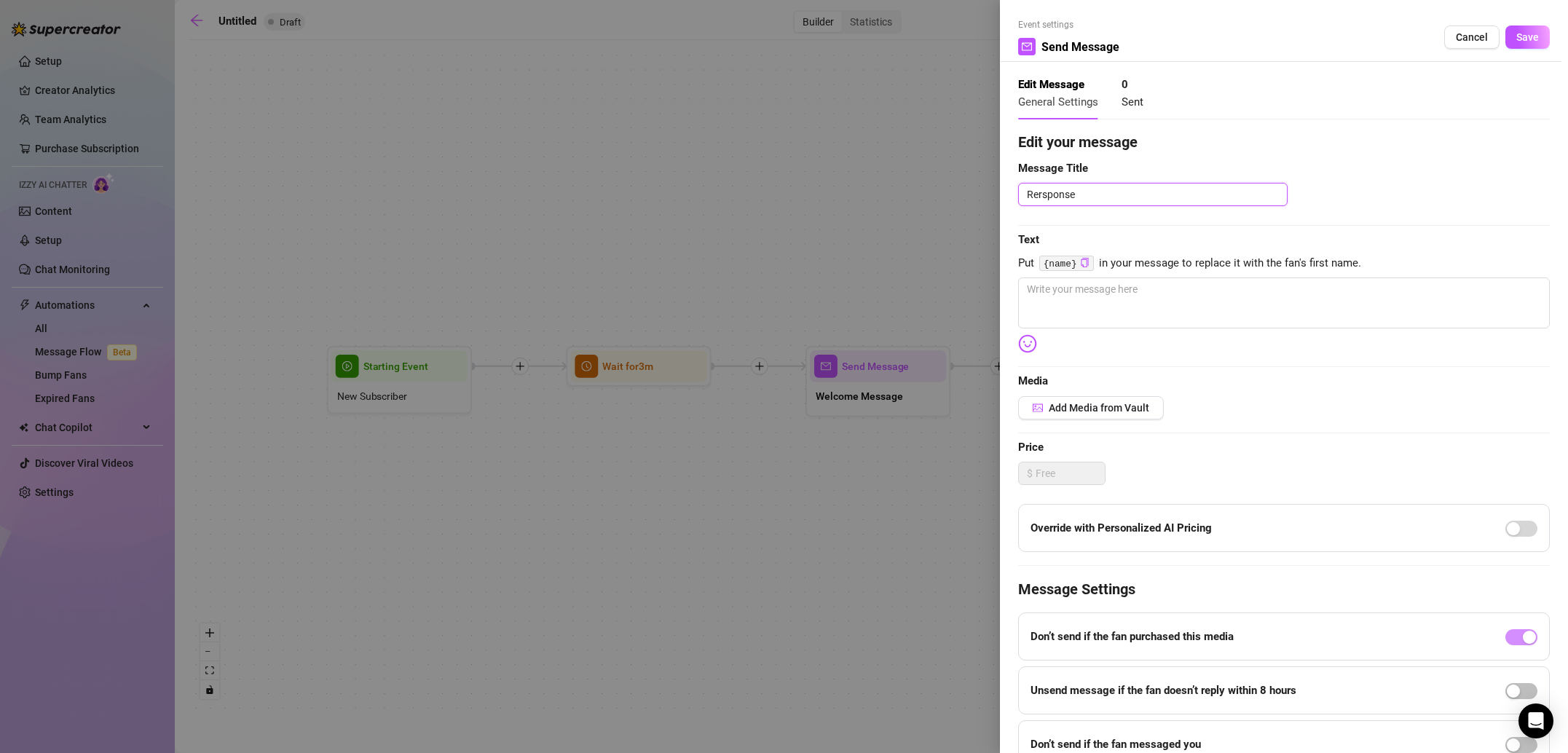
type textarea "Rerspons"
type textarea "Rerspon"
type textarea "Rerspo"
type textarea "Rersp"
type textarea "Rers"
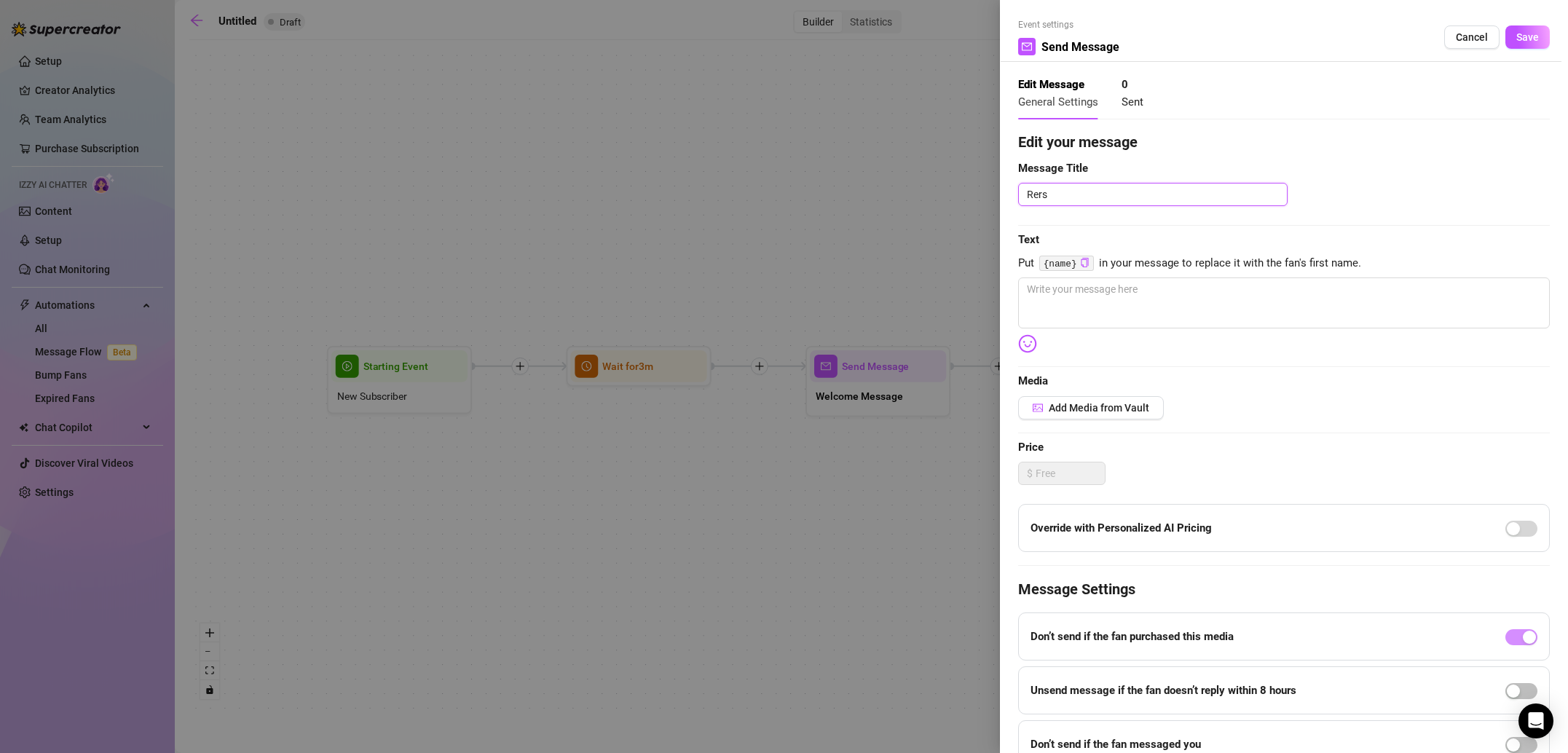
type textarea "Rer"
type textarea "Re"
type textarea "Res"
type textarea "Resp"
type textarea "Respo"
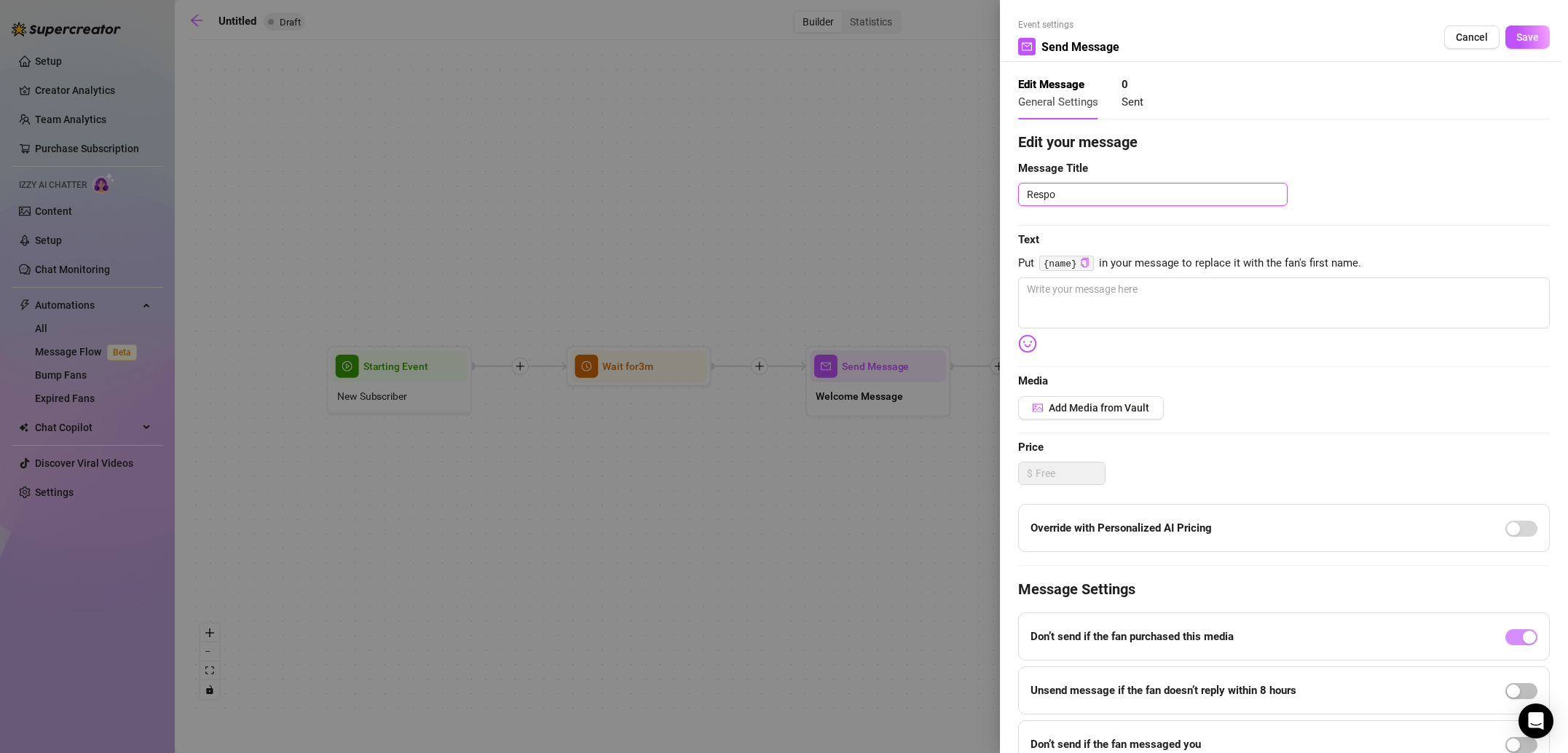
type textarea "Respon"
type textarea "Respons"
type textarea "Response"
click at [1176, 326] on textarea at bounding box center [1284, 303] width 532 height 51
click at [1111, 321] on textarea at bounding box center [1284, 303] width 532 height 51
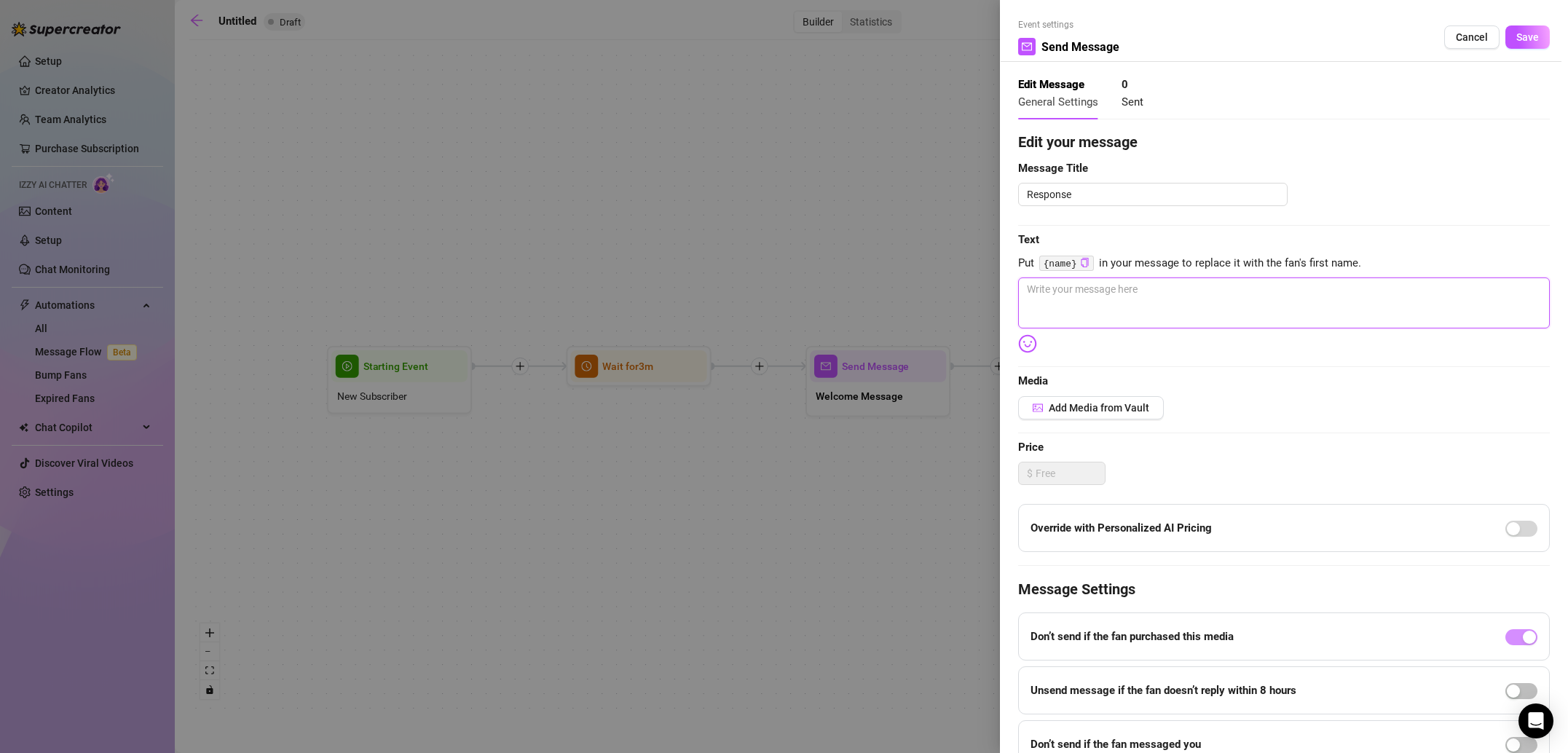
paste textarea "I love that 😈 let me give you a little welcome gift…"
type textarea "I love that 😈 let me give you a little welcome gift…"
click at [1274, 285] on textarea "I love that 😈 let me give you a little welcome gift…" at bounding box center [1284, 303] width 532 height 51
paste textarea "If you want the full set from this shoot, it’s in my messages for you 🖤"
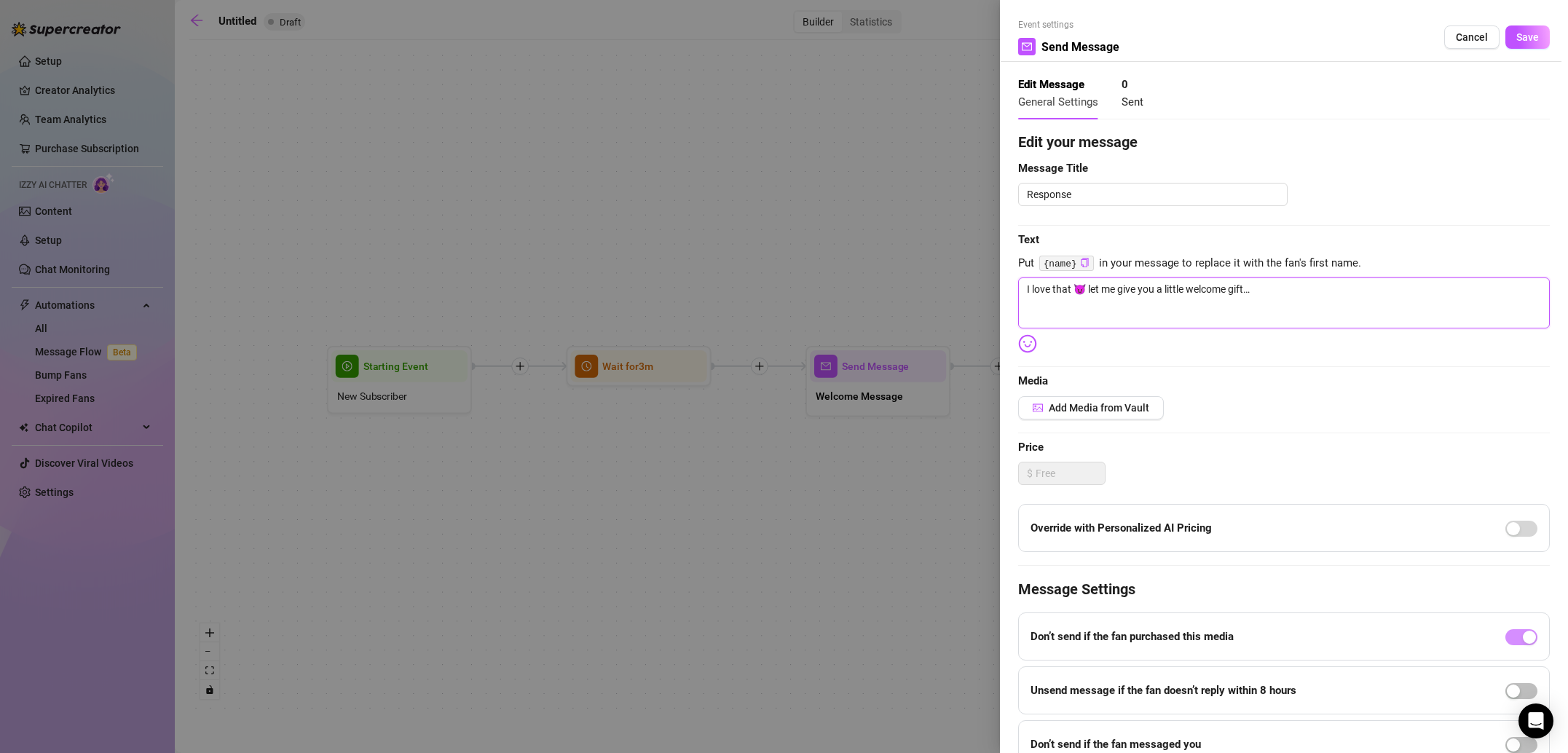
type textarea "I love that 😈 let me give you a little welcome gift…If you want the full set fr…"
click at [1082, 415] on button "Add Media from Vault" at bounding box center [1091, 407] width 145 height 23
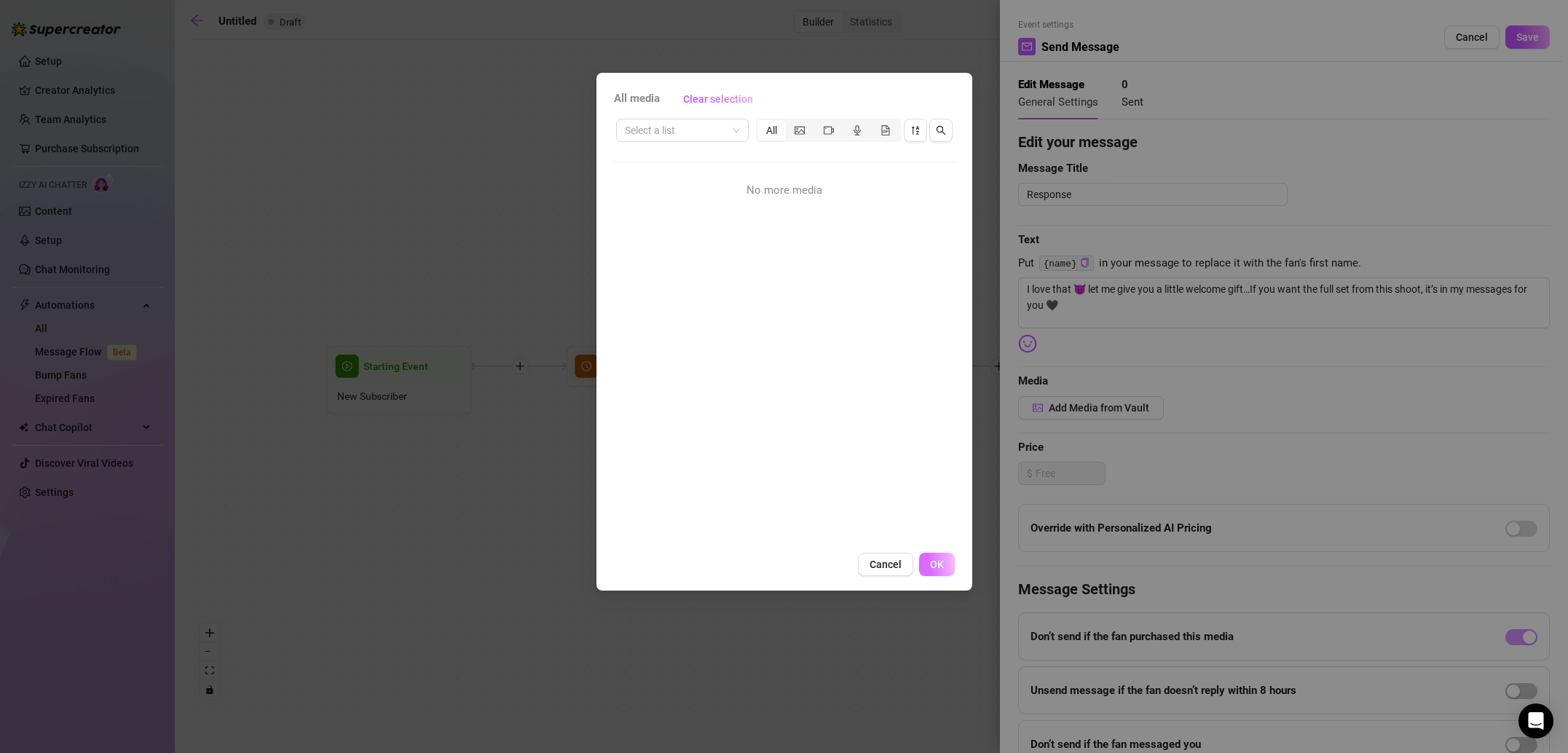
click at [923, 565] on button "OK" at bounding box center [937, 563] width 36 height 23
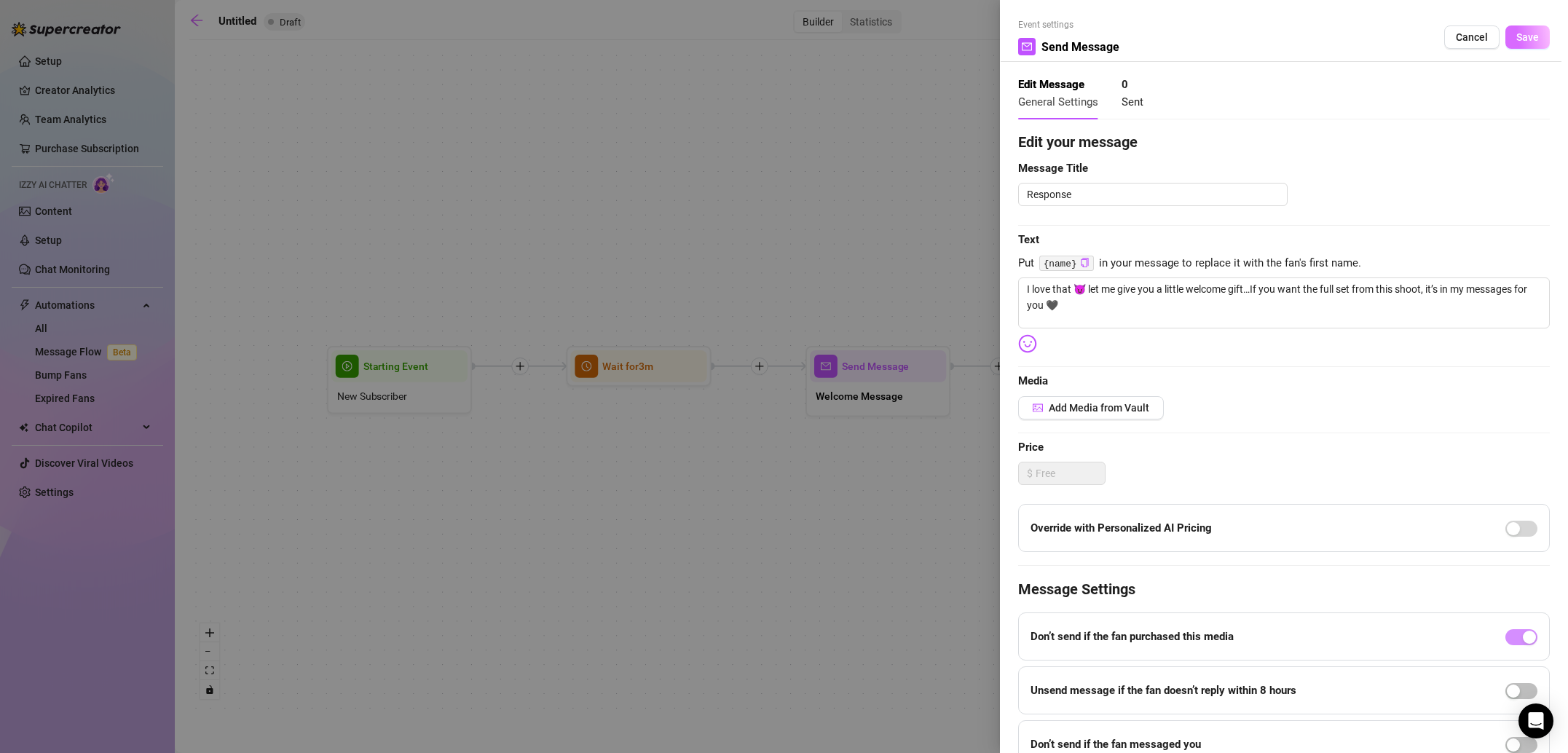
click at [1520, 43] on button "Save" at bounding box center [1527, 37] width 44 height 23
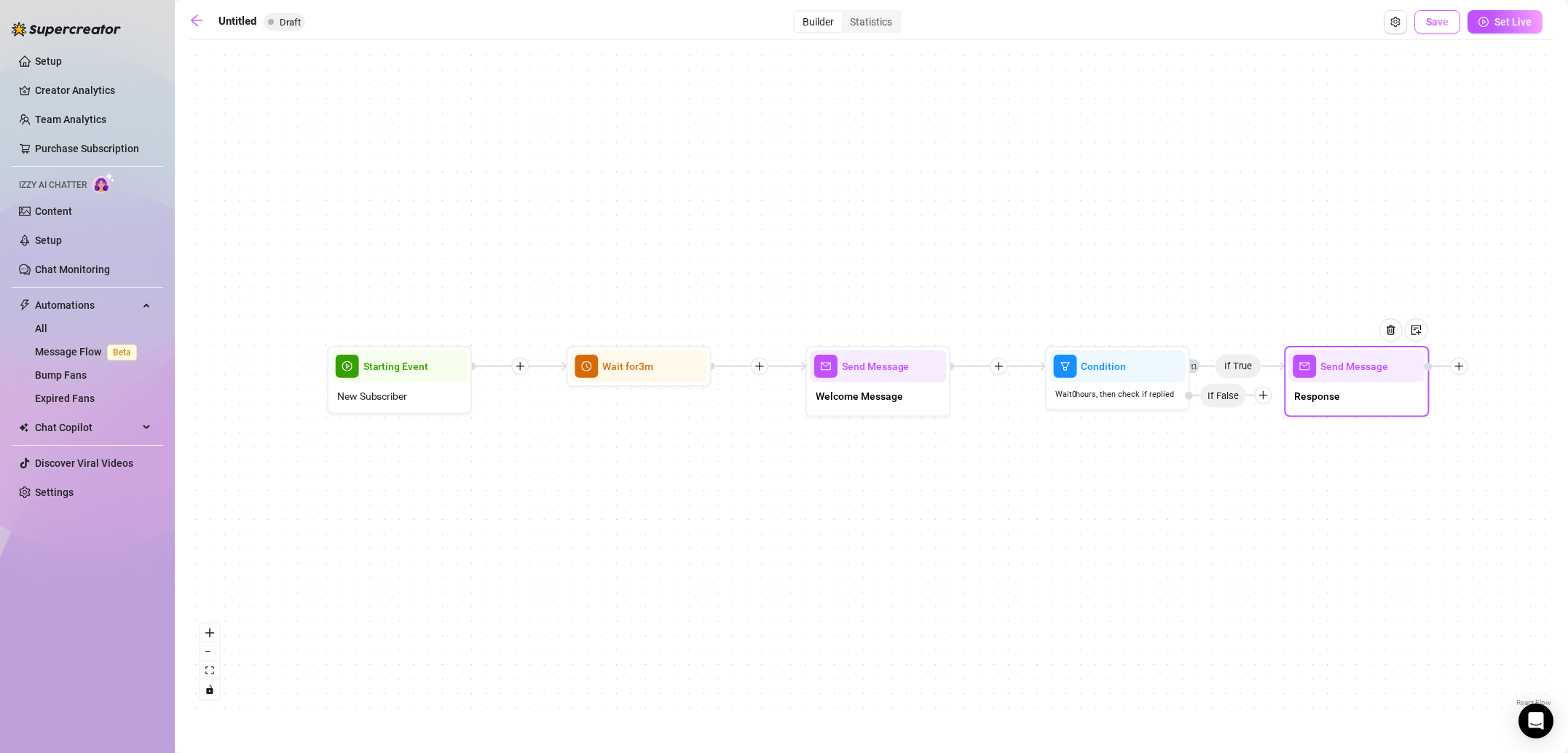
click at [1449, 19] on button "Save" at bounding box center [1437, 21] width 46 height 23
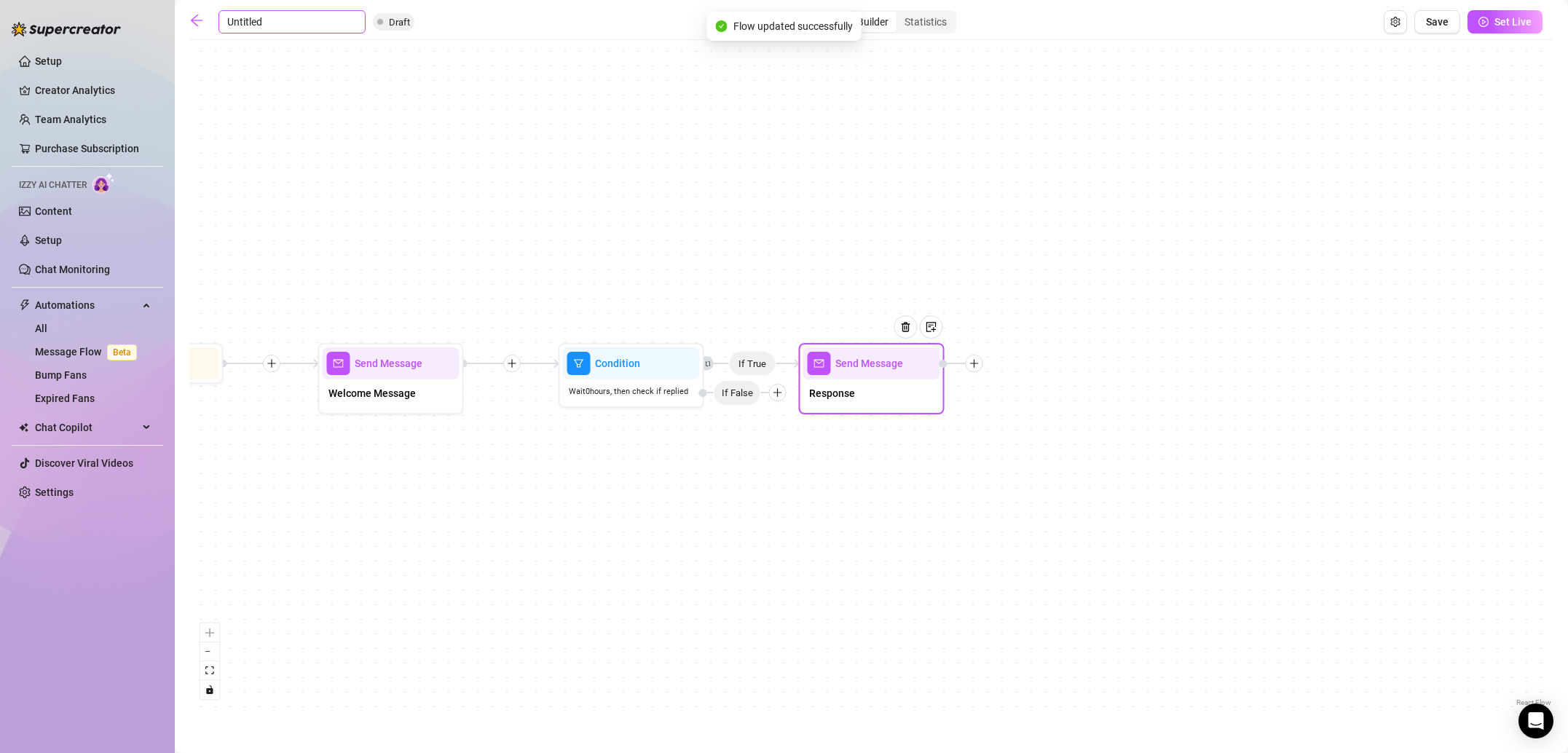
click at [271, 23] on input "Untitled" at bounding box center [292, 21] width 147 height 23
type input "W"
type input "New Subscriber"
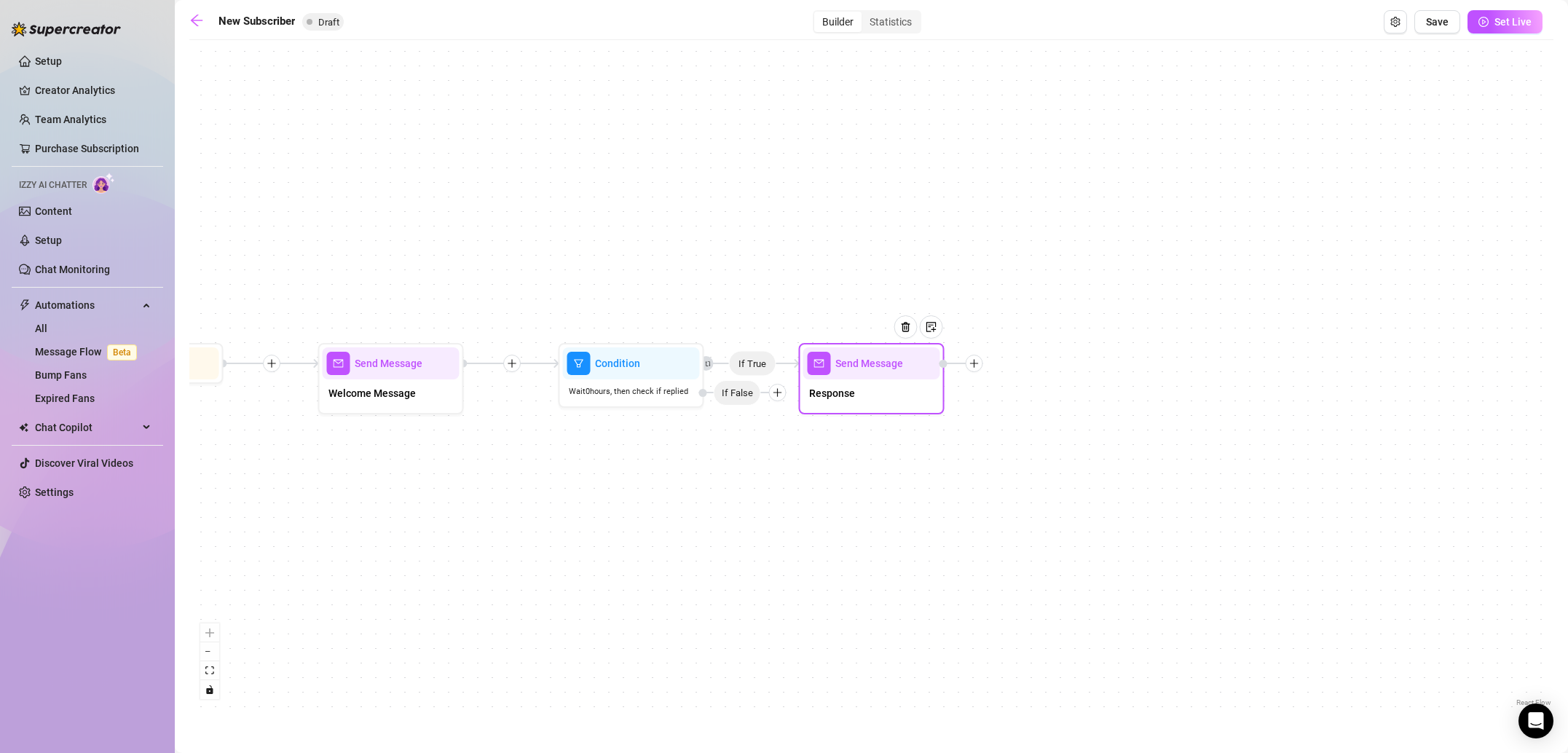
click at [355, 67] on div "If True Send Message Response Condition Wait 0 hours, then check if replied If …" at bounding box center [870, 378] width 1364 height 662
click at [203, 19] on icon "arrow-left" at bounding box center [196, 20] width 15 height 15
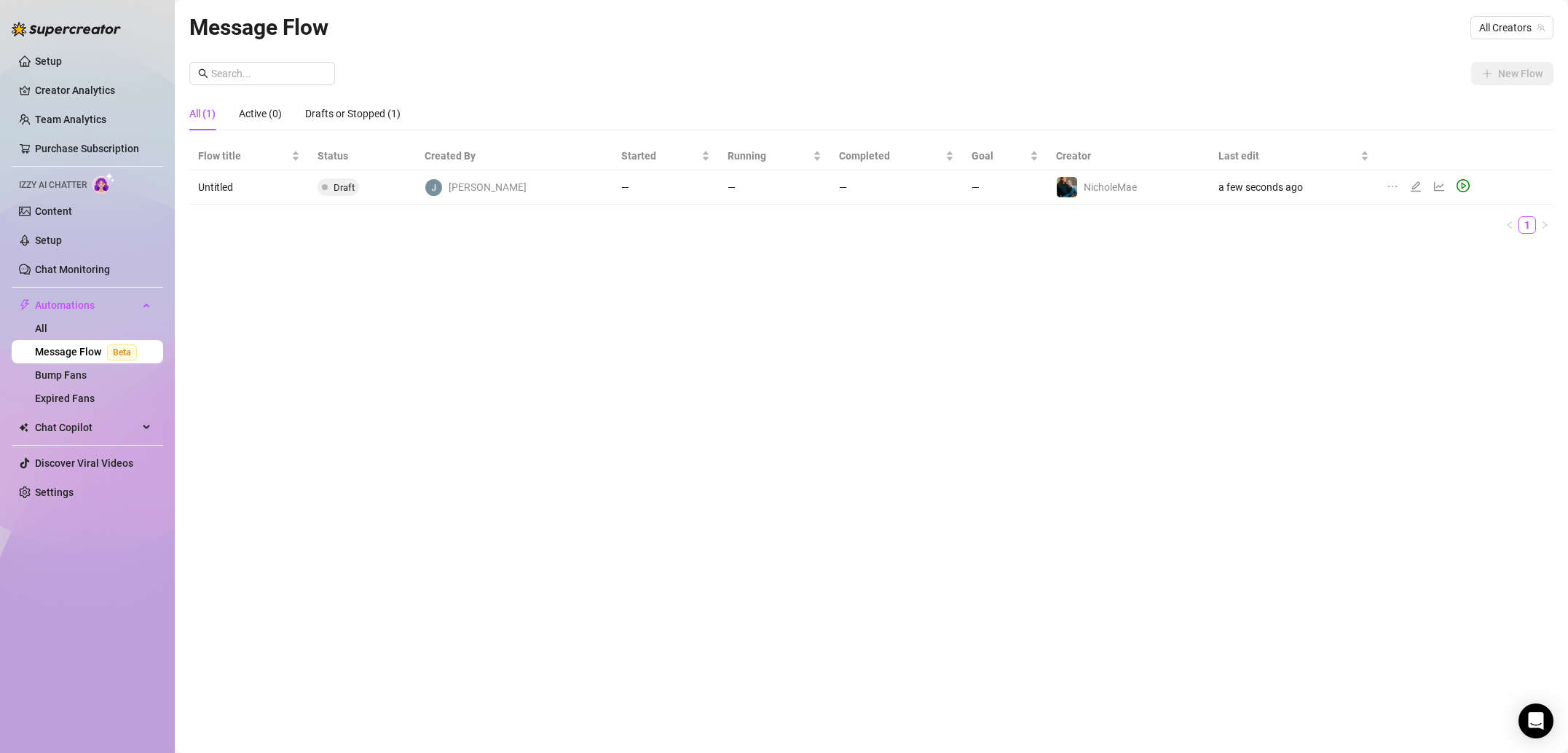
click at [203, 120] on div "All (1)" at bounding box center [202, 113] width 27 height 16
click at [224, 189] on td "Untitled" at bounding box center [249, 187] width 120 height 34
click at [273, 148] on div "Flow title" at bounding box center [249, 156] width 102 height 16
click at [1410, 183] on icon "edit" at bounding box center [1416, 186] width 12 height 12
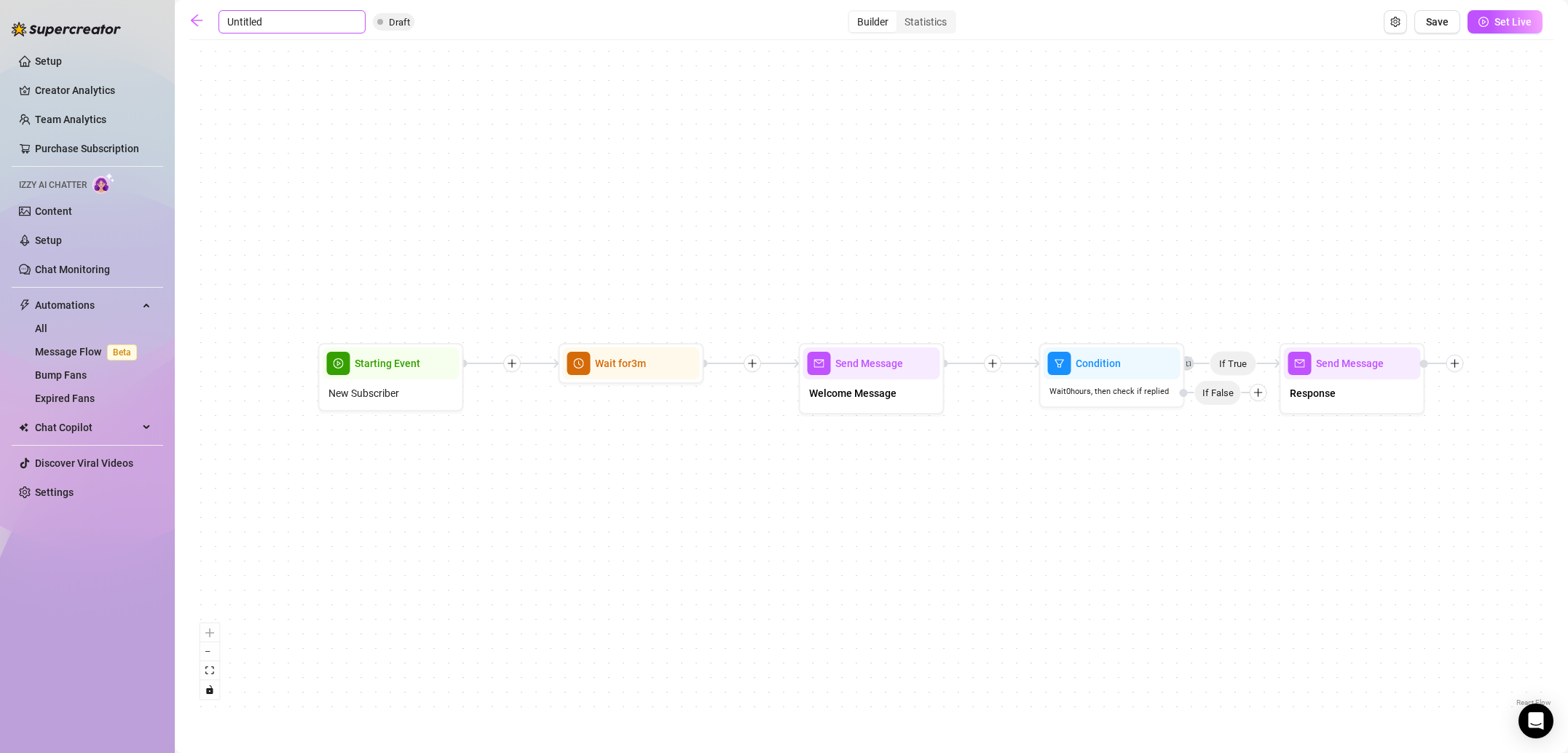
click at [294, 22] on input "Untitled" at bounding box center [292, 21] width 147 height 23
type input "New Subscriber"
click at [1451, 28] on button "Save" at bounding box center [1437, 21] width 46 height 23
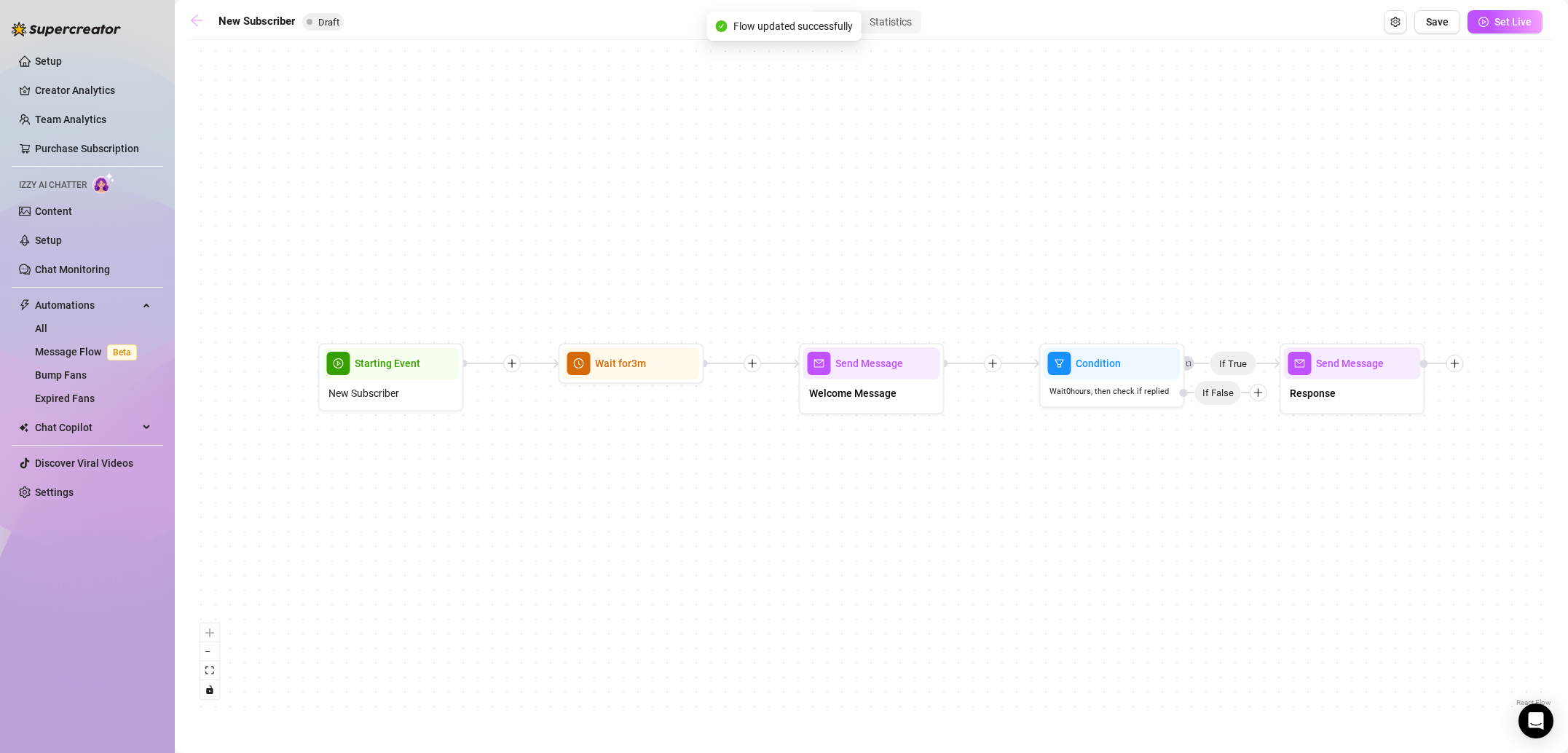
drag, startPoint x: 185, startPoint y: 23, endPoint x: 194, endPoint y: 21, distance: 9.2
click at [186, 23] on main "New Subscriber Draft Builder Statistics Save Set Live If True Send Message Resp…" at bounding box center [870, 376] width 1393 height 753
click at [194, 21] on icon "arrow-left" at bounding box center [197, 21] width 12 height 12
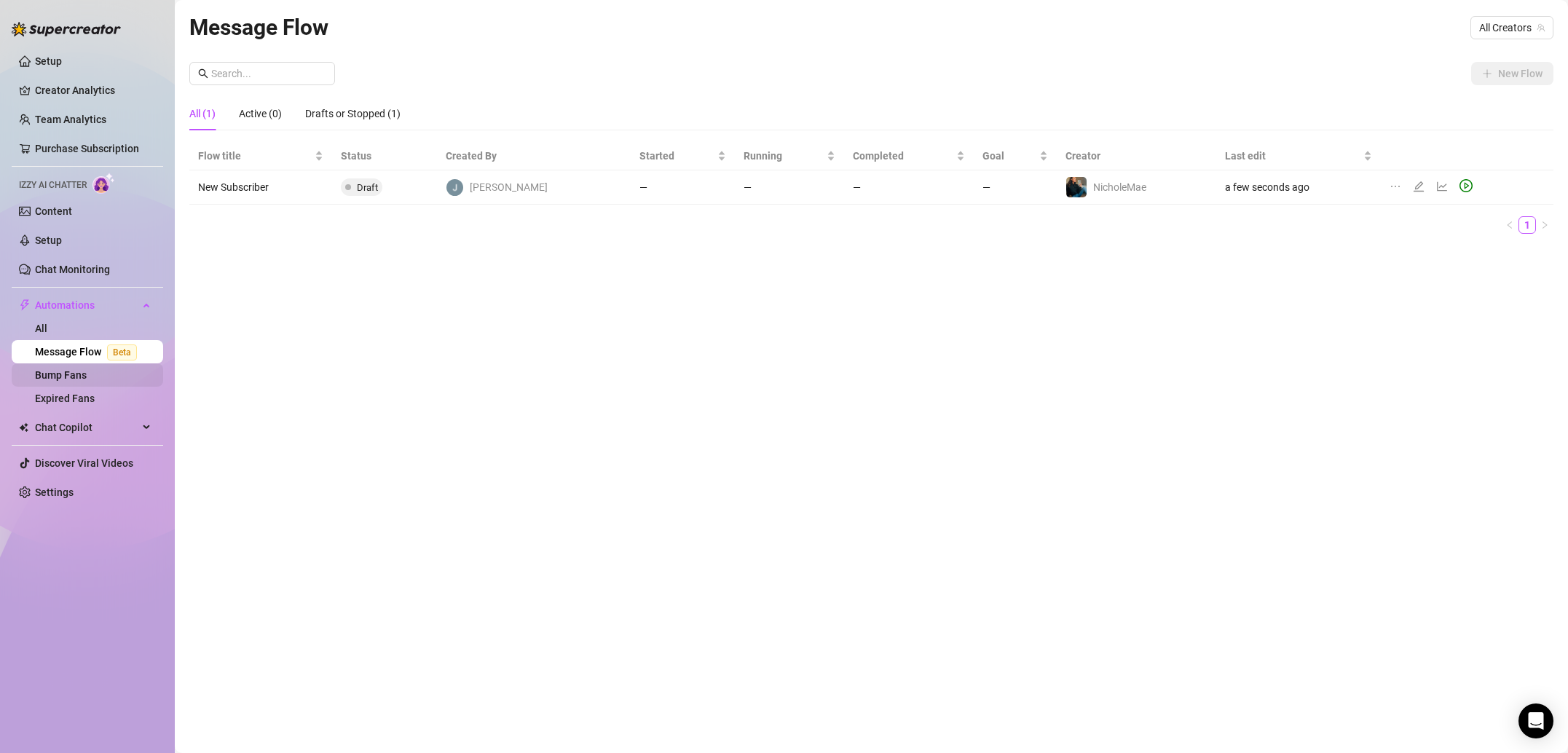
click at [86, 380] on link "Bump Fans" at bounding box center [61, 375] width 51 height 12
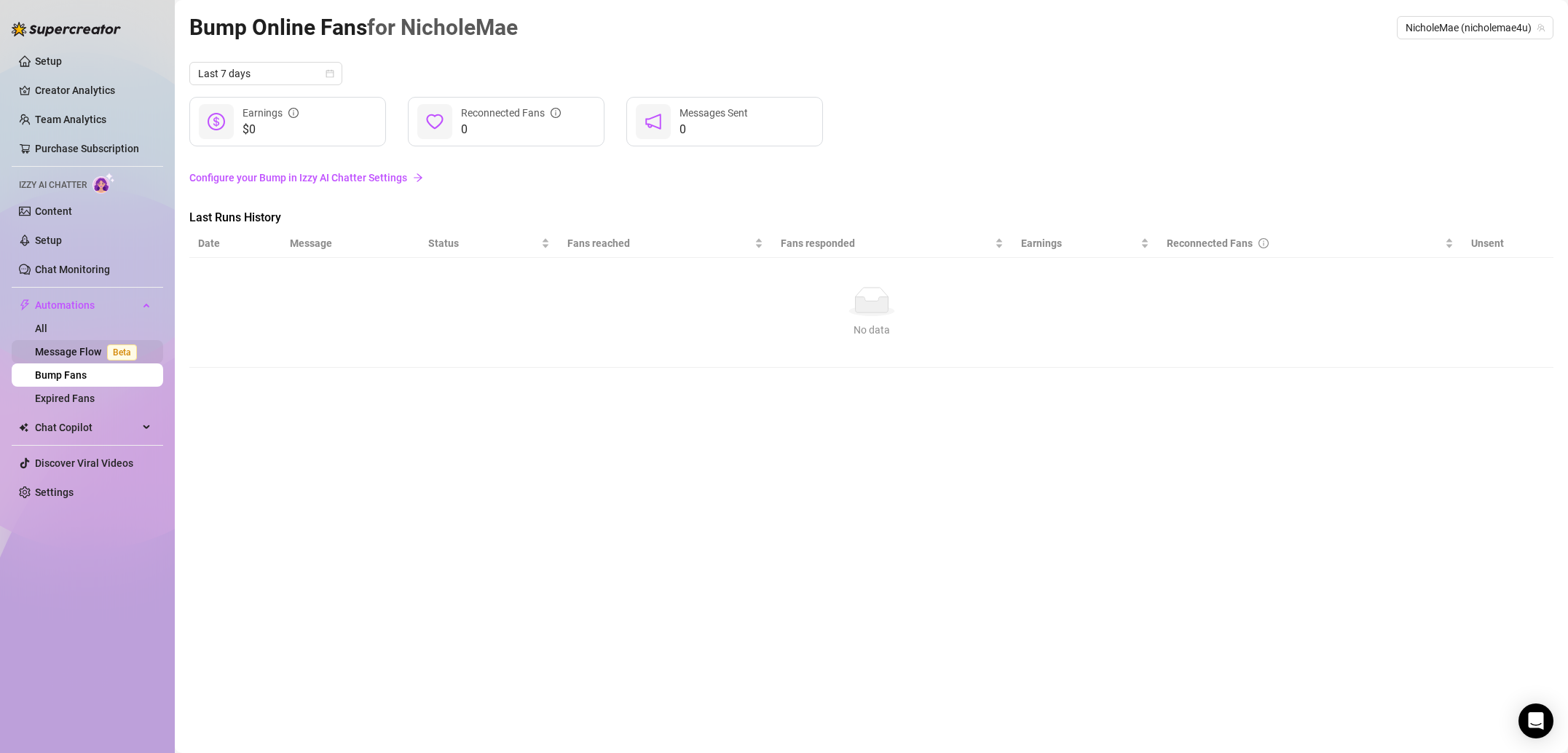
click at [81, 357] on link "Message Flow Beta" at bounding box center [89, 352] width 108 height 12
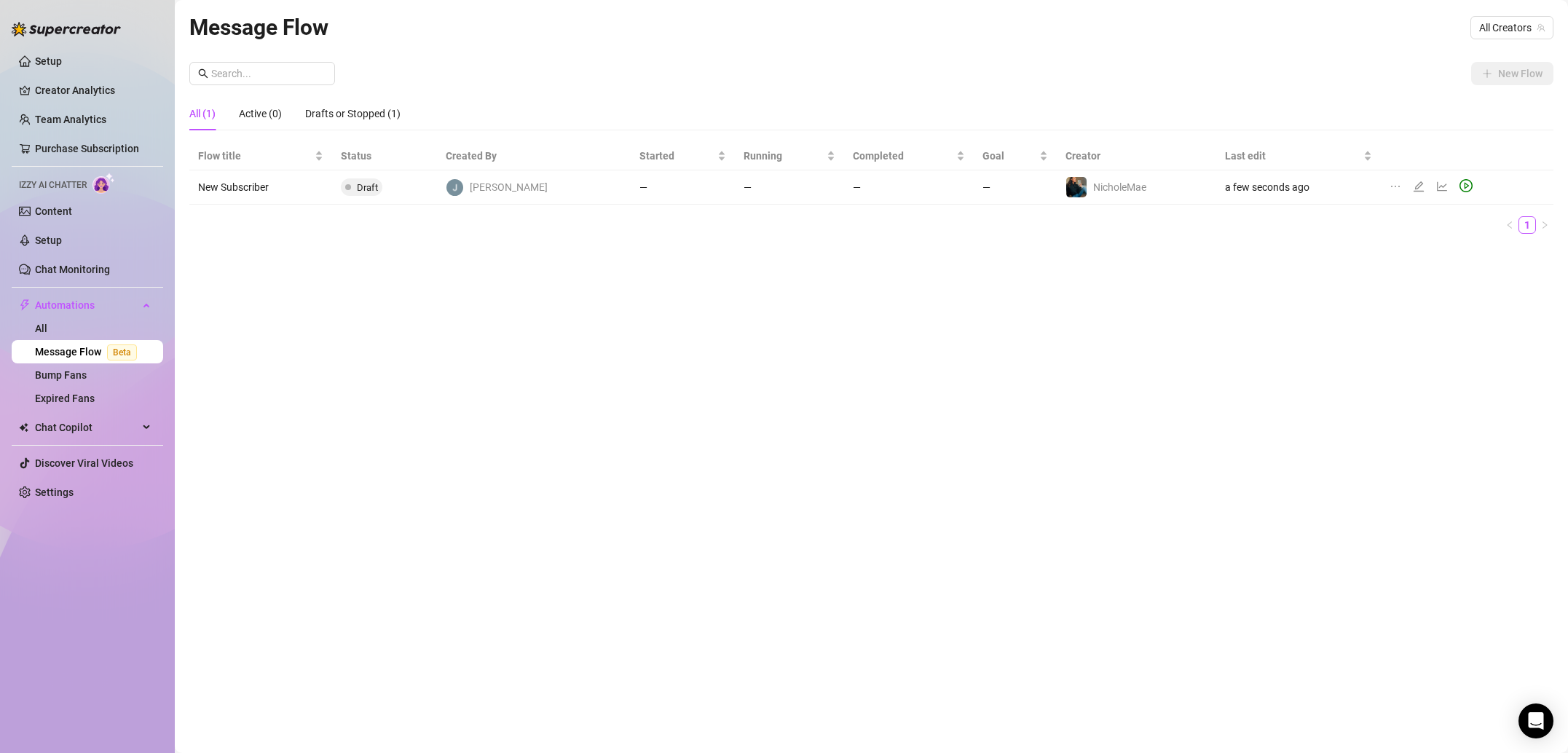
click at [242, 186] on td "New Subscriber" at bounding box center [260, 187] width 143 height 34
click at [70, 379] on link "Bump Fans" at bounding box center [61, 375] width 51 height 12
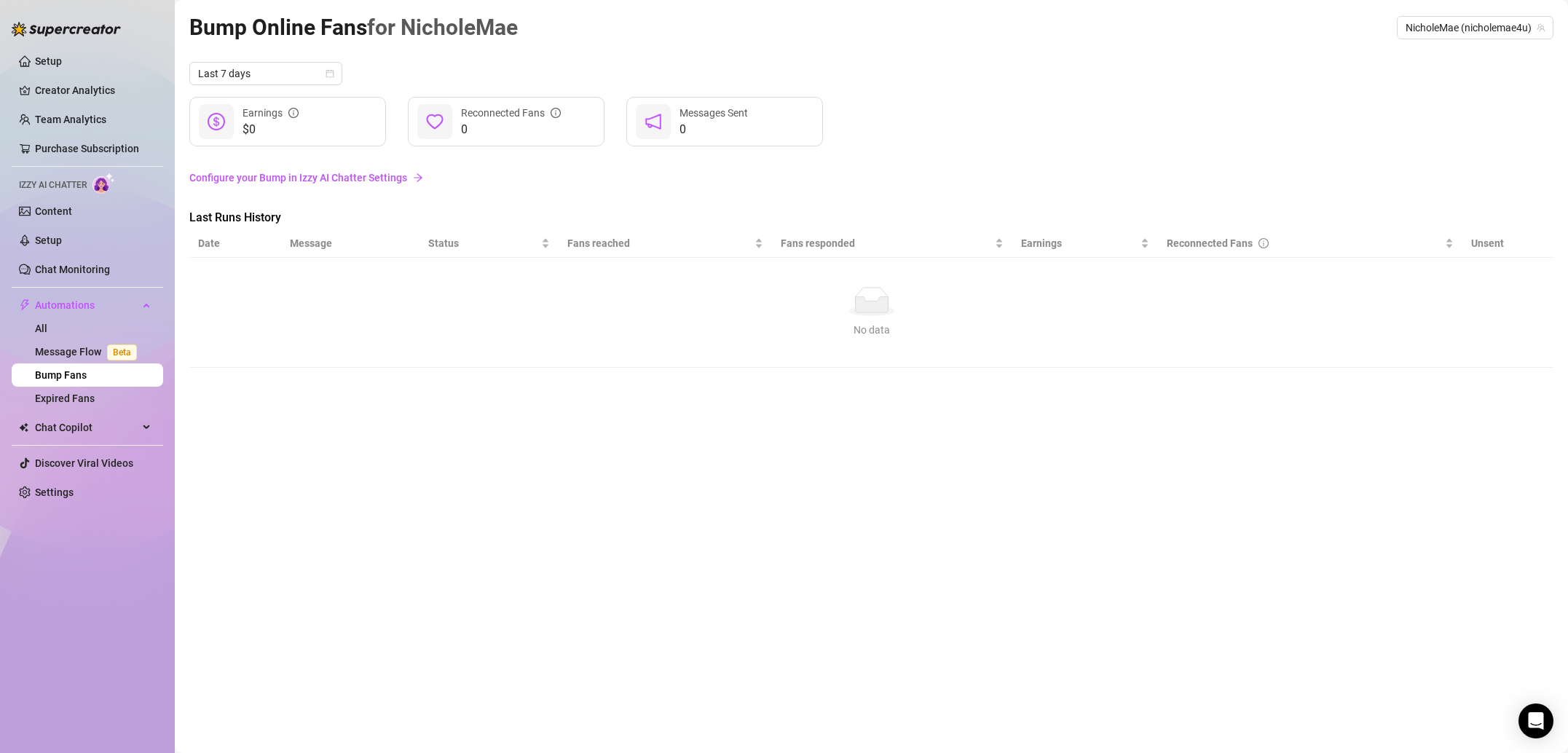
click at [260, 174] on link "Configure your Bump in Izzy AI Chatter Settings" at bounding box center [870, 177] width 1364 height 16
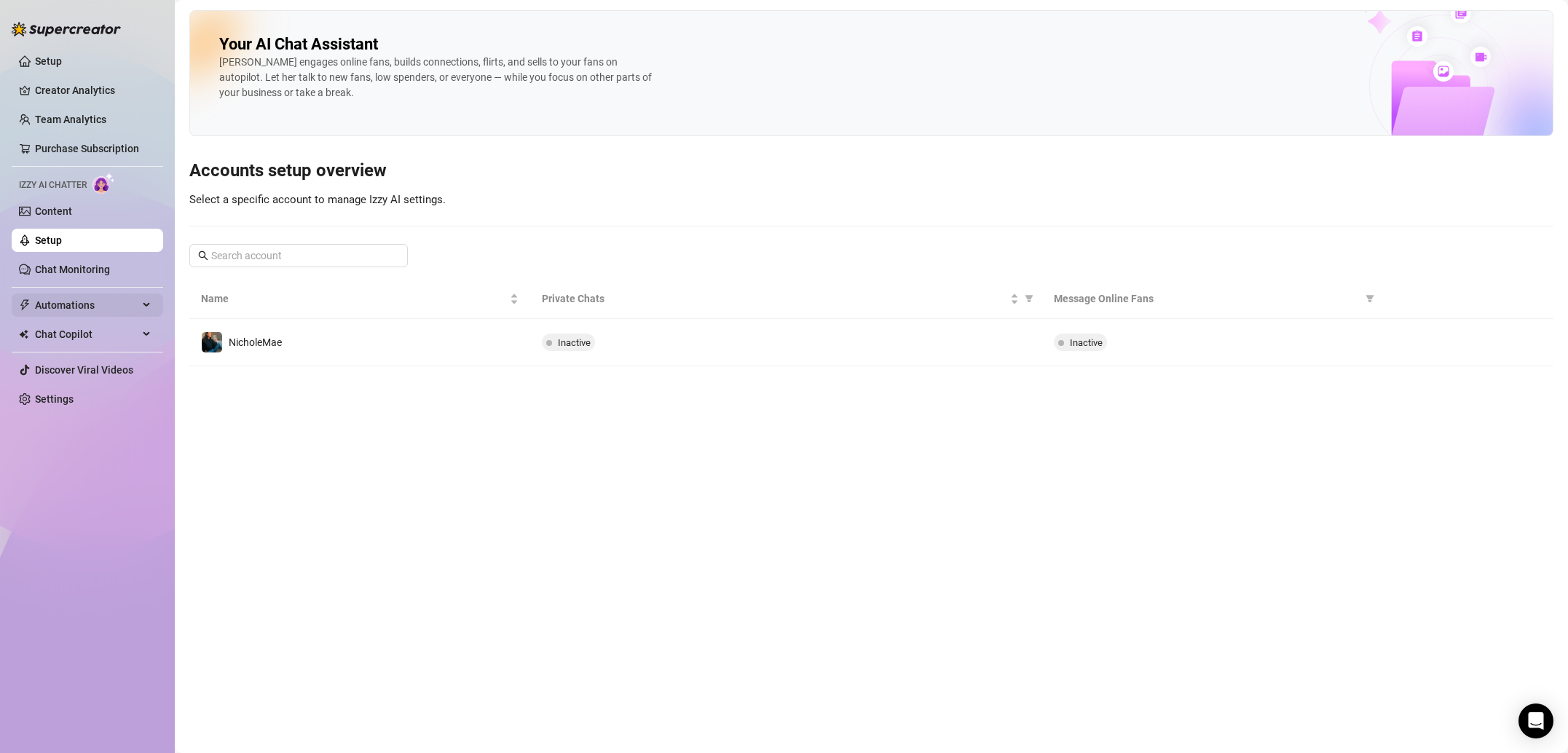
click at [89, 308] on span "Automations" at bounding box center [86, 304] width 103 height 23
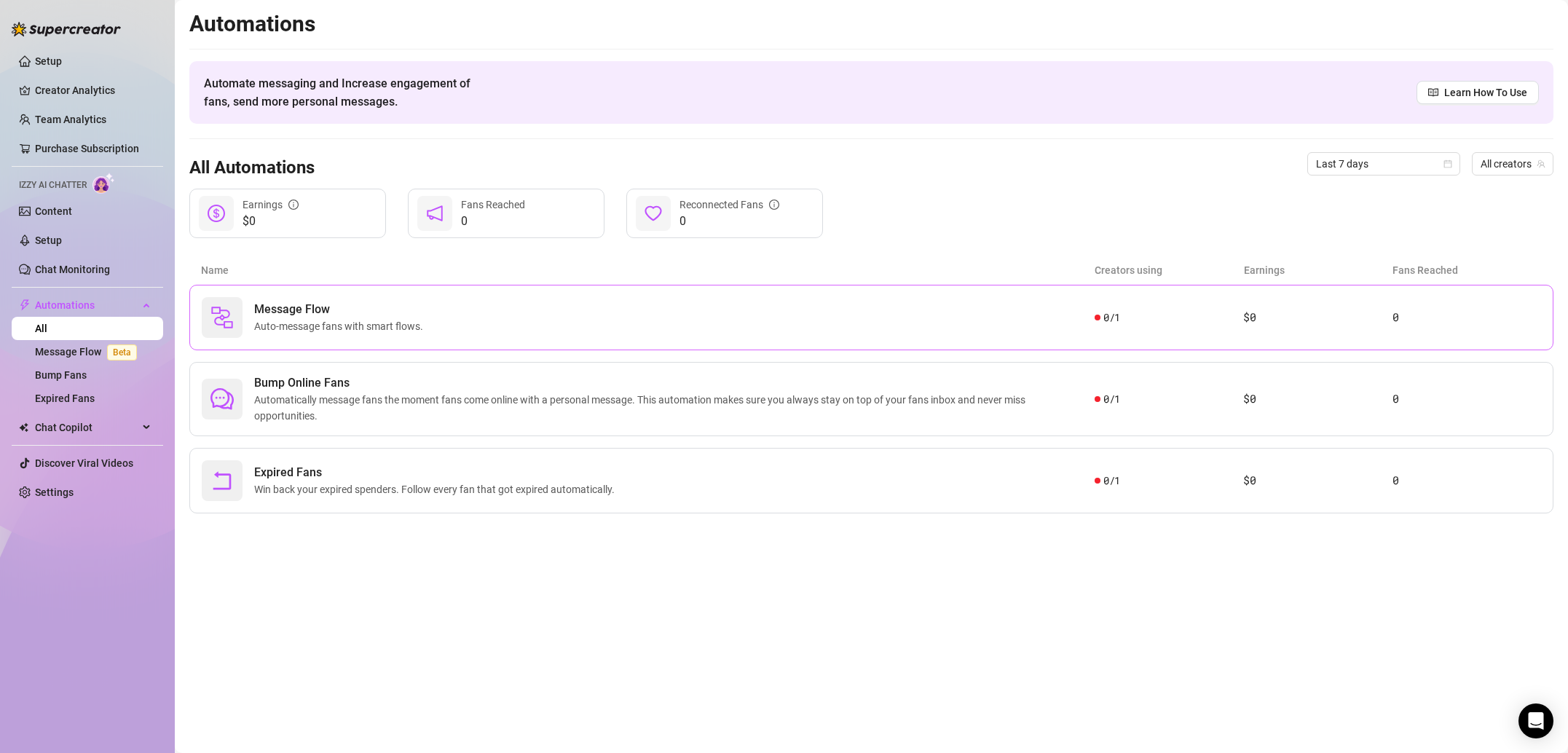
click at [407, 336] on div "Message Flow Auto-message fans with smart flows." at bounding box center [648, 317] width 893 height 41
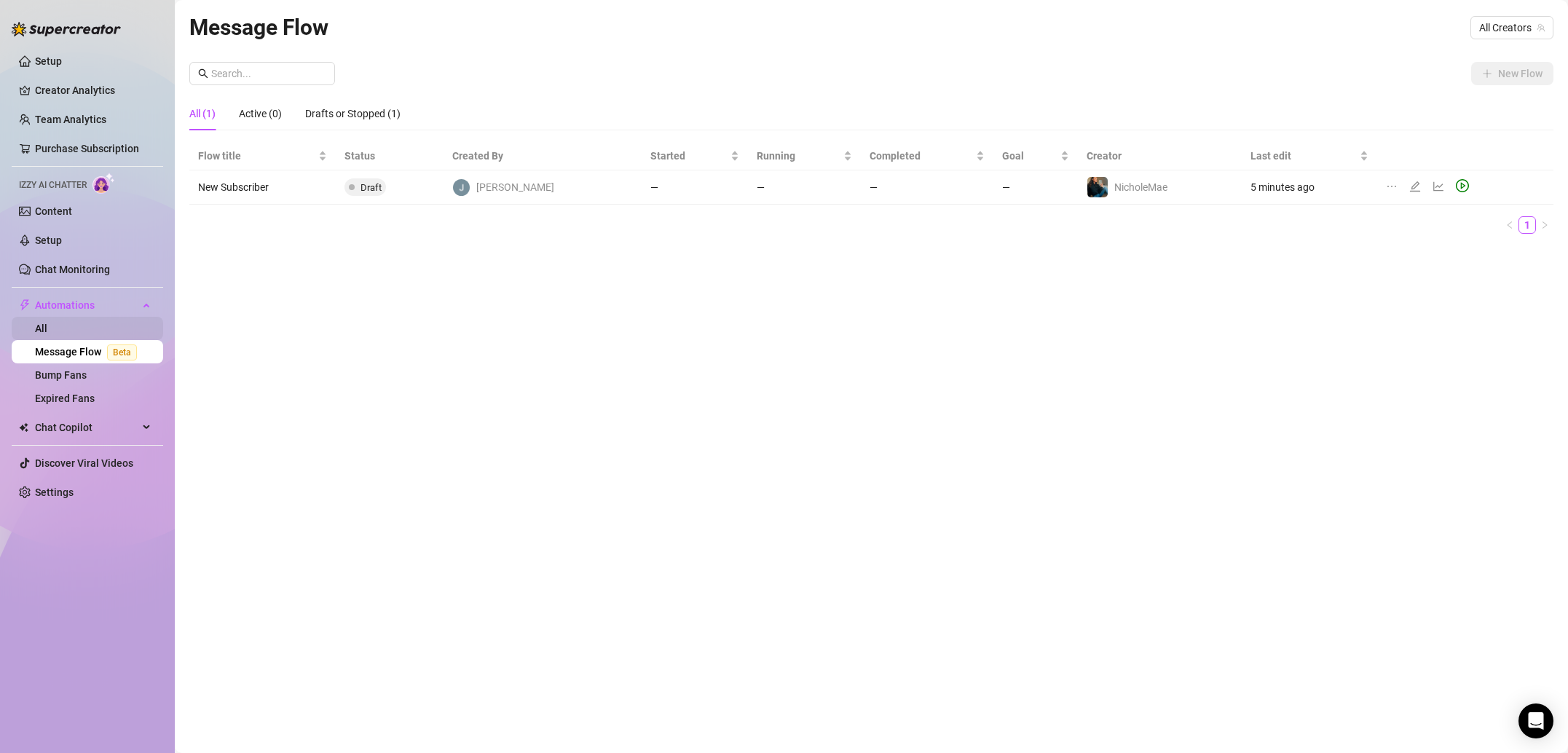
click at [47, 330] on link "All" at bounding box center [41, 328] width 12 height 12
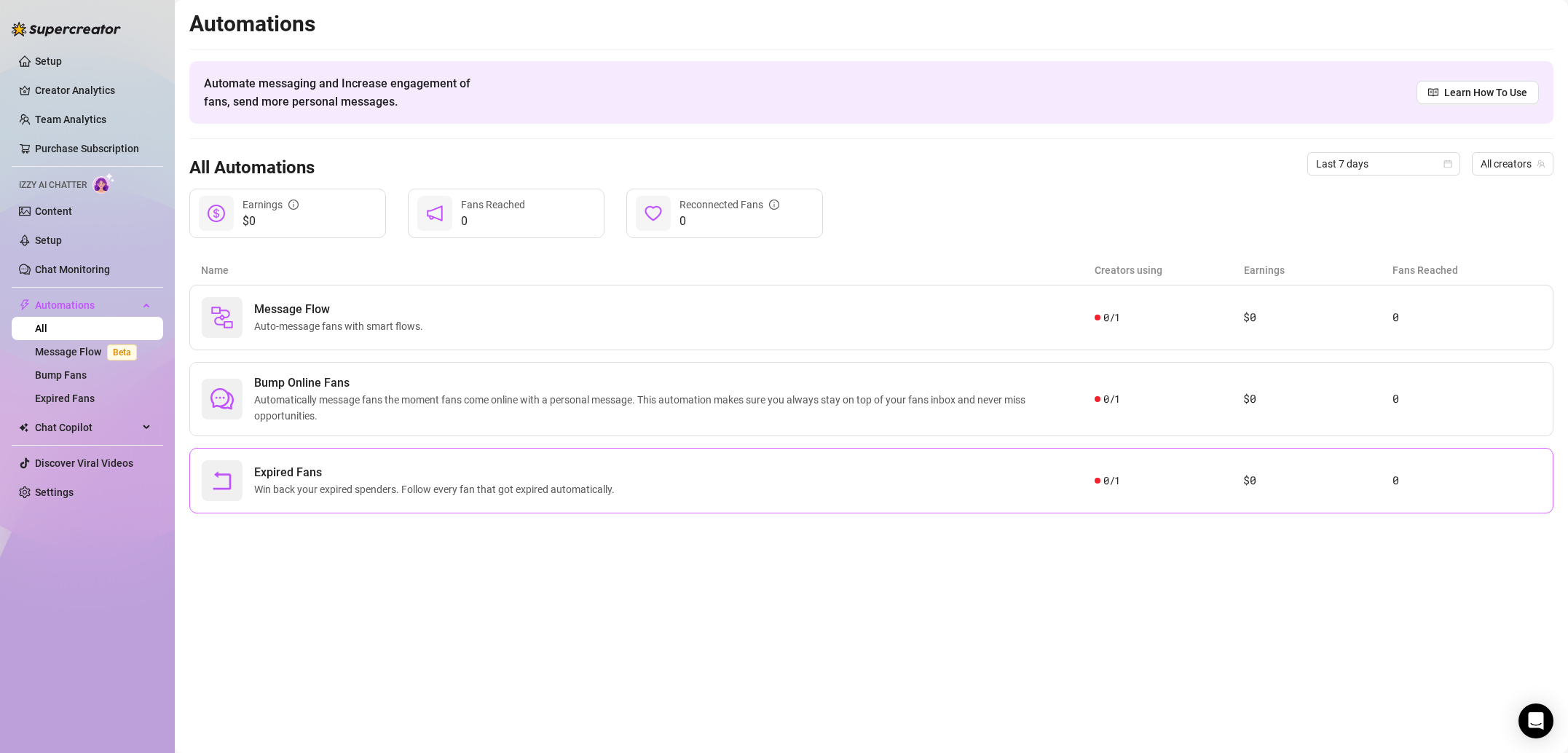
click at [402, 456] on div "Expired Fans Win back your expired spenders. Follow every fan that got expired …" at bounding box center [870, 480] width 1364 height 66
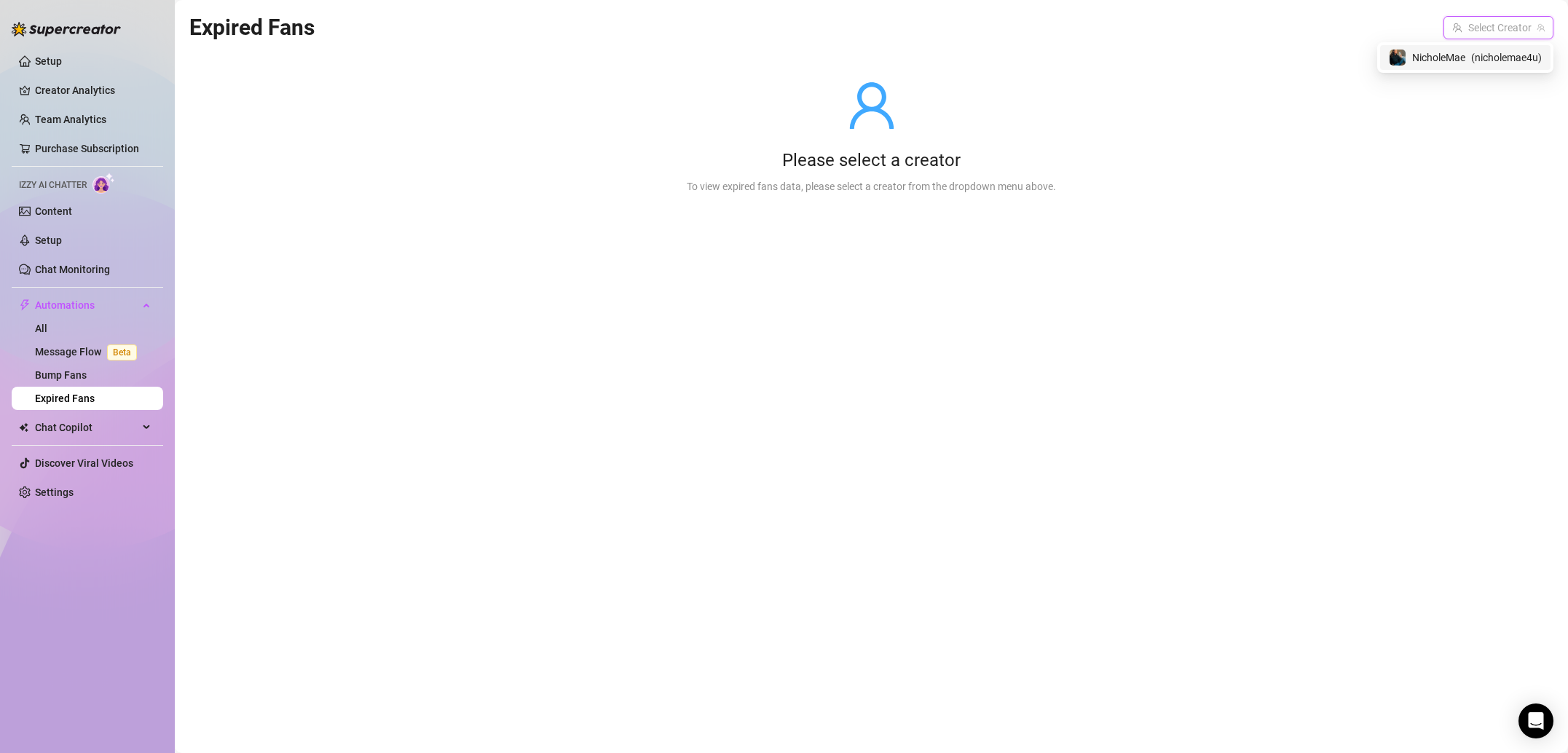
click at [1491, 32] on input "search" at bounding box center [1491, 28] width 80 height 22
click at [1447, 74] on div "Please select a creator To view expired fans data, please select a creator from…" at bounding box center [870, 137] width 1364 height 185
click at [1441, 58] on div "Please select a creator To view expired fans data, please select a creator from…" at bounding box center [870, 137] width 1364 height 185
click at [1471, 34] on input "search" at bounding box center [1491, 28] width 80 height 22
click at [1455, 55] on span "NicholeMae" at bounding box center [1438, 57] width 53 height 16
